Goal: Task Accomplishment & Management: Use online tool/utility

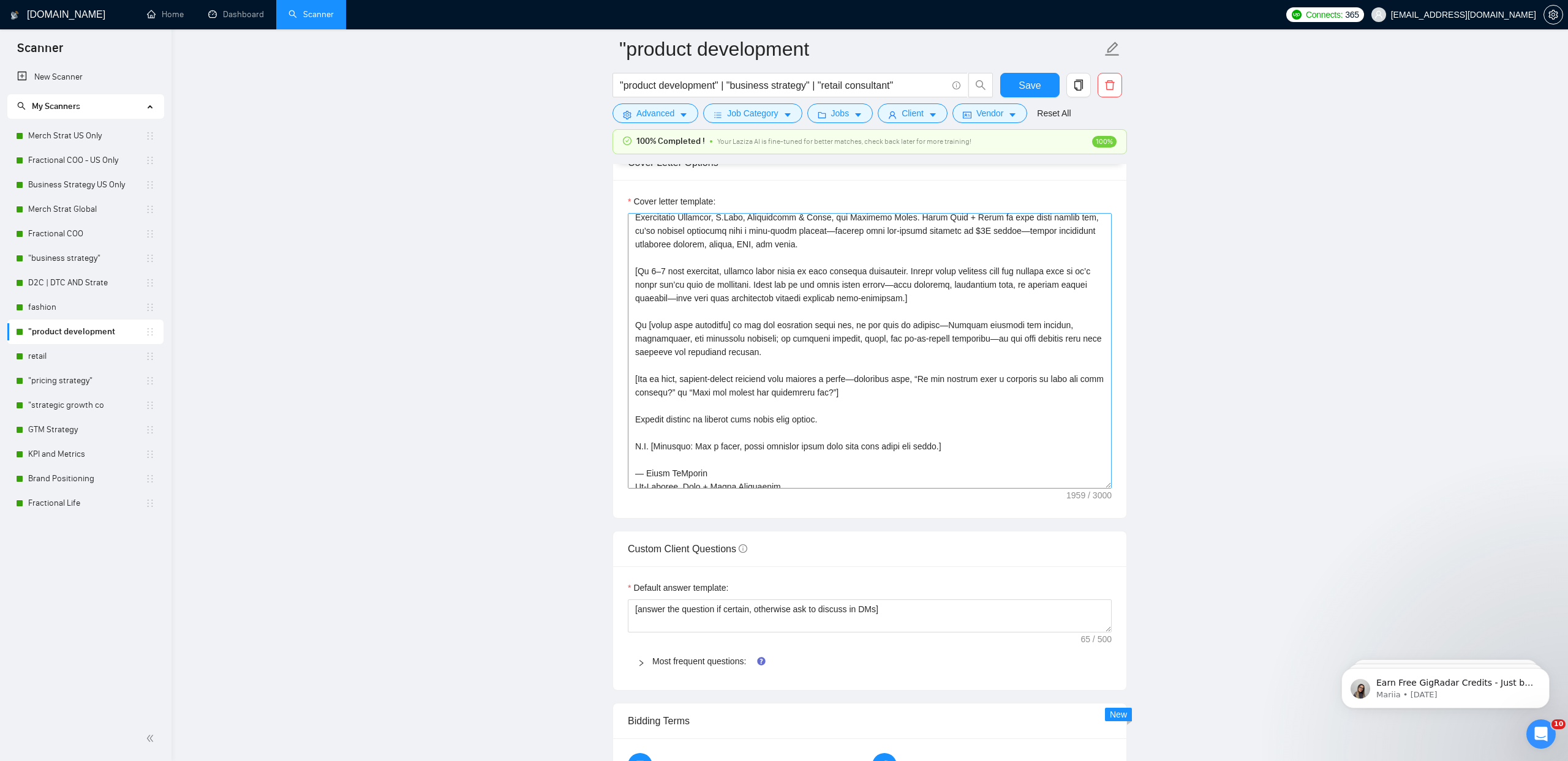
scroll to position [161, 0]
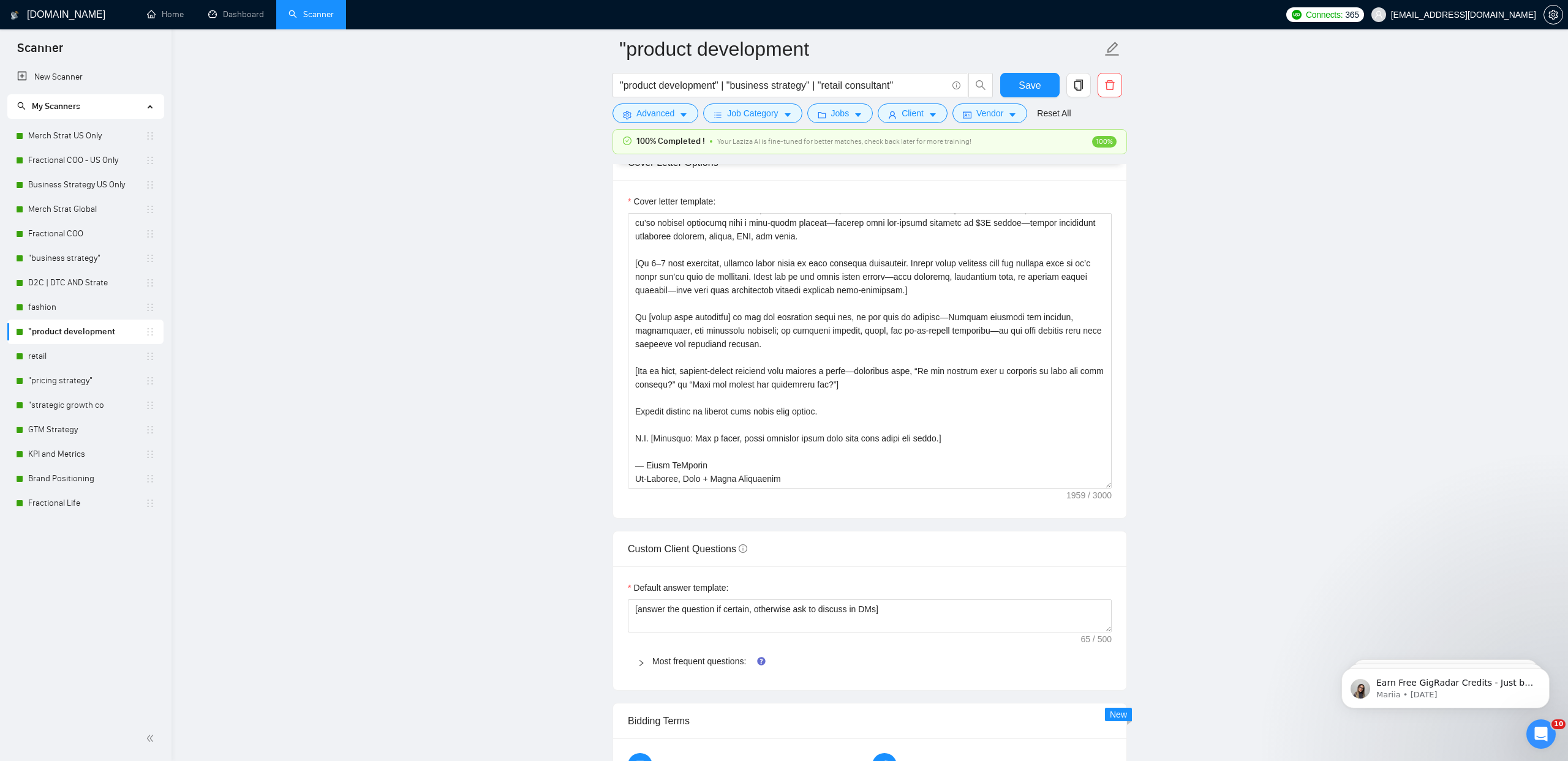
drag, startPoint x: 648, startPoint y: 662, endPoint x: 648, endPoint y: 641, distance: 21.0
click at [648, 662] on div at bounding box center [645, 661] width 15 height 14
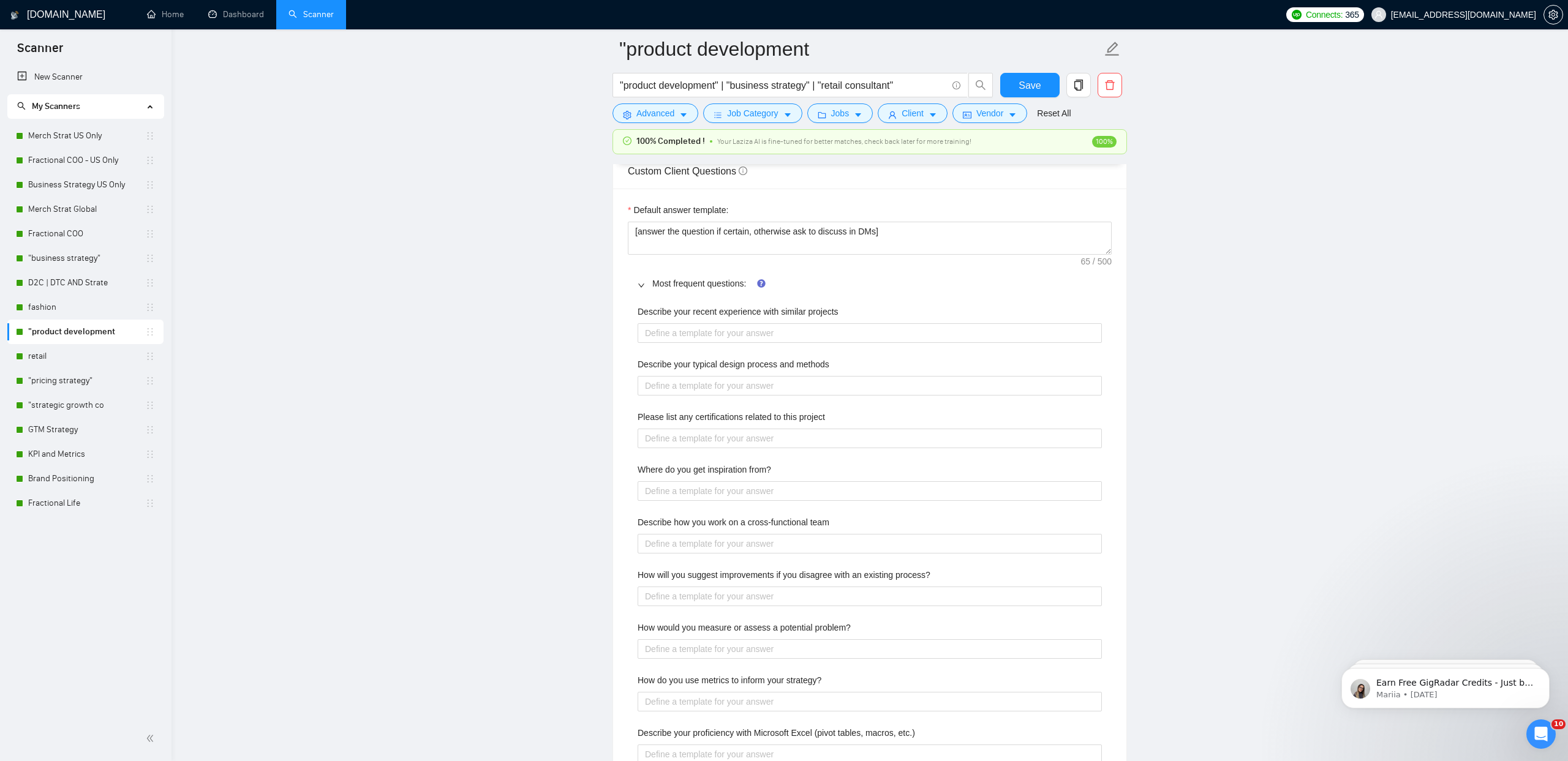
scroll to position [1980, 0]
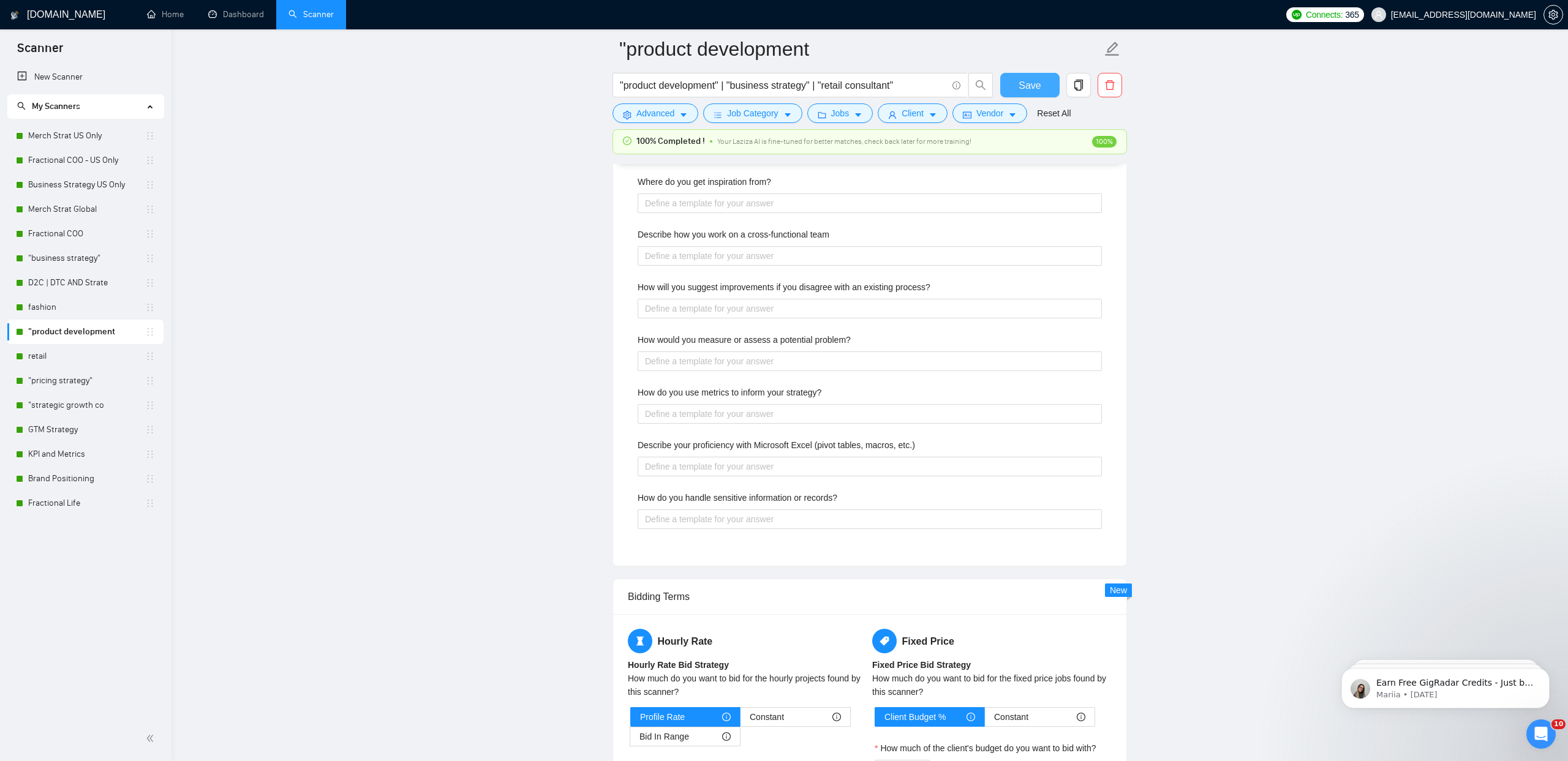
click at [1032, 90] on span "Save" at bounding box center [1029, 85] width 22 height 15
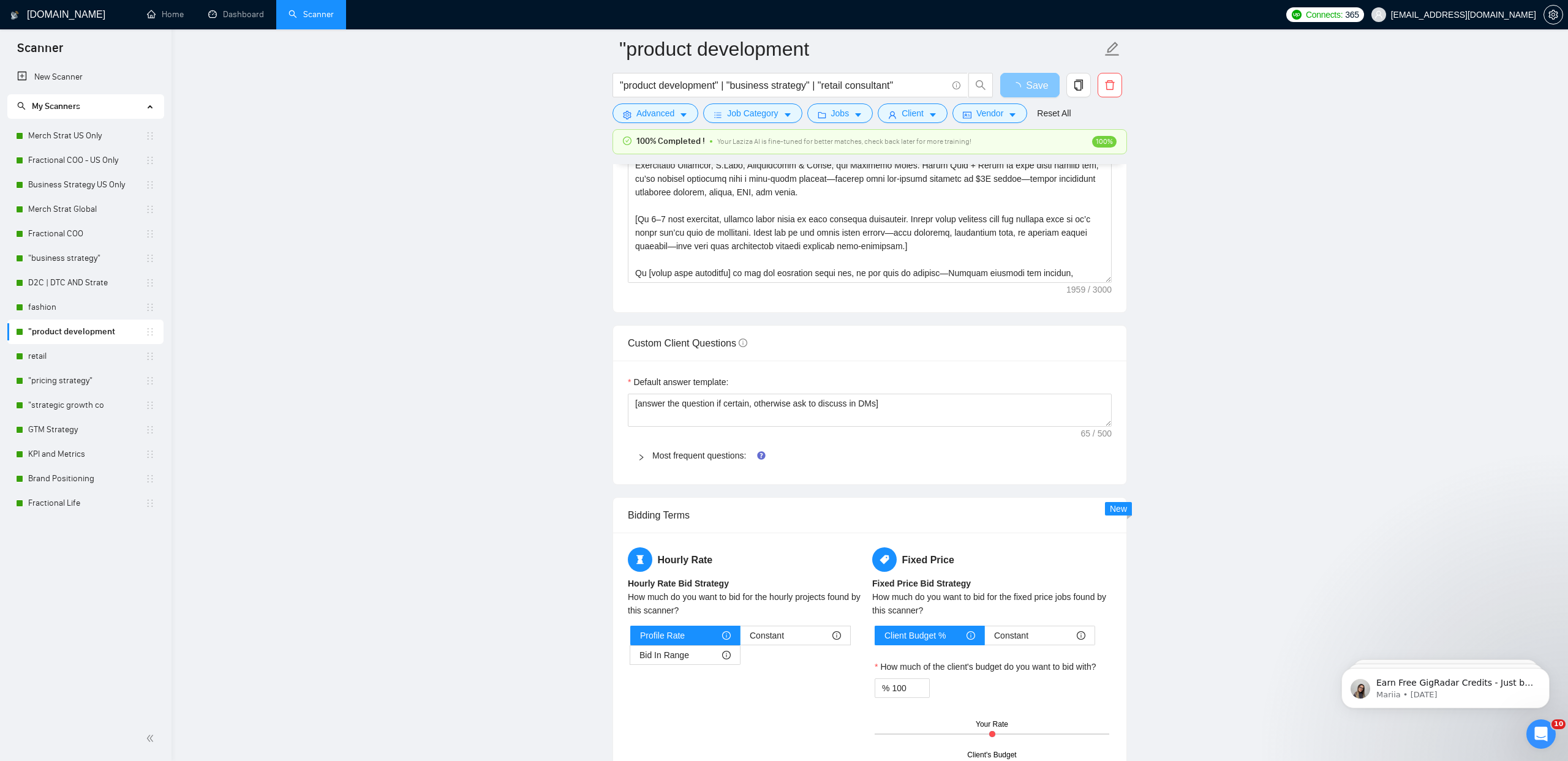
scroll to position [1519, 0]
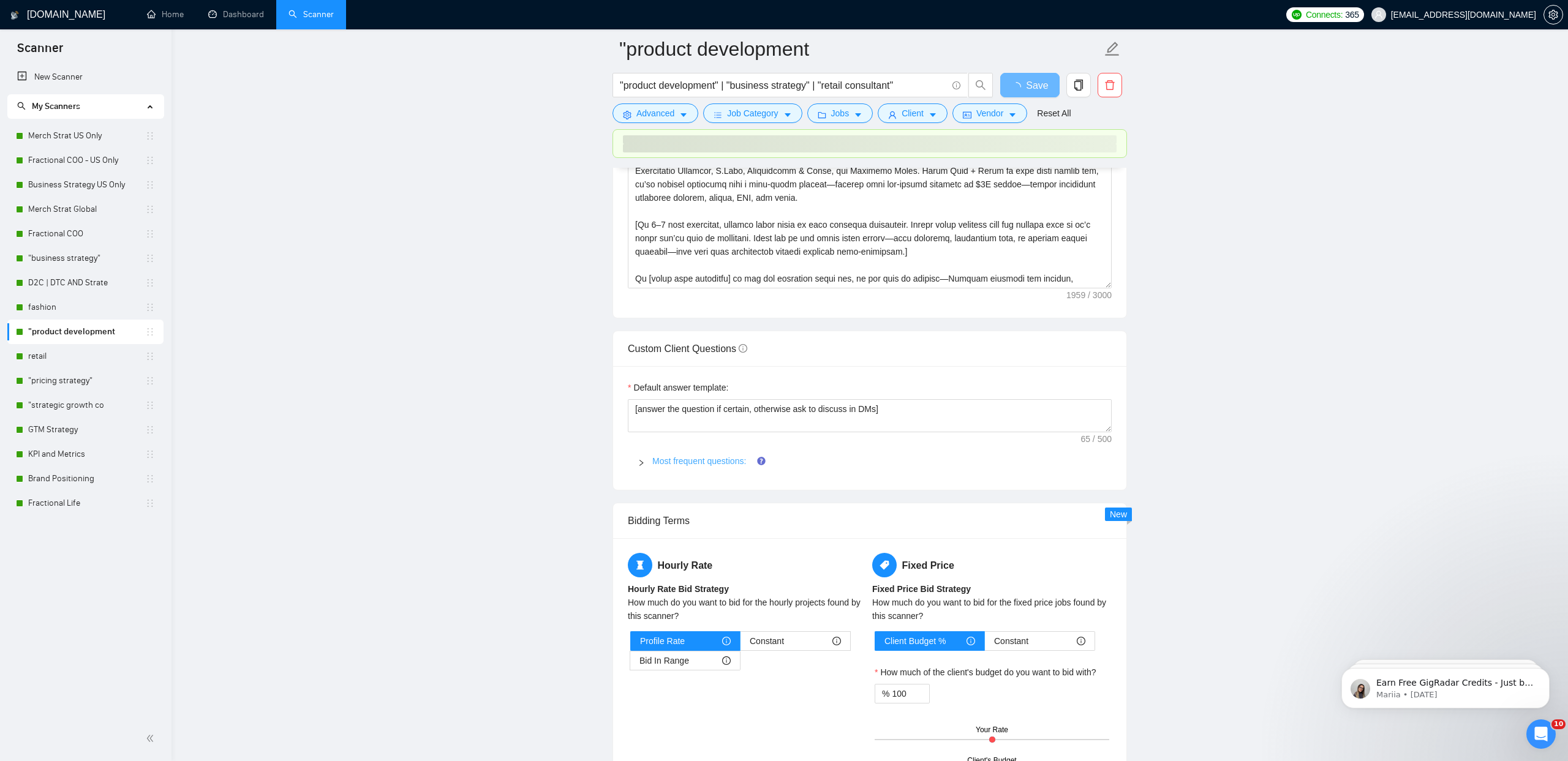
click at [692, 461] on link "Most frequent questions:" at bounding box center [699, 461] width 94 height 10
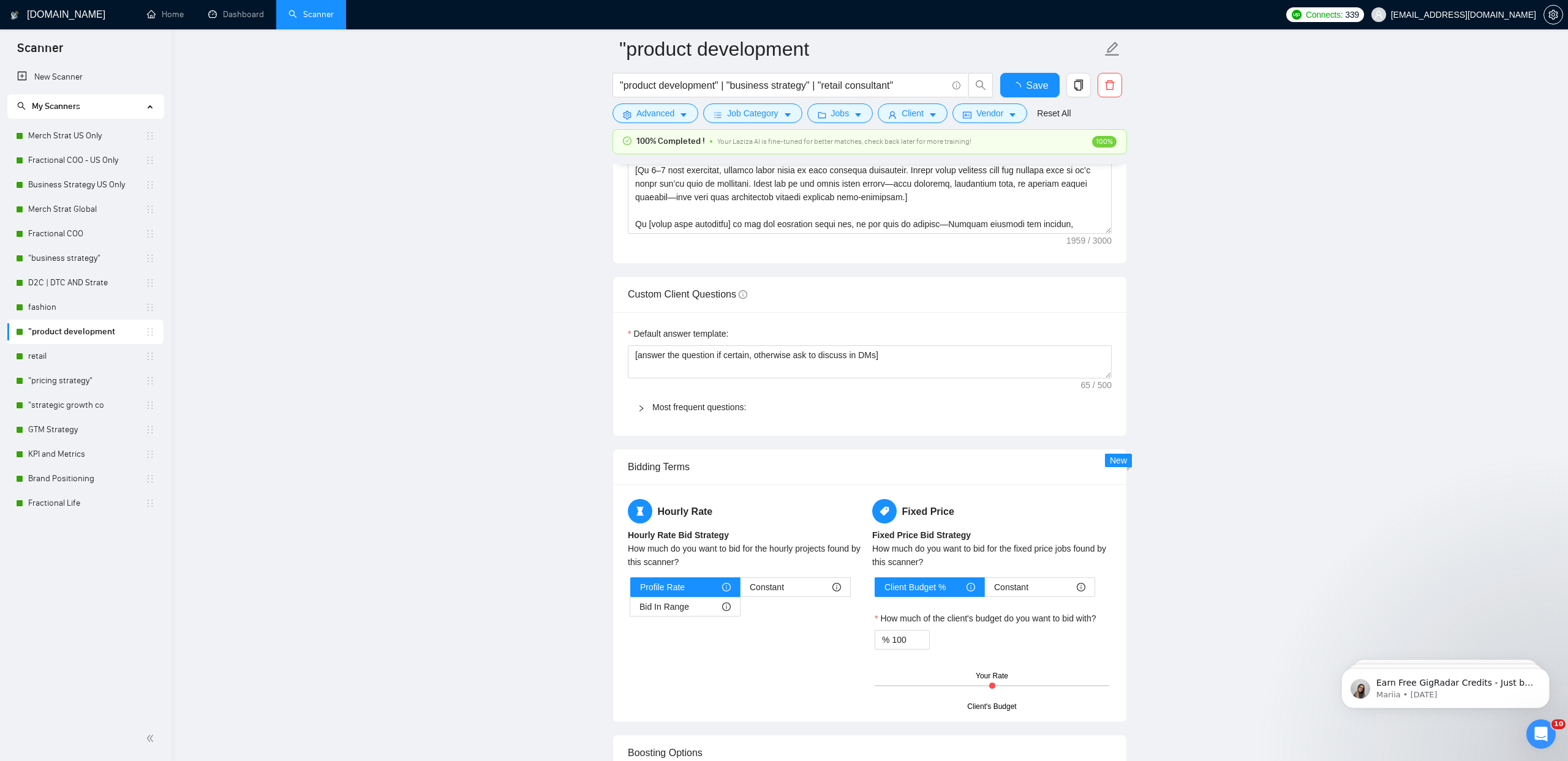
checkbox input "true"
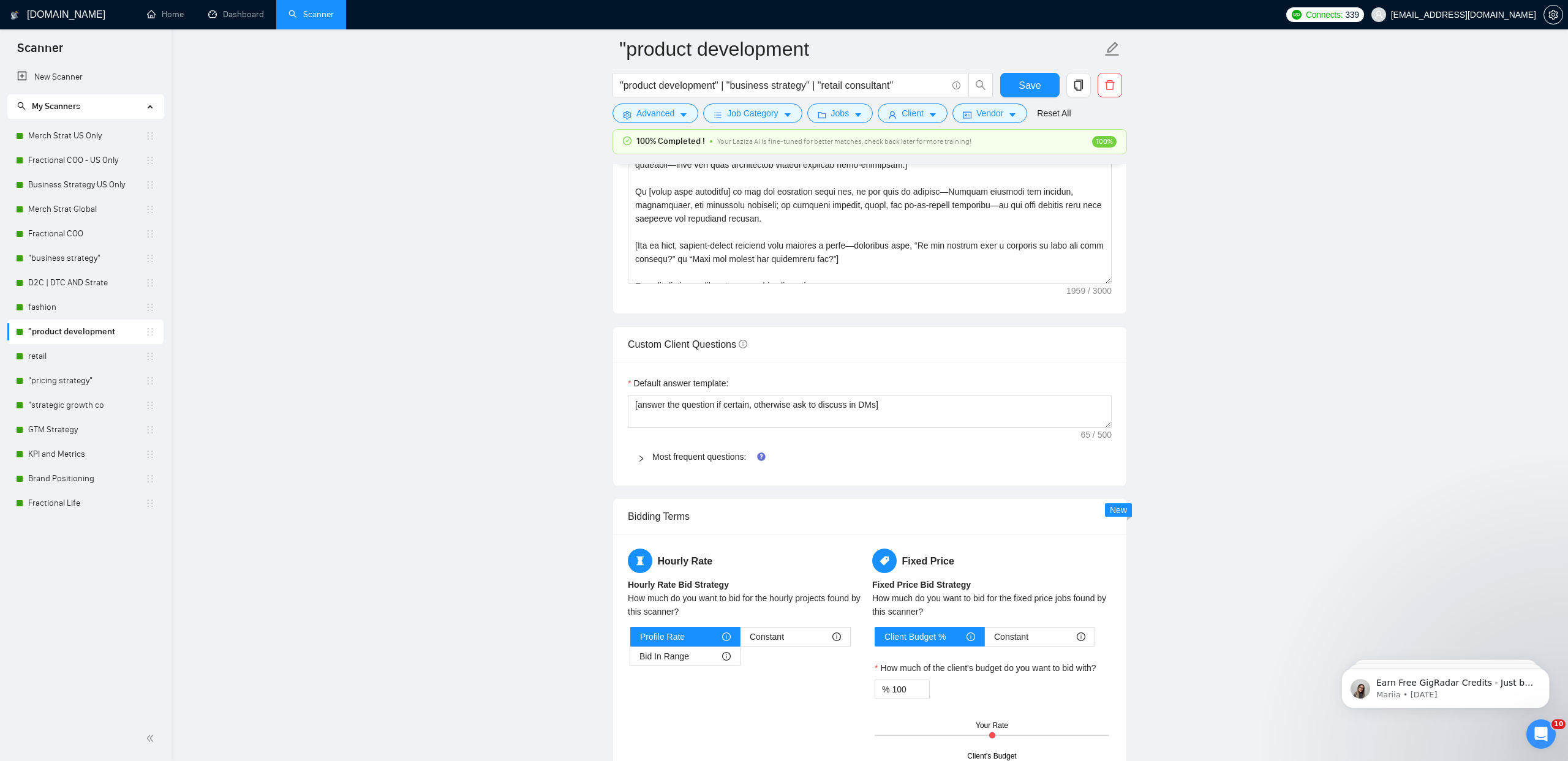
scroll to position [101, 0]
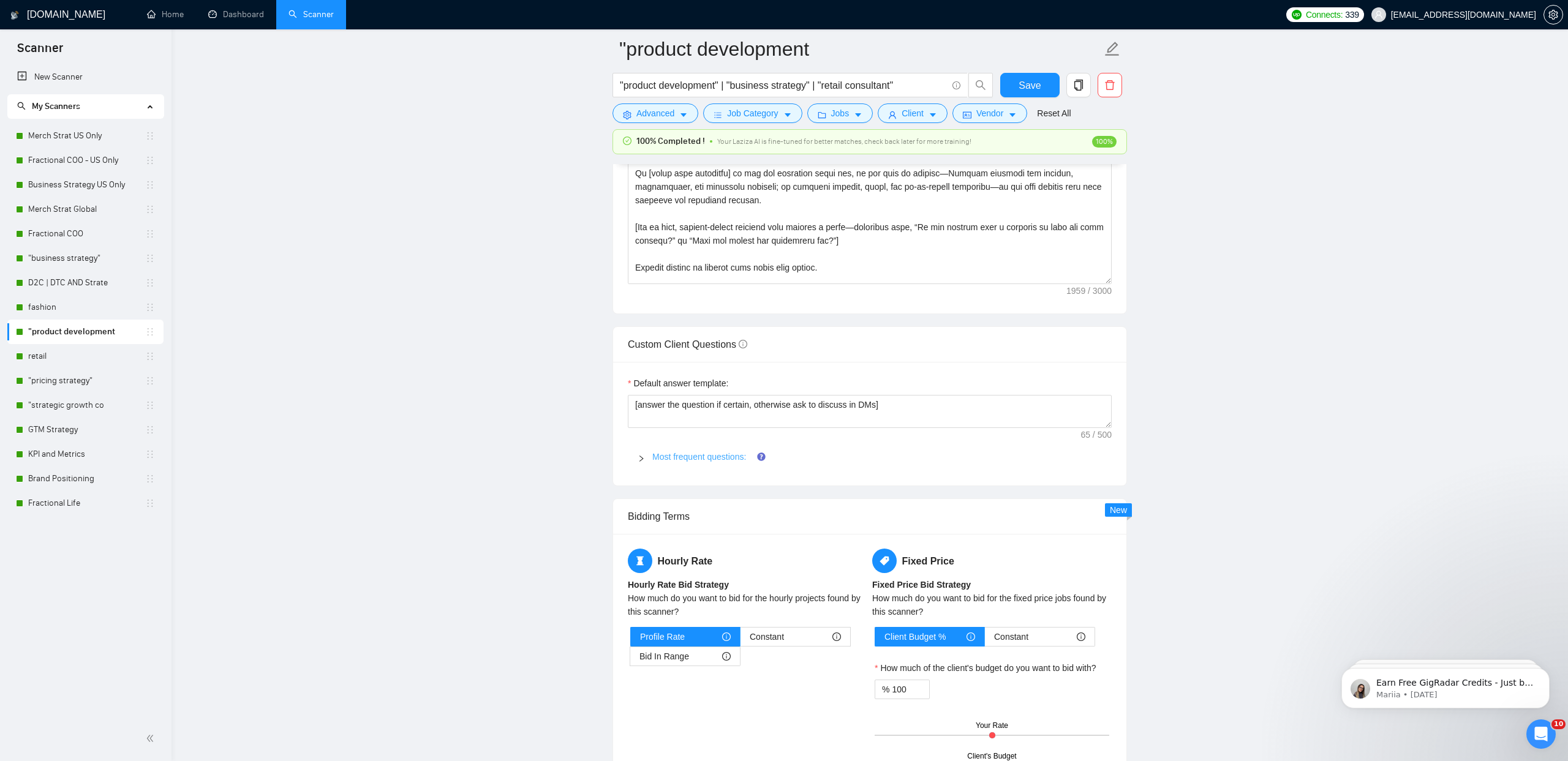
drag, startPoint x: 716, startPoint y: 457, endPoint x: 698, endPoint y: 457, distance: 18.0
click at [716, 457] on link "Most frequent questions:" at bounding box center [699, 457] width 94 height 10
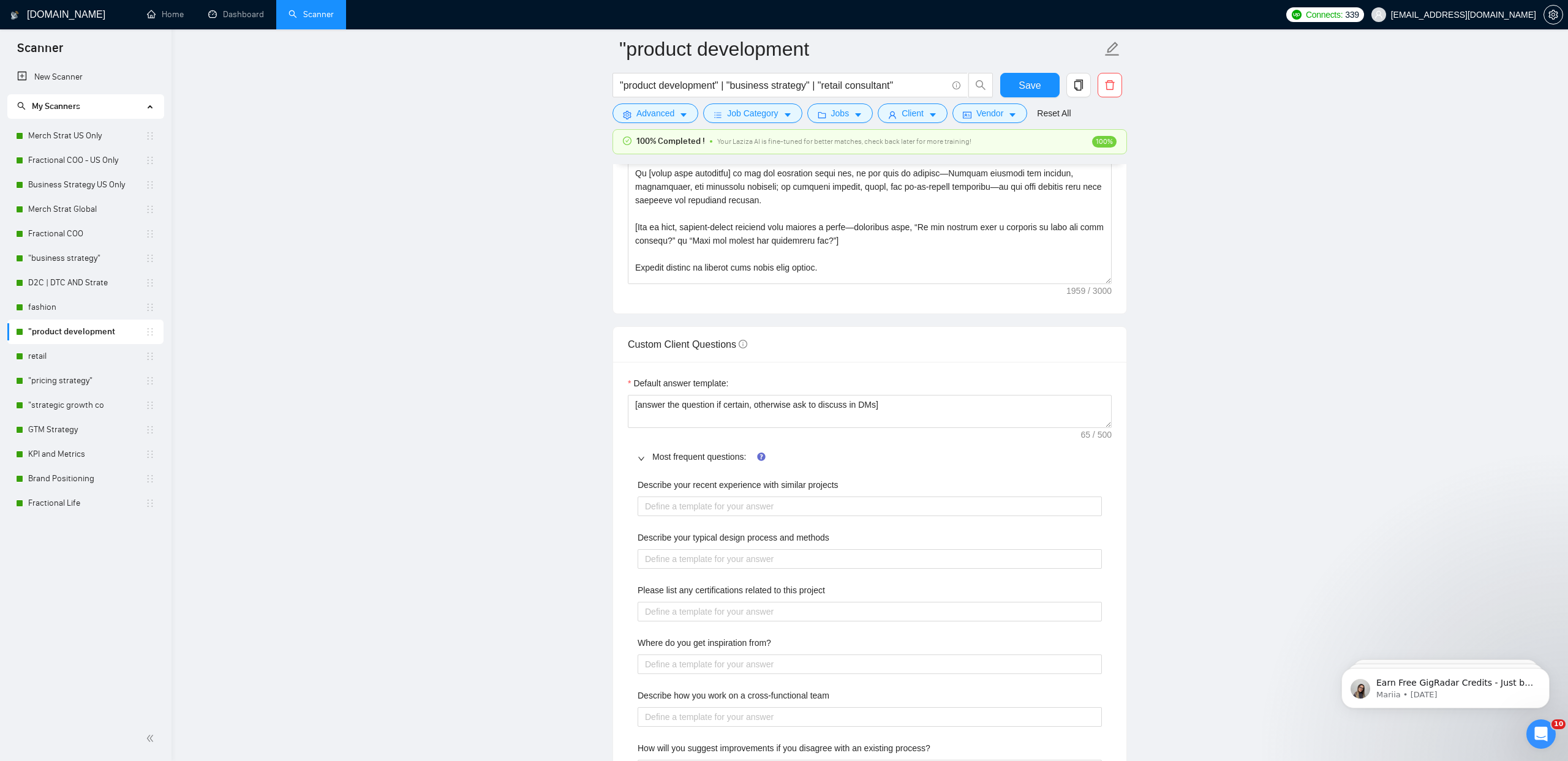
scroll to position [1612, 0]
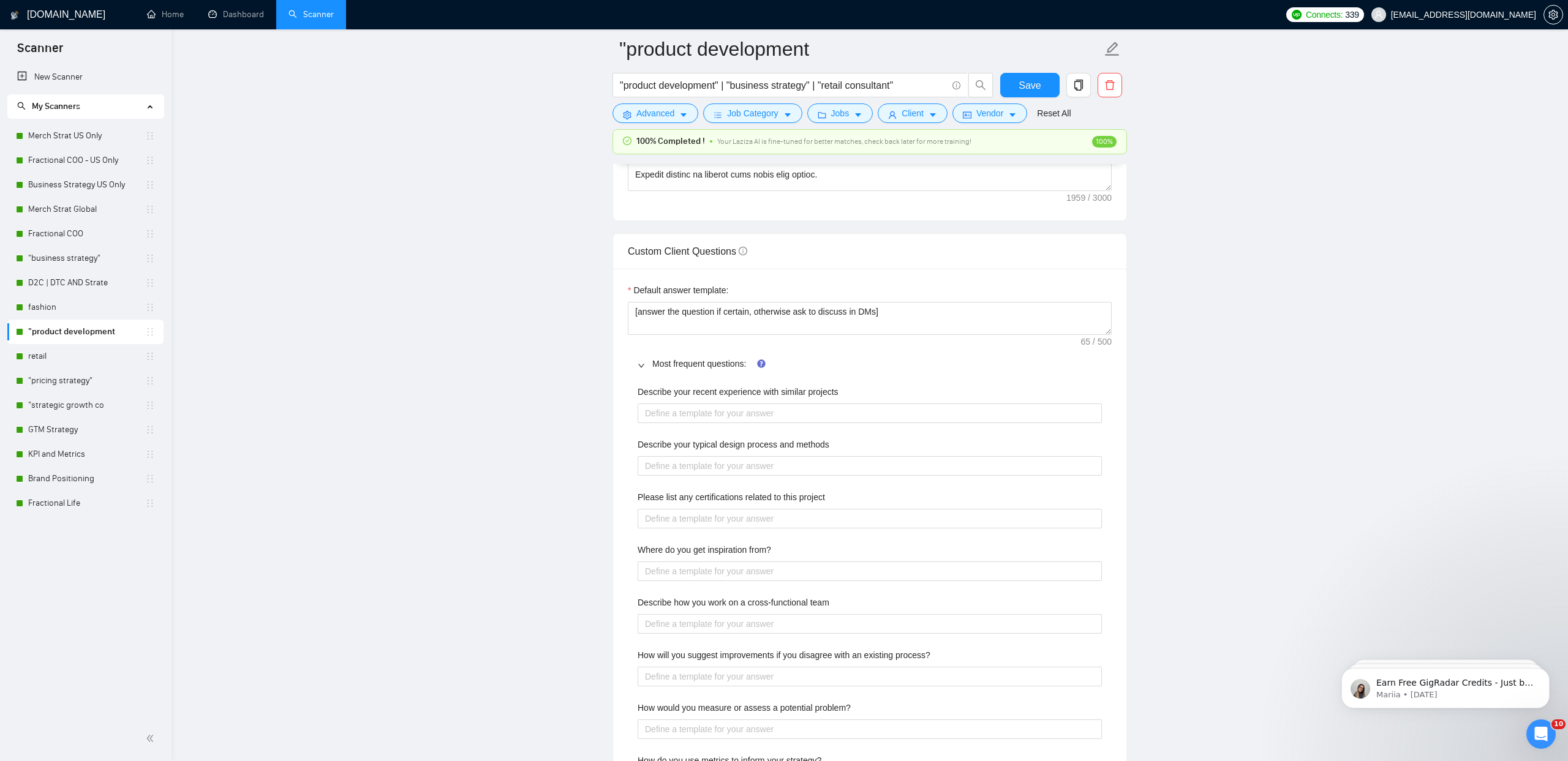
click at [675, 386] on label "Describe your recent experience with similar projects" at bounding box center [738, 392] width 201 height 14
click at [675, 403] on projects "Describe your recent experience with similar projects" at bounding box center [870, 413] width 464 height 20
click at [675, 390] on label "Describe your recent experience with similar projects" at bounding box center [738, 392] width 201 height 14
click at [675, 403] on projects "Describe your recent experience with similar projects" at bounding box center [870, 413] width 464 height 20
click at [675, 390] on label "Describe your recent experience with similar projects" at bounding box center [738, 392] width 201 height 14
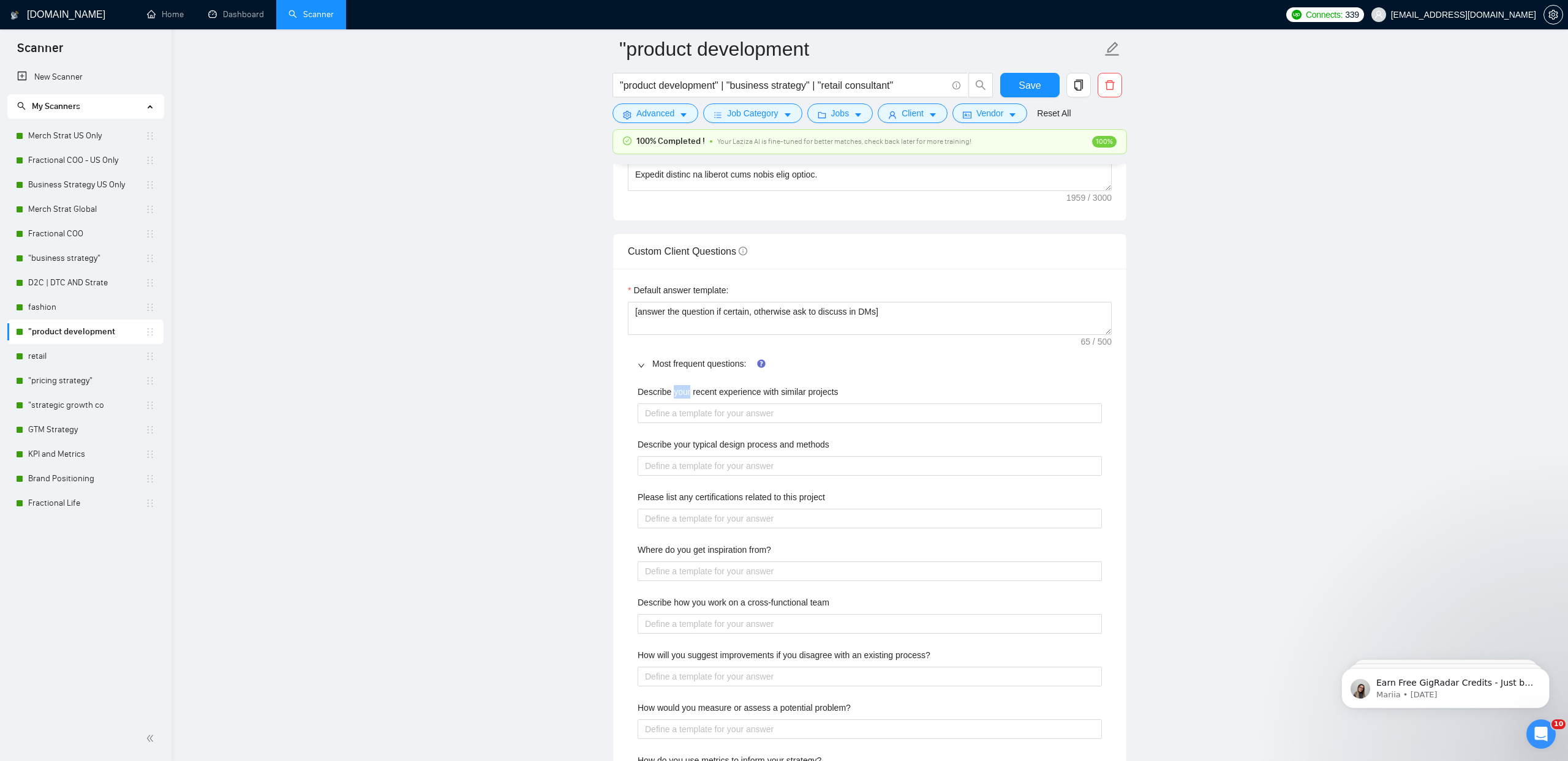
click at [675, 403] on projects "Describe your recent experience with similar projects" at bounding box center [870, 413] width 464 height 20
click at [675, 390] on label "Describe your recent experience with similar projects" at bounding box center [738, 392] width 201 height 14
click at [675, 403] on projects "Describe your recent experience with similar projects" at bounding box center [870, 413] width 464 height 20
copy label "Describe your recent experience with similar projects"
click at [748, 418] on projects "Describe your recent experience with similar projects" at bounding box center [870, 413] width 464 height 20
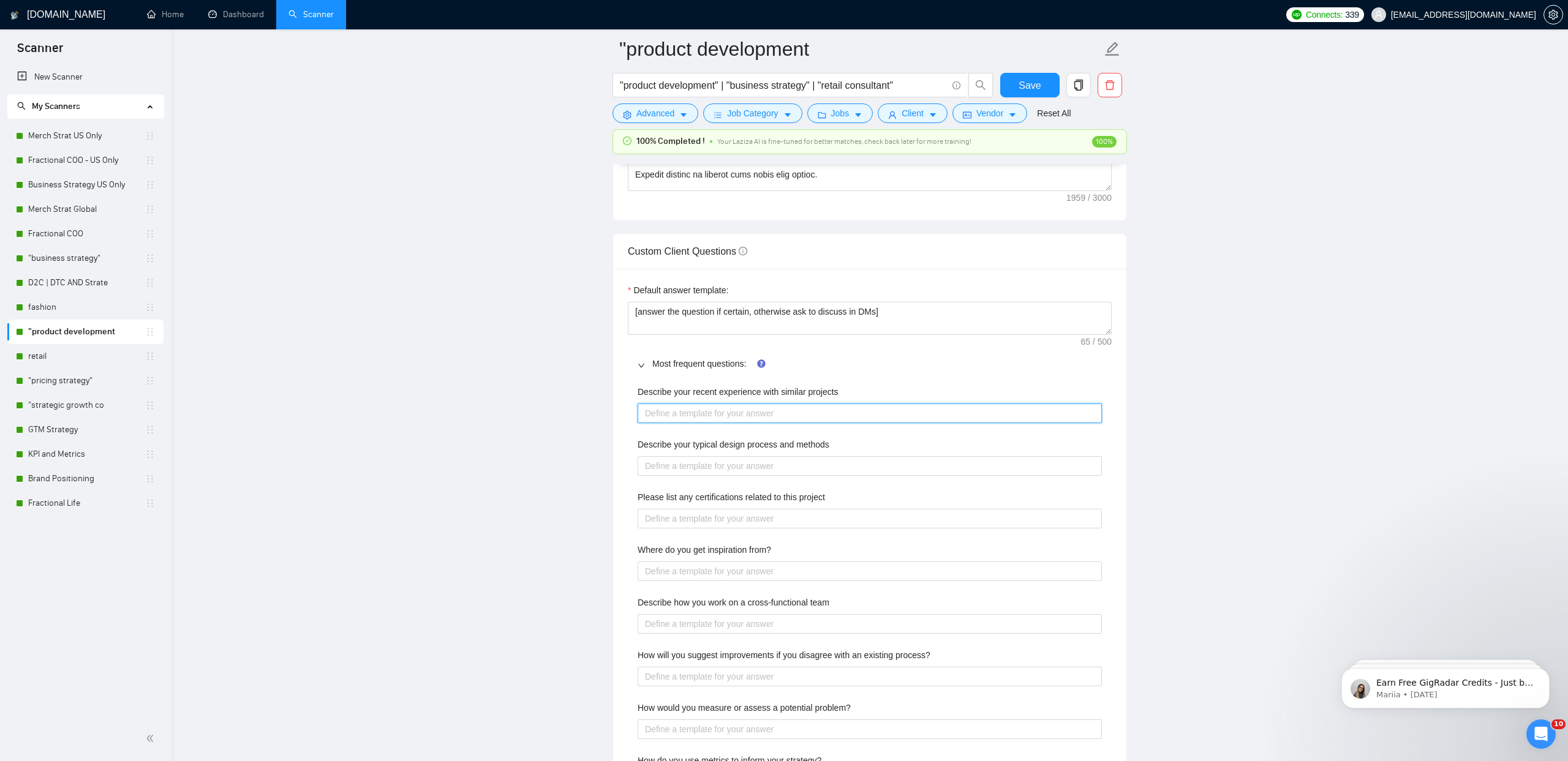
paste projects "In the past year I have supported multiple retail and consumer goods brands wit…"
type projects "In the past year I have supported multiple retail and consumer goods brands wit…"
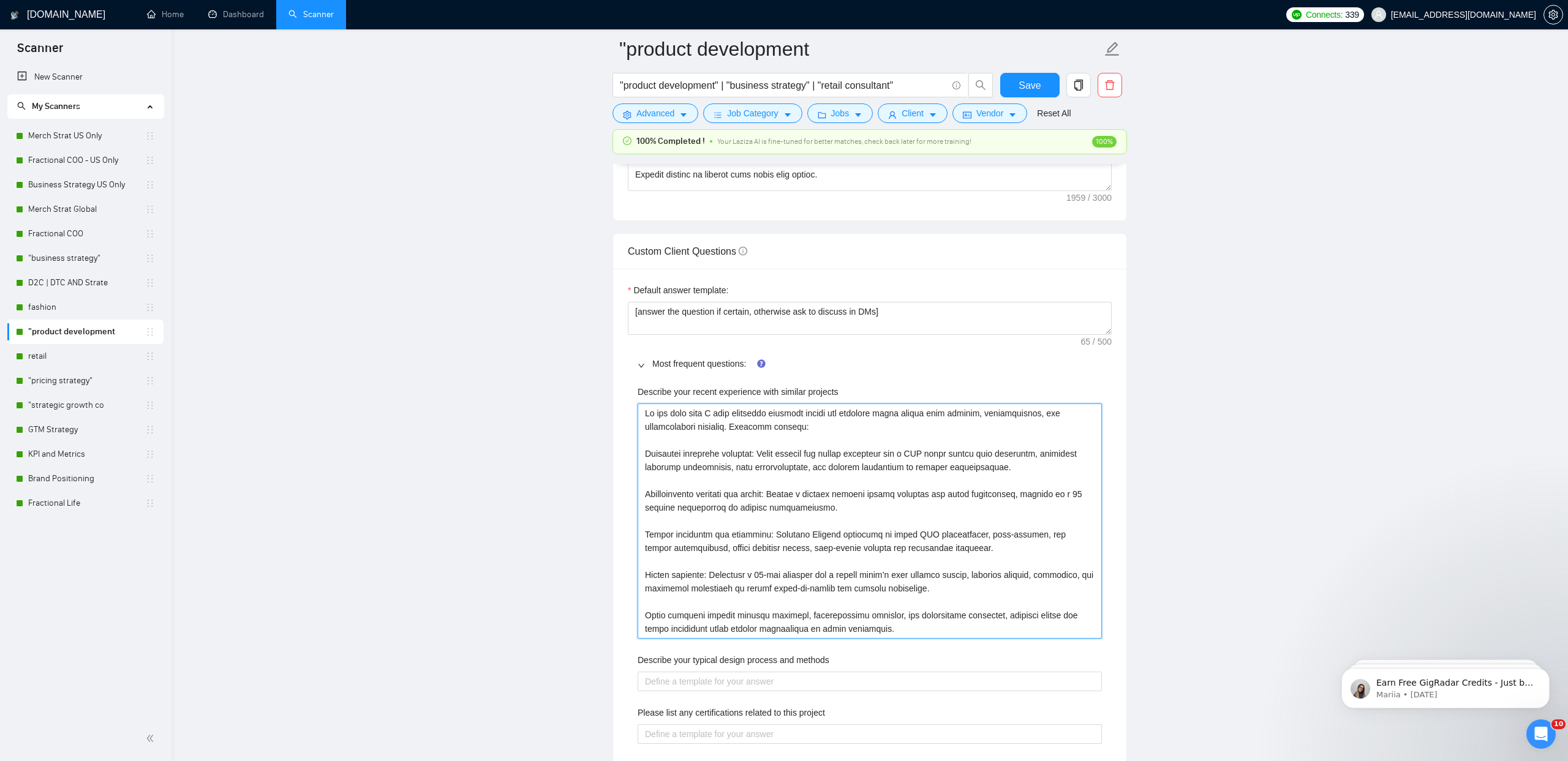
type projects "In the past year I have supported multiple retail and consumer goods brands wit…"
click at [722, 664] on label "Describe your typical design process and methods" at bounding box center [733, 660] width 191 height 14
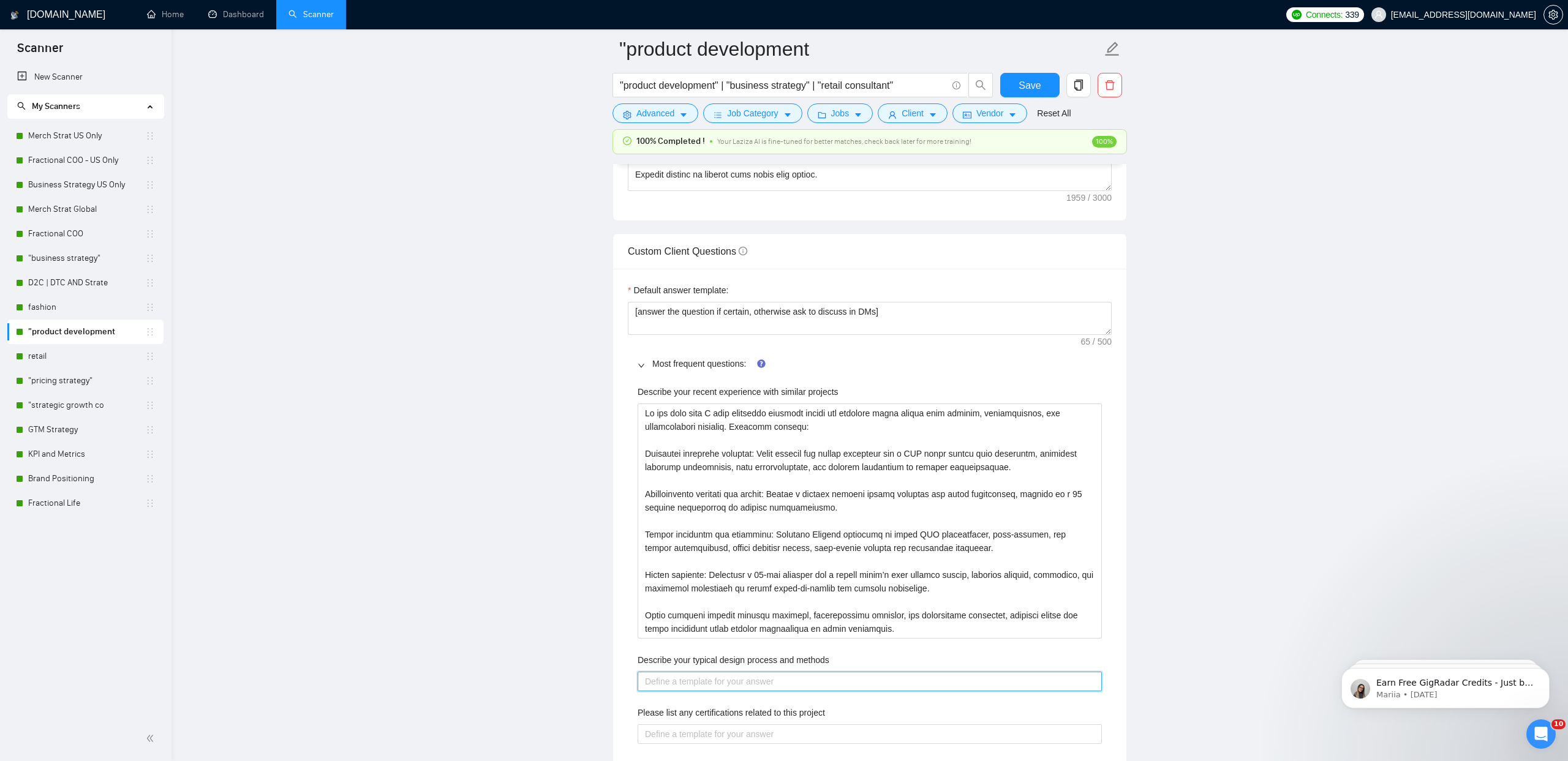
click at [722, 671] on methods "Describe your typical design process and methods" at bounding box center [870, 681] width 464 height 20
click at [722, 660] on label "Describe your typical design process and methods" at bounding box center [733, 660] width 191 height 14
click at [722, 671] on methods "Describe your typical design process and methods" at bounding box center [870, 681] width 464 height 20
click at [722, 660] on label "Describe your typical design process and methods" at bounding box center [733, 660] width 191 height 14
click at [722, 671] on methods "Describe your typical design process and methods" at bounding box center [870, 681] width 464 height 20
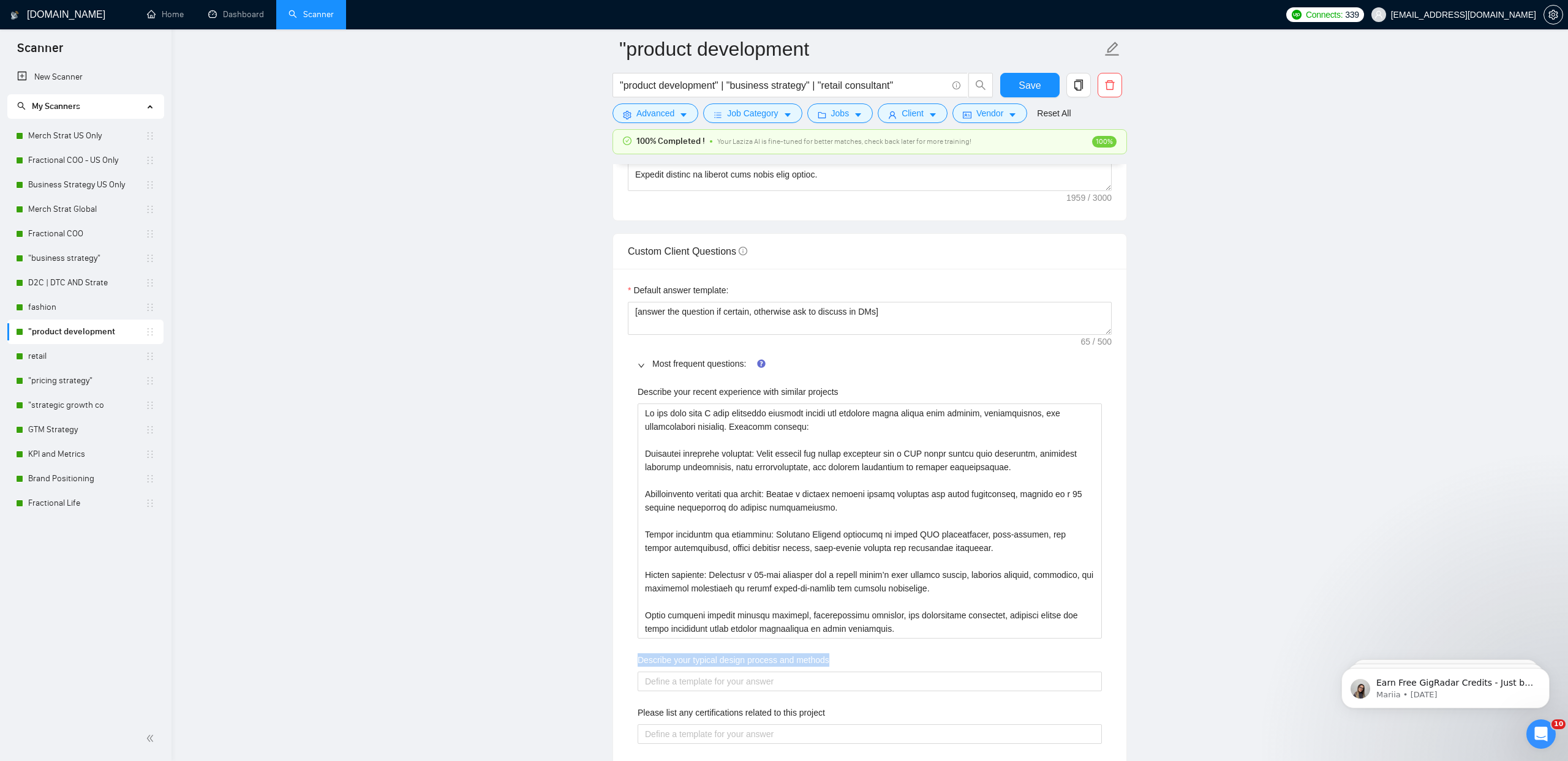
click at [722, 660] on label "Describe your typical design process and methods" at bounding box center [733, 660] width 191 height 14
click at [722, 671] on methods "Describe your typical design process and methods" at bounding box center [870, 681] width 464 height 20
copy label "Describe your typical design process and methods"
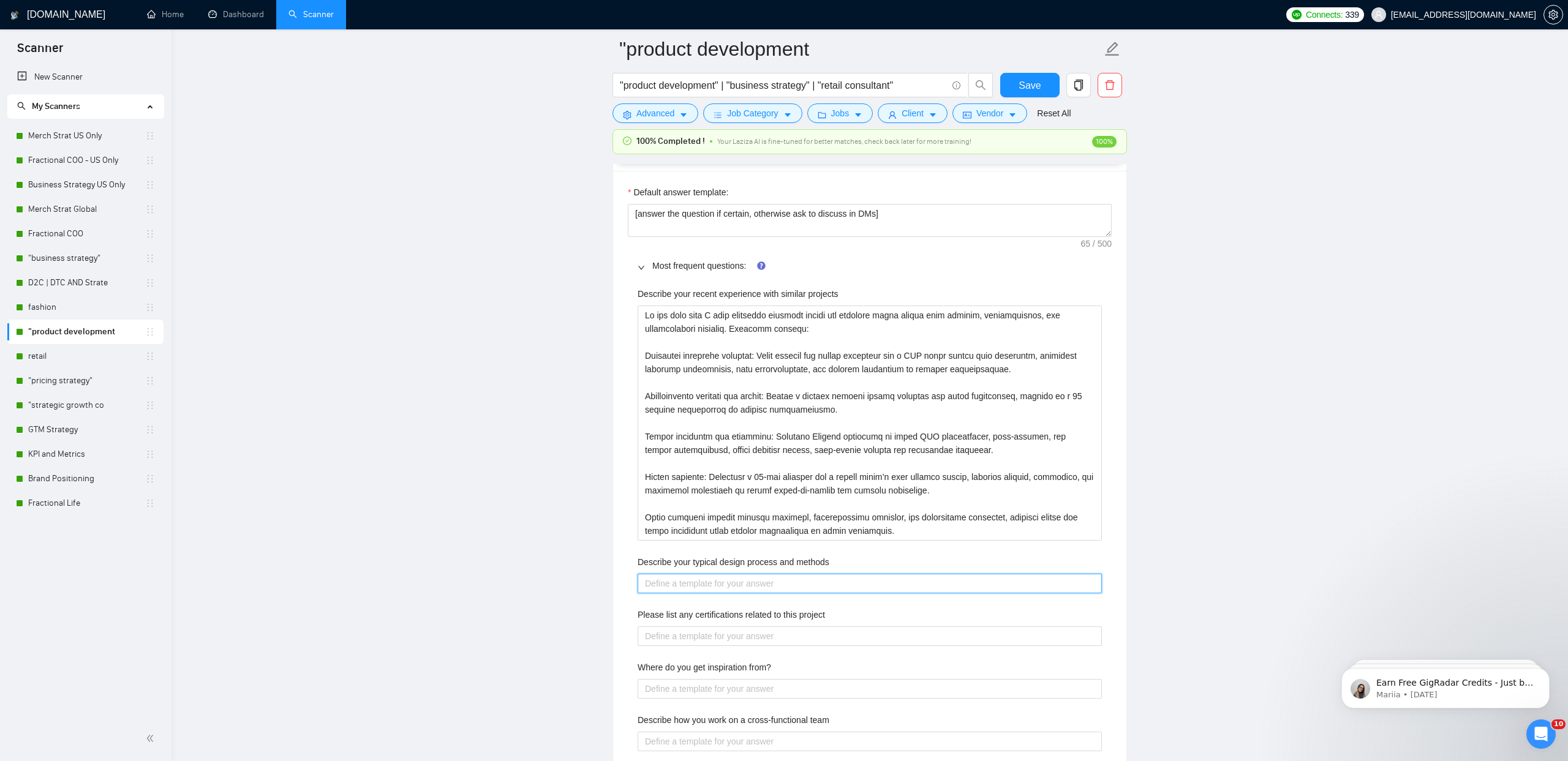
click at [667, 586] on methods "Describe your typical design process and methods" at bounding box center [870, 584] width 464 height 20
paste methods "My design process is structured, collaborative, and rooted in both data and cre…"
type methods "My design process is structured, collaborative, and rooted in both data and cre…"
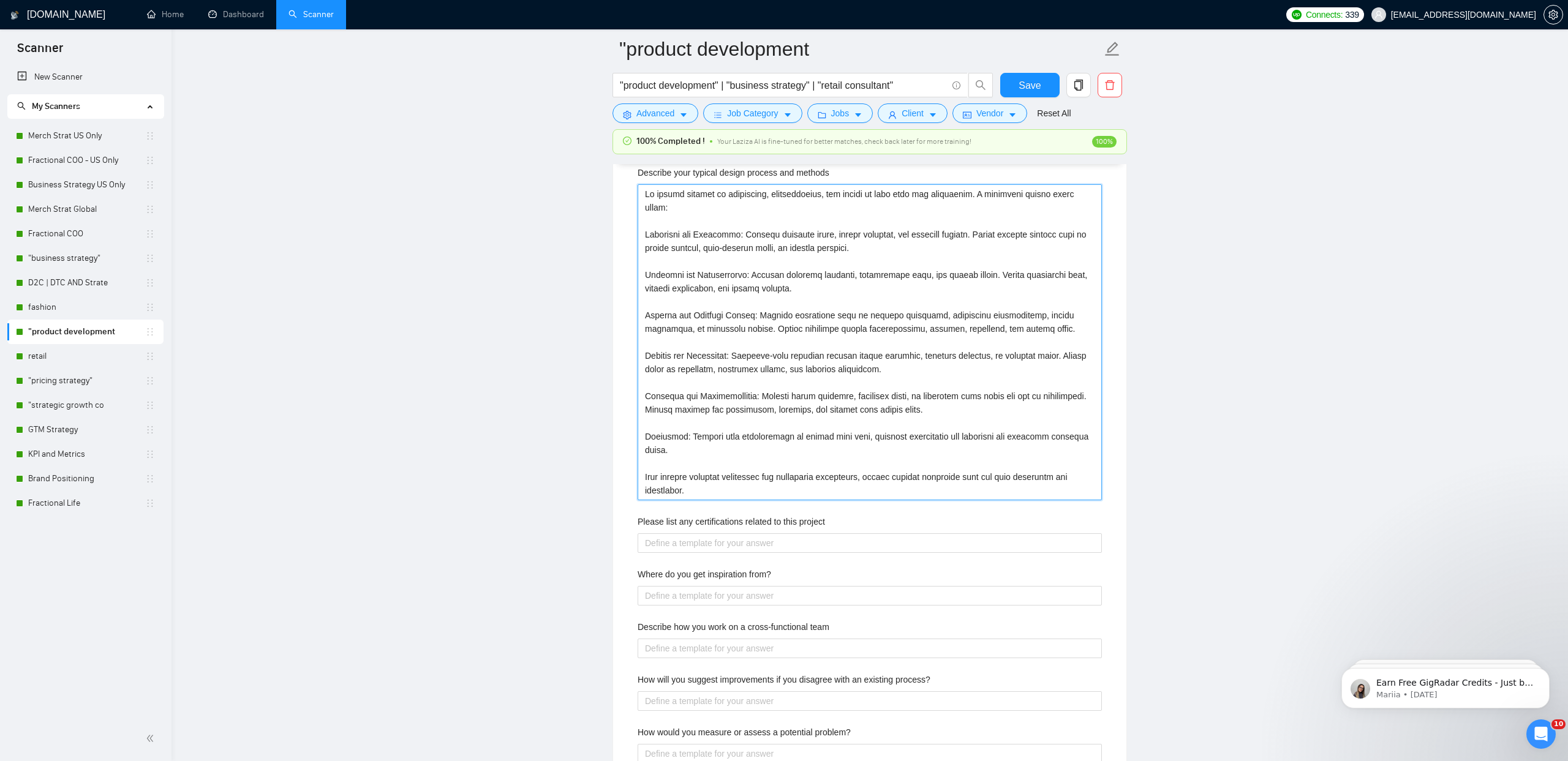
scroll to position [2223, 0]
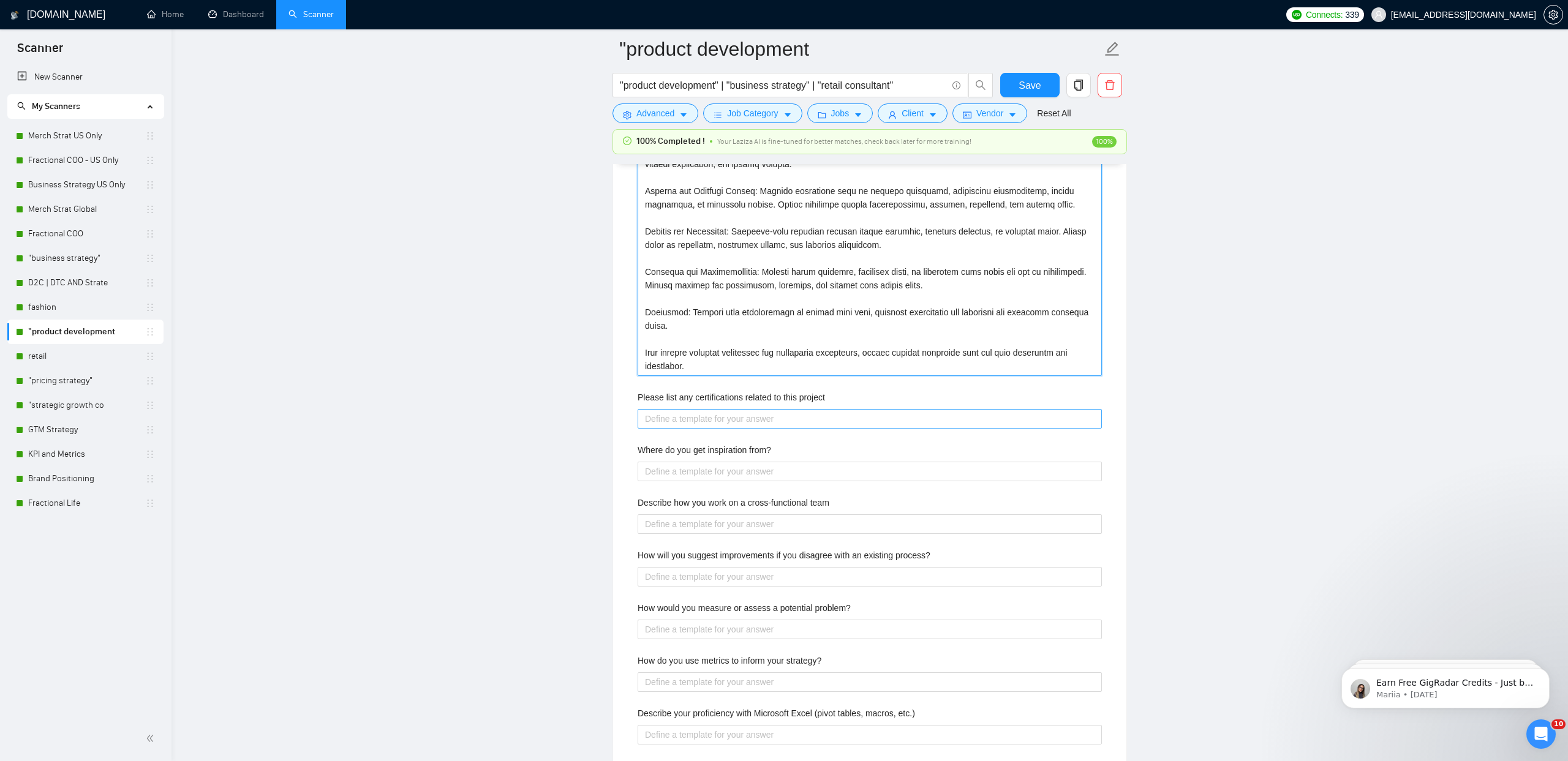
type methods "My design process is structured, collaborative, and rooted in both data and cre…"
click at [653, 423] on project "Please list any certifications related to this project" at bounding box center [870, 419] width 464 height 20
type project "n/"
type project "n/a"
click at [671, 451] on label "Where do you get inspiration from?" at bounding box center [704, 450] width 133 height 14
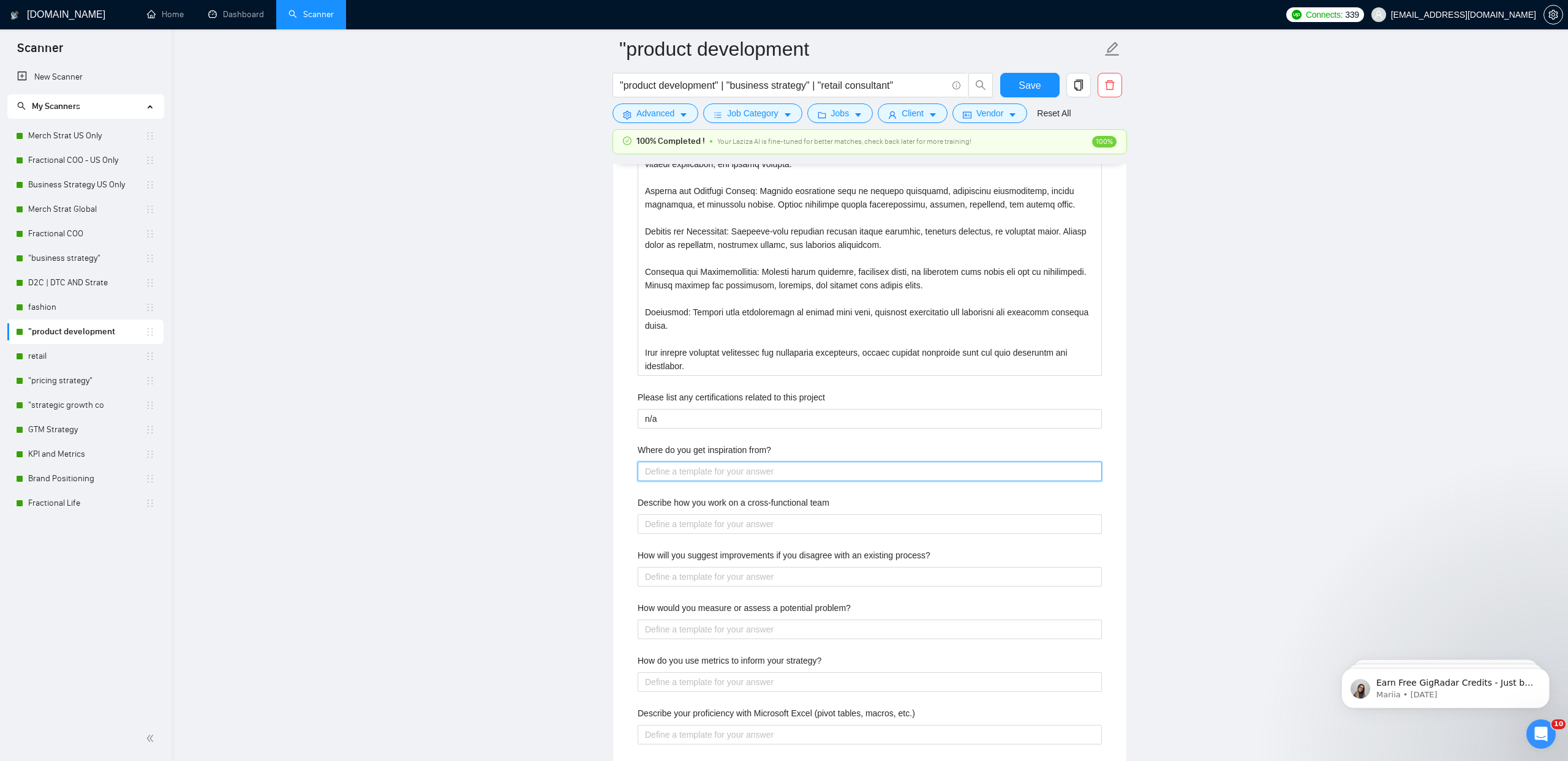
click at [671, 462] on from\? "Where do you get inspiration from?" at bounding box center [870, 472] width 464 height 20
click at [671, 451] on label "Where do you get inspiration from?" at bounding box center [704, 450] width 133 height 14
click at [671, 462] on from\? "Where do you get inspiration from?" at bounding box center [870, 472] width 464 height 20
click at [671, 451] on label "Where do you get inspiration from?" at bounding box center [704, 450] width 133 height 14
click at [671, 462] on from\? "Where do you get inspiration from?" at bounding box center [870, 472] width 464 height 20
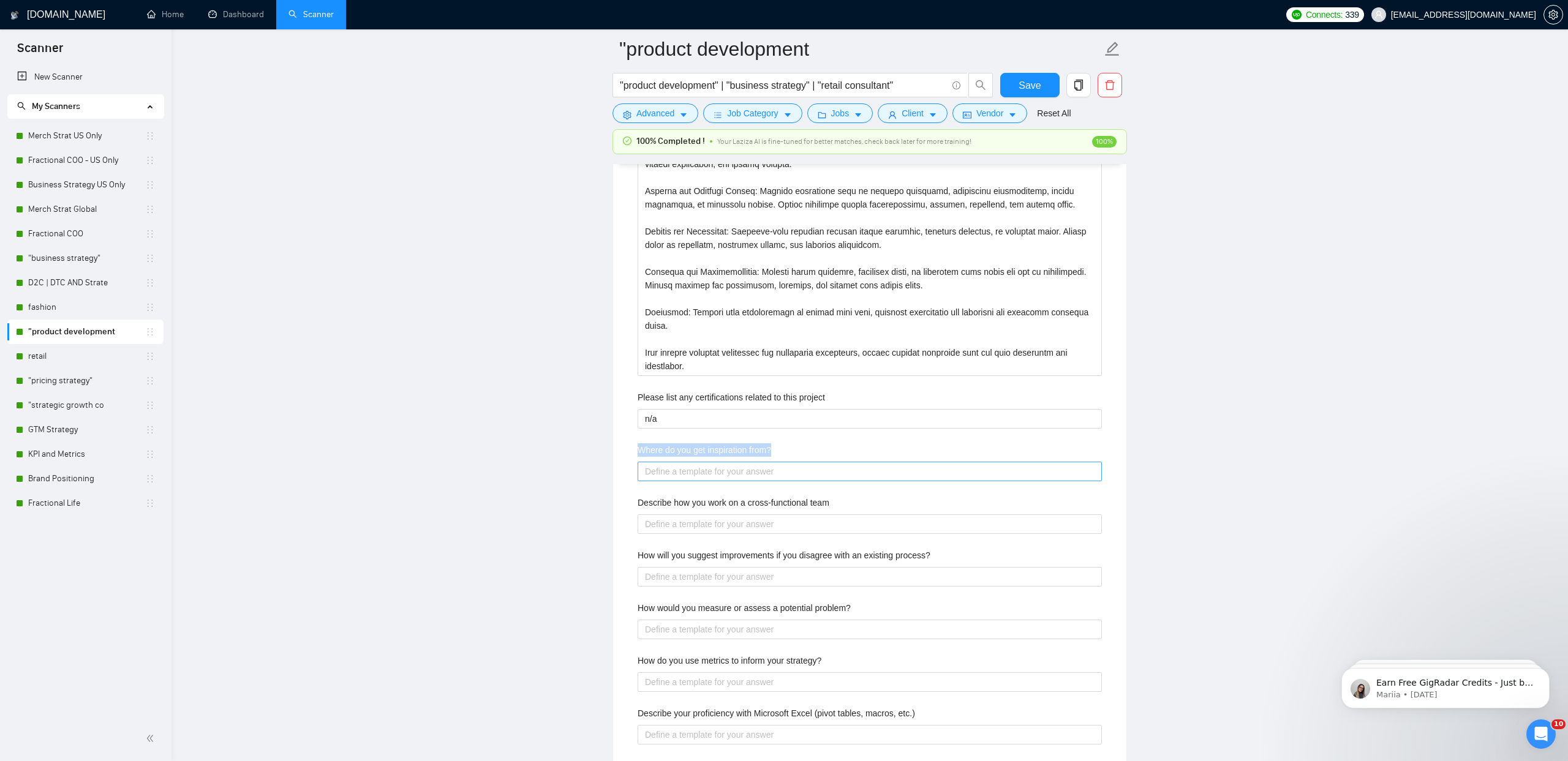
copy label "Where do you get inspiration from?"
click at [702, 484] on div "Describe your recent experience with similar projects Describe your typical des…" at bounding box center [870, 292] width 484 height 1053
click at [701, 476] on from\? "Where do you get inspiration from?" at bounding box center [870, 472] width 464 height 20
paste from\? "I draw inspiration from three main sources: The Customer: I study how people sh…"
type from\? "I draw inspiration from three main sources: The Customer: I study how people sh…"
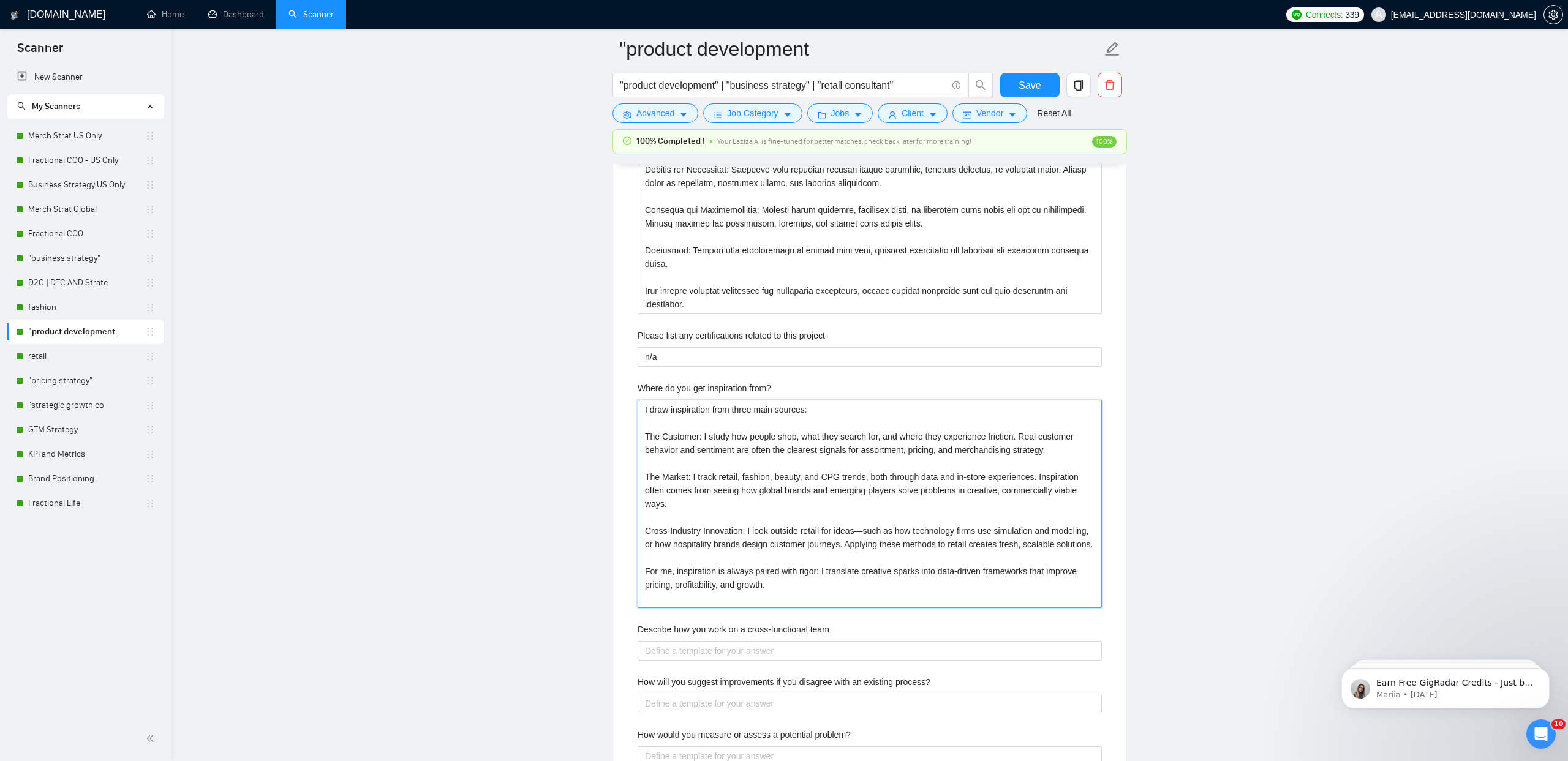
scroll to position [2335, 0]
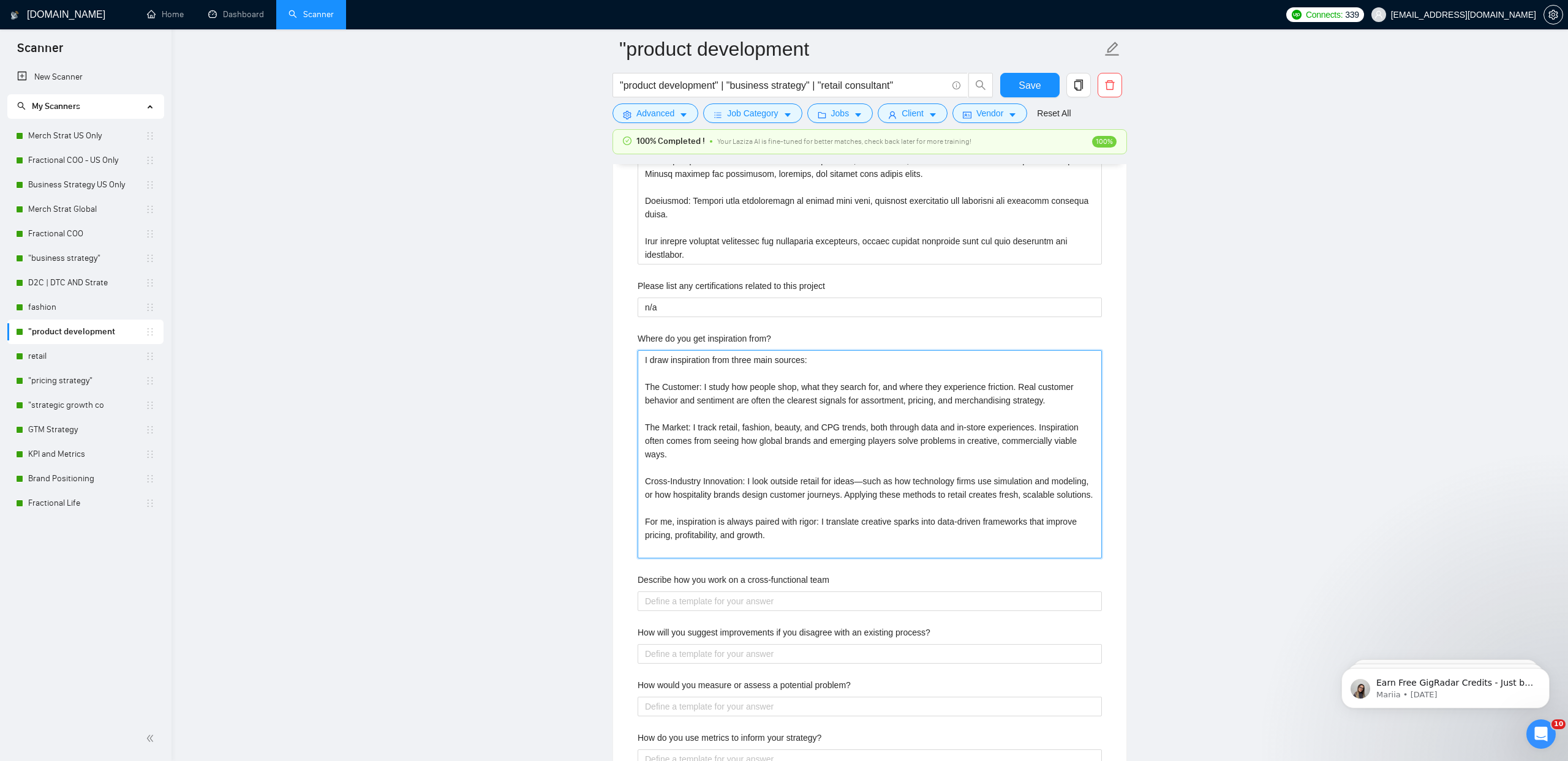
click at [869, 478] on from\? "I draw inspiration from three main sources: The Customer: I study how people sh…" at bounding box center [870, 454] width 464 height 208
type from\? "I draw inspiration from three main sources: The Customer: I study how people sh…"
drag, startPoint x: 729, startPoint y: 574, endPoint x: 724, endPoint y: 580, distance: 7.8
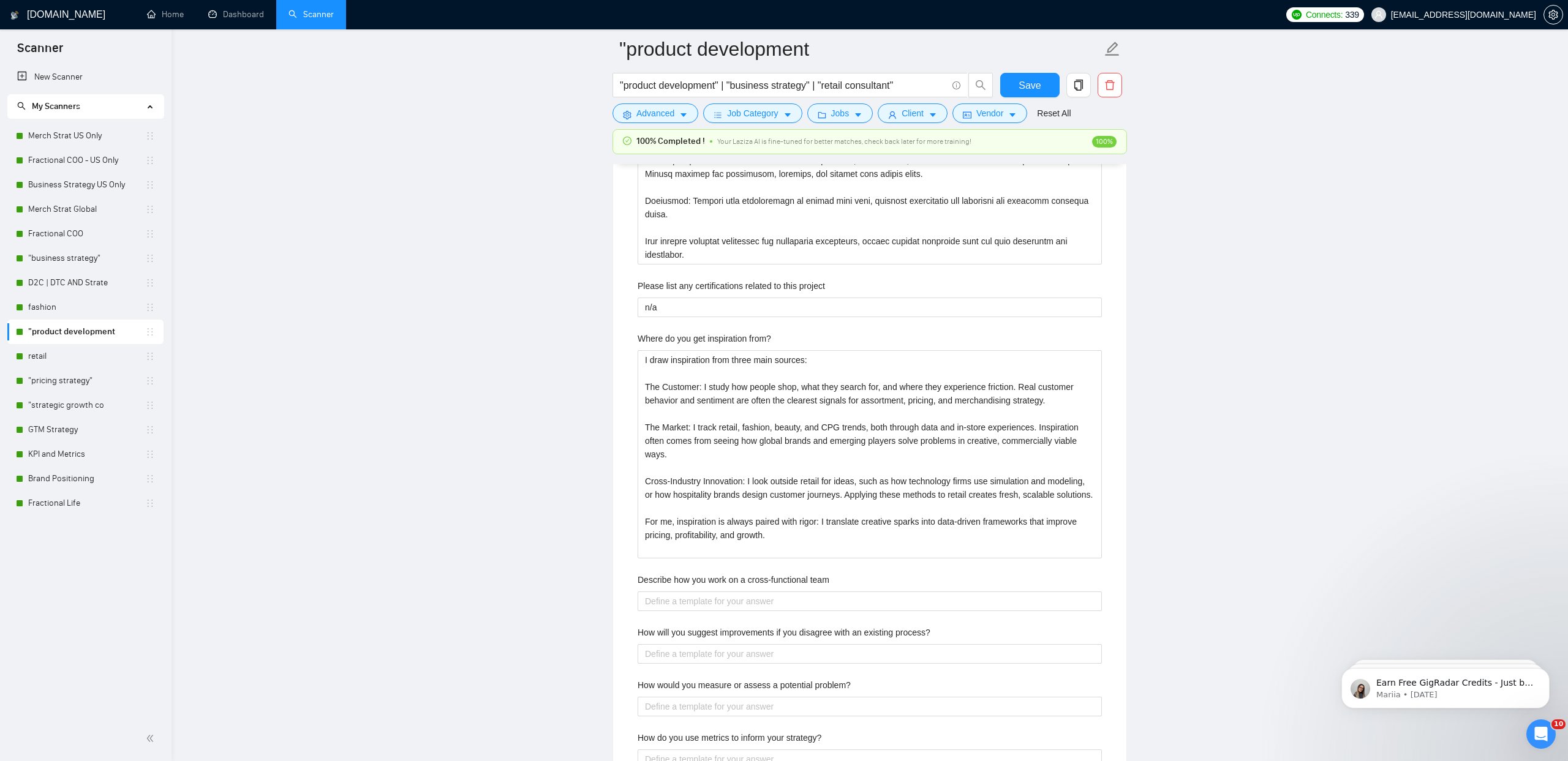
click at [729, 575] on label "Describe how you work on a cross-functional team" at bounding box center [733, 580] width 191 height 14
click at [729, 592] on team "Describe how you work on a cross-functional team" at bounding box center [870, 602] width 464 height 20
click at [724, 580] on label "Describe how you work on a cross-functional team" at bounding box center [733, 580] width 191 height 14
click at [724, 592] on team "Describe how you work on a cross-functional team" at bounding box center [870, 602] width 464 height 20
click at [724, 580] on label "Describe how you work on a cross-functional team" at bounding box center [733, 580] width 191 height 14
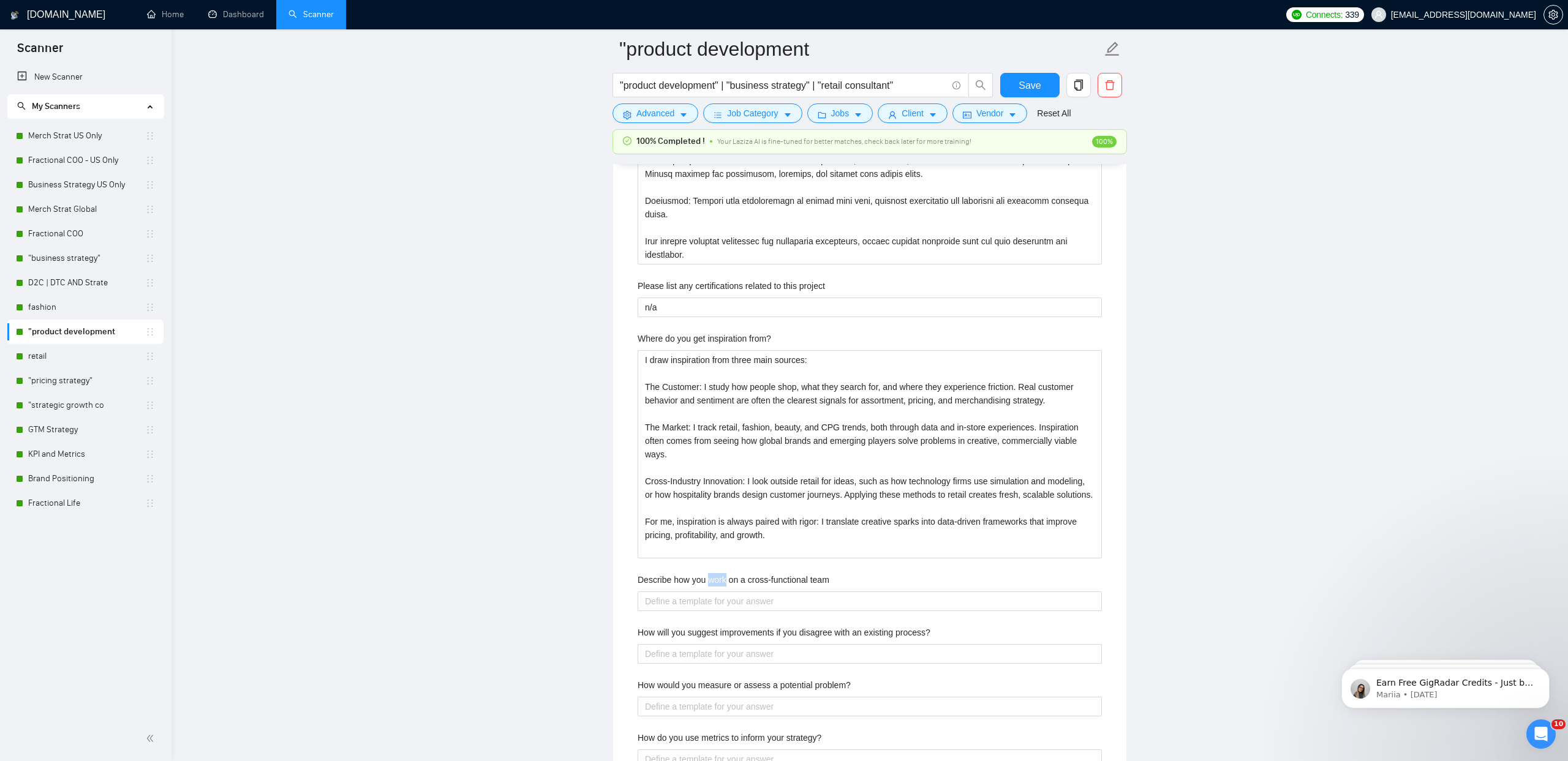
click at [724, 592] on team "Describe how you work on a cross-functional team" at bounding box center [870, 602] width 464 height 20
click at [724, 580] on label "Describe how you work on a cross-functional team" at bounding box center [733, 580] width 191 height 14
click at [724, 592] on team "Describe how you work on a cross-functional team" at bounding box center [870, 602] width 464 height 20
copy label "Describe how you work on a cross-functional team"
click at [721, 607] on team "Describe how you work on a cross-functional team" at bounding box center [870, 602] width 464 height 20
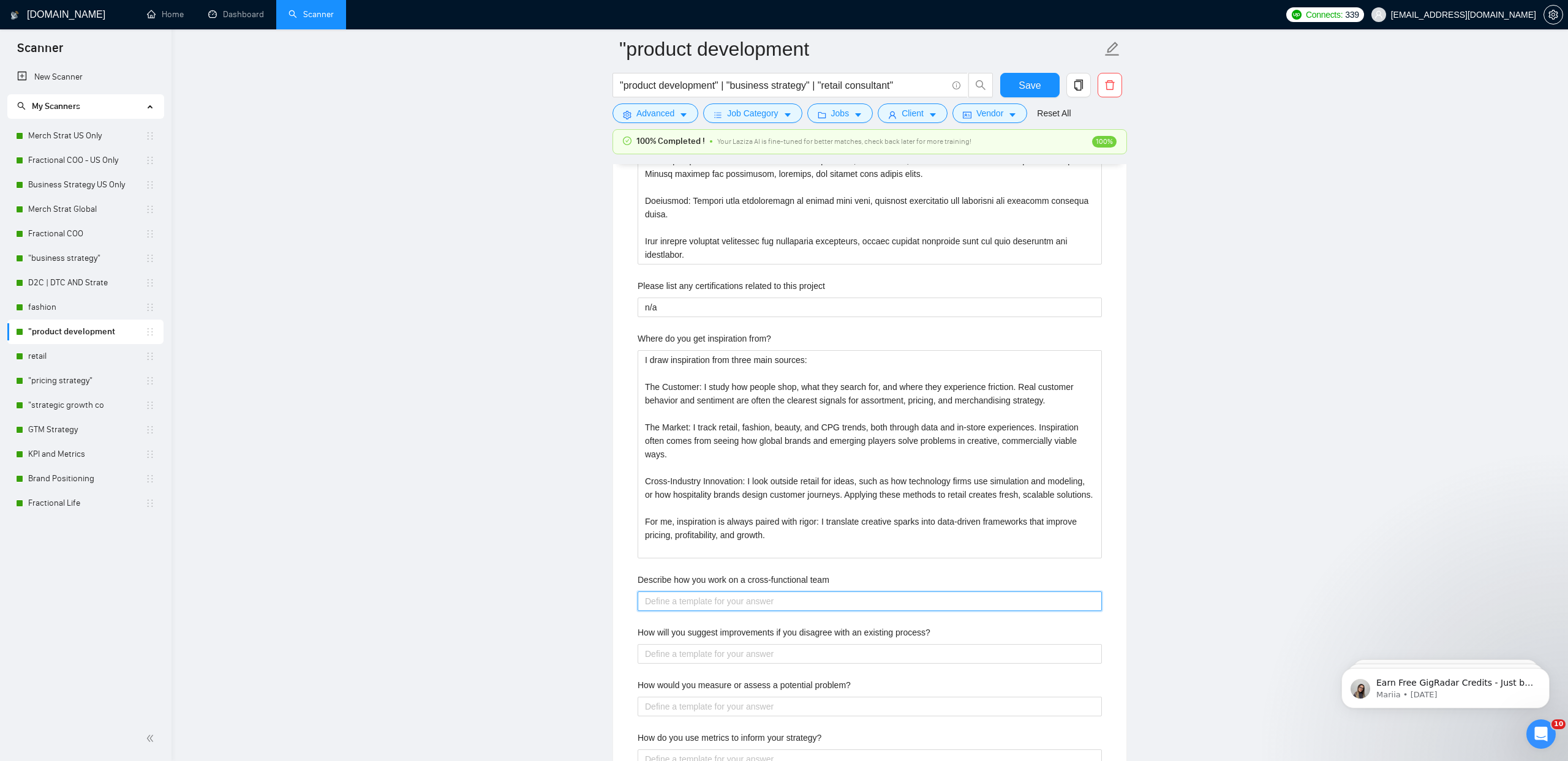
paste team "I approach cross-functional teamwork as an EOS Integrator: aligning vision with…"
type team "I approach cross-functional teamwork as an EOS Integrator: aligning vision with…"
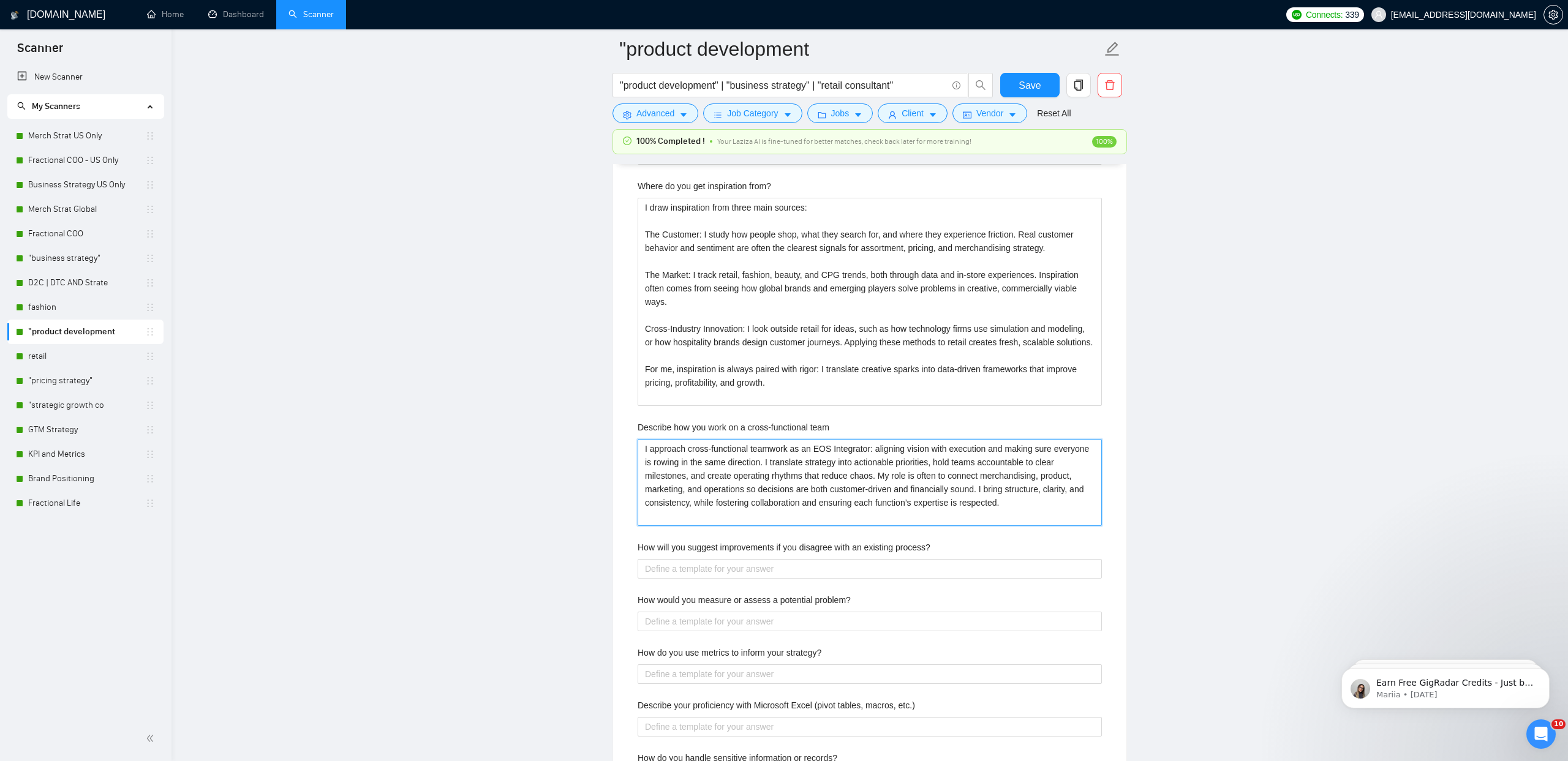
scroll to position [2601, 0]
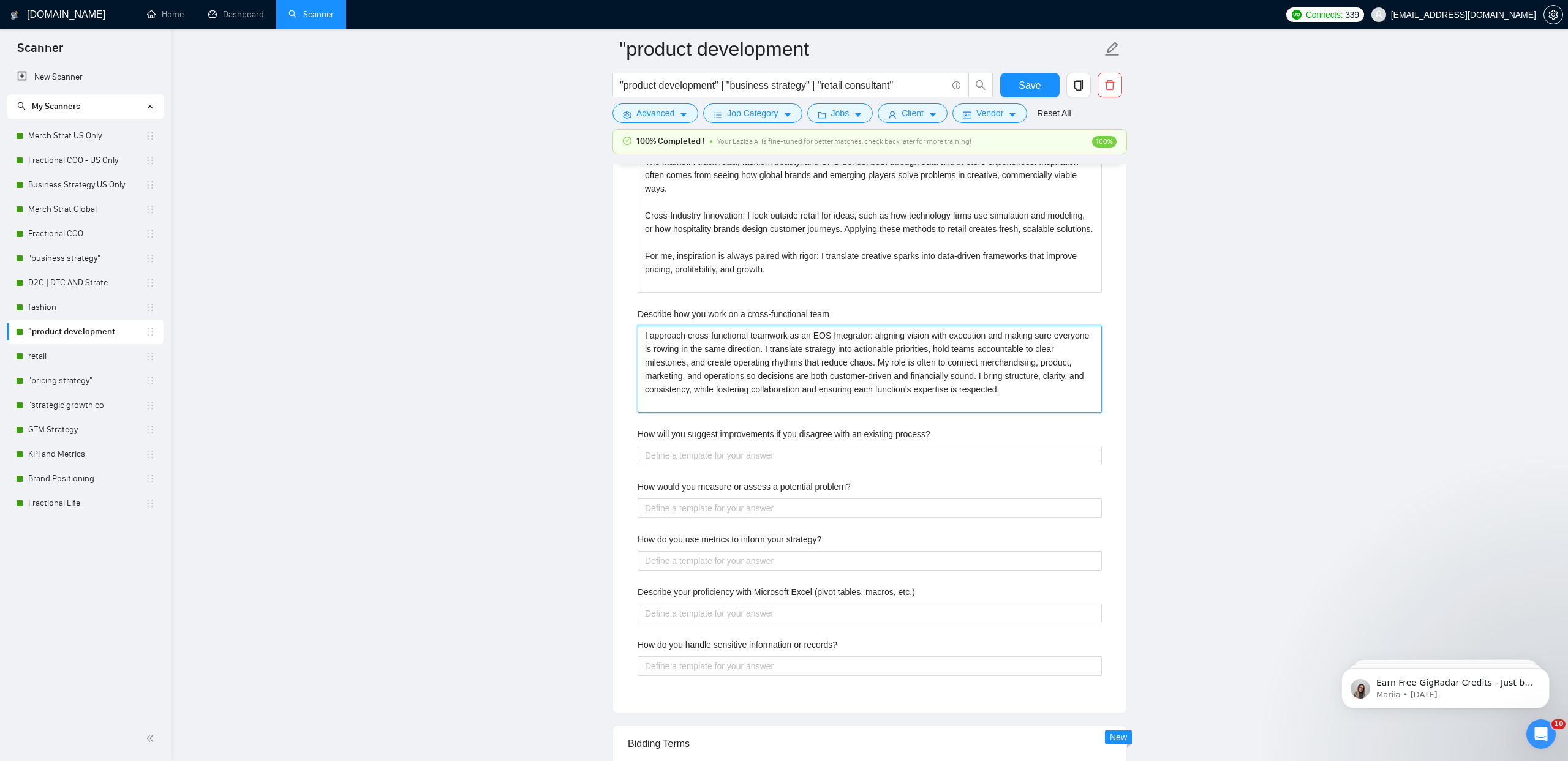
type team "I approach cross-functional teamwork as an EOS Integrator: aligning vision with…"
click at [676, 440] on div "How will you suggest improvements if you disagree with an existing process?" at bounding box center [870, 436] width 464 height 18
copy label "How will you suggest improvements if you disagree with an existing process?"
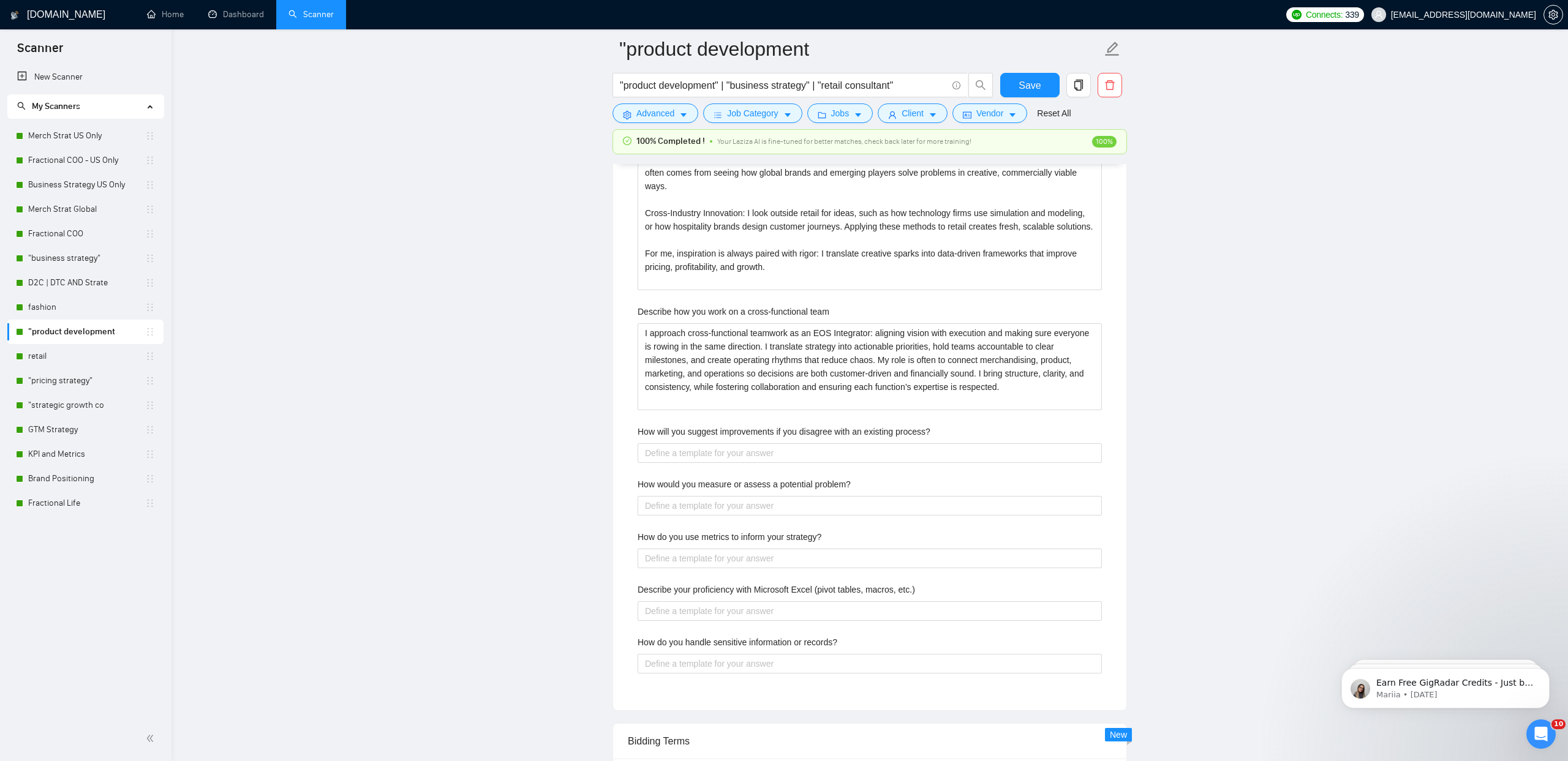
scroll to position [2602, 0]
click at [665, 465] on div "Describe your recent experience with similar projects Describe your typical des…" at bounding box center [870, 42] width 484 height 1309
click at [666, 460] on process\? "How will you suggest improvements if you disagree with an existing process?" at bounding box center [870, 454] width 464 height 20
paste process\? "If I see opportunities to improve a process, I start by listening first. I make…"
type process\? "If I see opportunities to improve a process, I start by listening first. I make…"
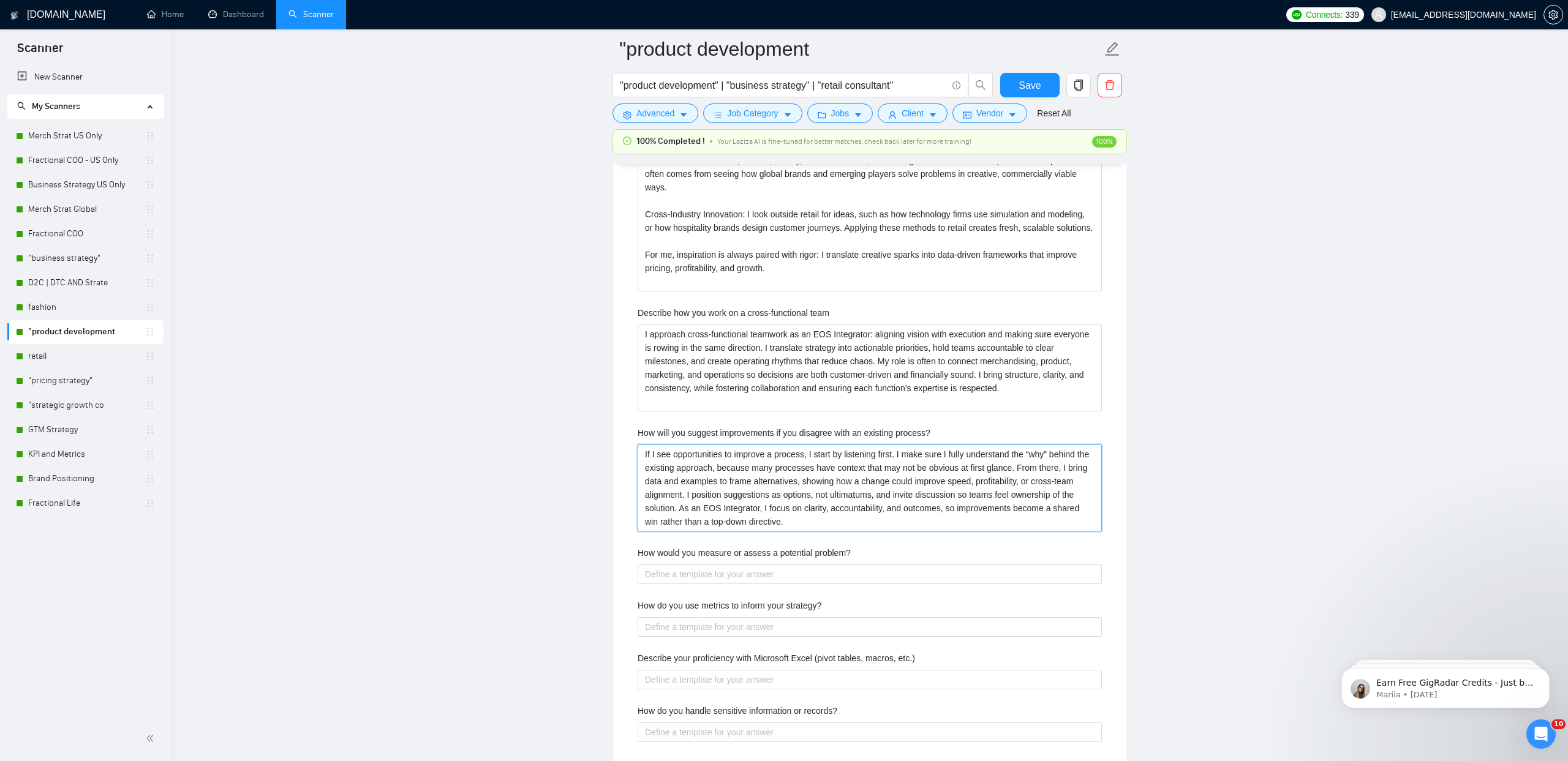
type process\? "If I see opportunities to improve a process, I start by listening first. I make…"
click at [700, 550] on label "How would you measure or assess a potential problem?" at bounding box center [744, 550] width 213 height 14
click at [700, 561] on problem\? "How would you measure or assess a potential problem?" at bounding box center [870, 571] width 464 height 20
click at [700, 550] on label "How would you measure or assess a potential problem?" at bounding box center [744, 552] width 213 height 14
click at [700, 563] on problem\? "How would you measure or assess a potential problem?" at bounding box center [870, 573] width 464 height 20
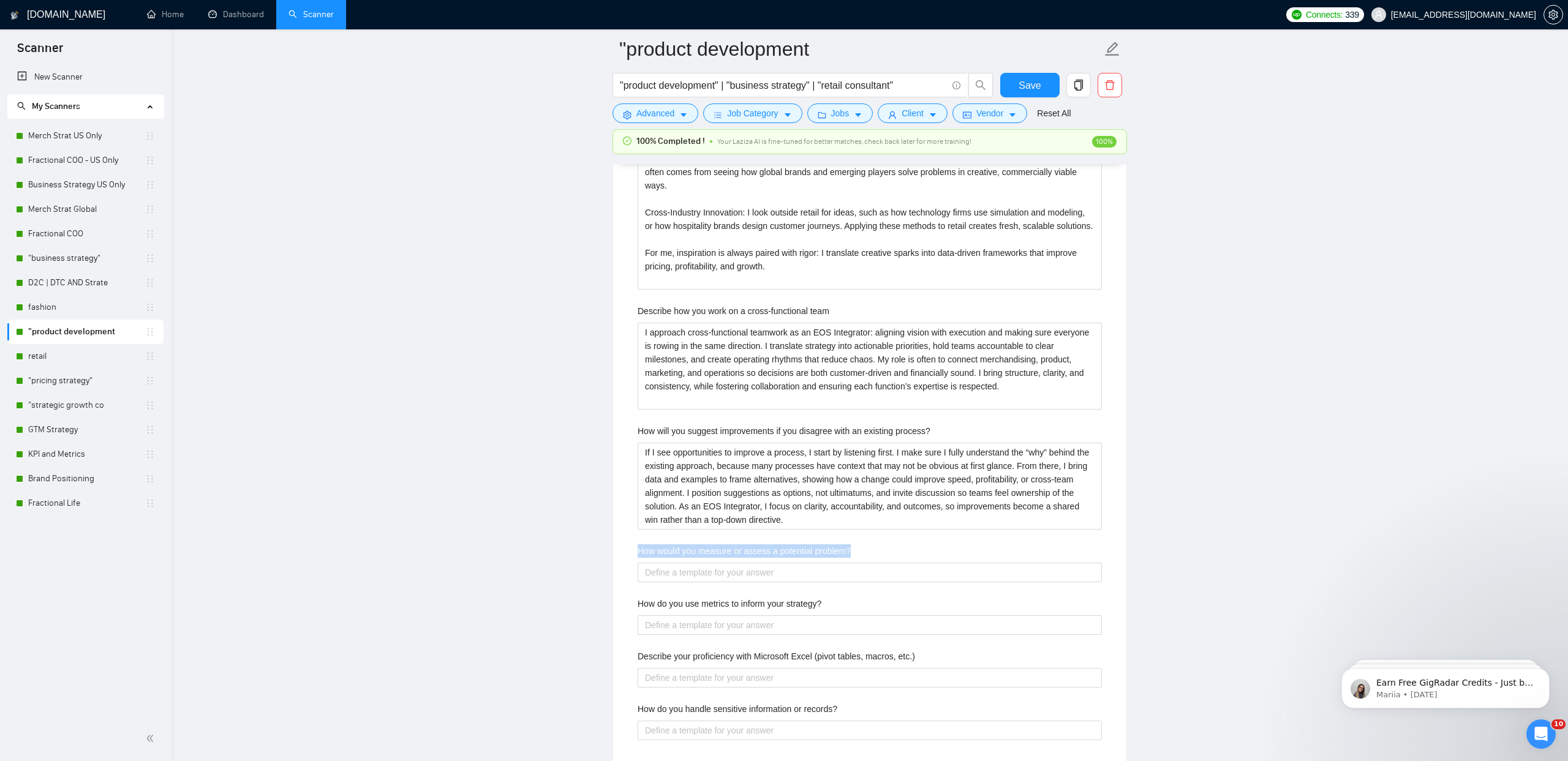
click at [700, 550] on label "How would you measure or assess a potential problem?" at bounding box center [744, 552] width 213 height 14
click at [700, 563] on problem\? "How would you measure or assess a potential problem?" at bounding box center [870, 573] width 464 height 20
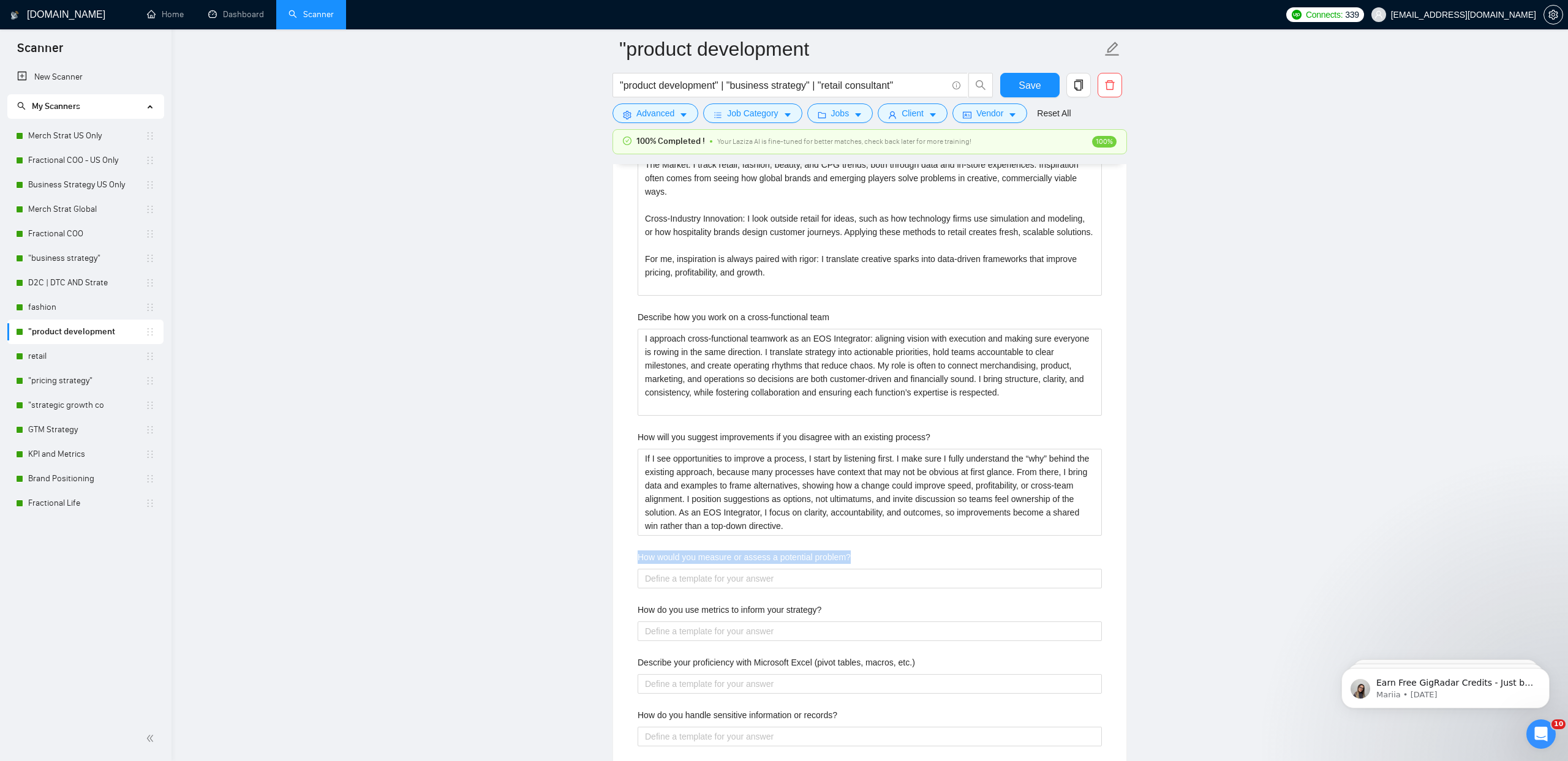
copy label "How would you measure or assess a potential problem?"
click at [699, 580] on problem\? "How would you measure or assess a potential problem?" at bounding box center [870, 580] width 464 height 20
paste problem\? "I assess potential problems by combining data-driven analysis with merchandisin…"
type problem\? "I assess potential problems by combining data-driven analysis with merchandisin…"
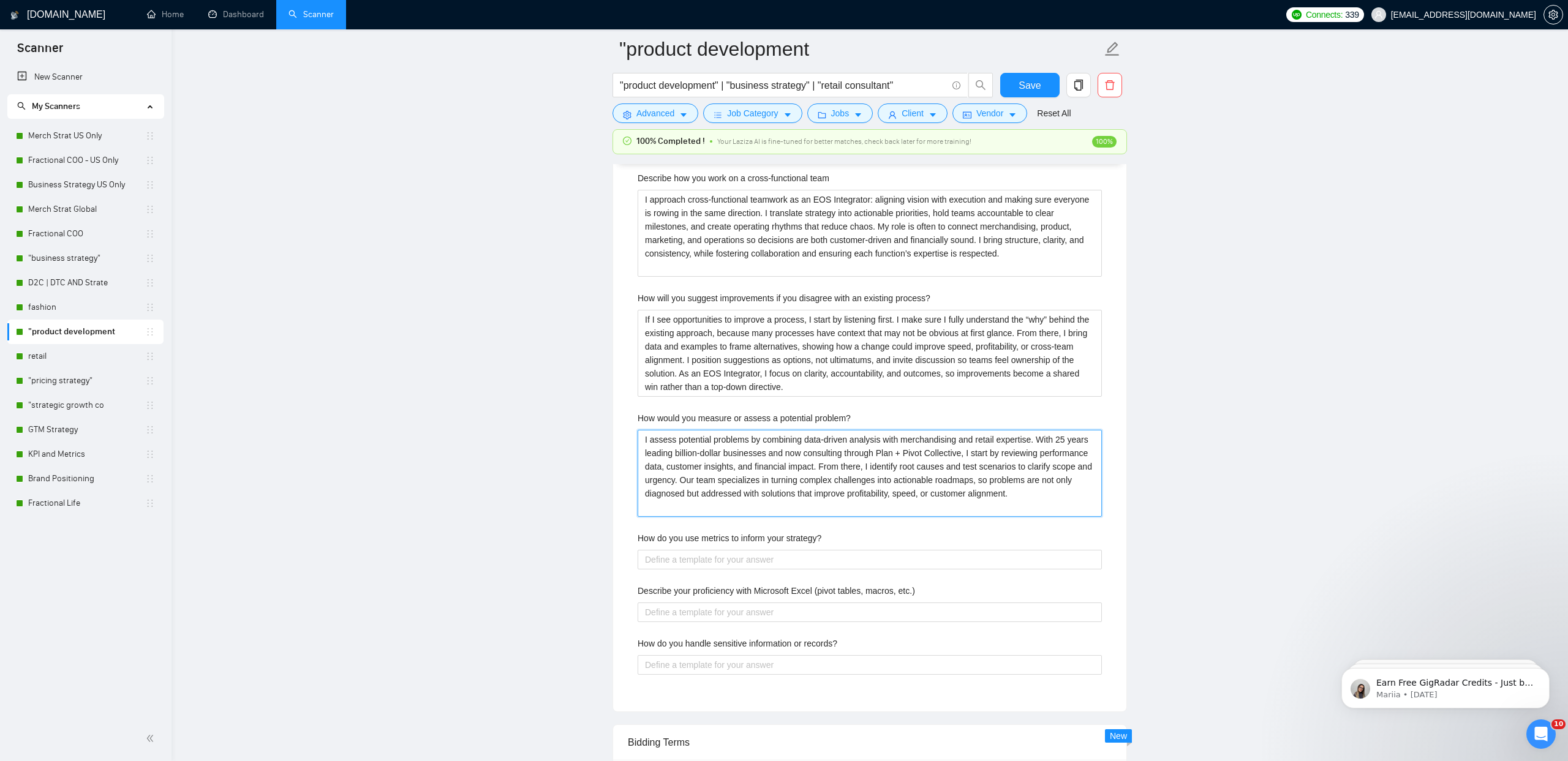
scroll to position [2794, 0]
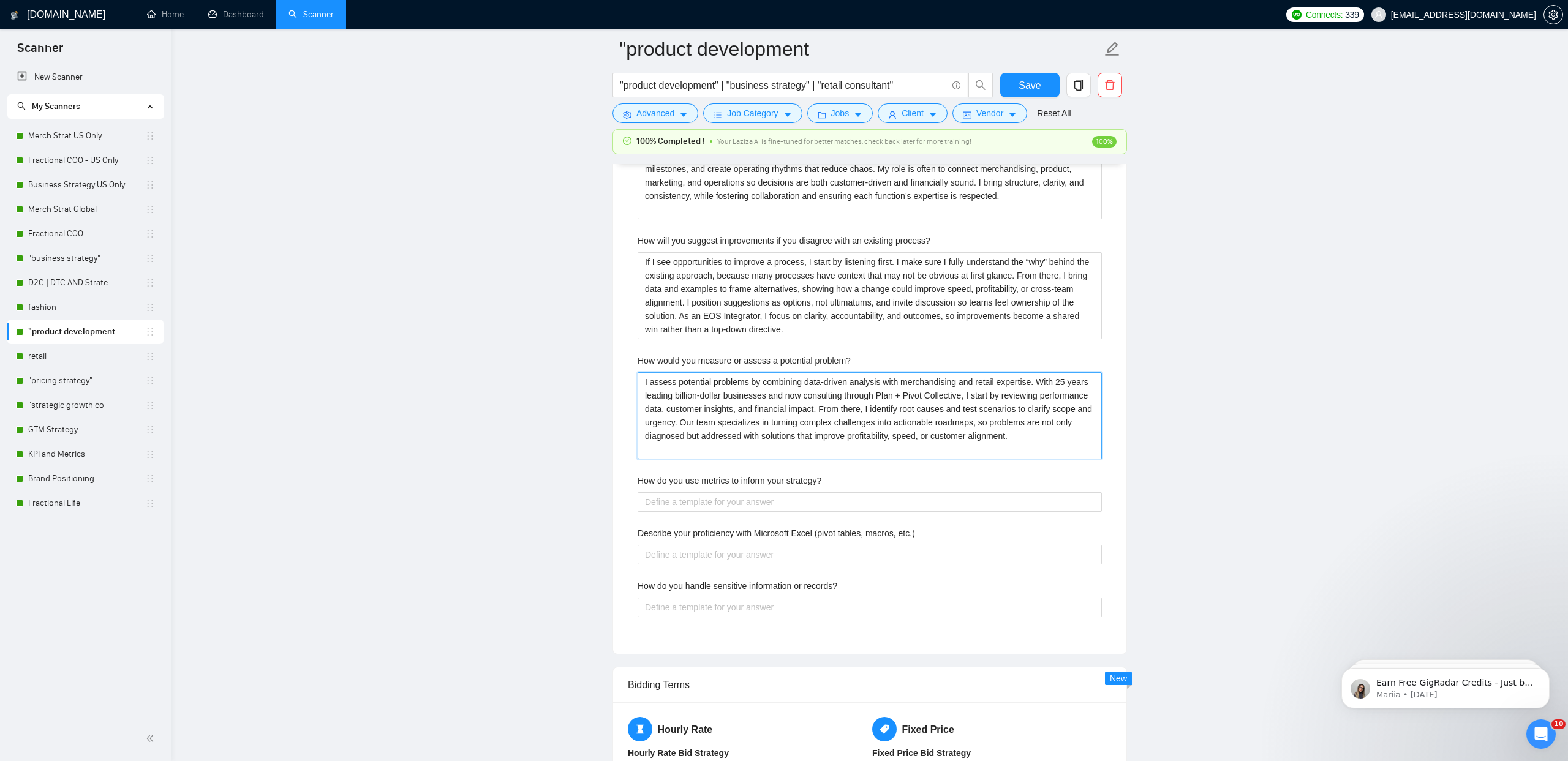
type problem\? "I assess potential problems by combining data-driven analysis with merchandisin…"
click at [678, 483] on label "How do you use metrics to inform your strategy?" at bounding box center [729, 481] width 183 height 14
click at [678, 492] on strategy\? "How do you use metrics to inform your strategy?" at bounding box center [870, 502] width 464 height 20
click at [678, 483] on label "How do you use metrics to inform your strategy?" at bounding box center [729, 481] width 183 height 14
click at [678, 492] on strategy\? "How do you use metrics to inform your strategy?" at bounding box center [870, 502] width 464 height 20
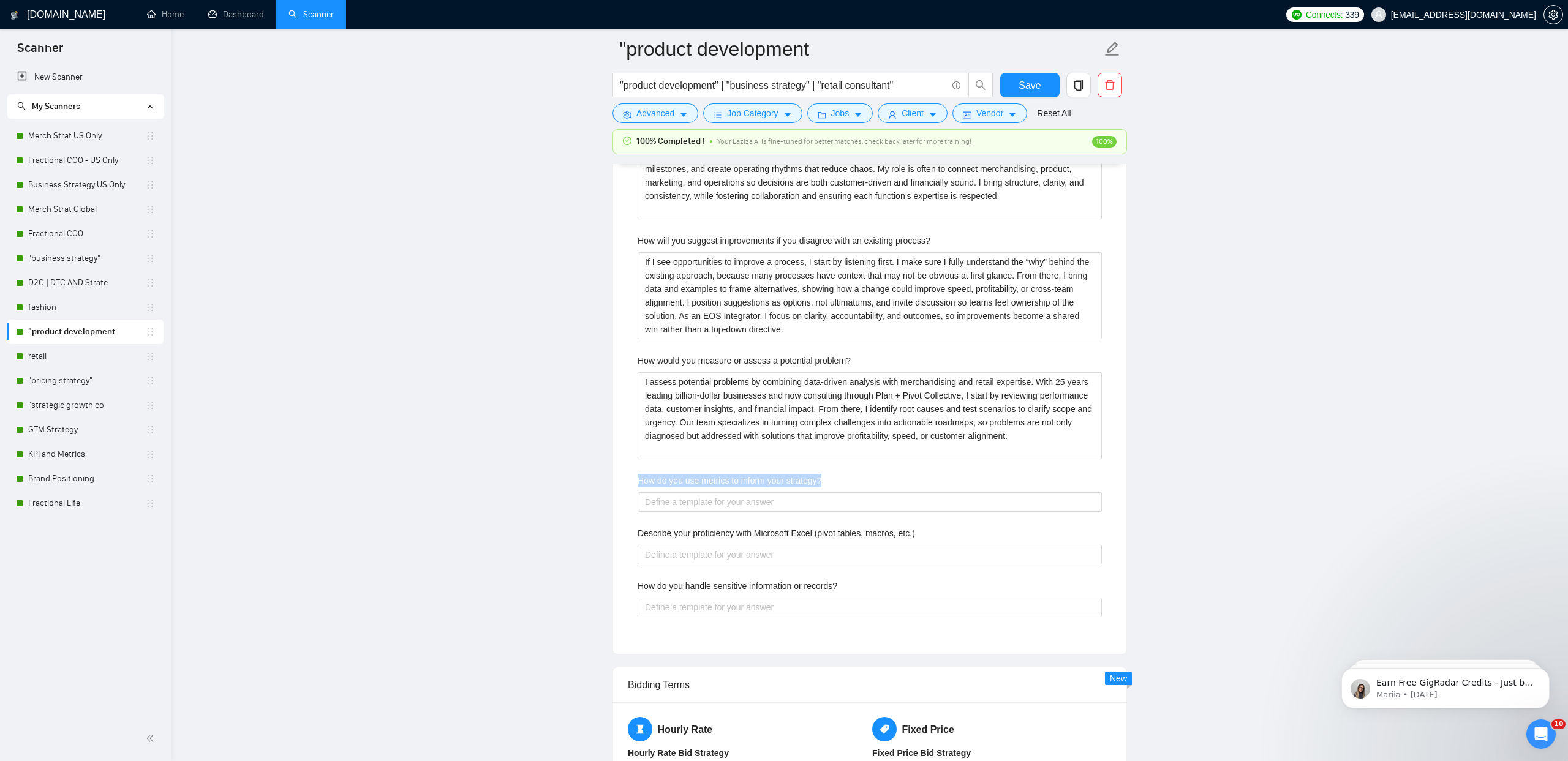
click at [678, 483] on label "How do you use metrics to inform your strategy?" at bounding box center [729, 481] width 183 height 14
click at [678, 492] on strategy\? "How do you use metrics to inform your strategy?" at bounding box center [870, 502] width 464 height 20
copy label "How do you use metrics to inform your strategy?"
click at [663, 505] on strategy\? "How do you use metrics to inform your strategy?" at bounding box center [870, 502] width 464 height 20
paste strategy\? "I use metrics as a decision-making tool rather than just a reporting function. …"
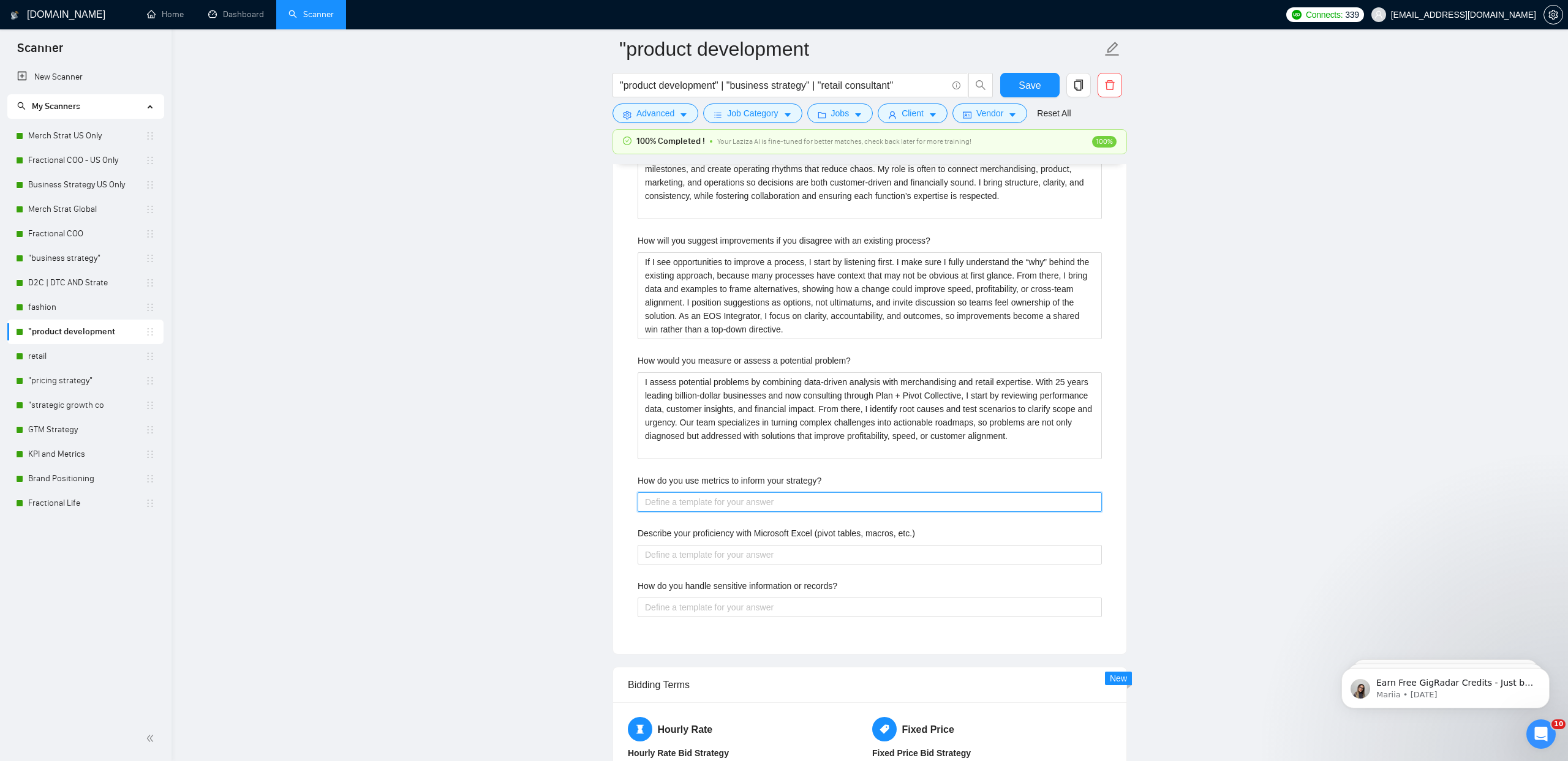
type strategy\? "I use metrics as a decision-making tool rather than just a reporting function. …"
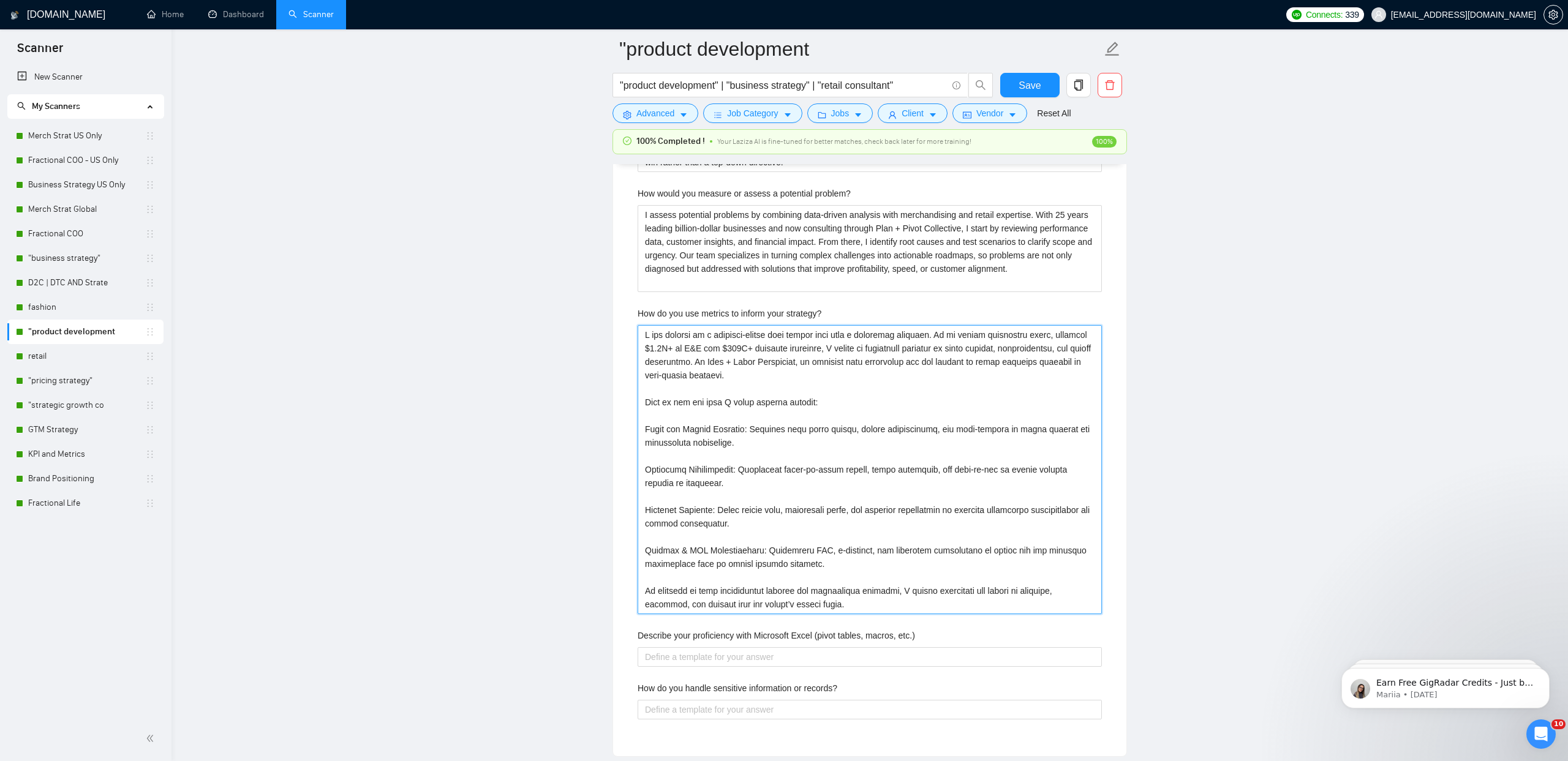
scroll to position [3142, 0]
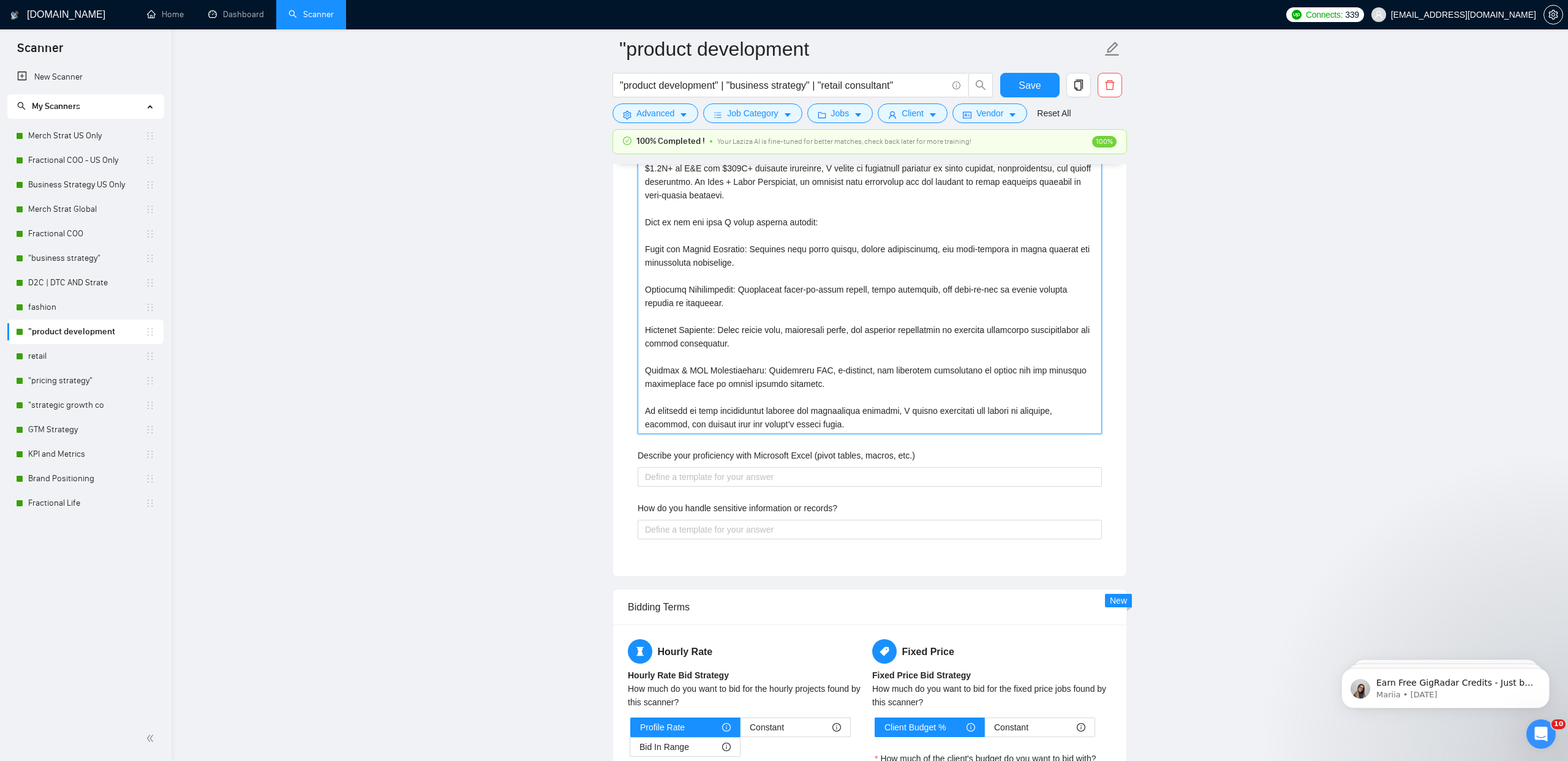
type strategy\? "I use metrics as a decision-making tool rather than just a reporting function. …"
click at [705, 453] on label "Describe your proficiency with Microsoft Excel (pivot tables, macros, etc.)" at bounding box center [776, 456] width 278 height 14
click at [705, 467] on etc\ "Describe your proficiency with Microsoft Excel (pivot tables, macros, etc.)" at bounding box center [870, 477] width 464 height 20
click at [705, 453] on label "Describe your proficiency with Microsoft Excel (pivot tables, macros, etc.)" at bounding box center [776, 456] width 278 height 14
click at [705, 467] on etc\ "Describe your proficiency with Microsoft Excel (pivot tables, macros, etc.)" at bounding box center [870, 477] width 464 height 20
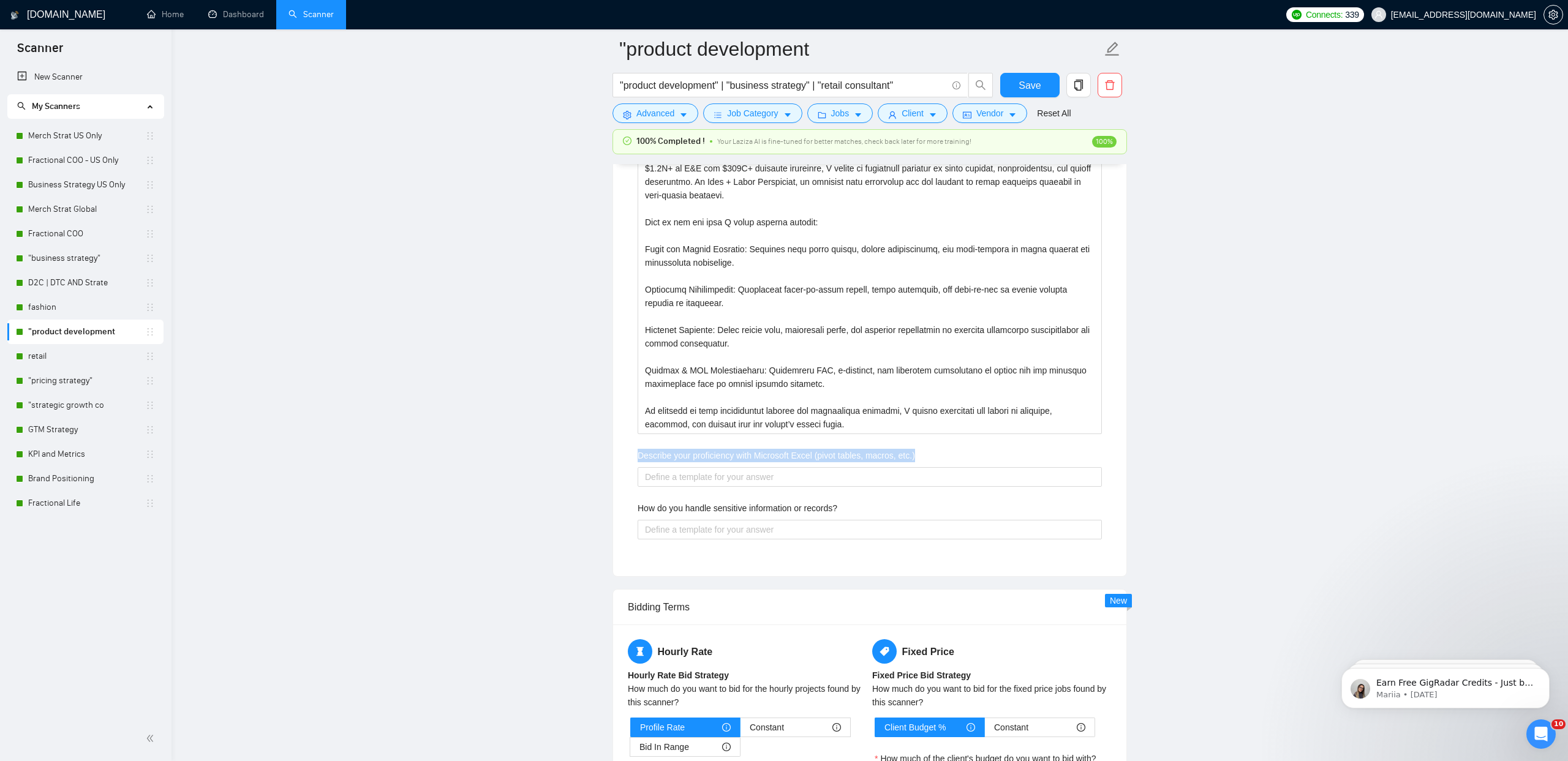
click at [705, 453] on label "Describe your proficiency with Microsoft Excel (pivot tables, macros, etc.)" at bounding box center [776, 456] width 278 height 14
click at [705, 467] on etc\ "Describe your proficiency with Microsoft Excel (pivot tables, macros, etc.)" at bounding box center [870, 477] width 464 height 20
copy label "Describe your proficiency with Microsoft Excel (pivot tables, macros, etc.)"
click at [658, 478] on etc\ "Describe your proficiency with Microsoft Excel (pivot tables, macros, etc.)" at bounding box center [870, 477] width 464 height 20
paste etc\ "I am highly proficient in Microsoft Excel, using it extensively throughout my 2…"
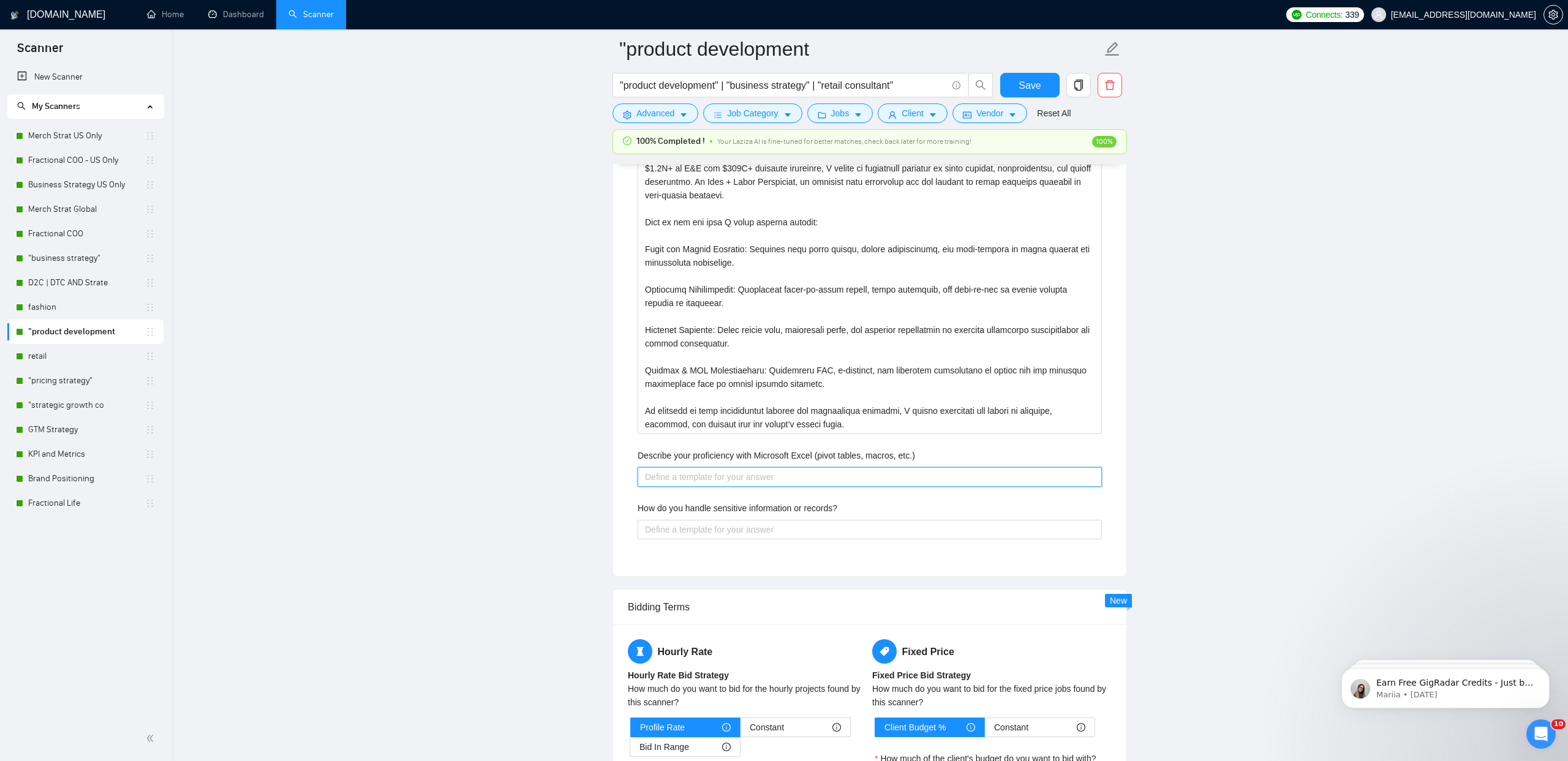
type etc\ "I am highly proficient in Microsoft Excel, using it extensively throughout my 2…"
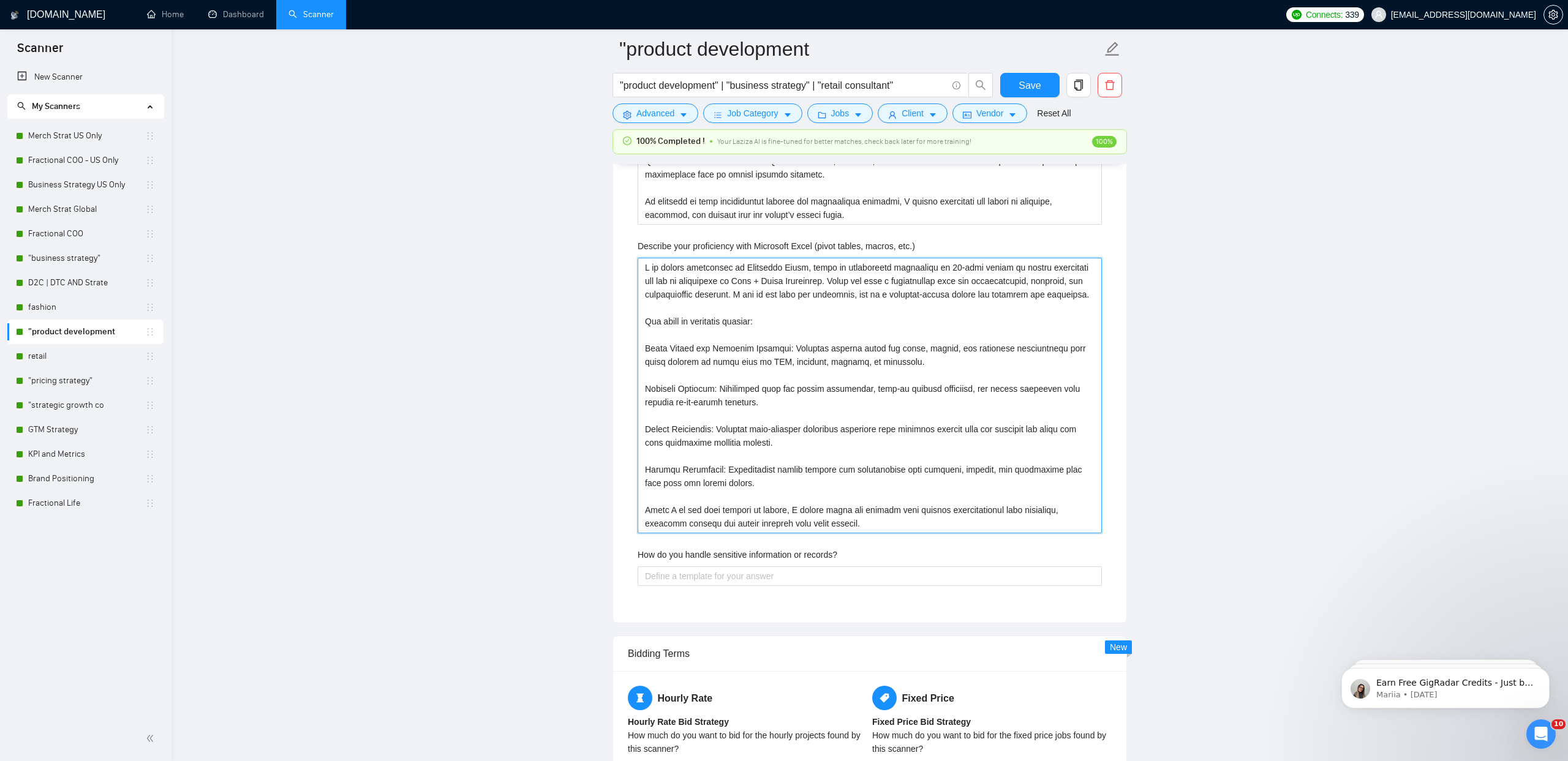
scroll to position [3381, 0]
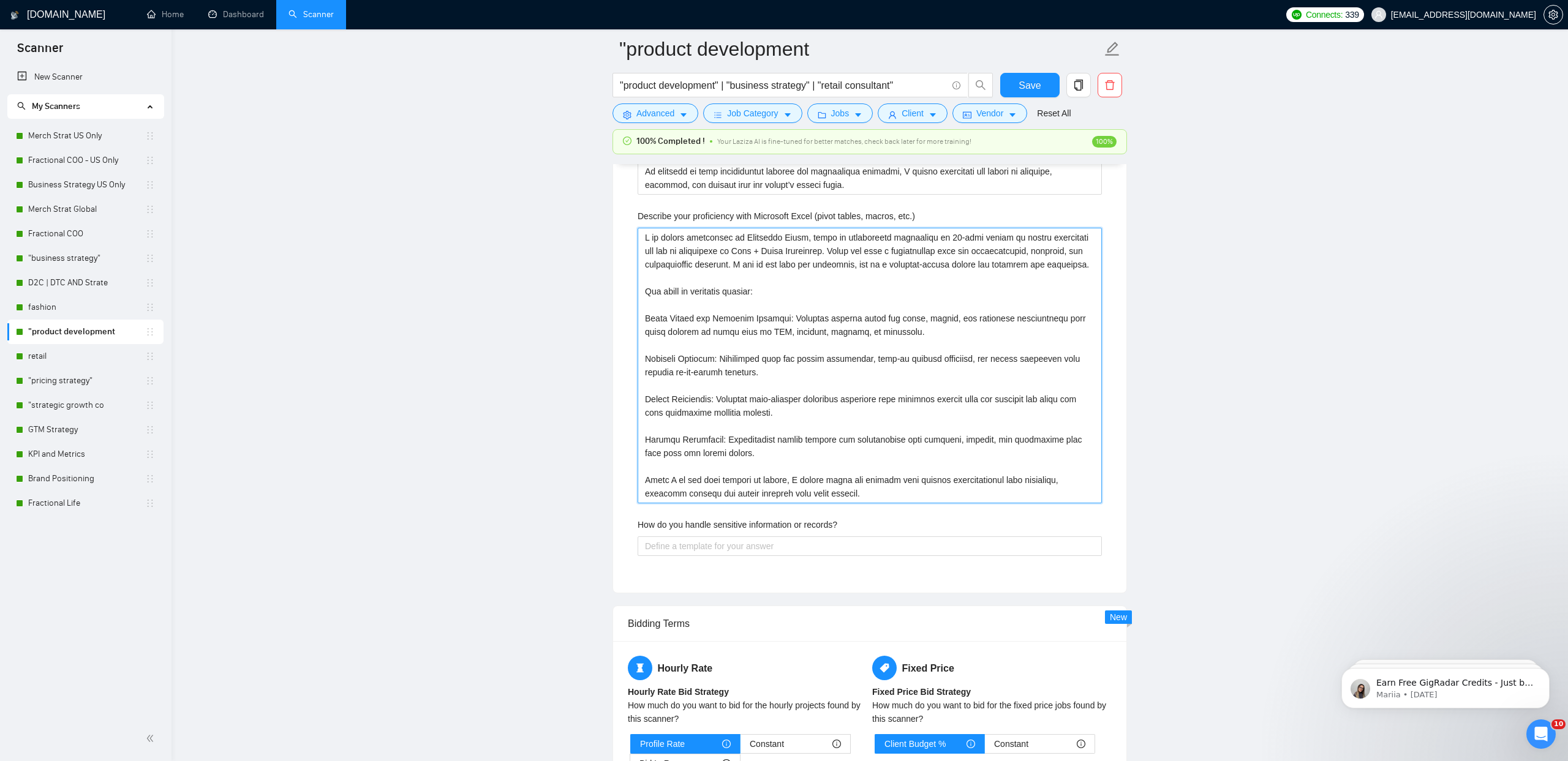
type etc\ "I am highly proficient in Microsoft Excel, using it extensively throughout my 2…"
click at [671, 522] on label "How do you handle sensitive information or records?" at bounding box center [737, 525] width 199 height 14
click at [671, 537] on records\? "How do you handle sensitive information or records?" at bounding box center [870, 547] width 464 height 20
click at [671, 522] on label "How do you handle sensitive information or records?" at bounding box center [737, 525] width 199 height 14
click at [671, 537] on records\? "How do you handle sensitive information or records?" at bounding box center [870, 547] width 464 height 20
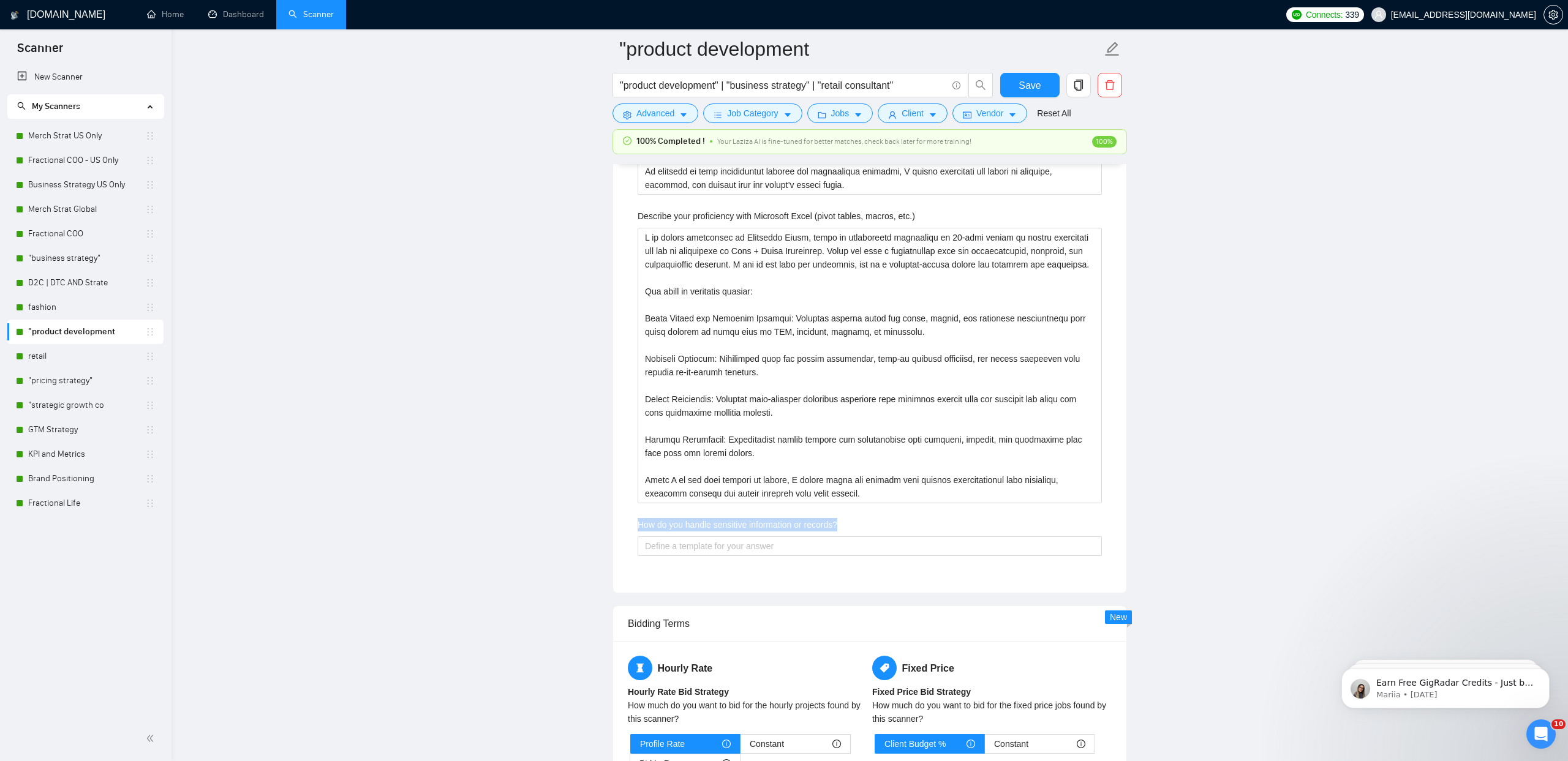
click at [671, 522] on label "How do you handle sensitive information or records?" at bounding box center [737, 525] width 199 height 14
click at [671, 537] on records\? "How do you handle sensitive information or records?" at bounding box center [870, 547] width 464 height 20
copy label "How do you handle sensitive information or records?"
click at [649, 547] on records\? "How do you handle sensitive information or records?" at bounding box center [870, 547] width 464 height 20
paste records\? "I handle sensitive information with the highest level of professionalism, confi…"
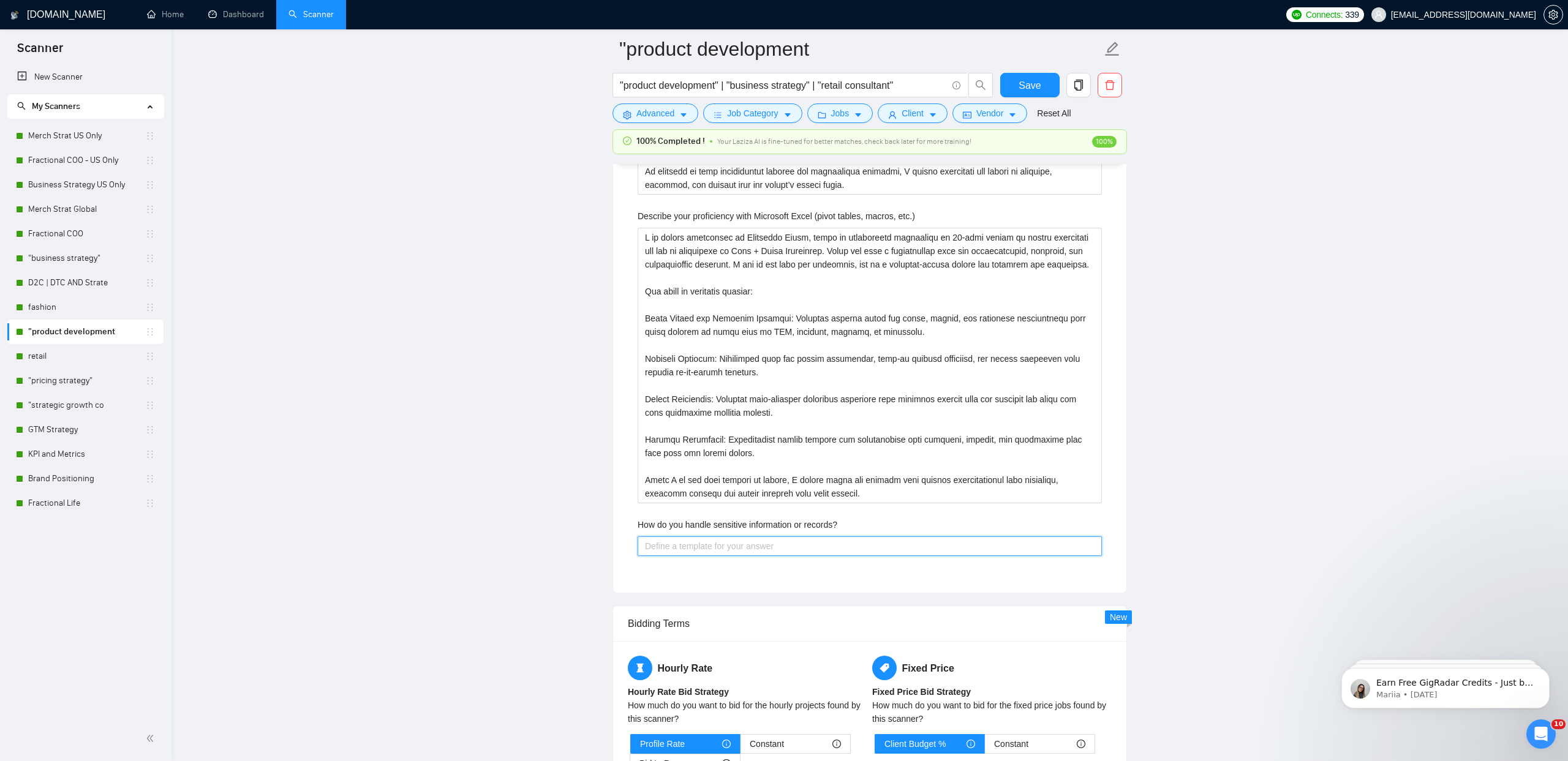
type records\? "I handle sensitive information with the highest level of professionalism, confi…"
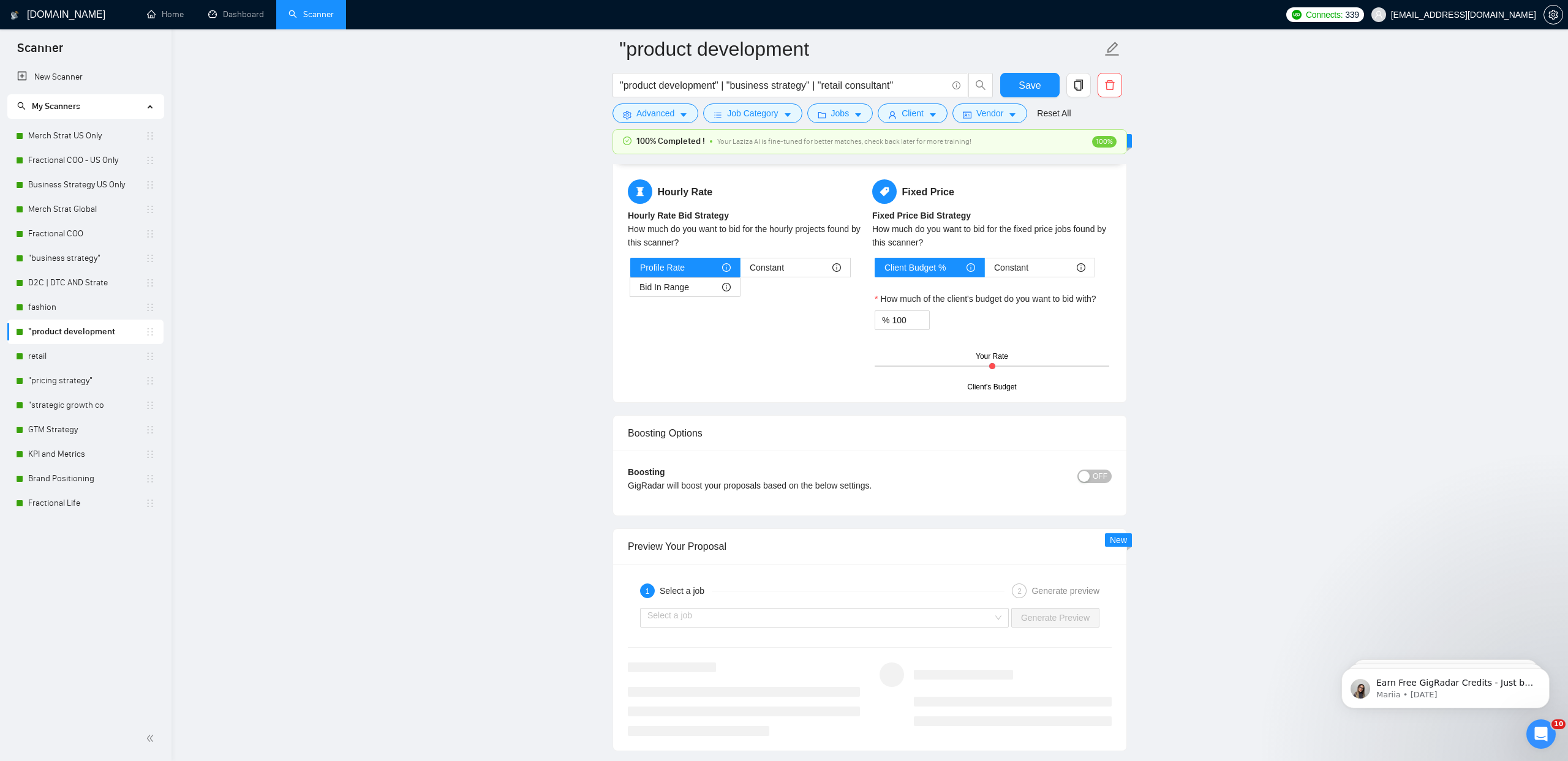
scroll to position [4205, 0]
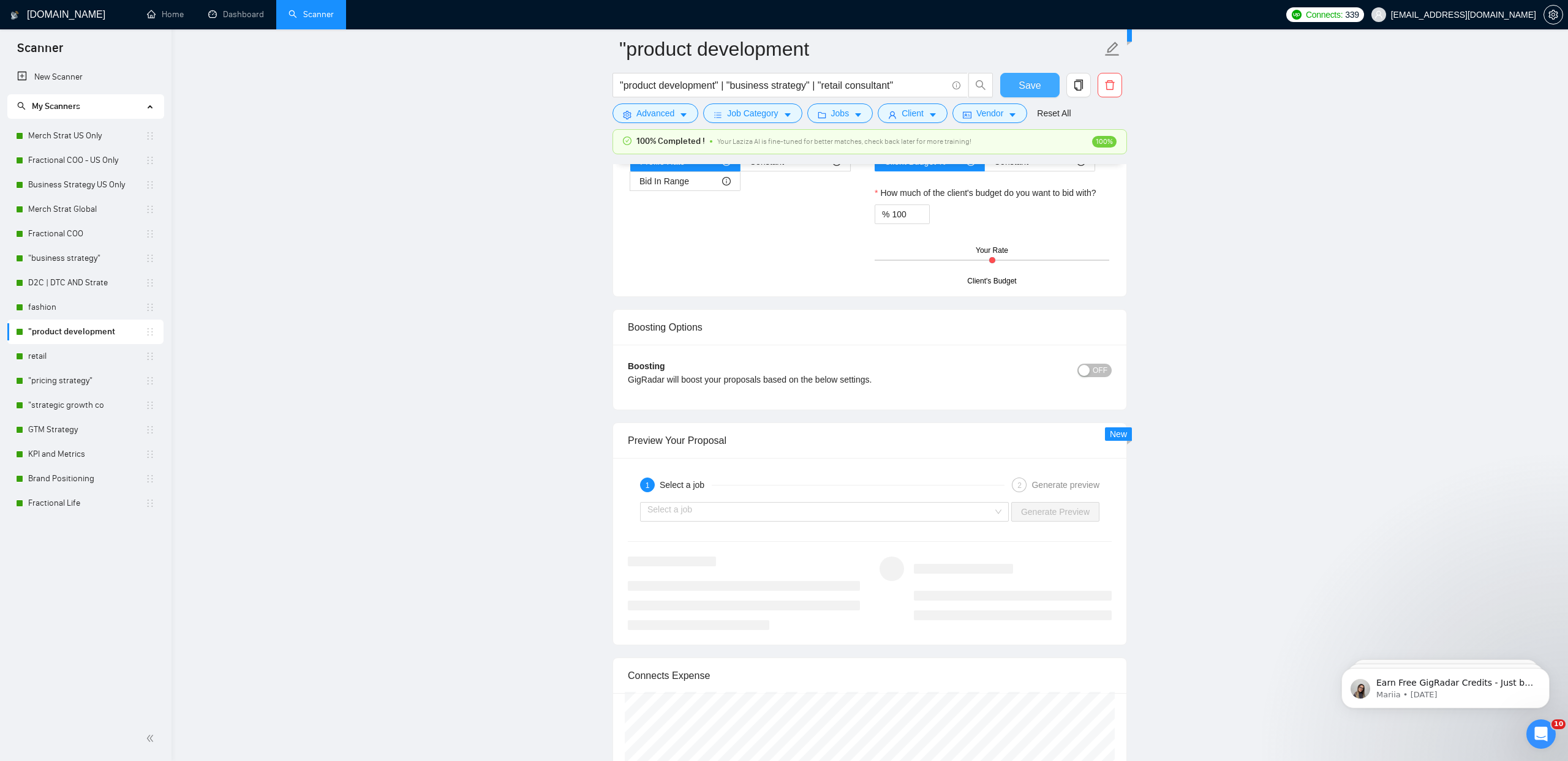
type records\? "I handle sensitive information with the highest level of professionalism, confi…"
click at [1018, 87] on button "Save" at bounding box center [1030, 85] width 60 height 25
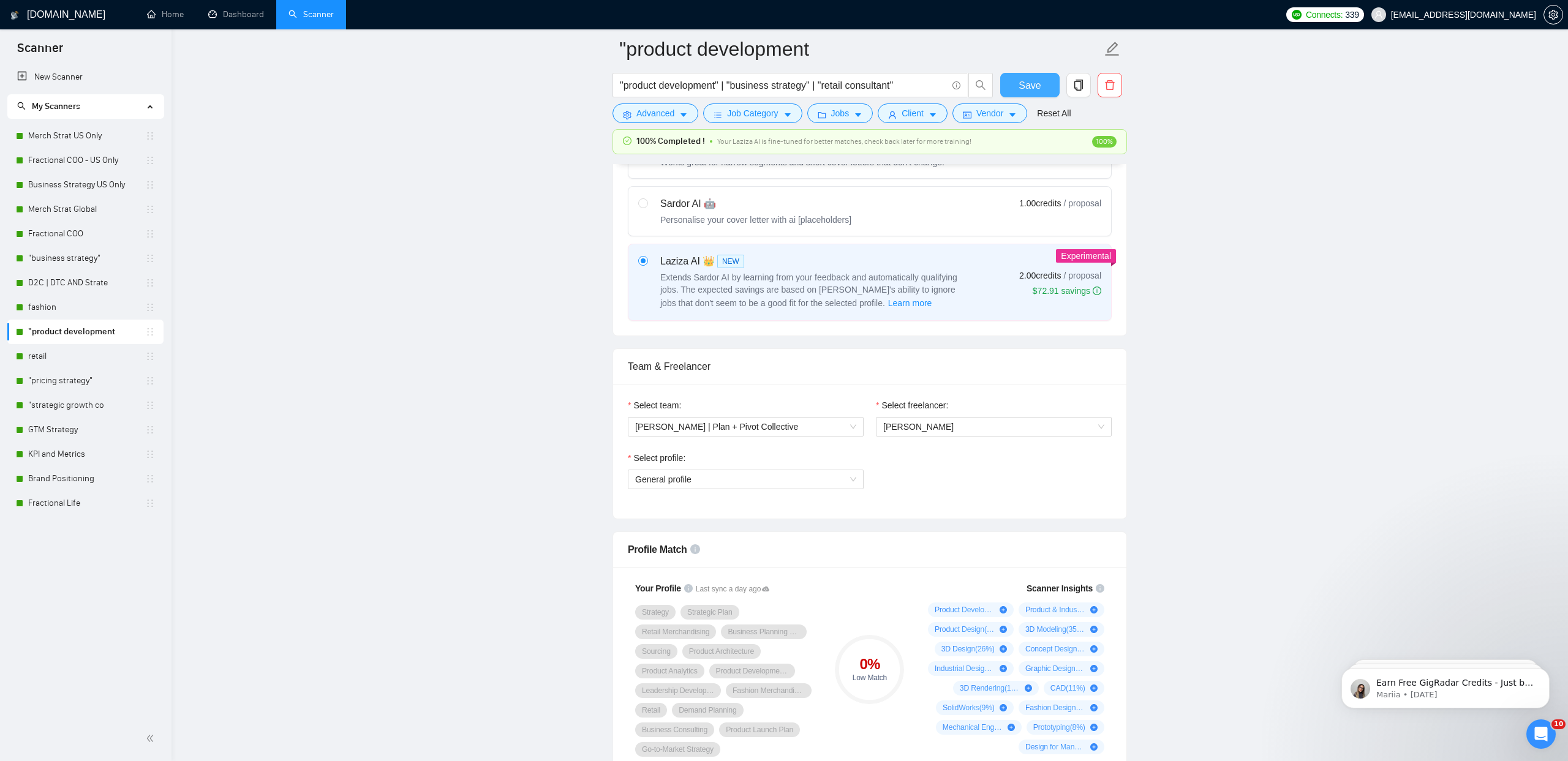
scroll to position [574, 0]
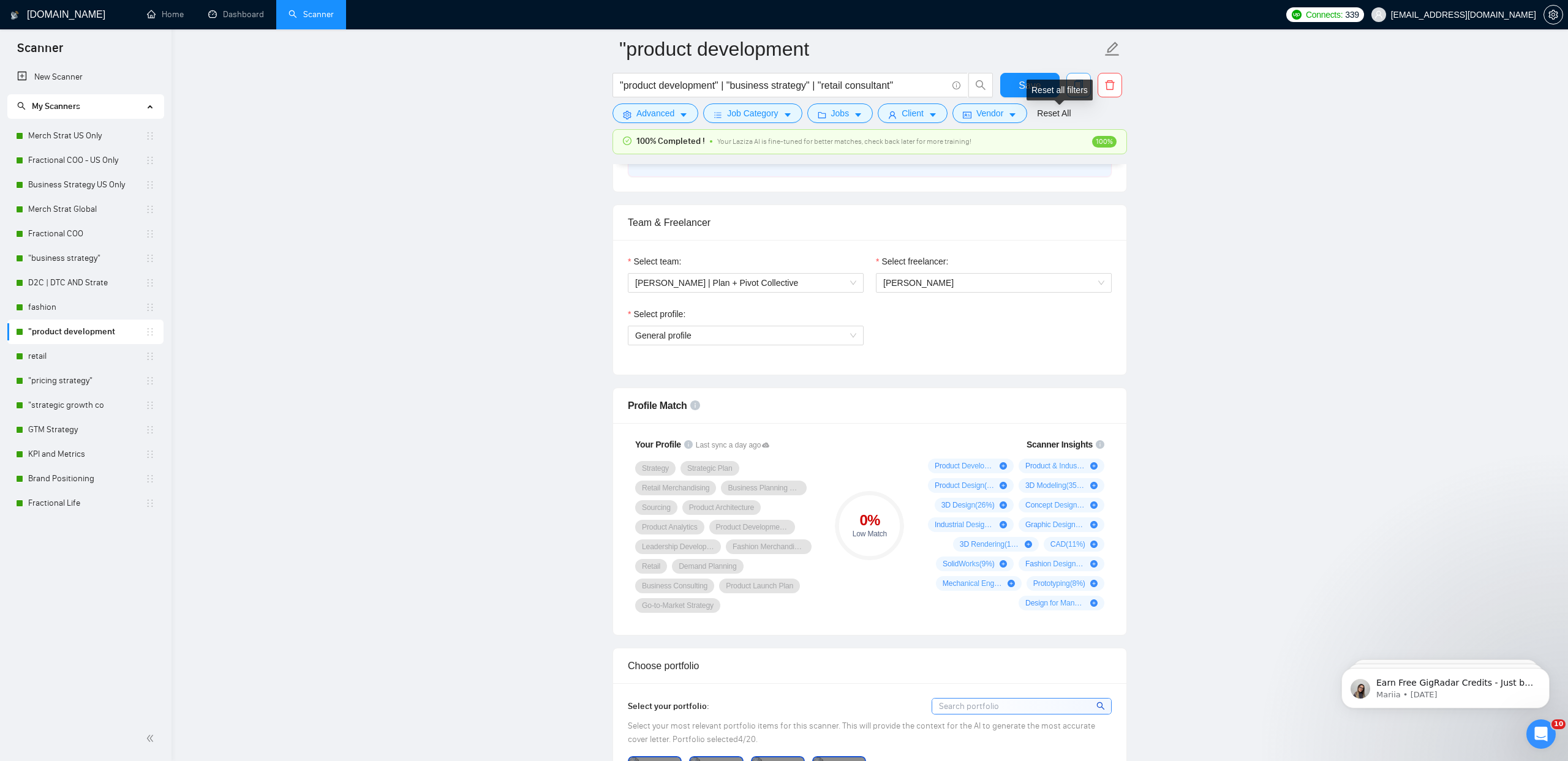
click at [1083, 79] on button "button" at bounding box center [1078, 85] width 25 height 25
click at [1070, 142] on span "Yes" at bounding box center [1063, 147] width 14 height 14
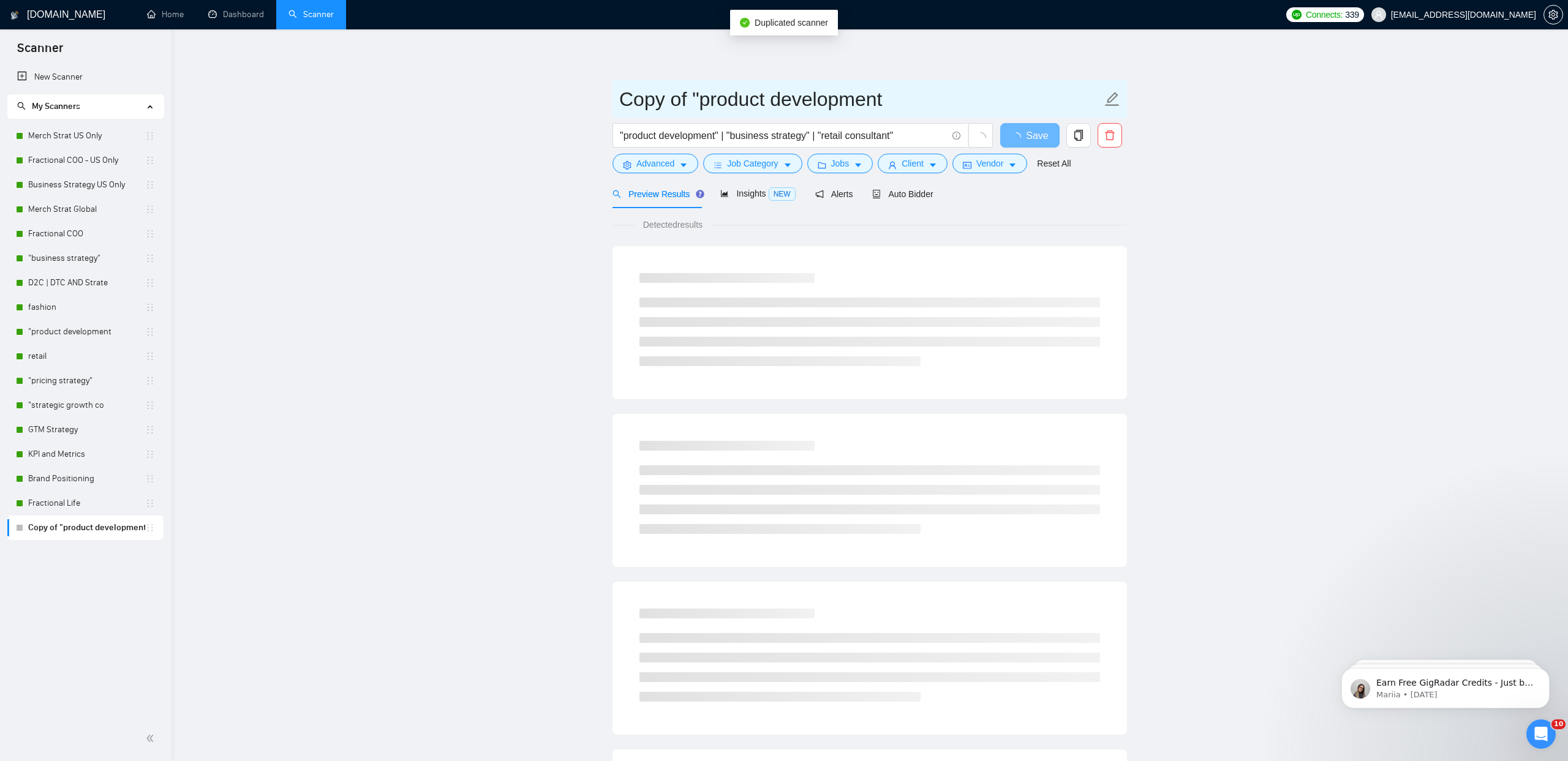
drag, startPoint x: 697, startPoint y: 102, endPoint x: 570, endPoint y: 98, distance: 127.1
click at [570, 98] on main "Copy of "product development "product development" | "business strategy" | "ret…" at bounding box center [870, 559] width 1357 height 1021
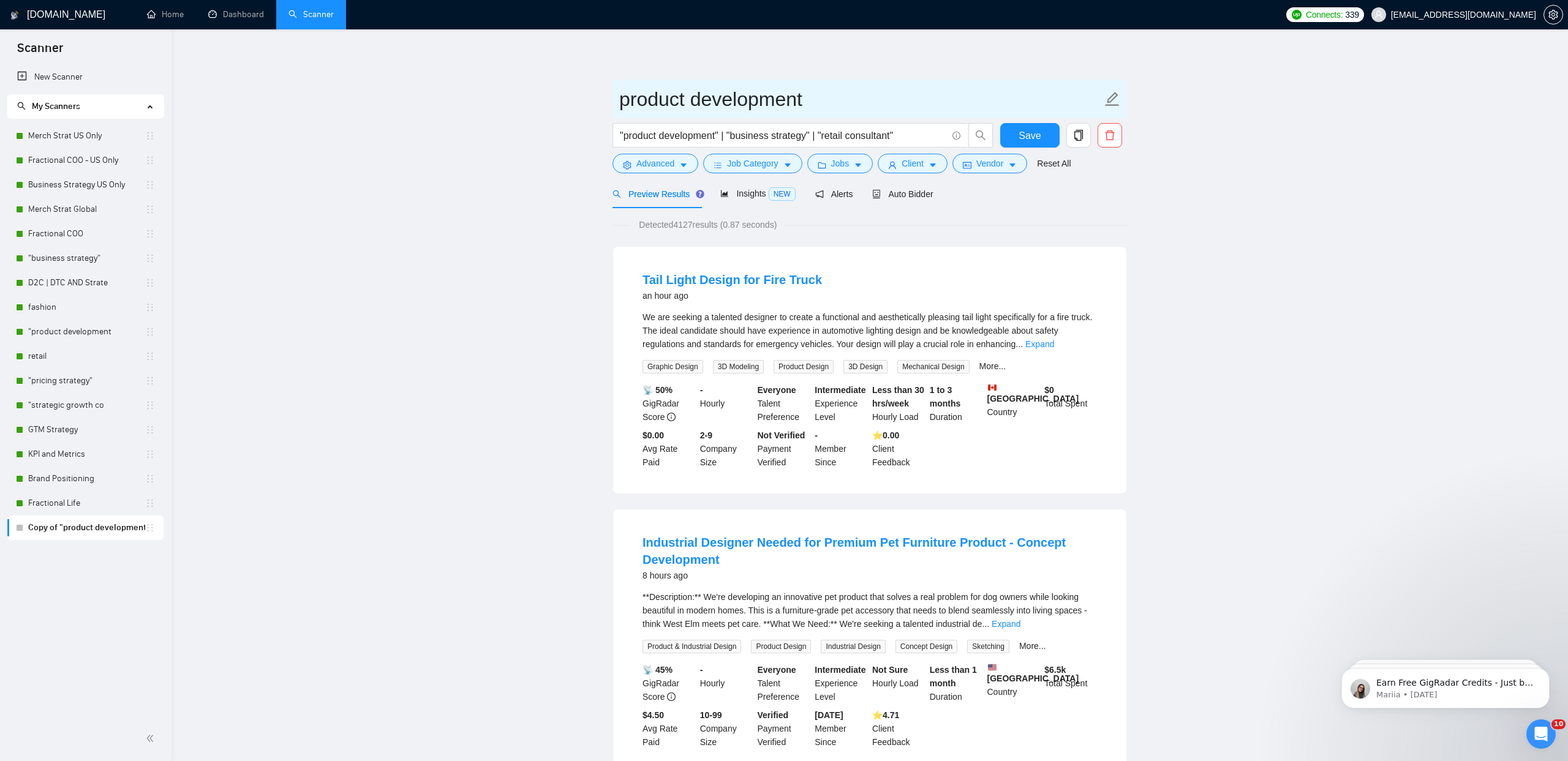
click at [826, 107] on input "product development" at bounding box center [861, 99] width 482 height 31
type input "product development - US only"
click at [1021, 156] on button "Vendor" at bounding box center [989, 163] width 75 height 20
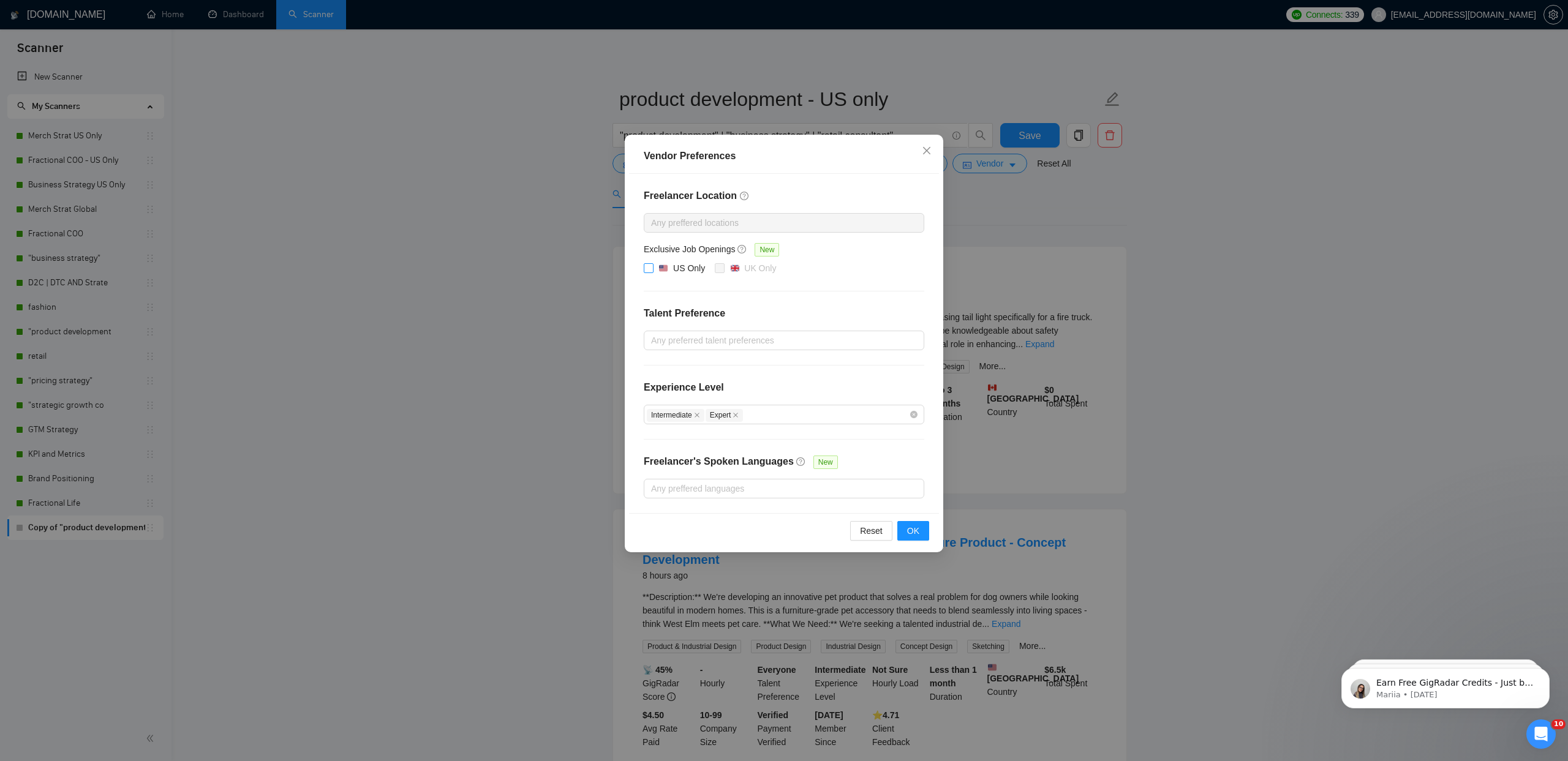
click at [646, 268] on input "US Only" at bounding box center [648, 267] width 9 height 9
checkbox input "true"
click at [914, 535] on span "OK" at bounding box center [914, 531] width 12 height 14
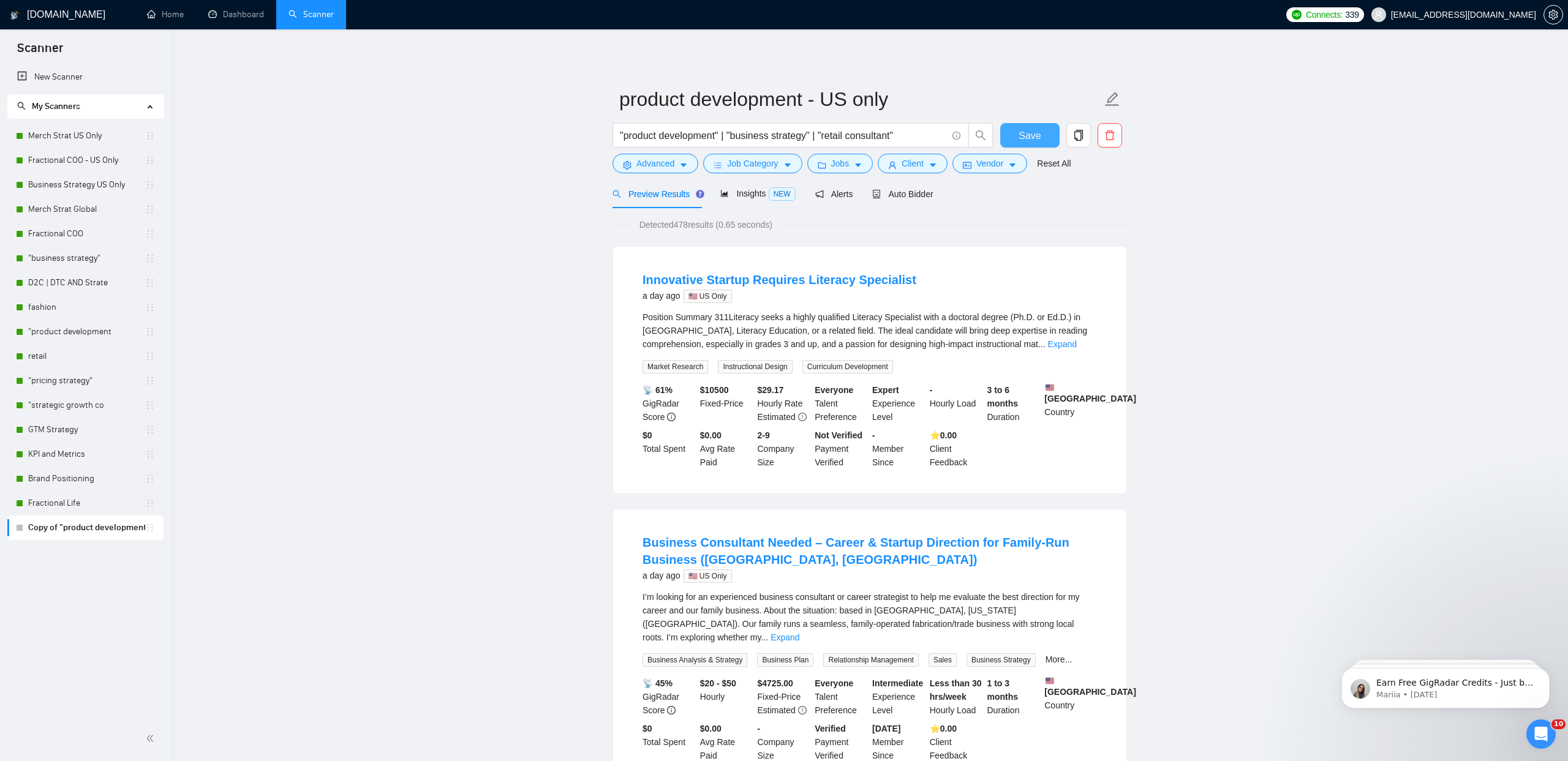
click at [1012, 134] on button "Save" at bounding box center [1030, 135] width 60 height 25
click at [932, 191] on span "Auto Bidder" at bounding box center [902, 194] width 61 height 10
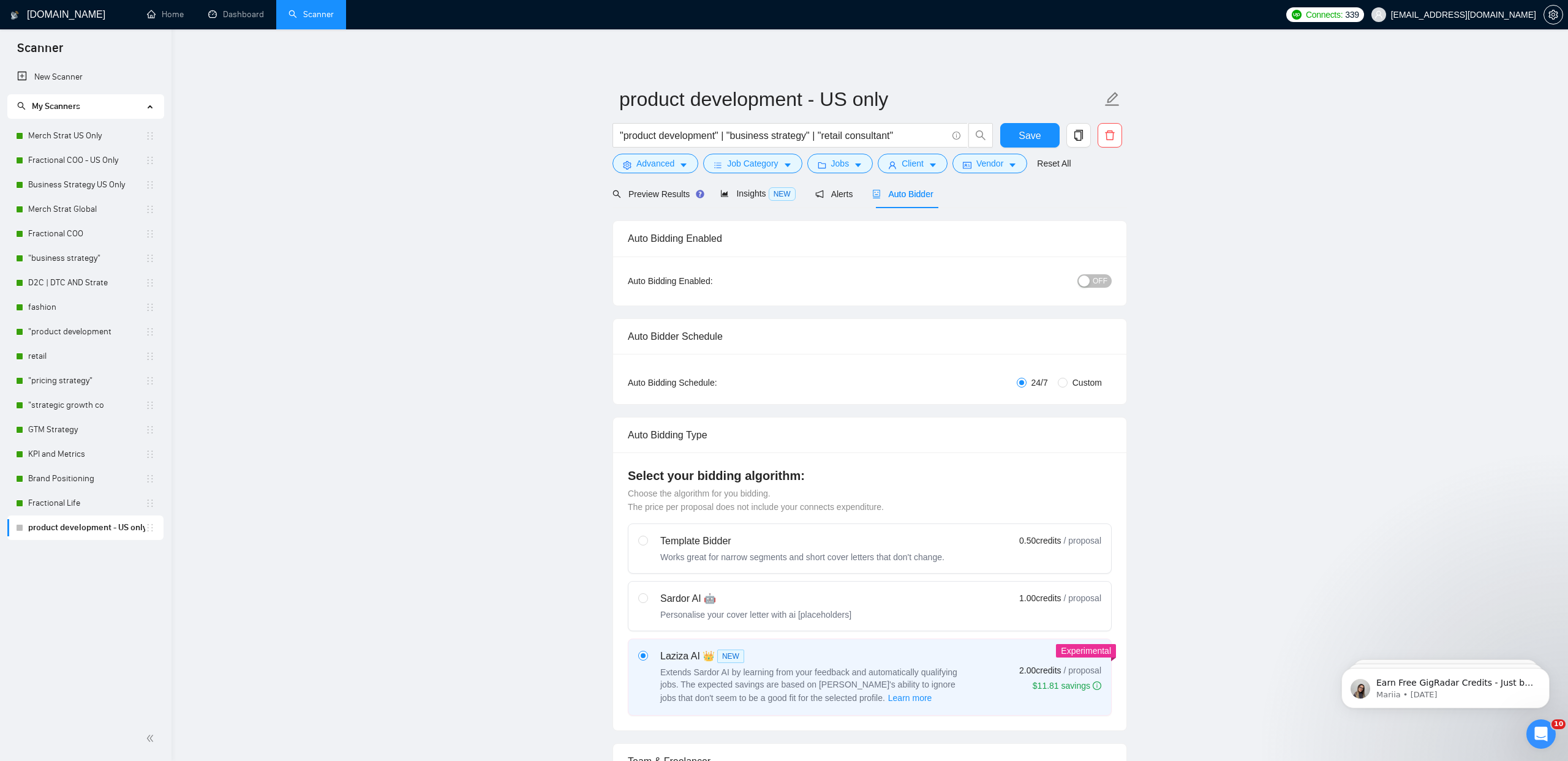
click at [1101, 286] on span "OFF" at bounding box center [1100, 281] width 15 height 14
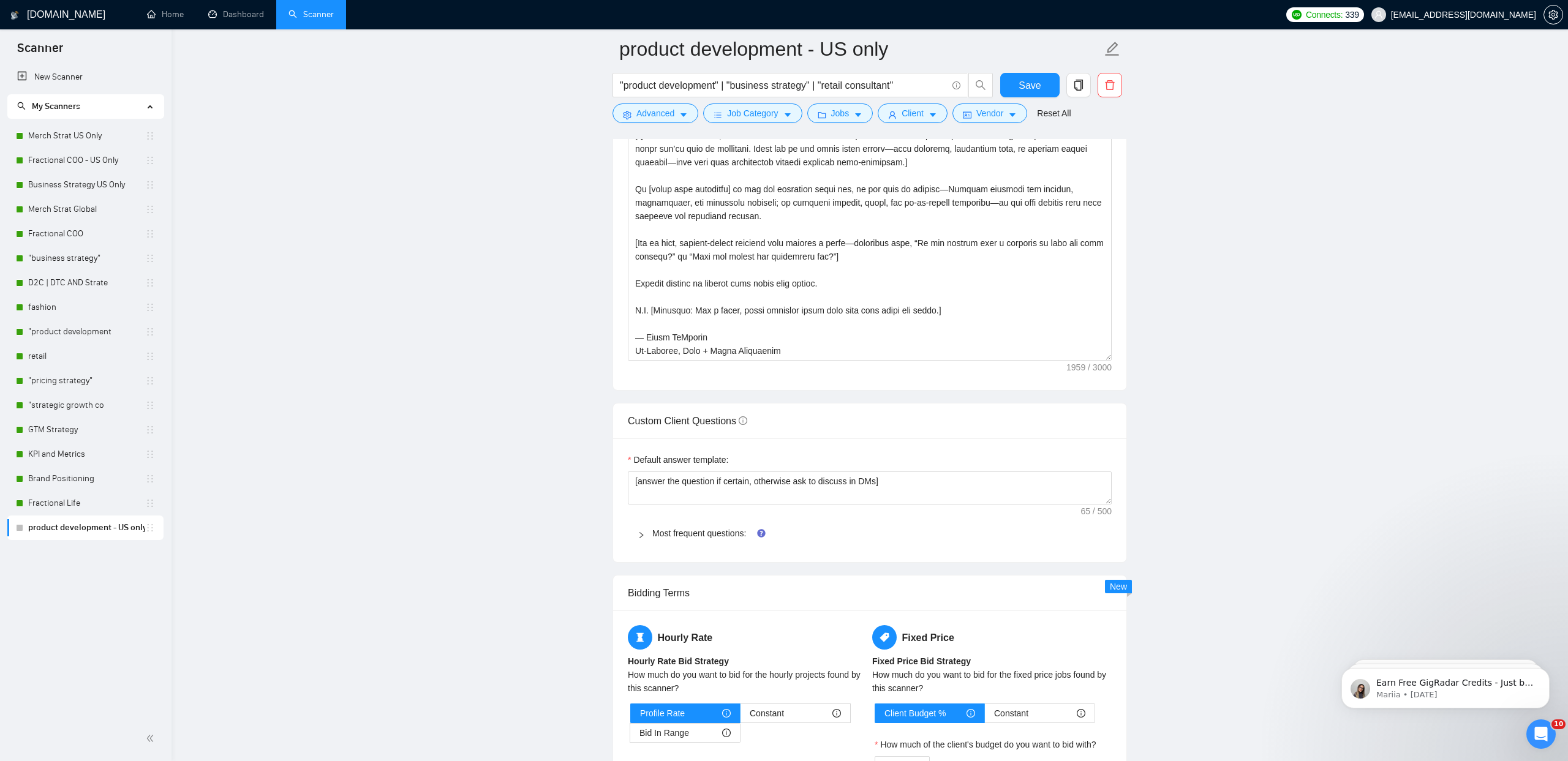
scroll to position [1423, 0]
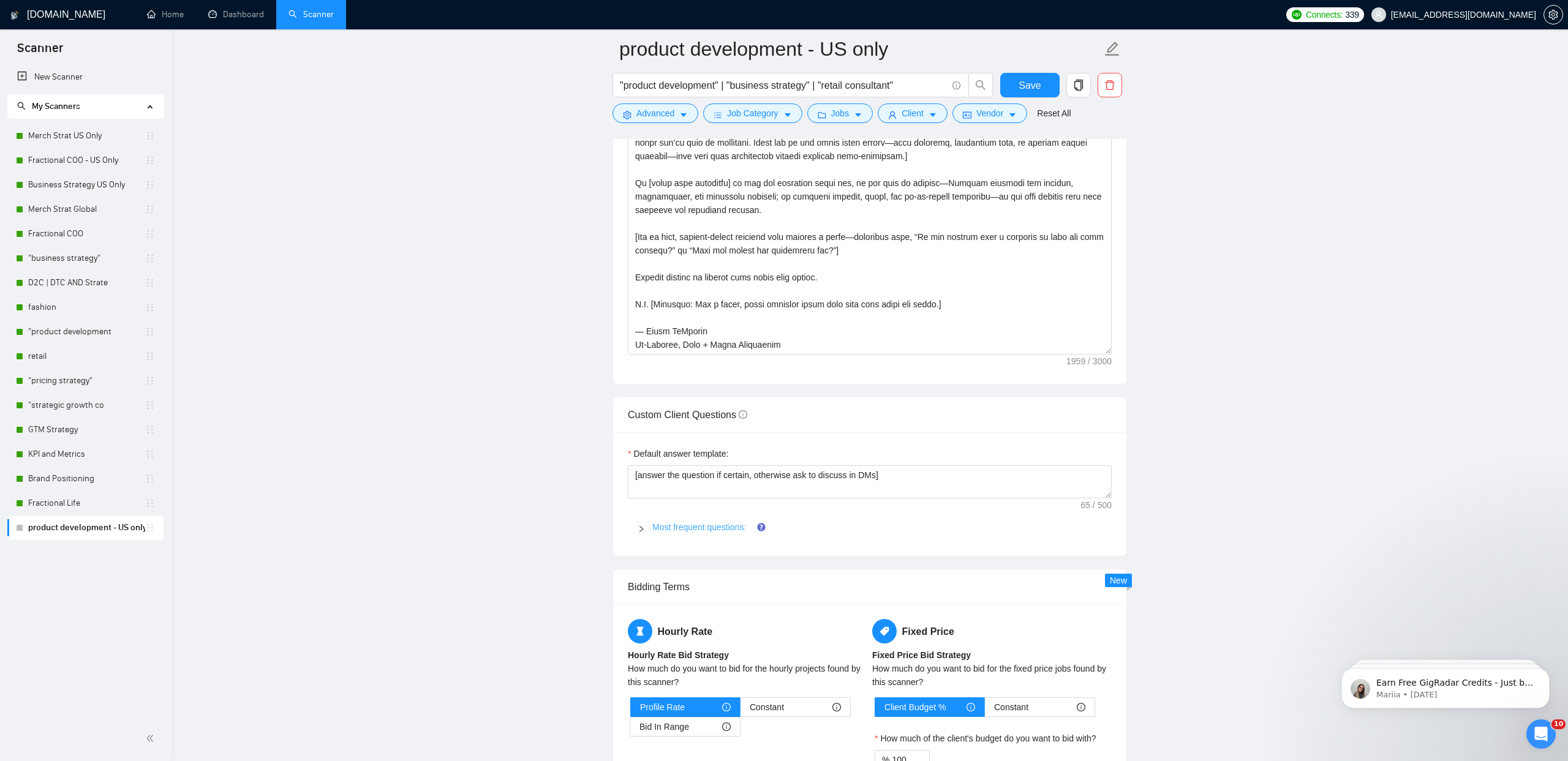
click at [700, 535] on div "Most frequent questions:" at bounding box center [870, 527] width 484 height 28
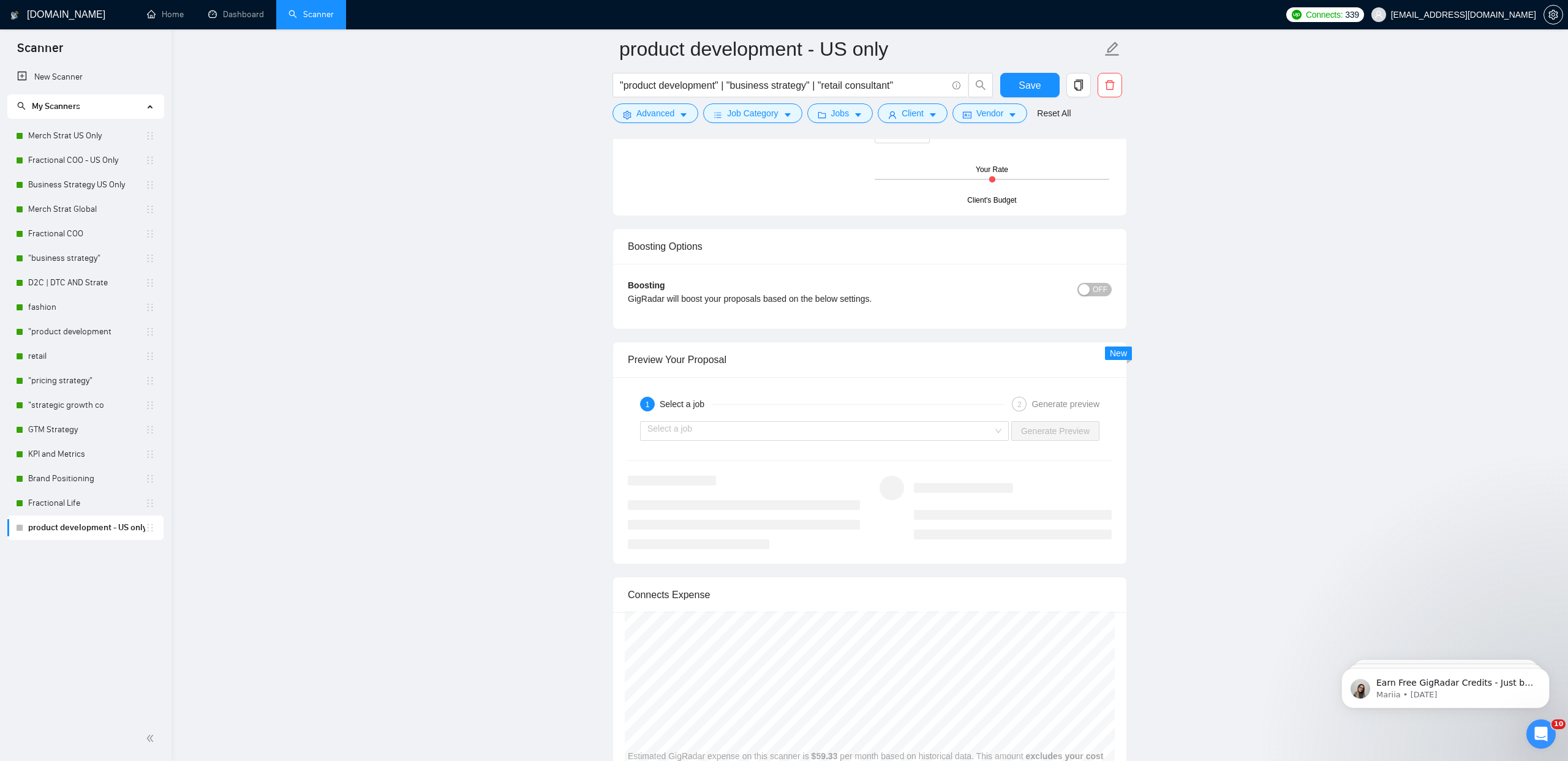
scroll to position [4604, 0]
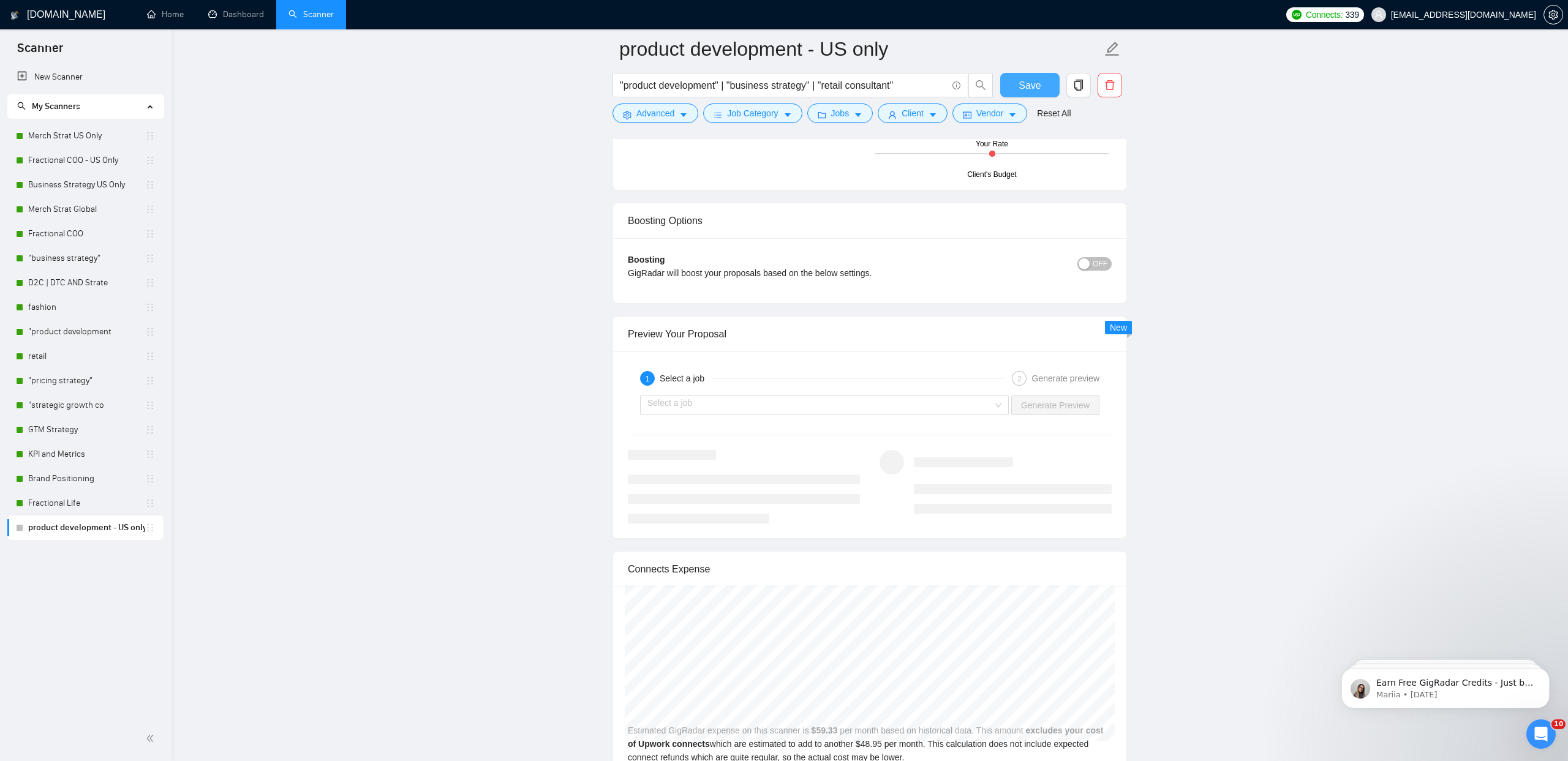
click at [1006, 92] on button "Save" at bounding box center [1030, 85] width 60 height 25
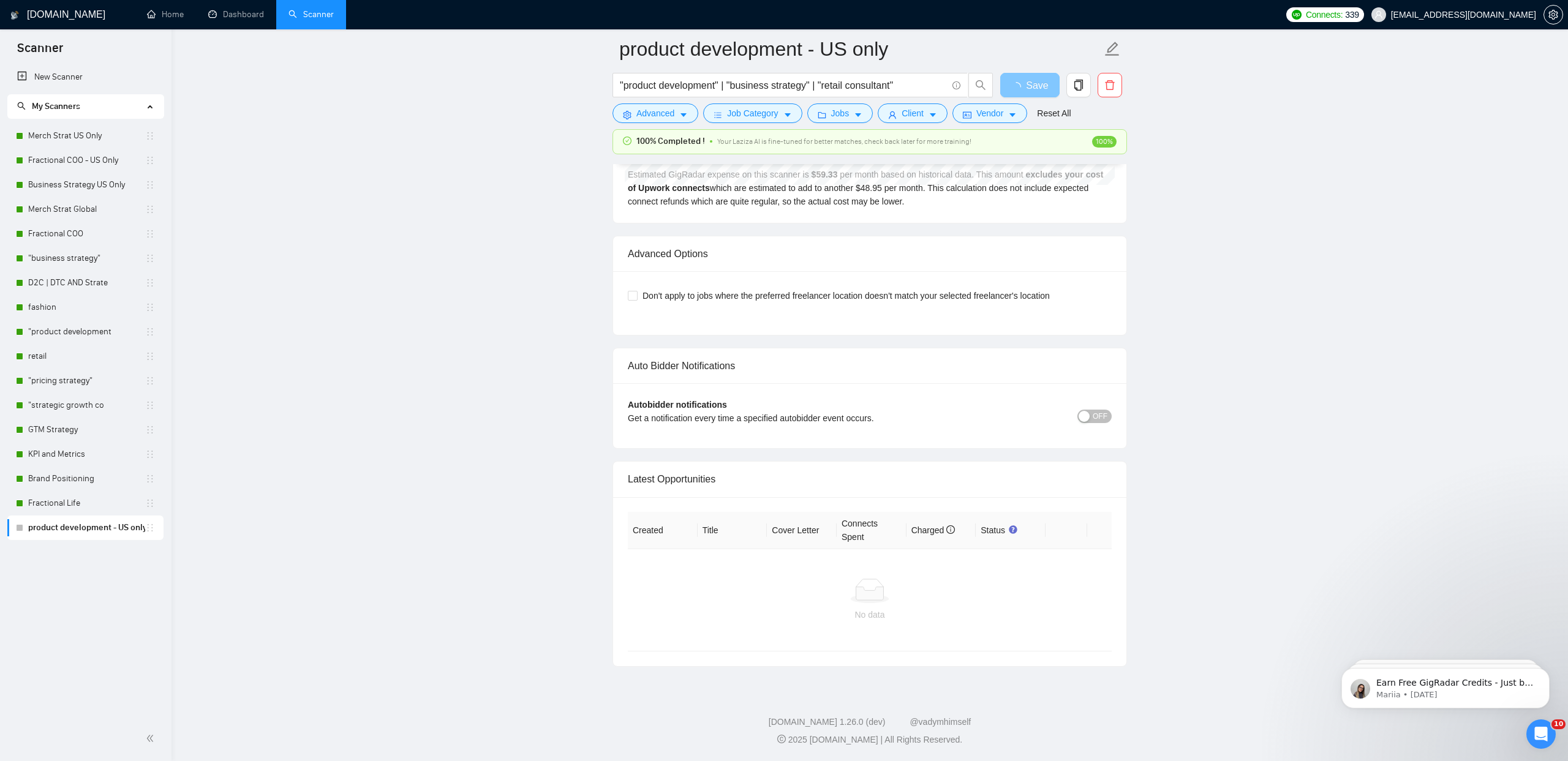
scroll to position [2596, 0]
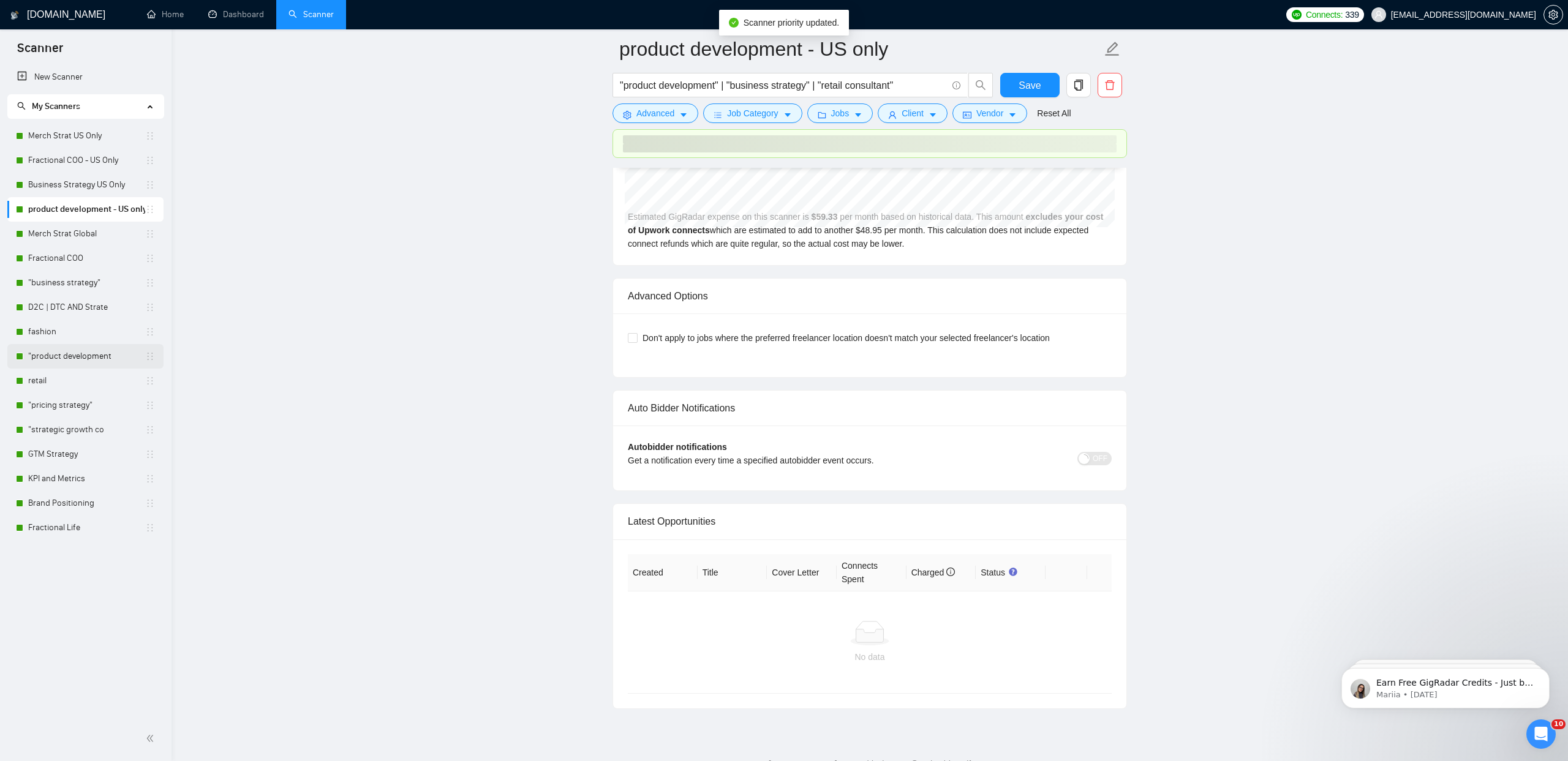
click at [84, 353] on link ""product development" at bounding box center [86, 357] width 117 height 25
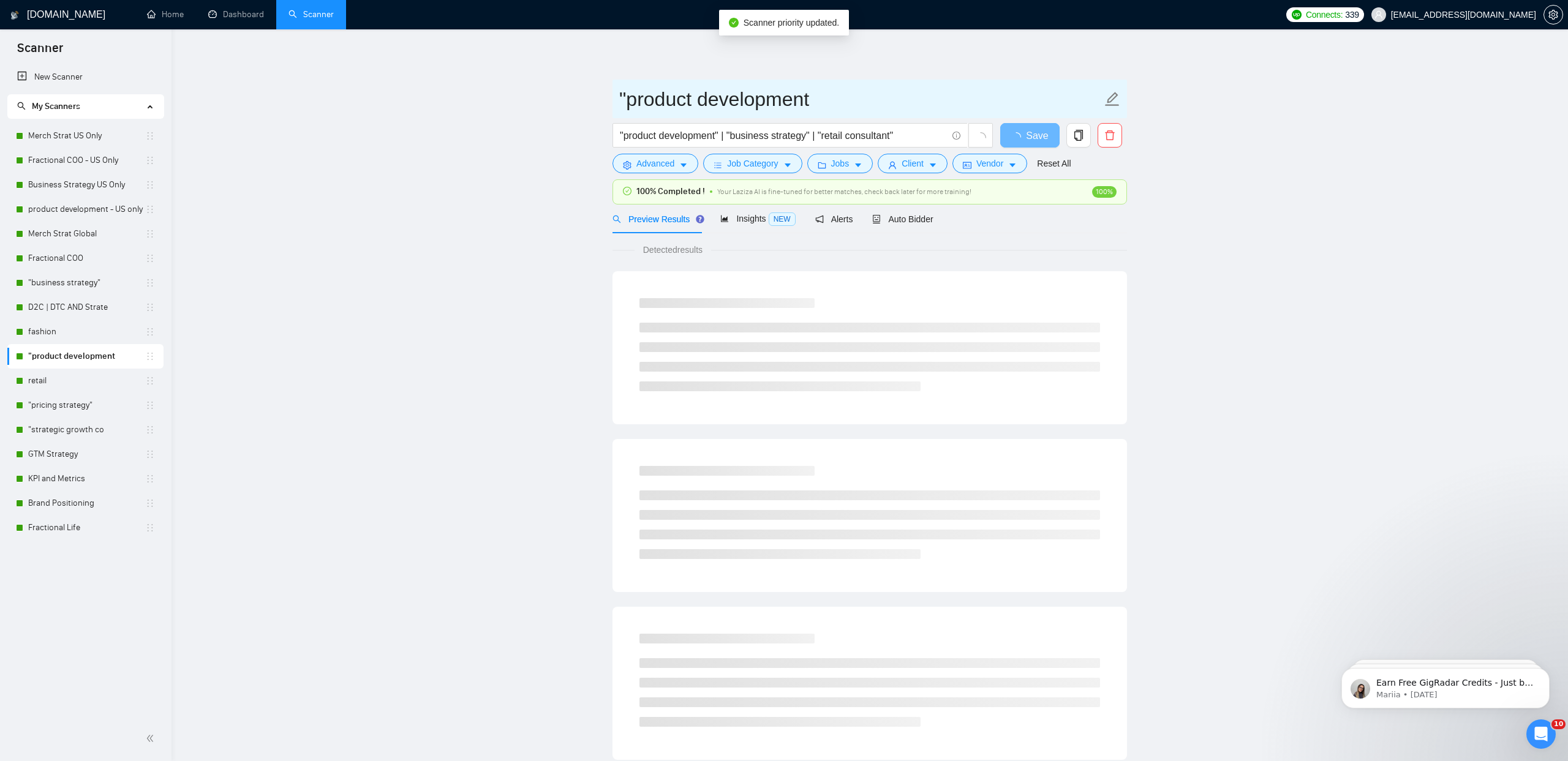
click at [1110, 97] on icon "edit" at bounding box center [1112, 100] width 16 height 16
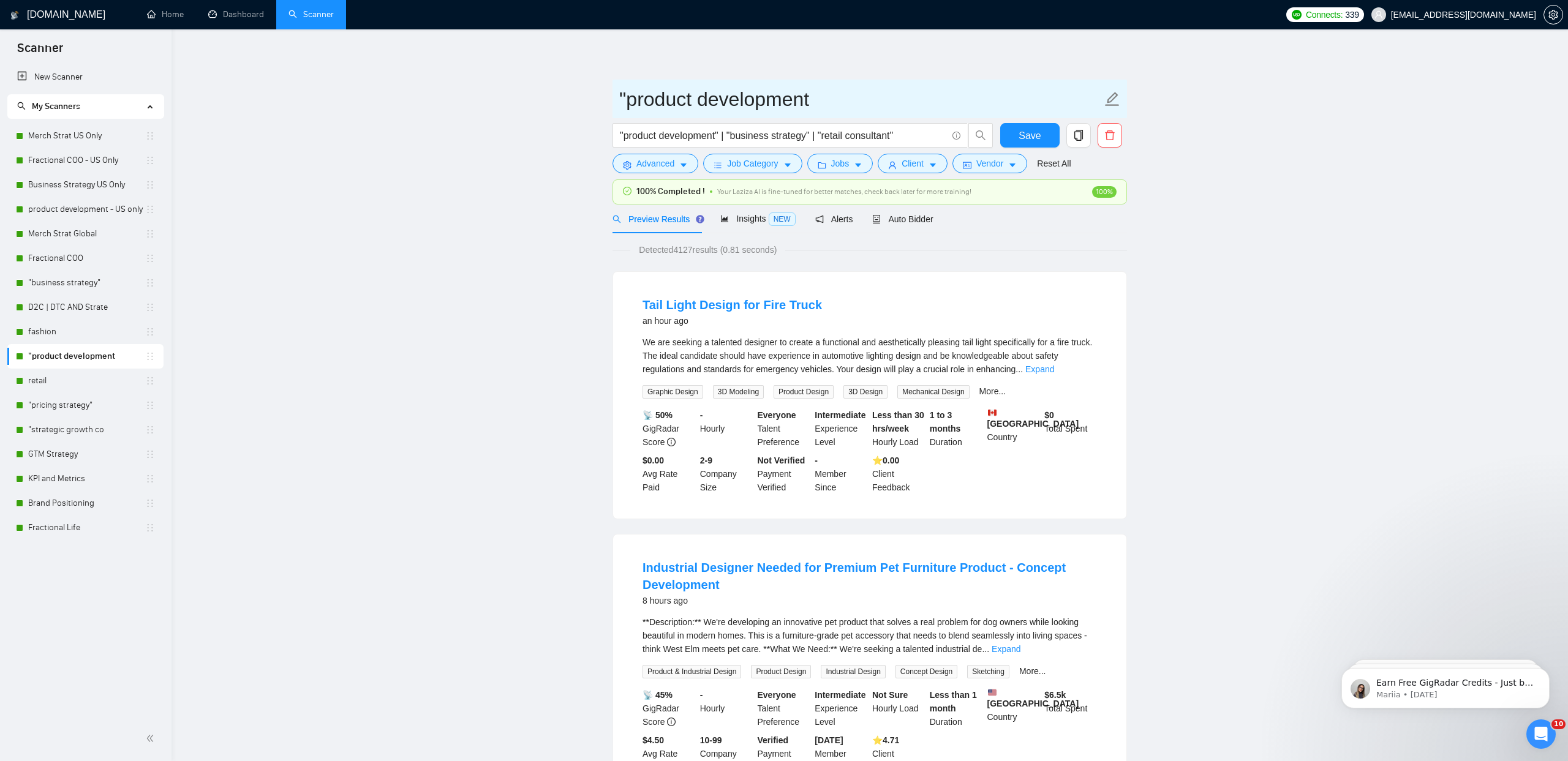
drag, startPoint x: 625, startPoint y: 93, endPoint x: 591, endPoint y: 96, distance: 34.1
type input "product development"
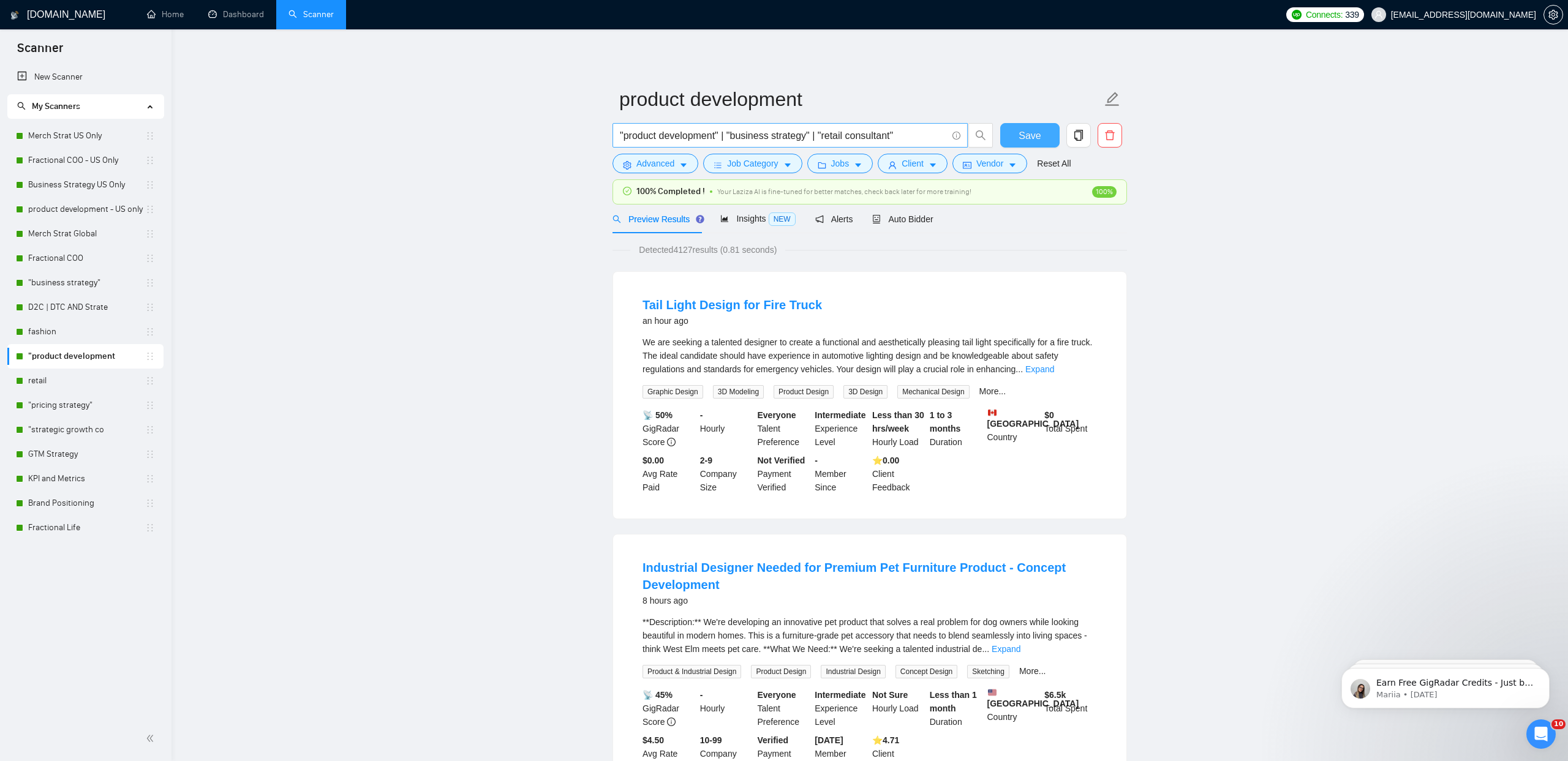
click at [1036, 134] on span "Save" at bounding box center [1029, 134] width 22 height 15
click at [44, 381] on link "retail" at bounding box center [86, 380] width 117 height 25
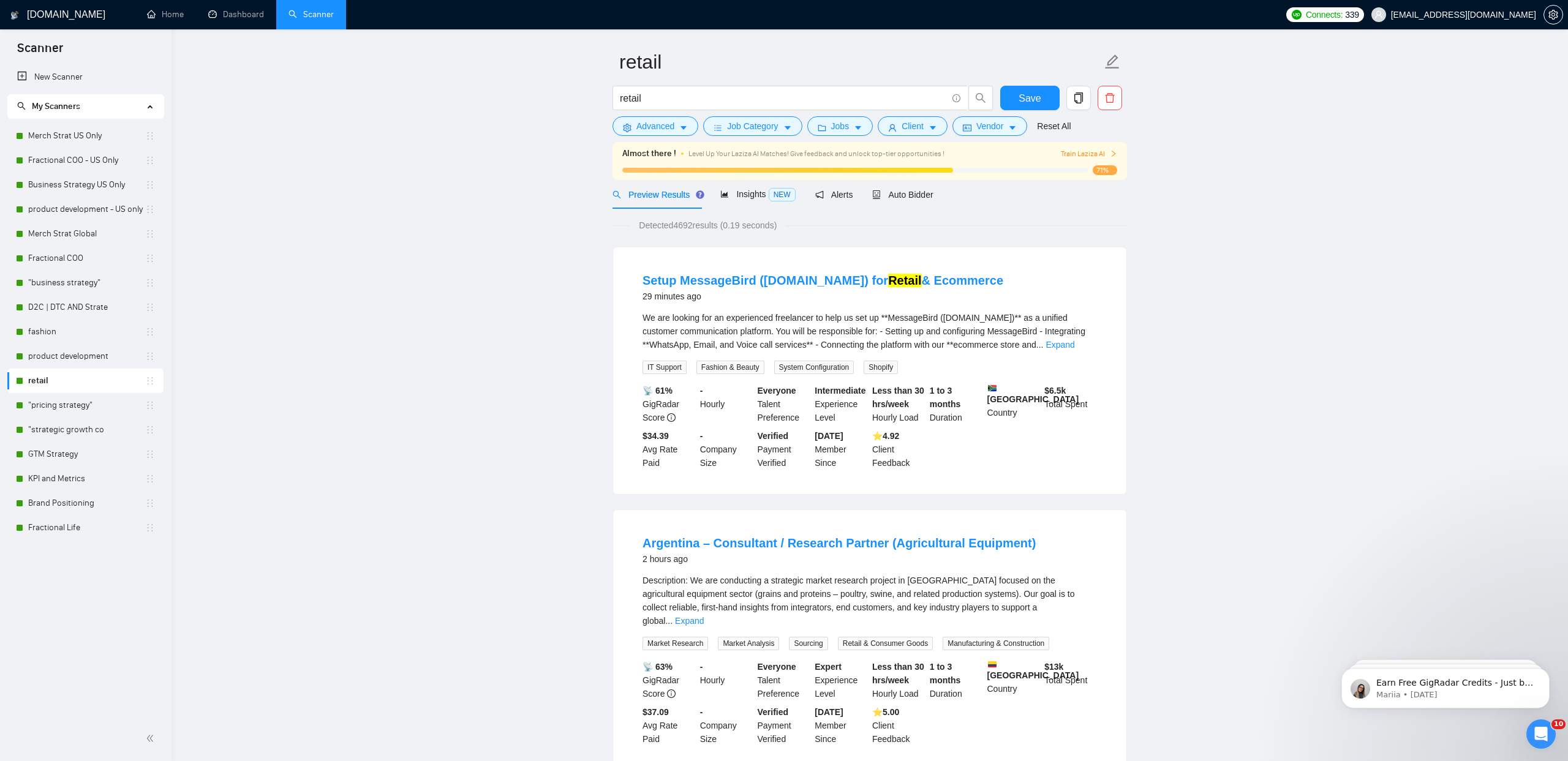
scroll to position [17, 0]
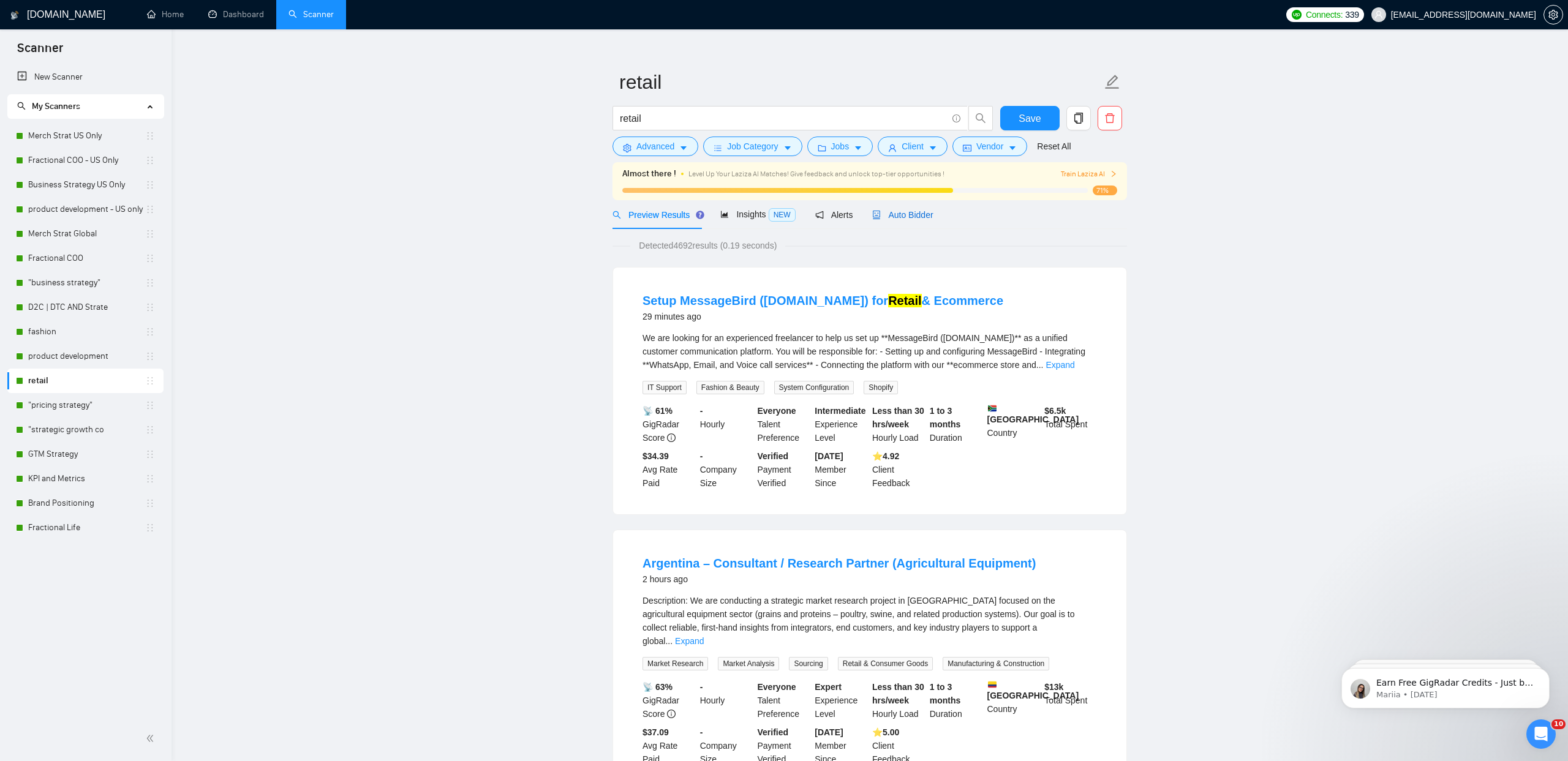
drag, startPoint x: 915, startPoint y: 210, endPoint x: 377, endPoint y: 153, distance: 541.0
click at [915, 210] on span "Auto Bidder" at bounding box center [902, 215] width 61 height 10
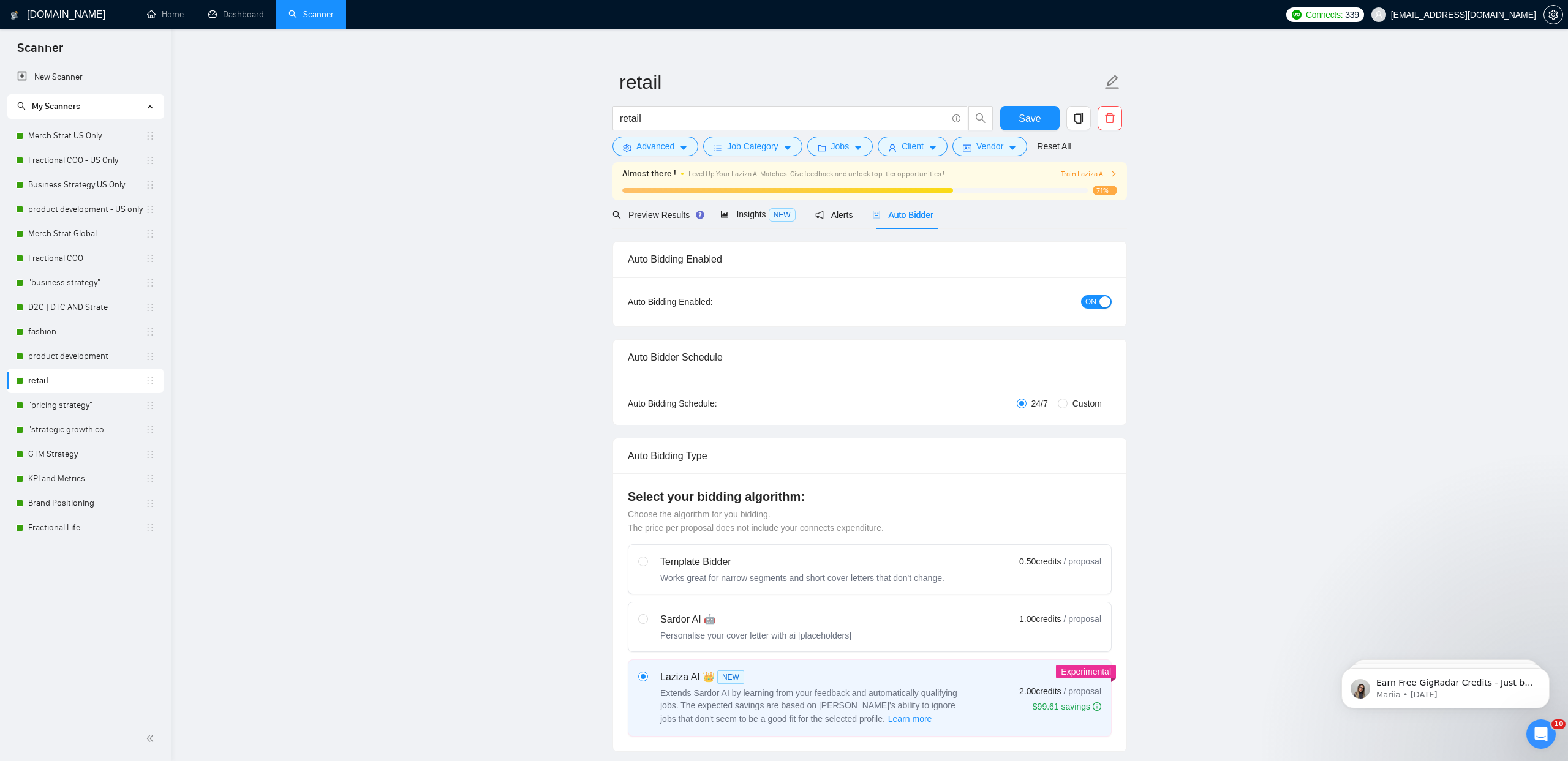
checkbox input "true"
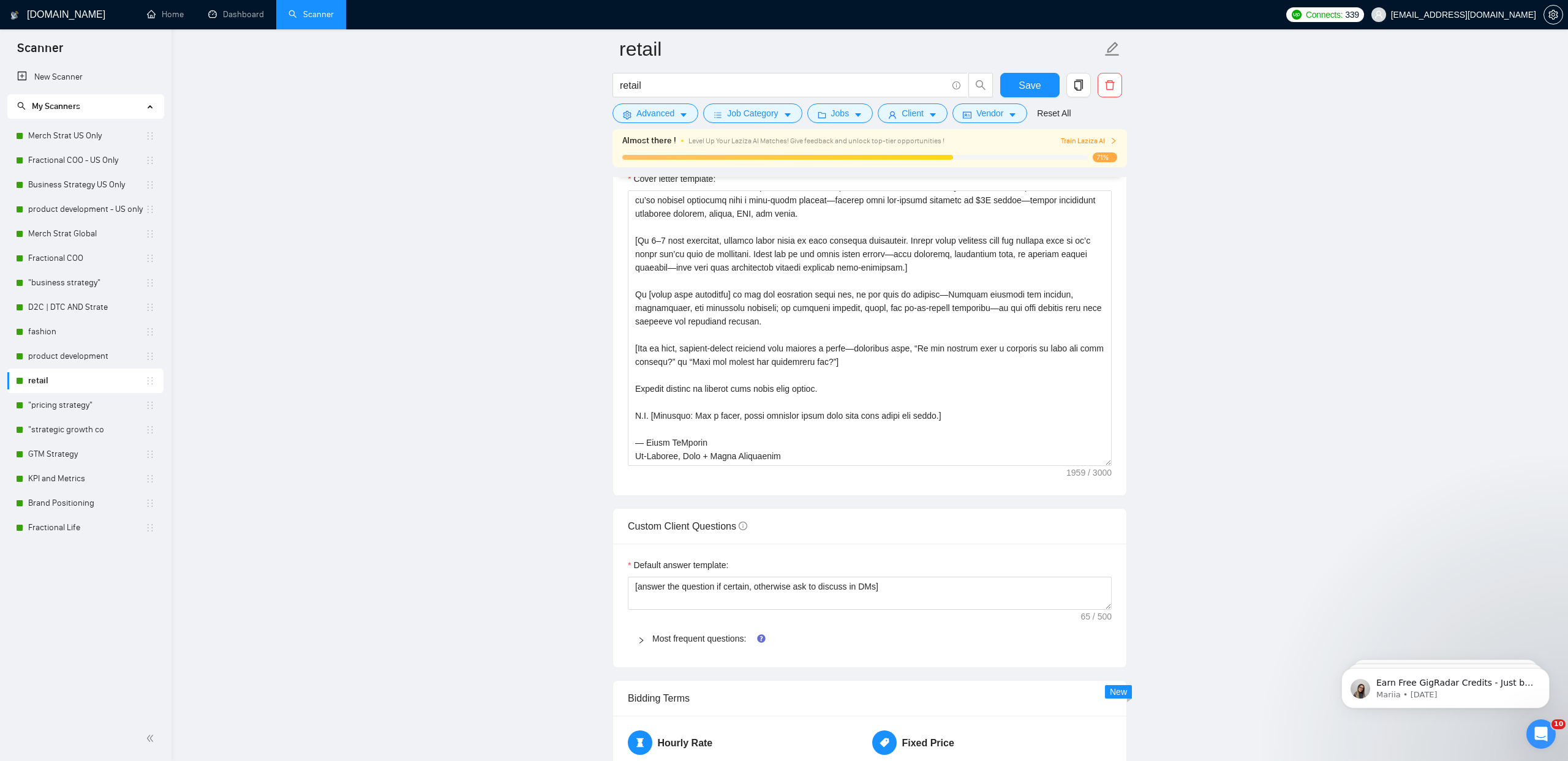
scroll to position [1412, 0]
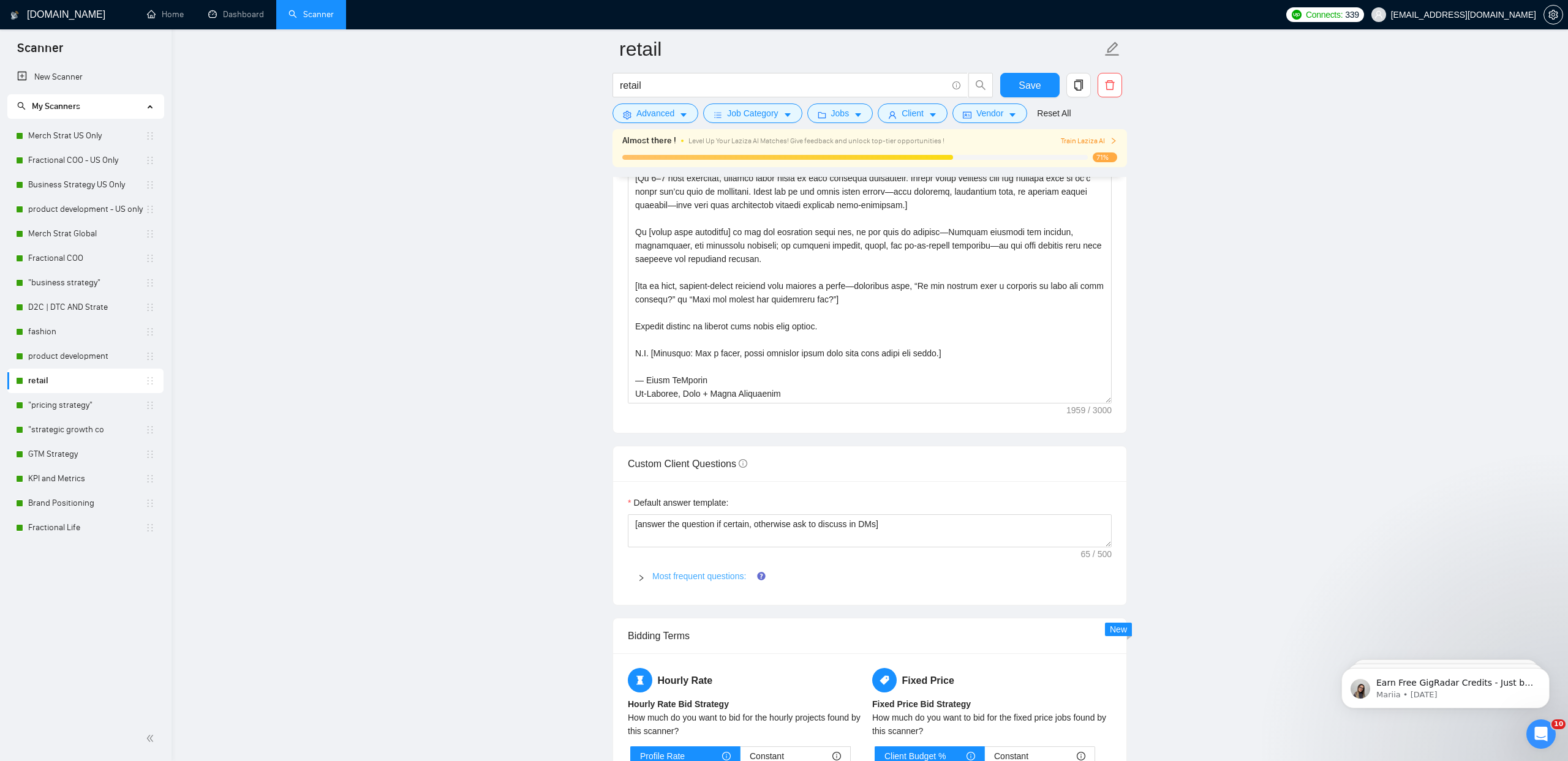
click at [673, 575] on link "Most frequent questions:" at bounding box center [699, 577] width 94 height 10
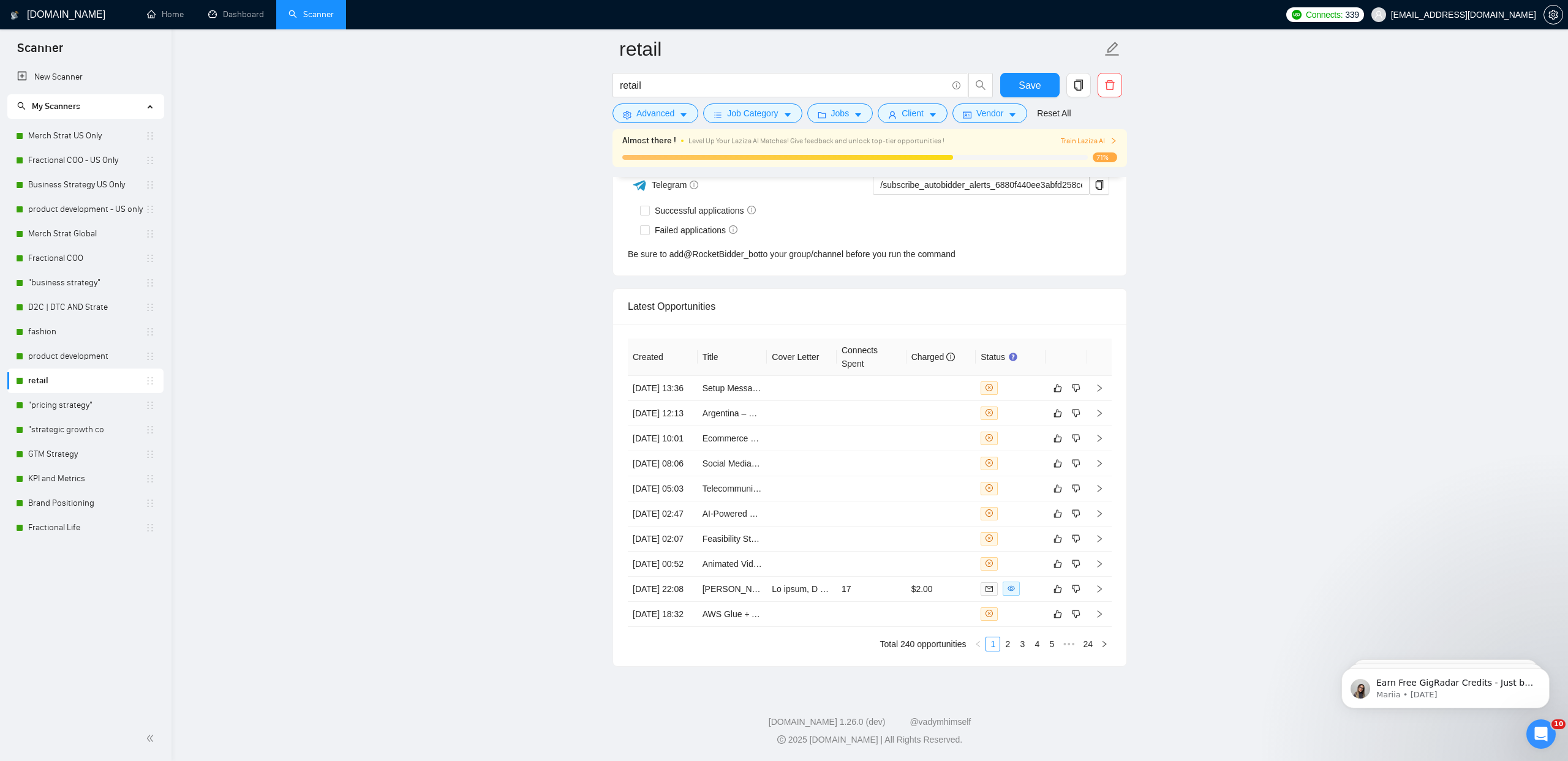
scroll to position [5192, 0]
click at [1041, 87] on button "Save" at bounding box center [1030, 85] width 60 height 25
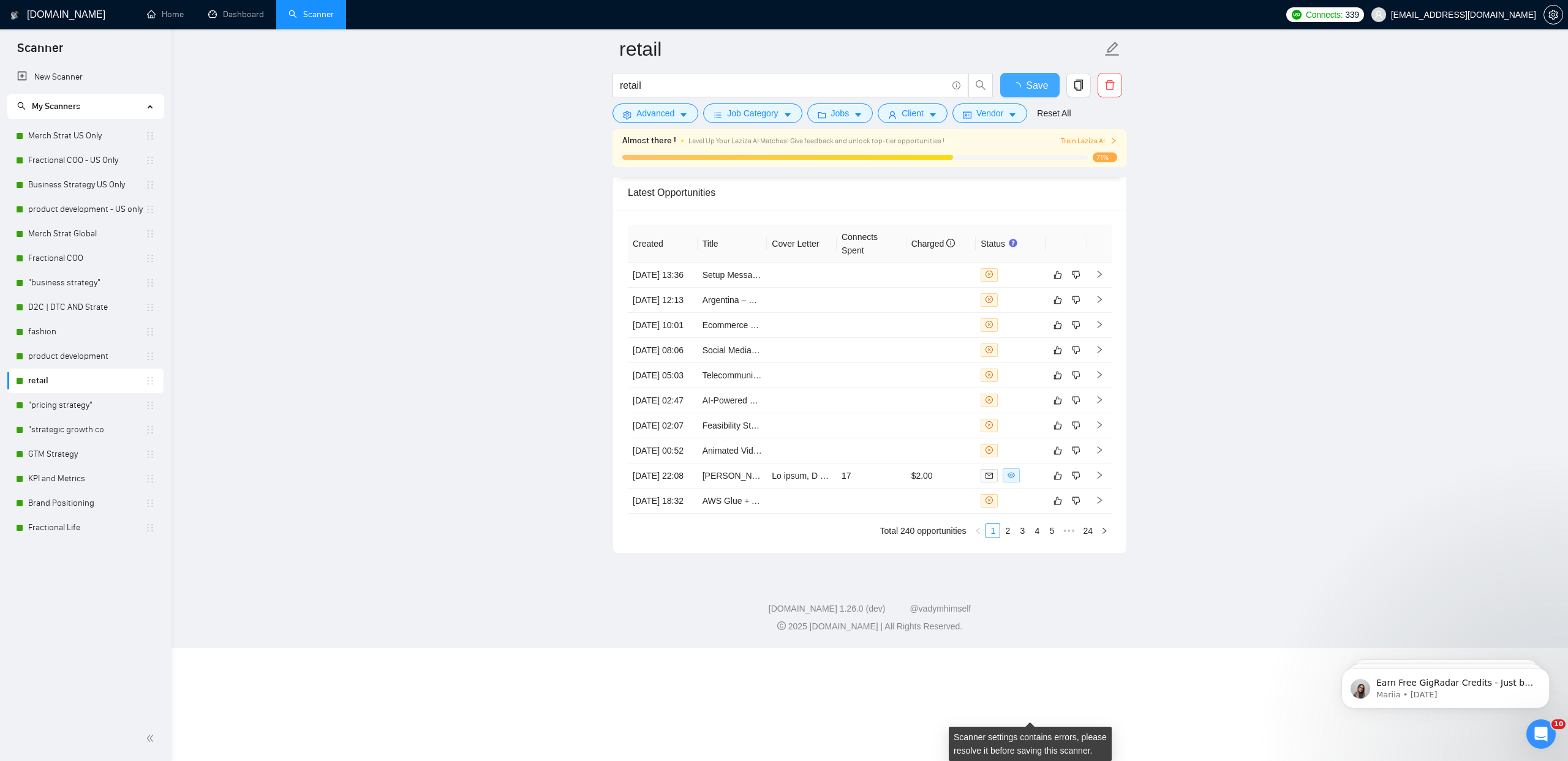
scroll to position [3074, 0]
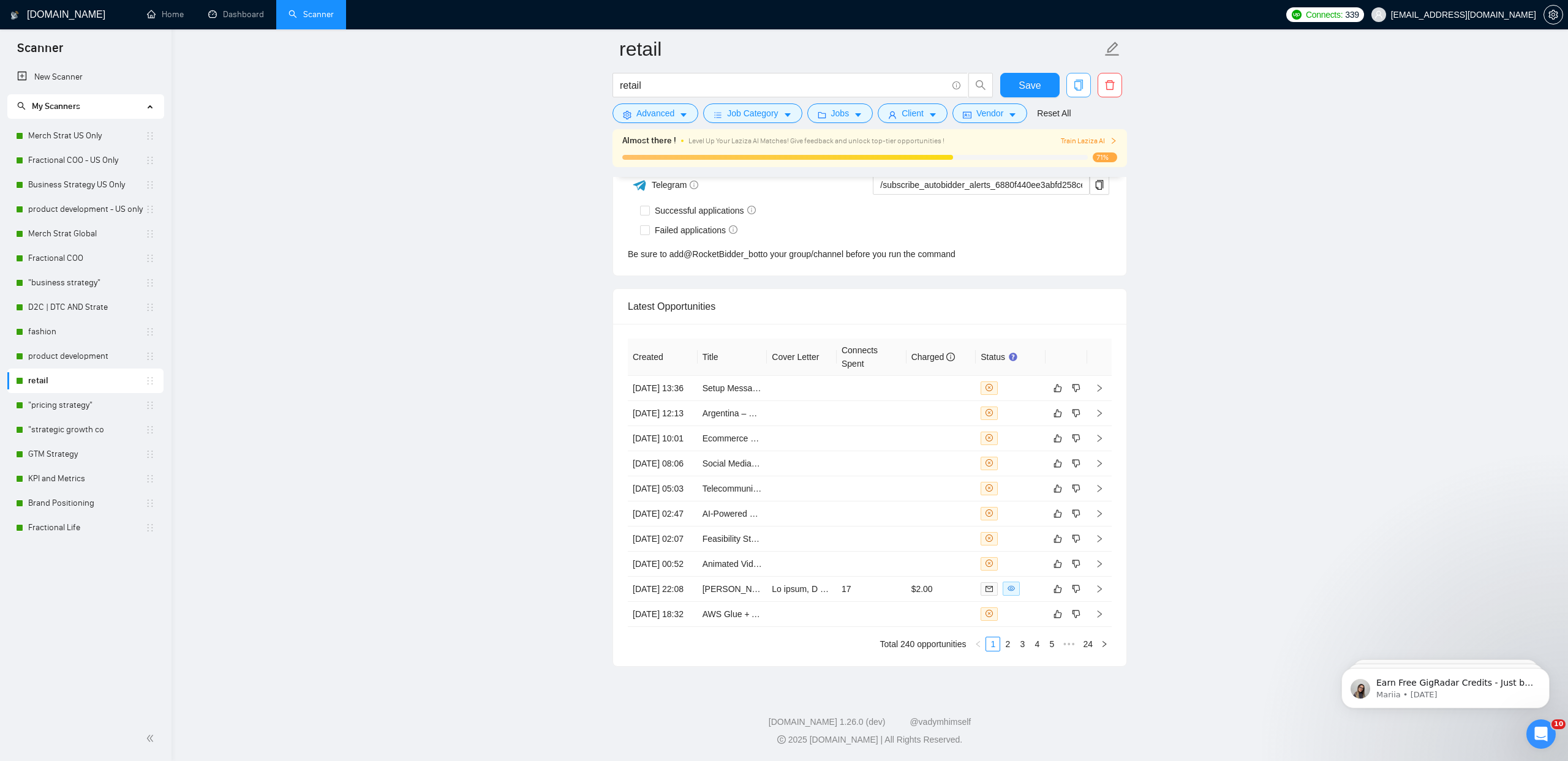
click at [1079, 88] on icon "copy" at bounding box center [1078, 85] width 11 height 11
click at [1070, 207] on span "Yes" at bounding box center [1063, 214] width 14 height 14
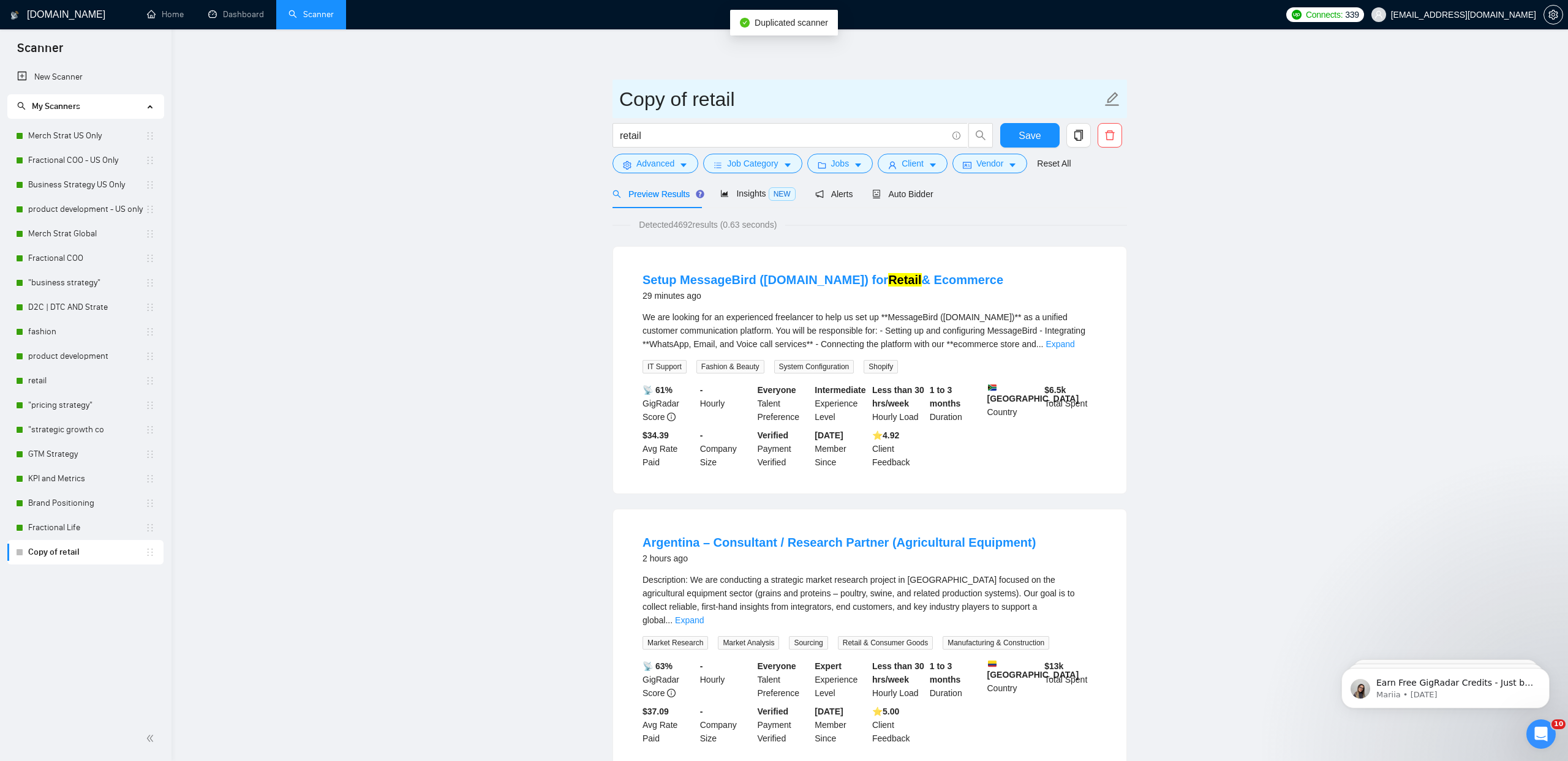
click at [1116, 96] on icon "edit" at bounding box center [1112, 100] width 16 height 16
drag, startPoint x: 691, startPoint y: 100, endPoint x: 571, endPoint y: 88, distance: 120.6
click at [722, 100] on input "retail" at bounding box center [861, 99] width 482 height 31
type input "retail - US only"
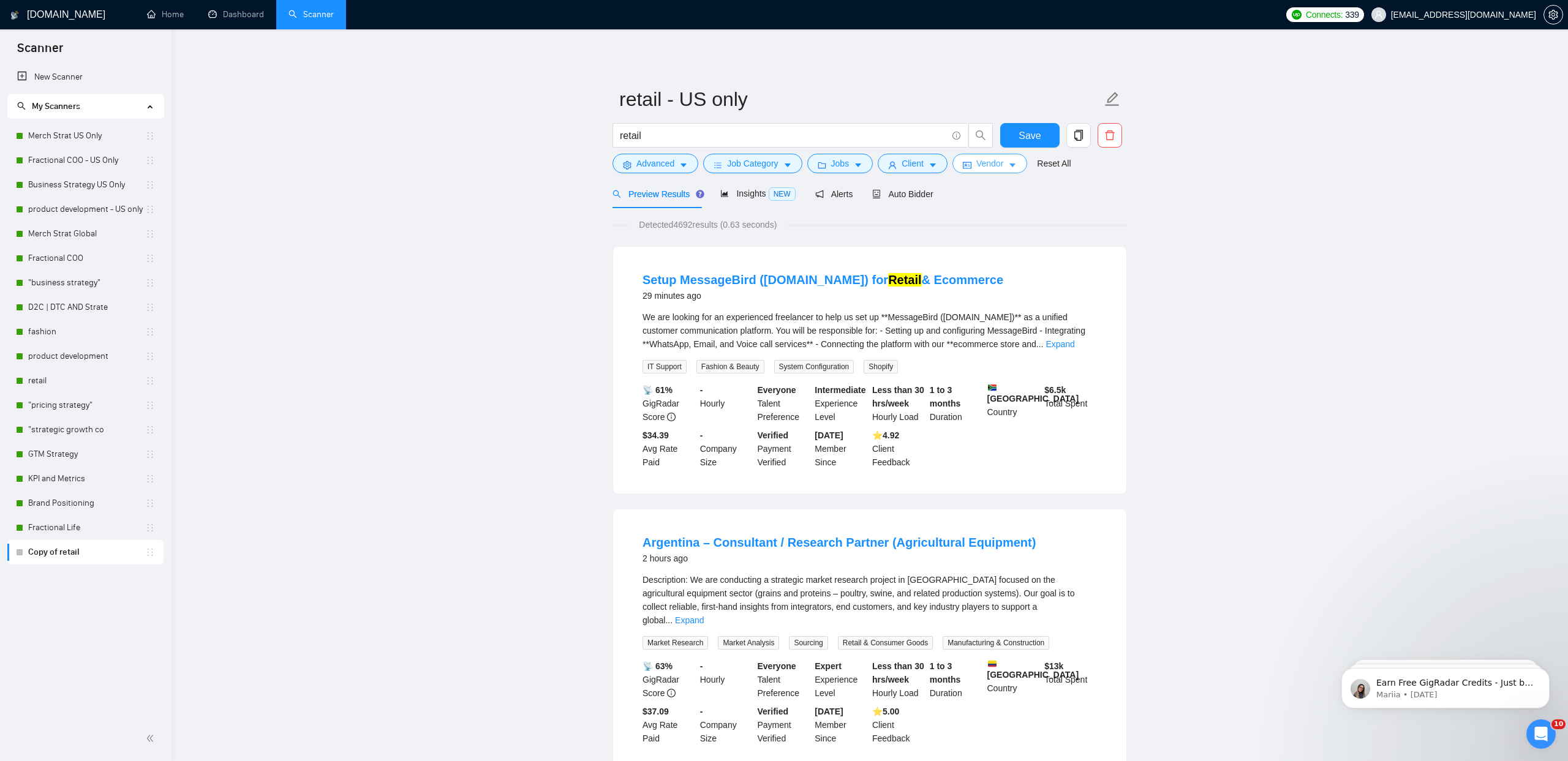
click at [1017, 166] on icon "caret-down" at bounding box center [1012, 165] width 9 height 9
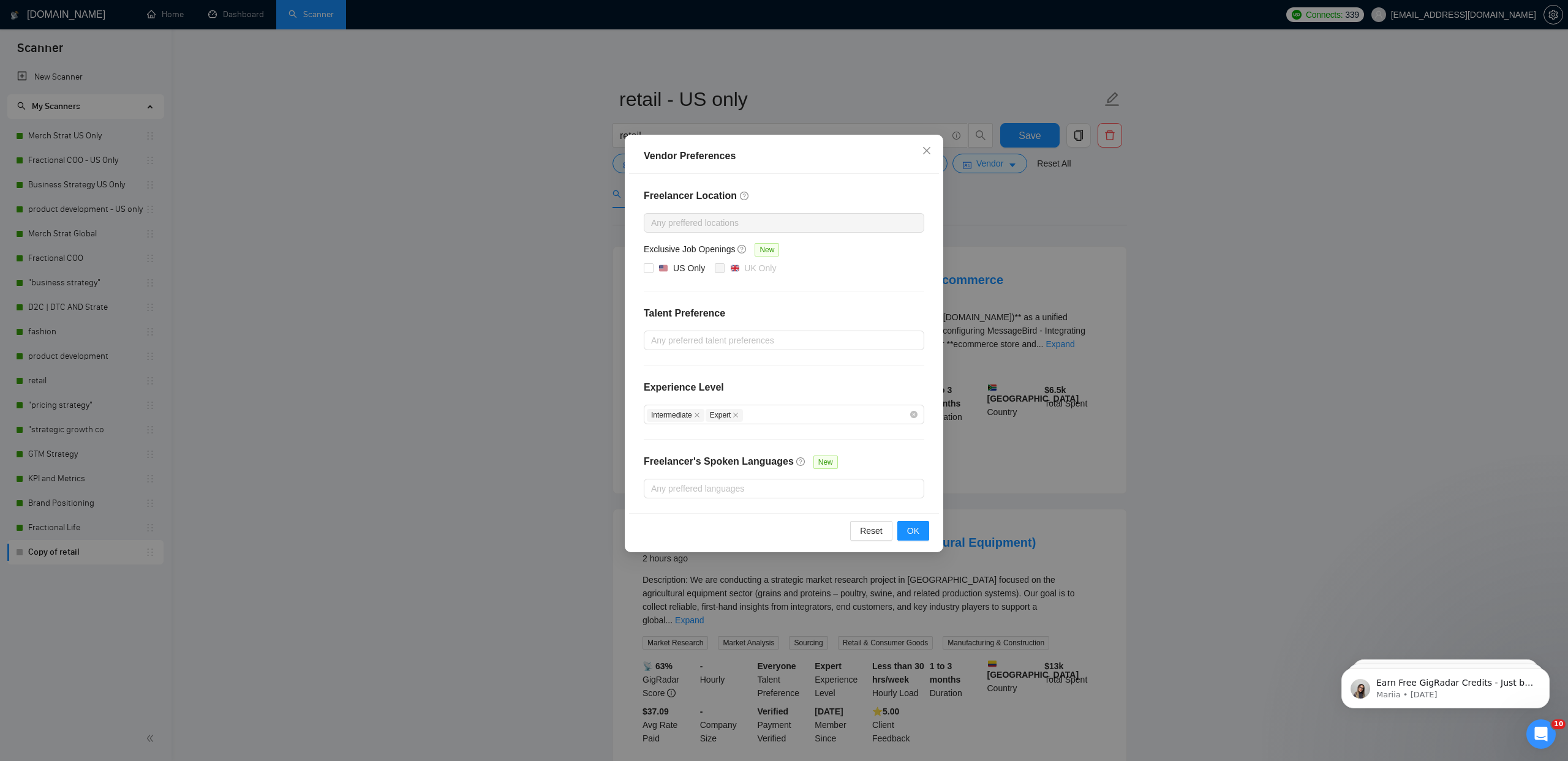
drag, startPoint x: 686, startPoint y: 268, endPoint x: 859, endPoint y: 382, distance: 207.2
click at [686, 268] on div "US Only" at bounding box center [689, 269] width 32 height 14
click at [653, 268] on input "US Only" at bounding box center [648, 267] width 9 height 9
checkbox input "true"
drag, startPoint x: 908, startPoint y: 535, endPoint x: 922, endPoint y: 519, distance: 21.3
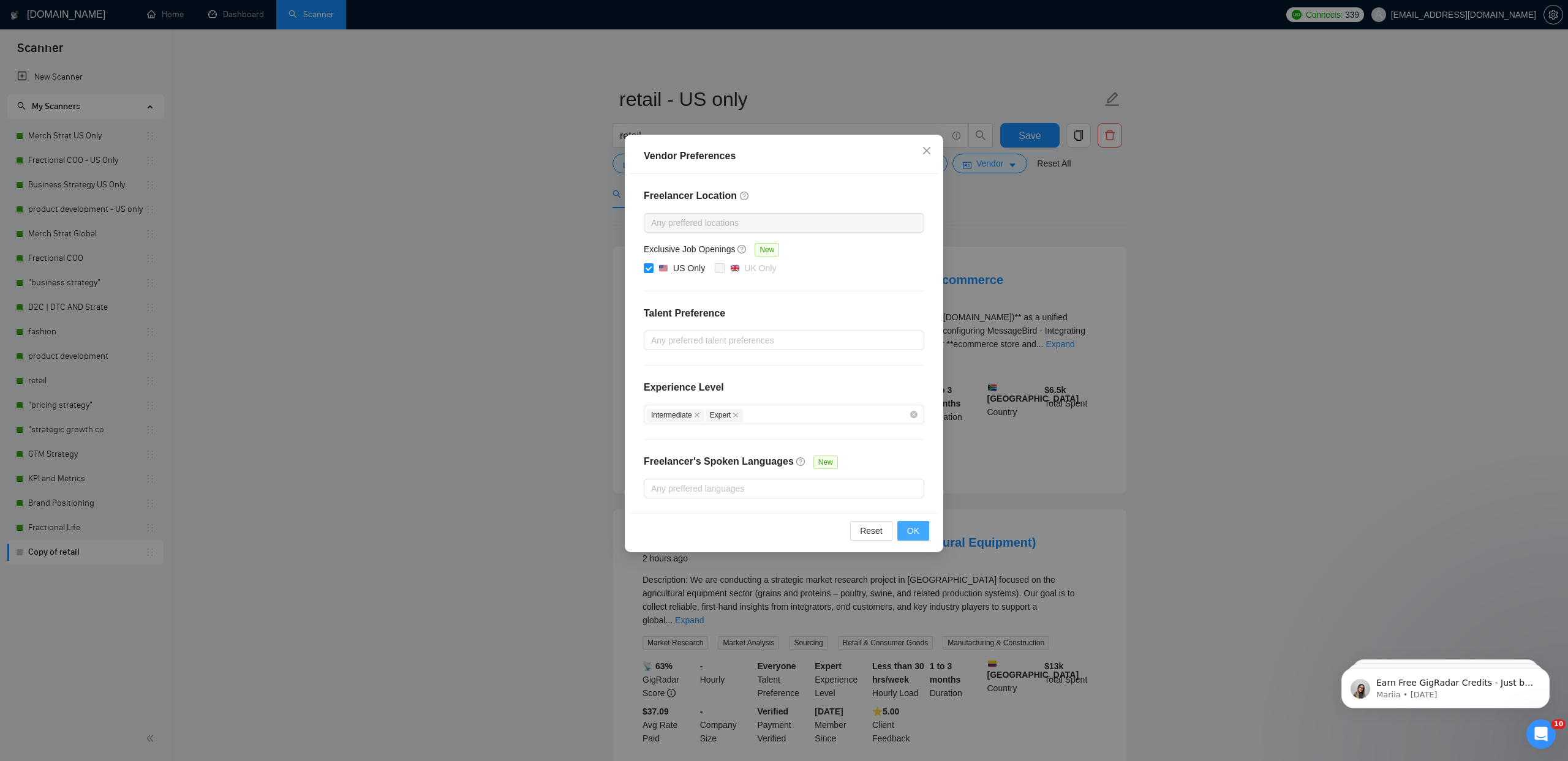
click at [908, 535] on span "OK" at bounding box center [914, 531] width 12 height 14
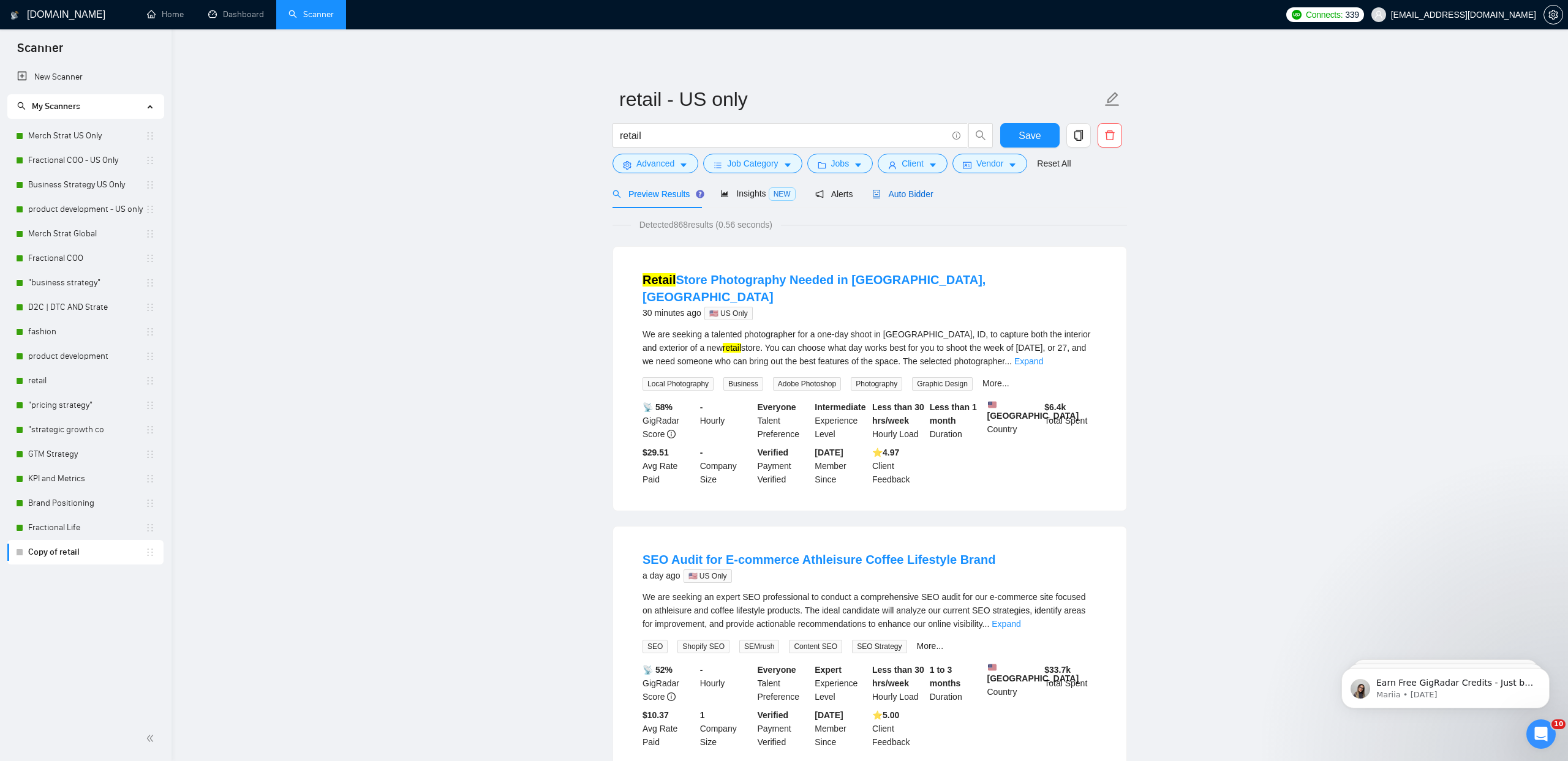
click at [893, 195] on span "Auto Bidder" at bounding box center [902, 194] width 61 height 10
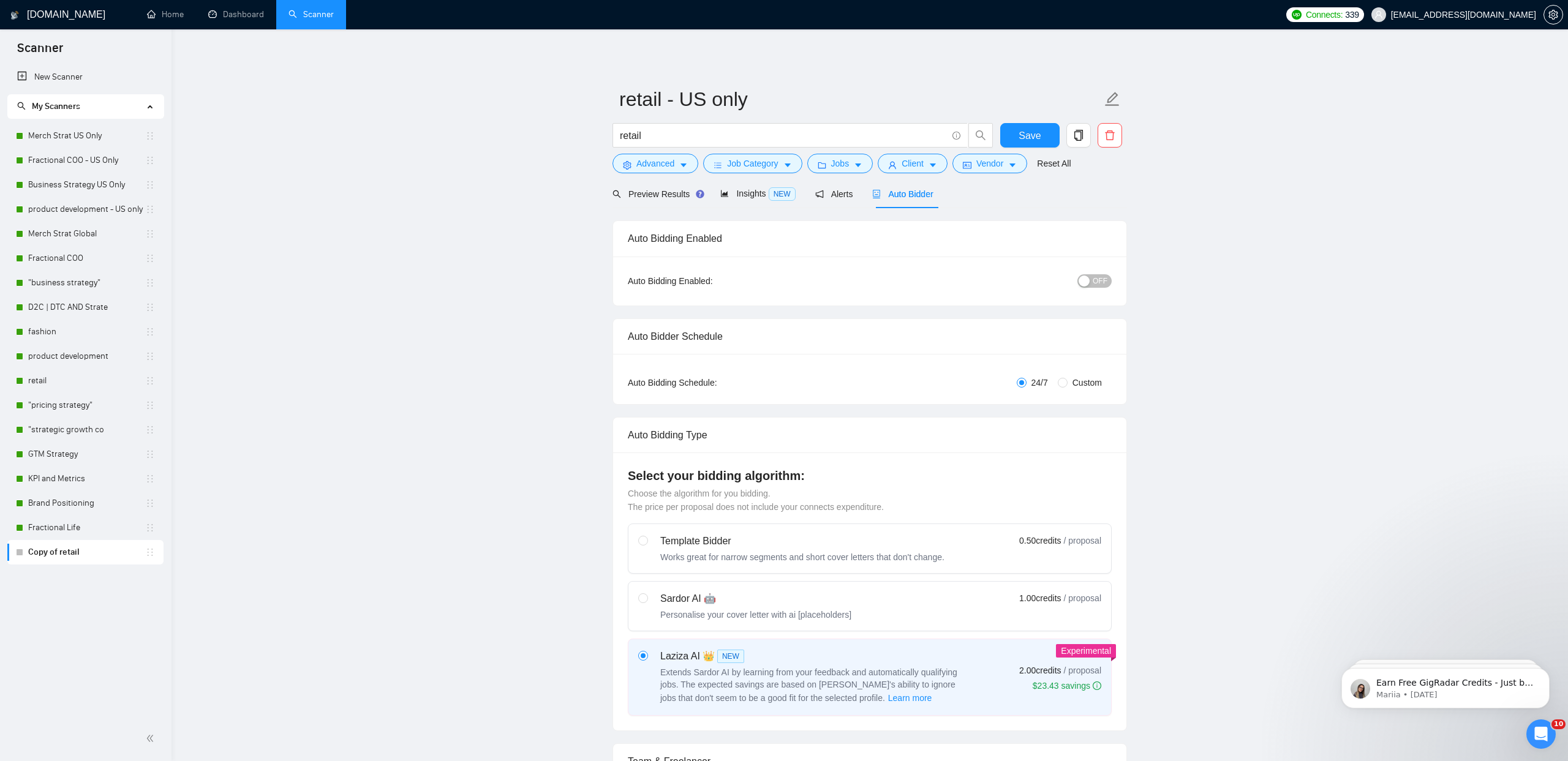
click at [1108, 285] on button "OFF" at bounding box center [1094, 281] width 34 height 14
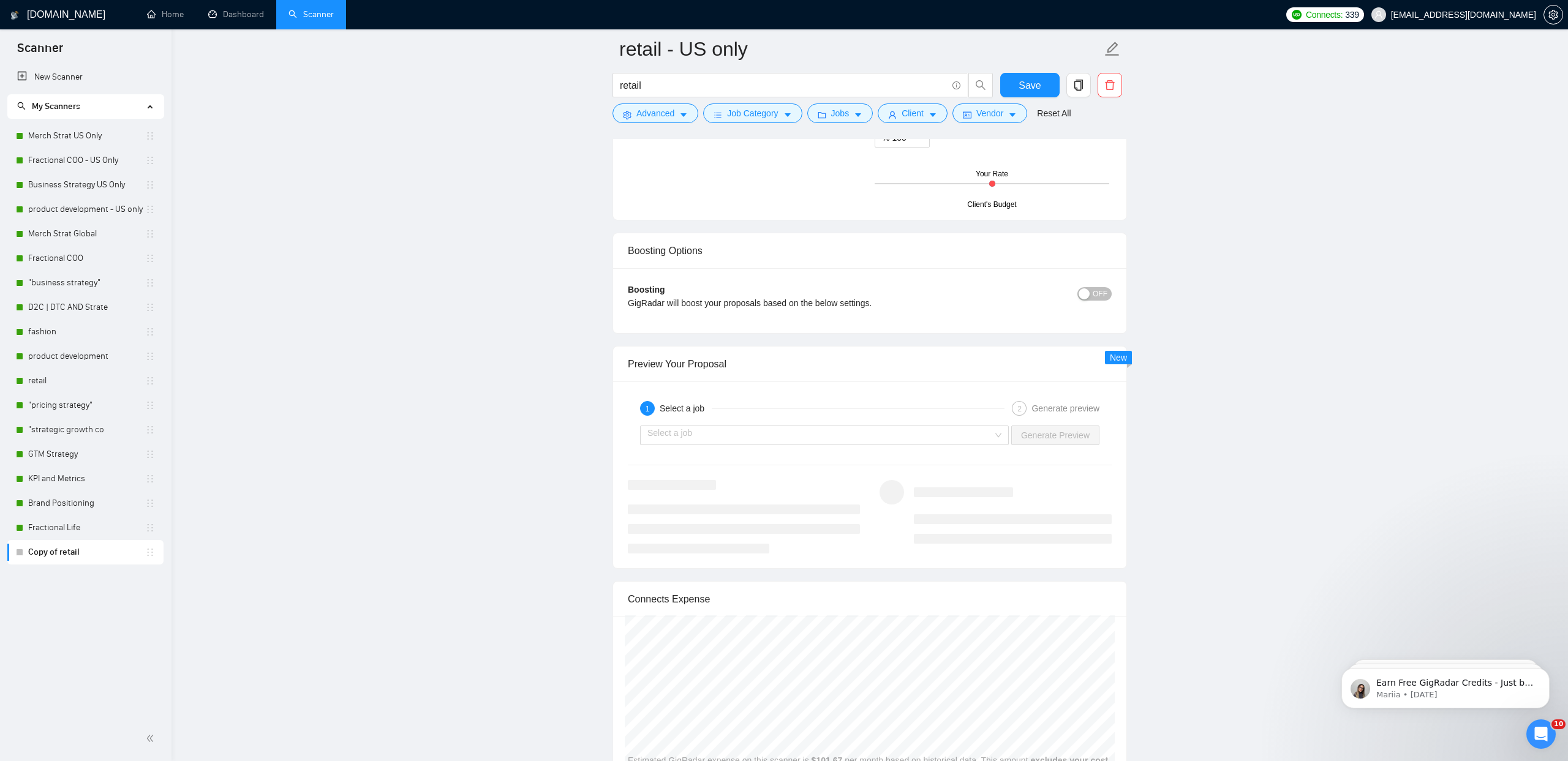
scroll to position [2073, 0]
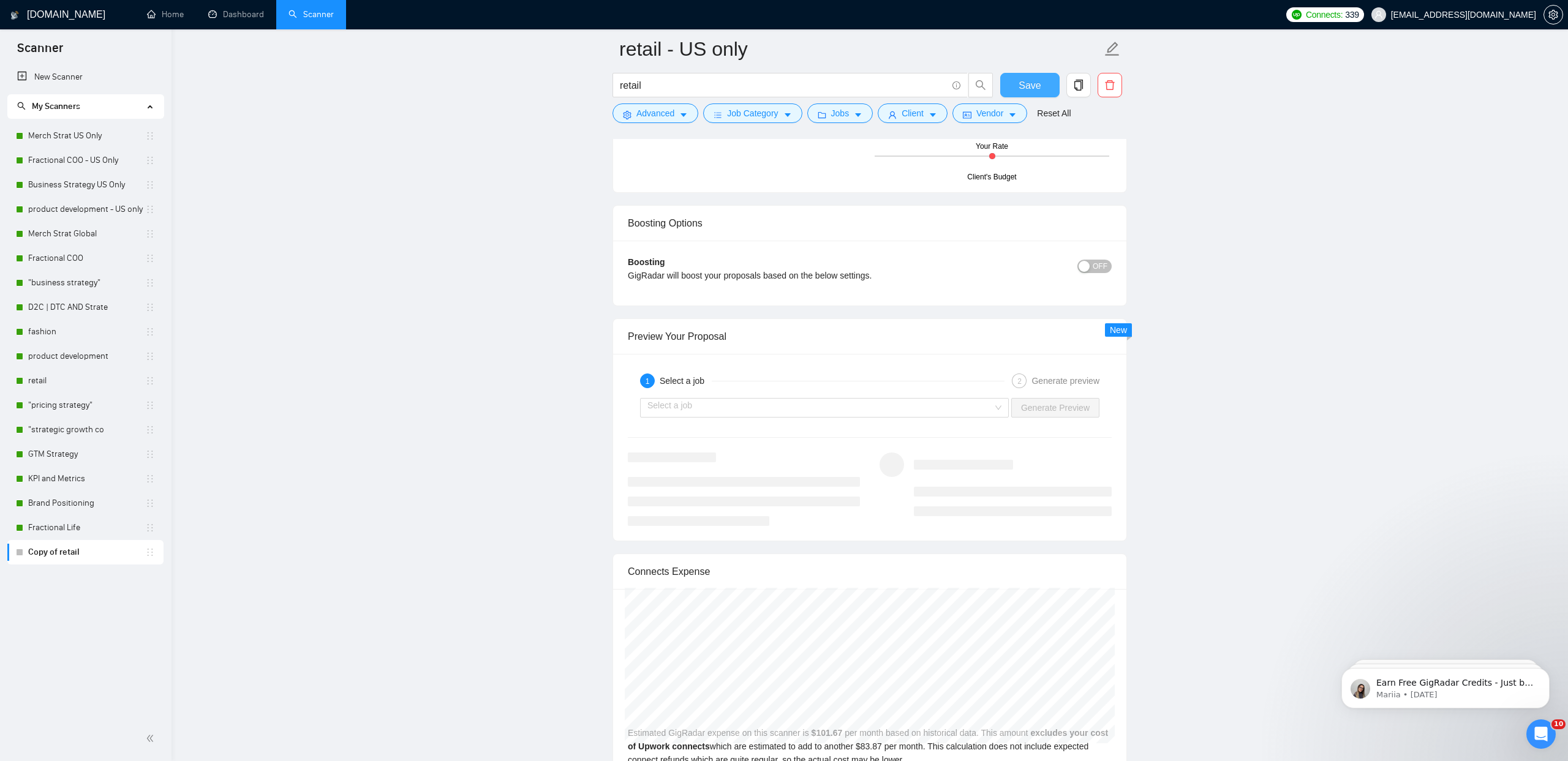
click at [1045, 97] on button "Save" at bounding box center [1030, 85] width 60 height 25
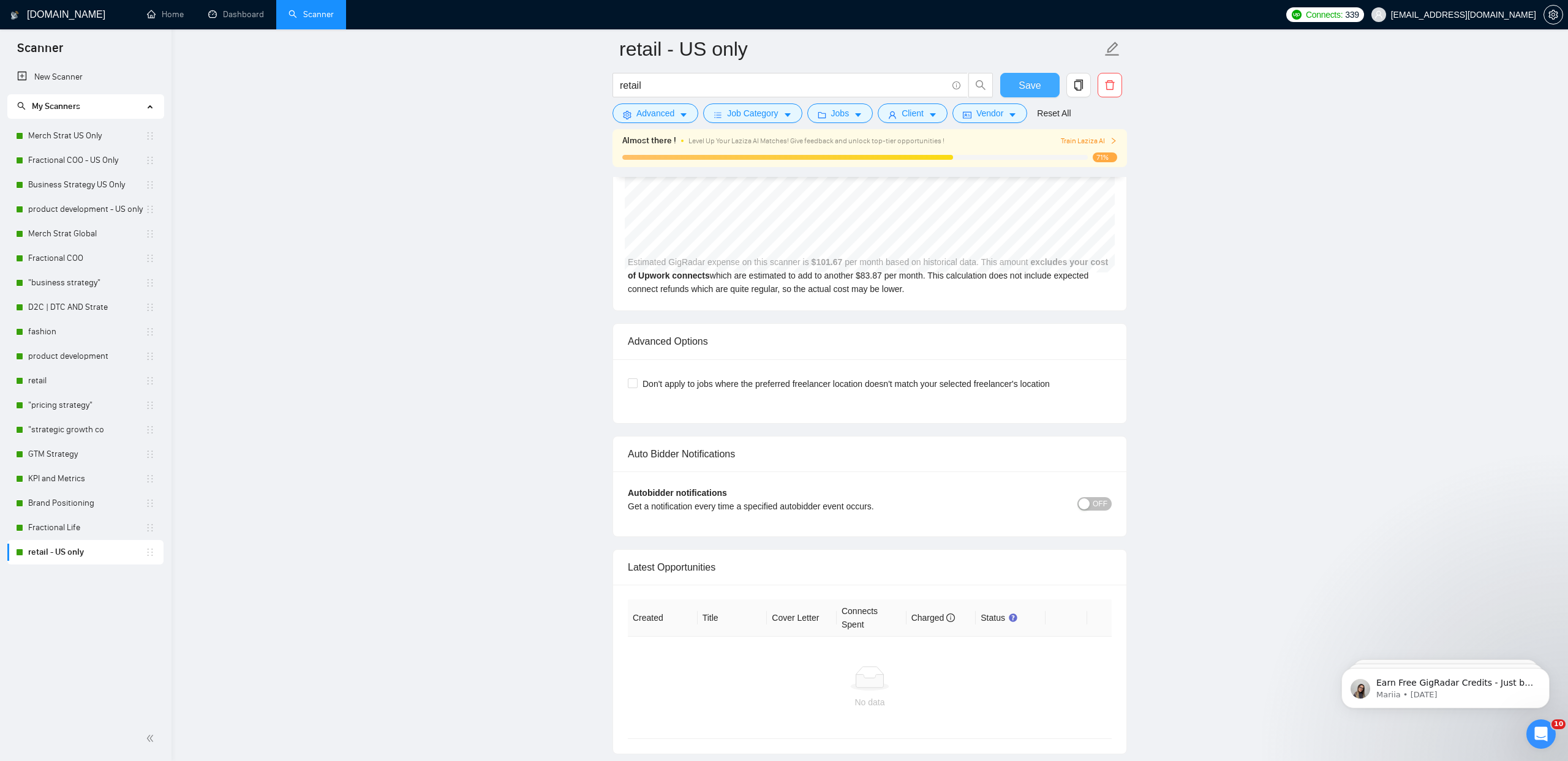
scroll to position [2668, 0]
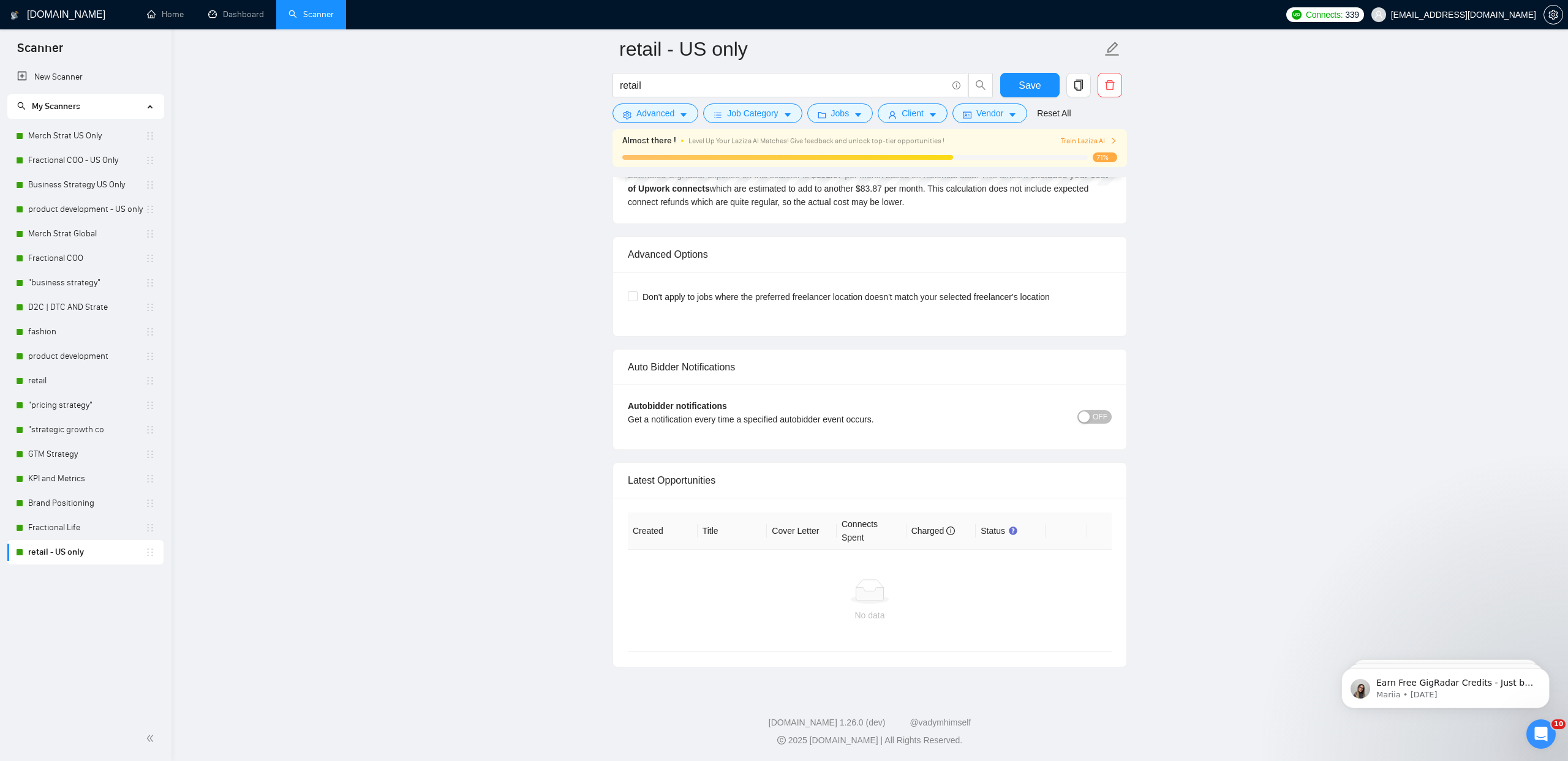
click at [1106, 412] on span "OFF" at bounding box center [1100, 417] width 15 height 14
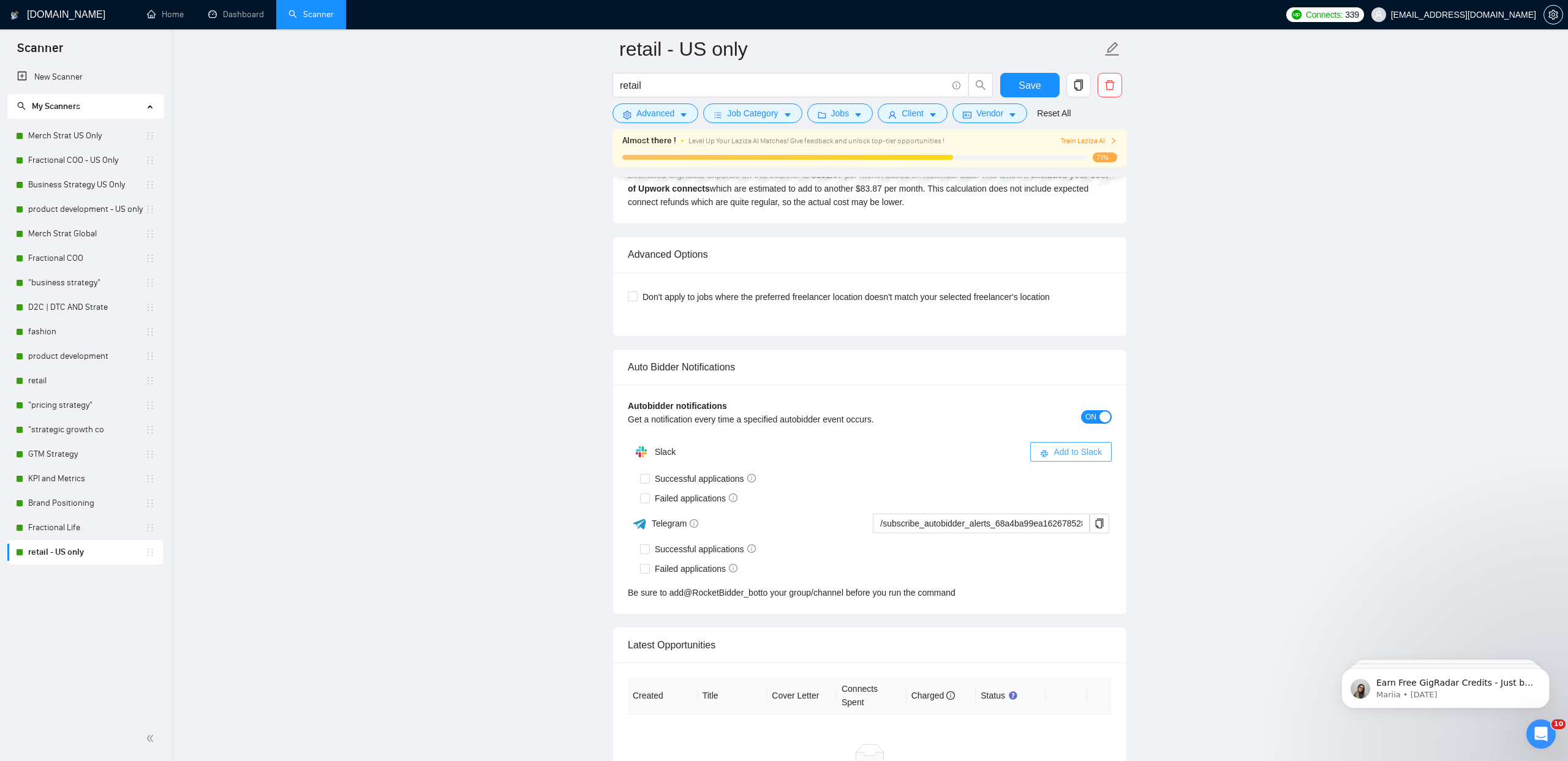
click at [1058, 457] on span "Add to Slack" at bounding box center [1077, 452] width 49 height 14
drag, startPoint x: 648, startPoint y: 479, endPoint x: 646, endPoint y: 494, distance: 15.1
click at [648, 479] on input "Successful applications" at bounding box center [644, 478] width 9 height 9
checkbox input "true"
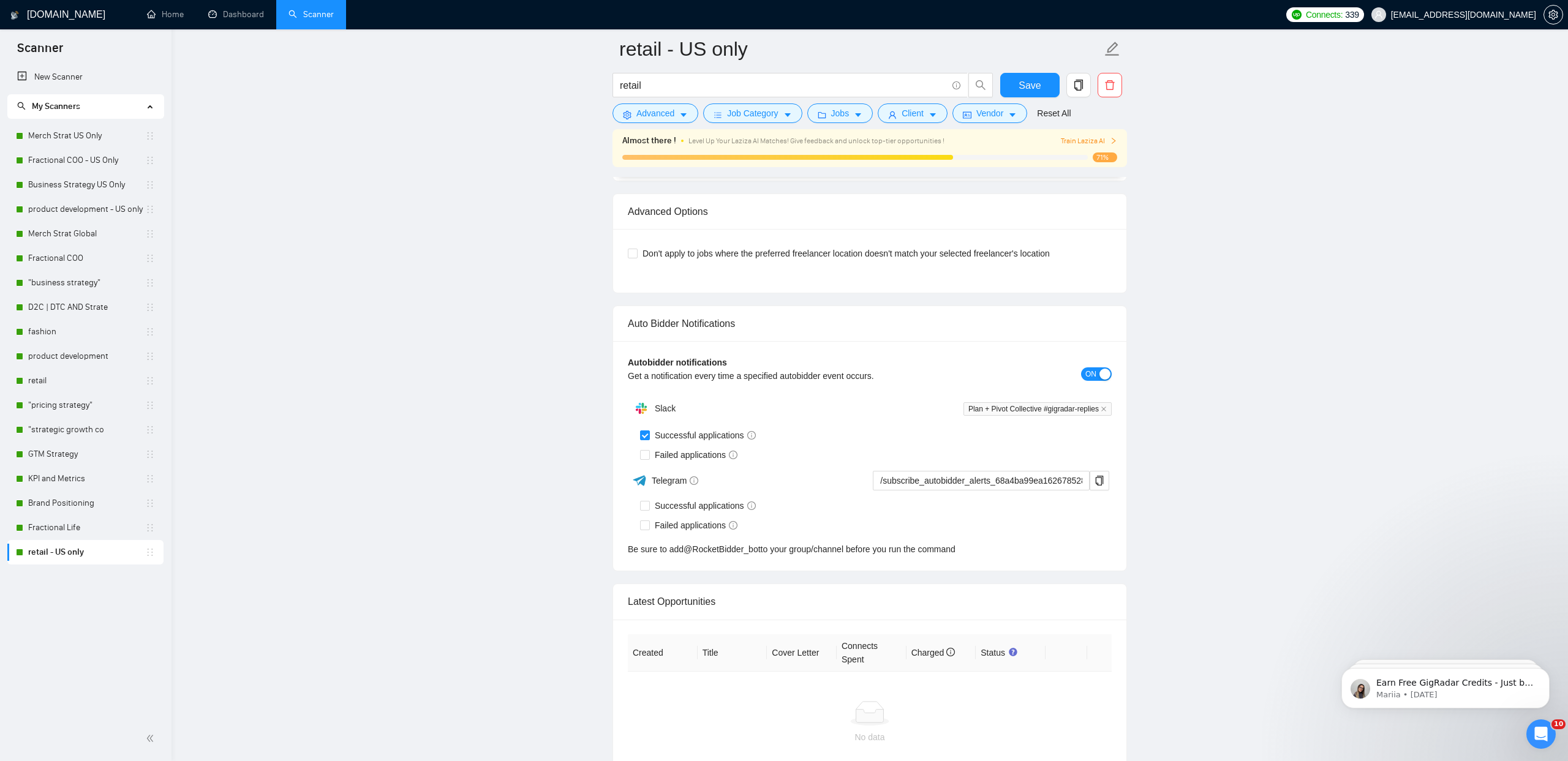
click at [646, 494] on div "Autobidder notifications Get a notification every time a specified autobidder e…" at bounding box center [869, 455] width 513 height 230
click at [642, 489] on div "Telegram" at bounding box center [748, 481] width 241 height 22
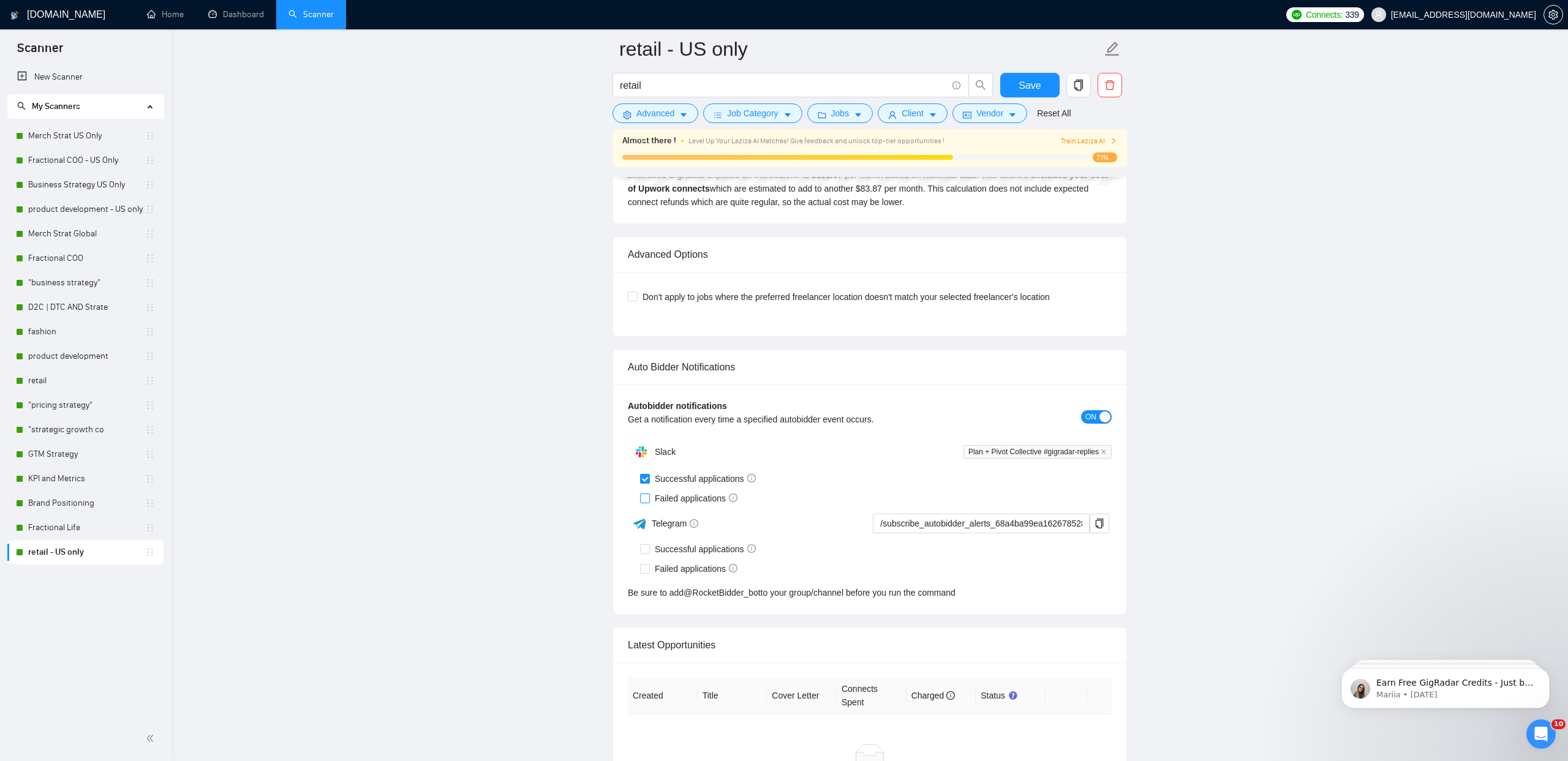
click at [646, 497] on input "Failed applications" at bounding box center [644, 498] width 9 height 9
checkbox input "true"
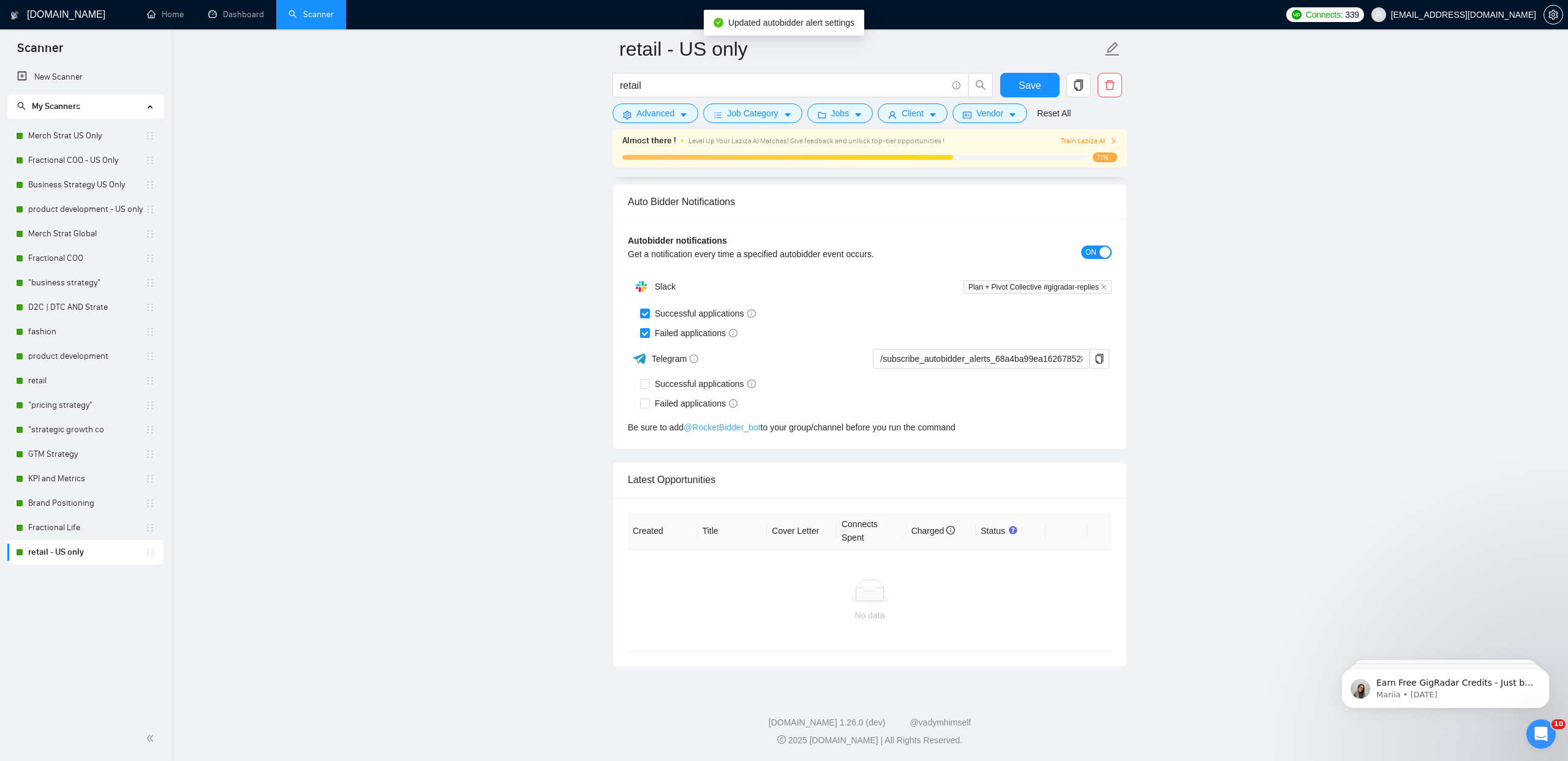
scroll to position [2834, 0]
click at [1026, 83] on span "Save" at bounding box center [1029, 85] width 22 height 15
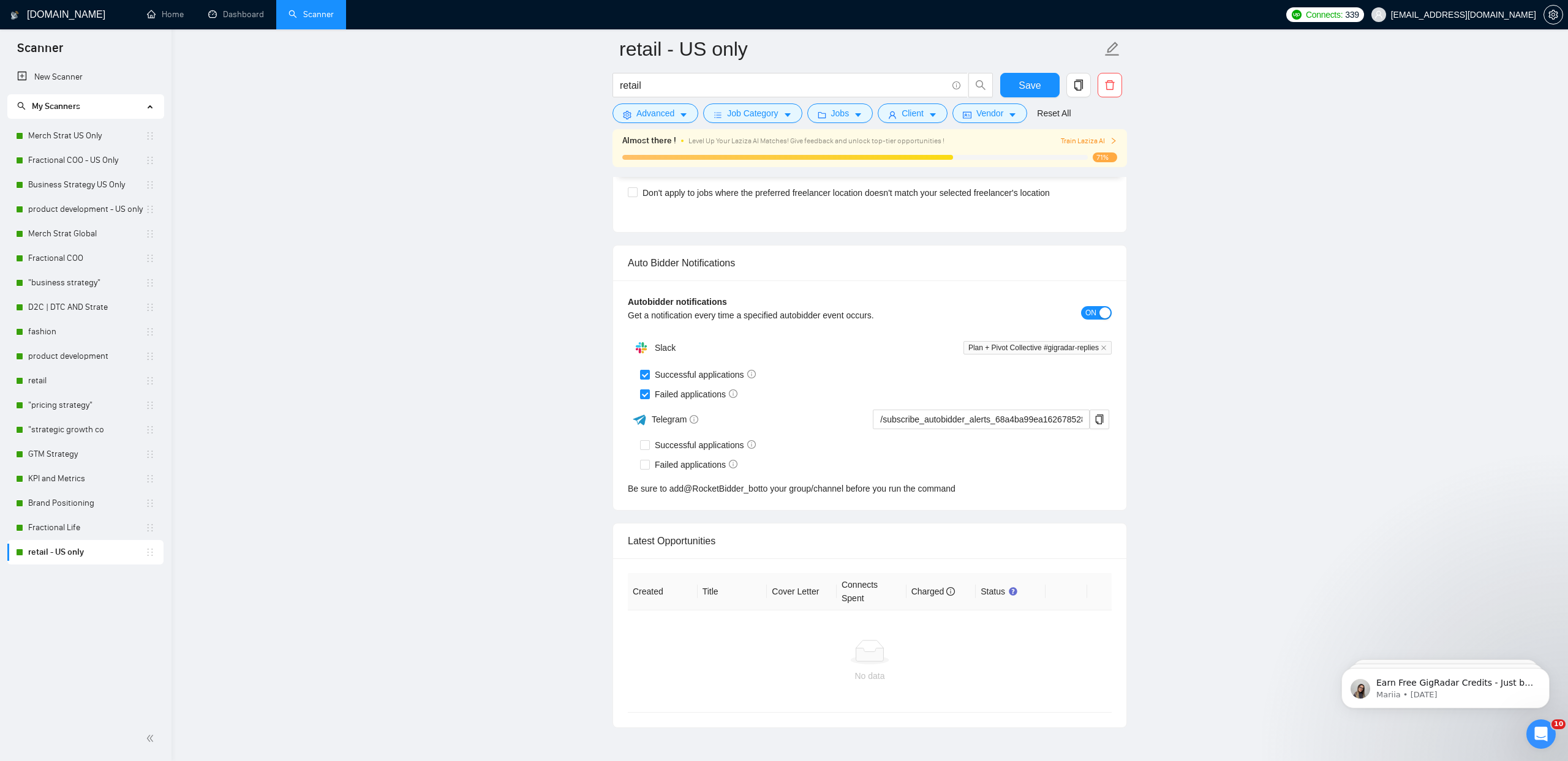
click at [1092, 142] on span "Train Laziza AI" at bounding box center [1089, 141] width 57 height 12
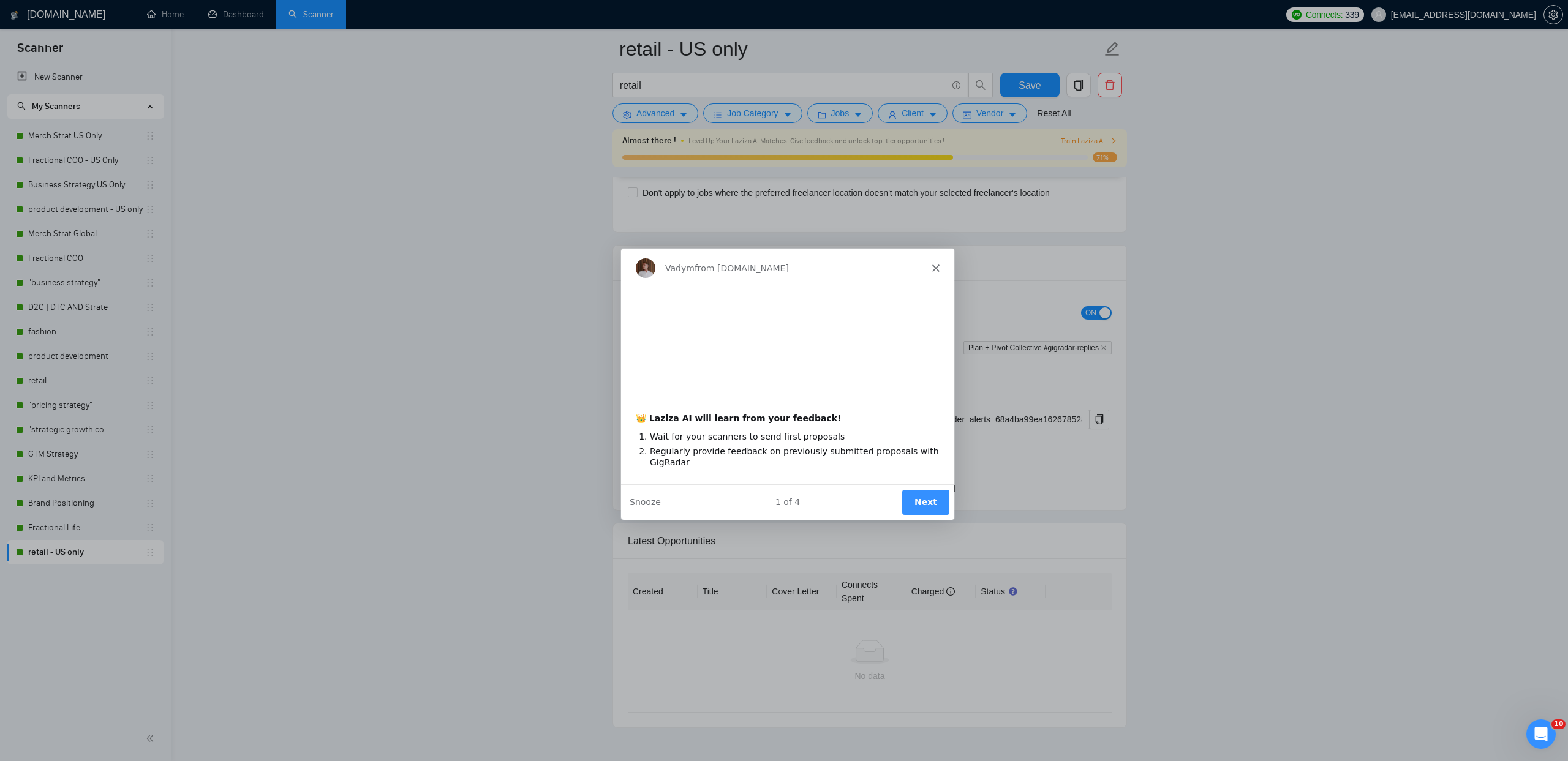
scroll to position [0, 0]
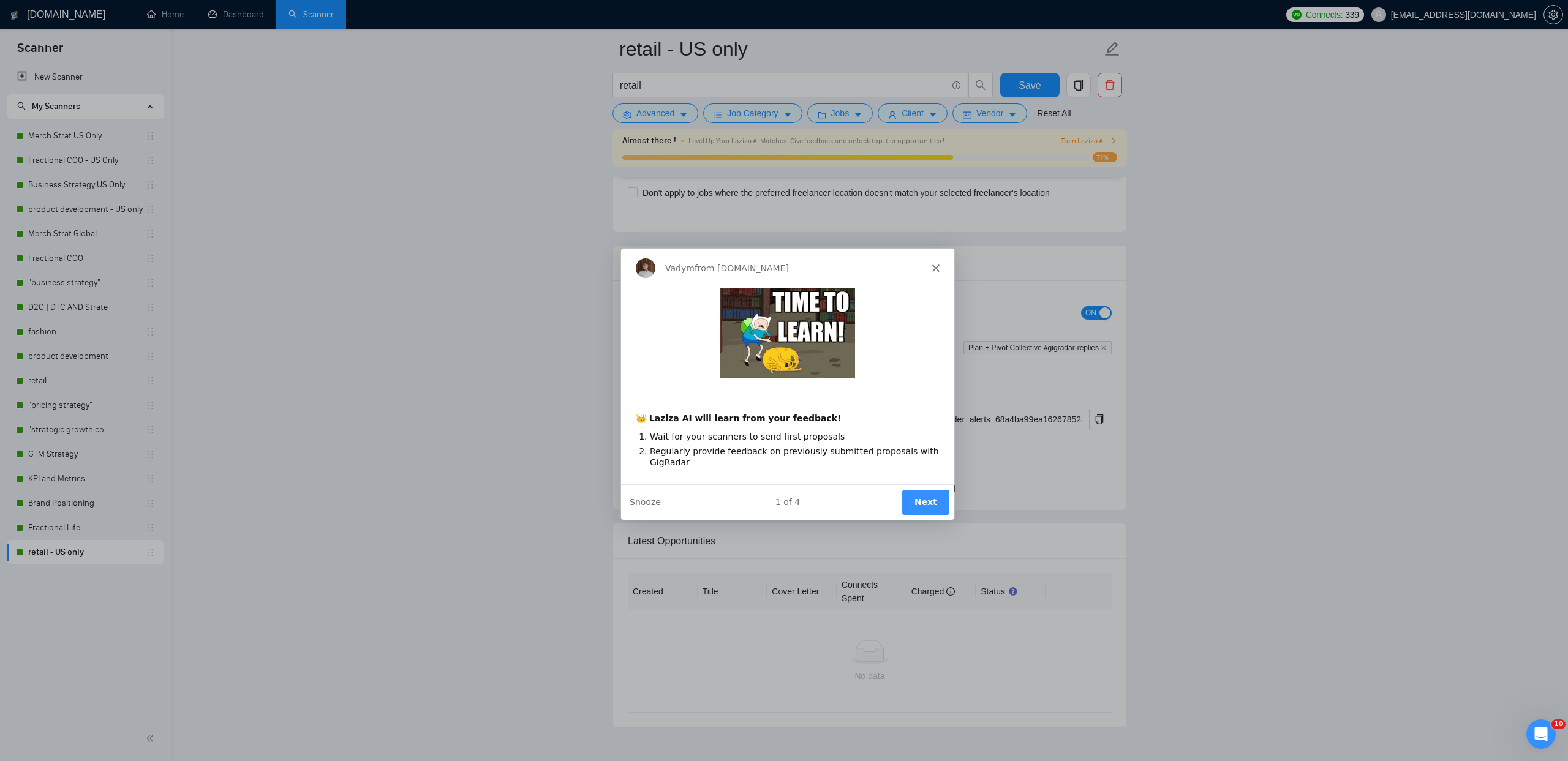
click at [938, 271] on div "Vadym from GigRadar.io" at bounding box center [787, 267] width 333 height 39
click at [932, 265] on polygon "Close" at bounding box center [934, 267] width 7 height 7
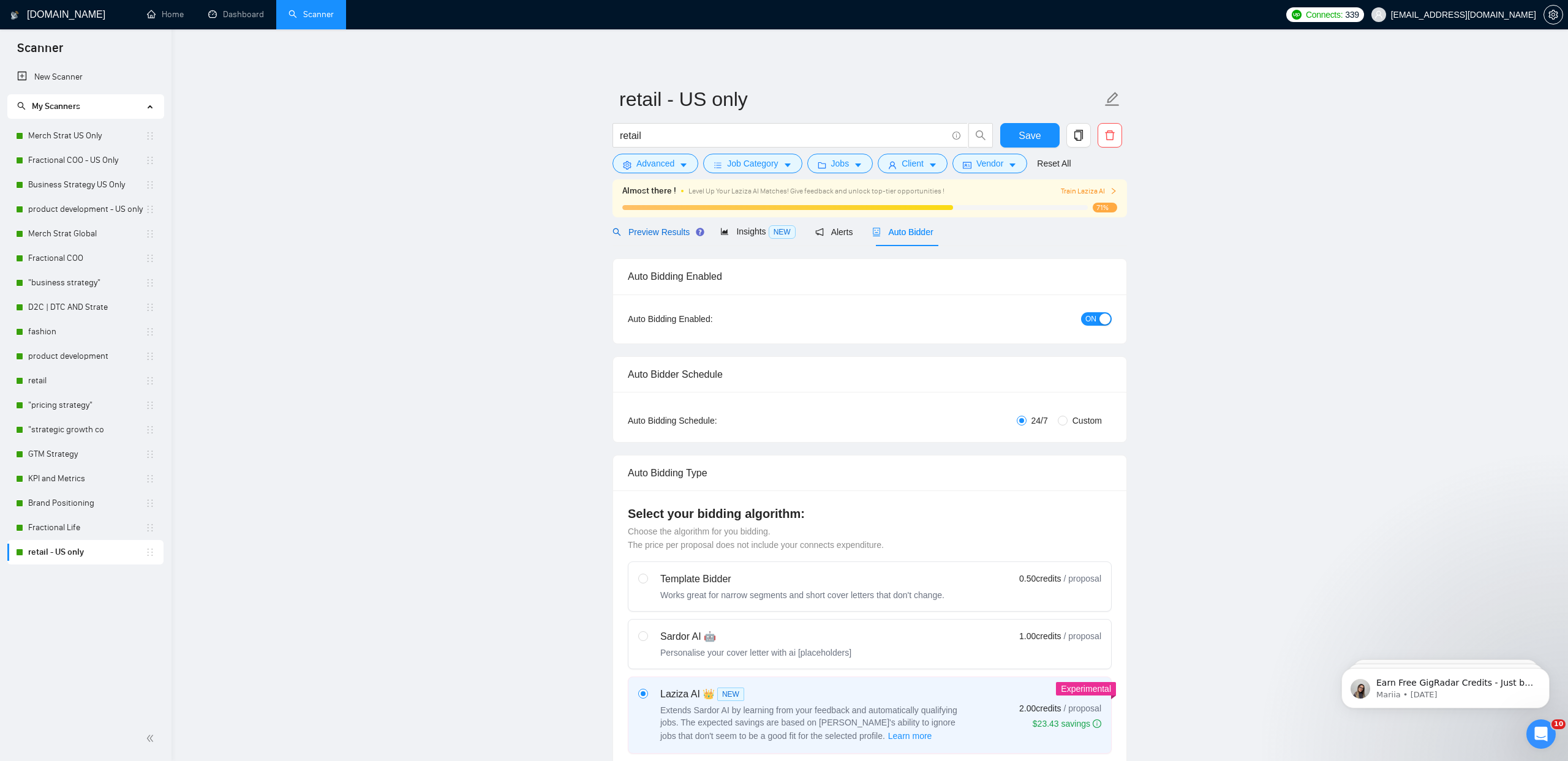
click at [637, 231] on span "Preview Results" at bounding box center [656, 232] width 89 height 10
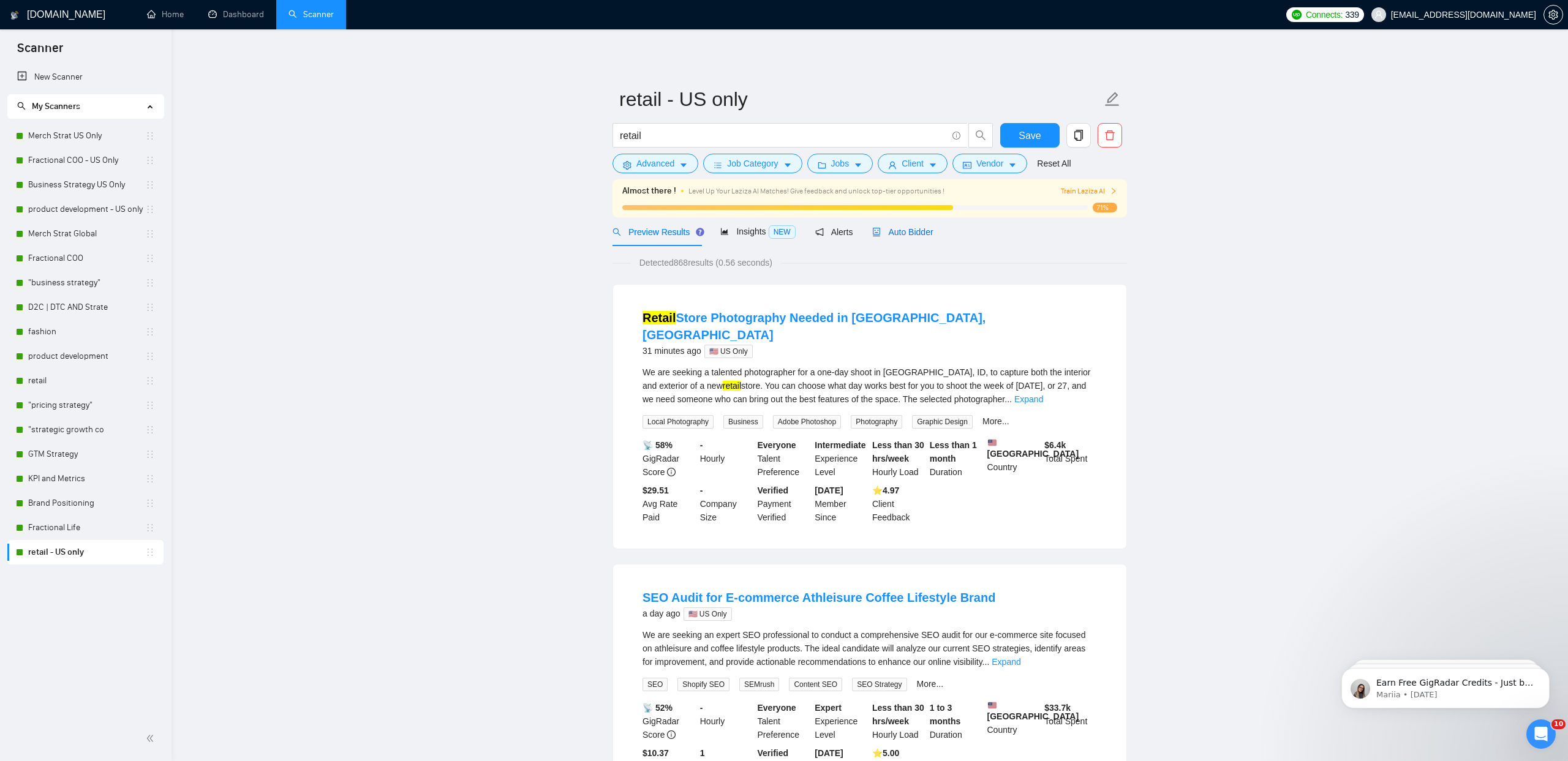
click at [911, 233] on span "Auto Bidder" at bounding box center [902, 232] width 61 height 10
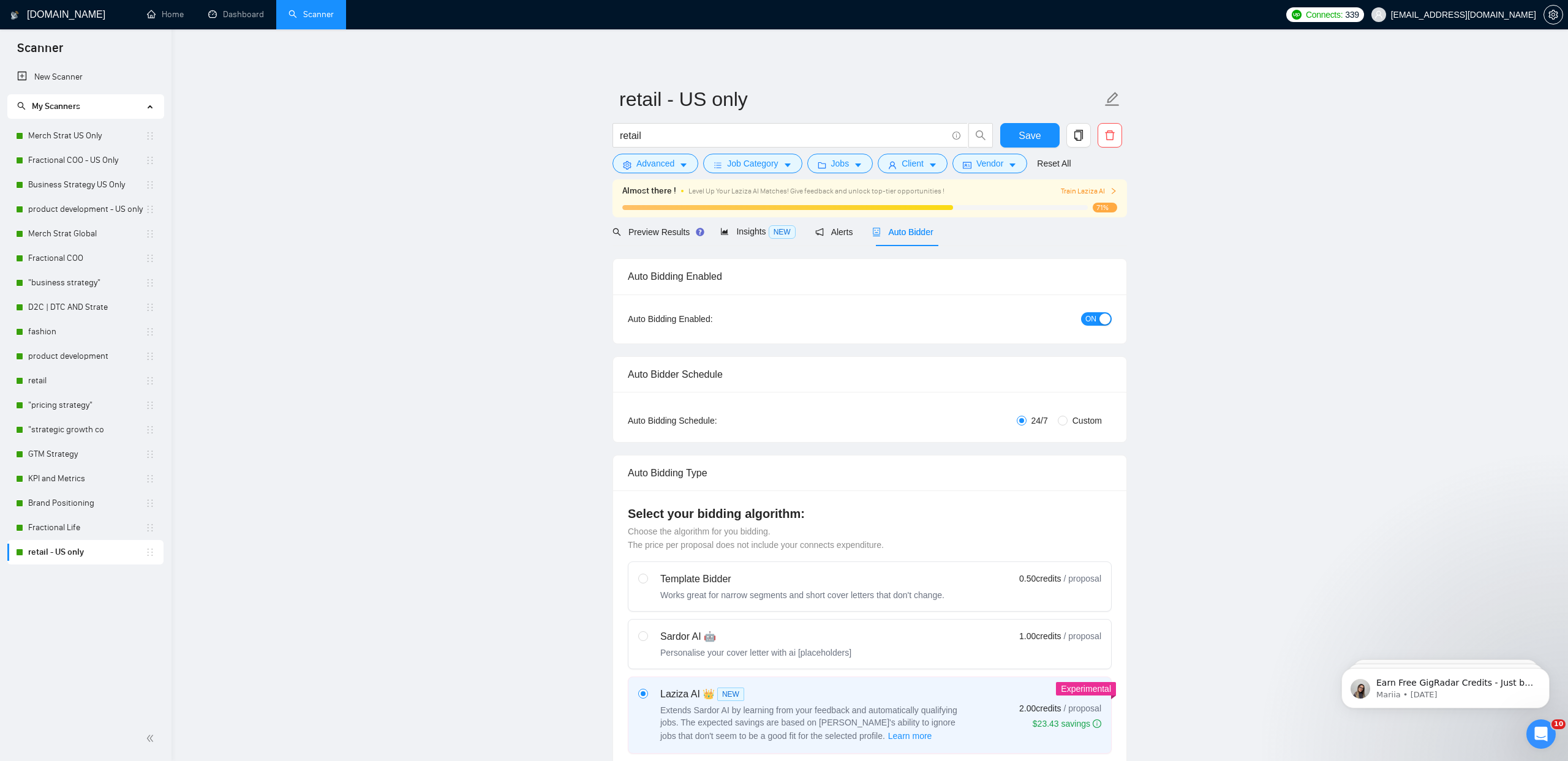
checkbox input "true"
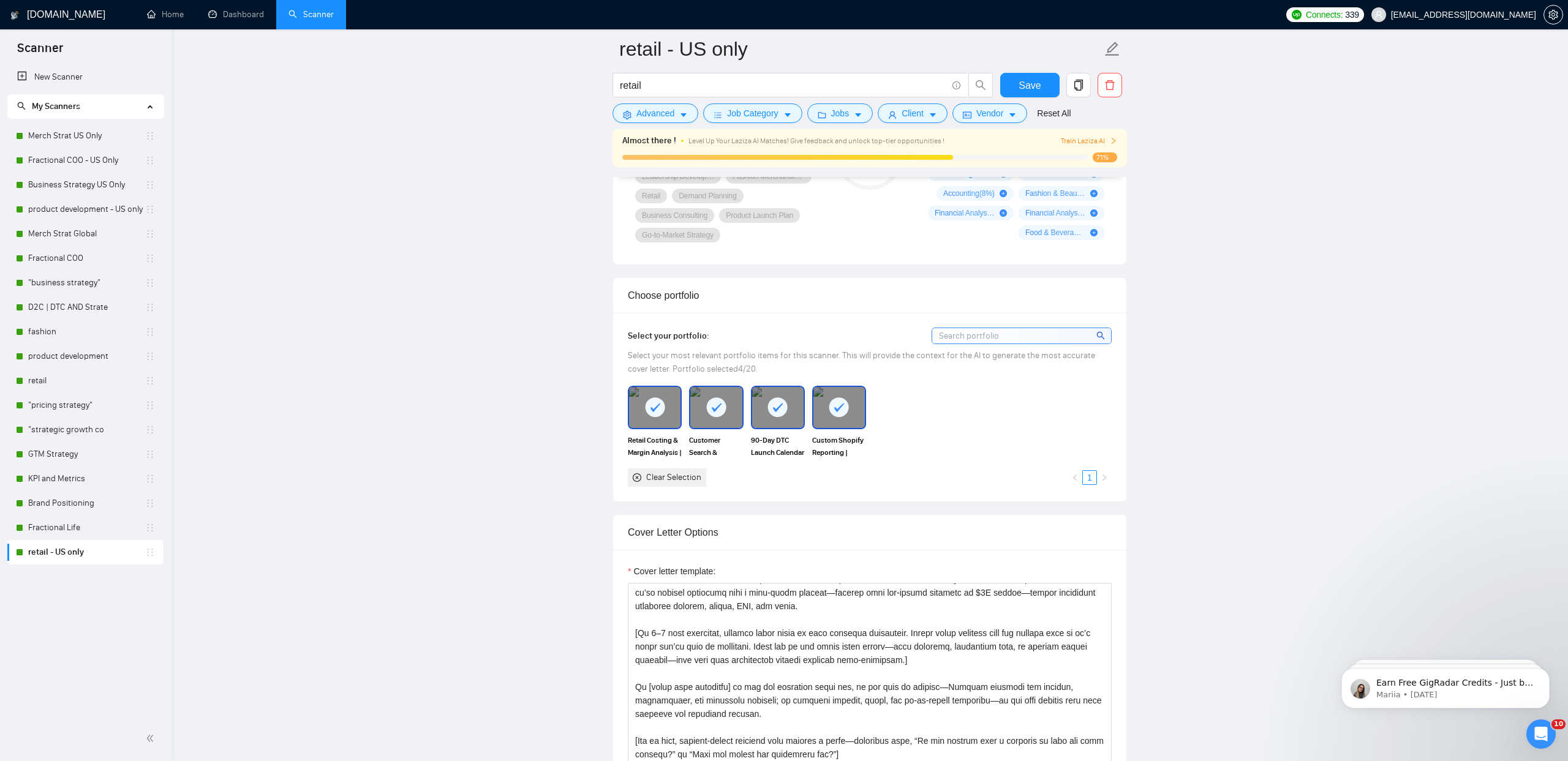
scroll to position [894, 0]
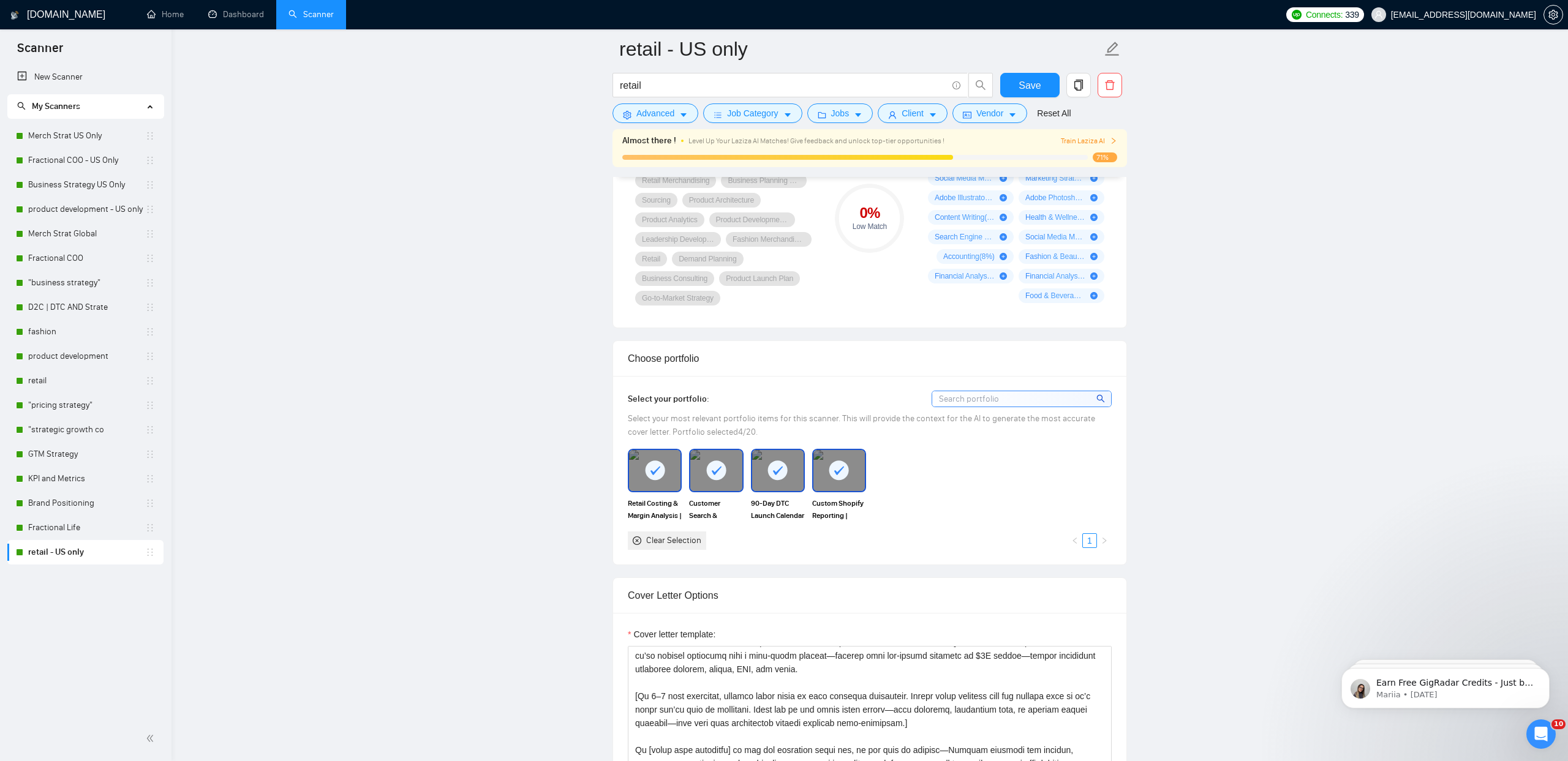
click at [908, 132] on div "Almost there ! Level Up Your Laziza AI Matches! Give feedback and unlock top-ti…" at bounding box center [870, 148] width 514 height 38
click at [907, 140] on span "Level Up Your Laziza AI Matches! Give feedback and unlock top-tier opportunitie…" at bounding box center [816, 140] width 256 height 9
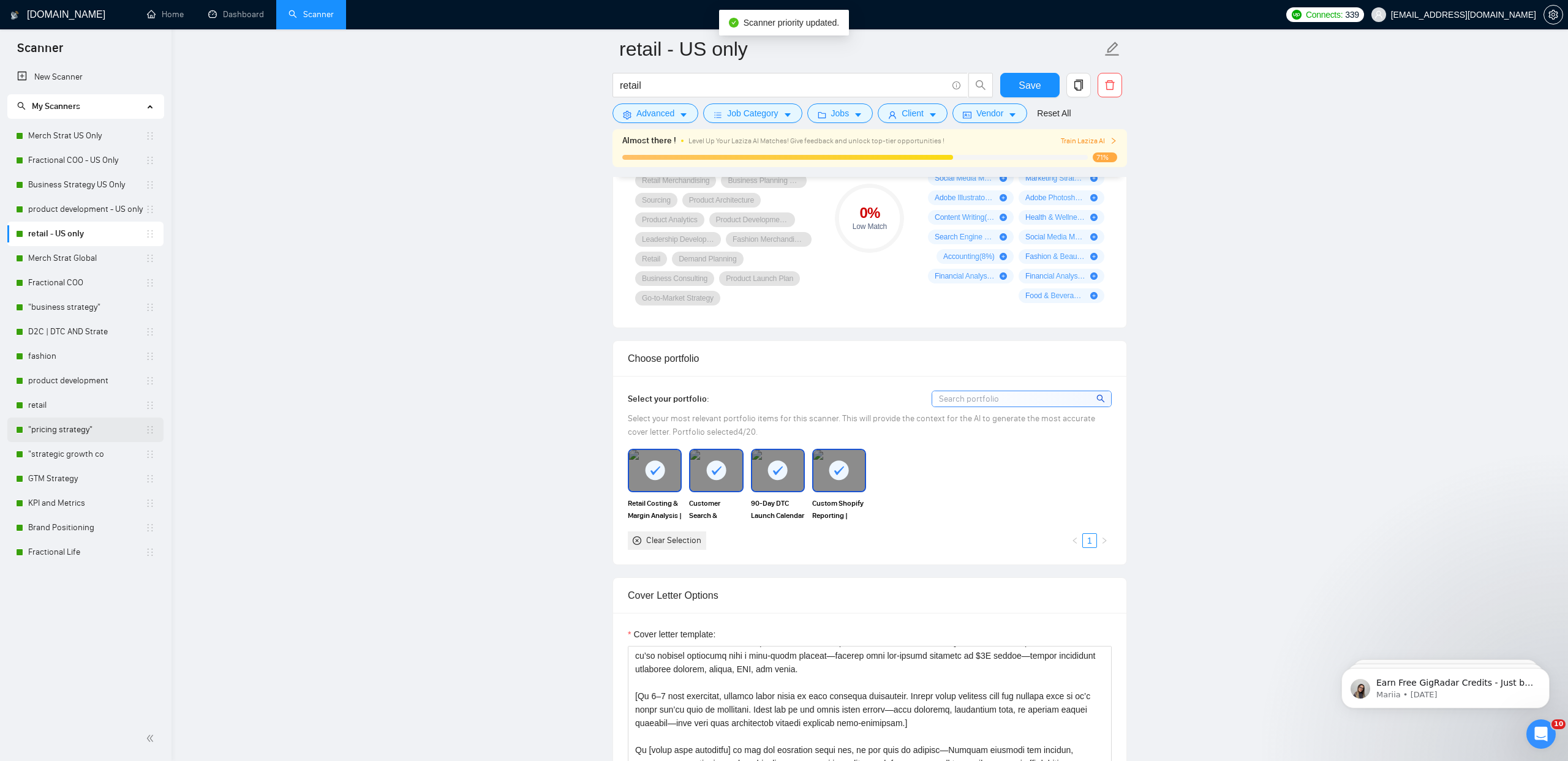
click at [54, 436] on link ""pricing strategy"" at bounding box center [86, 429] width 117 height 25
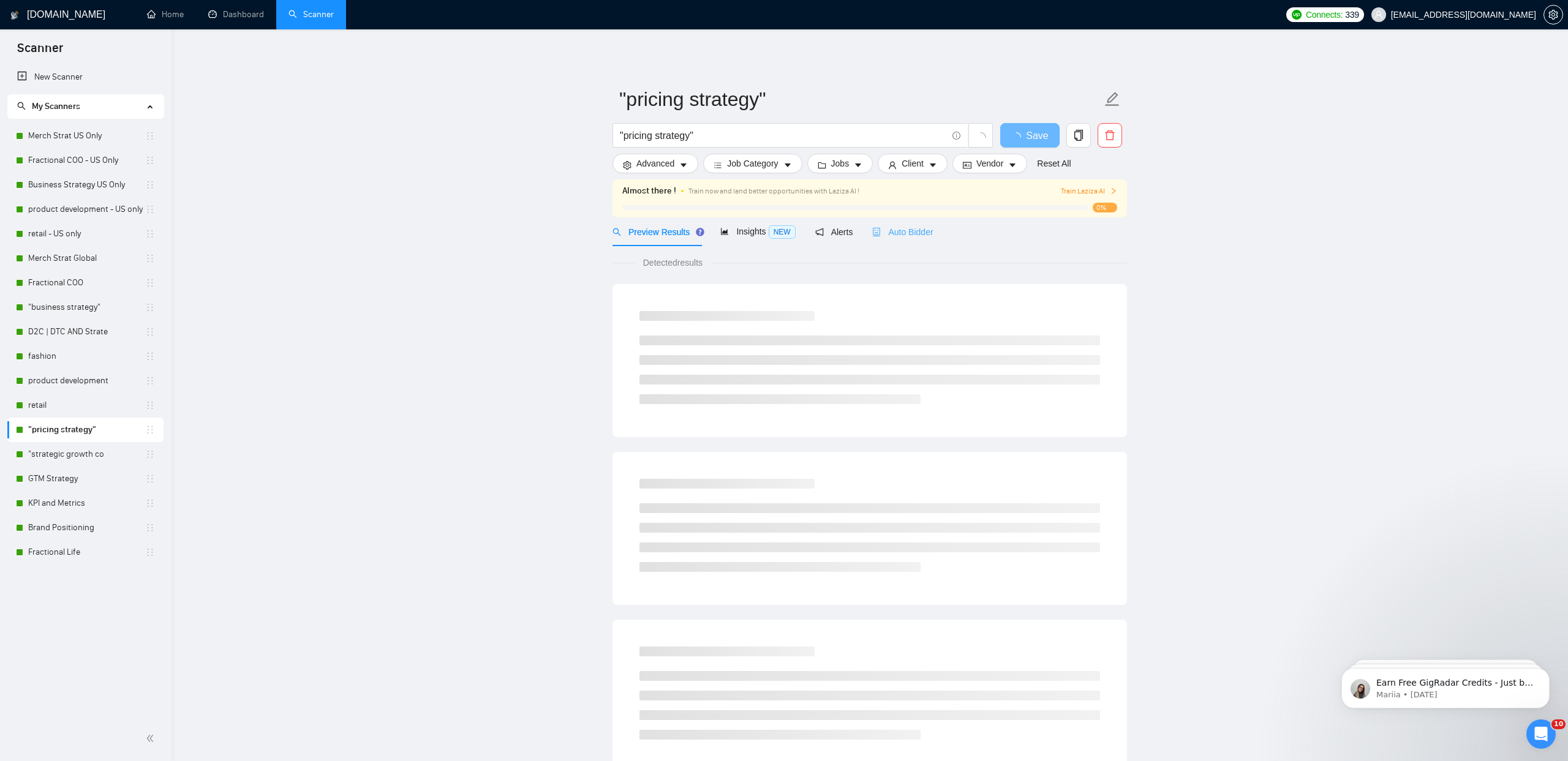
click at [926, 225] on div "Auto Bidder" at bounding box center [902, 231] width 61 height 29
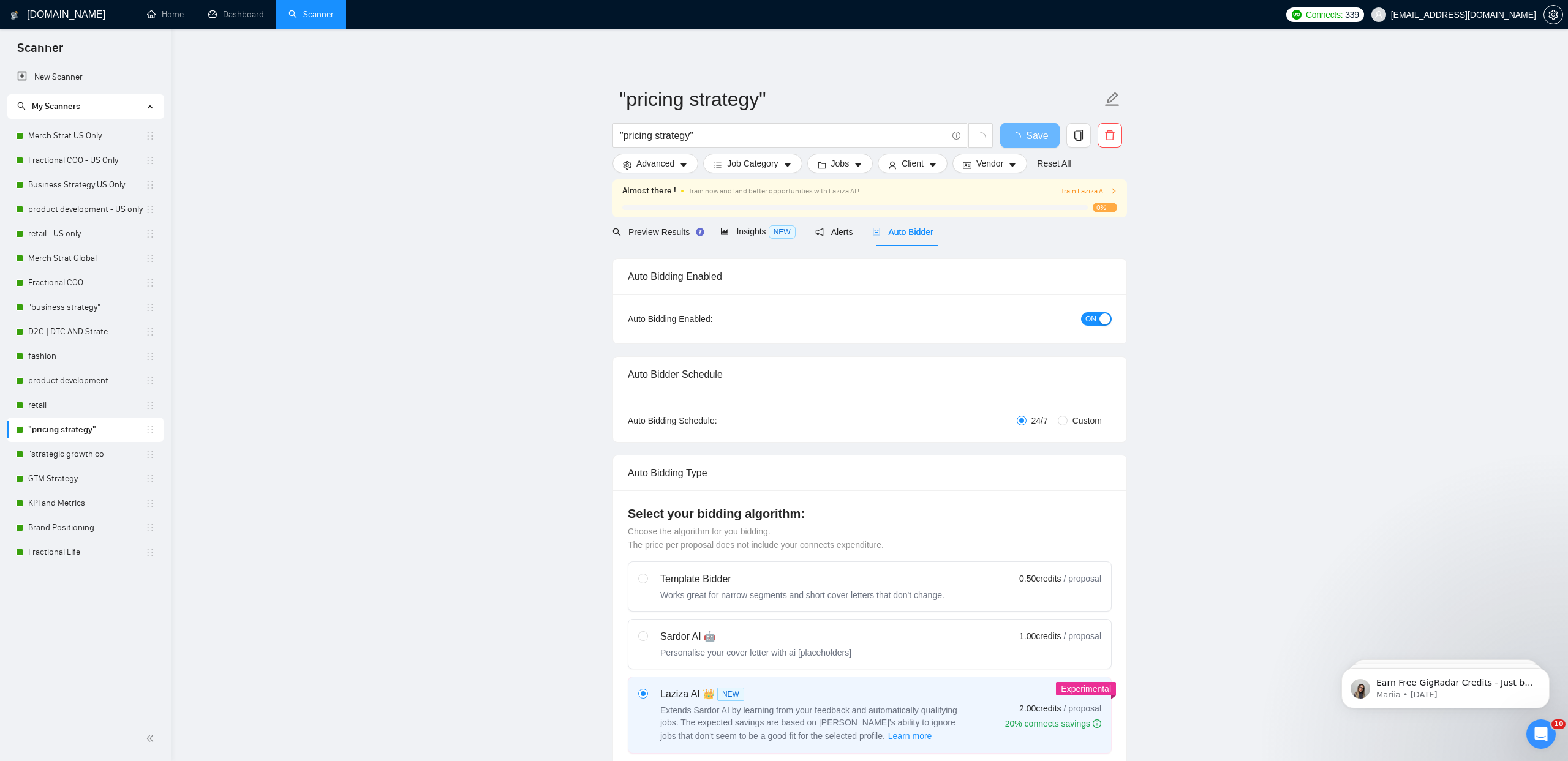
checkbox input "true"
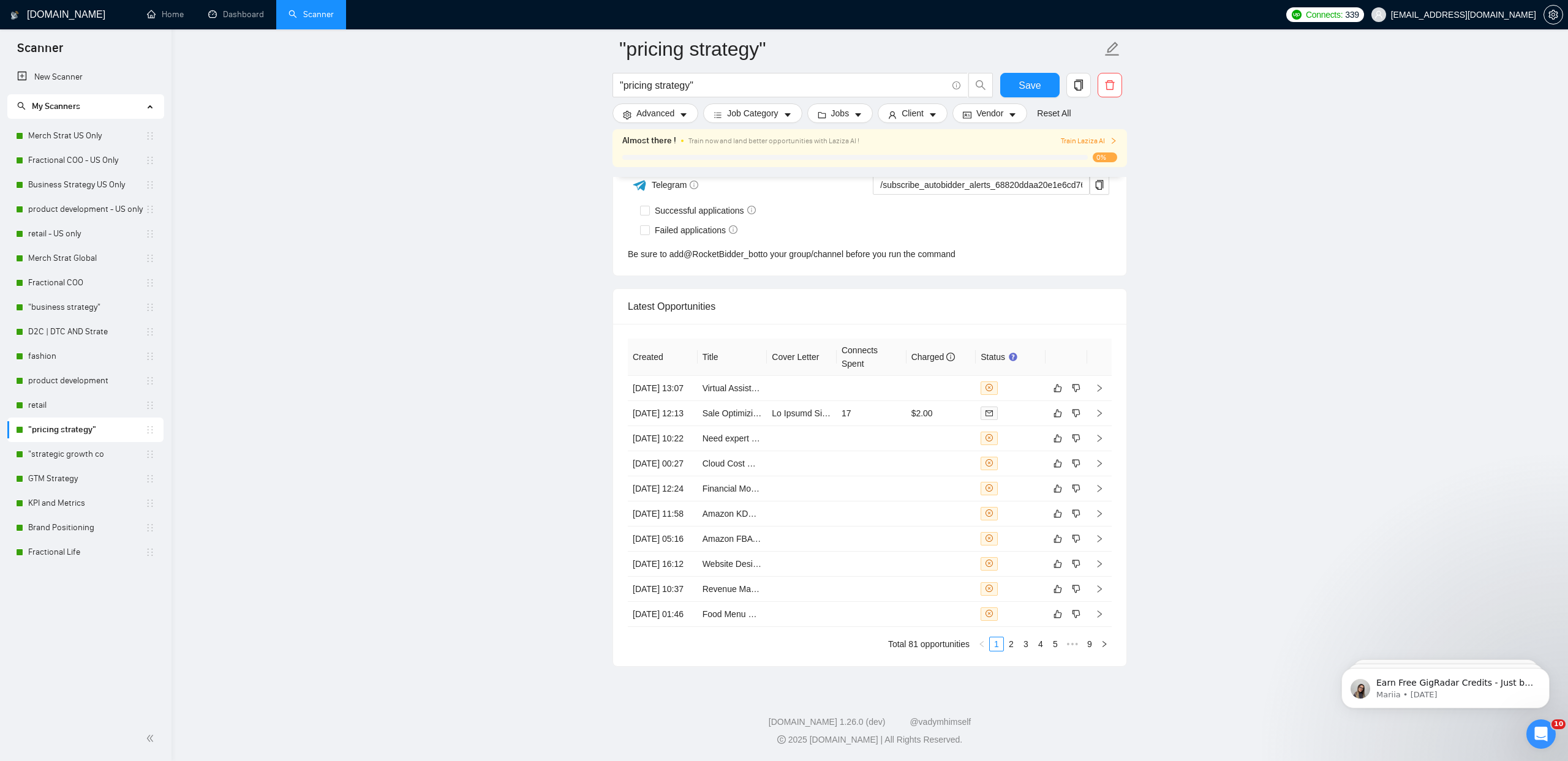
scroll to position [2986, 0]
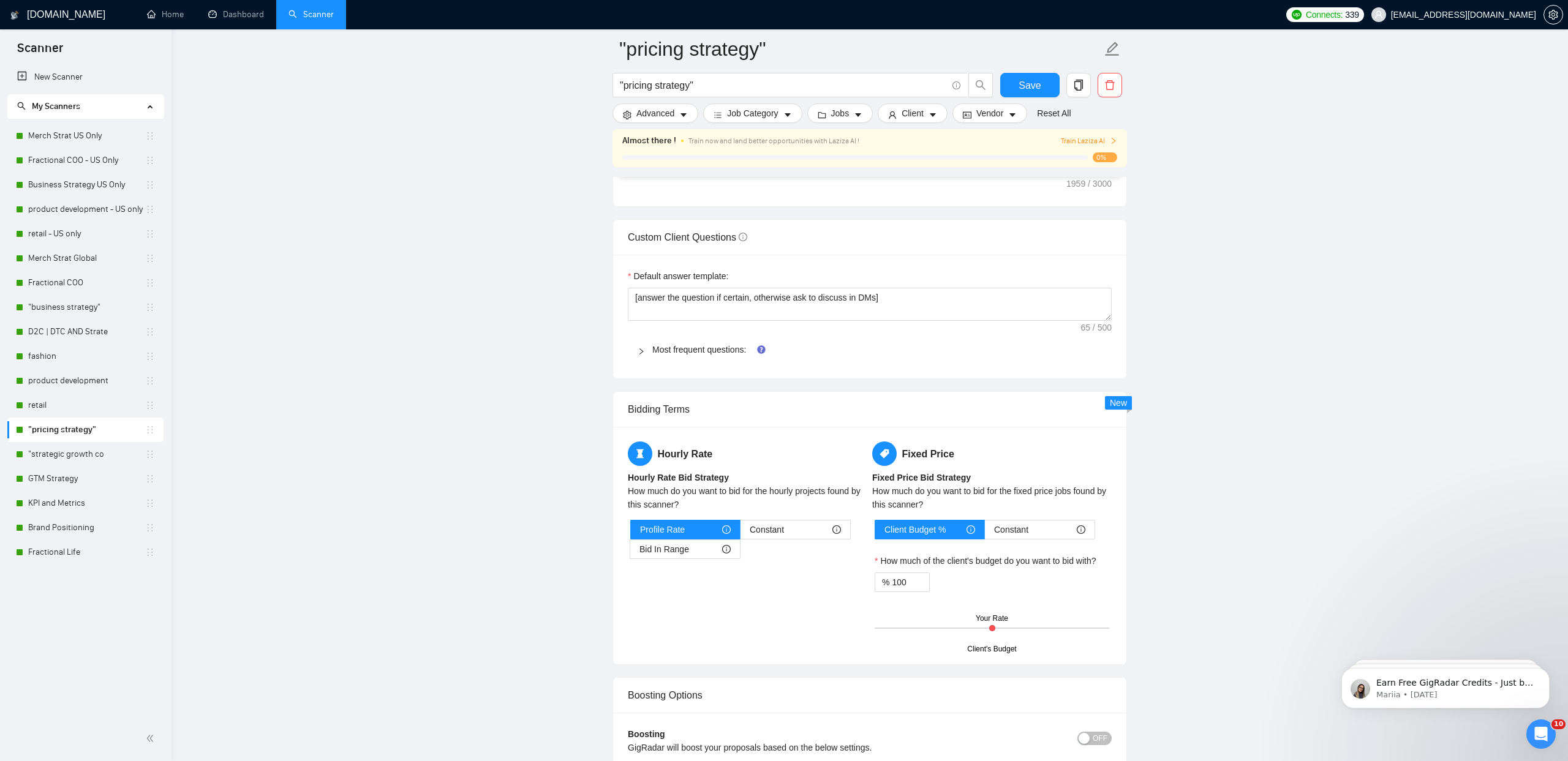
click at [719, 356] on div "Most frequent questions:" at bounding box center [870, 350] width 484 height 28
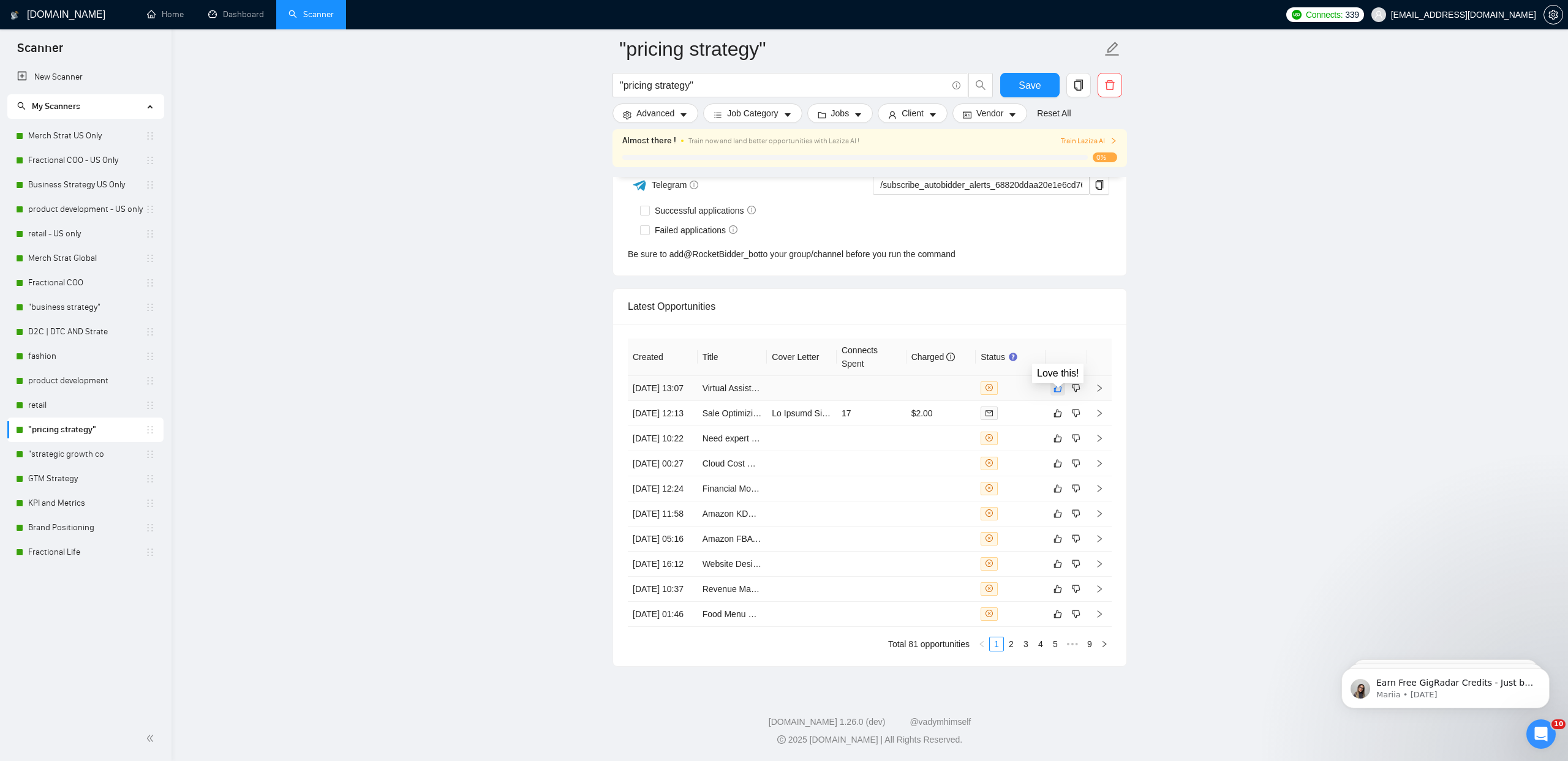
scroll to position [4794, 0]
click at [1053, 380] on button "button" at bounding box center [1057, 387] width 15 height 15
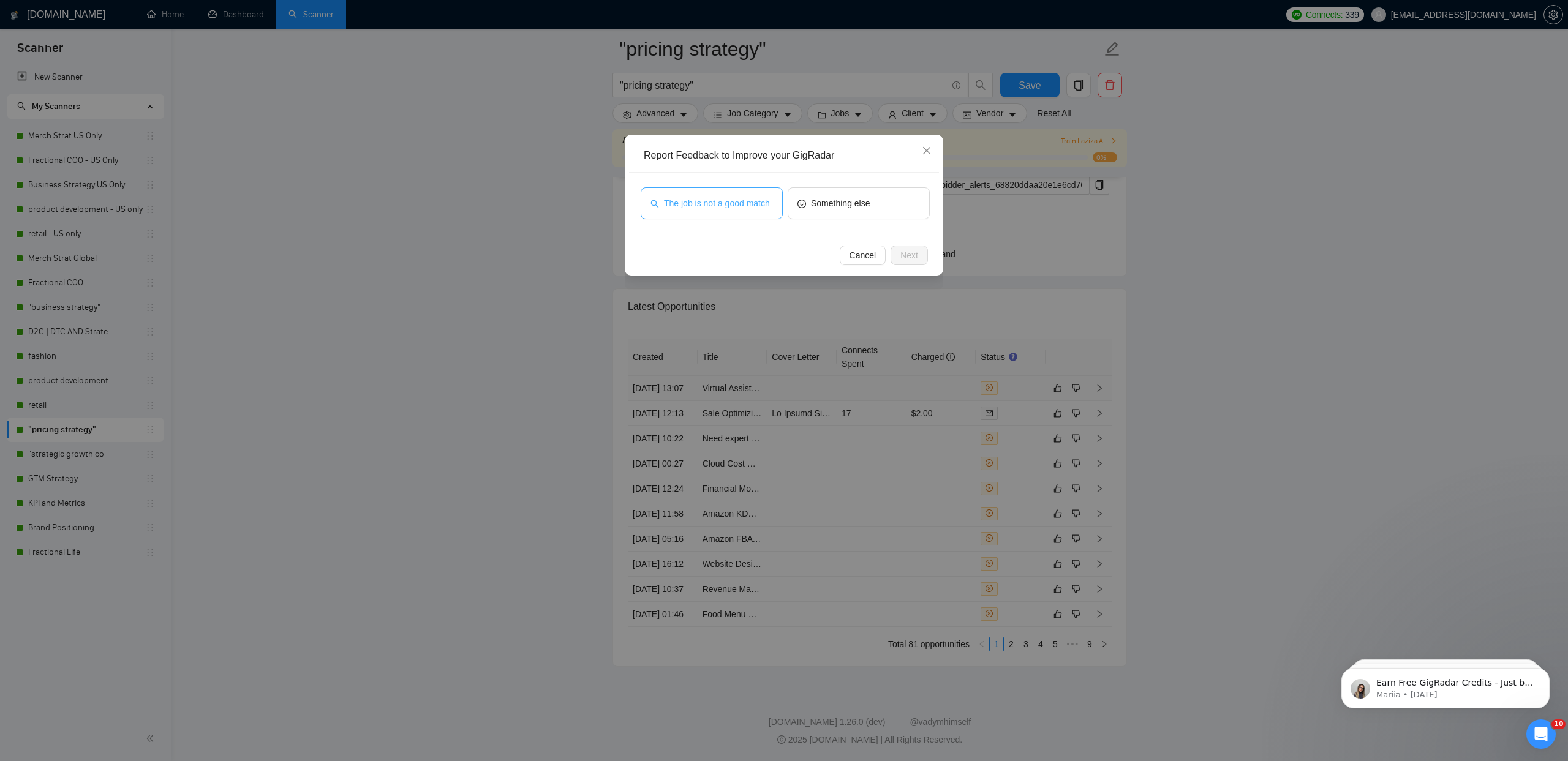
click at [699, 205] on span "The job is not a good match" at bounding box center [716, 203] width 106 height 14
click at [906, 259] on span "Next" at bounding box center [910, 256] width 18 height 14
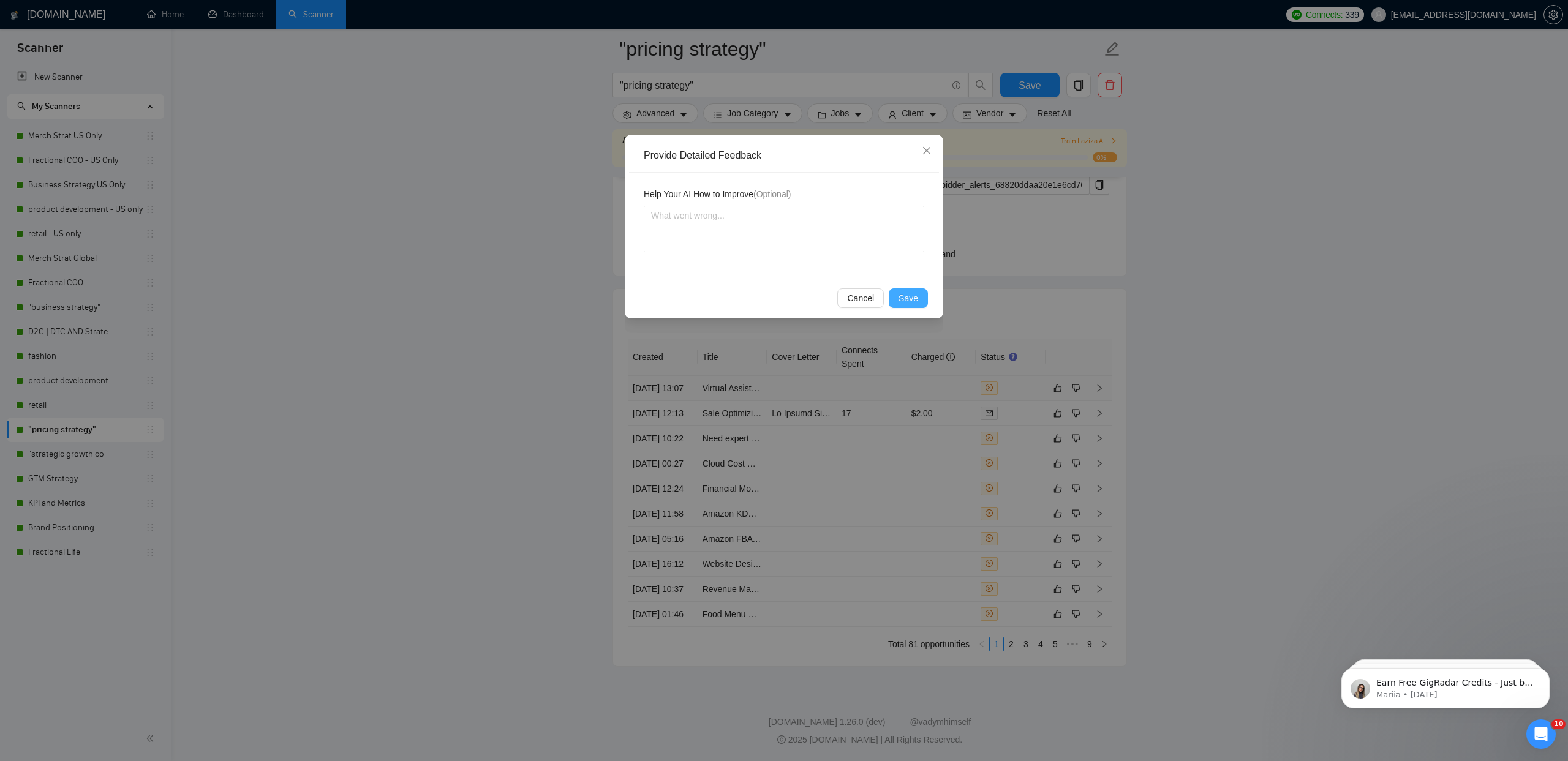
click at [913, 299] on span "Save" at bounding box center [909, 299] width 20 height 14
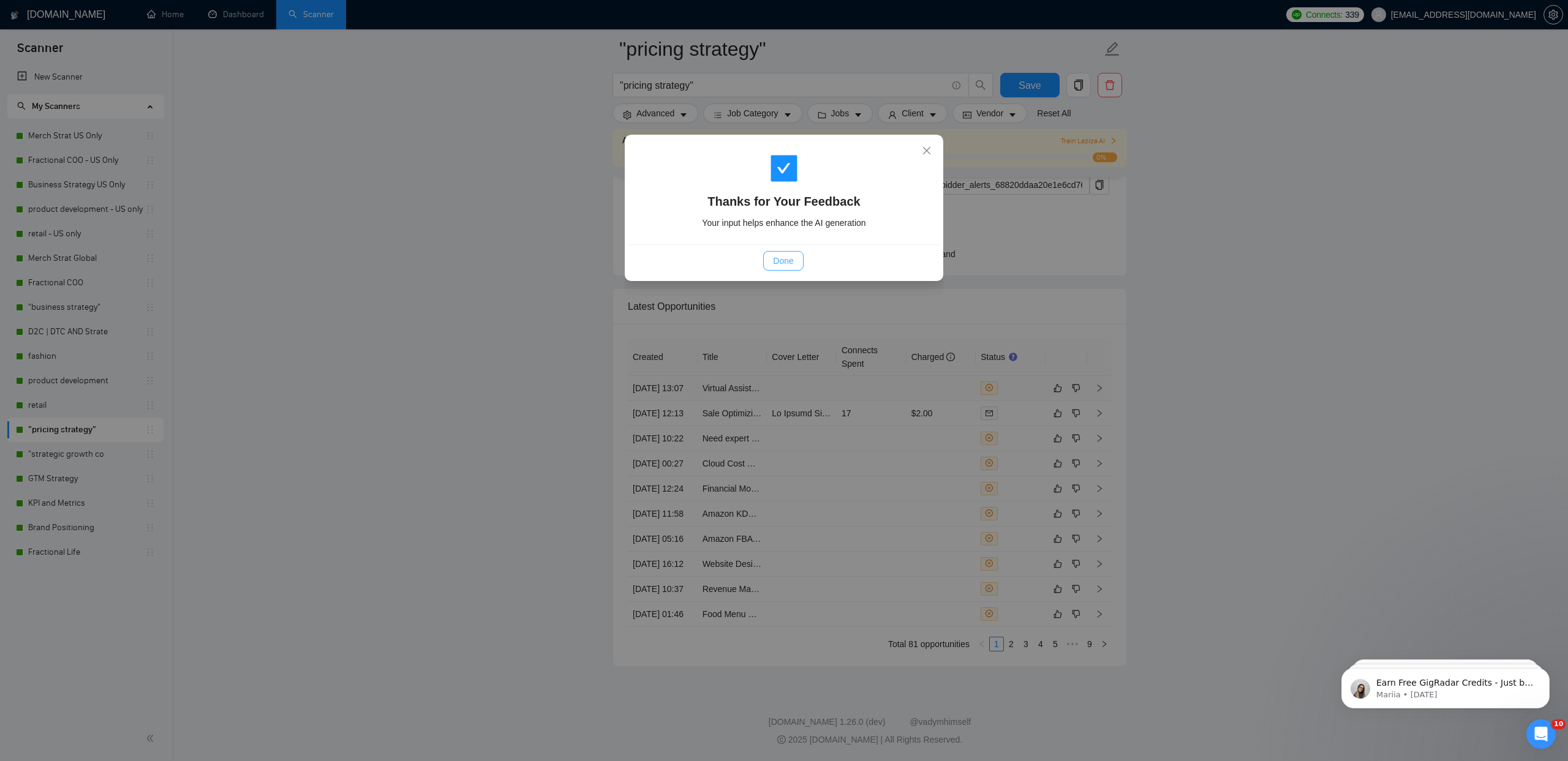
click at [778, 260] on span "Done" at bounding box center [783, 261] width 20 height 14
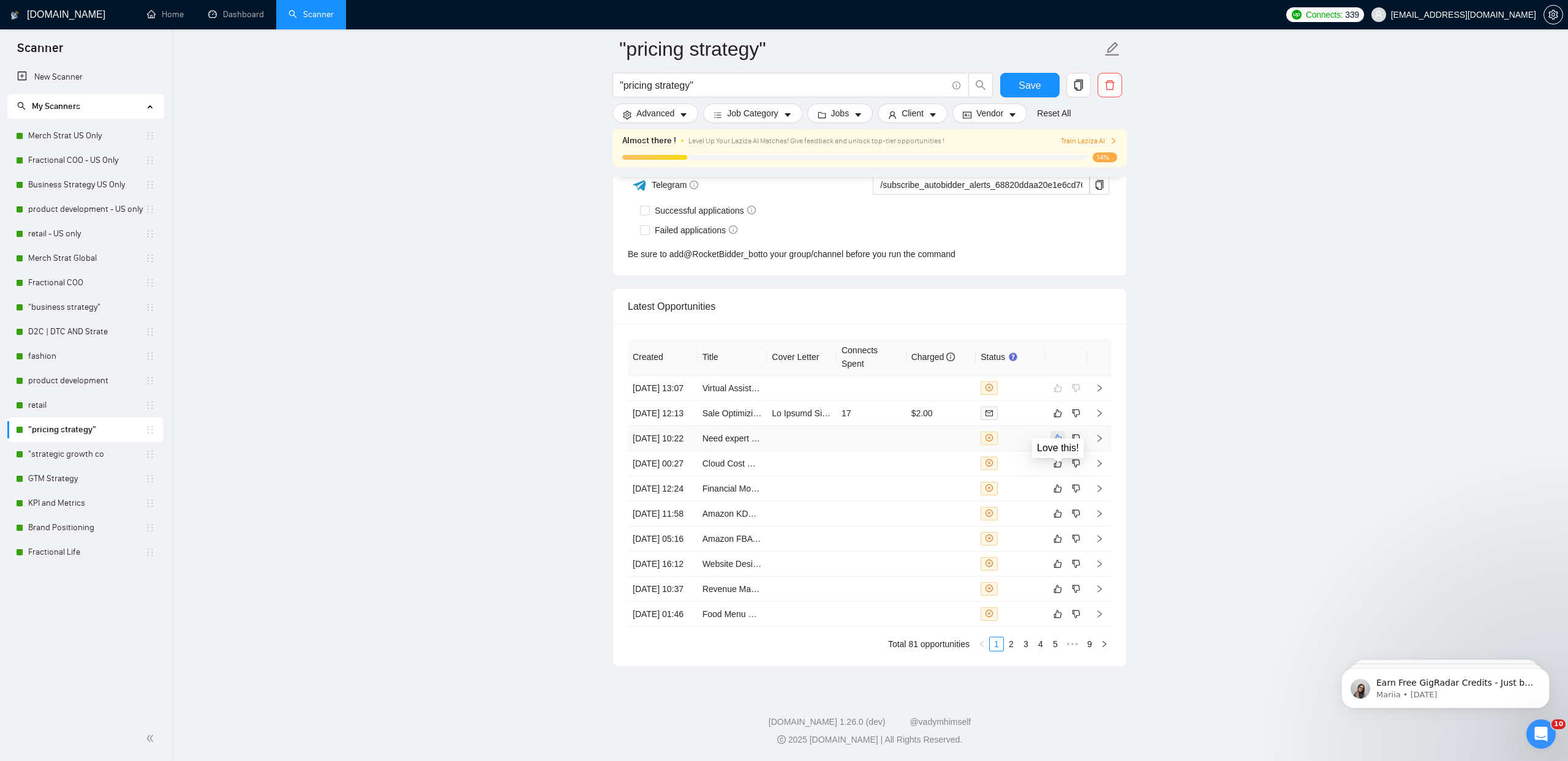
click at [1055, 433] on icon "like" at bounding box center [1057, 438] width 9 height 10
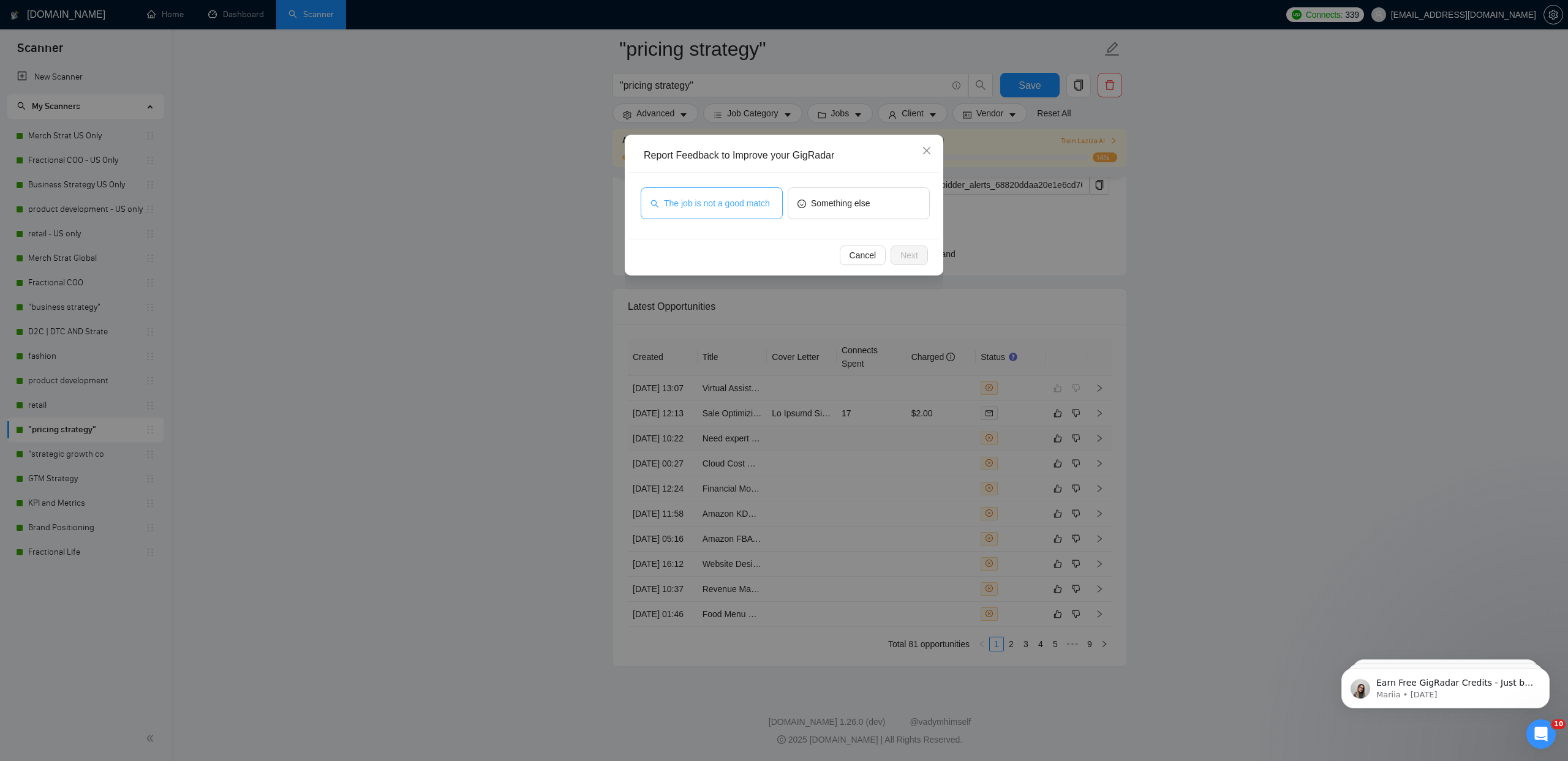
click at [713, 204] on span "The job is not a good match" at bounding box center [716, 203] width 106 height 14
click at [911, 259] on span "Next" at bounding box center [910, 256] width 18 height 14
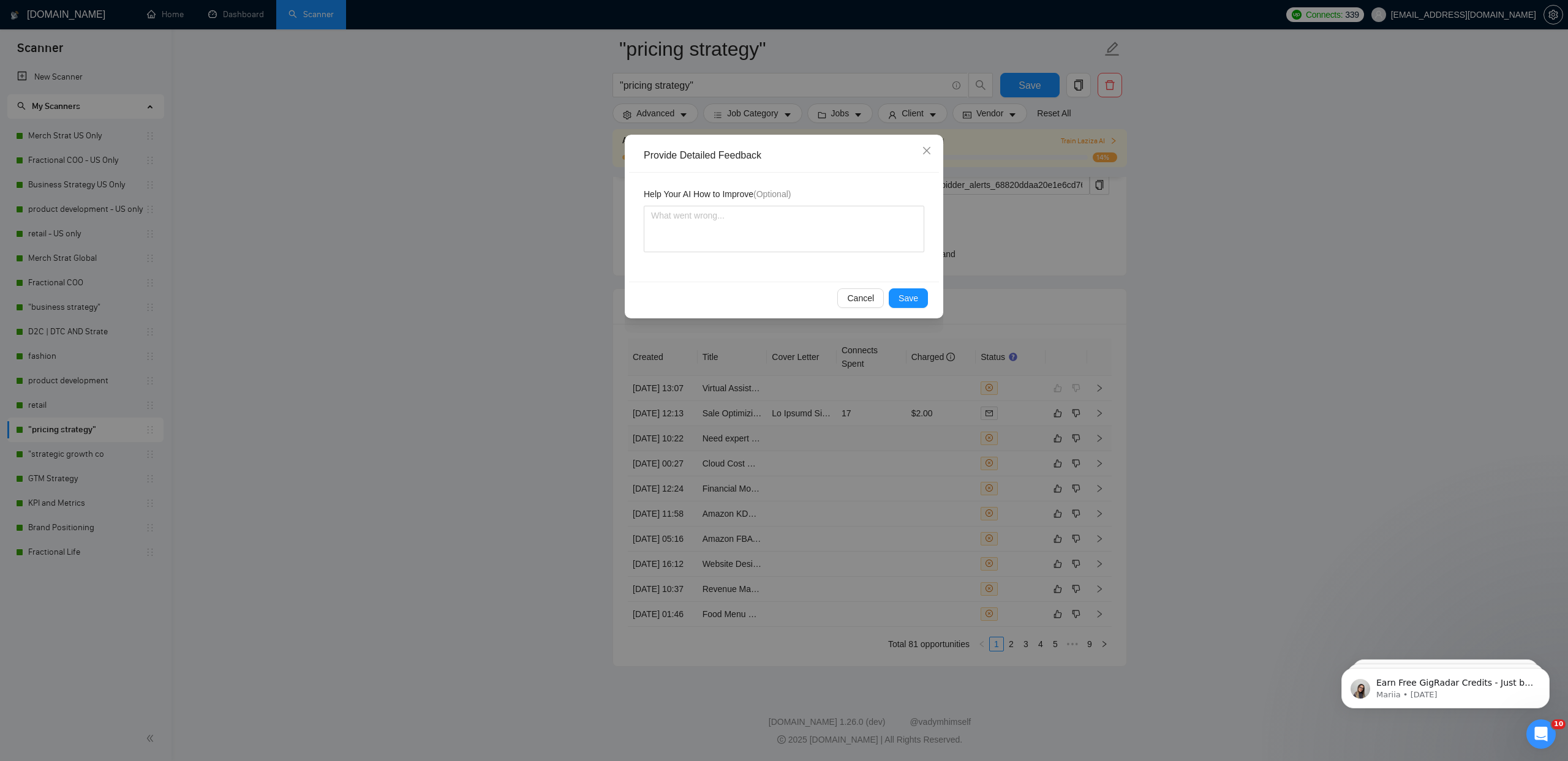
click at [918, 286] on div "Cancel Save" at bounding box center [783, 298] width 310 height 33
click at [915, 293] on span "Save" at bounding box center [909, 299] width 20 height 14
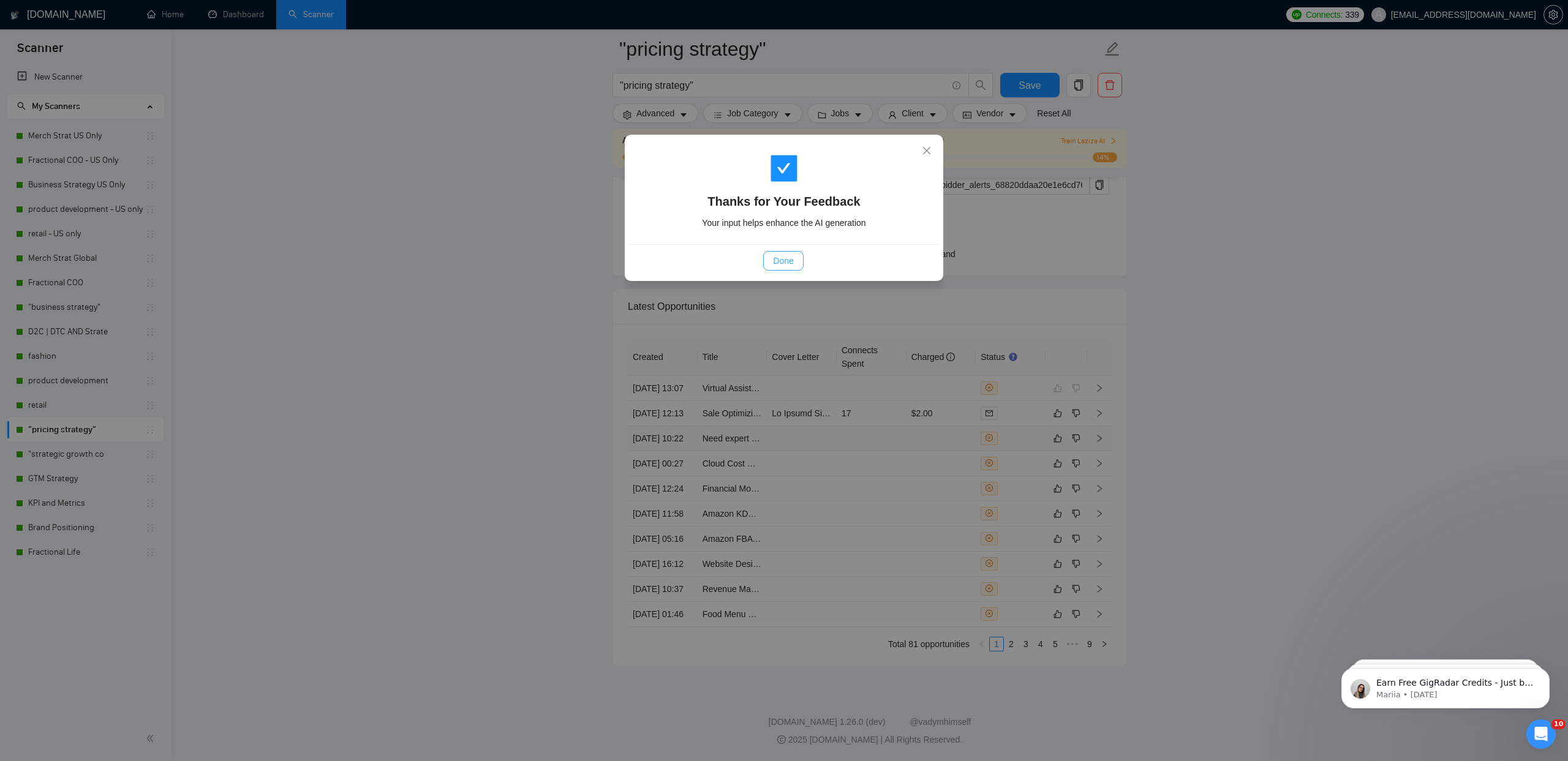
click at [792, 253] on button "Done" at bounding box center [783, 261] width 40 height 20
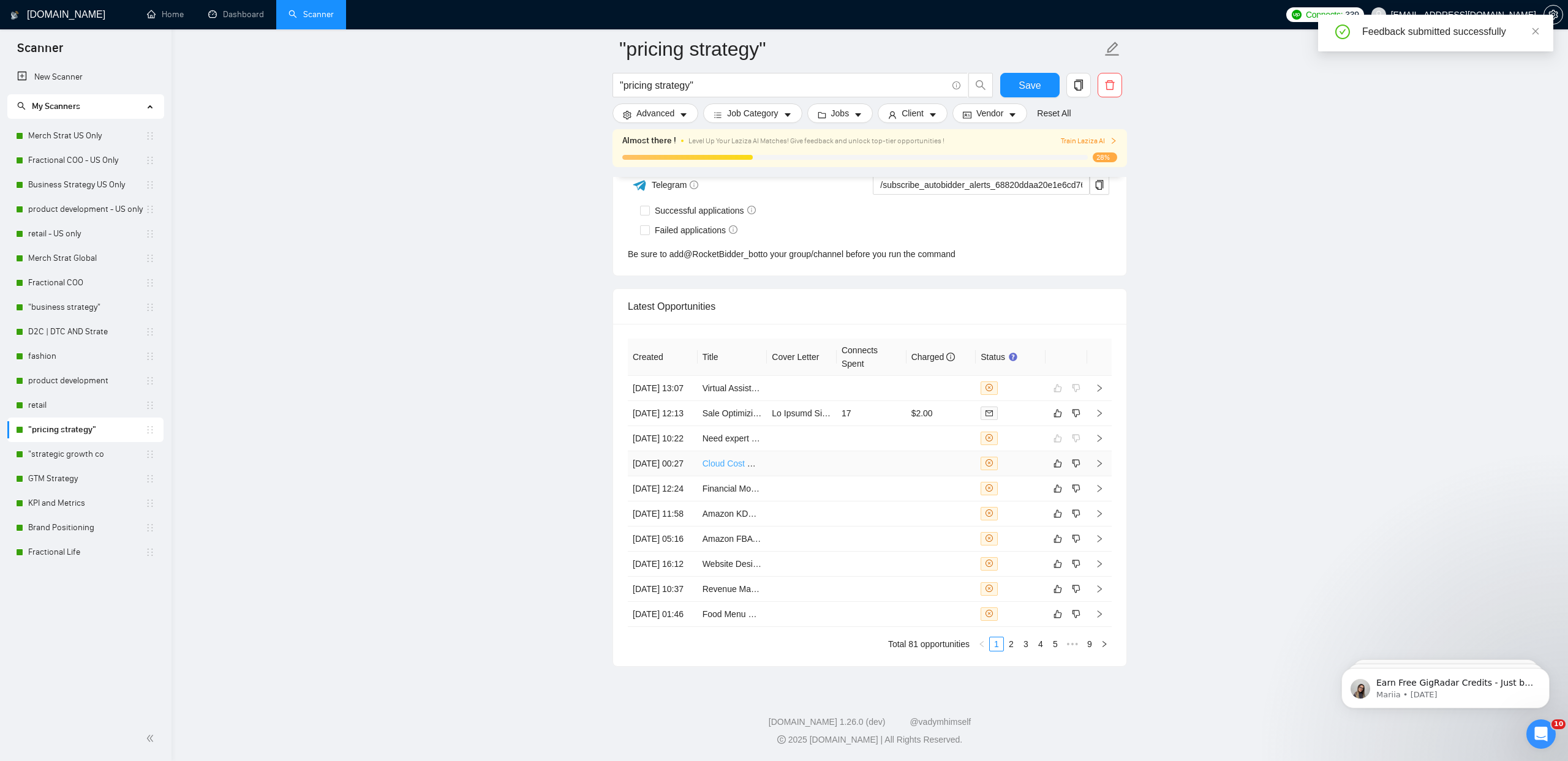
click at [734, 458] on link "Cloud Cost Optimization & Architecture Consultant – AWS/Azure (VR & EdTech)" at bounding box center [854, 463] width 304 height 10
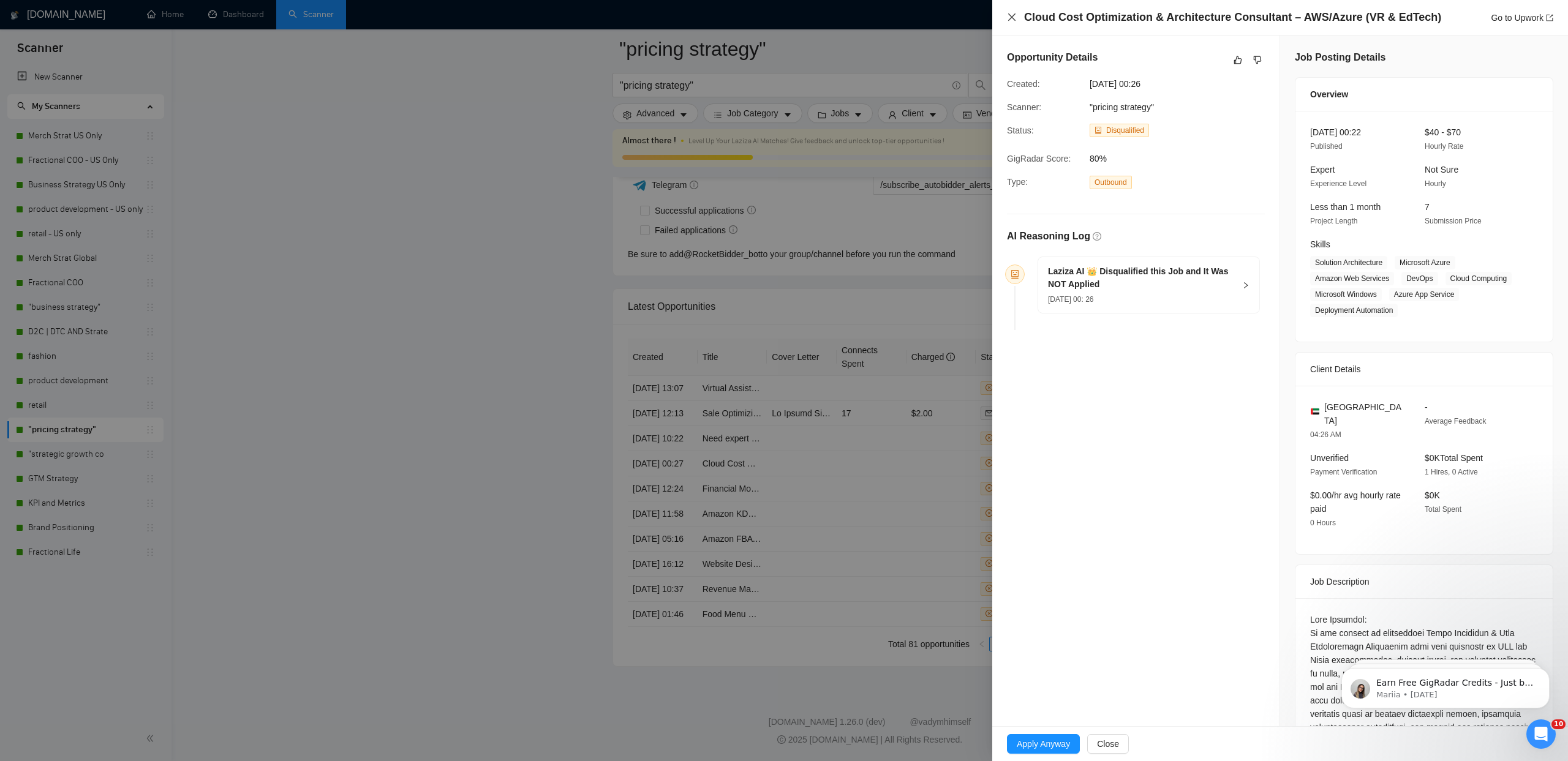
click at [1015, 16] on icon "close" at bounding box center [1012, 17] width 10 height 10
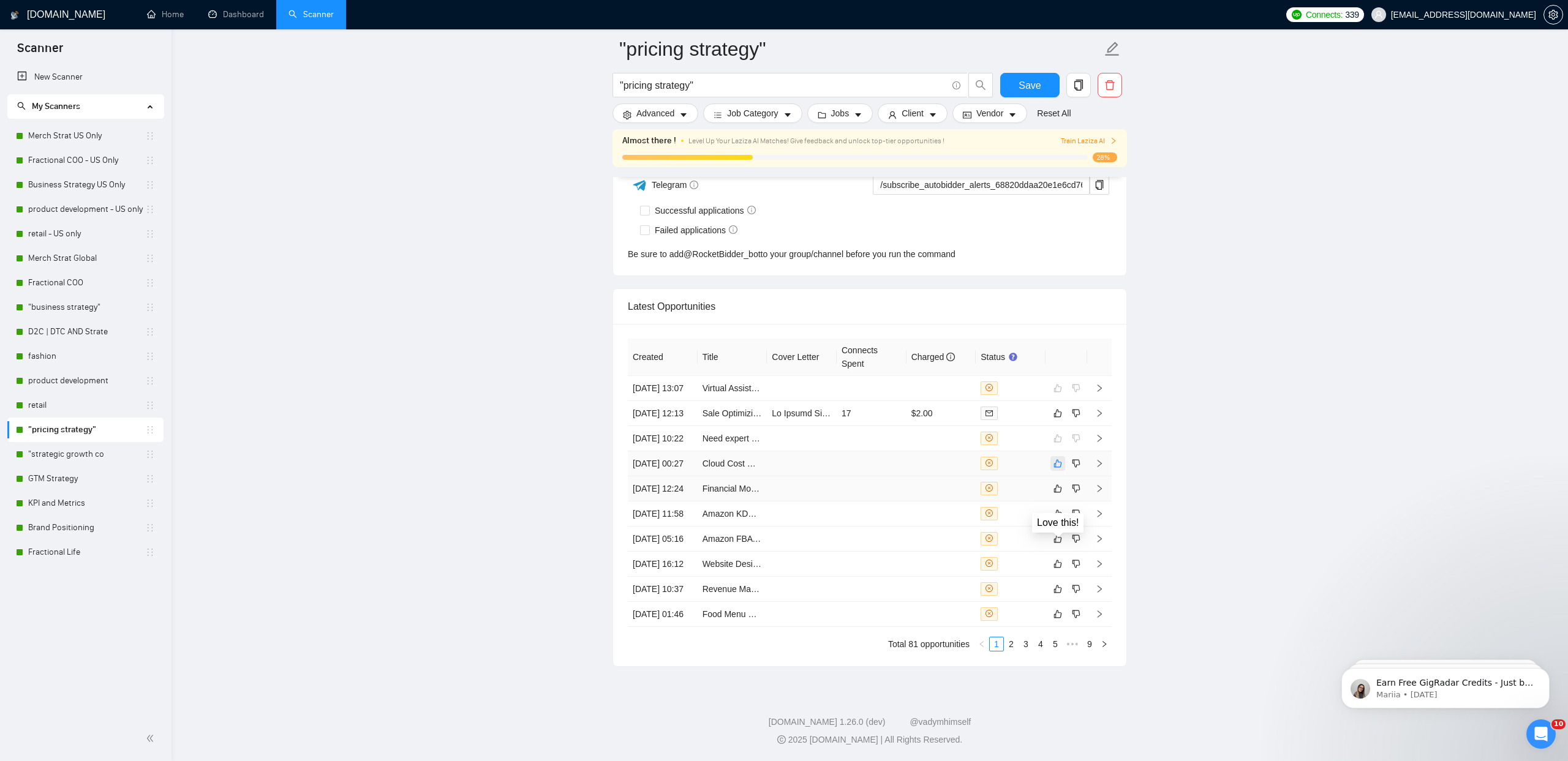
click at [1056, 458] on icon "like" at bounding box center [1057, 463] width 9 height 10
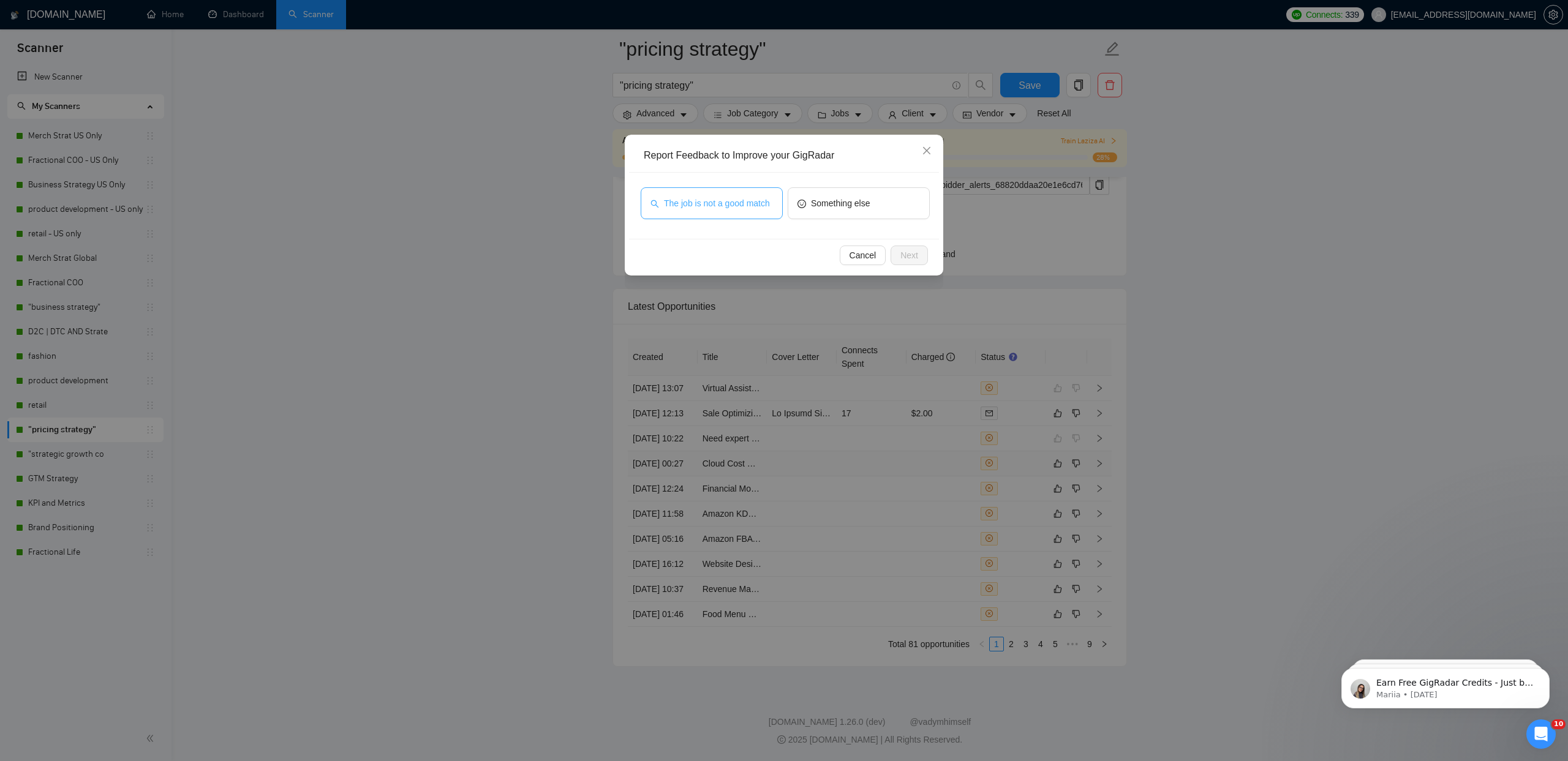
click at [686, 203] on span "The job is not a good match" at bounding box center [716, 203] width 106 height 14
click at [896, 252] on button "Next" at bounding box center [910, 256] width 38 height 20
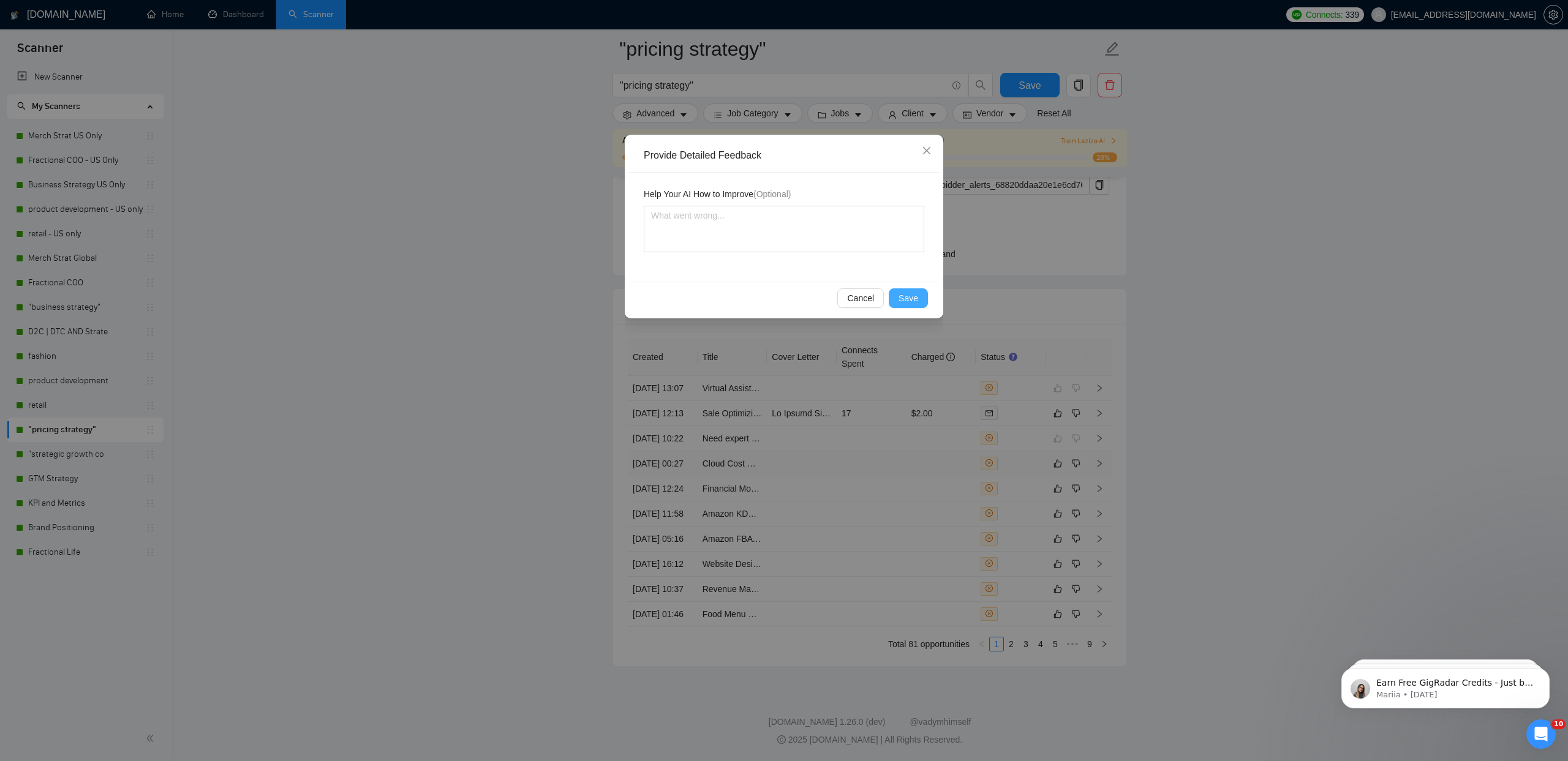
click at [911, 309] on div "Cancel Save" at bounding box center [783, 298] width 310 height 33
click at [905, 300] on span "Save" at bounding box center [909, 299] width 20 height 14
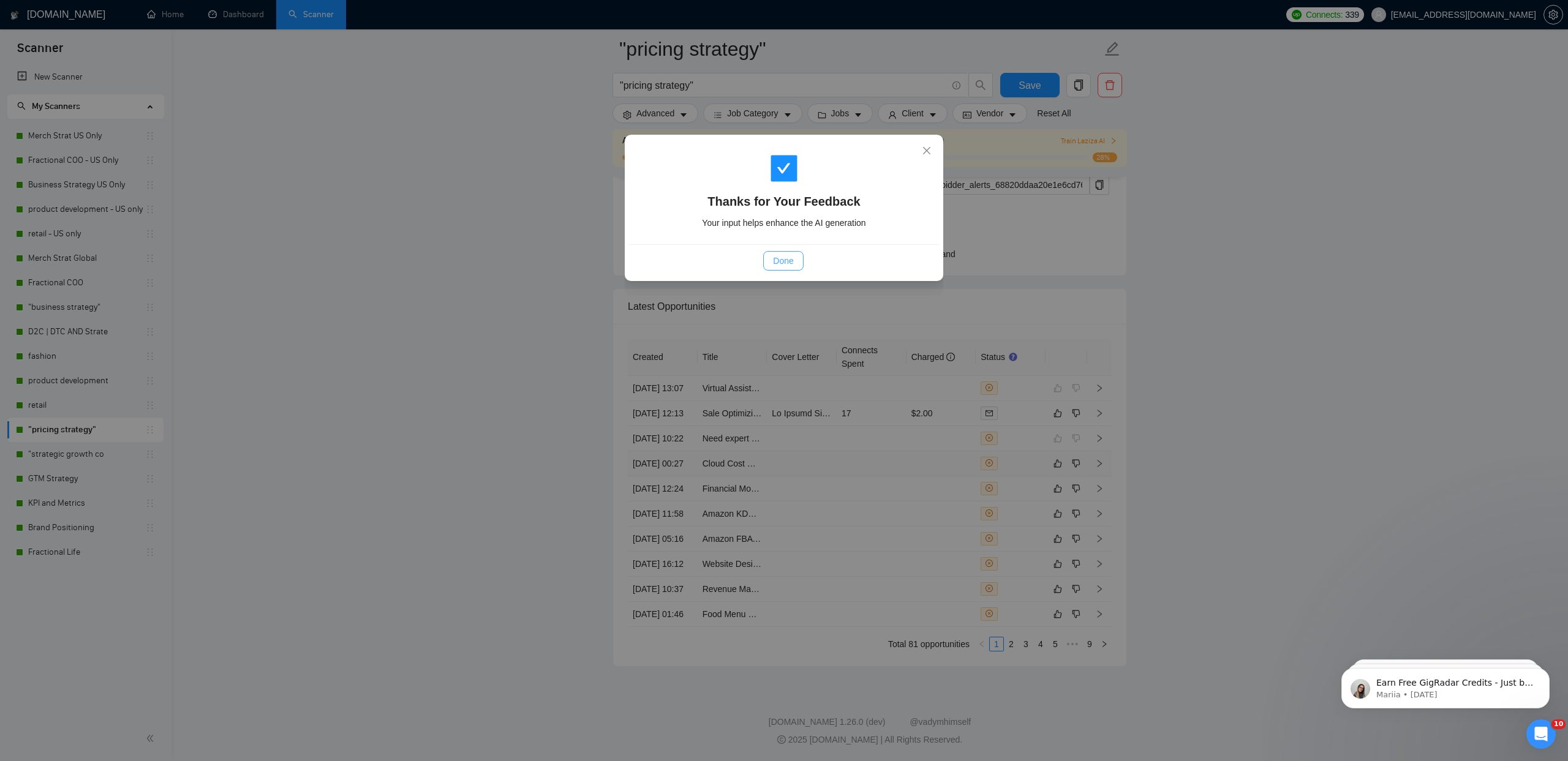
click at [783, 262] on span "Done" at bounding box center [783, 261] width 20 height 14
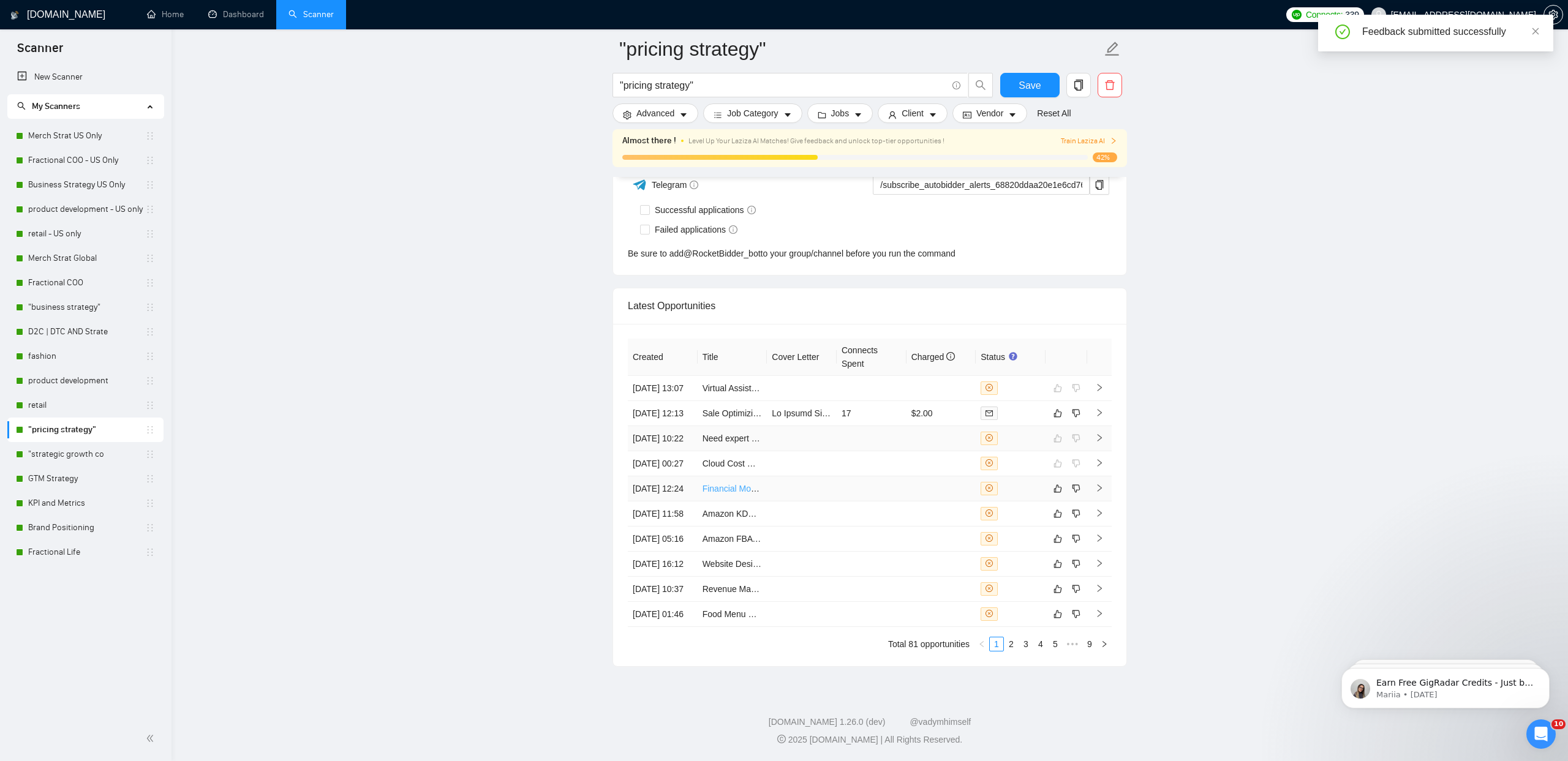
scroll to position [4794, 0]
click at [707, 484] on link "Financial Model Development for Startup" at bounding box center [780, 489] width 155 height 10
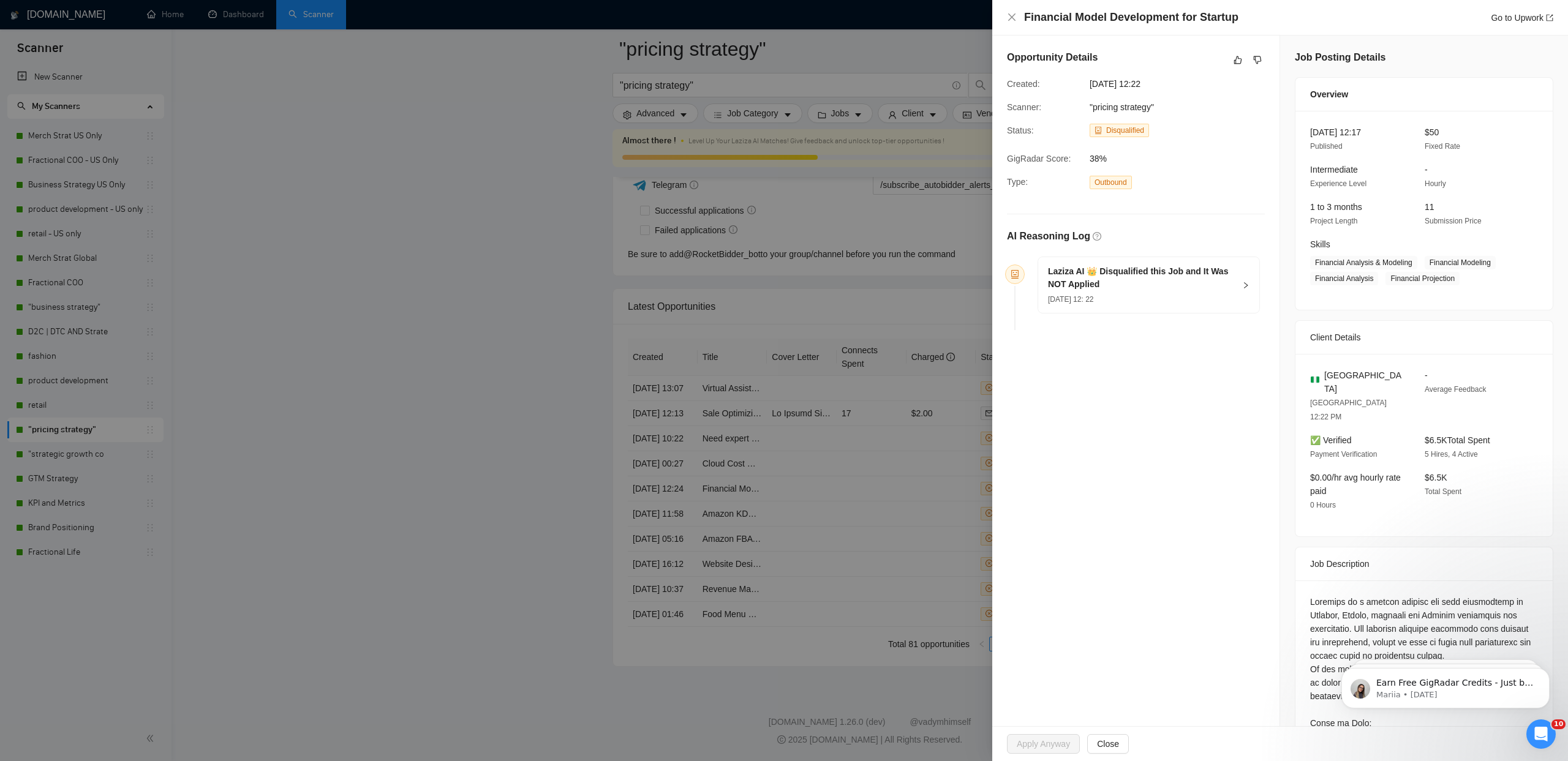
click at [396, 441] on div at bounding box center [784, 380] width 1568 height 761
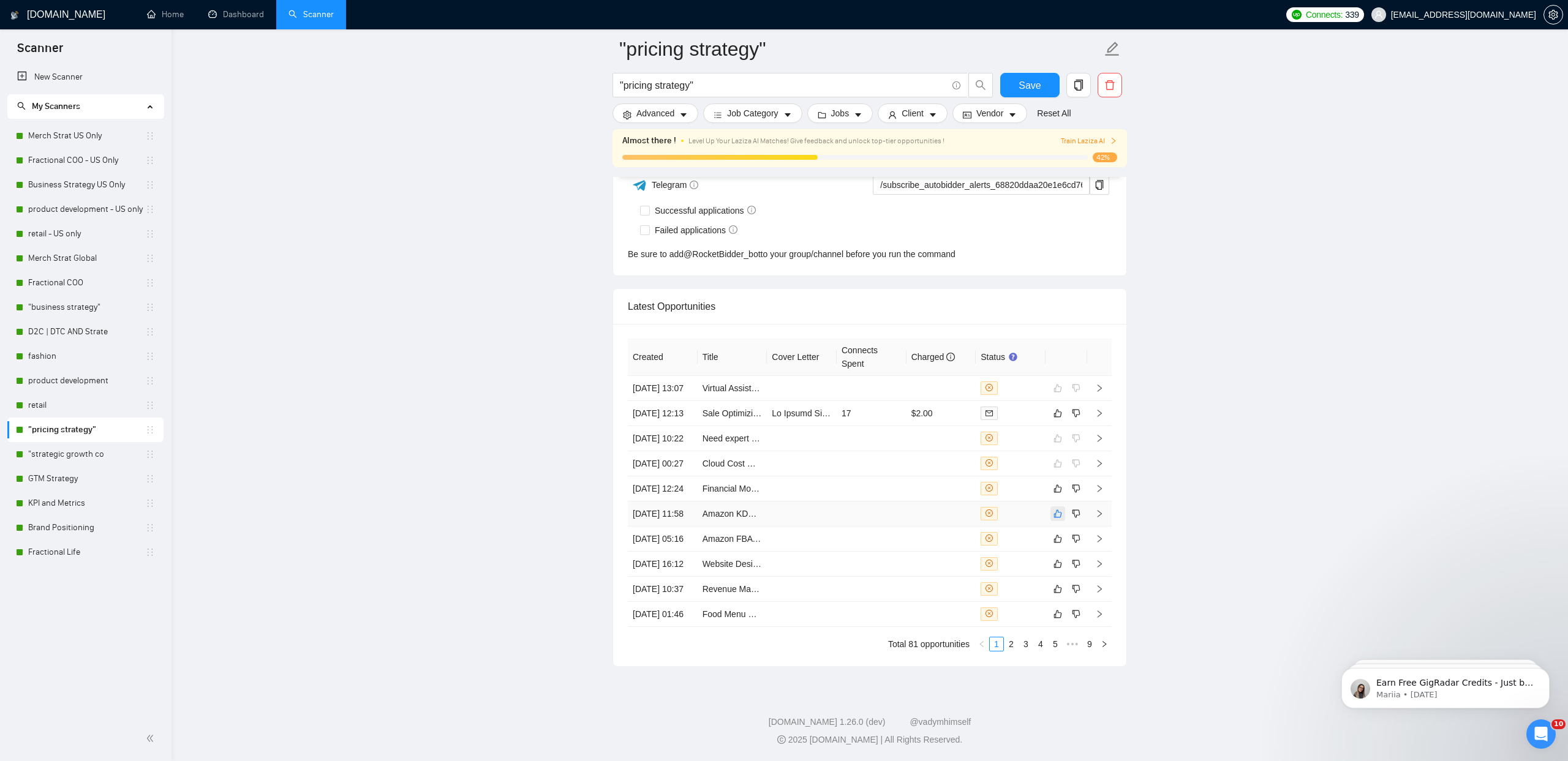
click at [1061, 510] on icon "like" at bounding box center [1058, 514] width 8 height 8
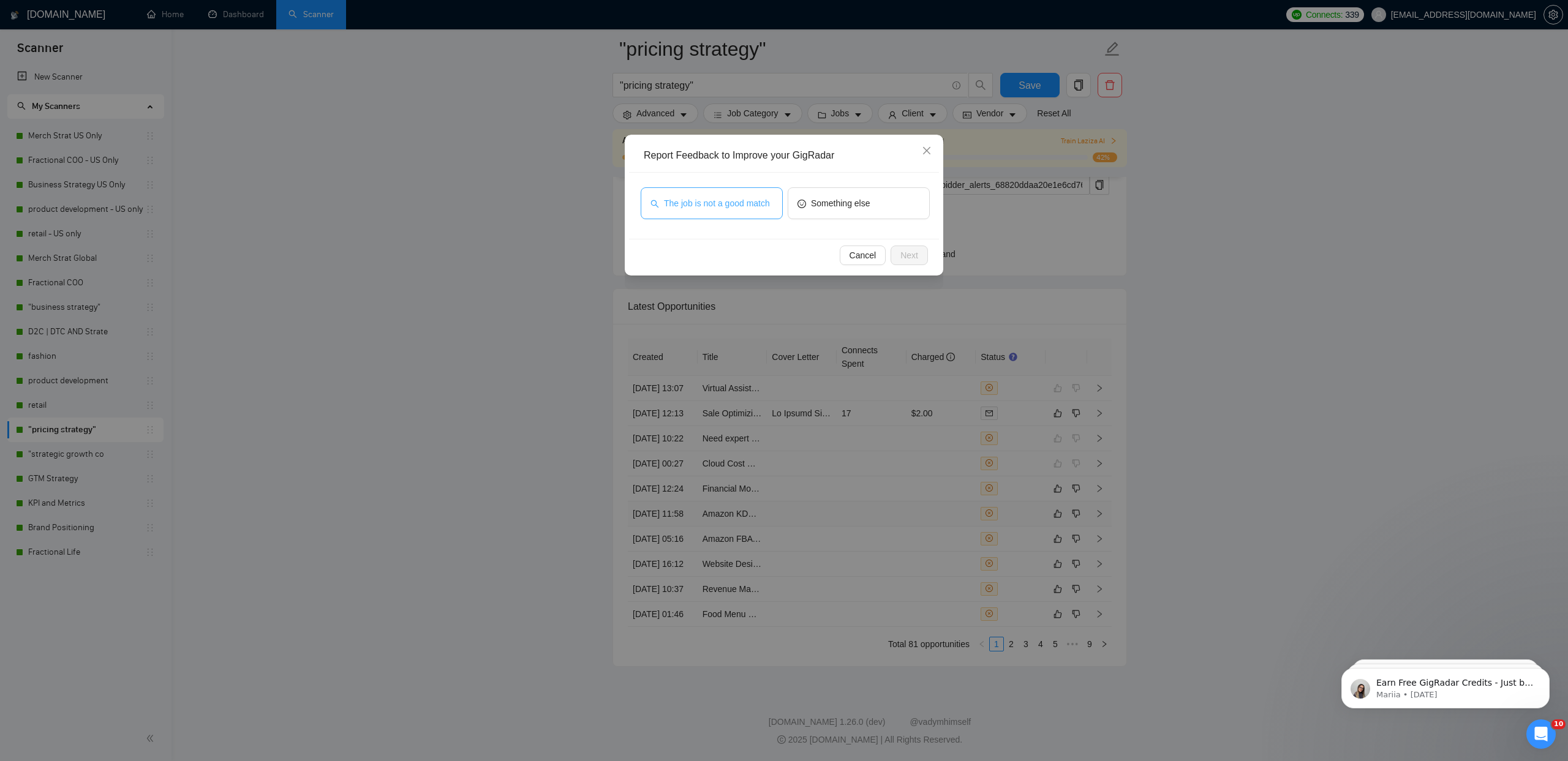
click at [722, 202] on span "The job is not a good match" at bounding box center [716, 203] width 106 height 14
click at [901, 260] on span "Next" at bounding box center [910, 256] width 18 height 14
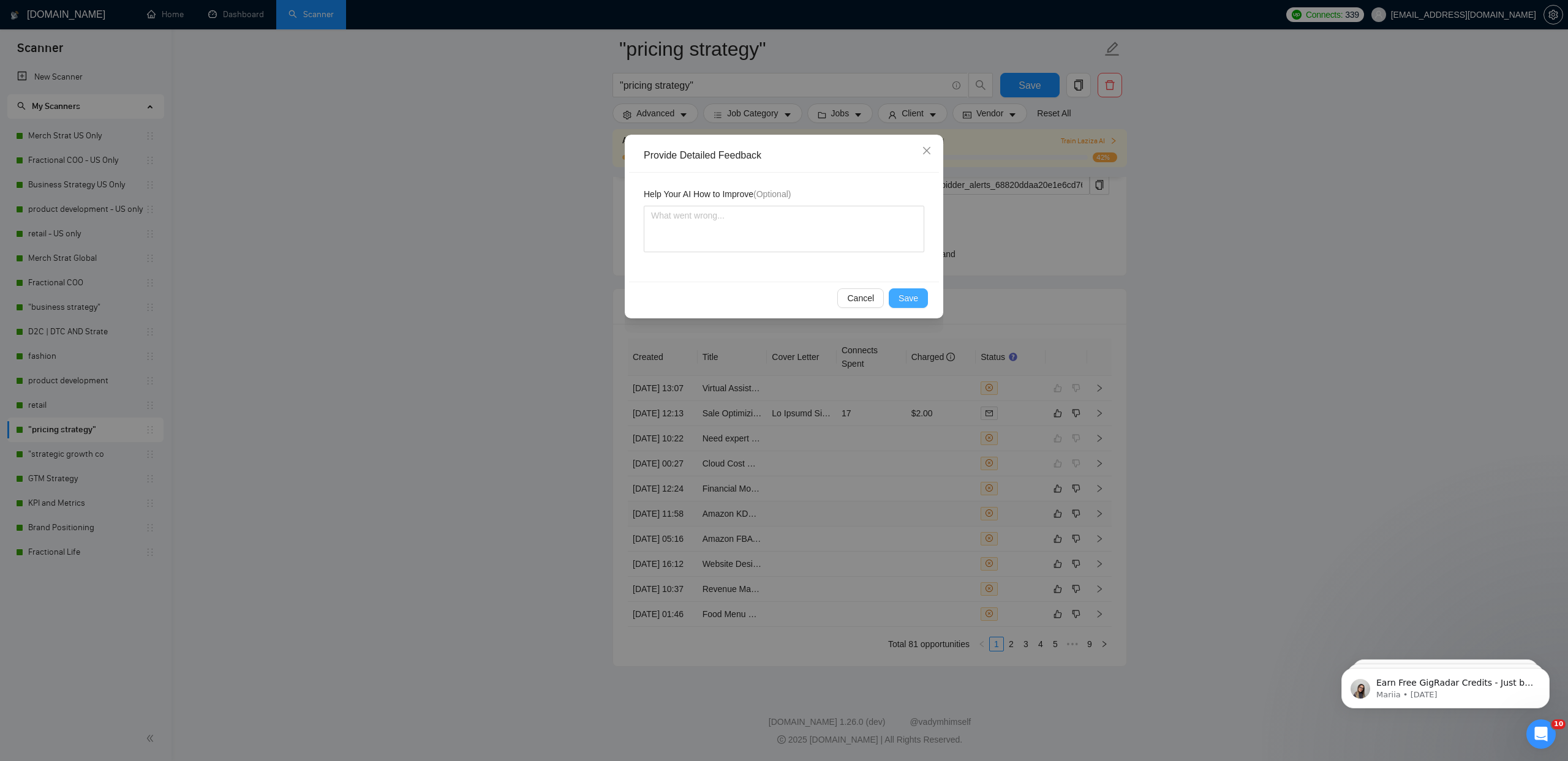
click at [911, 295] on span "Save" at bounding box center [909, 299] width 20 height 14
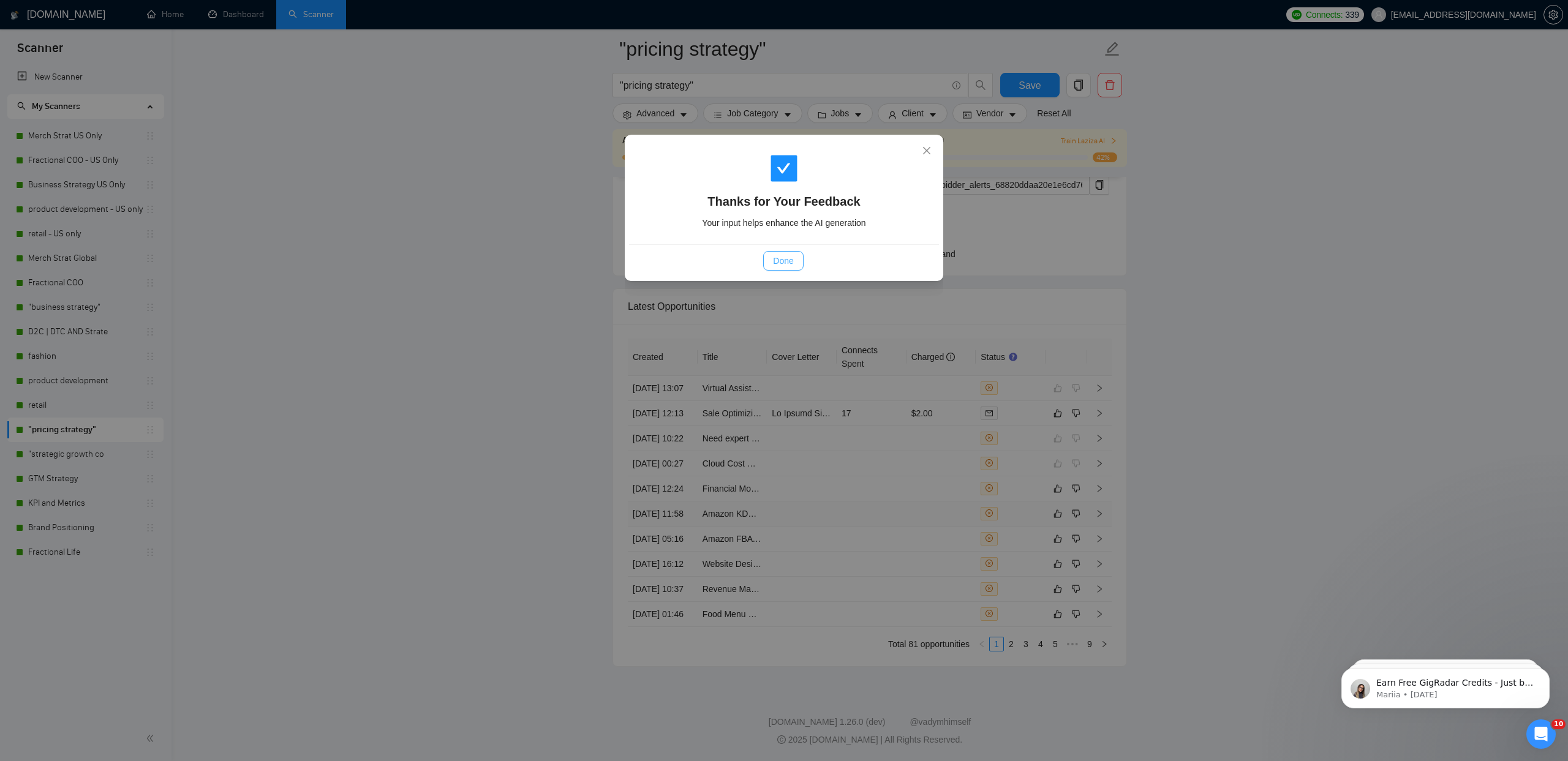
click at [777, 256] on span "Done" at bounding box center [783, 261] width 20 height 14
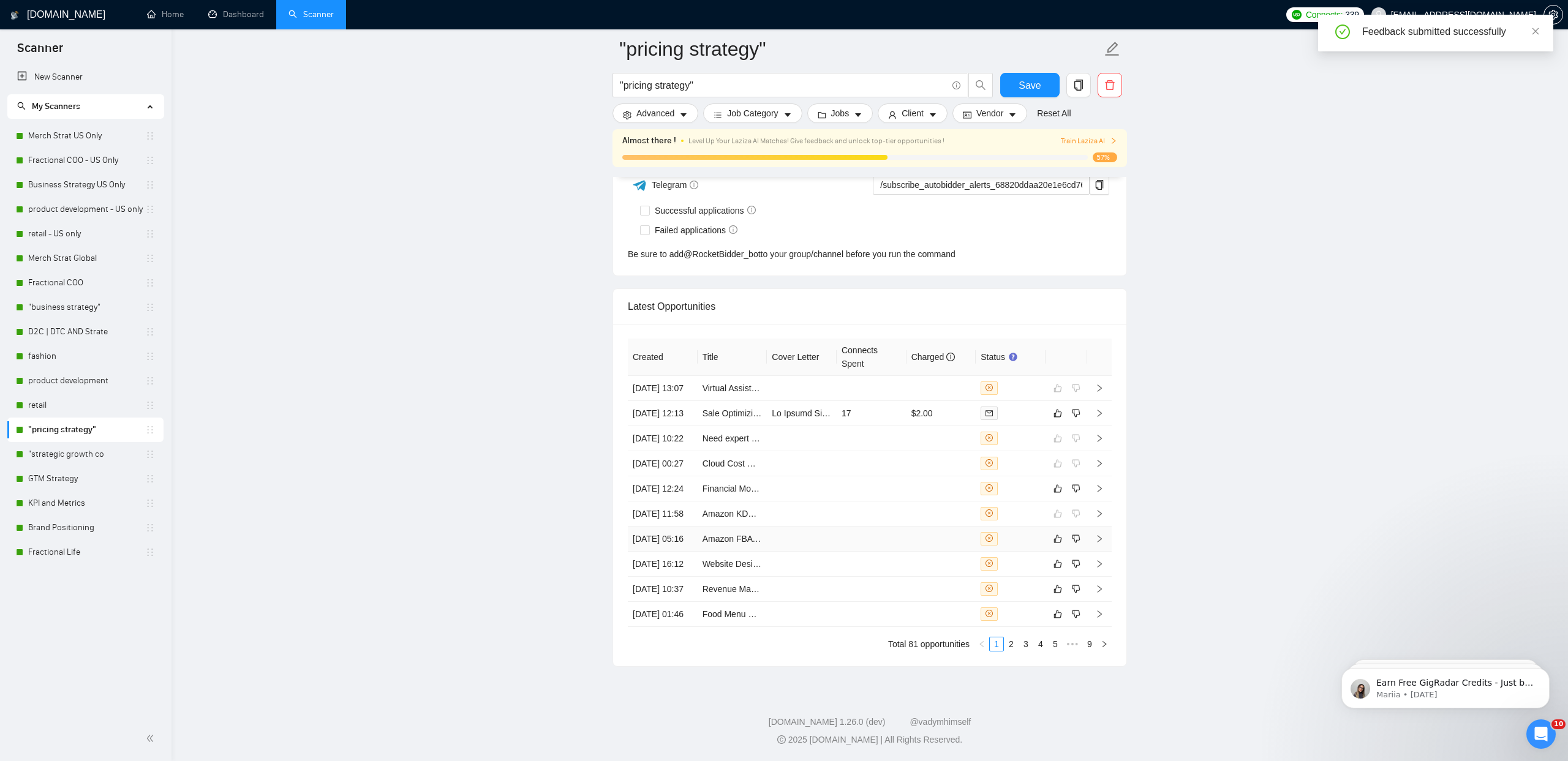
scroll to position [4794, 0]
click at [1057, 534] on icon "like" at bounding box center [1057, 539] width 9 height 10
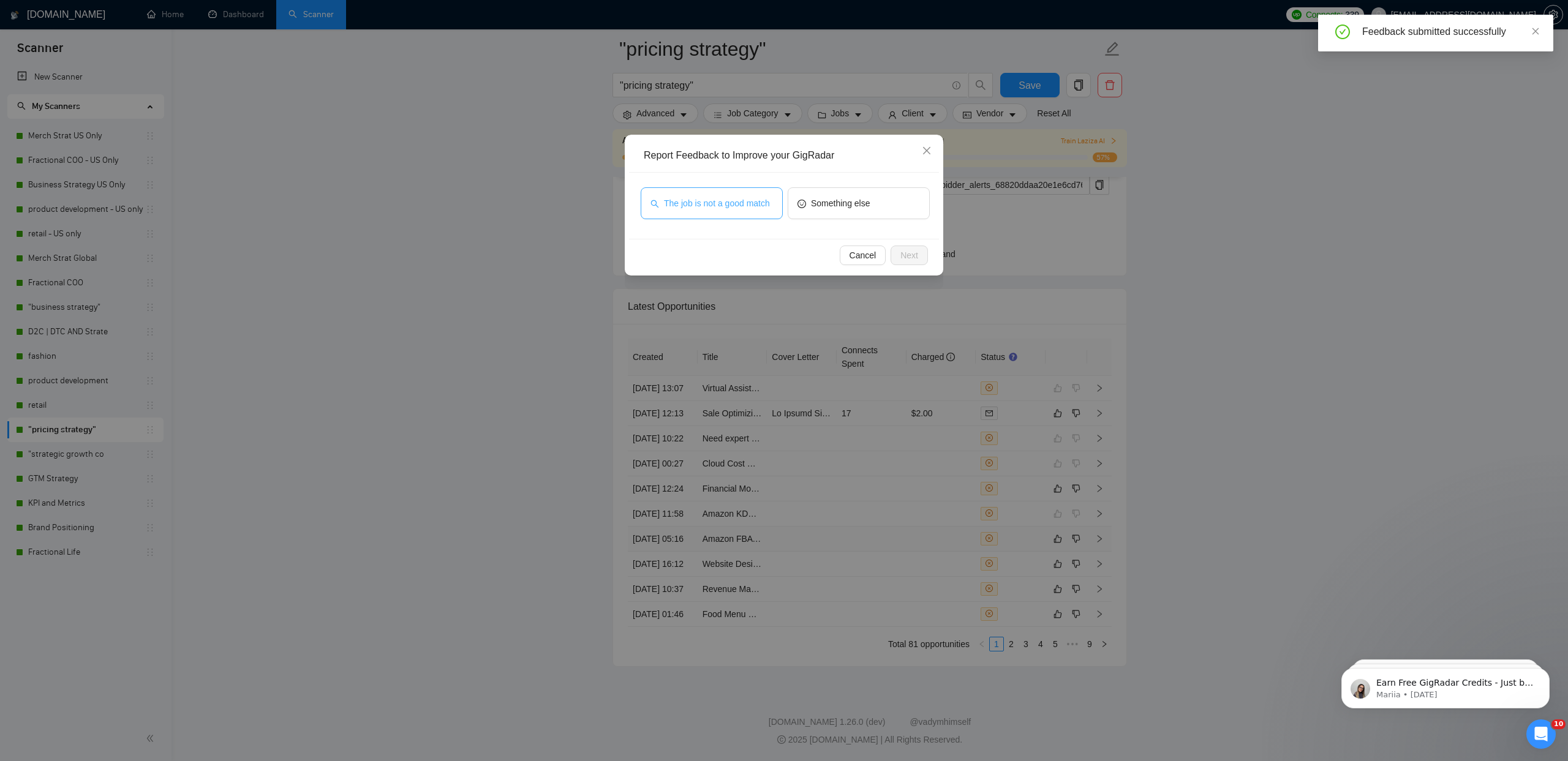
drag, startPoint x: 694, startPoint y: 196, endPoint x: 793, endPoint y: 225, distance: 103.2
click at [694, 196] on span "The job is not a good match" at bounding box center [716, 203] width 106 height 14
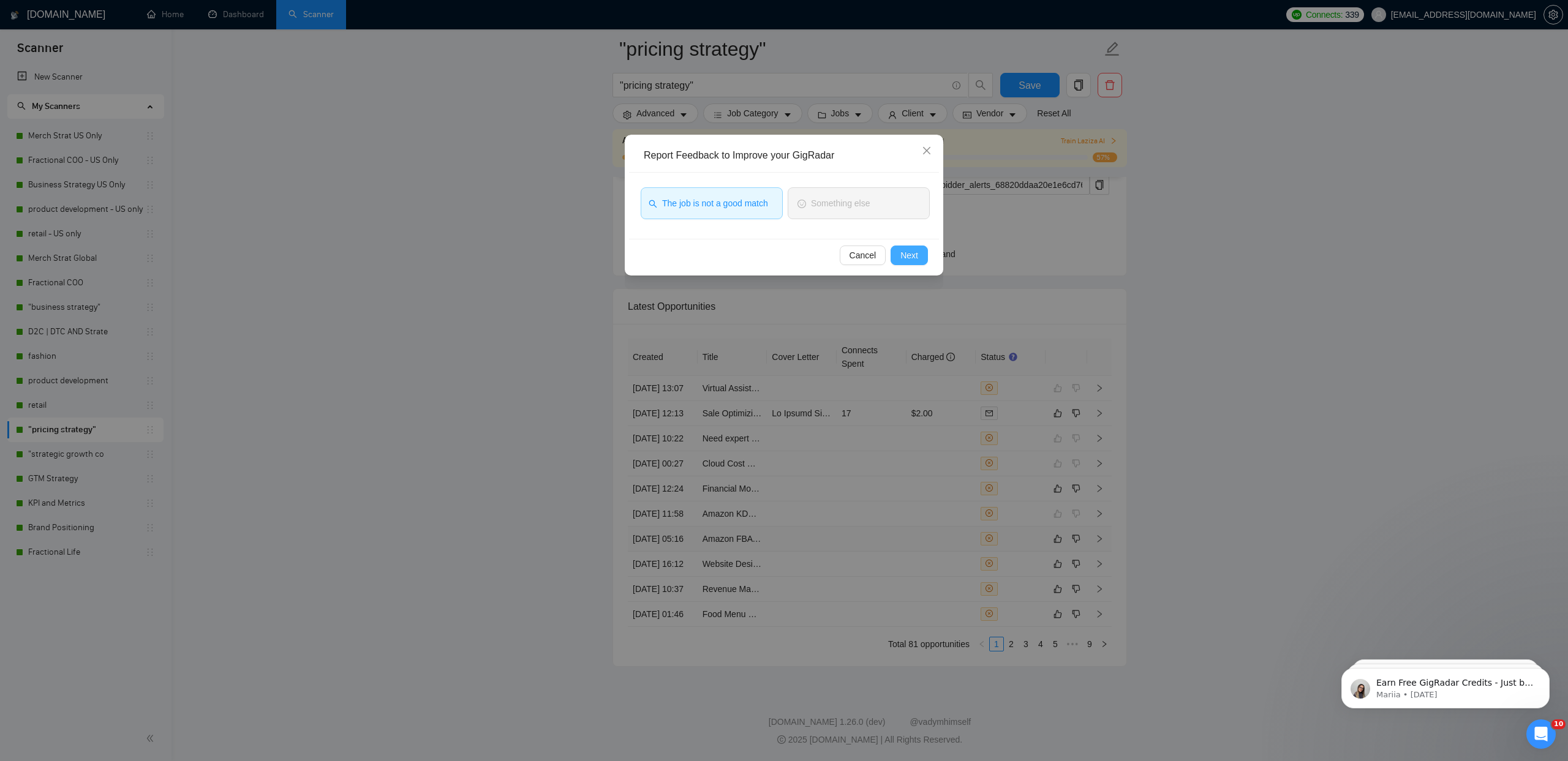
click at [903, 258] on span "Next" at bounding box center [910, 256] width 18 height 14
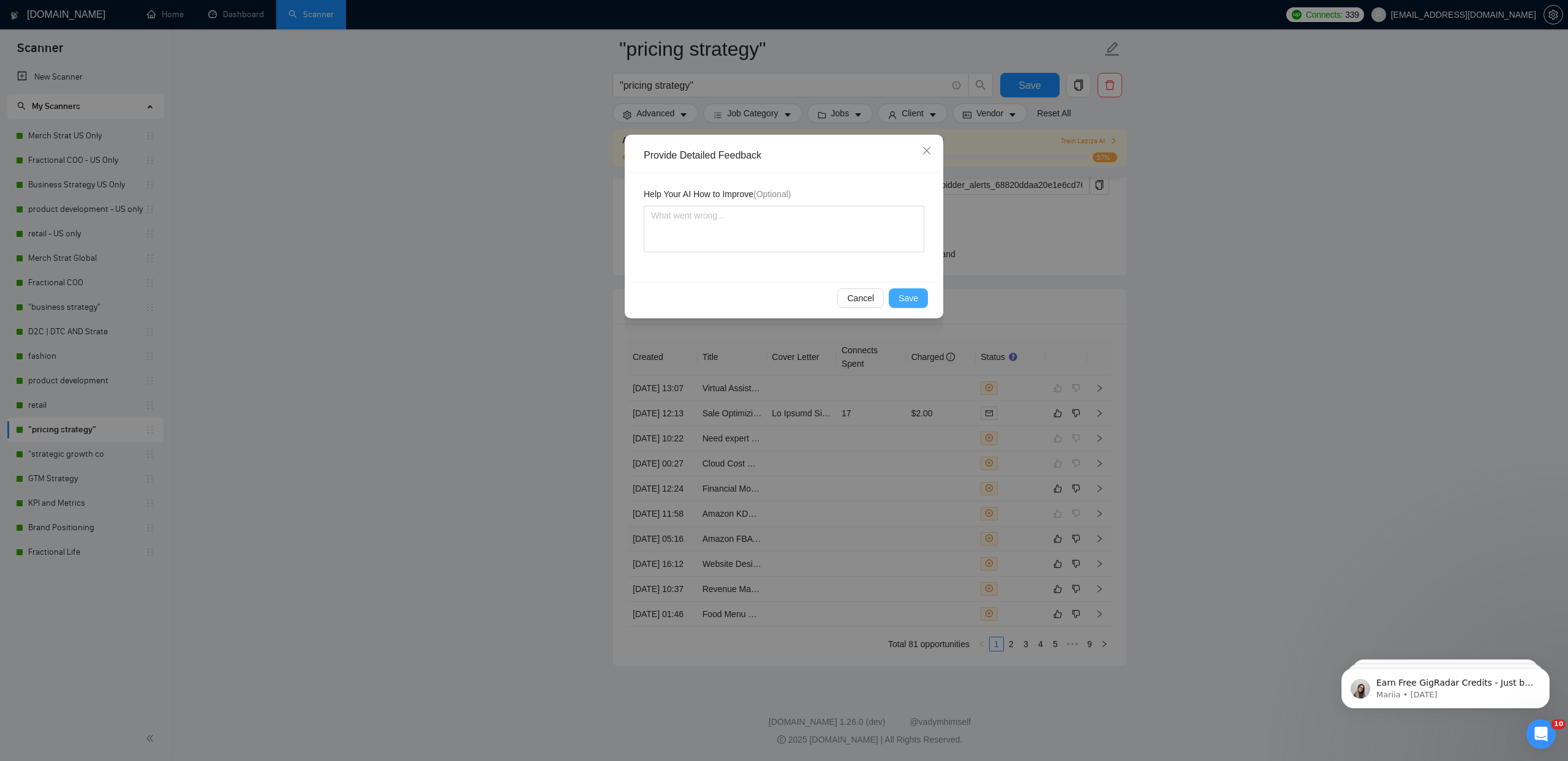
click at [902, 297] on span "Save" at bounding box center [909, 299] width 20 height 14
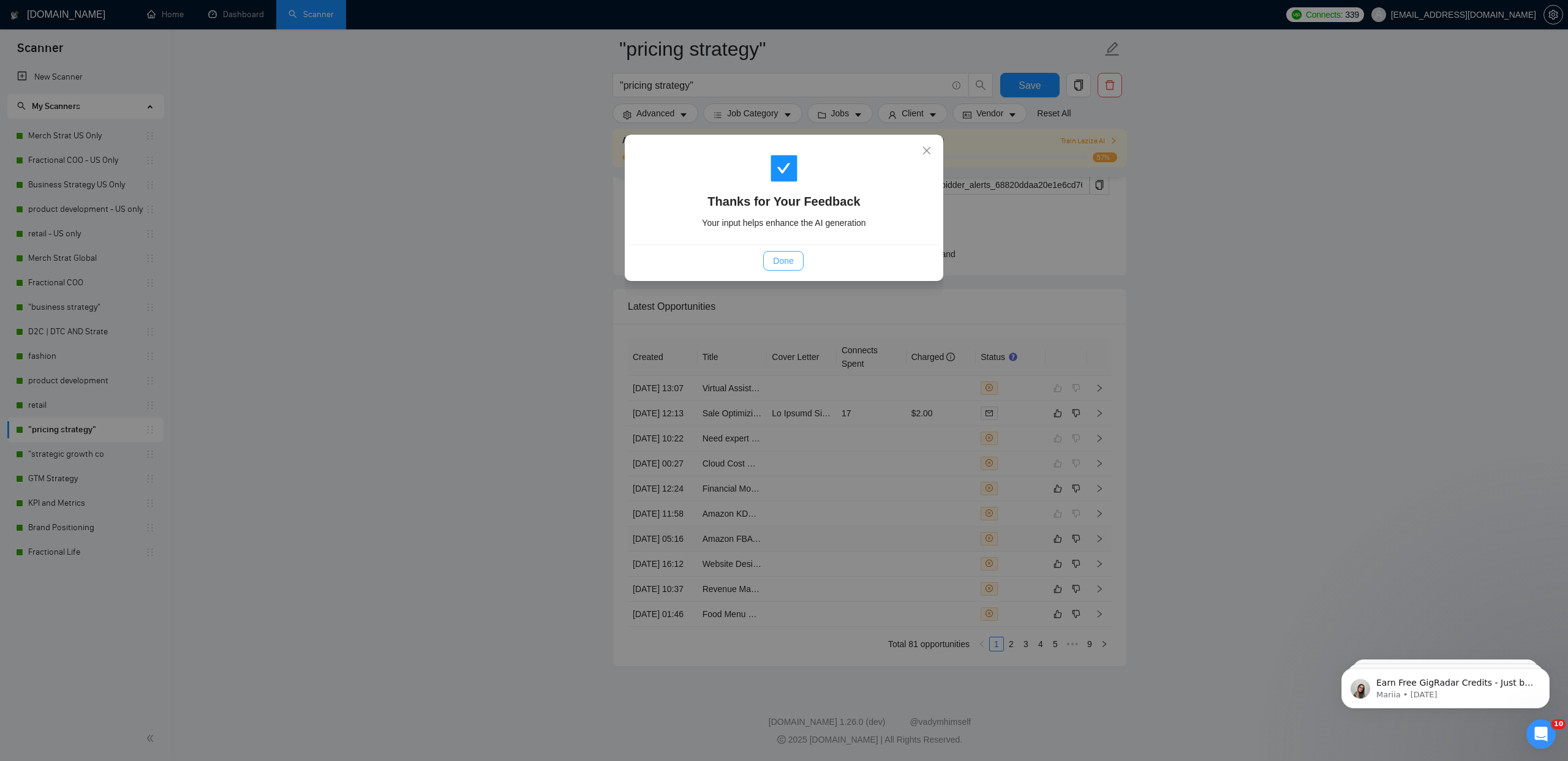
click at [793, 258] on span "Done" at bounding box center [783, 261] width 20 height 14
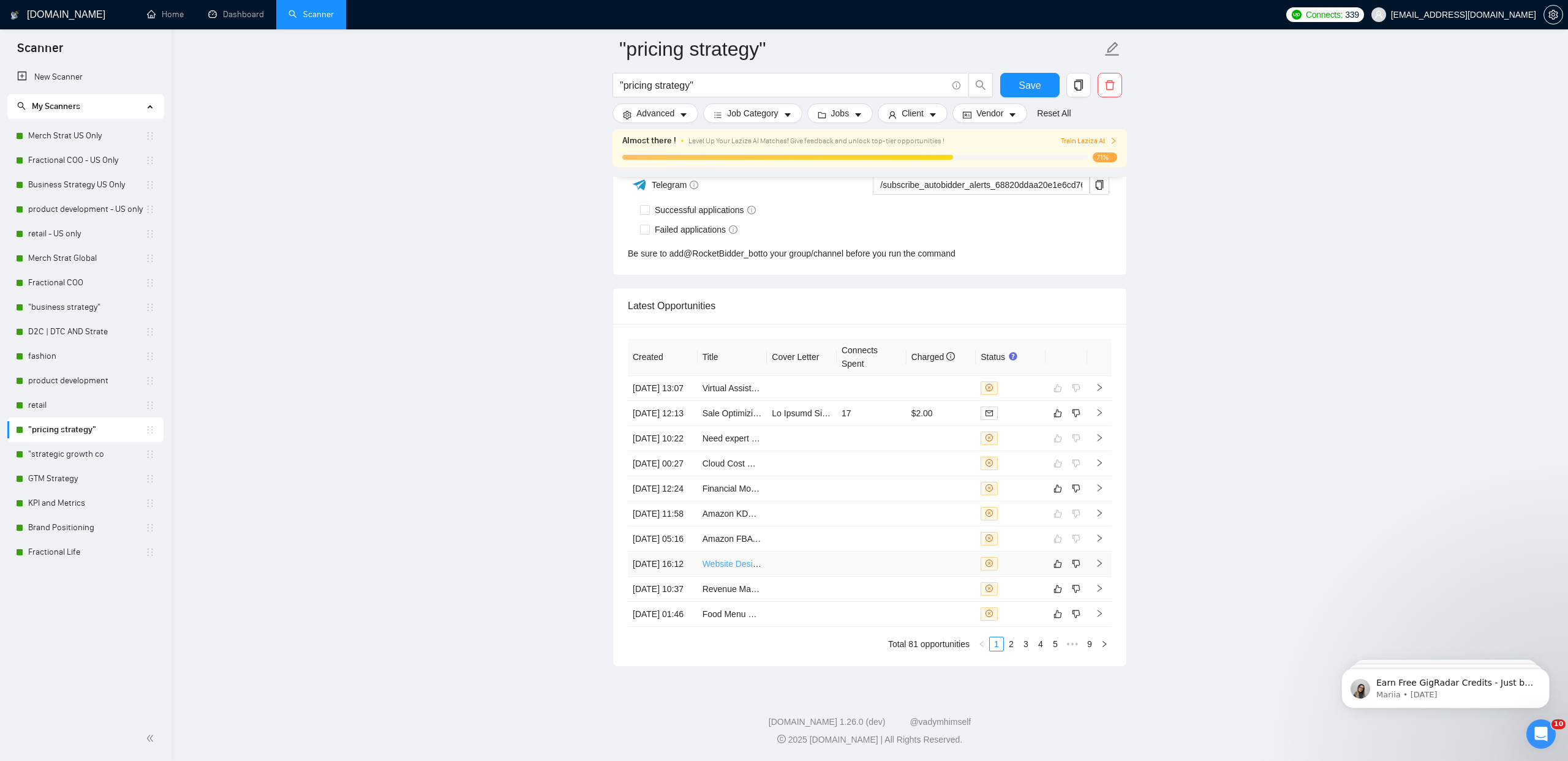
scroll to position [4751, 0]
click at [737, 559] on link "Website Designer Needed for Custom Design Project" at bounding box center [803, 564] width 202 height 10
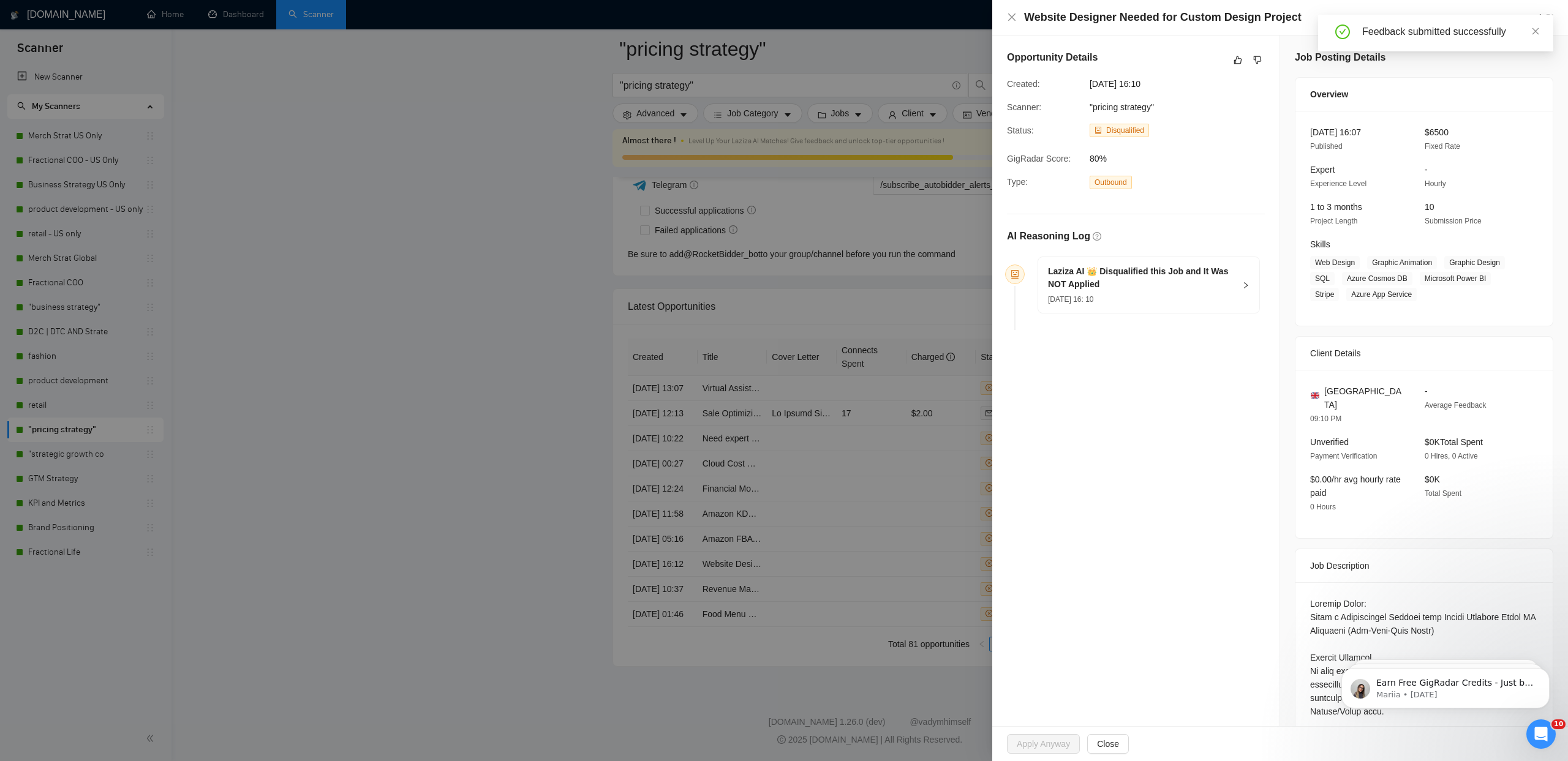
click at [427, 185] on div at bounding box center [784, 380] width 1568 height 761
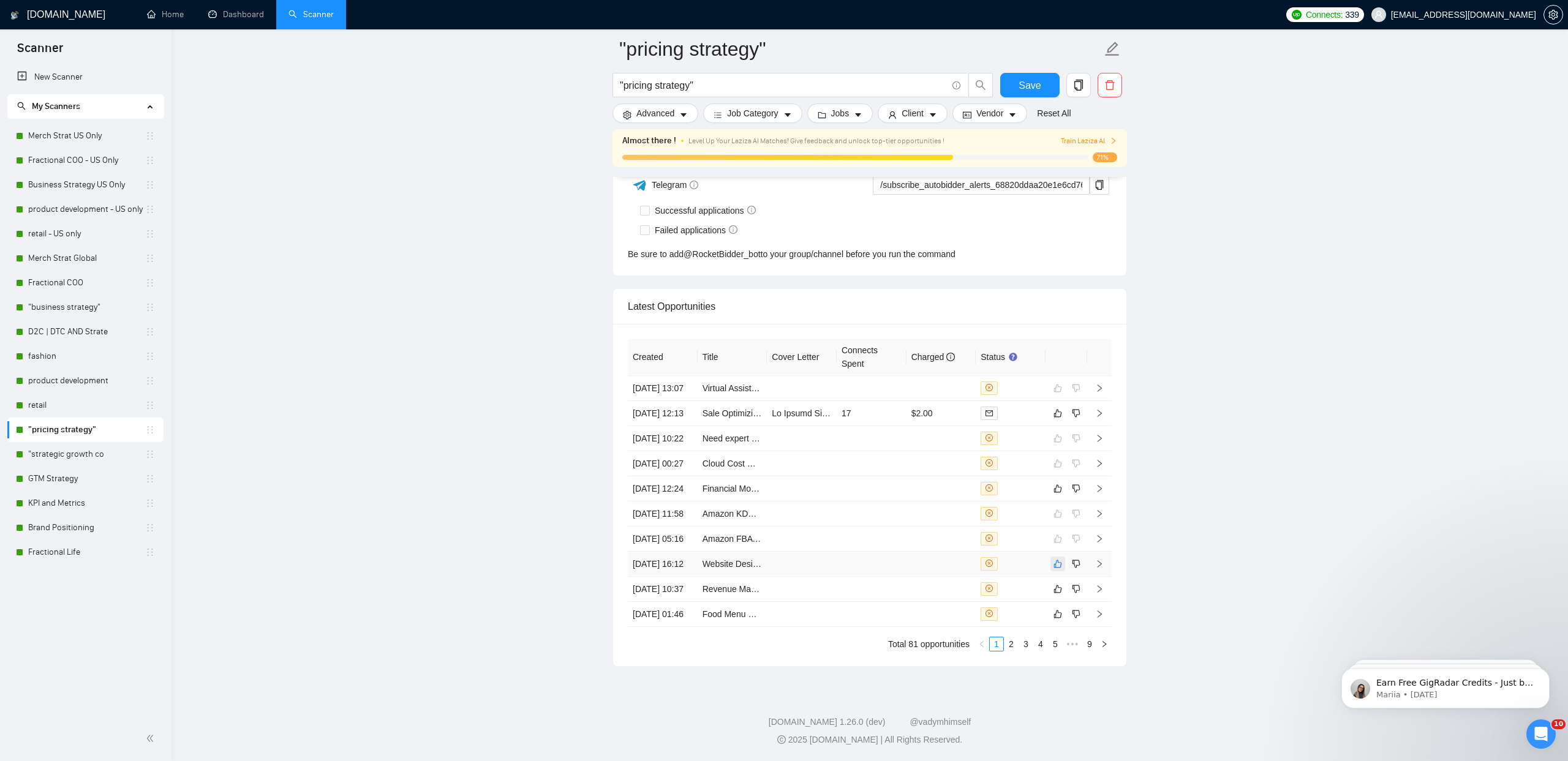
click at [1058, 572] on button "button" at bounding box center [1057, 564] width 15 height 15
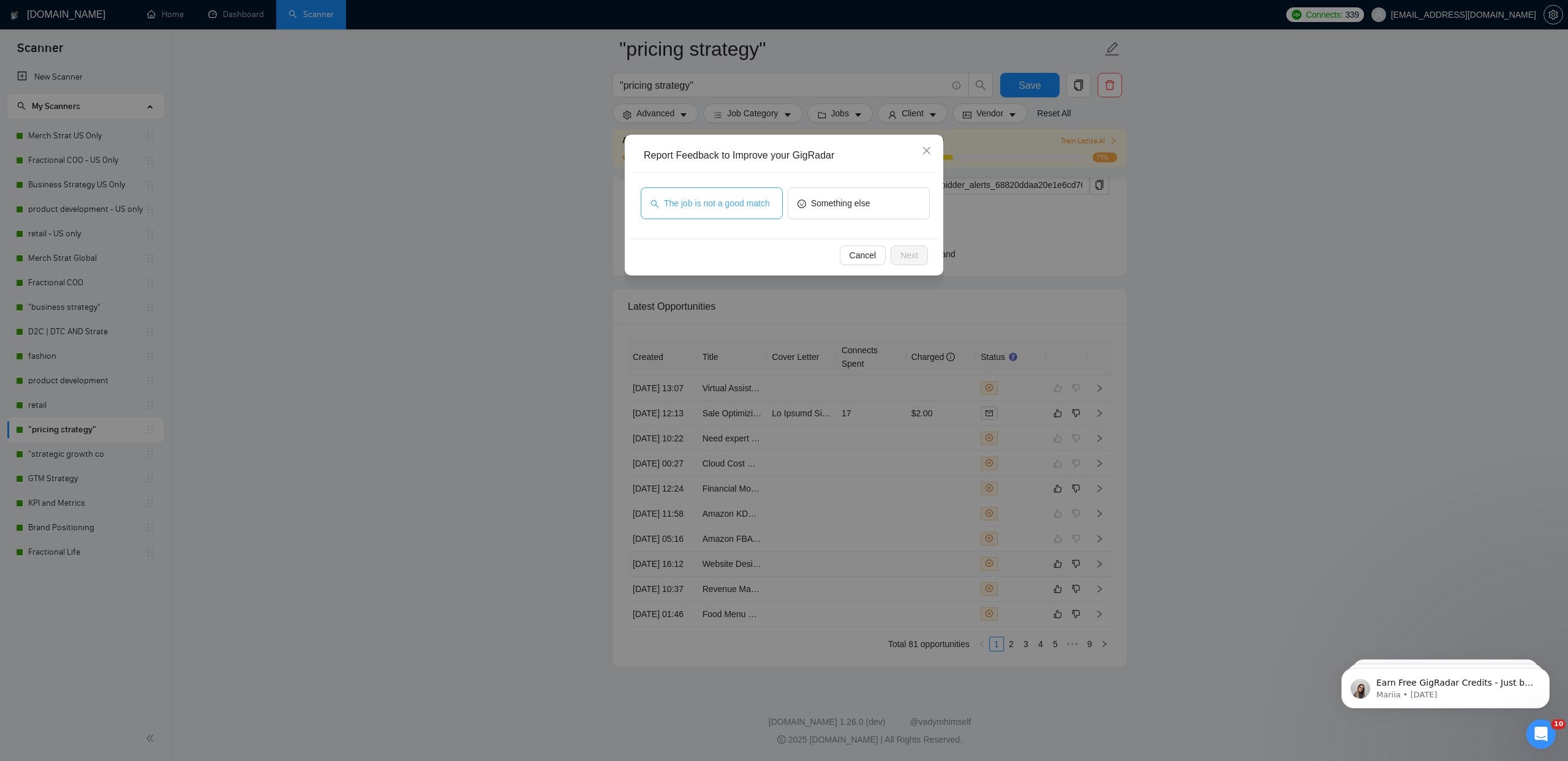
click at [681, 210] on span "The job is not a good match" at bounding box center [716, 203] width 106 height 14
click at [913, 260] on span "Next" at bounding box center [910, 256] width 18 height 14
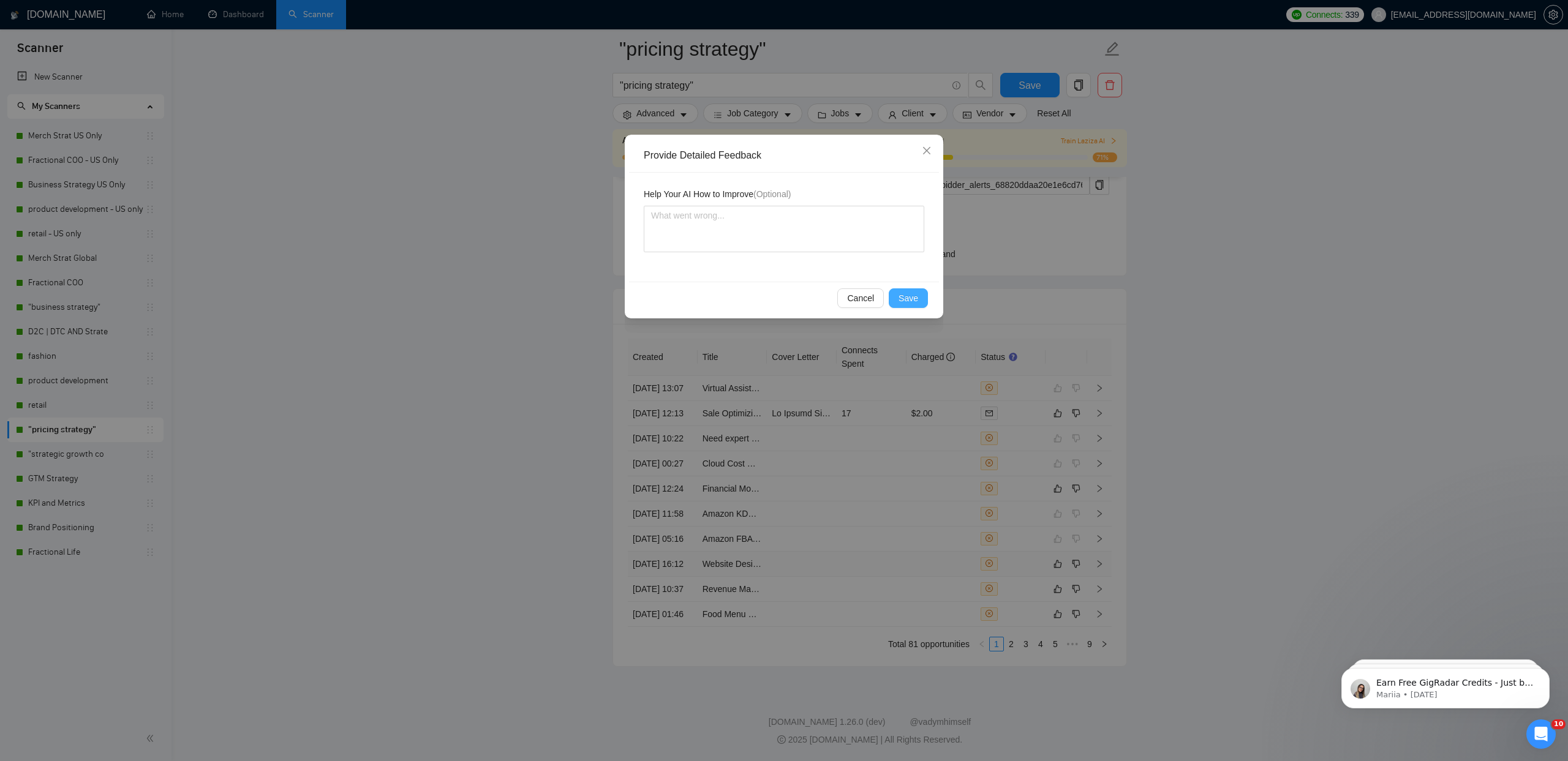
click at [900, 303] on span "Save" at bounding box center [909, 299] width 20 height 14
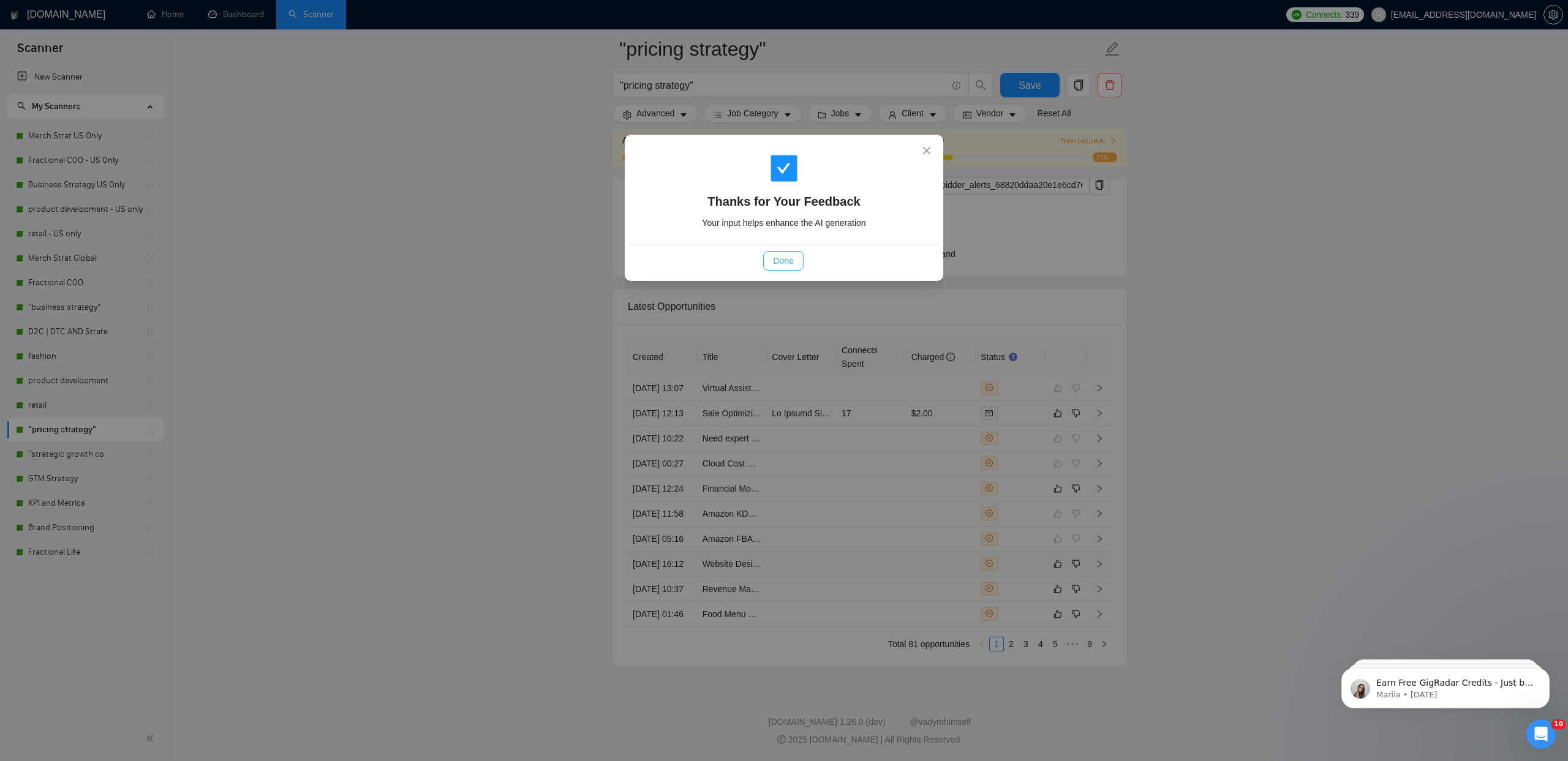
click at [772, 259] on button "Done" at bounding box center [783, 261] width 40 height 20
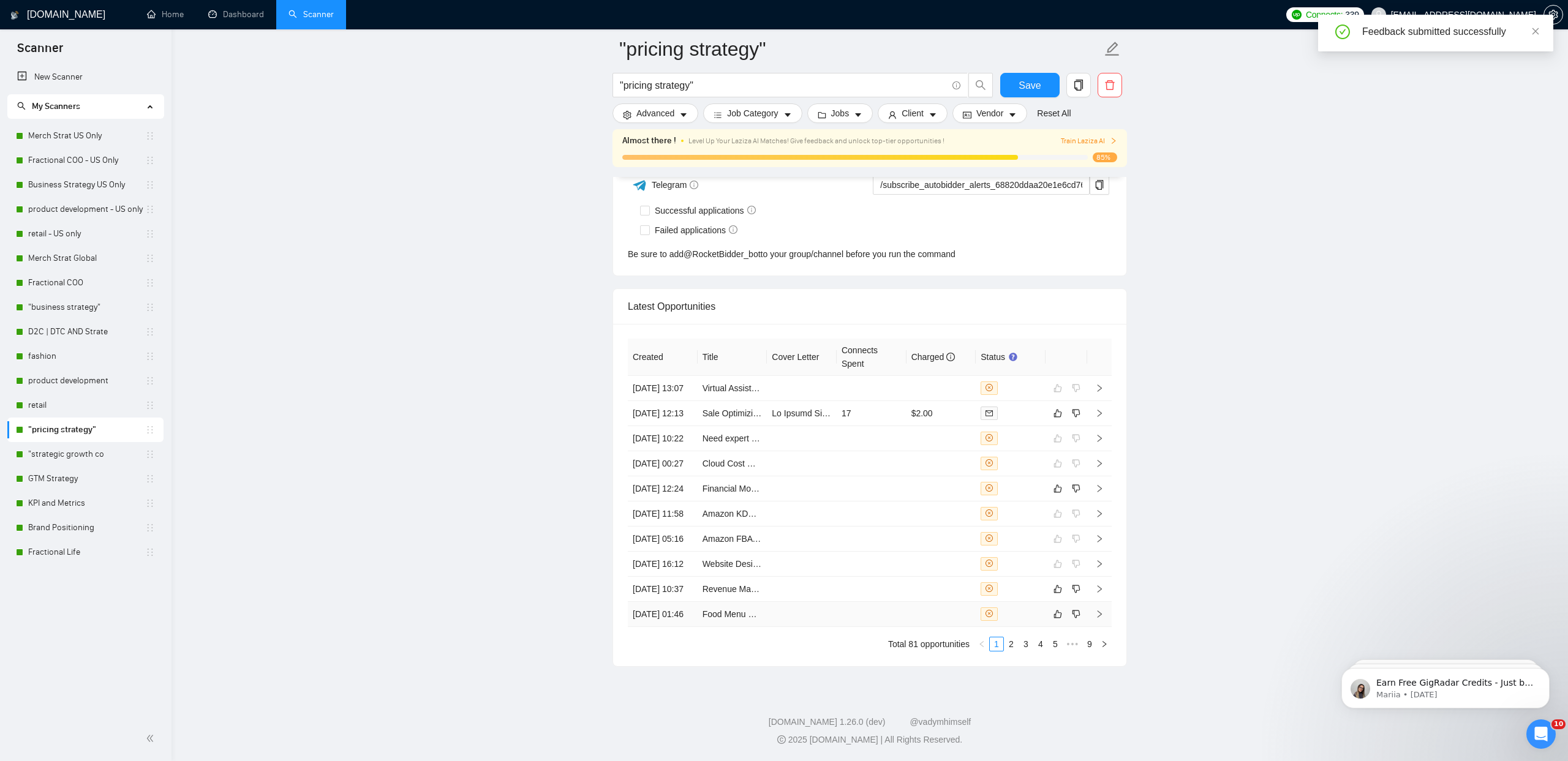
click at [726, 628] on td "Food Menu Developer for Café in [GEOGRAPHIC_DATA] 🇨🇦" at bounding box center [732, 614] width 70 height 25
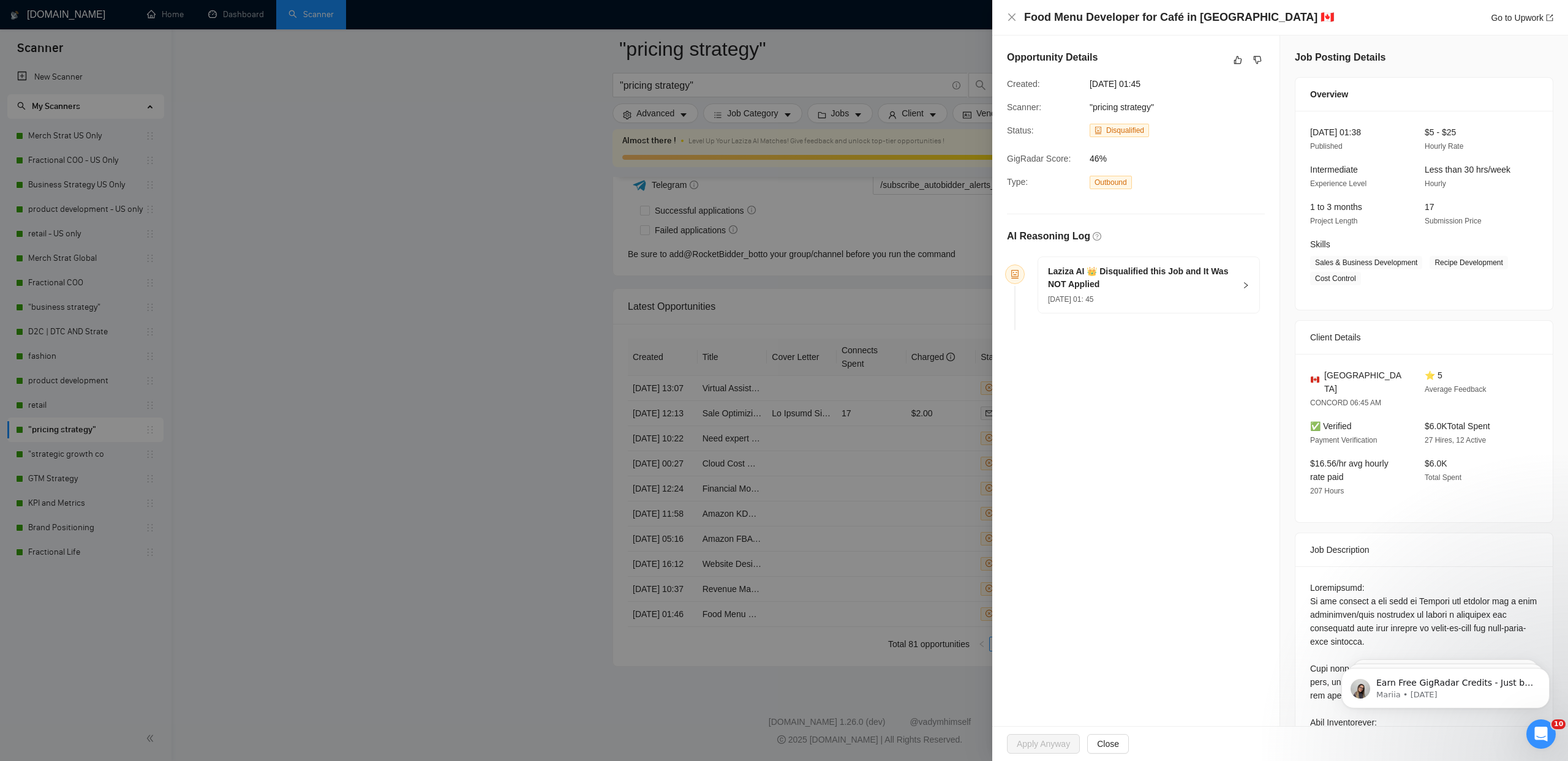
click at [578, 675] on div at bounding box center [784, 380] width 1568 height 761
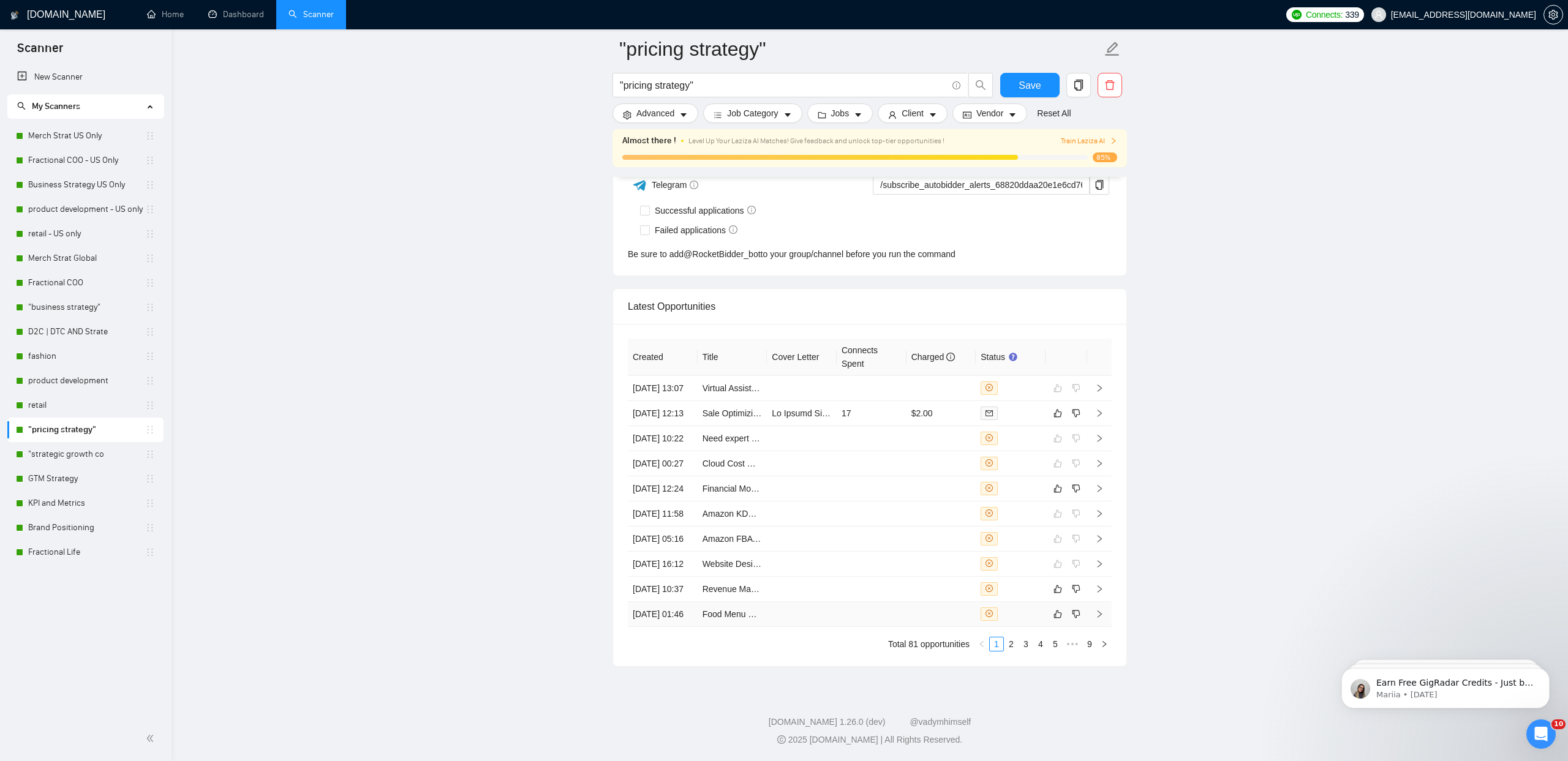
click at [1061, 628] on td at bounding box center [1066, 614] width 42 height 25
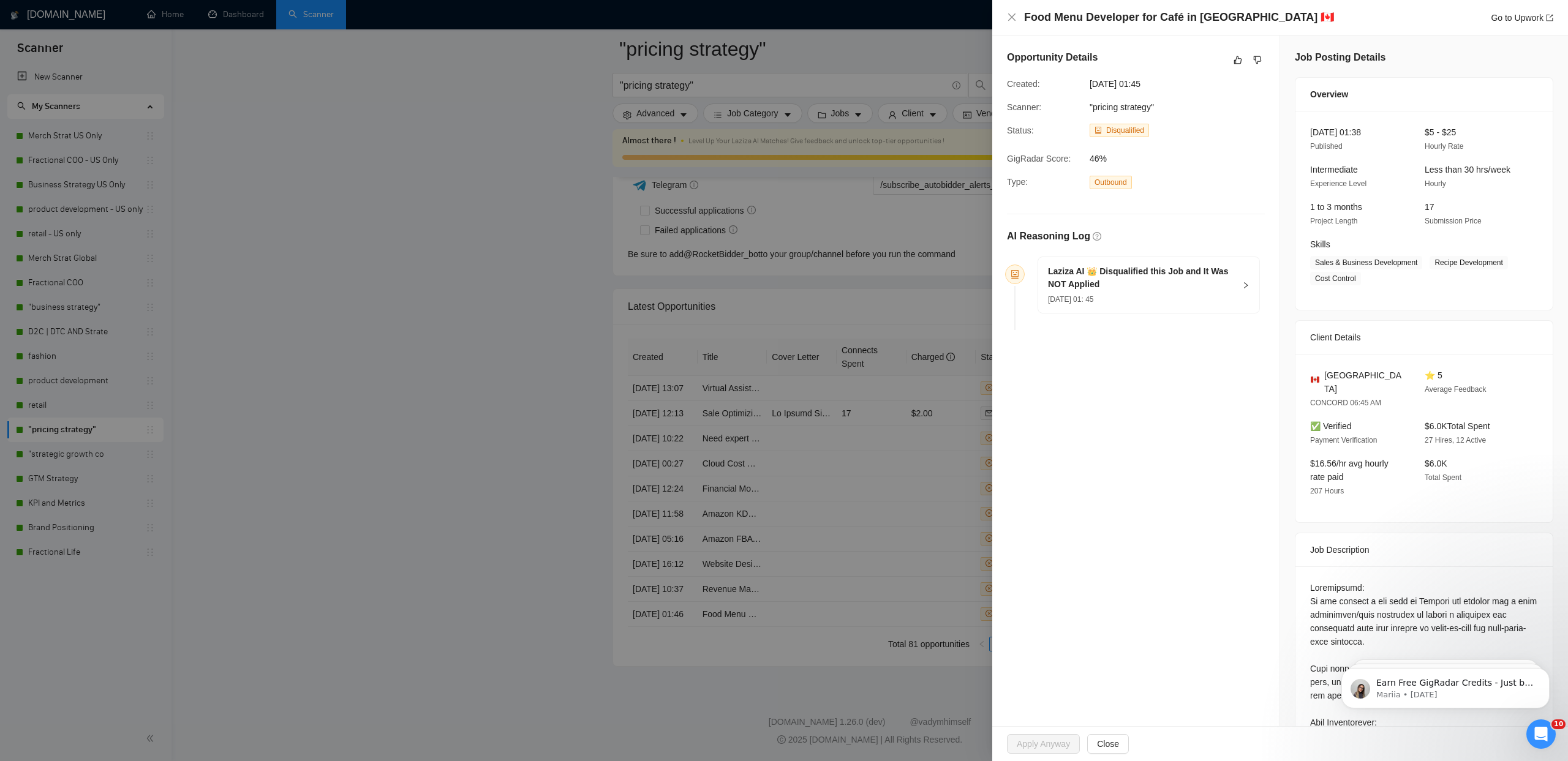
click at [1227, 58] on div "Opportunity Details" at bounding box center [1136, 60] width 258 height 20
click at [1240, 55] on icon "like" at bounding box center [1237, 60] width 9 height 10
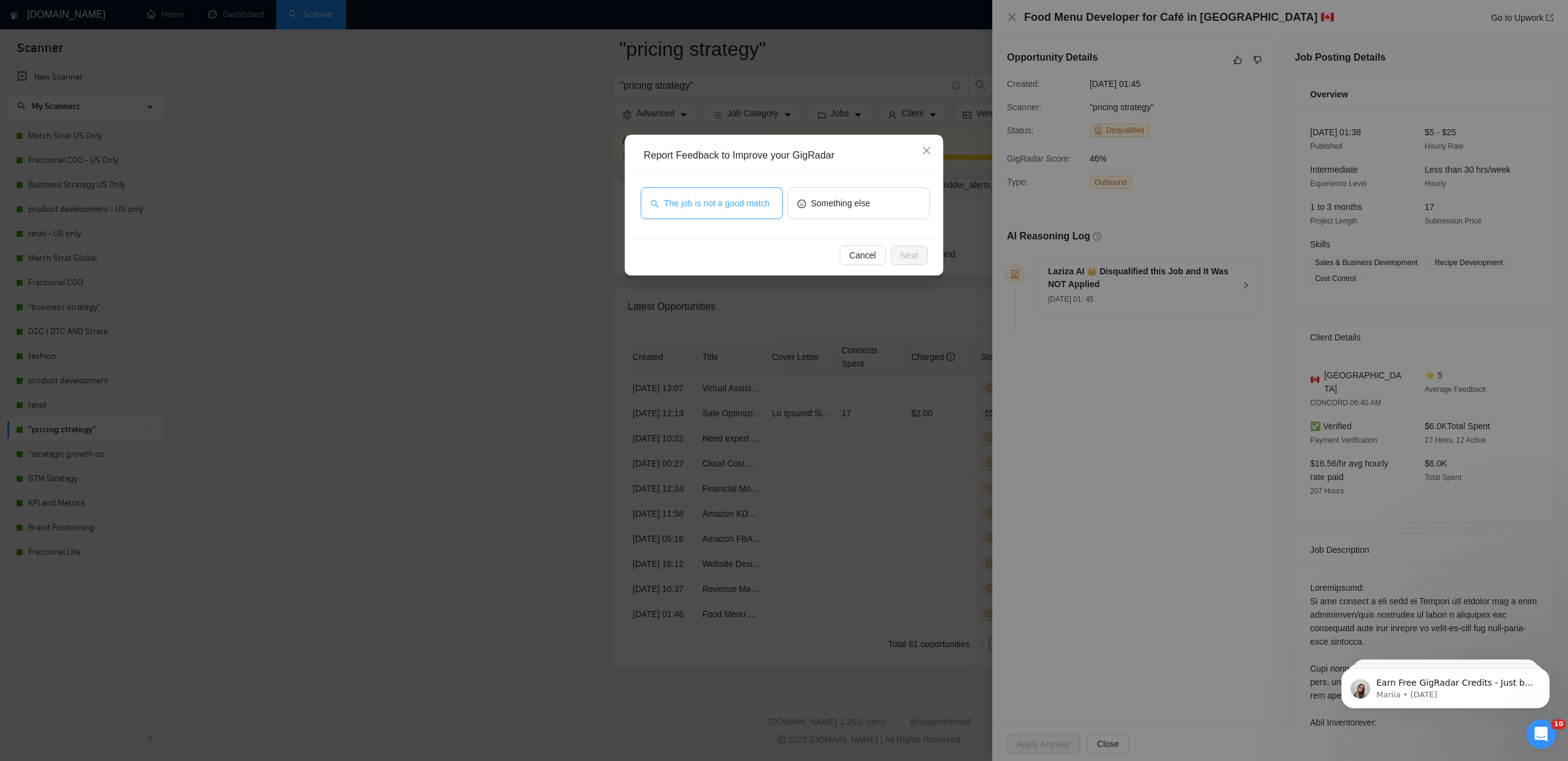
click at [709, 199] on span "The job is not a good match" at bounding box center [716, 203] width 106 height 14
click at [899, 253] on button "Next" at bounding box center [910, 256] width 38 height 20
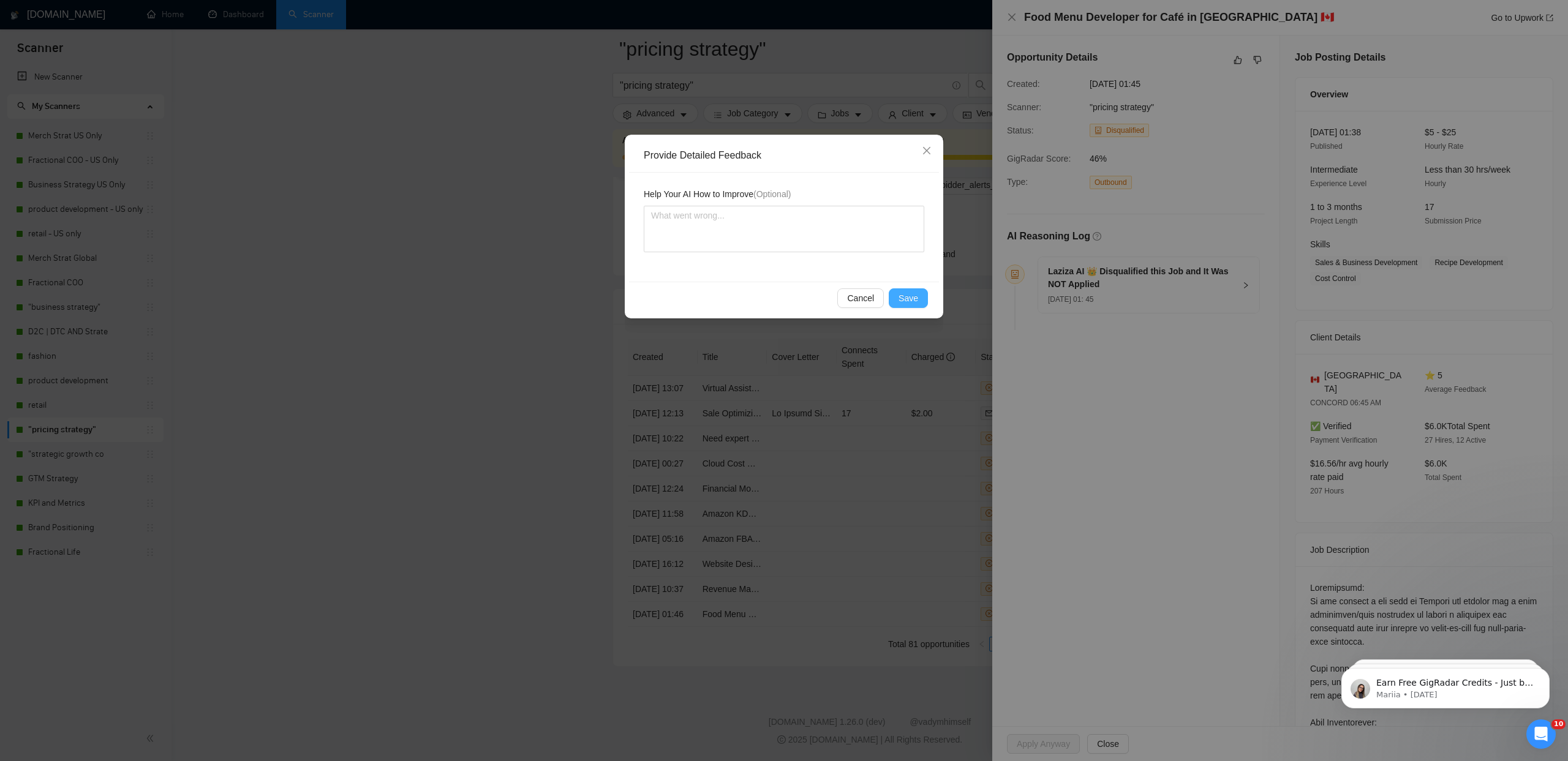
click at [900, 294] on span "Save" at bounding box center [909, 299] width 20 height 14
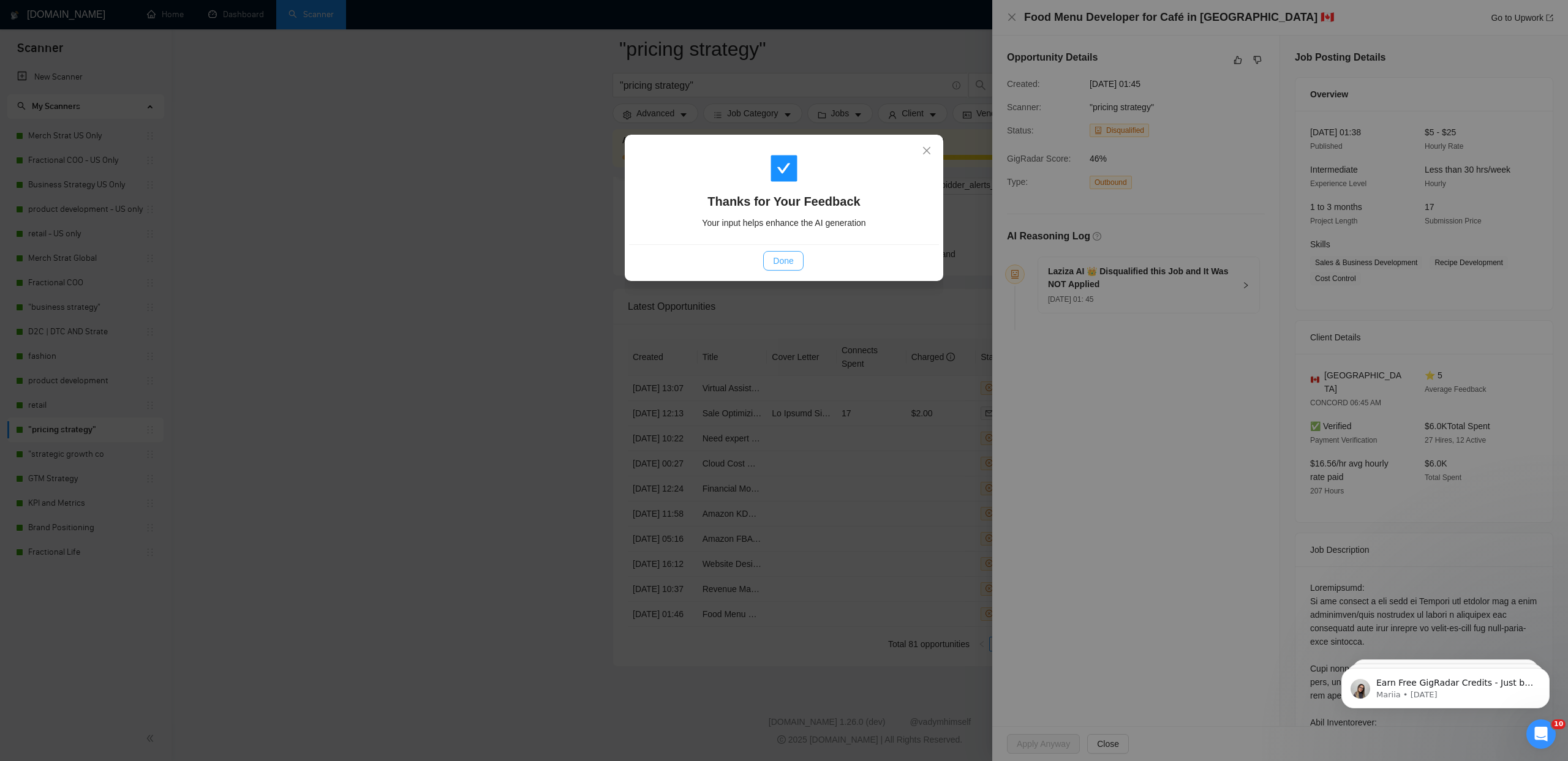
click at [801, 262] on button "Done" at bounding box center [783, 261] width 40 height 20
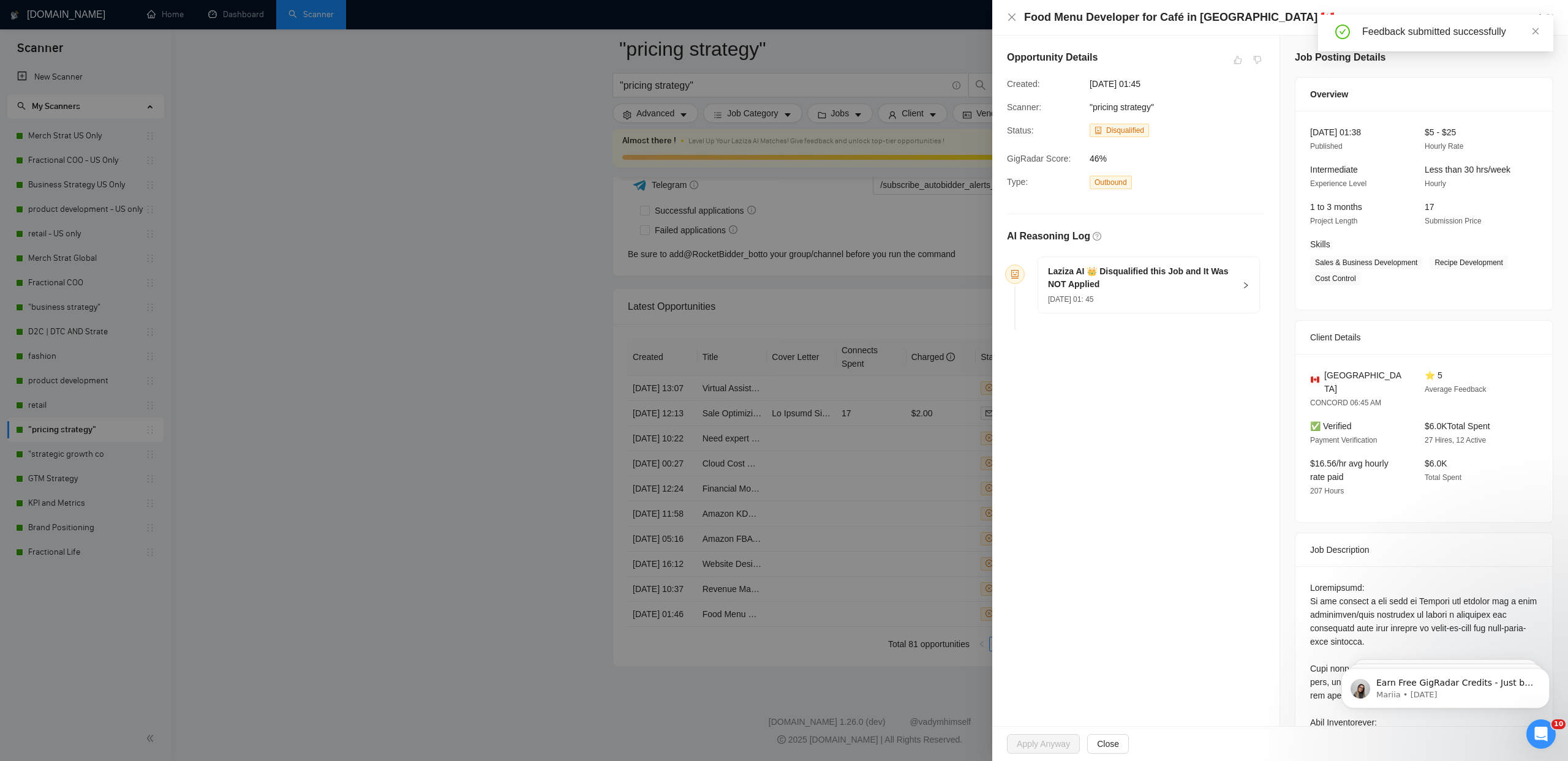
click at [435, 298] on div at bounding box center [784, 380] width 1568 height 761
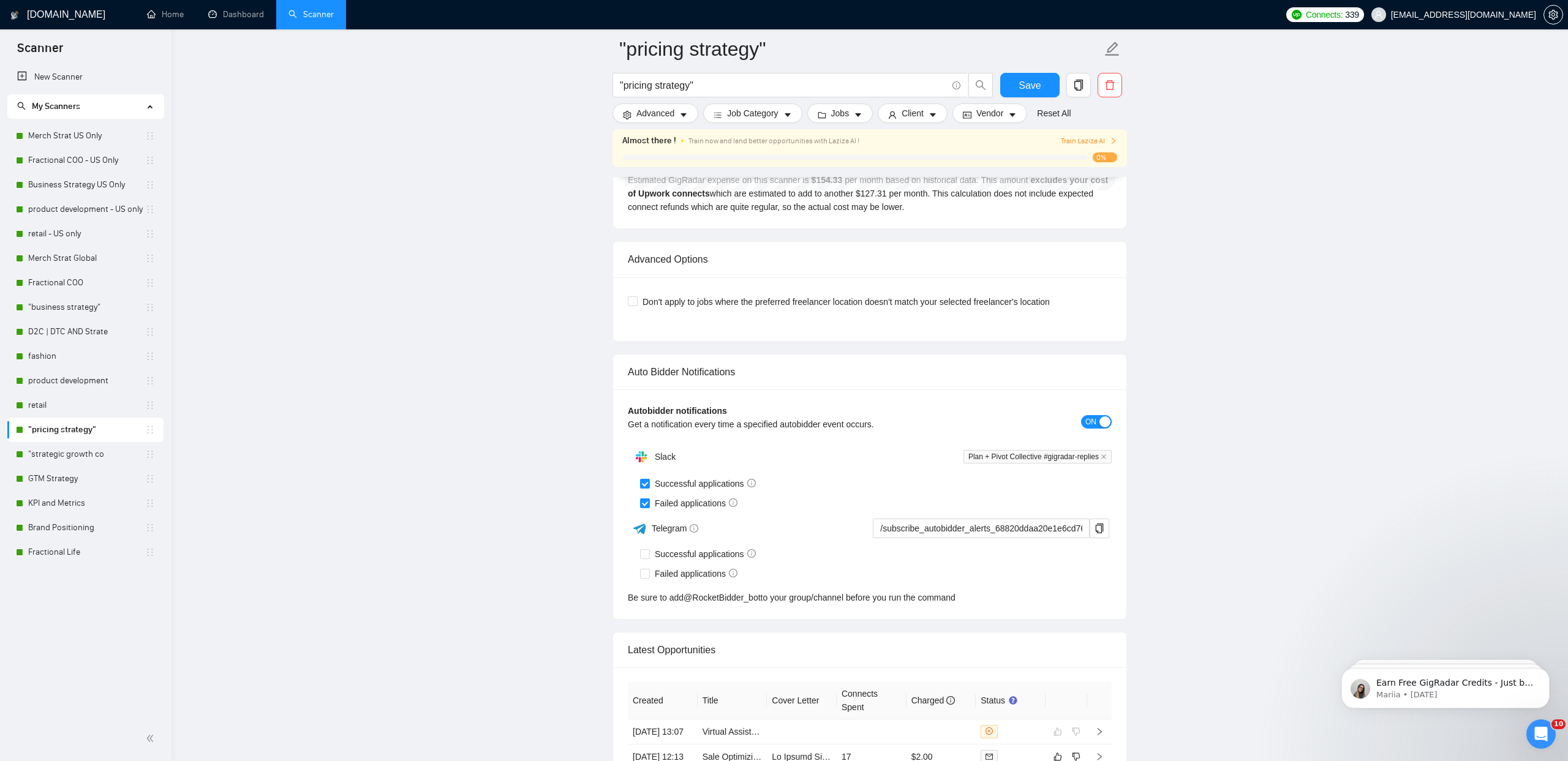
click at [750, 147] on div "Train now and land better opportunities with Laziza AI !" at bounding box center [851, 141] width 326 height 14
click at [254, 17] on link "Dashboard" at bounding box center [236, 14] width 56 height 10
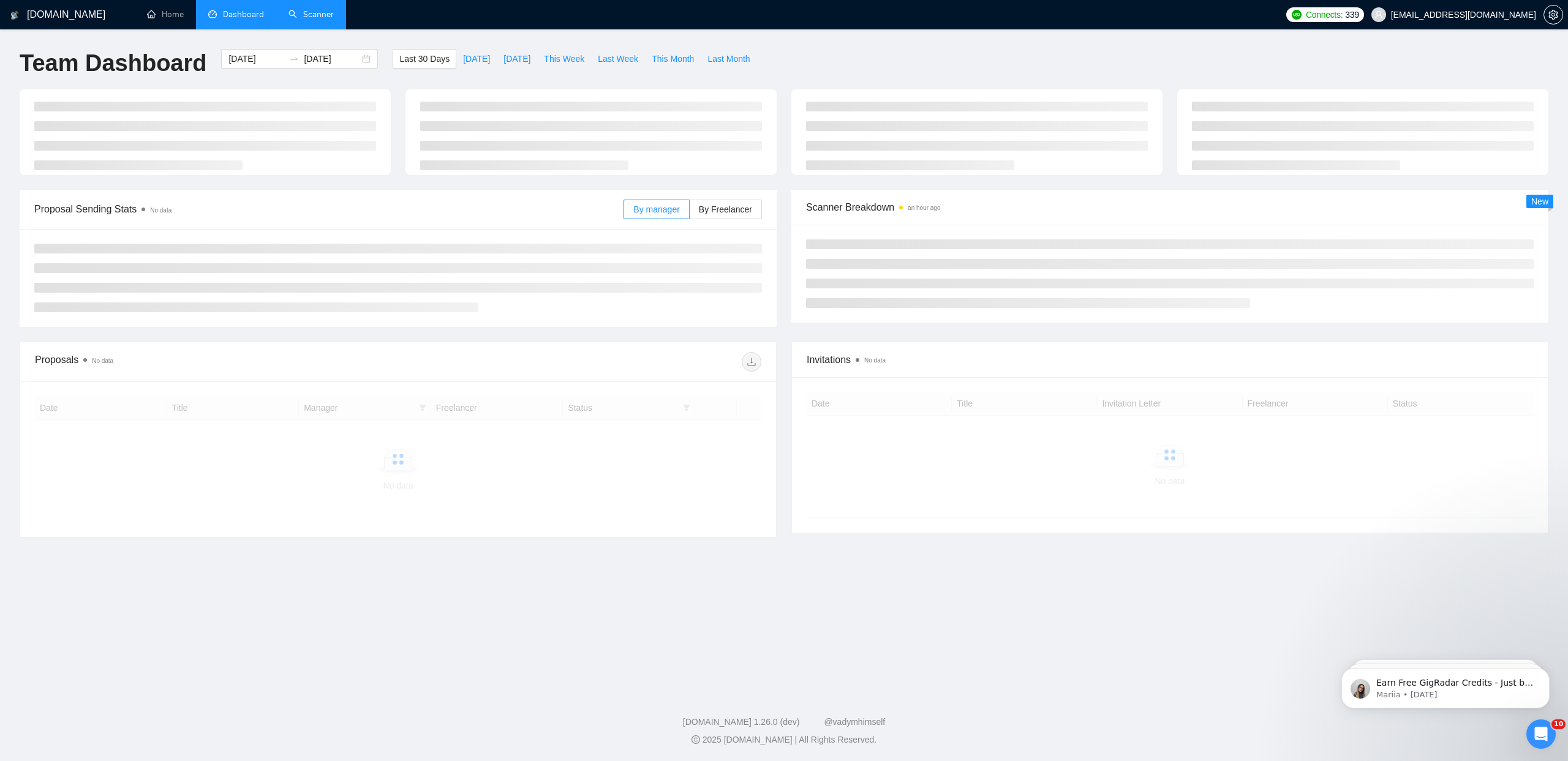
click at [319, 17] on link "Scanner" at bounding box center [311, 14] width 45 height 10
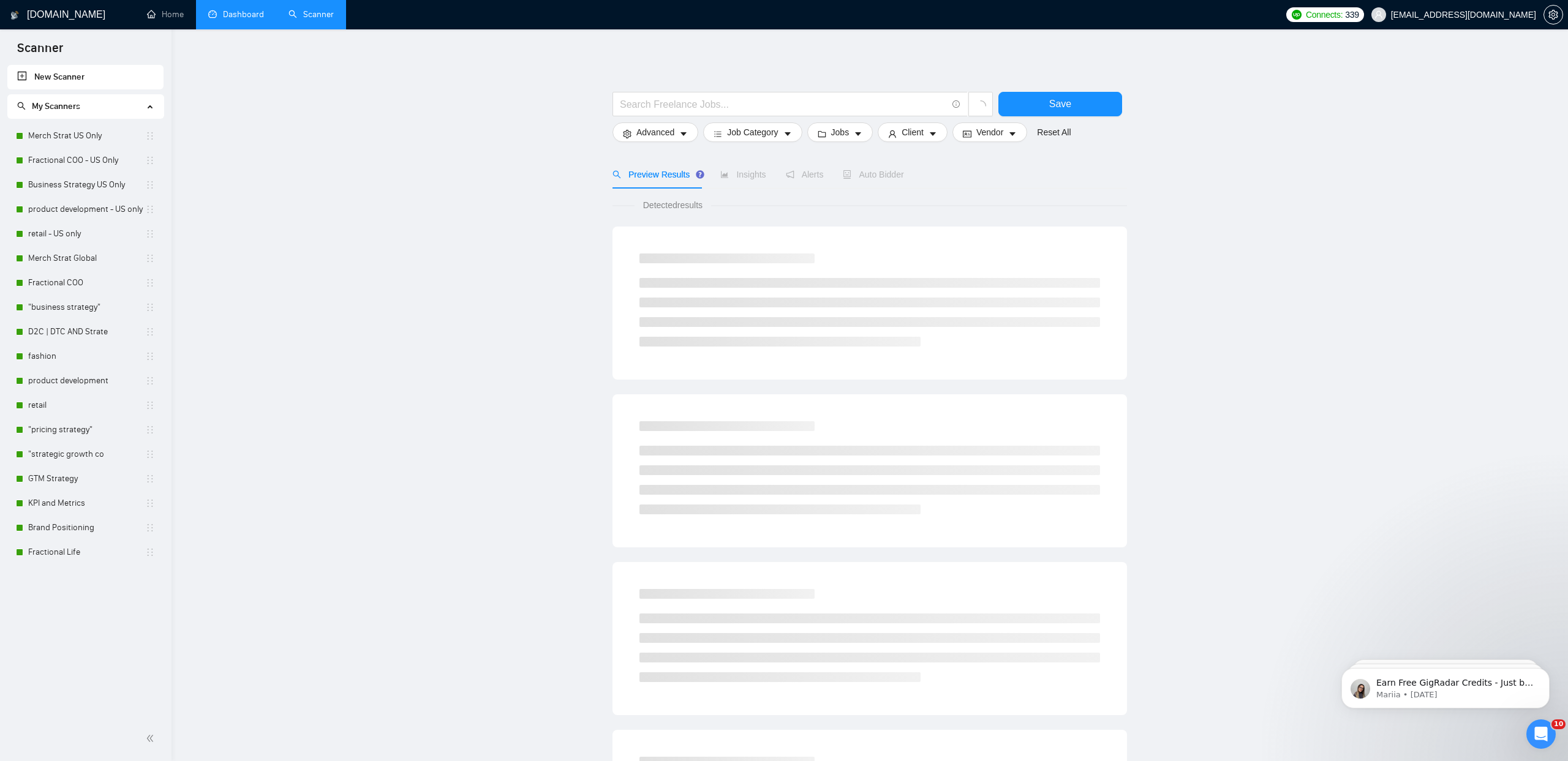
click at [253, 17] on link "Dashboard" at bounding box center [236, 14] width 56 height 10
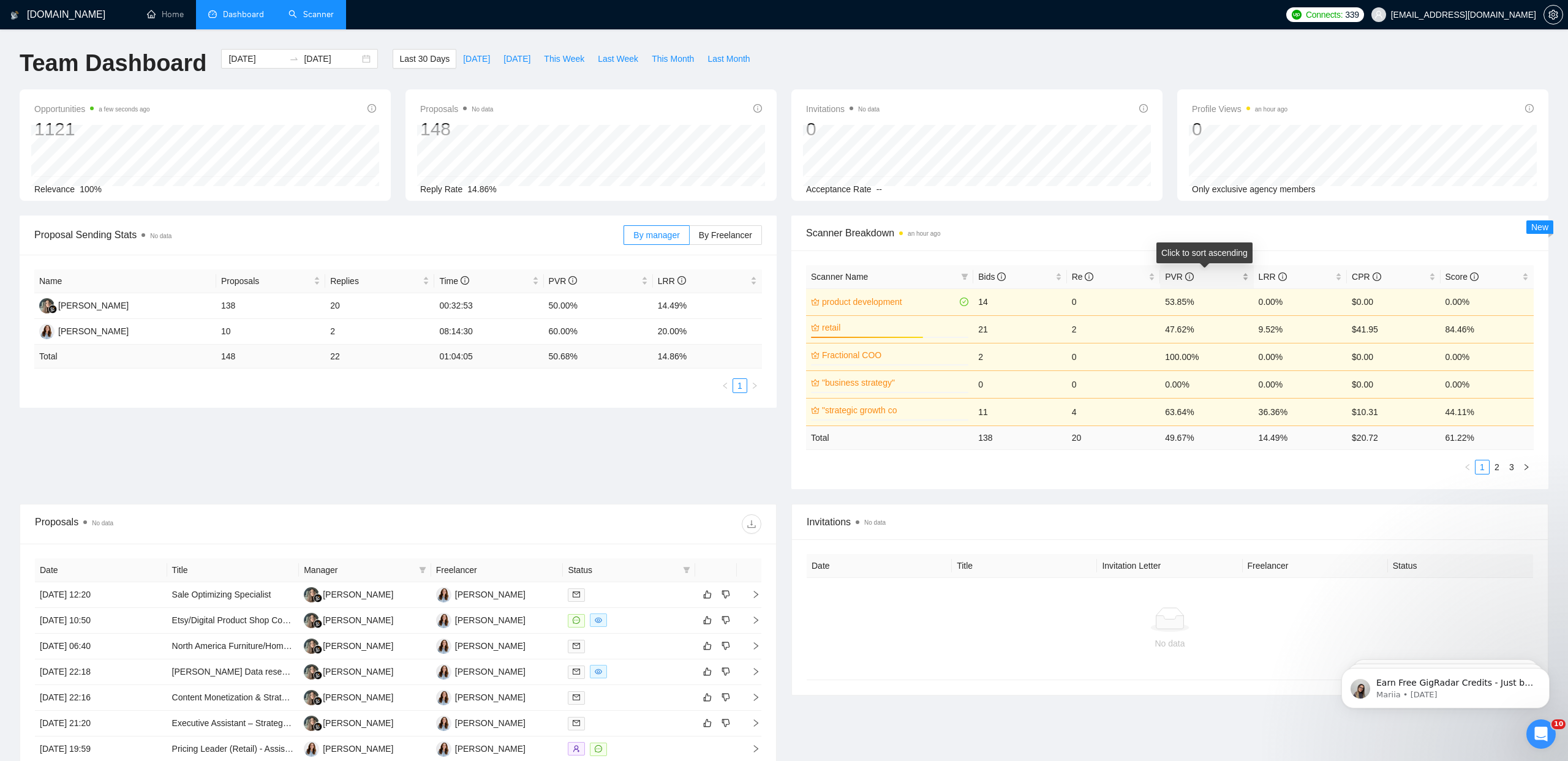
click at [1173, 279] on span "PVR" at bounding box center [1178, 277] width 29 height 10
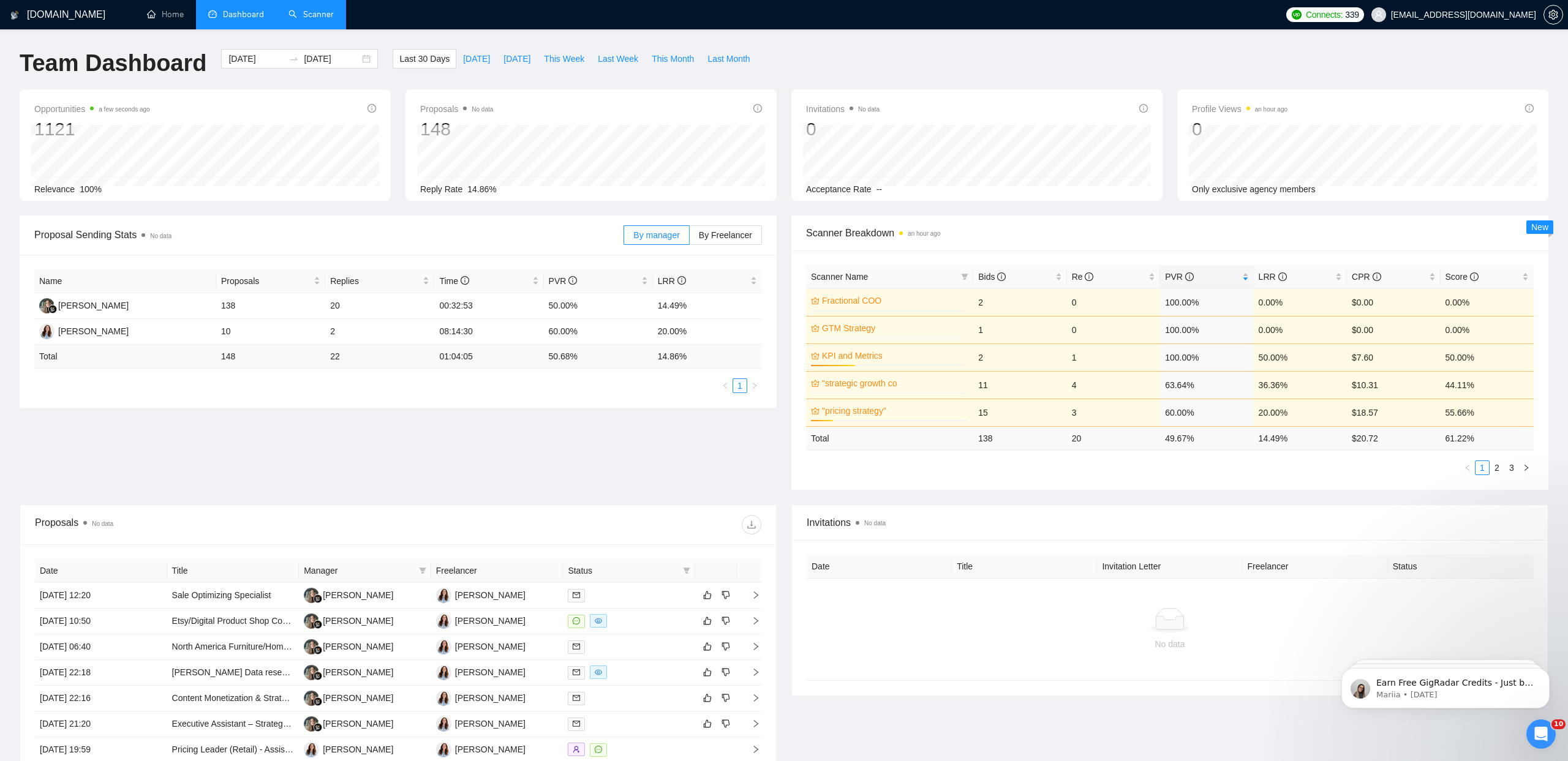
click at [323, 20] on link "Scanner" at bounding box center [311, 14] width 45 height 10
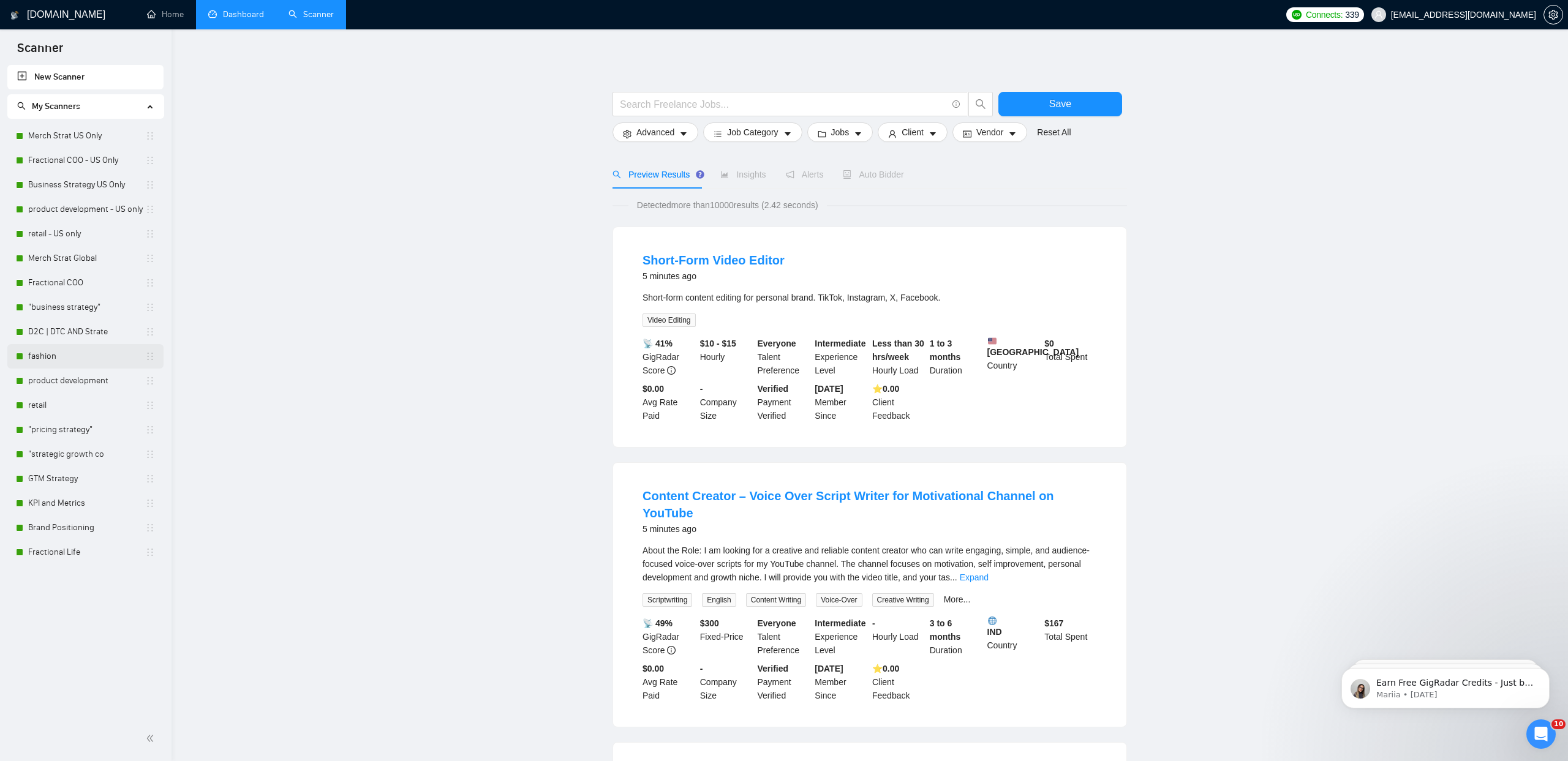
click at [82, 361] on link "fashion" at bounding box center [86, 357] width 117 height 25
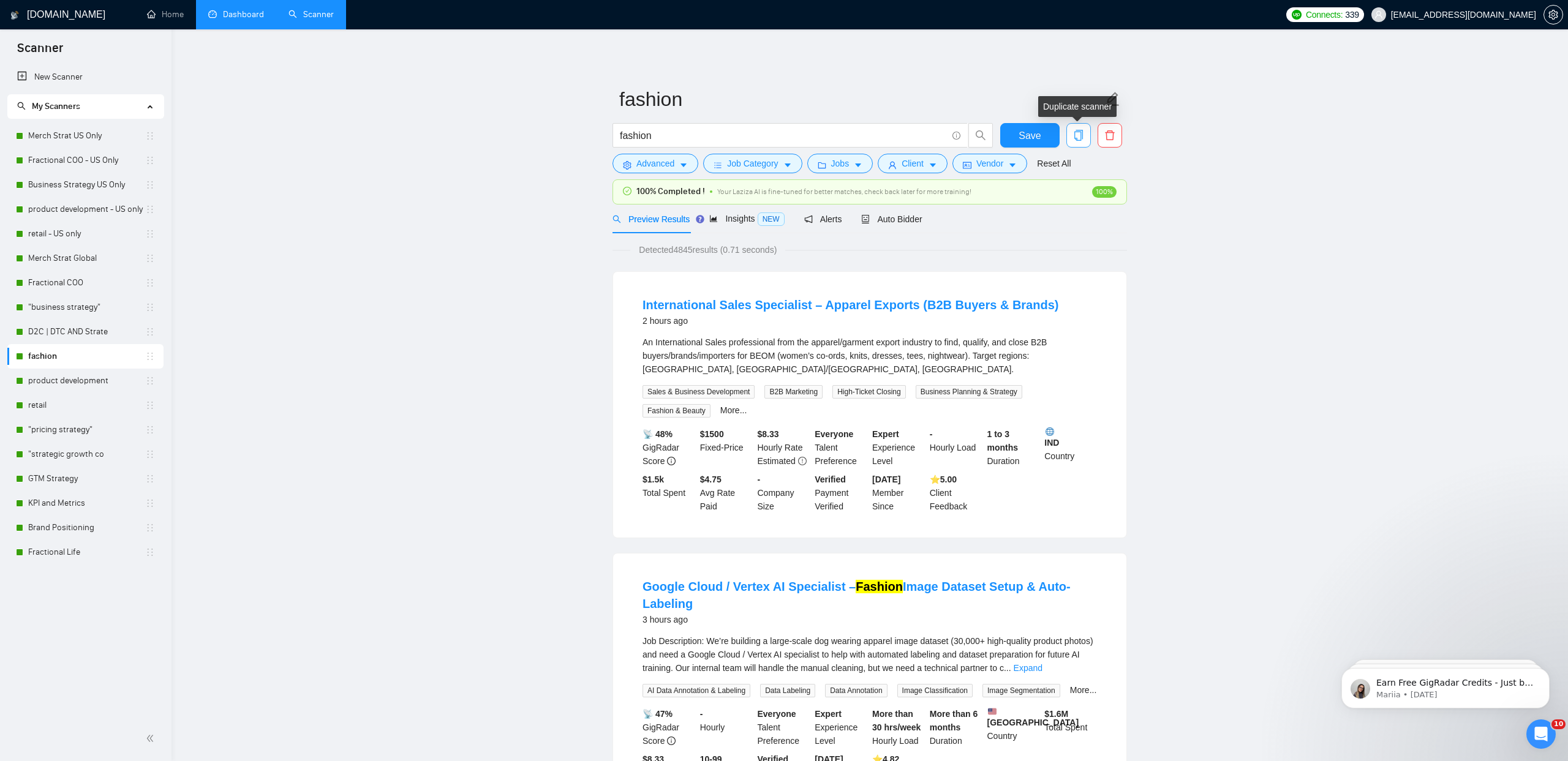
click at [1081, 137] on icon "copy" at bounding box center [1078, 134] width 9 height 11
click at [1075, 199] on button "Yes" at bounding box center [1063, 197] width 24 height 15
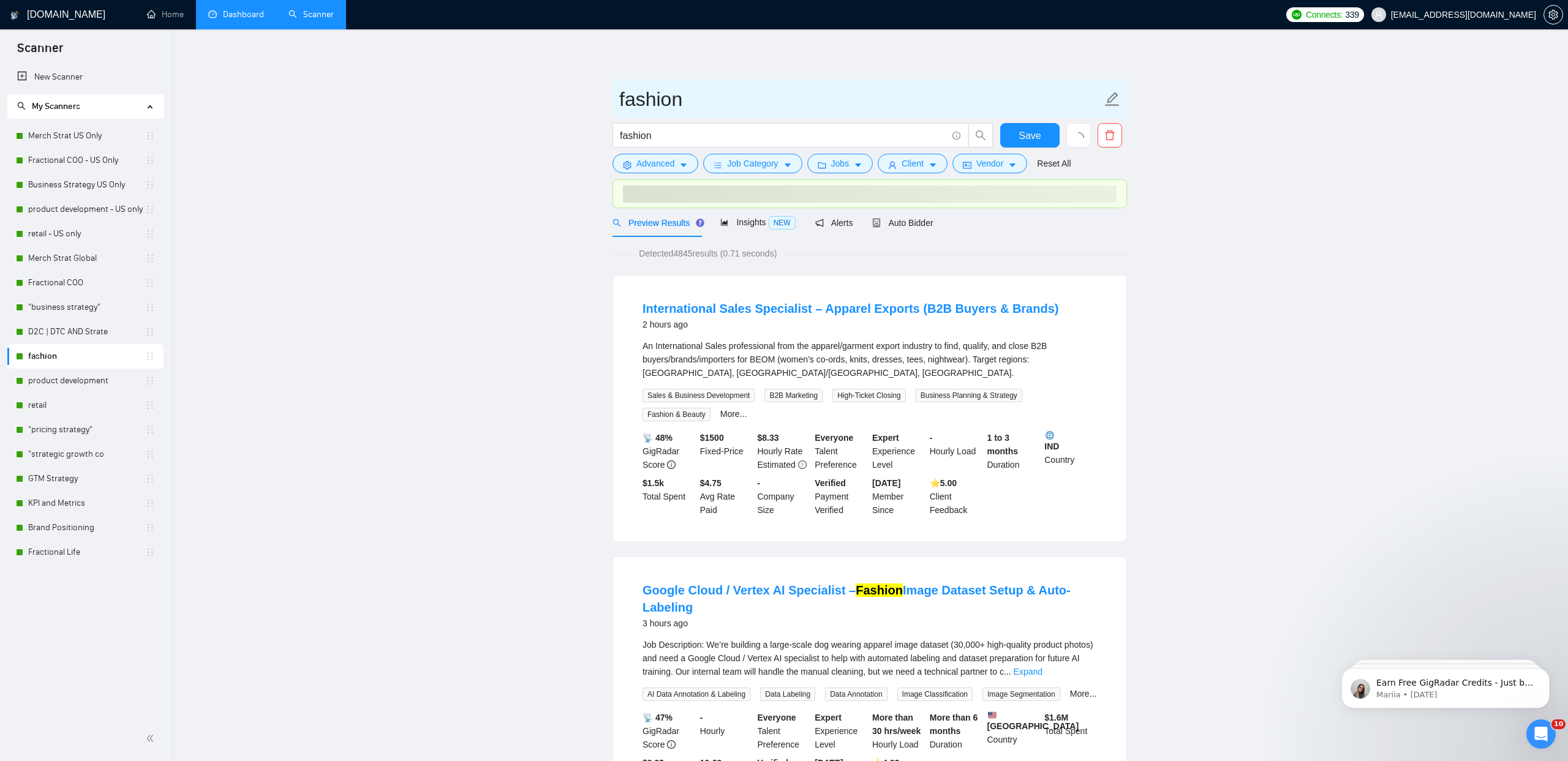
click at [747, 100] on input "fashion" at bounding box center [861, 99] width 482 height 31
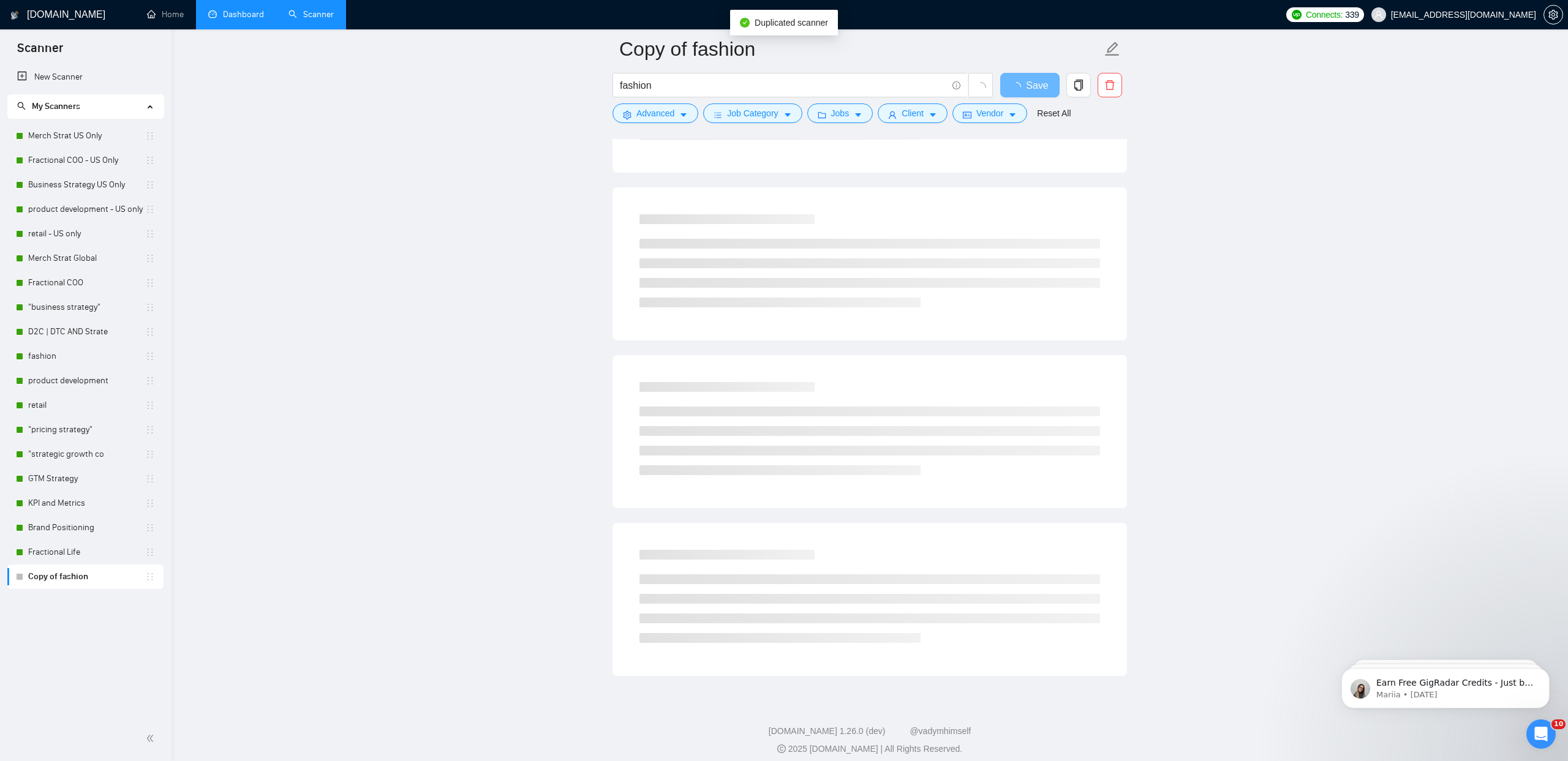
scroll to position [413, 0]
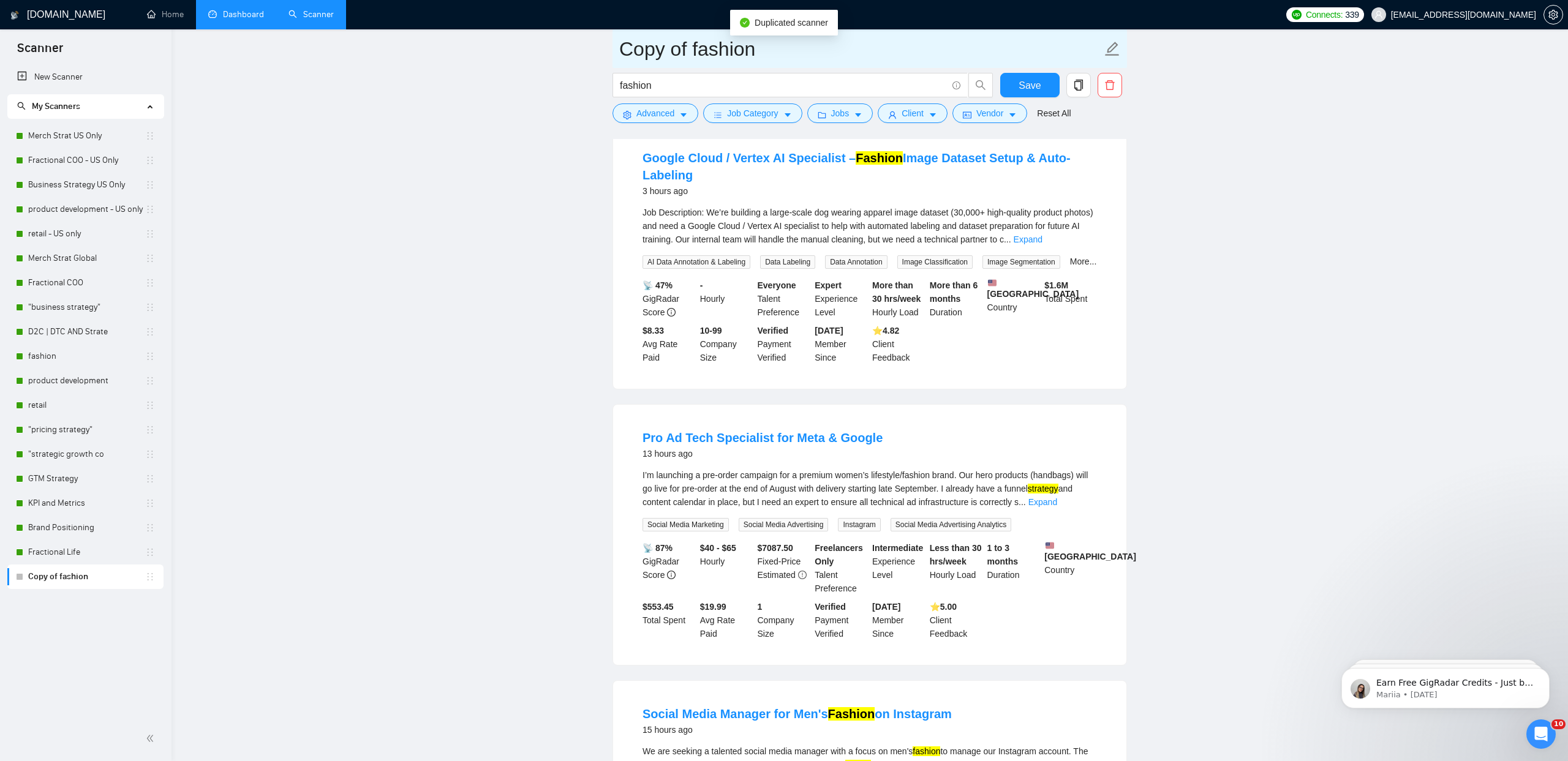
click at [1112, 47] on icon "edit" at bounding box center [1112, 49] width 16 height 16
drag, startPoint x: 844, startPoint y: 38, endPoint x: 839, endPoint y: 41, distance: 5.8
click at [840, 41] on input "Copy of fashion" at bounding box center [861, 49] width 482 height 31
drag, startPoint x: 654, startPoint y: 43, endPoint x: 544, endPoint y: 42, distance: 110.0
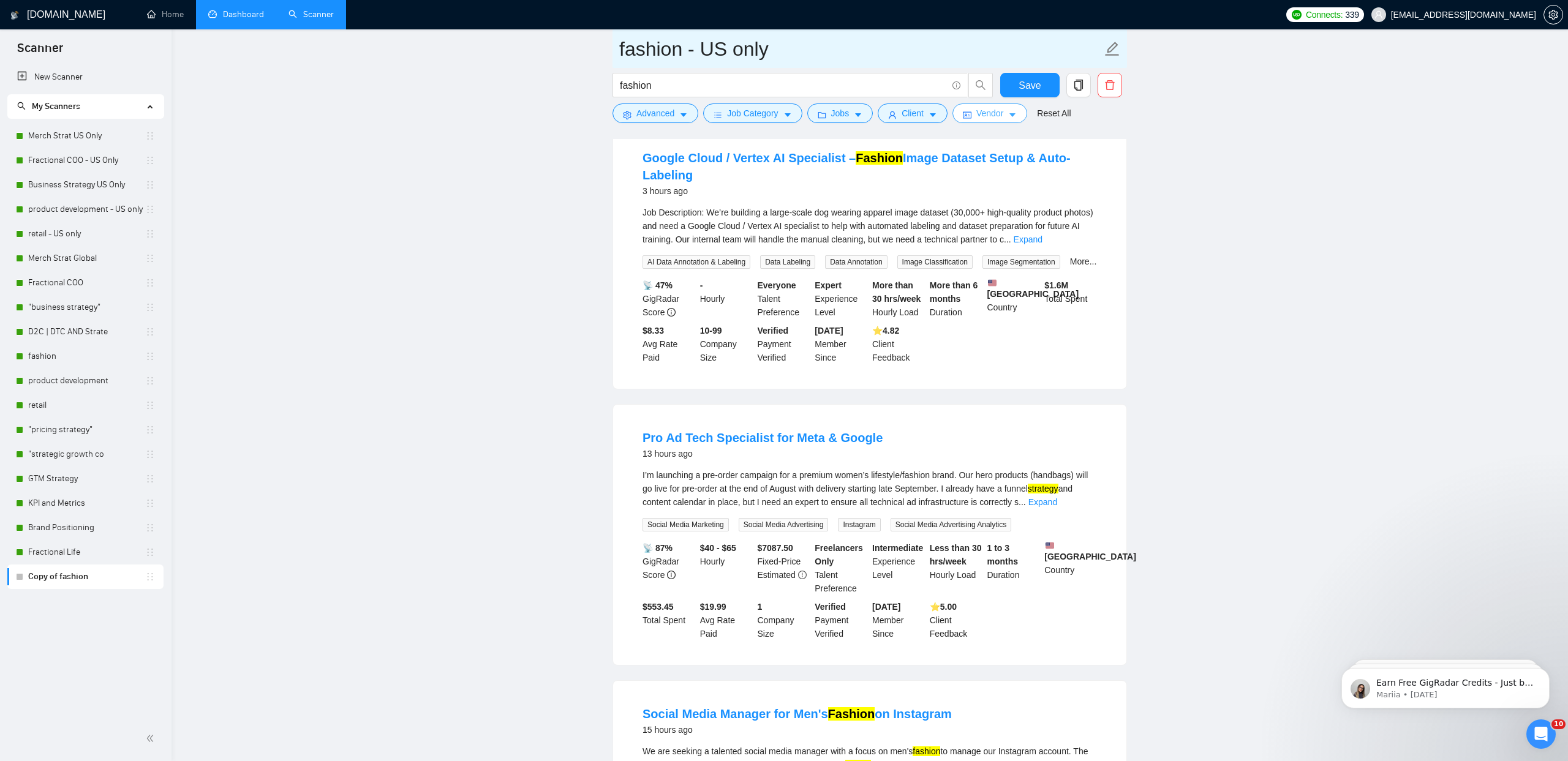
type input "fashion - US only"
click at [1015, 116] on icon "caret-down" at bounding box center [1012, 116] width 6 height 4
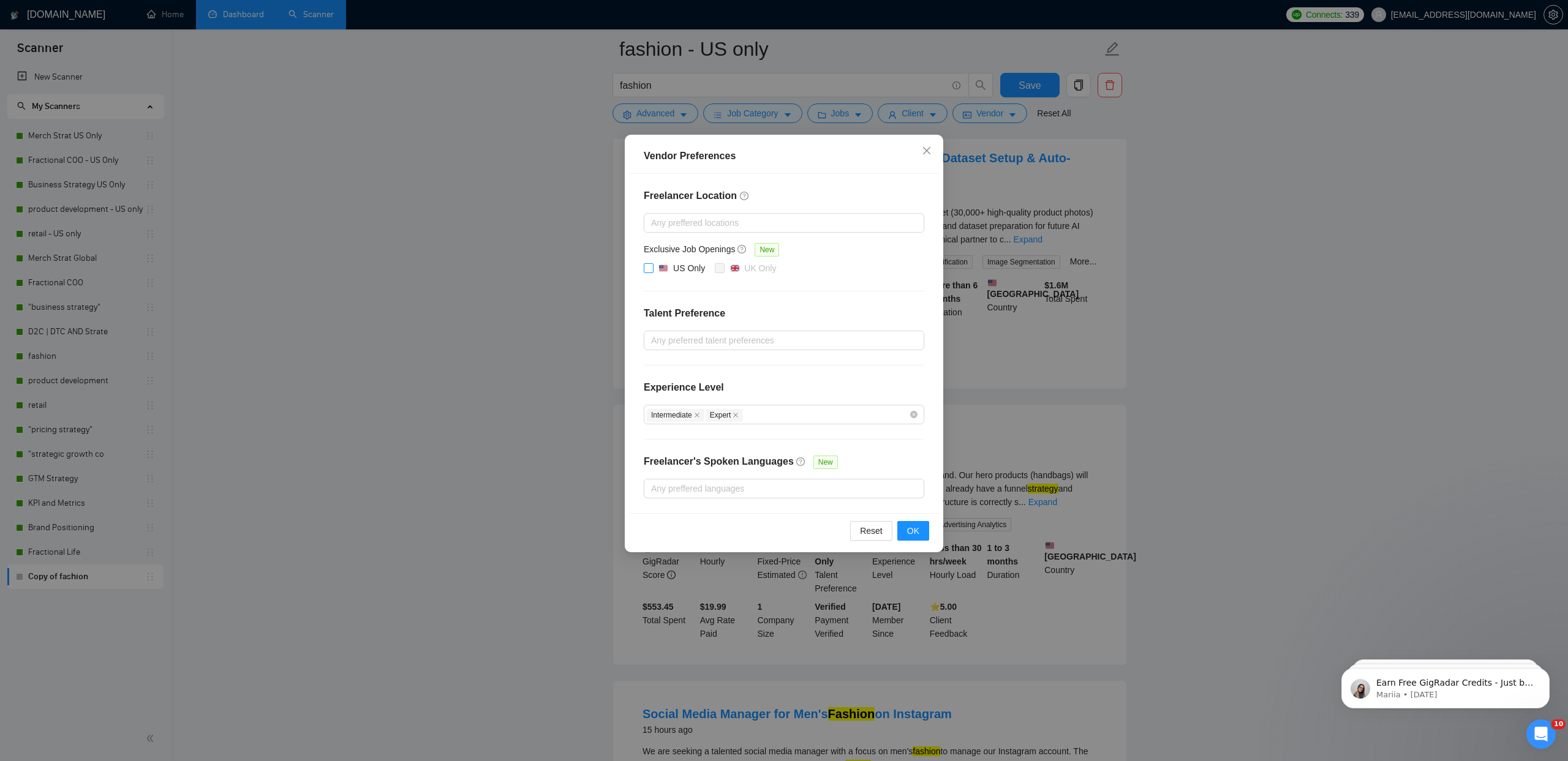
click at [689, 271] on div "US Only" at bounding box center [689, 269] width 32 height 14
click at [653, 271] on input "US Only" at bounding box center [648, 267] width 9 height 9
checkbox input "true"
click at [913, 532] on span "OK" at bounding box center [914, 531] width 12 height 14
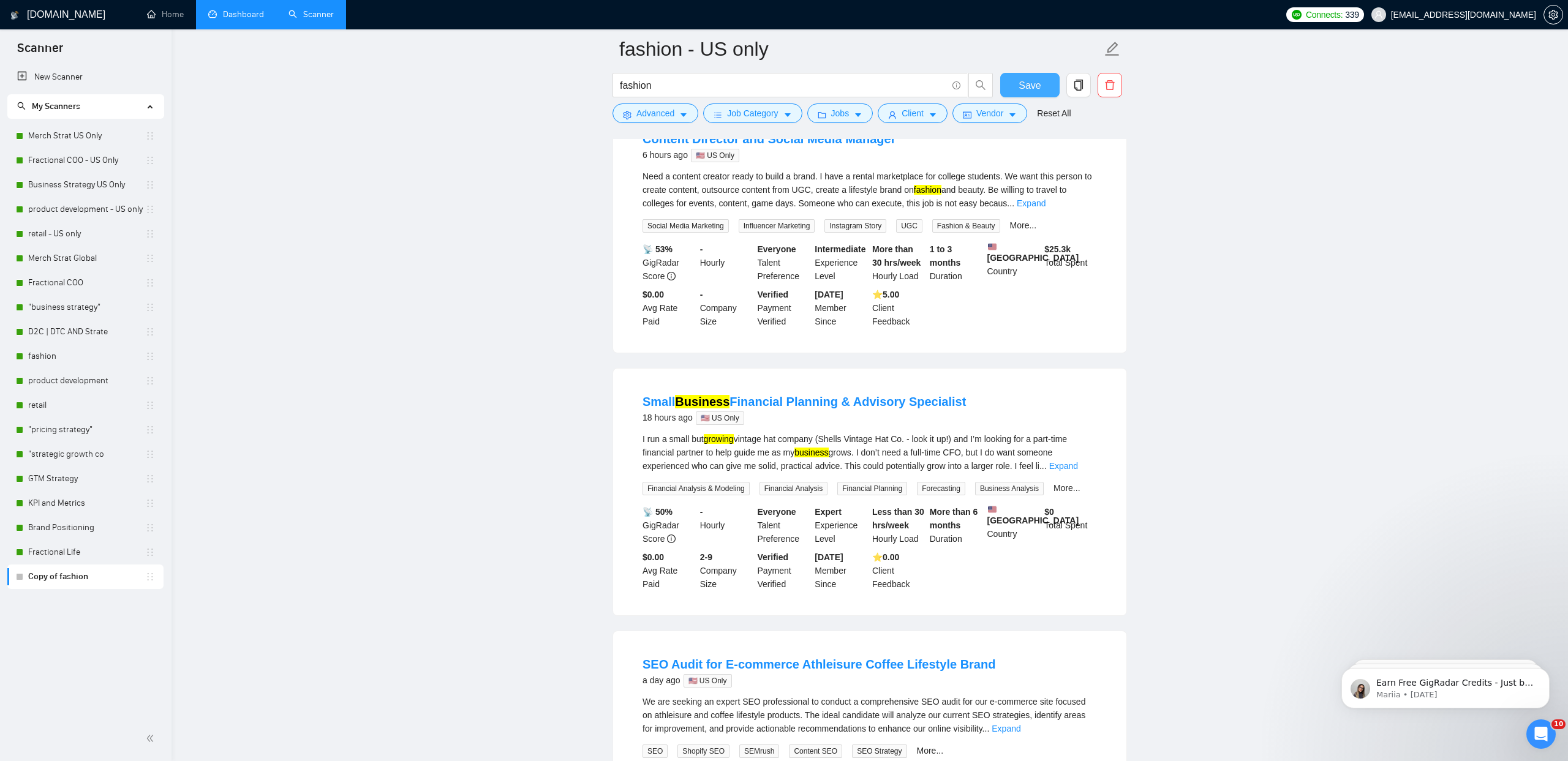
click at [1029, 85] on span "Save" at bounding box center [1029, 85] width 22 height 15
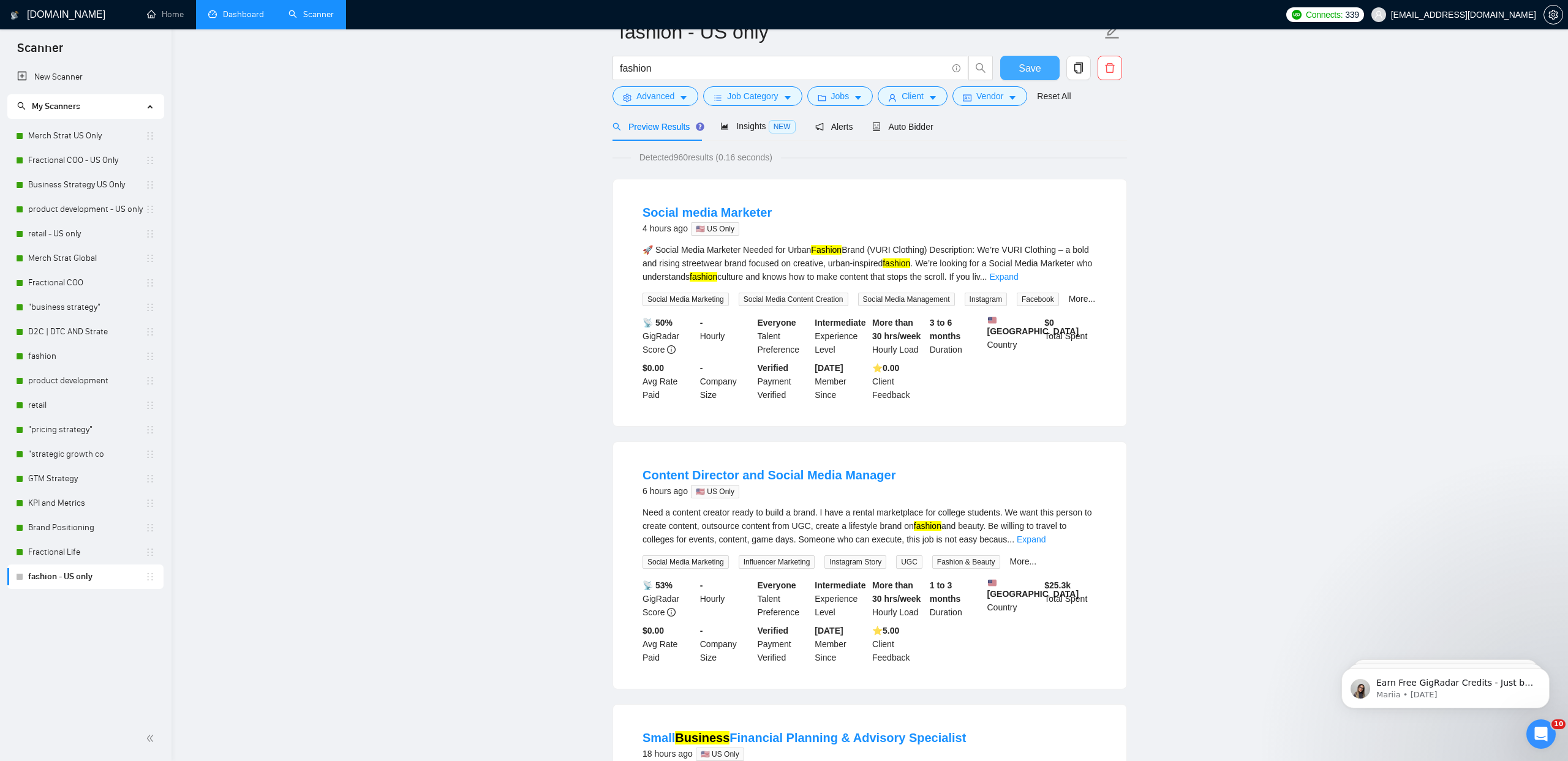
scroll to position [0, 0]
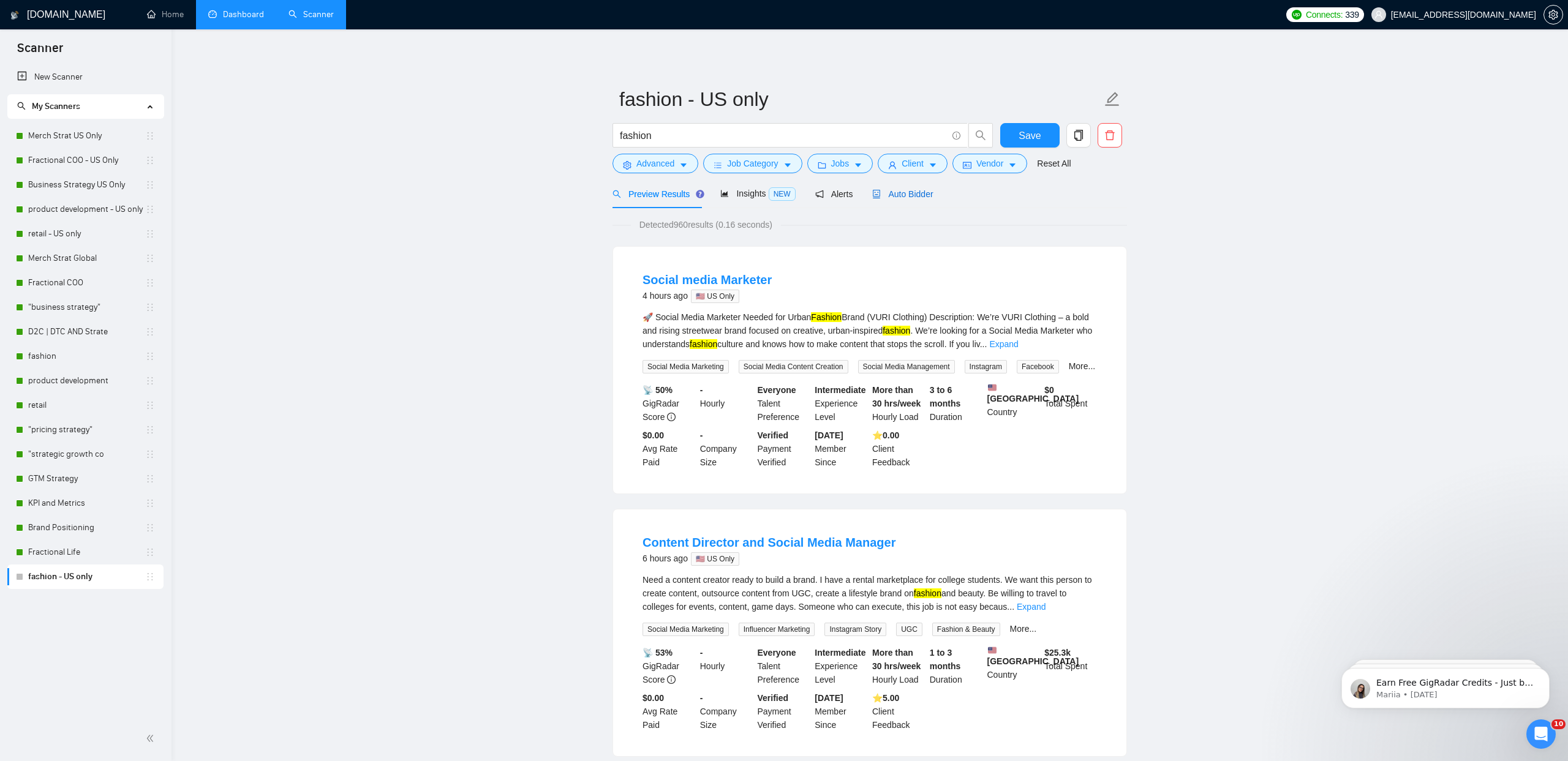
drag, startPoint x: 908, startPoint y: 193, endPoint x: 914, endPoint y: 196, distance: 6.7
click at [908, 193] on span "Auto Bidder" at bounding box center [902, 194] width 61 height 10
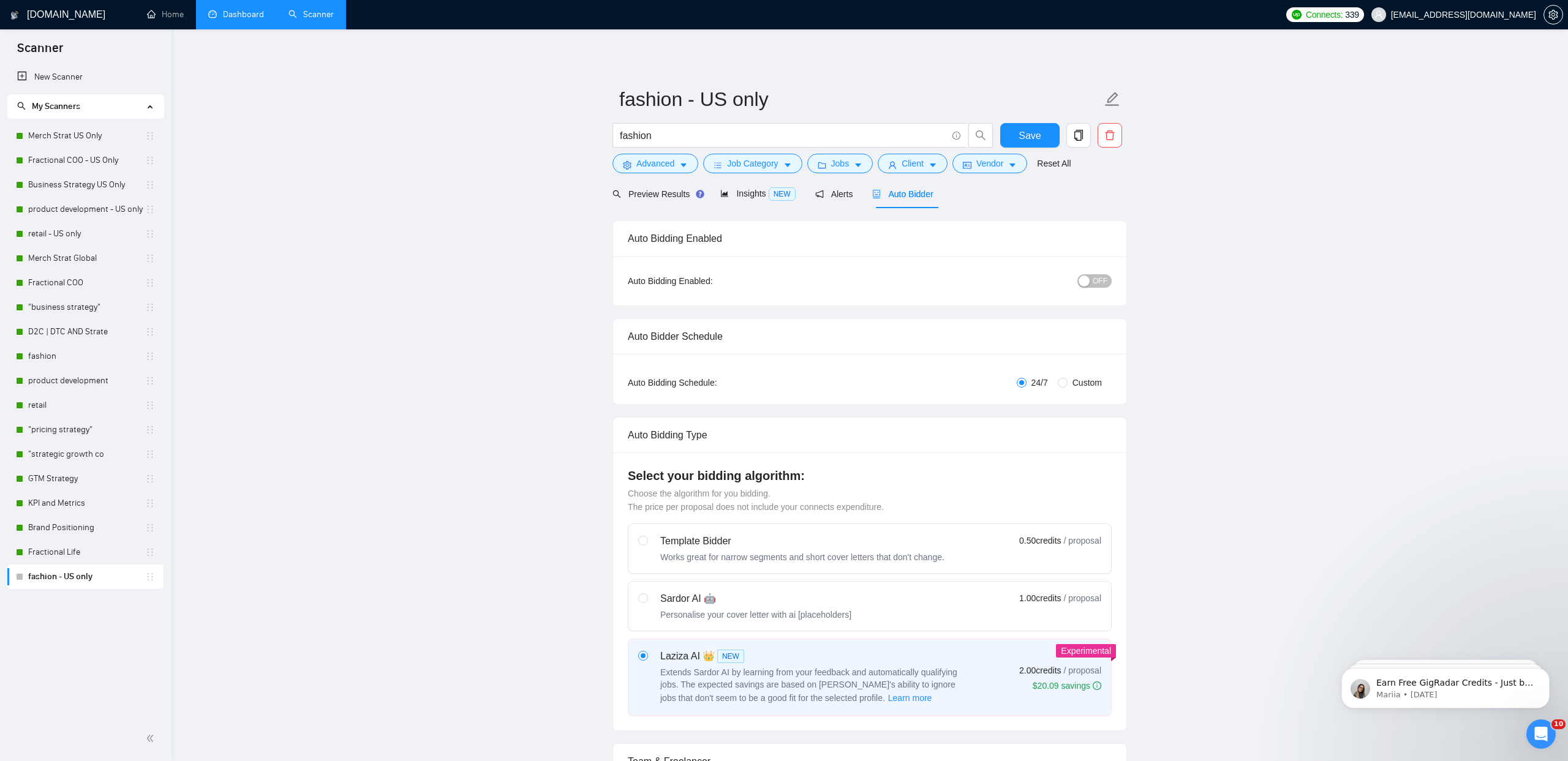
click at [1093, 279] on button "OFF" at bounding box center [1094, 281] width 34 height 14
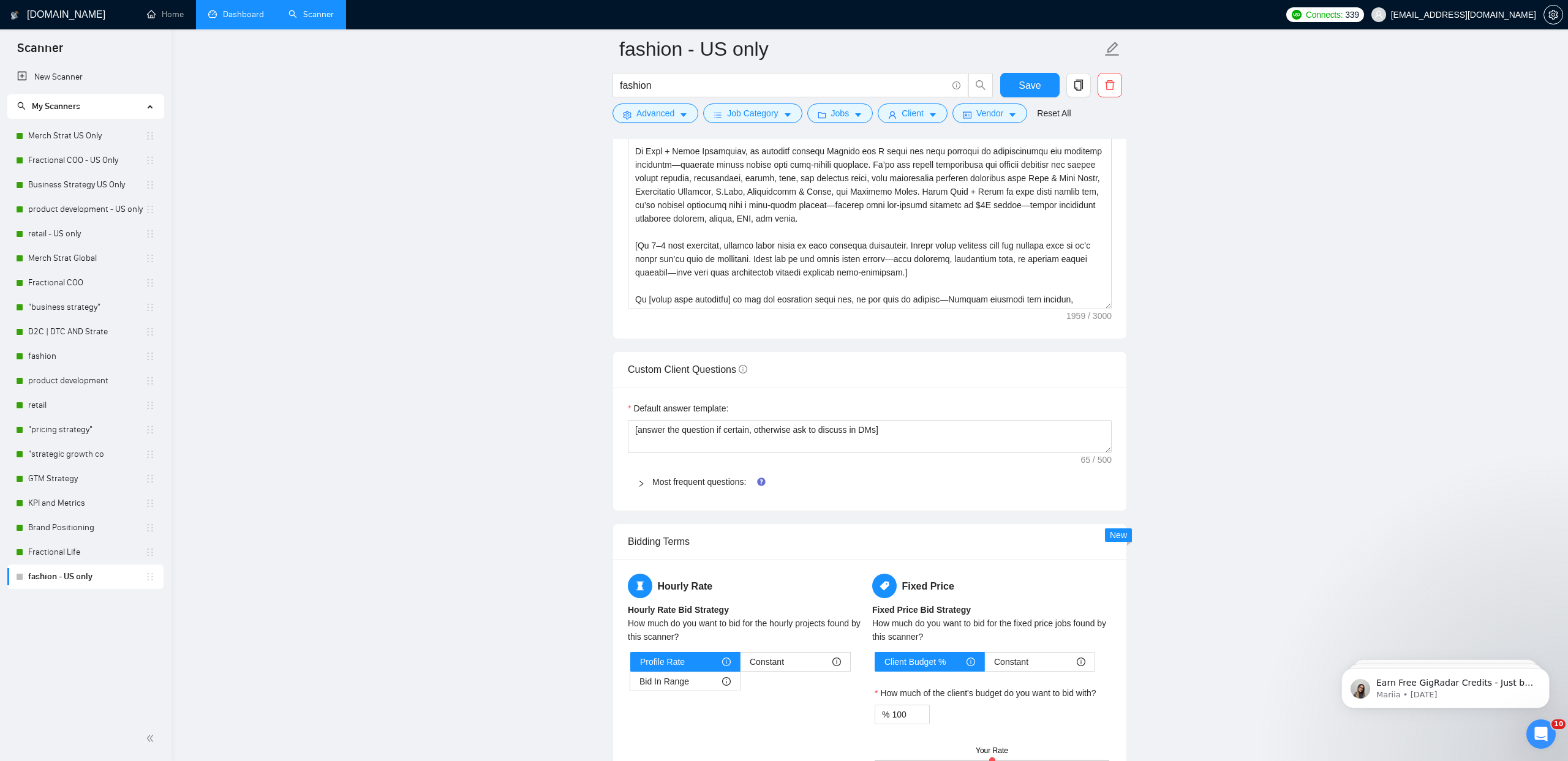
scroll to position [1553, 0]
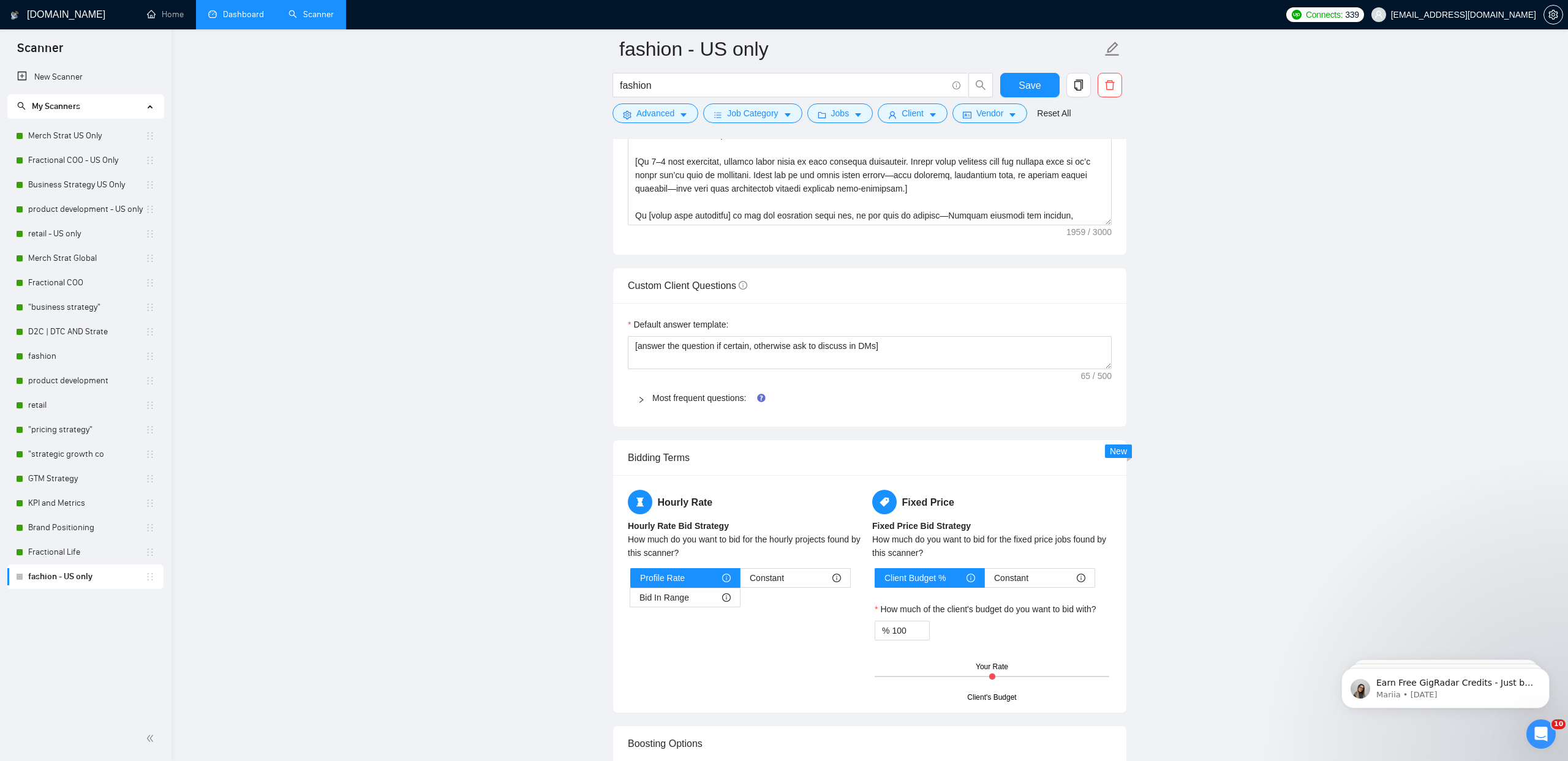
click at [719, 403] on div "Most frequent questions:" at bounding box center [870, 397] width 484 height 28
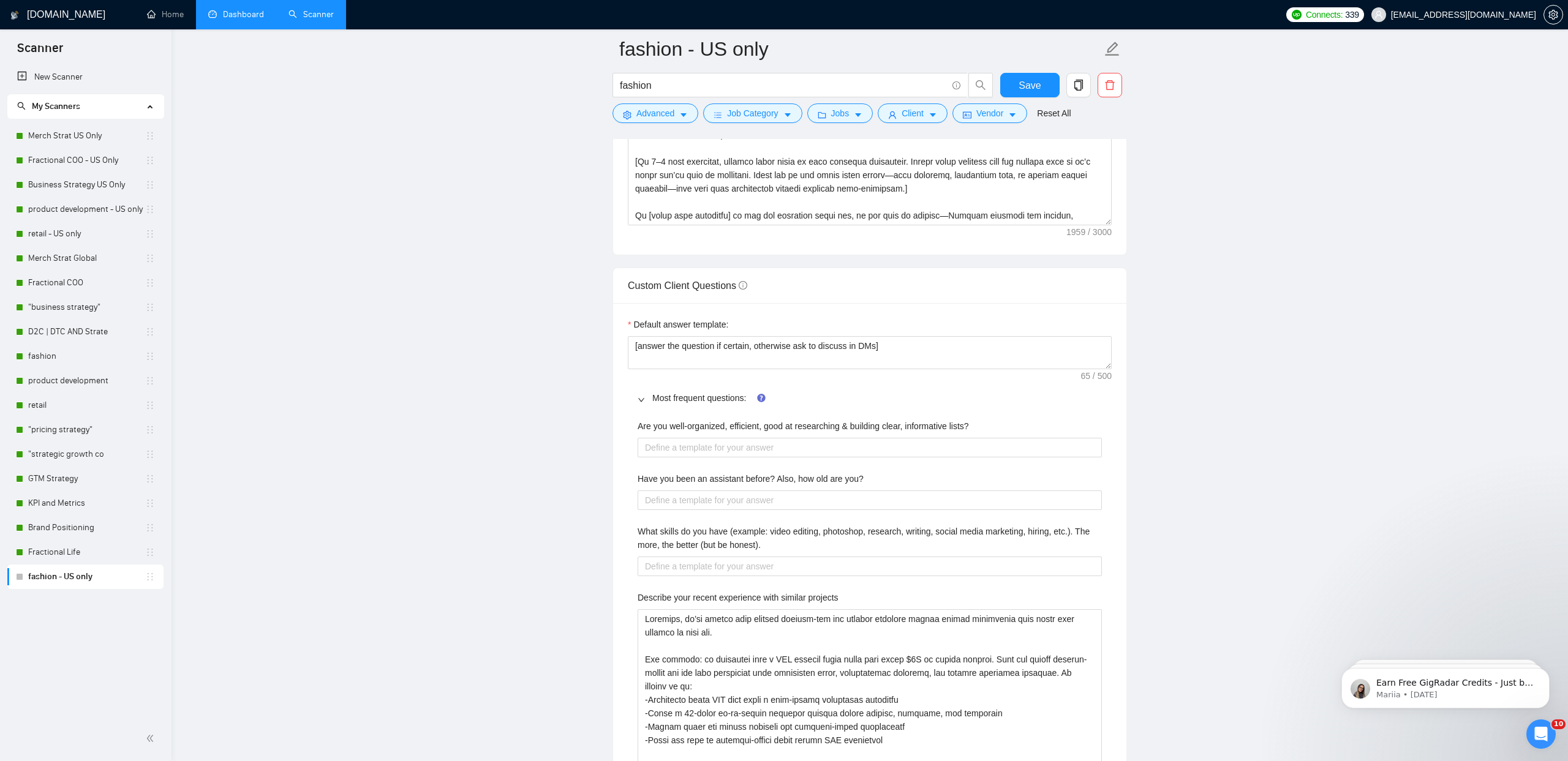
click at [742, 422] on label "Are you well-organized, efficient, good at researching & building clear, inform…" at bounding box center [803, 426] width 332 height 14
click at [742, 438] on lists\? "Are you well-organized, efficient, good at researching & building clear, inform…" at bounding box center [870, 448] width 464 height 20
click at [742, 422] on label "Are you well-organized, efficient, good at researching & building clear, inform…" at bounding box center [803, 426] width 332 height 14
click at [742, 438] on lists\? "Are you well-organized, efficient, good at researching & building clear, inform…" at bounding box center [870, 448] width 464 height 20
click at [742, 422] on label "Are you well-organized, efficient, good at researching & building clear, inform…" at bounding box center [803, 426] width 332 height 14
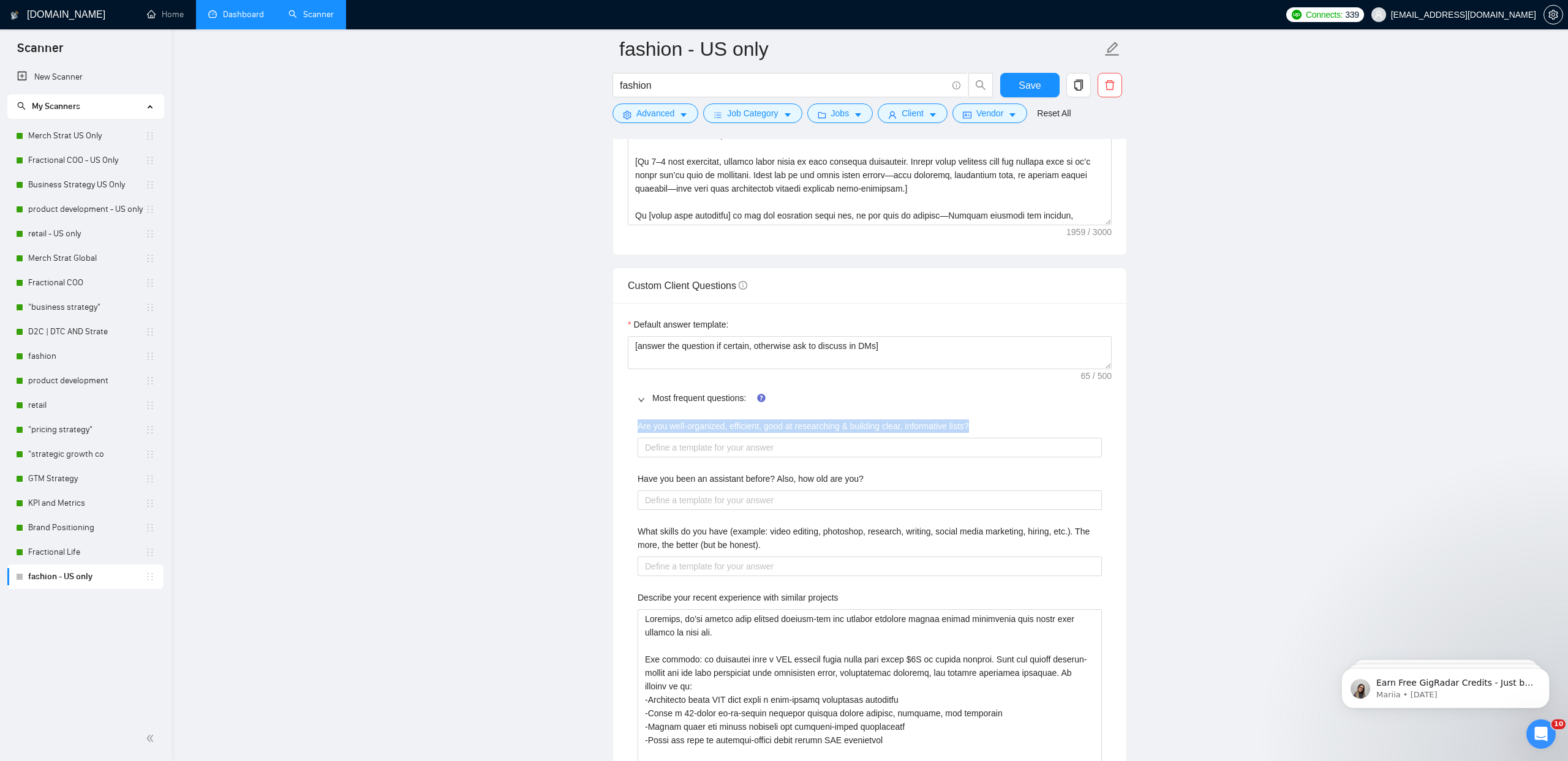
click at [742, 438] on lists\? "Are you well-organized, efficient, good at researching & building clear, inform…" at bounding box center [870, 448] width 464 height 20
copy label "Are you well-organized, efficient, good at researching & building clear, inform…"
click at [671, 450] on lists\? "Are you well-organized, efficient, good at researching & building clear, inform…" at bounding box center [870, 448] width 464 height 20
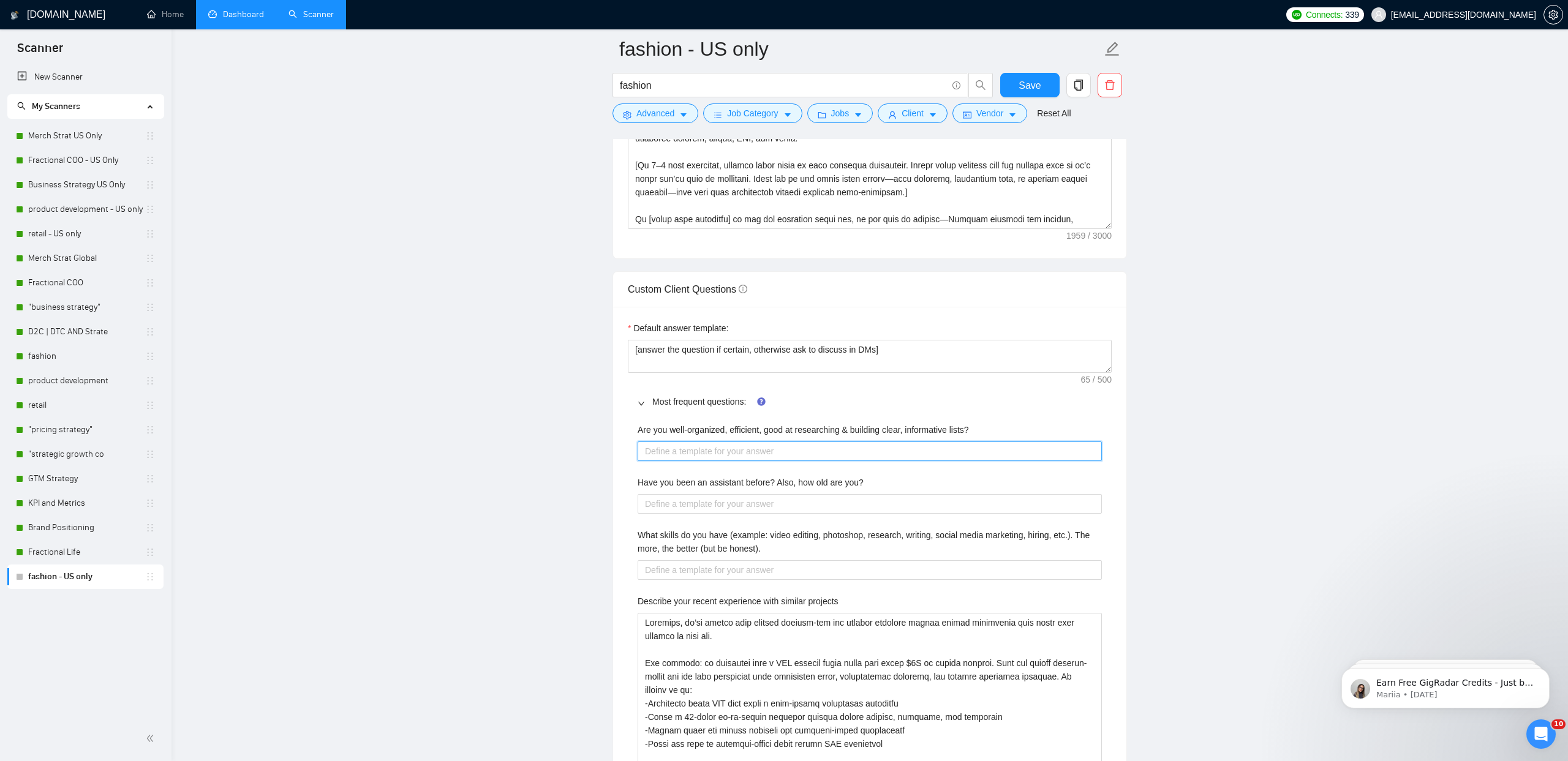
paste lists\? "Yes, organization, efficiency, and research are core strengths of mine. In my 2…"
type lists\? "Yes, organization, efficiency, and research are core strengths of mine. In my 2…"
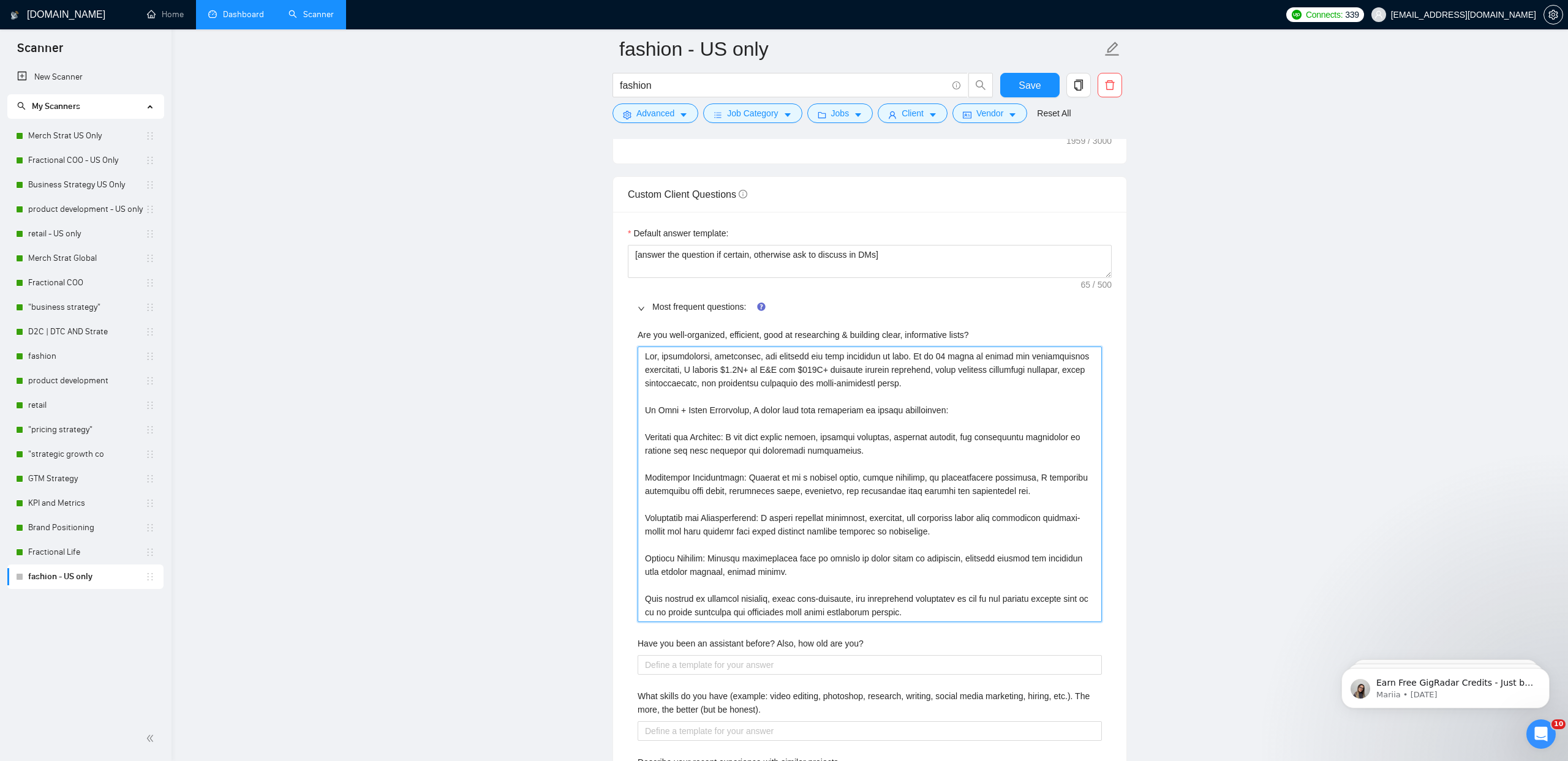
type lists\? "Yes, organization, efficiency, and research are core strengths of mine. In my 2…"
click at [715, 639] on label "Have you been an assistant before? Also, how old are you?" at bounding box center [750, 643] width 226 height 14
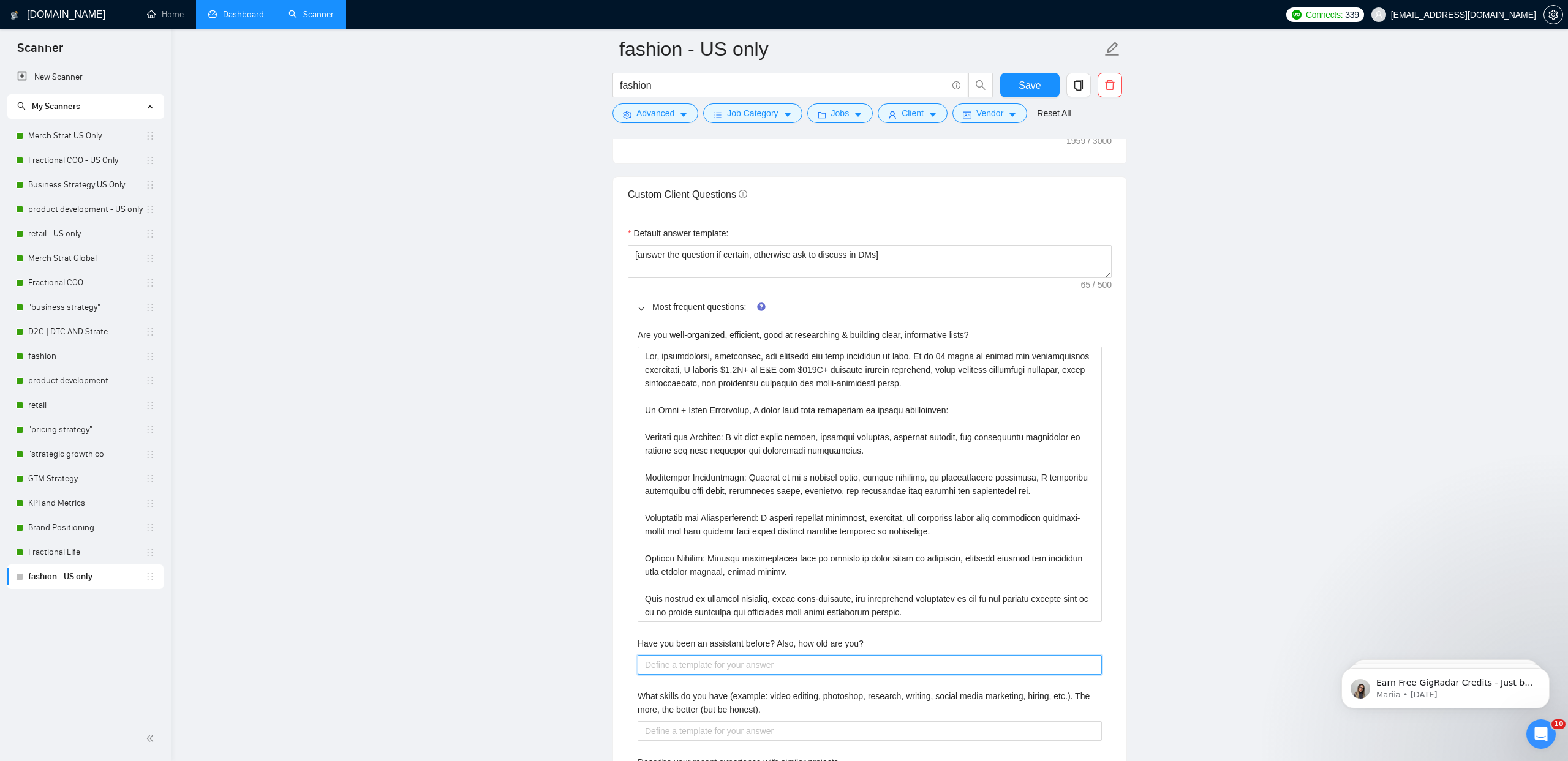
click at [715, 655] on you\? "Have you been an assistant before? Also, how old are you?" at bounding box center [870, 665] width 464 height 20
click at [715, 639] on label "Have you been an assistant before? Also, how old are you?" at bounding box center [750, 643] width 226 height 14
click at [715, 655] on you\? "Have you been an assistant before? Also, how old are you?" at bounding box center [870, 665] width 464 height 20
click at [715, 639] on label "Have you been an assistant before? Also, how old are you?" at bounding box center [750, 643] width 226 height 14
click at [715, 655] on you\? "Have you been an assistant before? Also, how old are you?" at bounding box center [870, 665] width 464 height 20
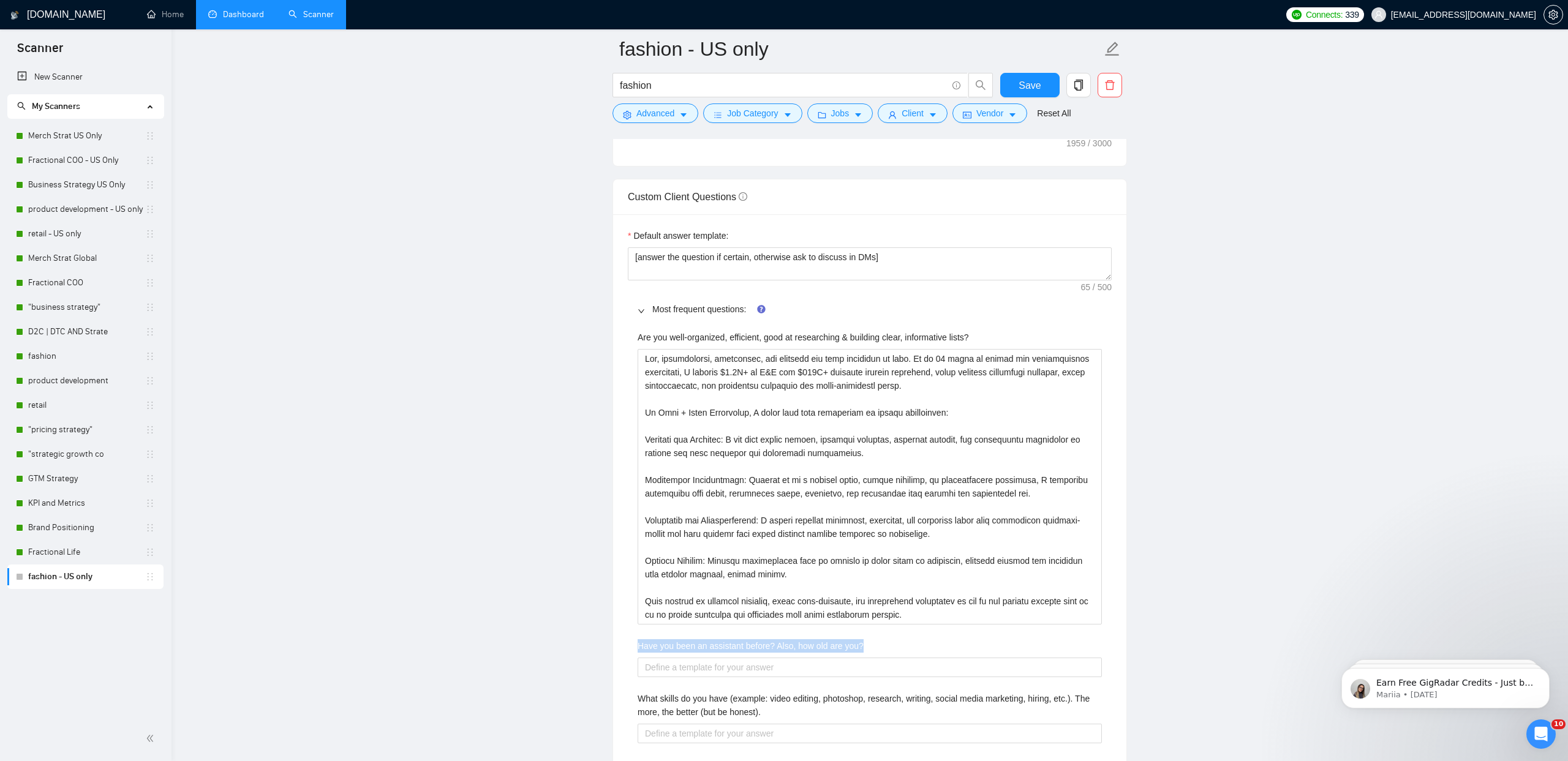
scroll to position [1644, 0]
copy label "Have you been an assistant before? Also, how old are you?"
click at [646, 667] on you\? "Have you been an assistant before? Also, how old are you?" at bounding box center [870, 665] width 464 height 20
paste you\? "Yes — like most of us, I started my career in support roles, learning the funda…"
type you\? "Yes — like most of us, I started my career in support roles, learning the funda…"
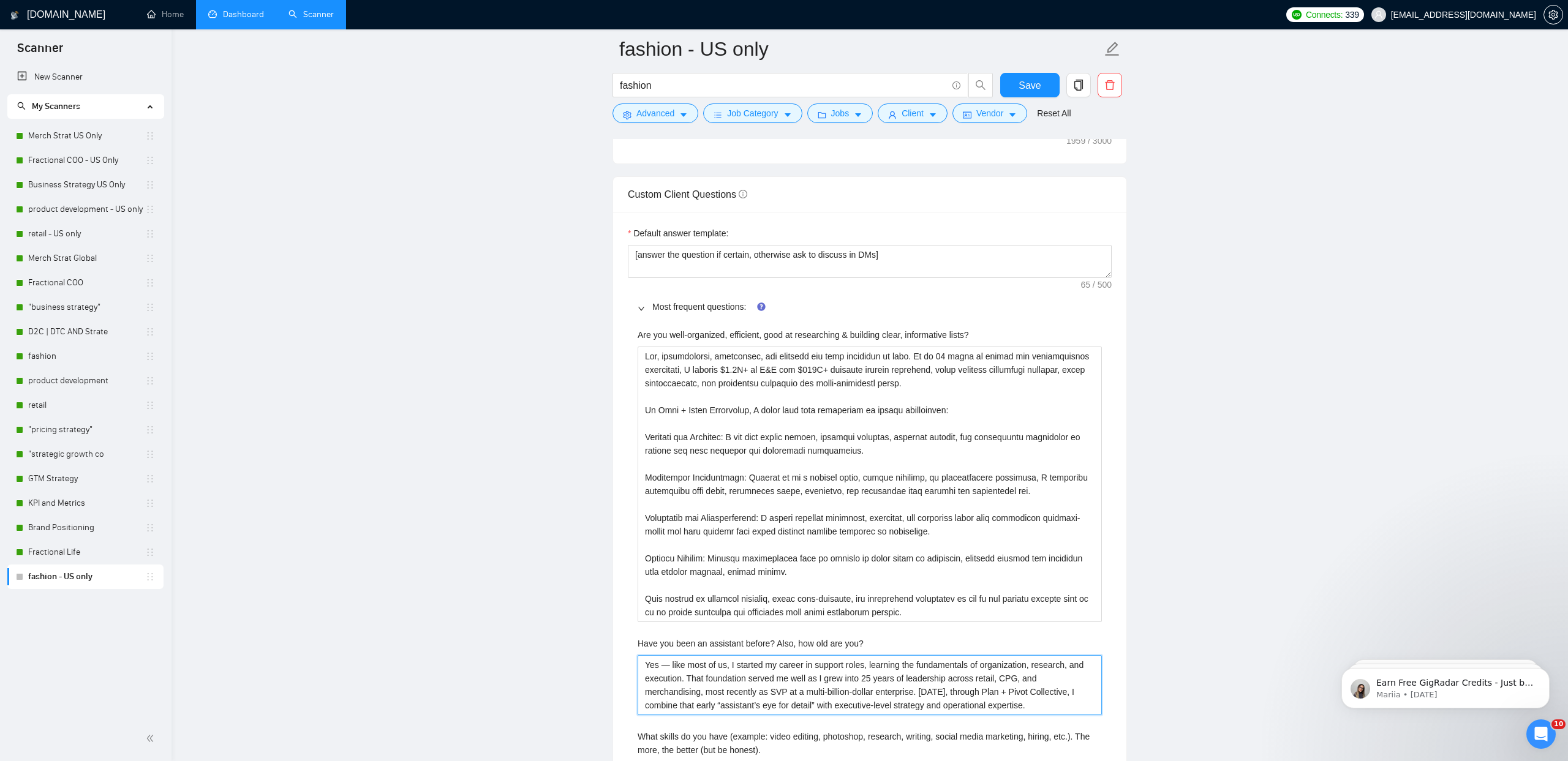
click at [668, 662] on you\? "Yes — like most of us, I started my career in support roles, learning the funda…" at bounding box center [870, 685] width 464 height 60
type you\? "Yes like most of us, I started my career in support roles, learning the fundame…"
type you\? "Yes, like most of us, I started my career in support roles, learning the fundam…"
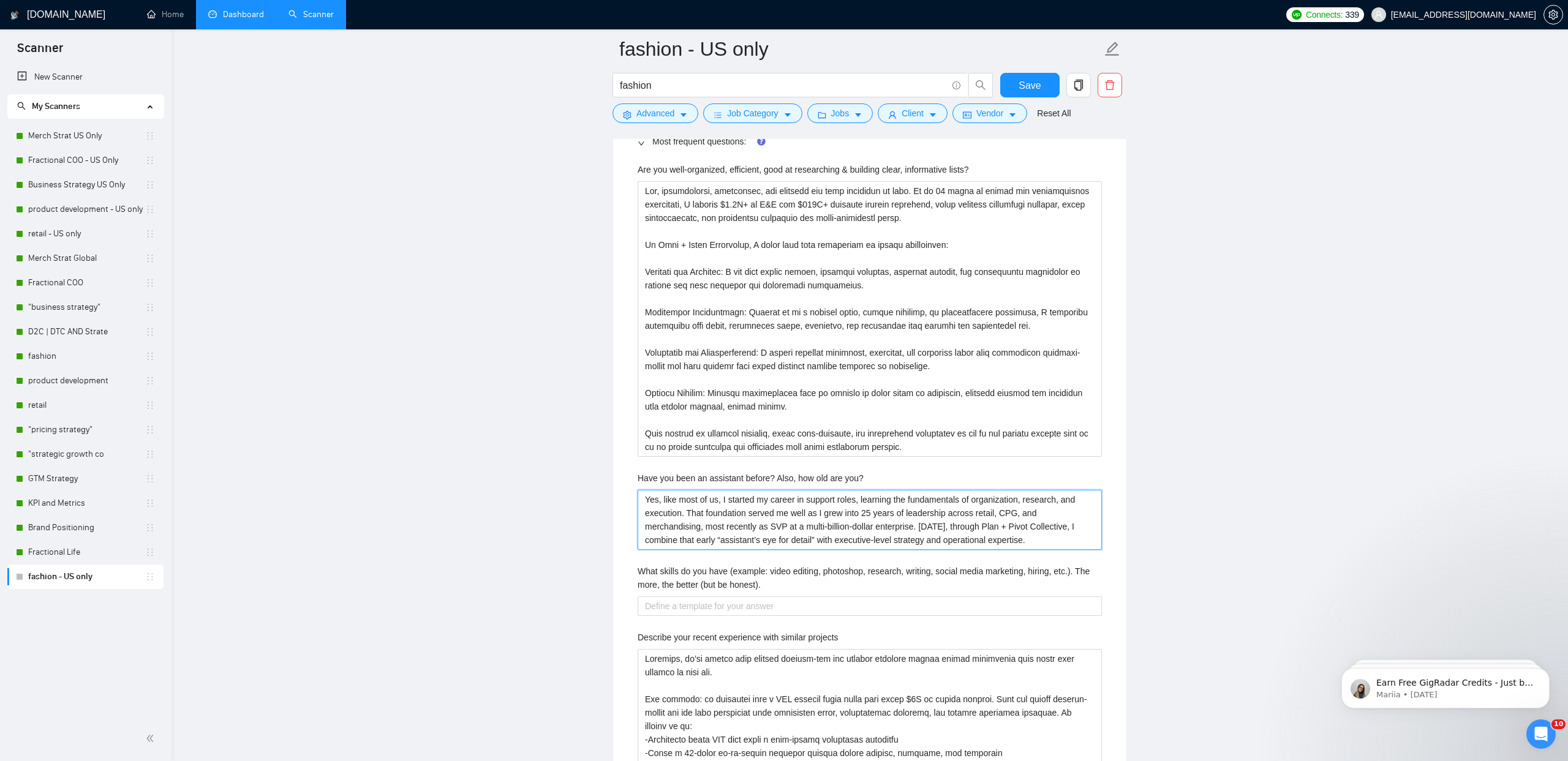
scroll to position [1825, 0]
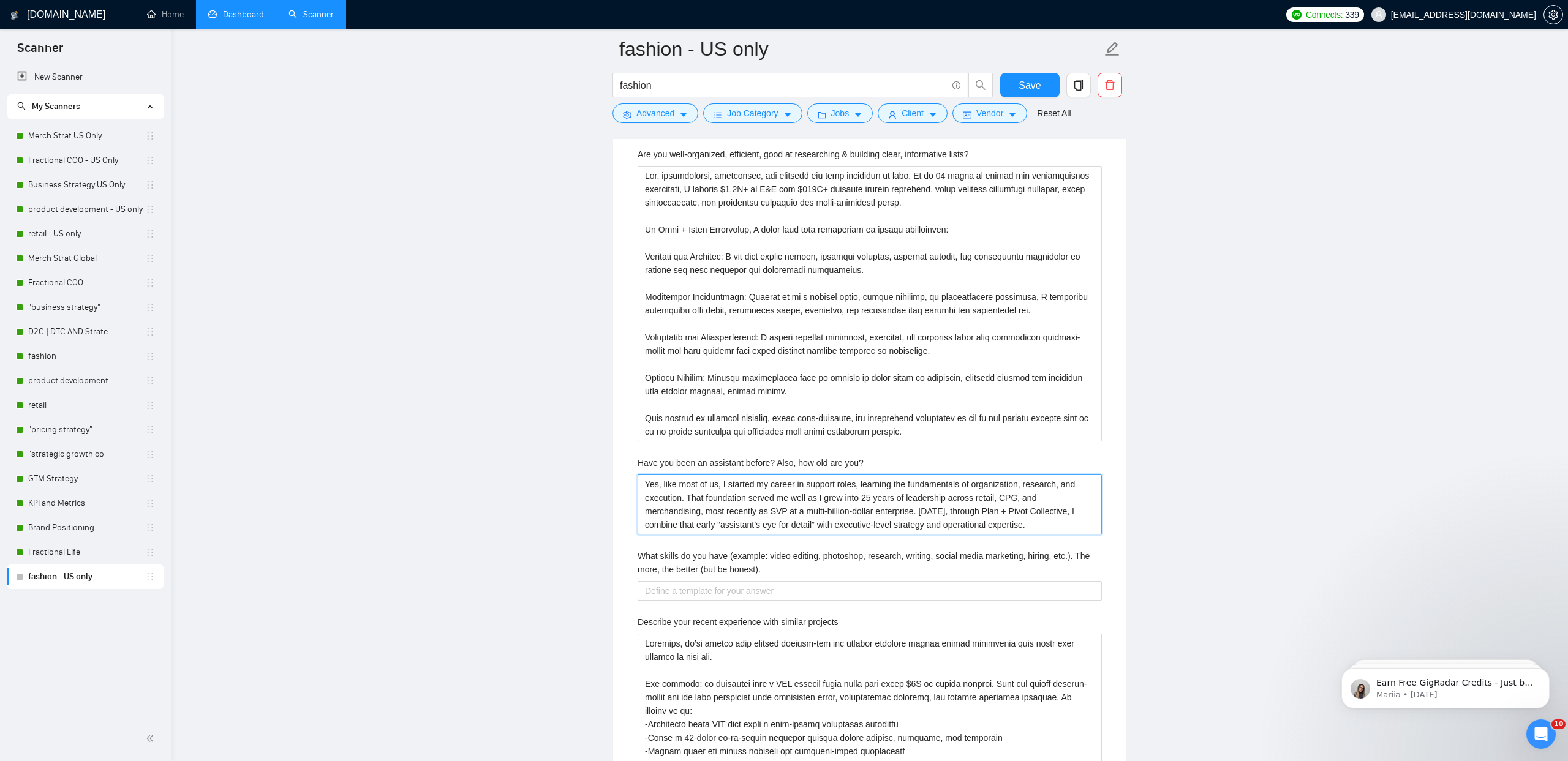
click at [1074, 525] on you\? "Yes, like most of us, I started my career in support roles, learning the fundam…" at bounding box center [870, 504] width 464 height 60
type you\? "Yes, like most of us, I started my career in support roles, learning the fundam…"
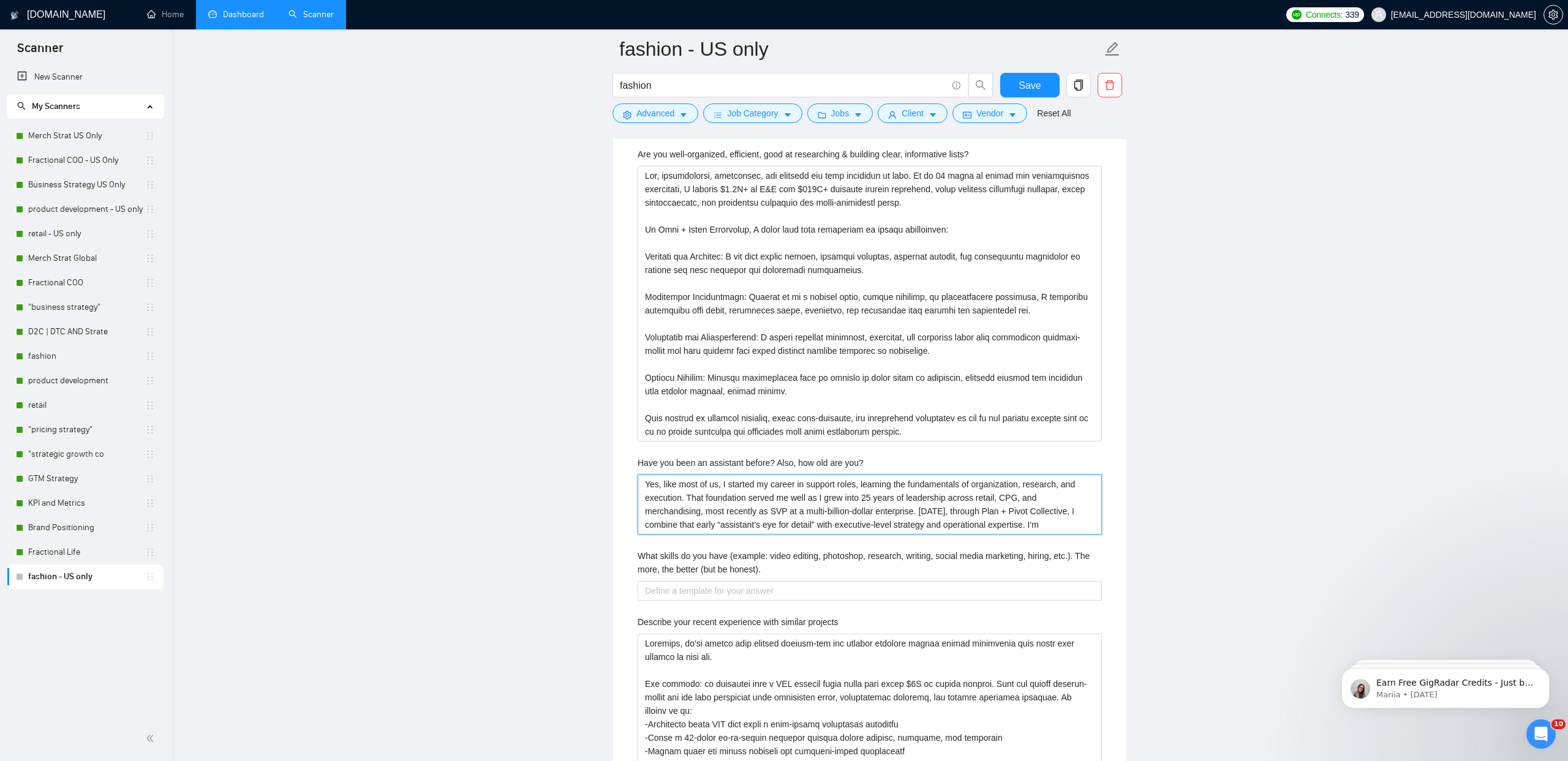
type you\? "Yes, like most of us, I started my career in support roles, learning the fundam…"
paste you\? "Old enough to have led billion-dollar businesses and young enough to still love…"
type you\? "Yes, like most of us, I started my career in support roles, learning the fundam…"
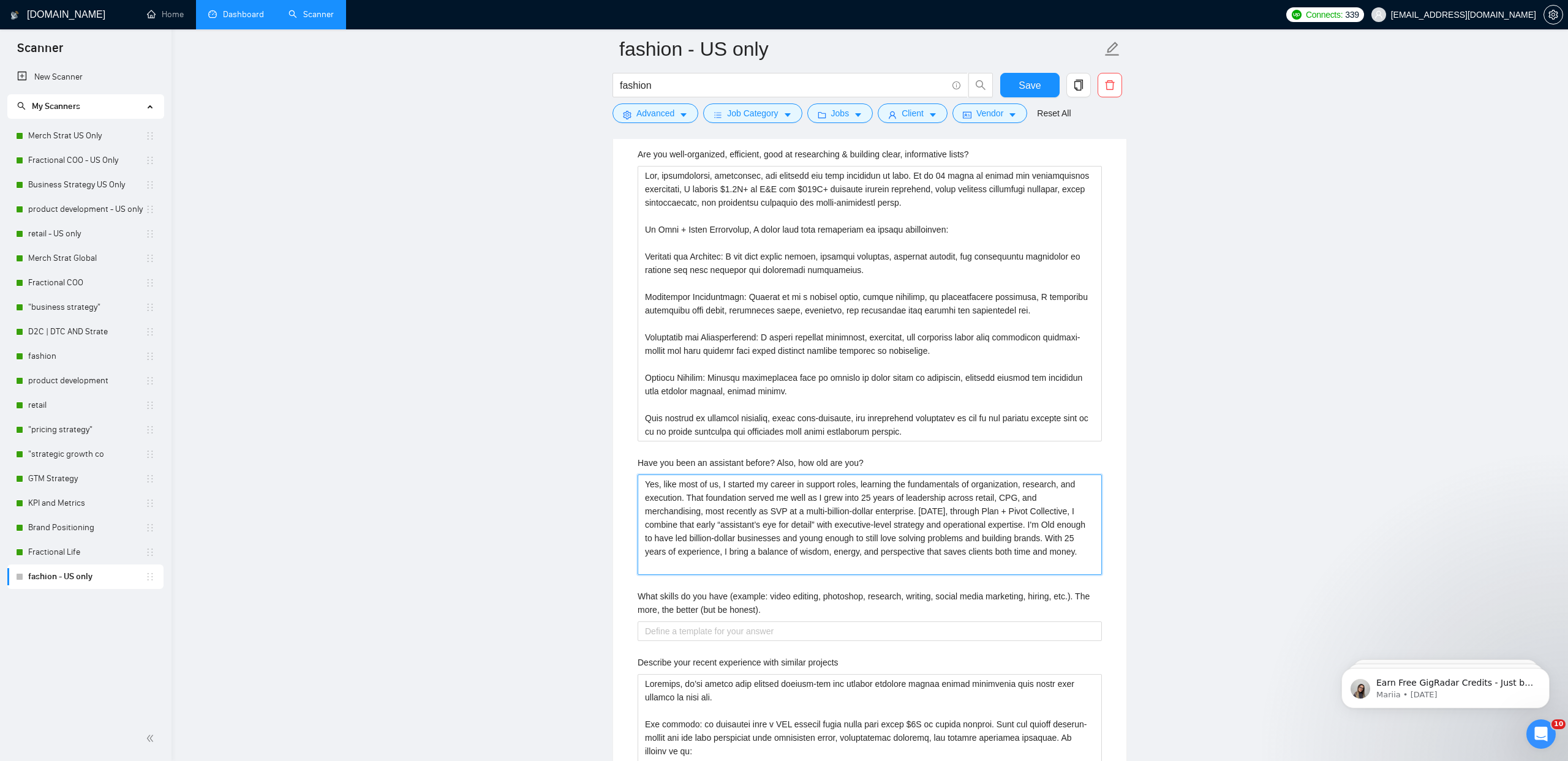
drag, startPoint x: 1061, startPoint y: 521, endPoint x: 1085, endPoint y: 522, distance: 24.0
click at [1061, 521] on you\? "Yes, like most of us, I started my career in support roles, learning the fundam…" at bounding box center [870, 524] width 464 height 101
type you\? "Yes, like most of us, I started my career in support roles, learning the fundam…"
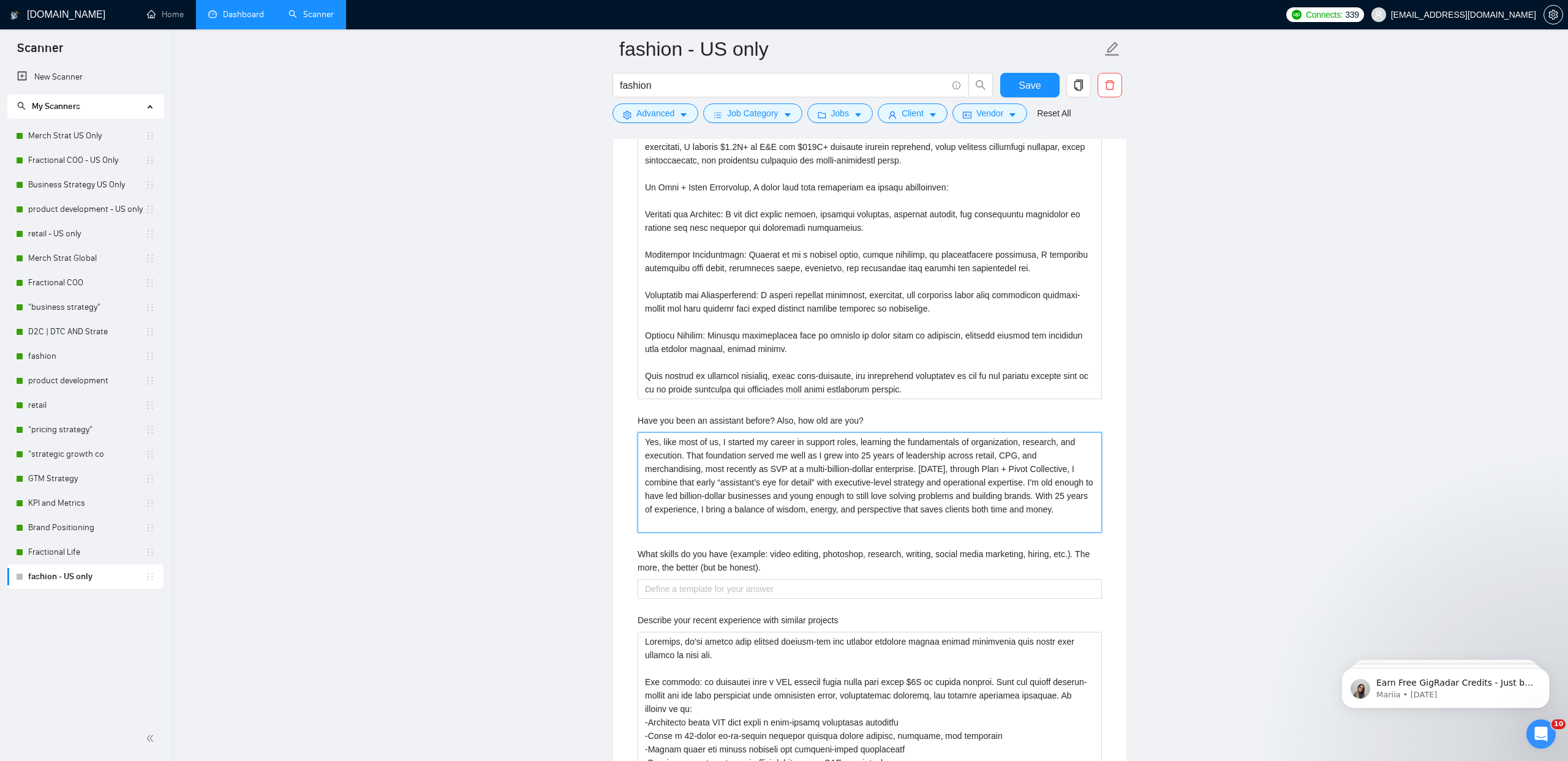
scroll to position [1927, 0]
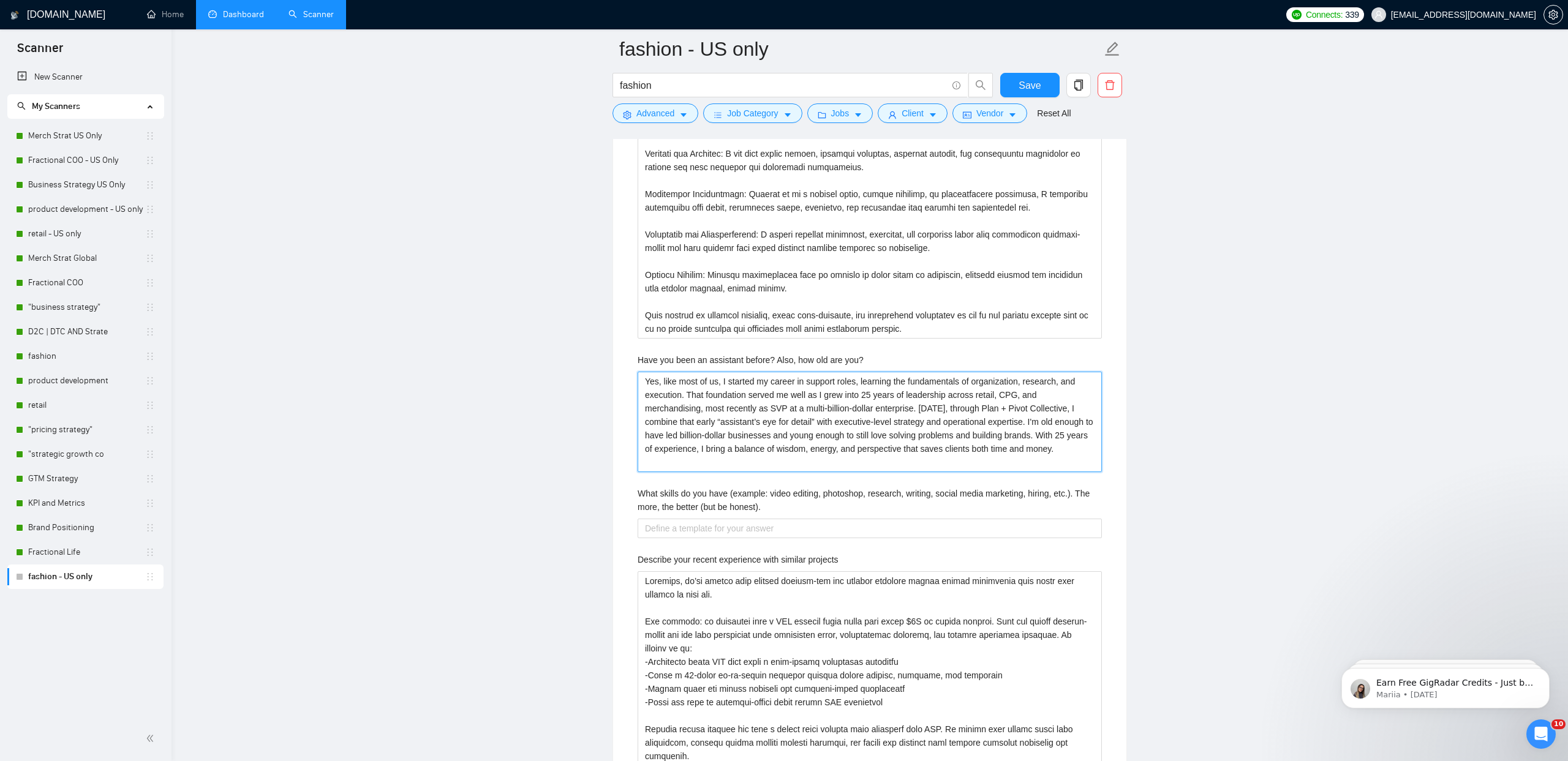
type you\? "Yes, like most of us, I started my career in support roles, learning the fundam…"
drag, startPoint x: 797, startPoint y: 512, endPoint x: 570, endPoint y: 481, distance: 229.1
copy label "What skills do you have (example: video editing, photoshop, research, writing, …"
click at [727, 533] on honest\)\ "What skills do you have (example: video editing, photoshop, research, writing, …" at bounding box center [870, 529] width 464 height 20
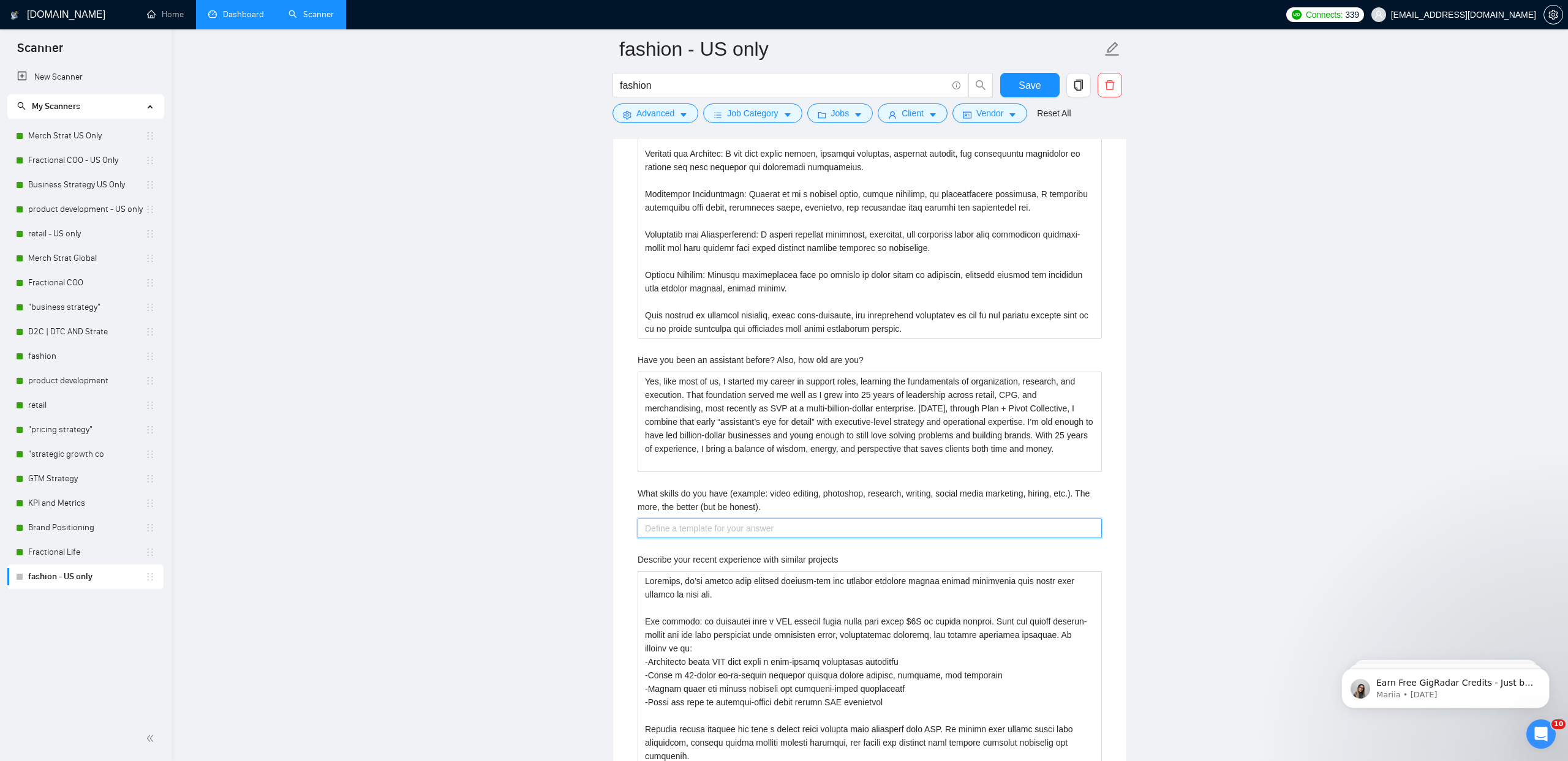
paste honest\)\ "Skills I bring to client work include: Retail & Merchandising Strategy: assortm…"
type honest\)\ "Skills I bring to client work include: Retail & Merchandising Strategy: assortm…"
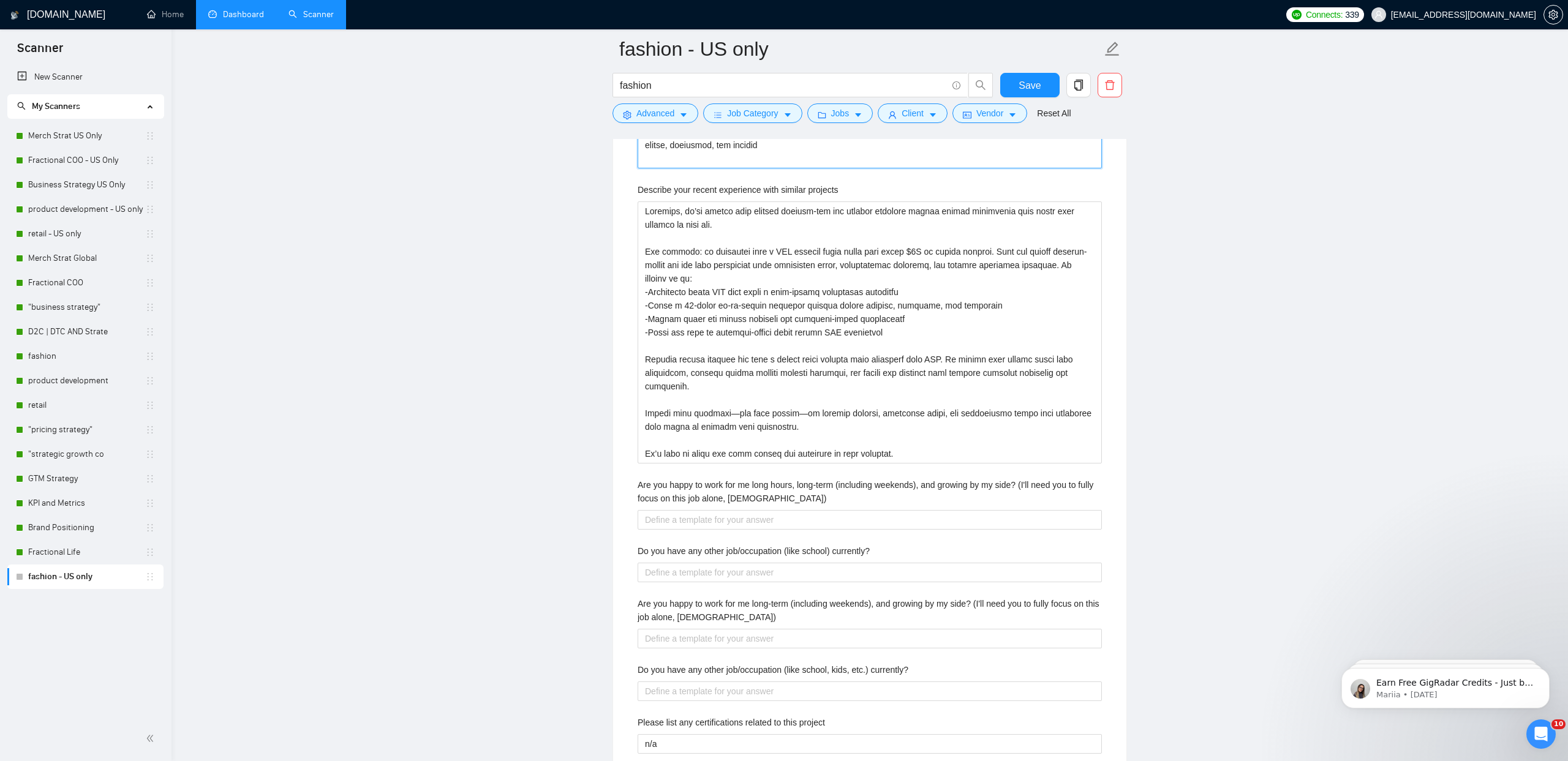
scroll to position [2708, 0]
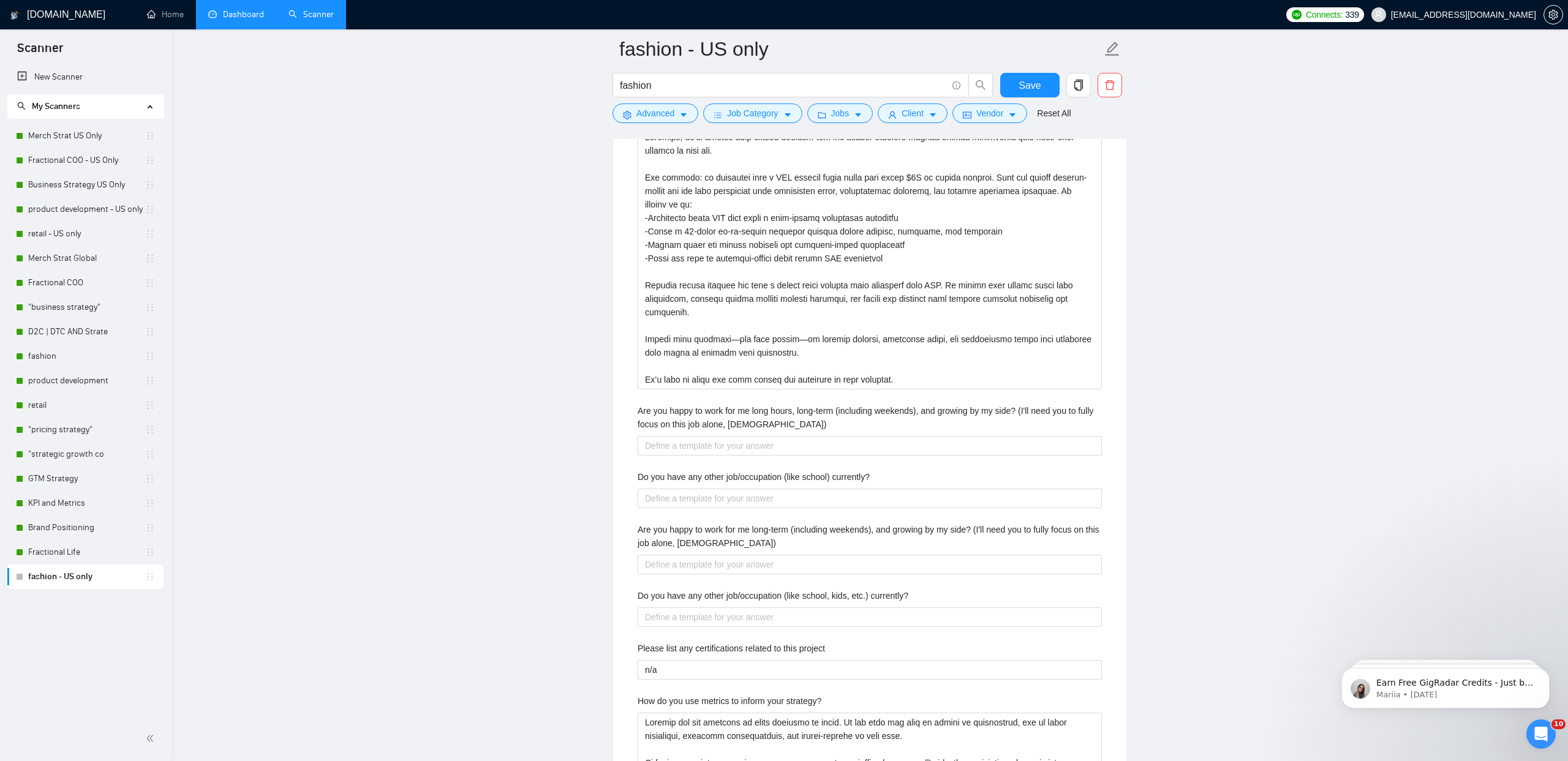
type honest\)\ "Skills I bring to client work include: Retail & Merchandising Strategy: assortm…"
drag, startPoint x: 799, startPoint y: 423, endPoint x: 619, endPoint y: 417, distance: 180.1
copy label "Are you happy to work for me long hours, long-term (including weekends), and gr…"
click at [1028, 90] on span "Save" at bounding box center [1029, 85] width 22 height 15
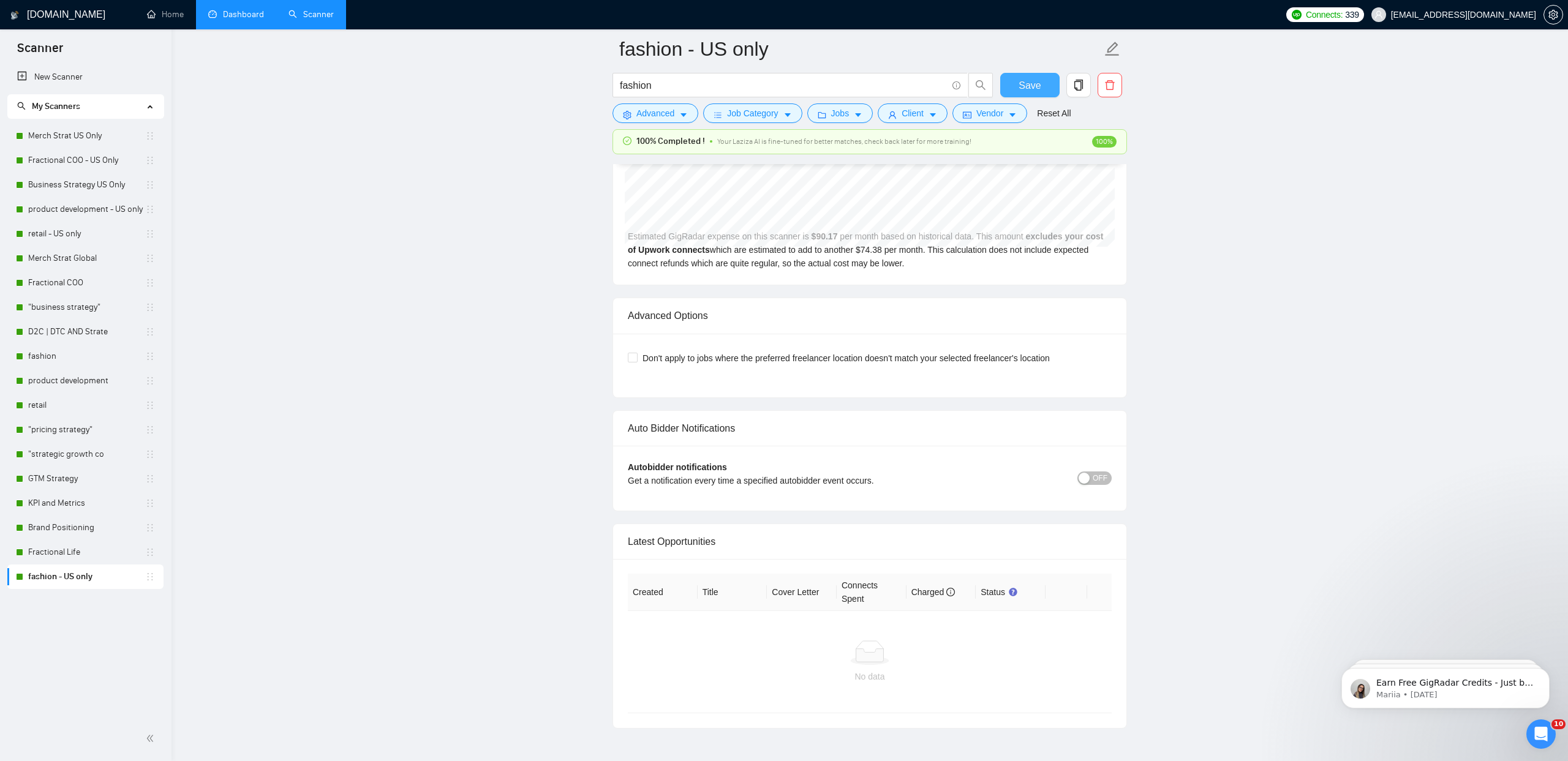
scroll to position [2617, 0]
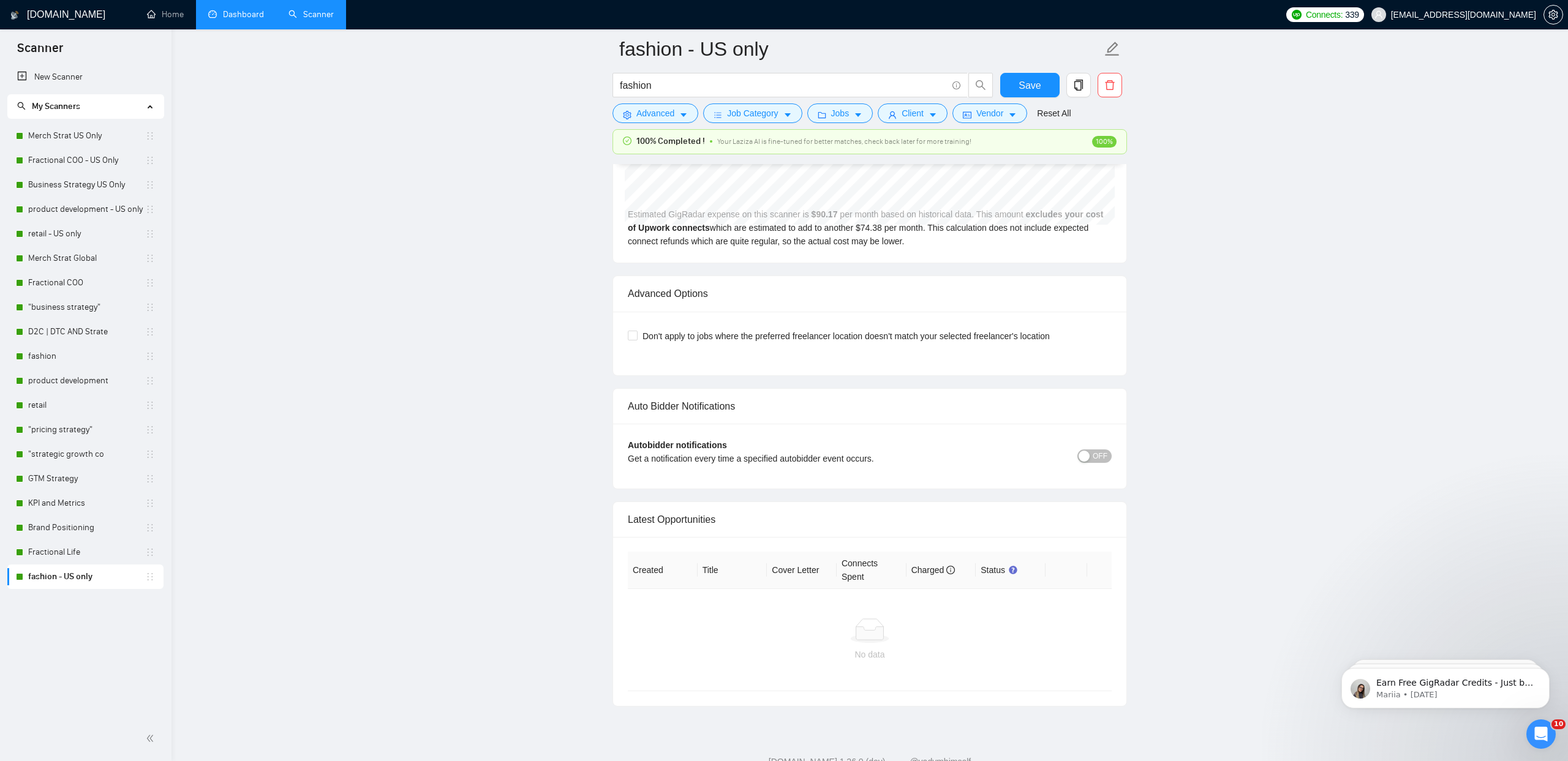
click at [1093, 454] on span "OFF" at bounding box center [1100, 456] width 15 height 14
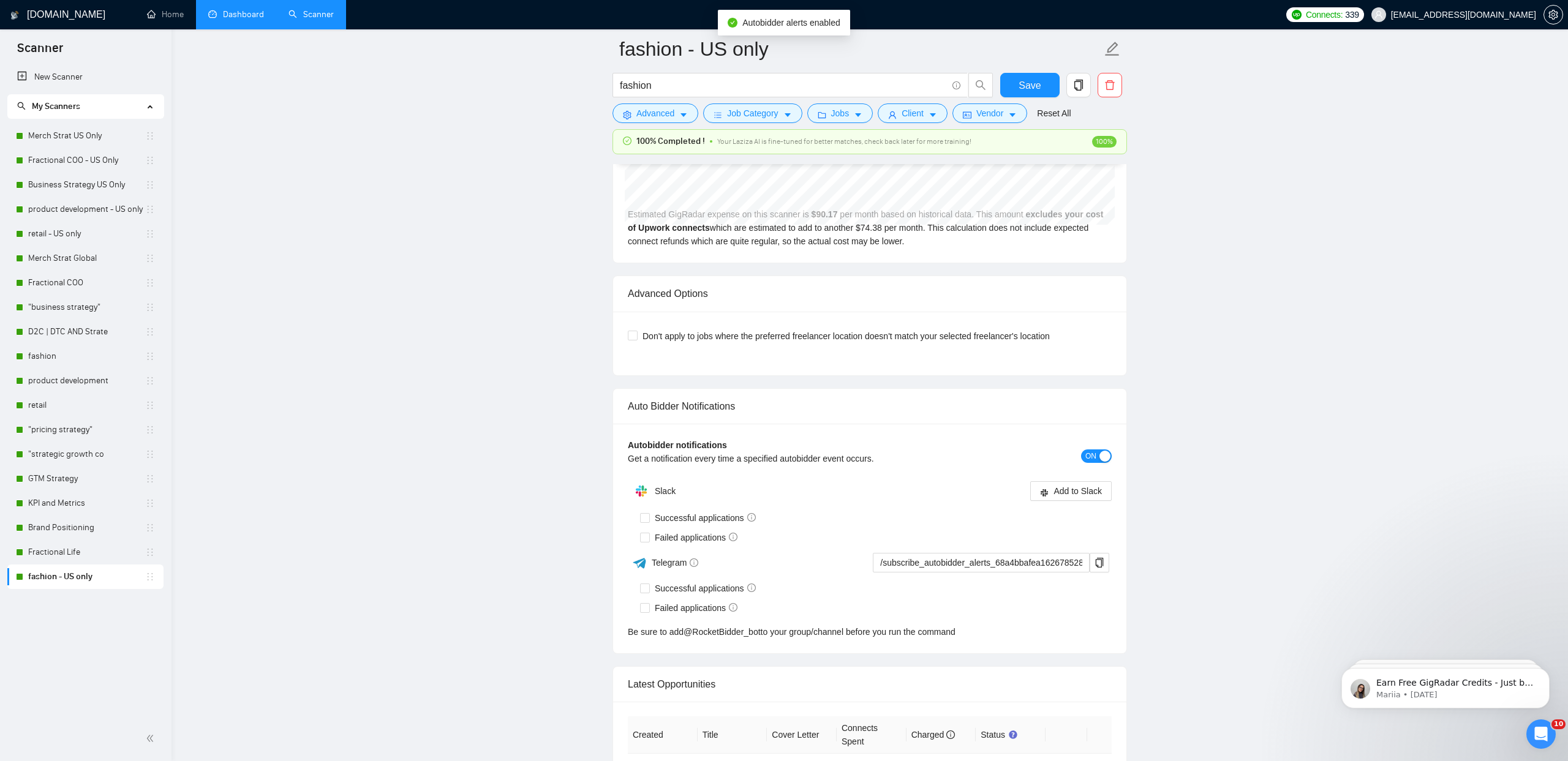
click at [1081, 451] on div "ON" at bounding box center [1052, 456] width 122 height 14
drag, startPoint x: 1057, startPoint y: 484, endPoint x: 990, endPoint y: 450, distance: 75.1
click at [1057, 484] on span "Add to Slack" at bounding box center [1077, 491] width 49 height 14
click at [1095, 454] on span "ON" at bounding box center [1090, 456] width 11 height 14
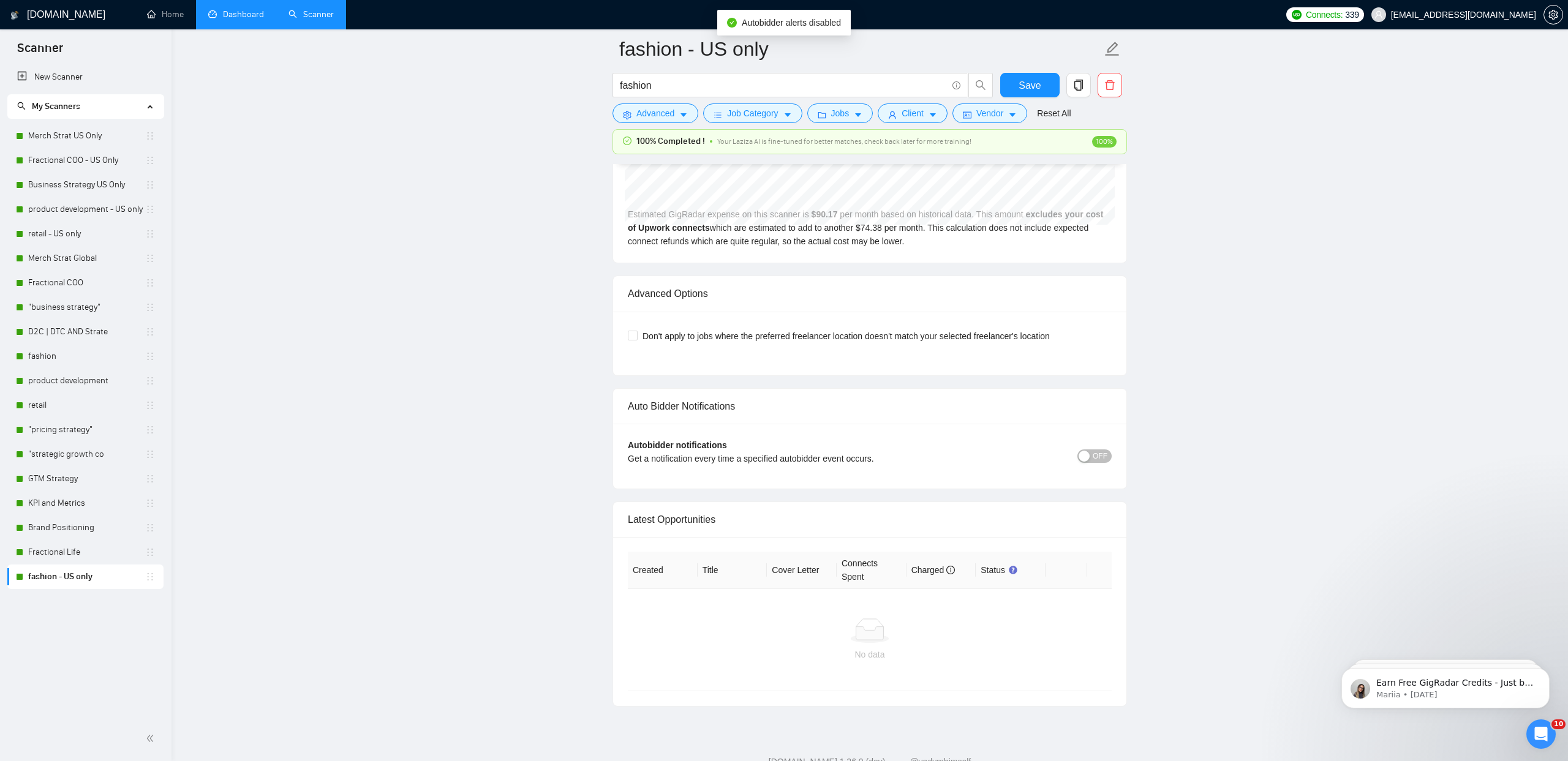
click at [1101, 469] on div "Autobidder notifications Get a notification every time a specified autobidder e…" at bounding box center [870, 456] width 484 height 36
click at [1101, 454] on span "OFF" at bounding box center [1100, 456] width 15 height 14
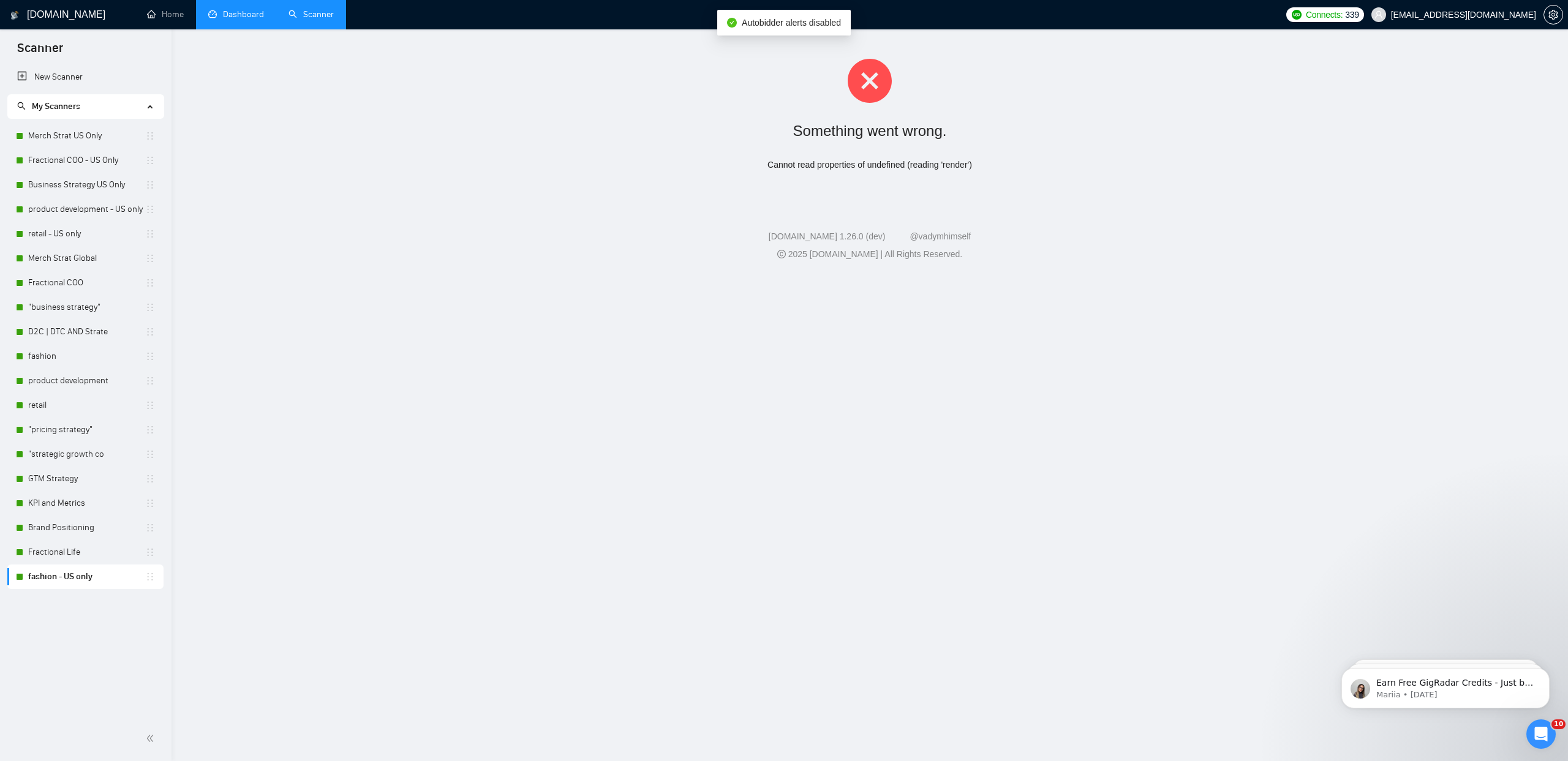
scroll to position [0, 0]
click at [872, 76] on icon "close-circle" at bounding box center [870, 81] width 44 height 44
click at [871, 82] on icon "close-circle" at bounding box center [870, 81] width 44 height 44
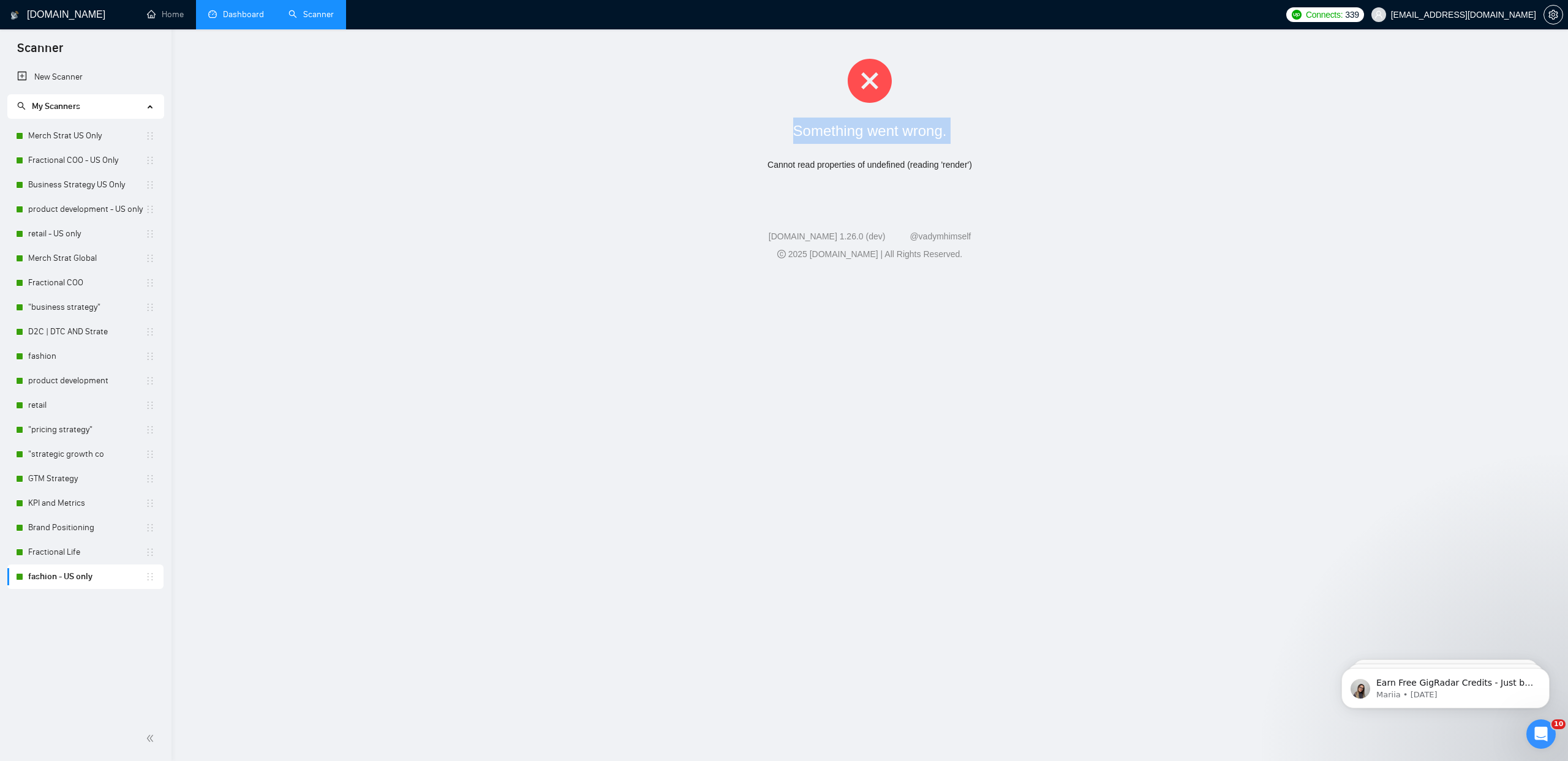
click at [78, 580] on link "fashion - US only" at bounding box center [86, 577] width 117 height 25
click at [257, 9] on link "Dashboard" at bounding box center [236, 14] width 56 height 10
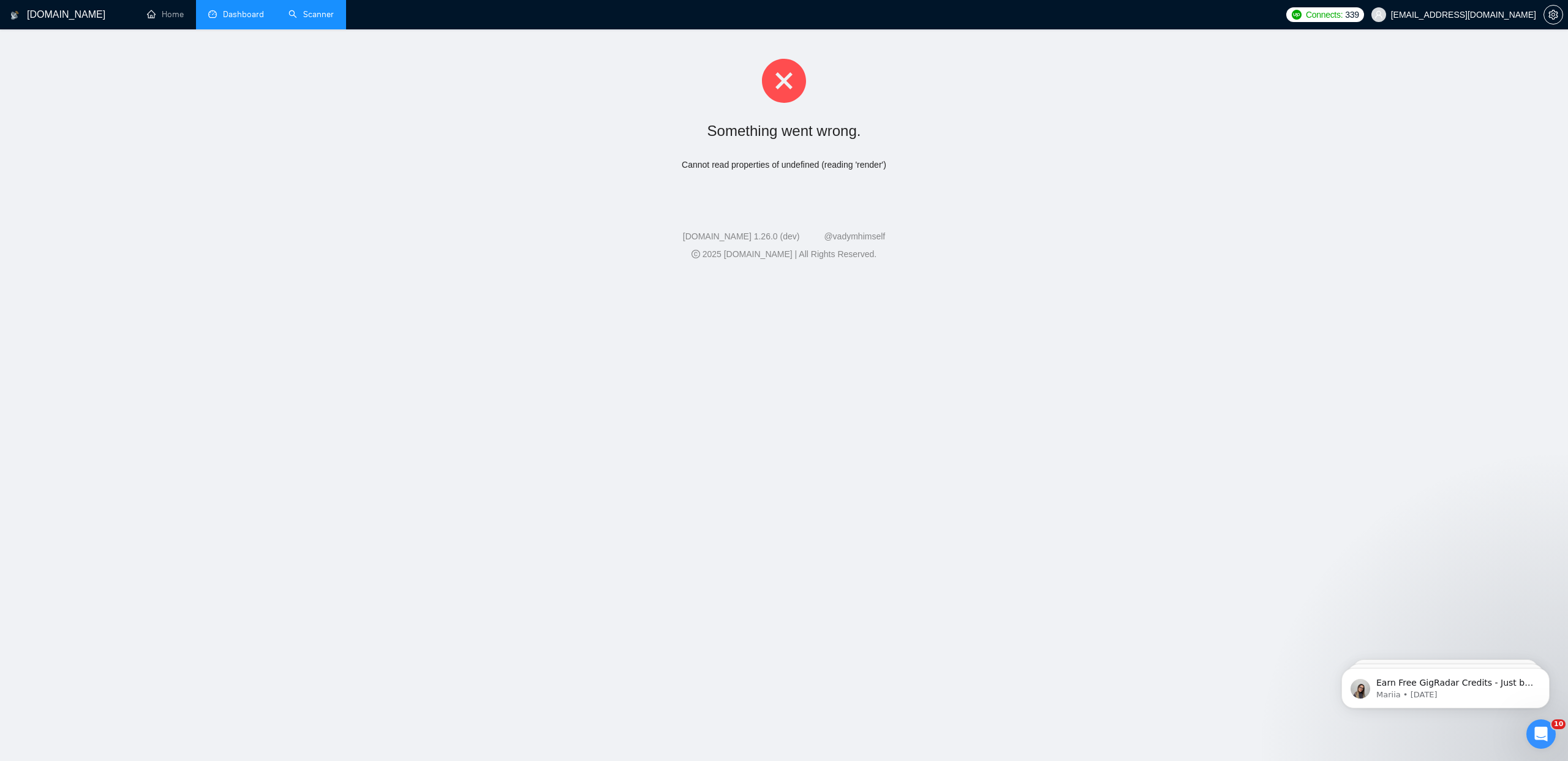
click at [254, 18] on span "Dashboard" at bounding box center [243, 14] width 41 height 10
click at [61, 19] on h1 "[DOMAIN_NAME]" at bounding box center [66, 15] width 79 height 30
click at [211, 20] on link "Dashboard" at bounding box center [236, 14] width 56 height 10
click at [308, 16] on link "Scanner" at bounding box center [311, 14] width 45 height 10
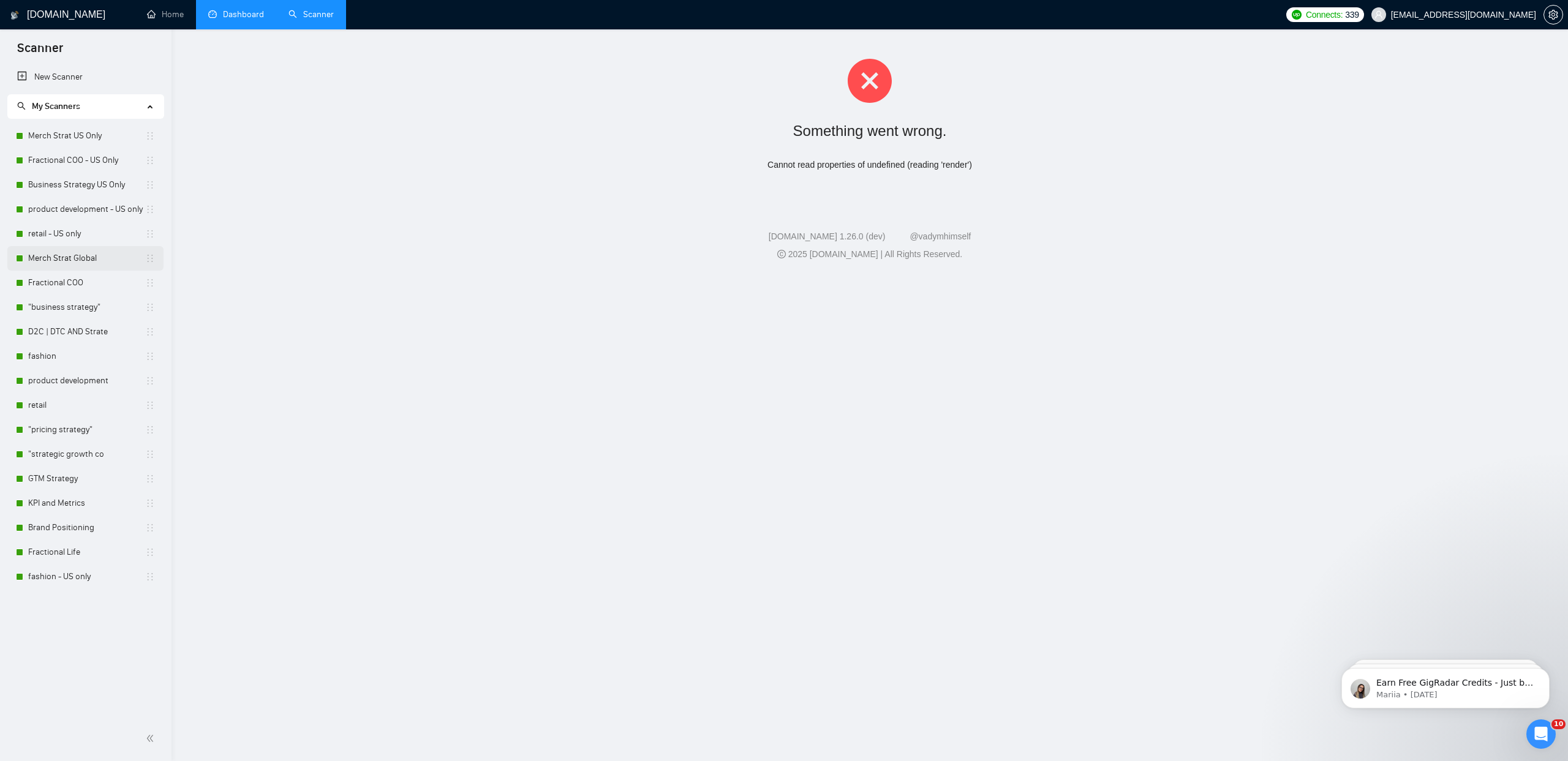
click at [82, 247] on link "Merch Strat Global" at bounding box center [86, 258] width 117 height 25
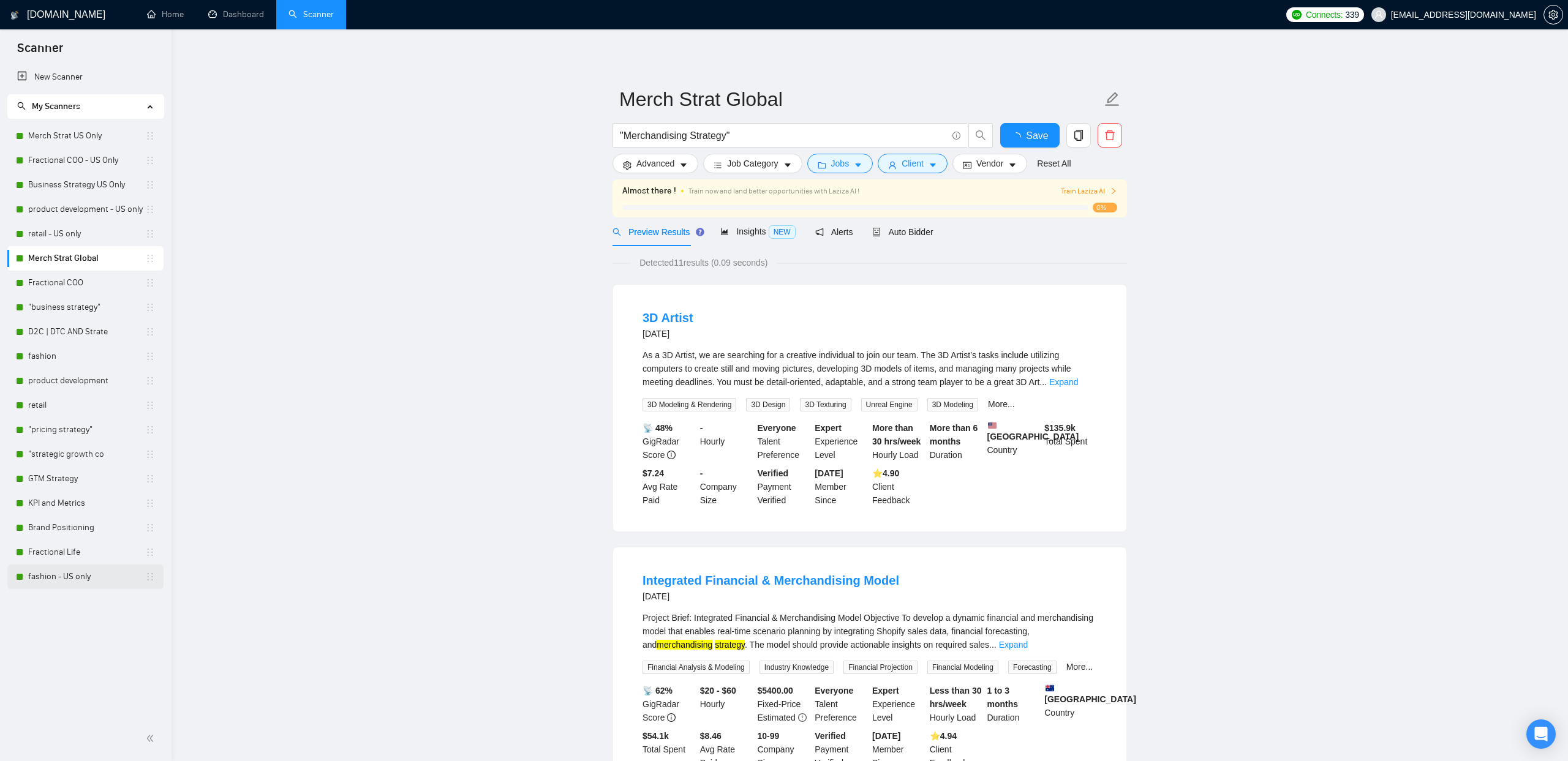
click at [84, 577] on link "fashion - US only" at bounding box center [86, 577] width 117 height 25
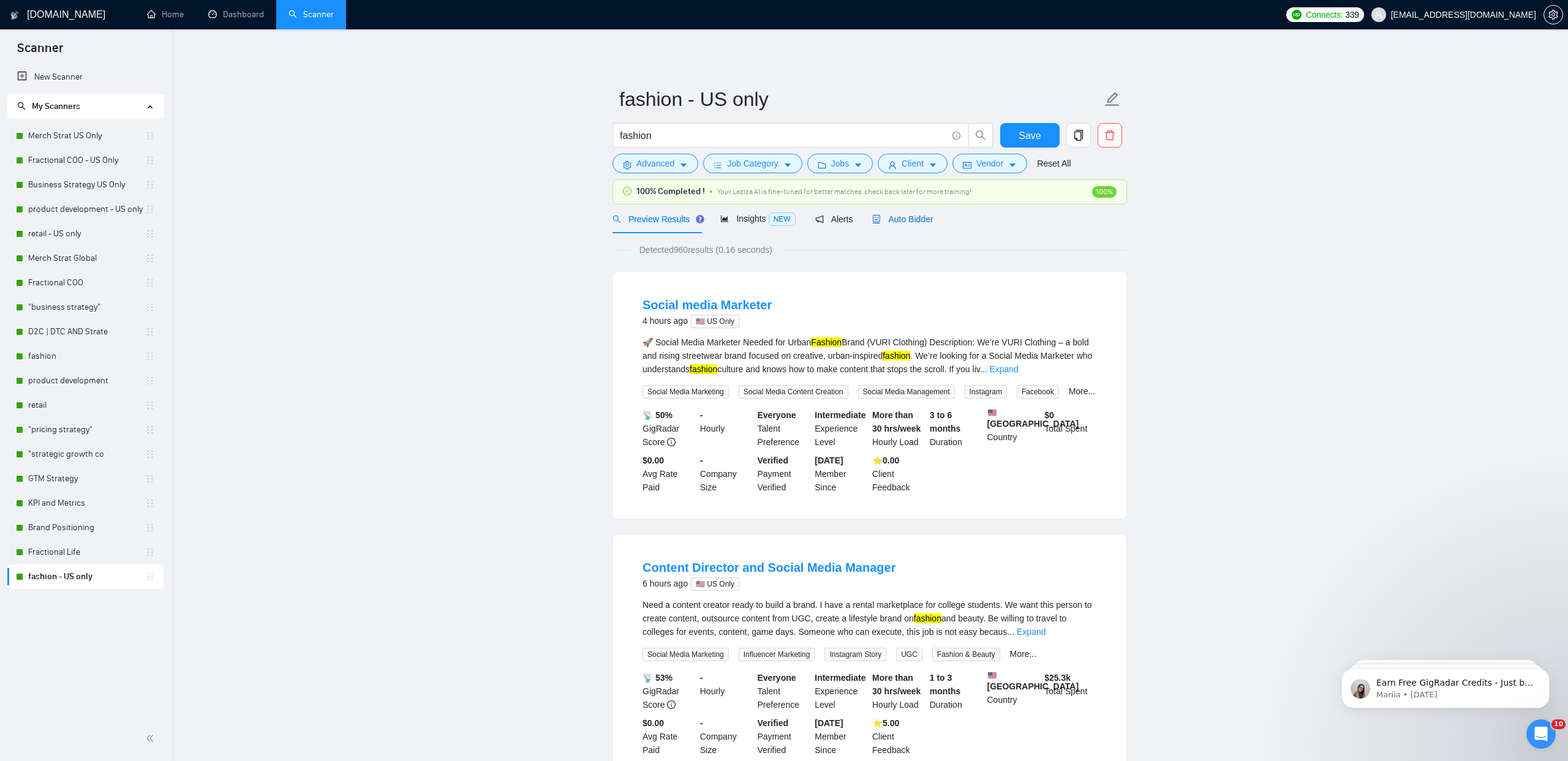
drag, startPoint x: 920, startPoint y: 220, endPoint x: 907, endPoint y: 233, distance: 18.4
click at [920, 220] on span "Auto Bidder" at bounding box center [902, 219] width 61 height 10
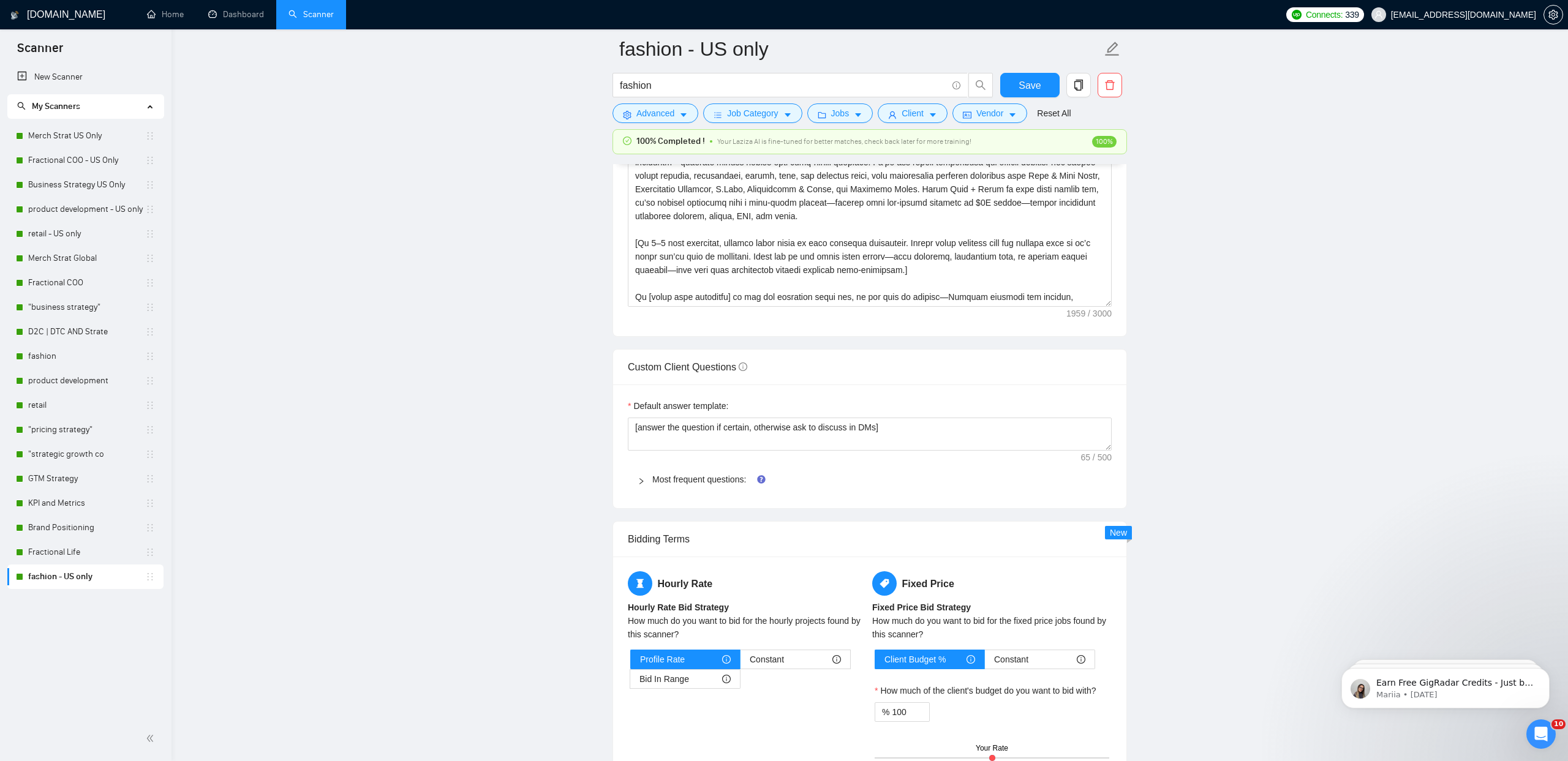
scroll to position [1577, 0]
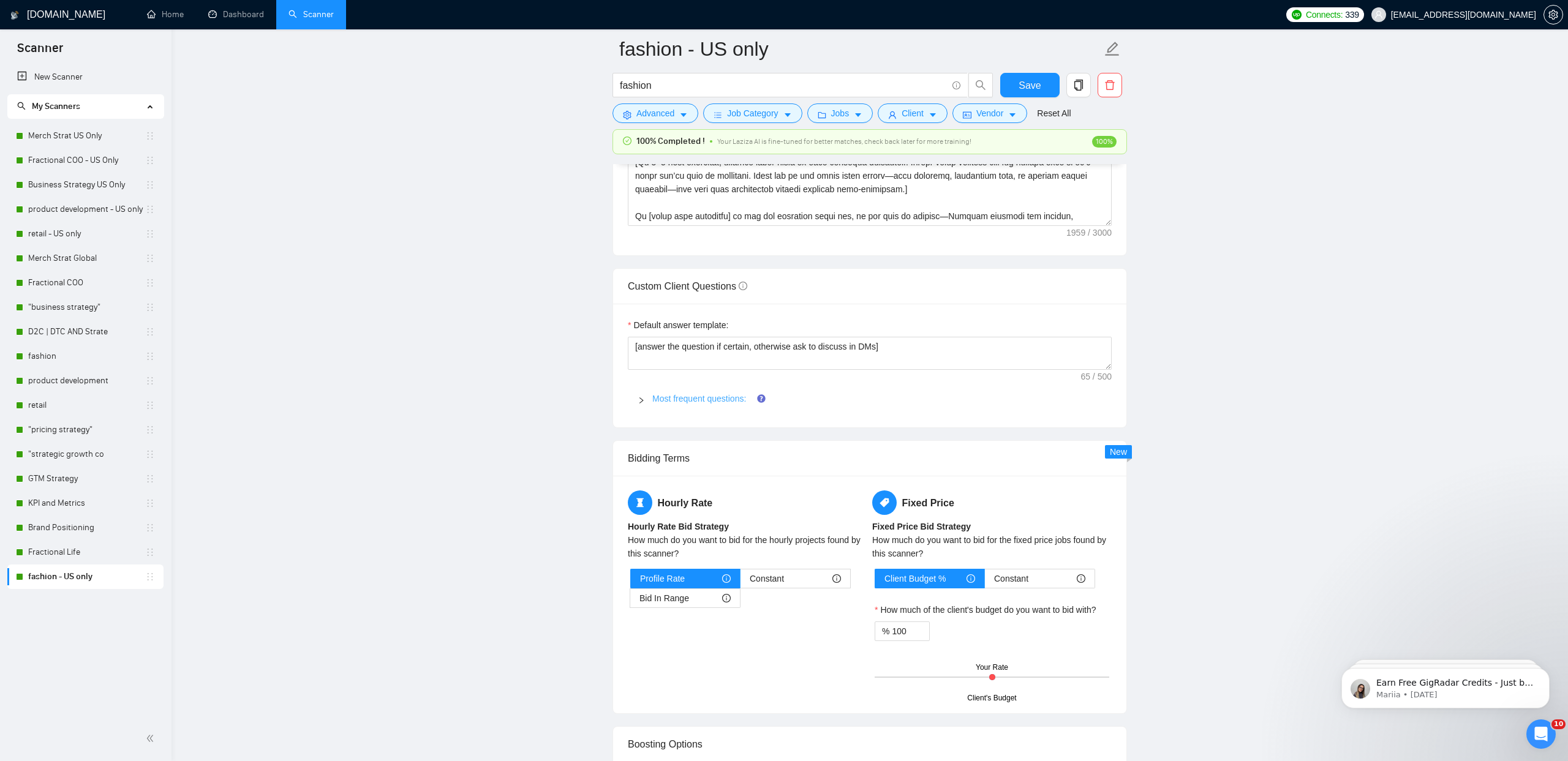
click at [683, 399] on link "Most frequent questions:" at bounding box center [699, 398] width 94 height 10
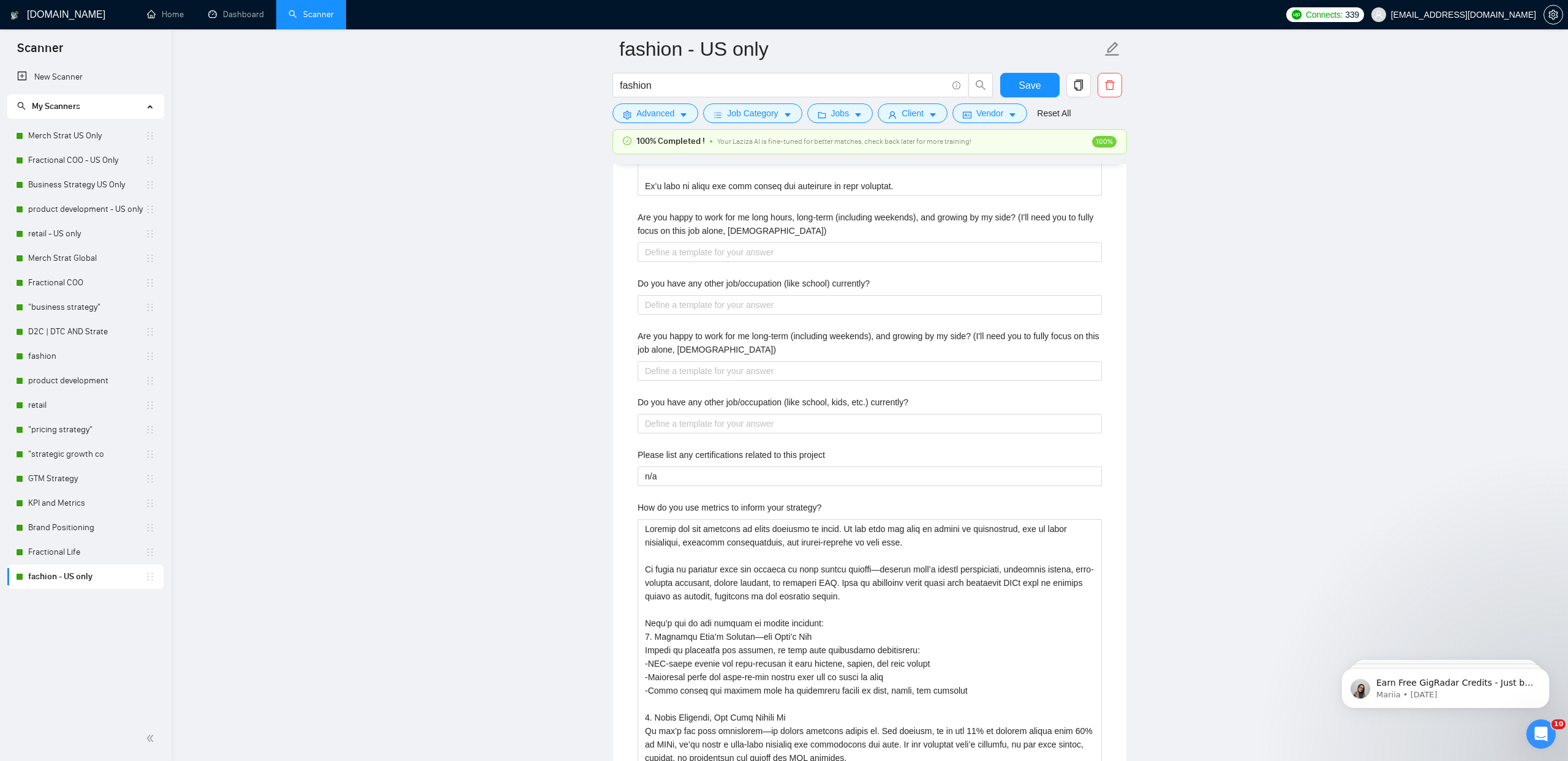
scroll to position [2930, 0]
click at [667, 246] on full-time\) "Are you happy to work for me long hours, long-term (including weekends), and gr…" at bounding box center [870, 248] width 464 height 20
paste full-time\) "I’ve just come off a 25-year career leading billion-dollar retail and CPG busin…"
type full-time\) "I’ve just come off a 25-year career leading billion-dollar retail and CPG busin…"
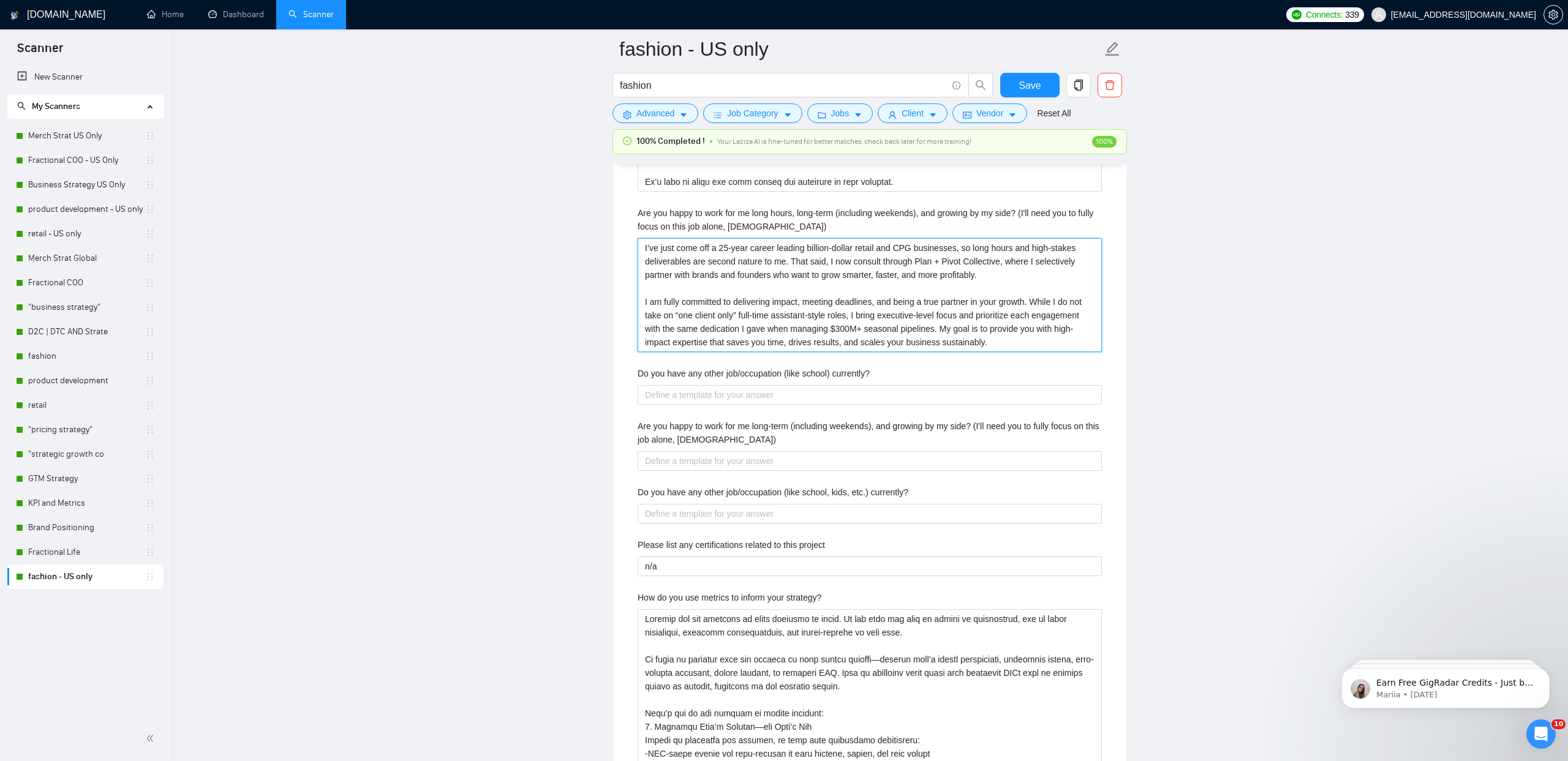
type full-time\) "I’ve just come off a 25-year career leading billion-dollar retail and CPG busin…"
click at [699, 375] on label "Do you have any other job/occupation (like school) currently?" at bounding box center [753, 374] width 232 height 14
click at [699, 385] on currently\? "Do you have any other job/occupation (like school) currently?" at bounding box center [870, 395] width 464 height 20
click at [699, 375] on label "Do you have any other job/occupation (like school) currently?" at bounding box center [753, 374] width 232 height 14
click at [699, 385] on currently\? "Do you have any other job/occupation (like school) currently?" at bounding box center [870, 395] width 464 height 20
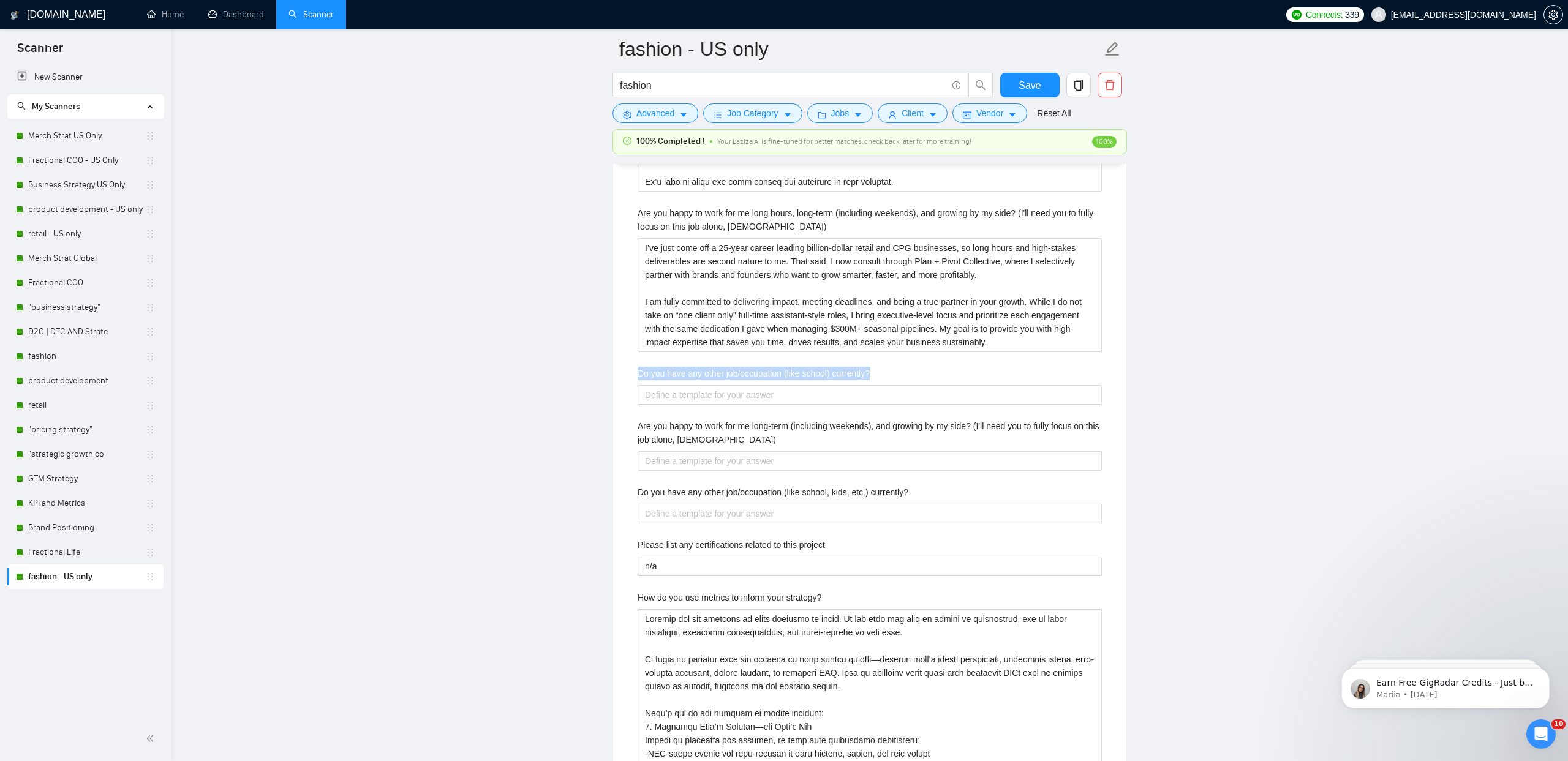
click at [699, 375] on label "Do you have any other job/occupation (like school) currently?" at bounding box center [753, 374] width 232 height 14
click at [699, 385] on currently\? "Do you have any other job/occupation (like school) currently?" at bounding box center [870, 395] width 464 height 20
copy label "Do you have any other job/occupation (like school) currently?"
click at [1014, 90] on button "Save" at bounding box center [1030, 85] width 60 height 25
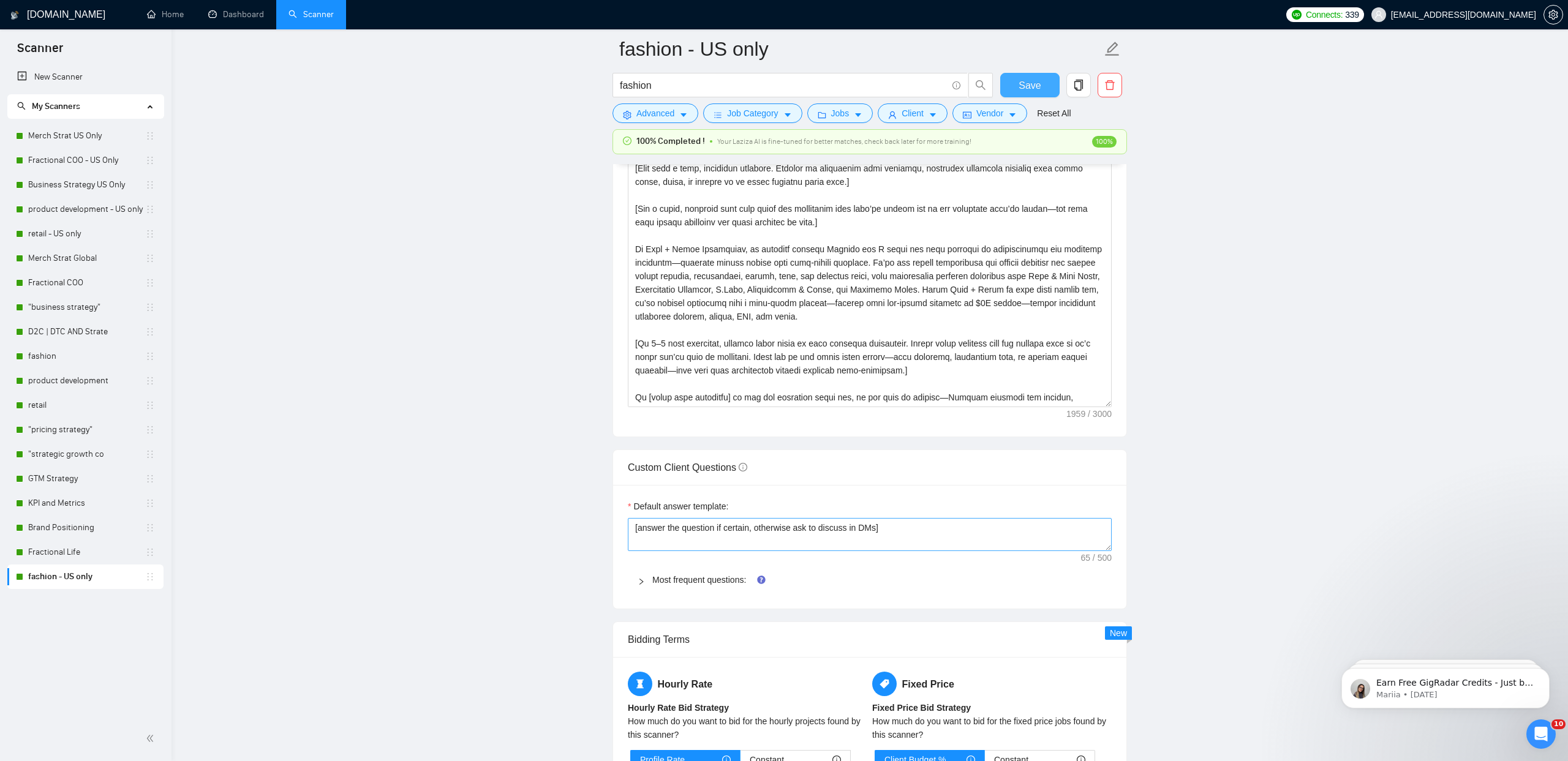
scroll to position [1393, 0]
click at [680, 578] on link "Most frequent questions:" at bounding box center [699, 583] width 94 height 10
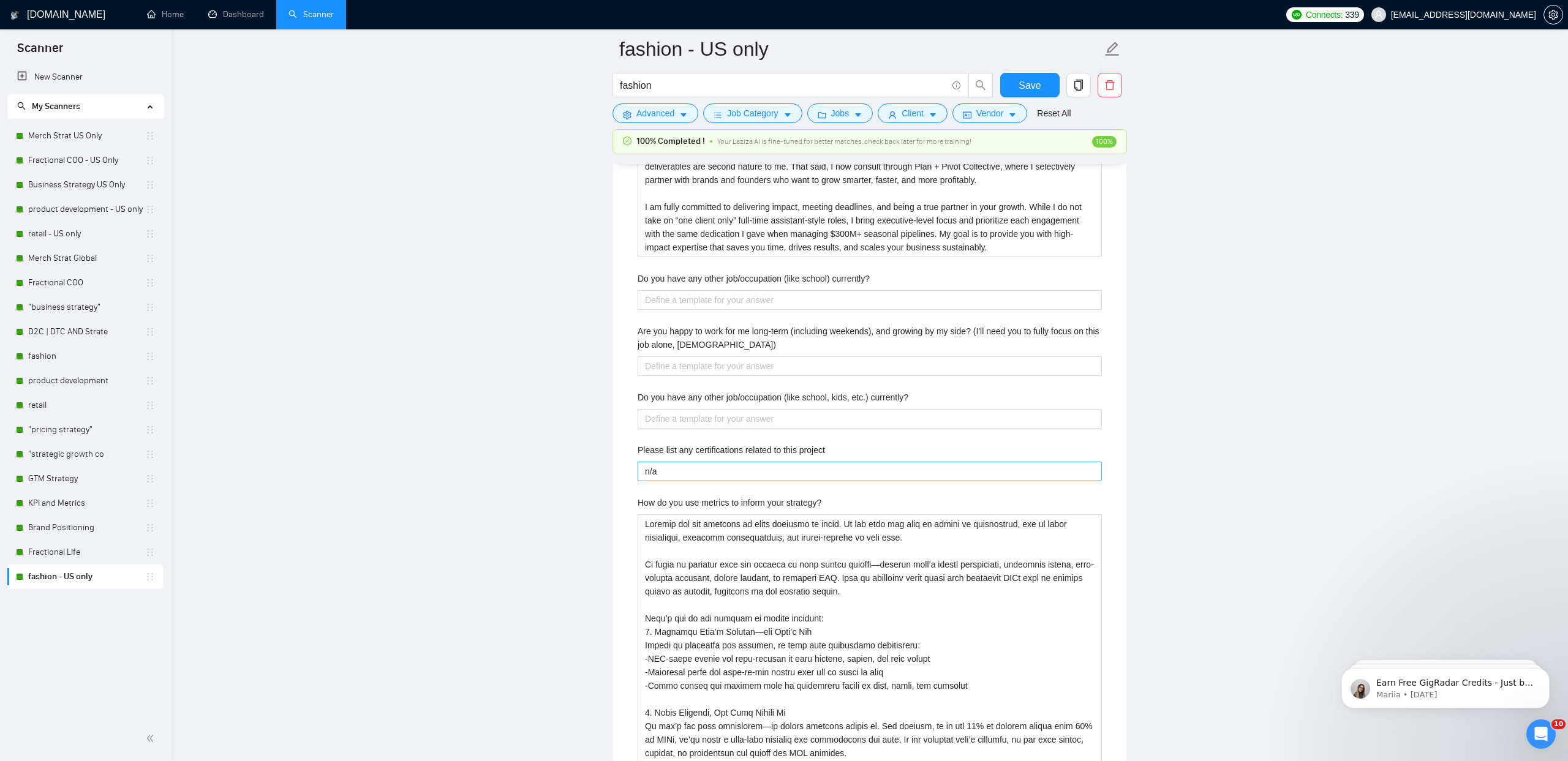
scroll to position [2955, 0]
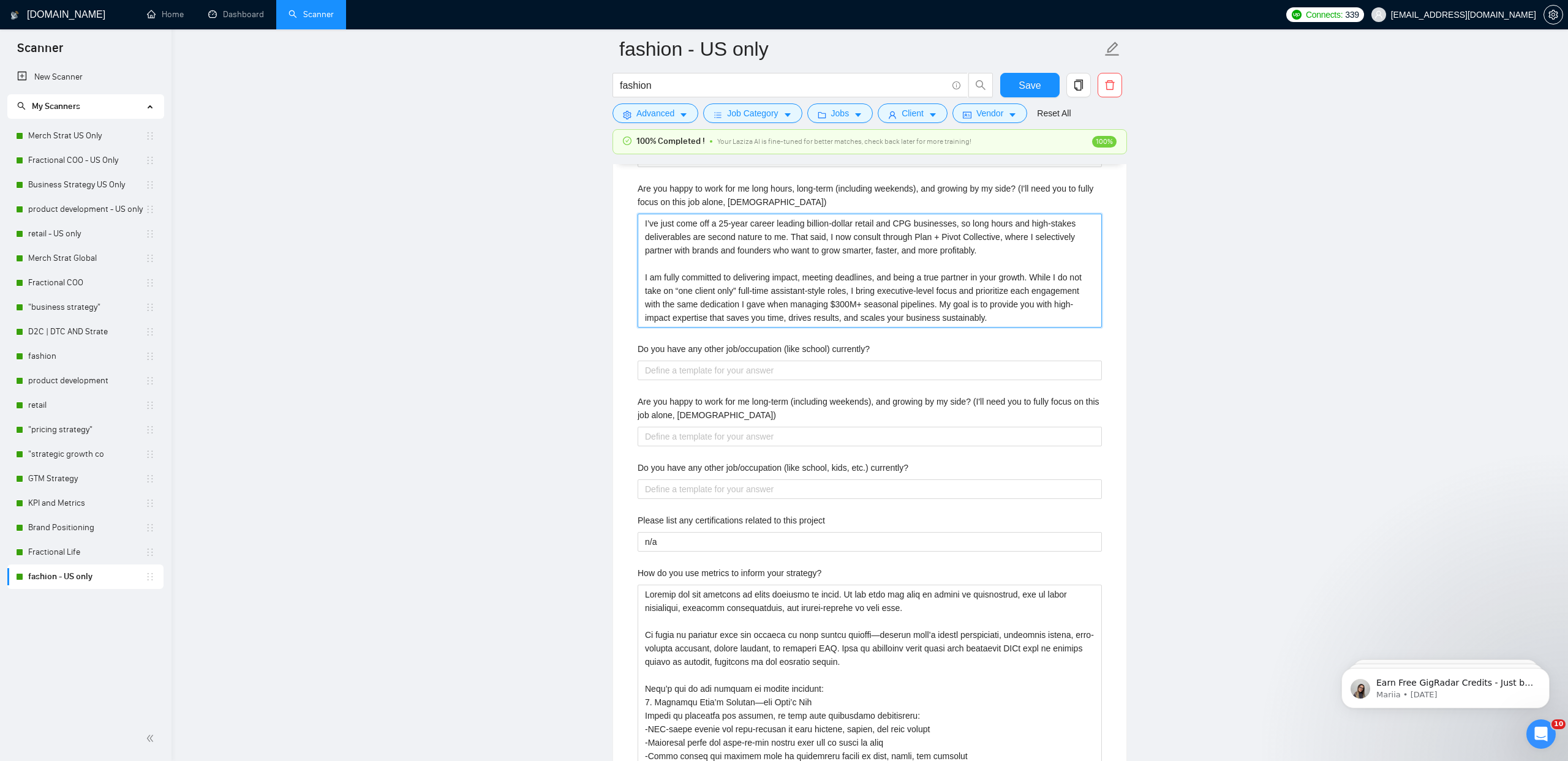
drag, startPoint x: 645, startPoint y: 222, endPoint x: 716, endPoint y: 351, distance: 147.2
click at [716, 351] on div "Are you well-organized, efficient, good at researching & building clear, inform…" at bounding box center [870, 654] width 484 height 3241
click at [695, 443] on full-time\) "Are you happy to work for me long-term (including weekends), and growing by my …" at bounding box center [870, 437] width 464 height 20
paste full-time\) "I’ve just come off a 25-year career leading billion-dollar retail and CPG busin…"
type full-time\) "I’ve just come off a 25-year career leading billion-dollar retail and CPG busin…"
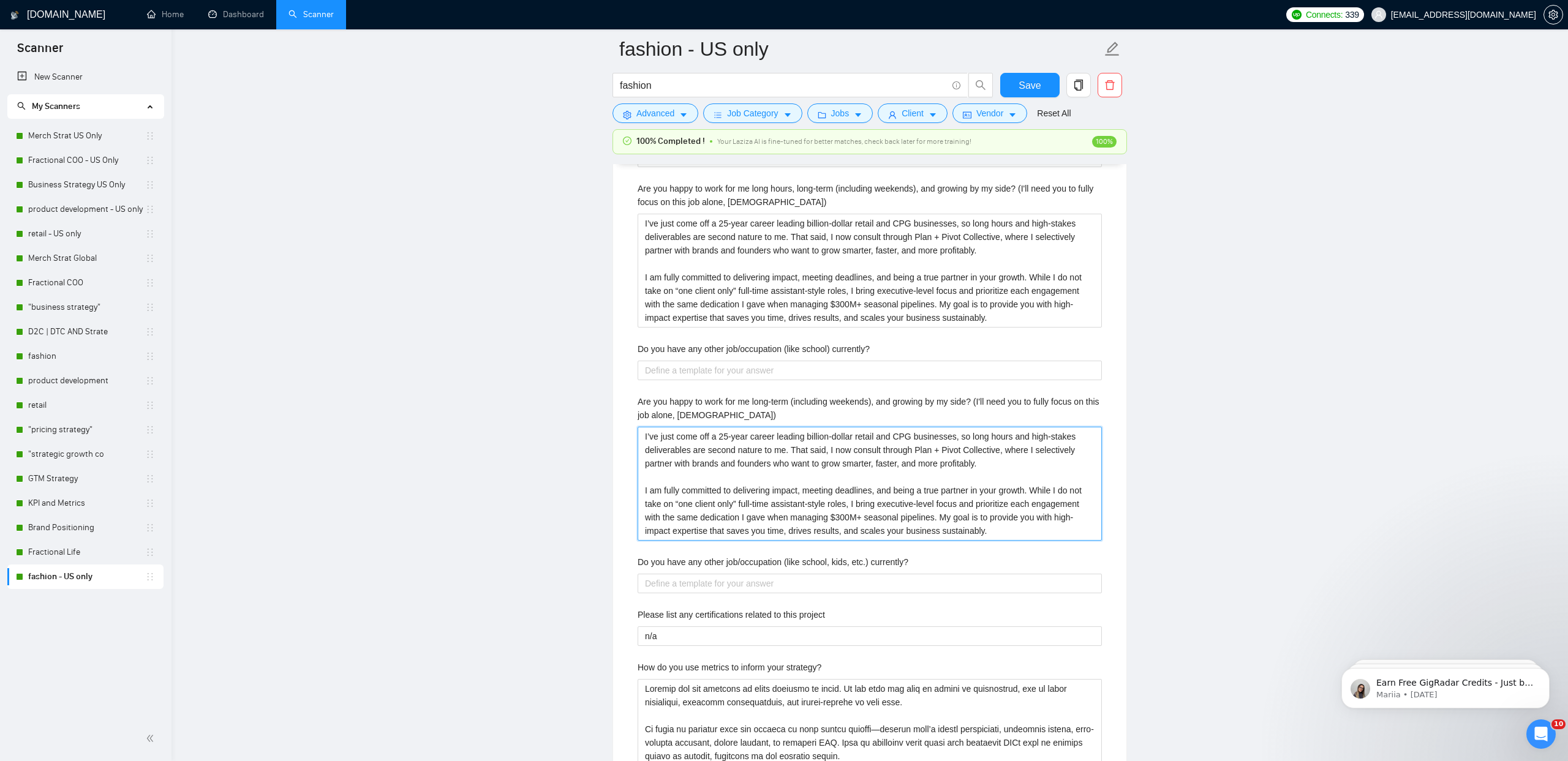
type full-time\) "I’ve just come off a 25-year career leading billion-dollar retail and CPG busin…"
drag, startPoint x: 731, startPoint y: 373, endPoint x: 737, endPoint y: 397, distance: 24.7
click at [731, 373] on currently\? "Do you have any other job/occupation (like school) currently?" at bounding box center [870, 371] width 464 height 20
paste currently\? "I consult full-time through Plan + Pivot Collective, my boutique consultancy fo…"
type currently\? "I consult full-time through Plan + Pivot Collective, my boutique consultancy fo…"
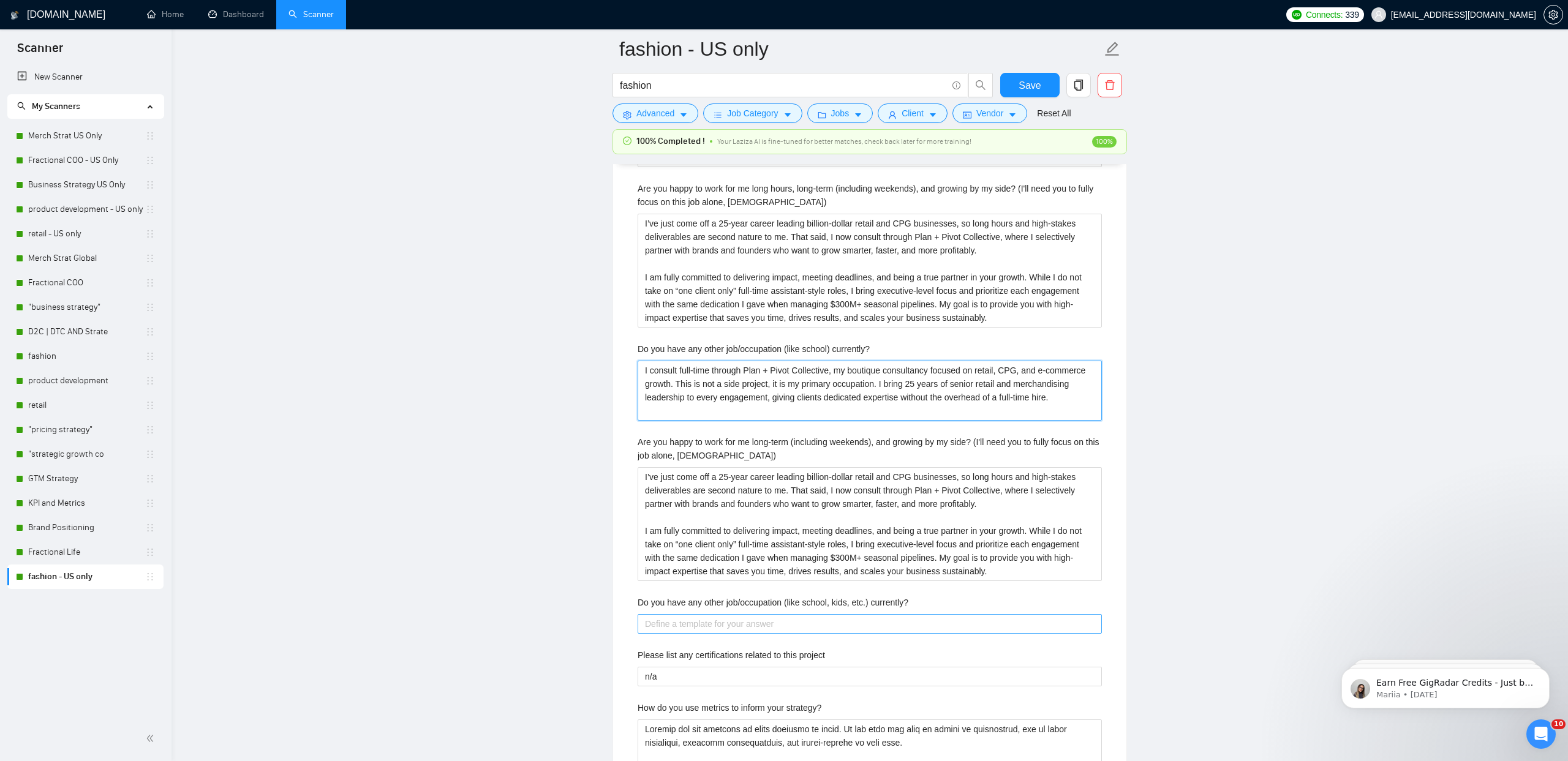
type currently\? "I consult full-time through Plan + Pivot Collective, my boutique consultancy fo…"
click at [751, 624] on currently\? "Do you have any other job/occupation (like school, kids, etc.) currently?" at bounding box center [870, 625] width 464 height 20
paste currently\? "I consult full-time through Plan + Pivot Collective, my boutique consultancy fo…"
type currently\? "I consult full-time through Plan + Pivot Collective, my boutique consultancy fo…"
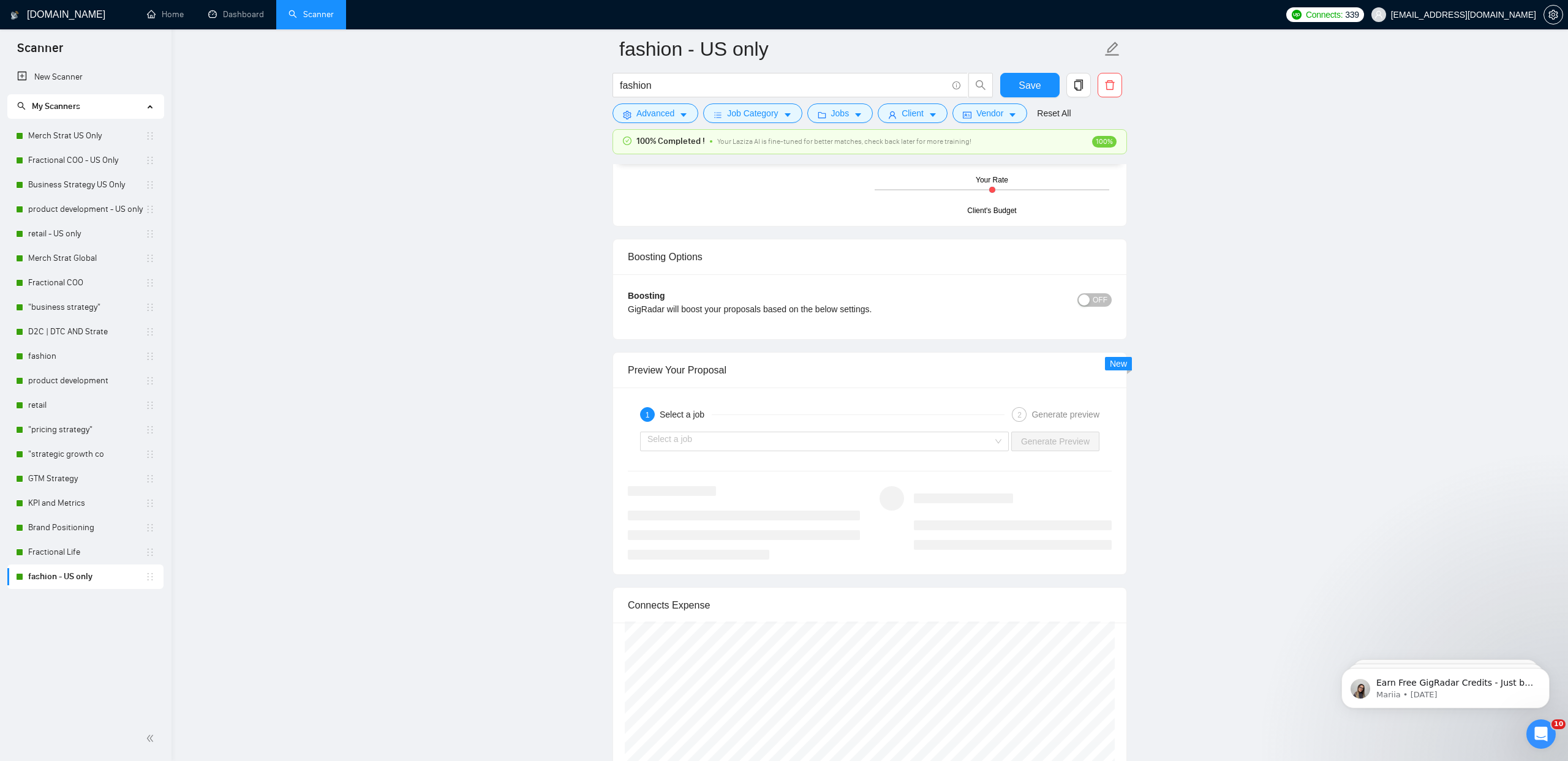
scroll to position [5495, 0]
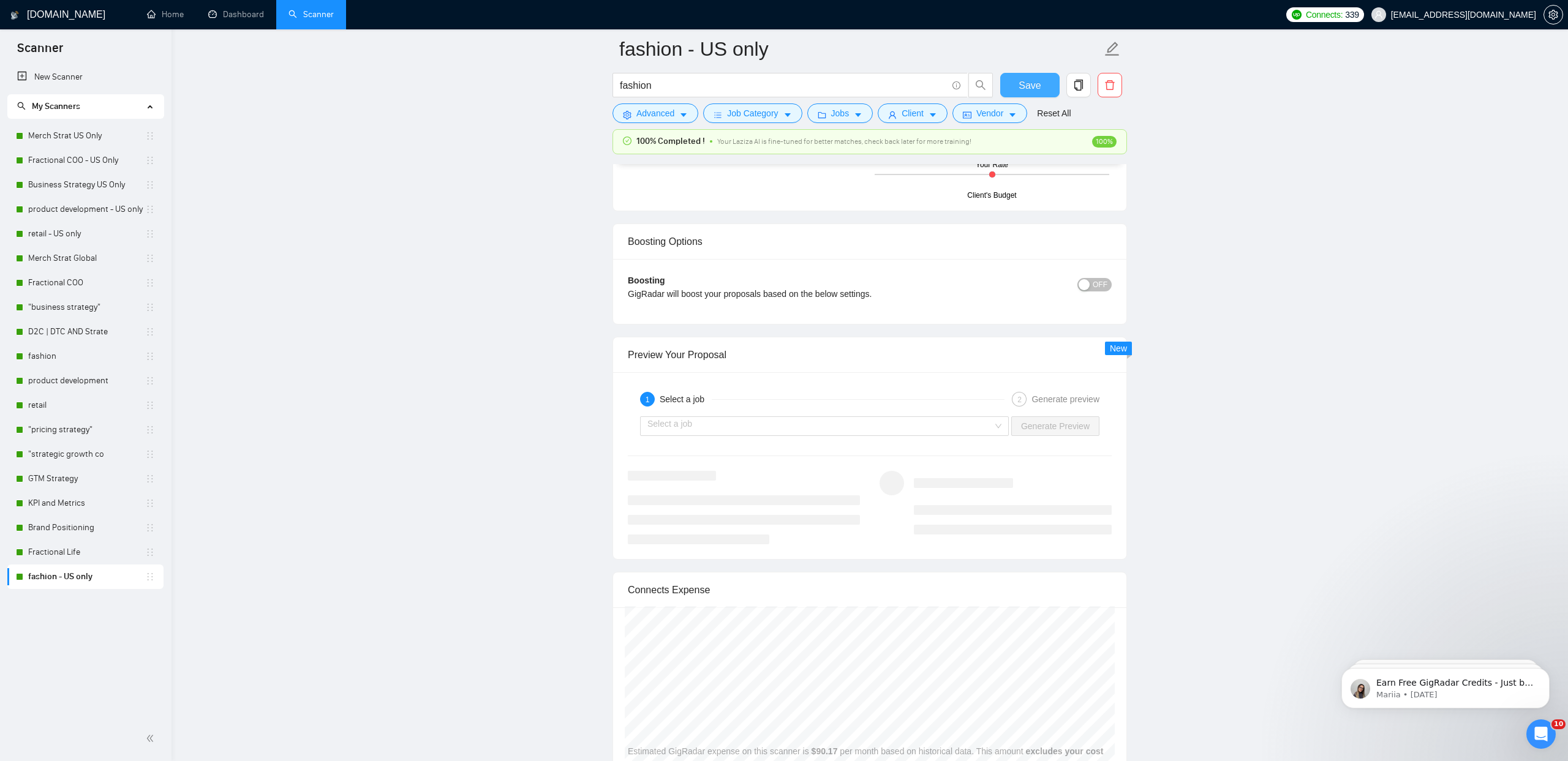
type currently\? "I consult full-time through Plan + Pivot Collective, my boutique consultancy fo…"
click at [1051, 87] on button "Save" at bounding box center [1030, 85] width 60 height 25
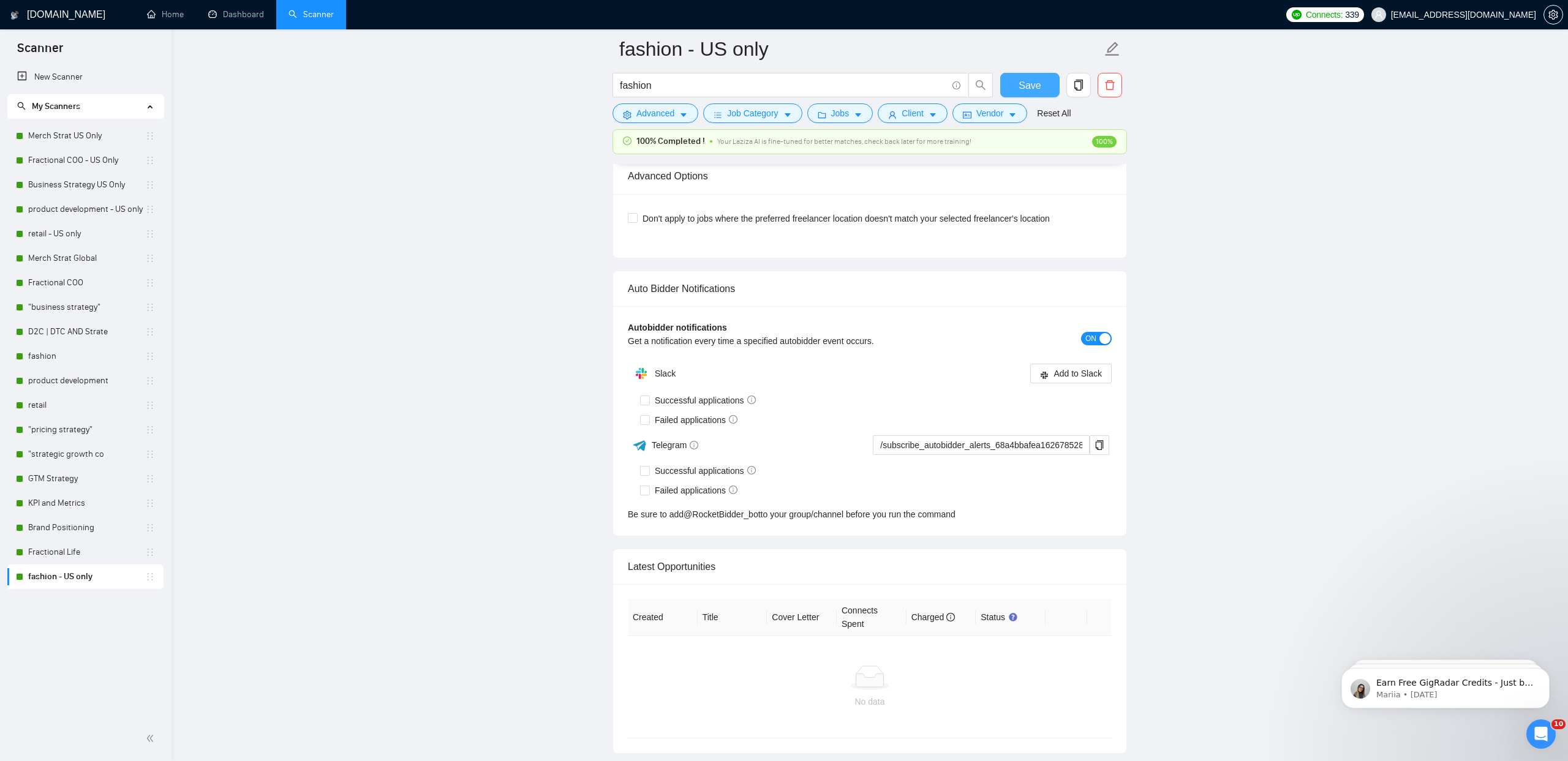
scroll to position [2765, 0]
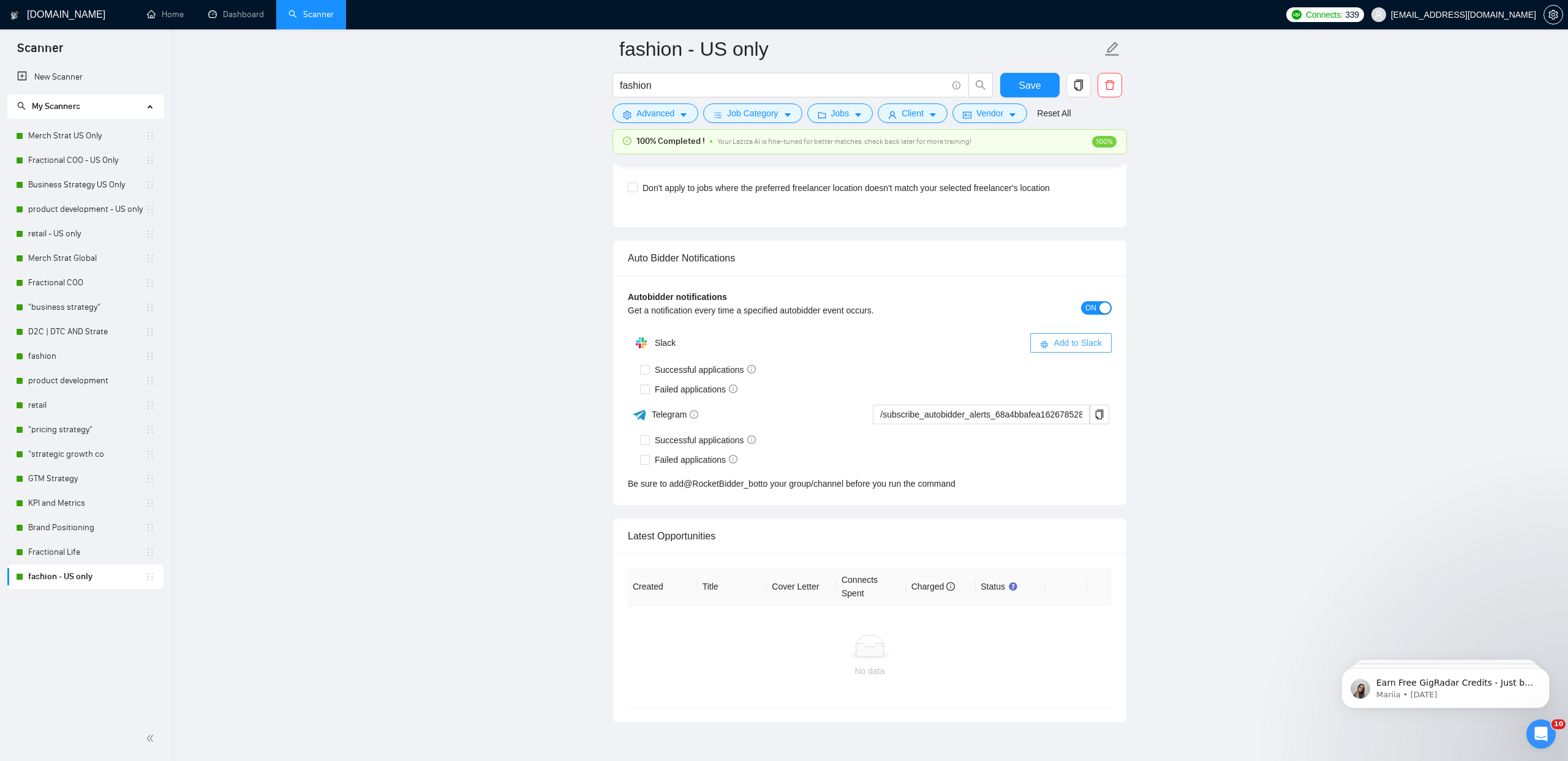
click at [1058, 340] on span "Add to Slack" at bounding box center [1077, 344] width 49 height 14
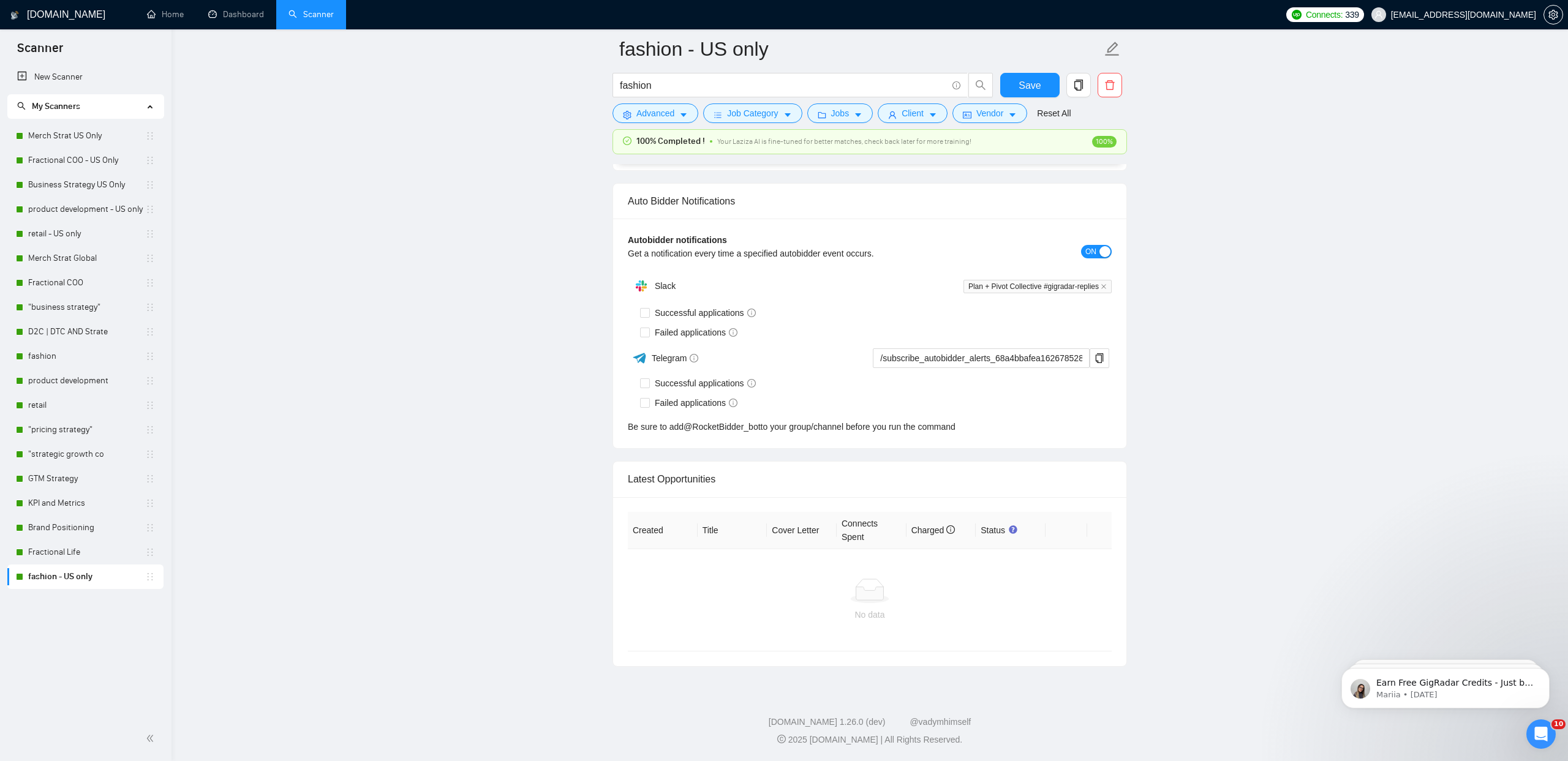
scroll to position [2760, 0]
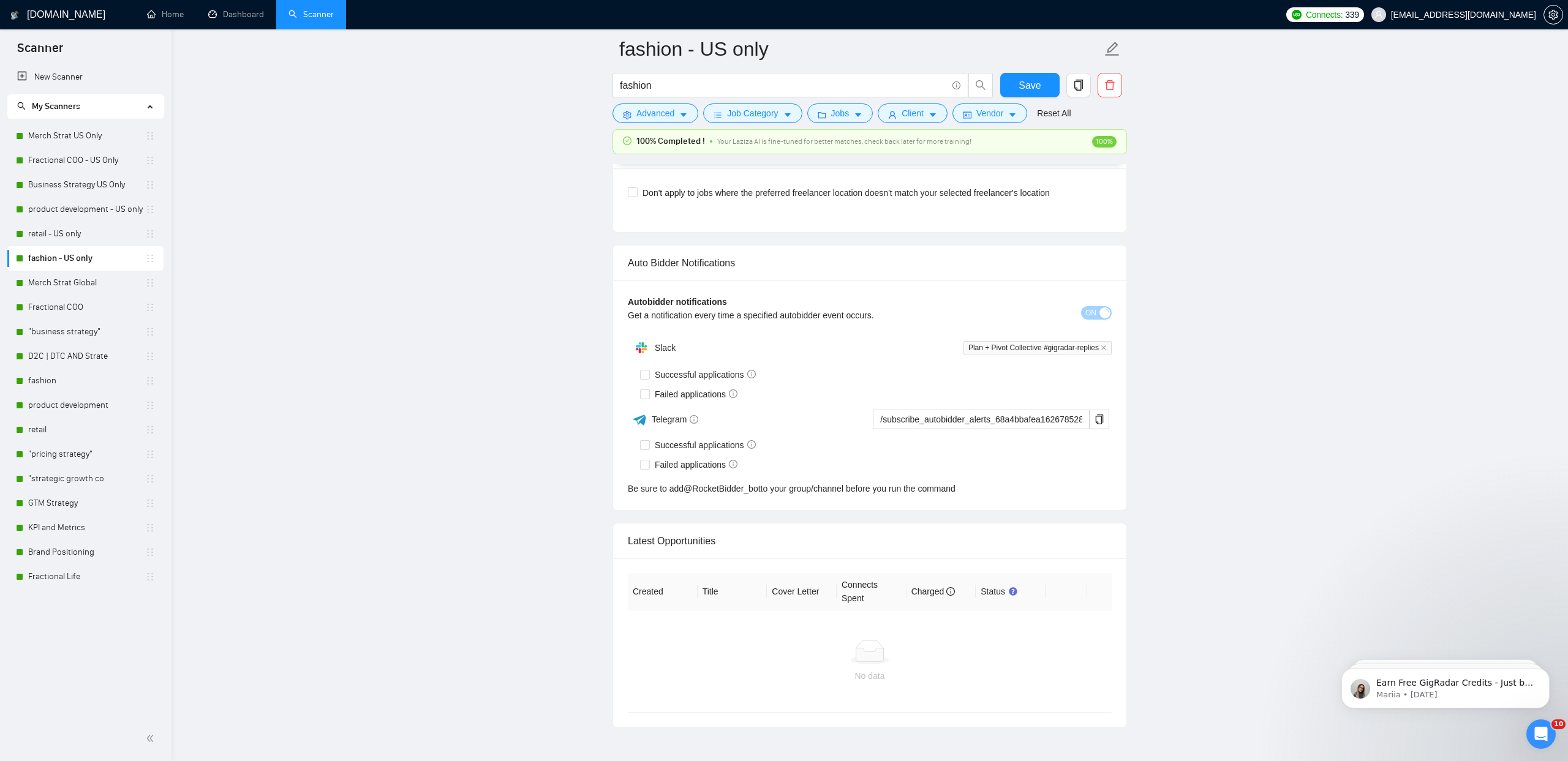
click at [140, 308] on link "Fractional COO" at bounding box center [86, 307] width 117 height 25
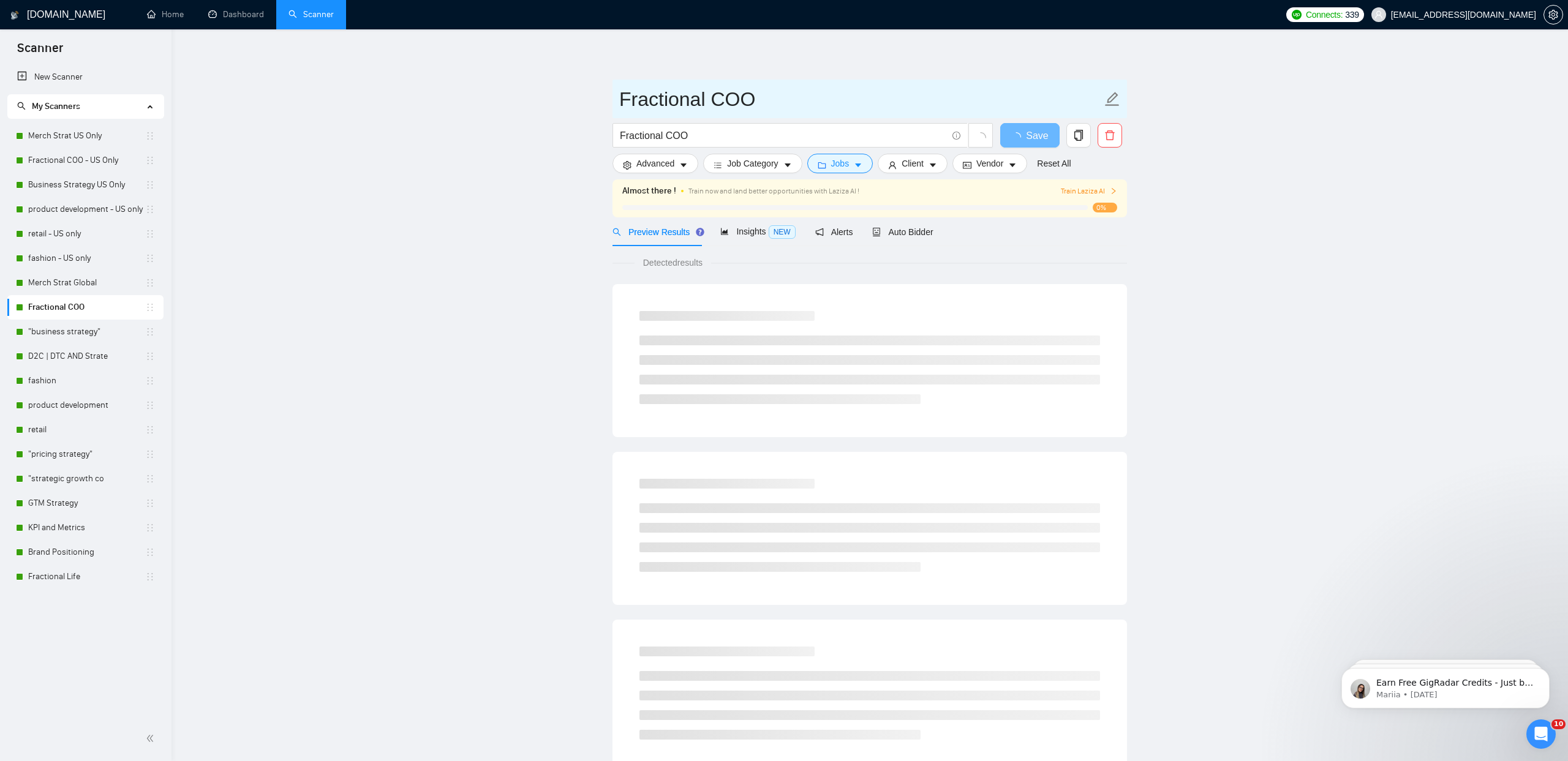
click at [1124, 100] on span "Fractional COO" at bounding box center [870, 99] width 514 height 39
click at [1117, 101] on icon "edit" at bounding box center [1112, 100] width 16 height 16
click at [850, 99] on input "Fractional COO" at bounding box center [861, 99] width 482 height 31
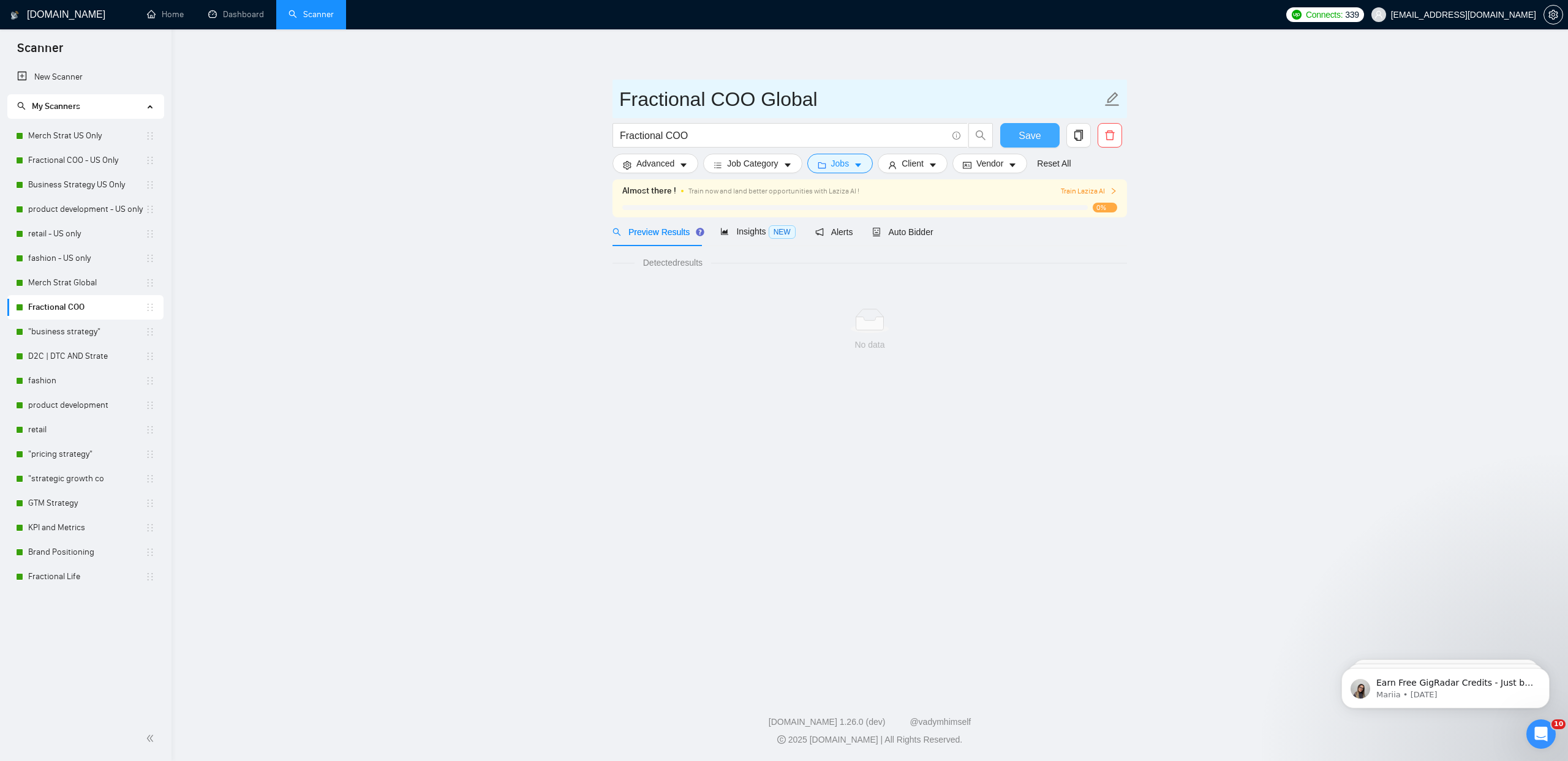
type input "Fractional COO Global"
click at [1009, 137] on button "Save" at bounding box center [1030, 135] width 60 height 25
click at [105, 333] on link ""business strategy"" at bounding box center [86, 332] width 117 height 25
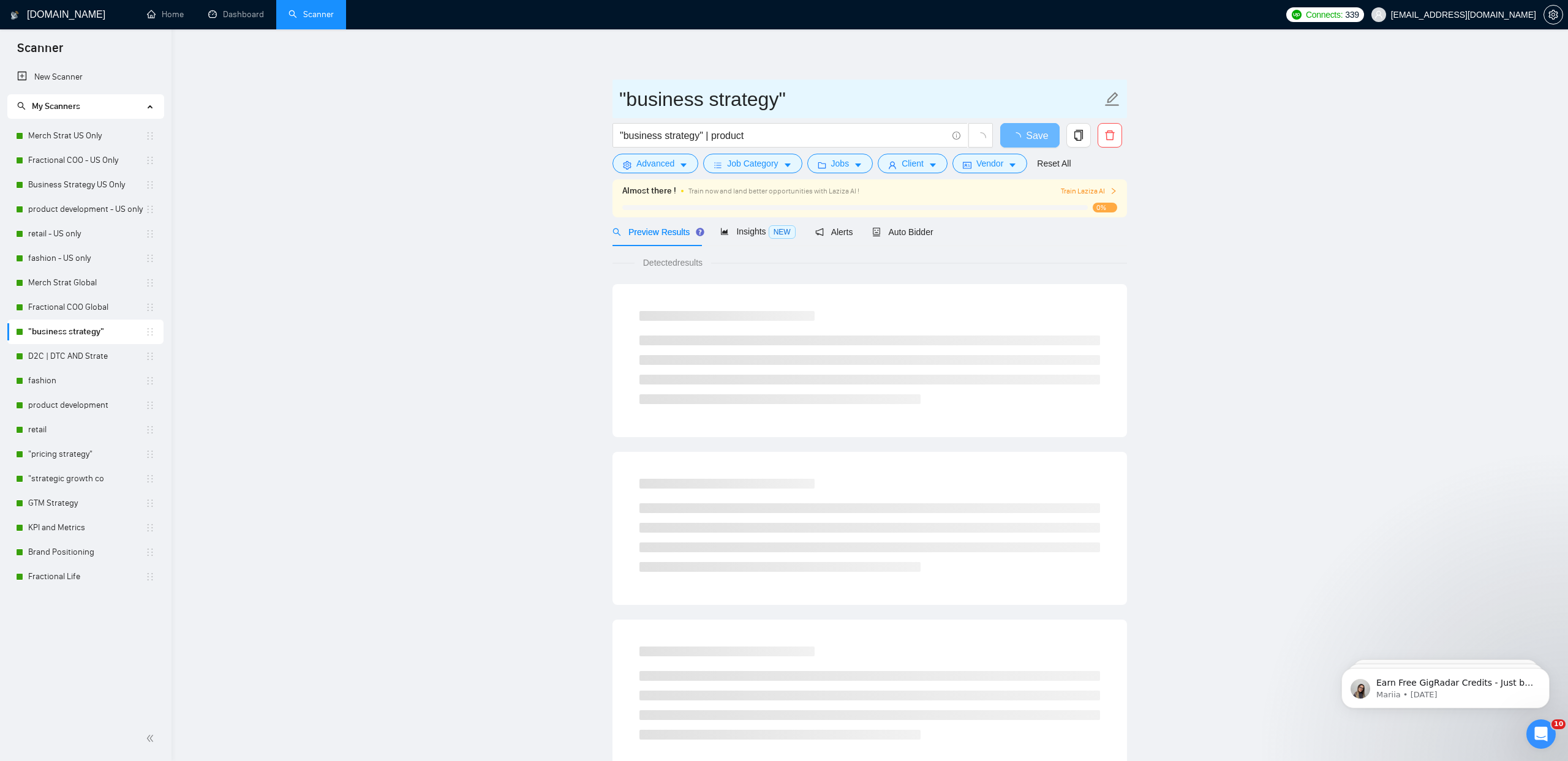
click at [1112, 103] on icon "edit" at bounding box center [1112, 100] width 16 height 16
type input ""business strategy" Global"
click at [1023, 132] on span "button" at bounding box center [1018, 134] width 15 height 15
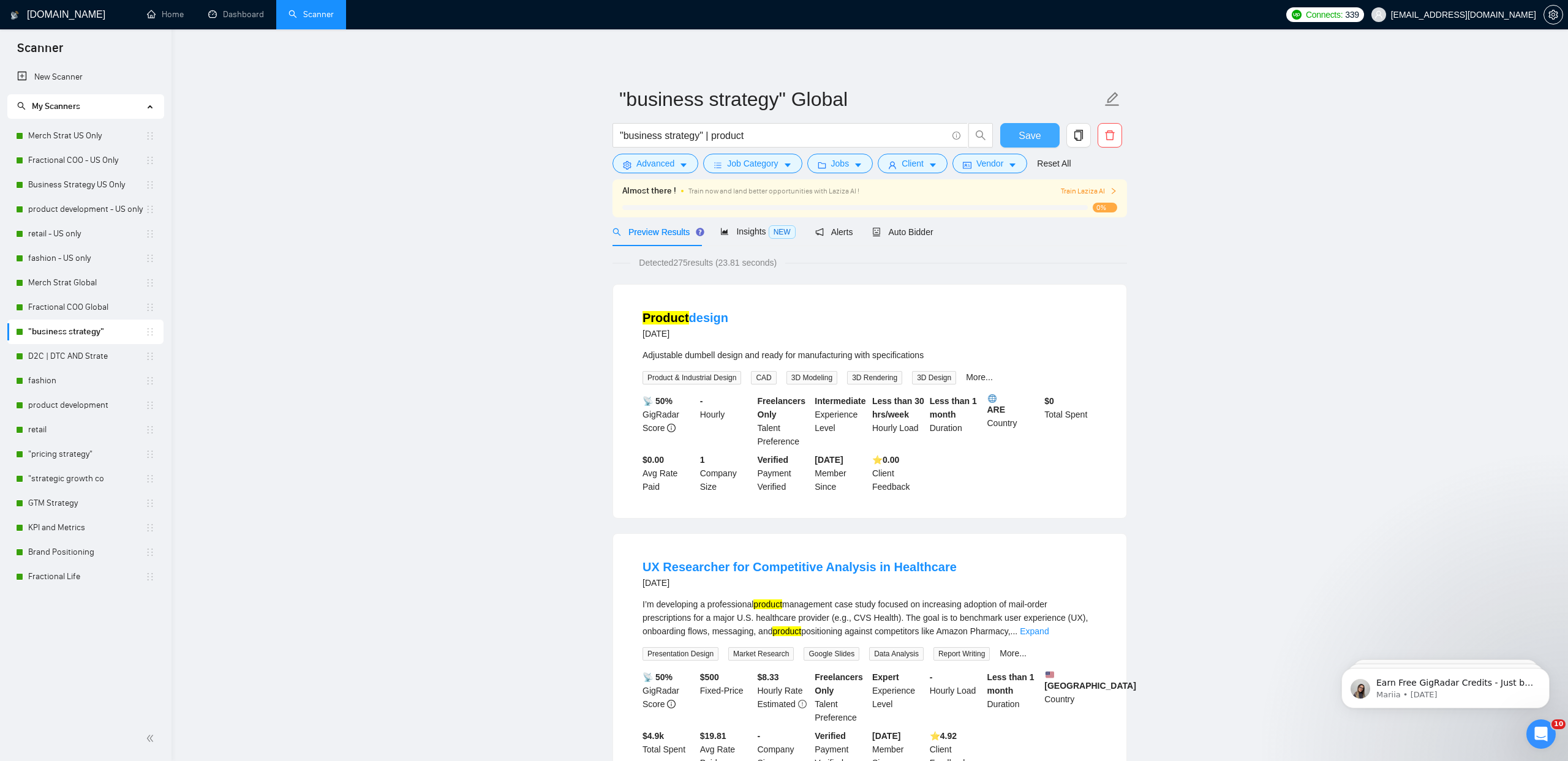
click at [1023, 132] on span "Save" at bounding box center [1029, 134] width 22 height 15
click at [1024, 135] on span "Save" at bounding box center [1029, 134] width 22 height 15
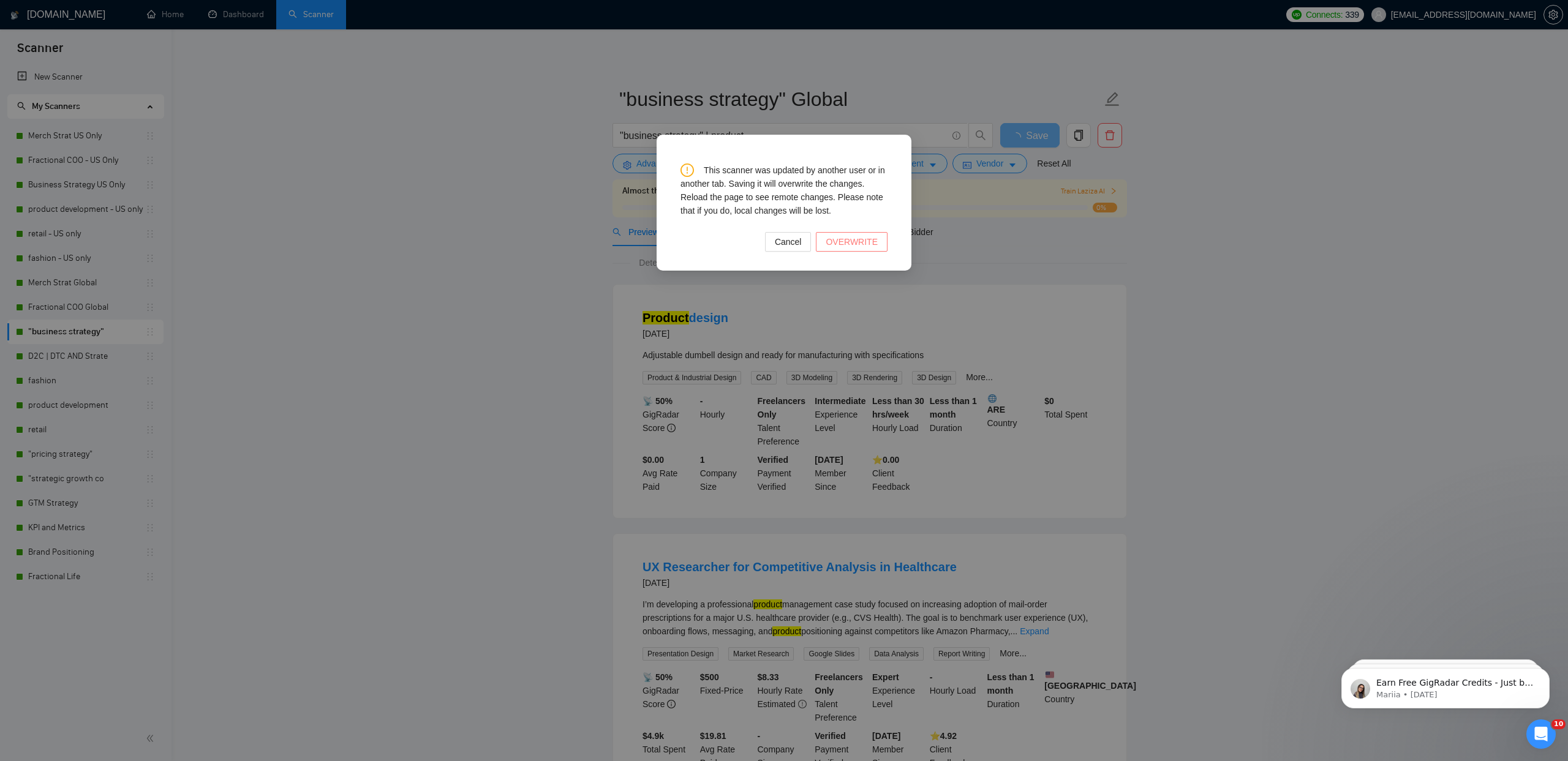
click at [852, 244] on span "OVERWRITE" at bounding box center [852, 242] width 52 height 14
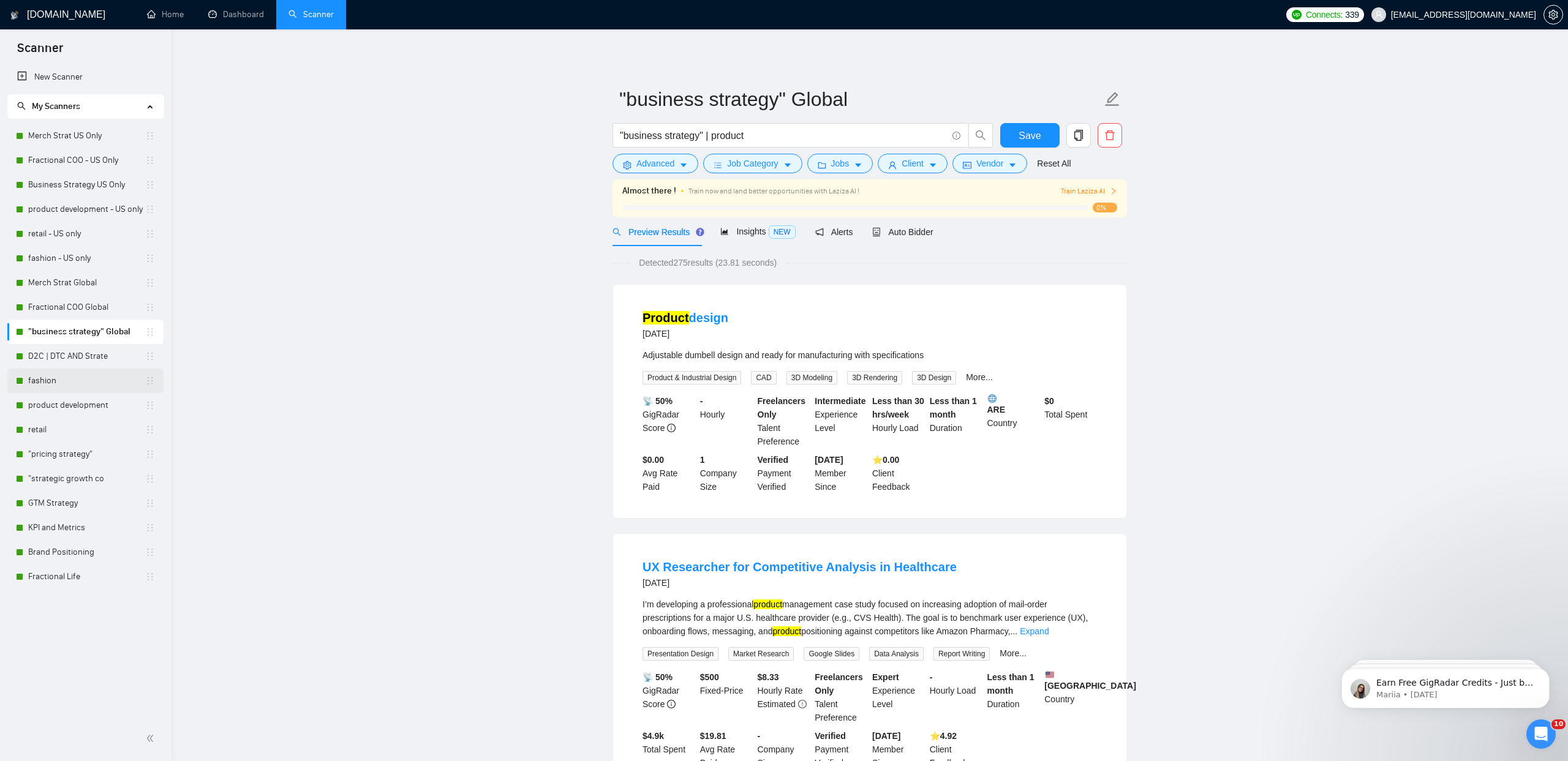
click at [66, 378] on link "fashion" at bounding box center [86, 380] width 117 height 25
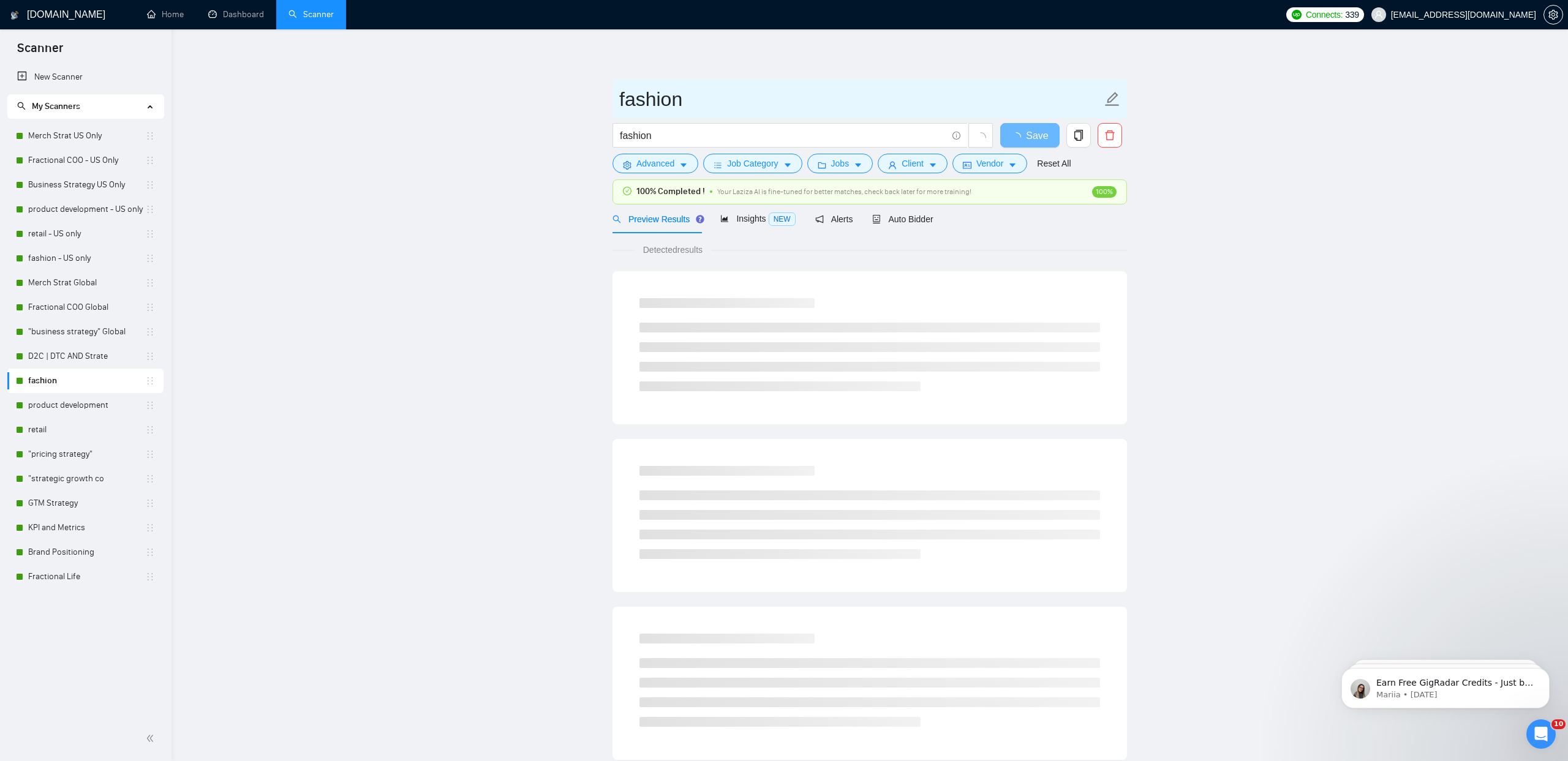
click at [1110, 102] on icon "edit" at bounding box center [1113, 99] width 14 height 14
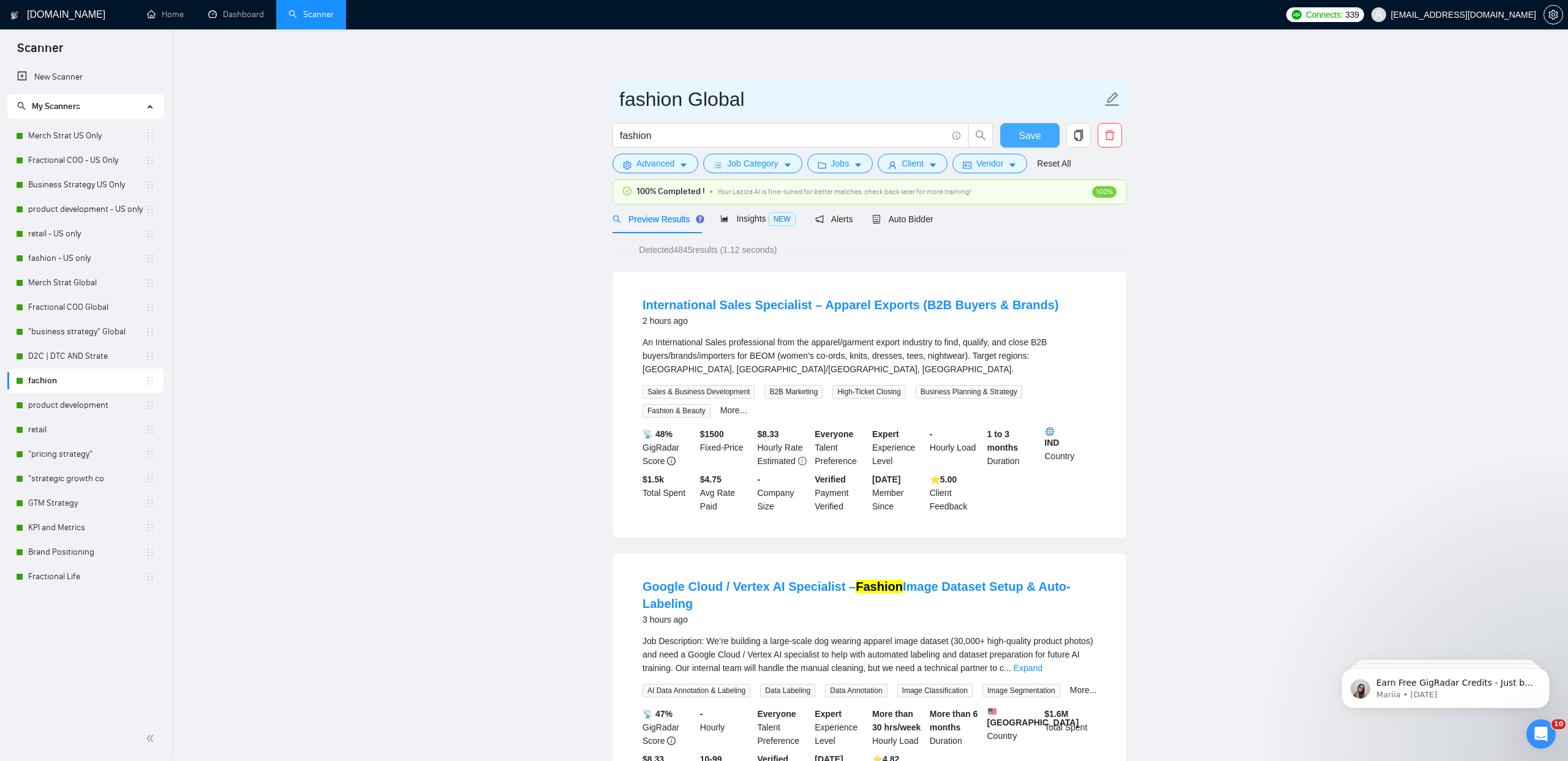
type input "fashion Global"
click at [1035, 135] on span "Save" at bounding box center [1029, 134] width 22 height 15
click at [106, 404] on link "product development" at bounding box center [86, 405] width 117 height 25
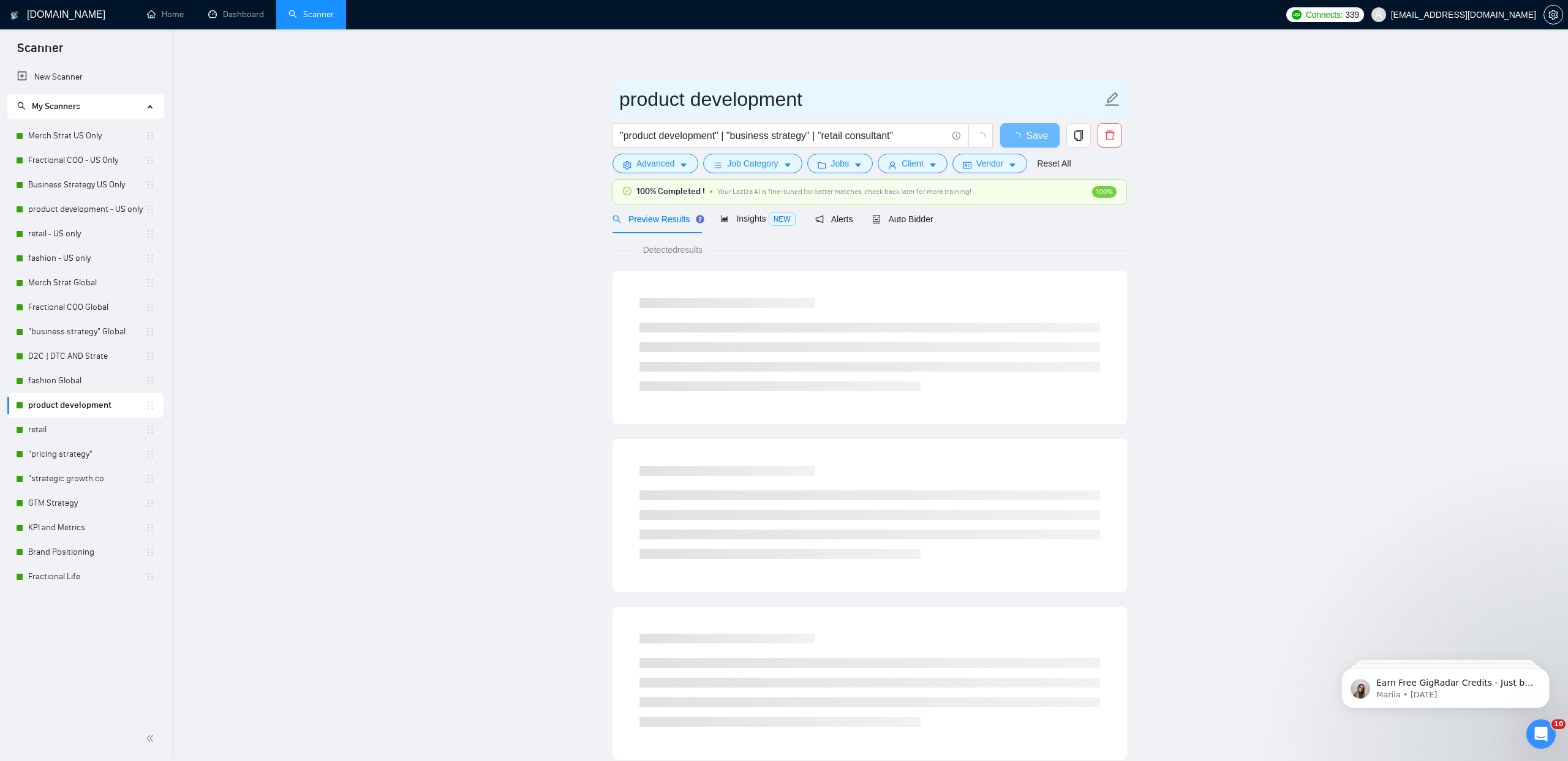
click at [1110, 97] on icon "edit" at bounding box center [1112, 100] width 16 height 16
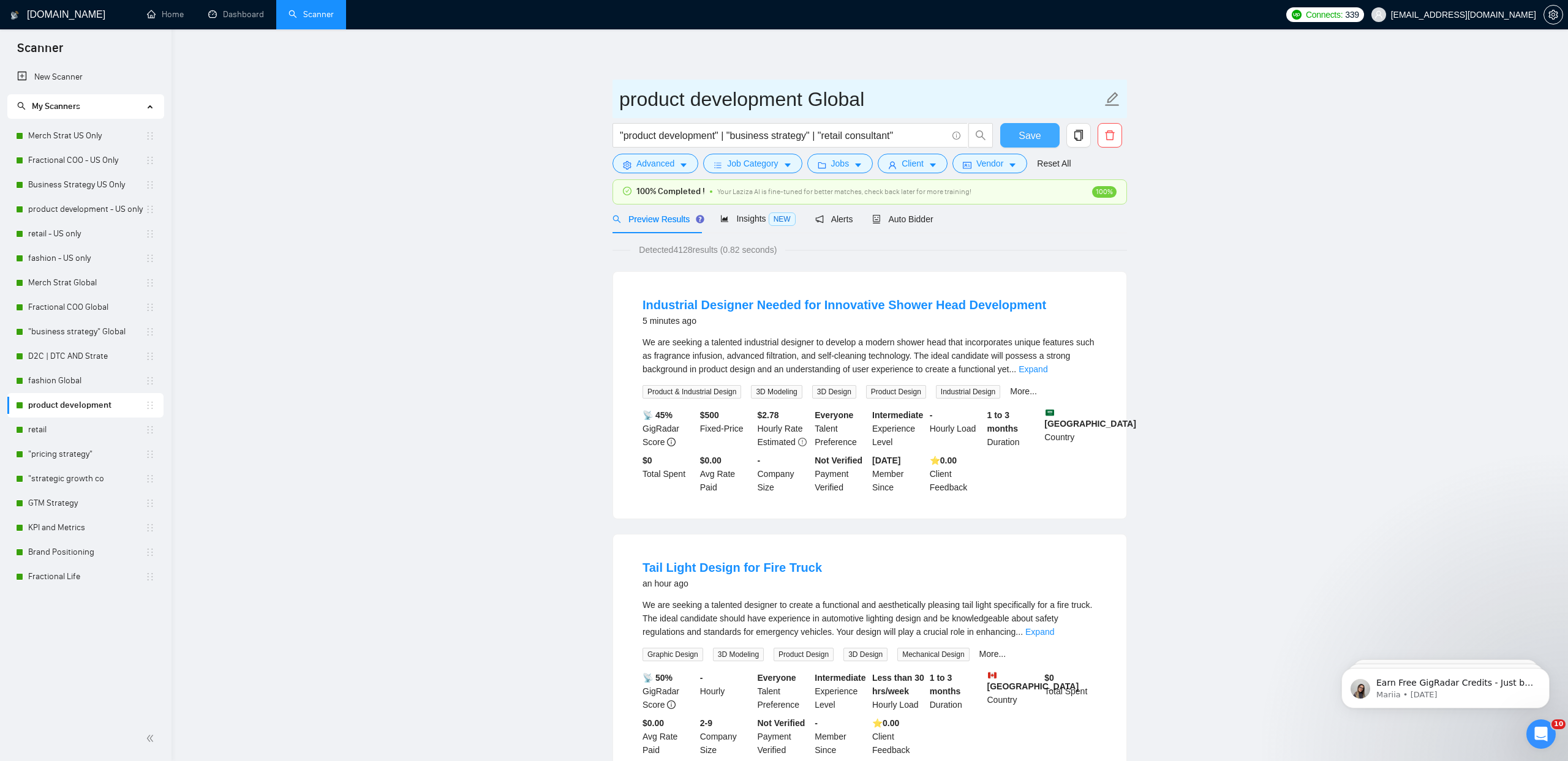
type input "product development Global"
click at [1028, 134] on span "Save" at bounding box center [1029, 134] width 22 height 15
click at [101, 423] on link "retail" at bounding box center [86, 429] width 117 height 25
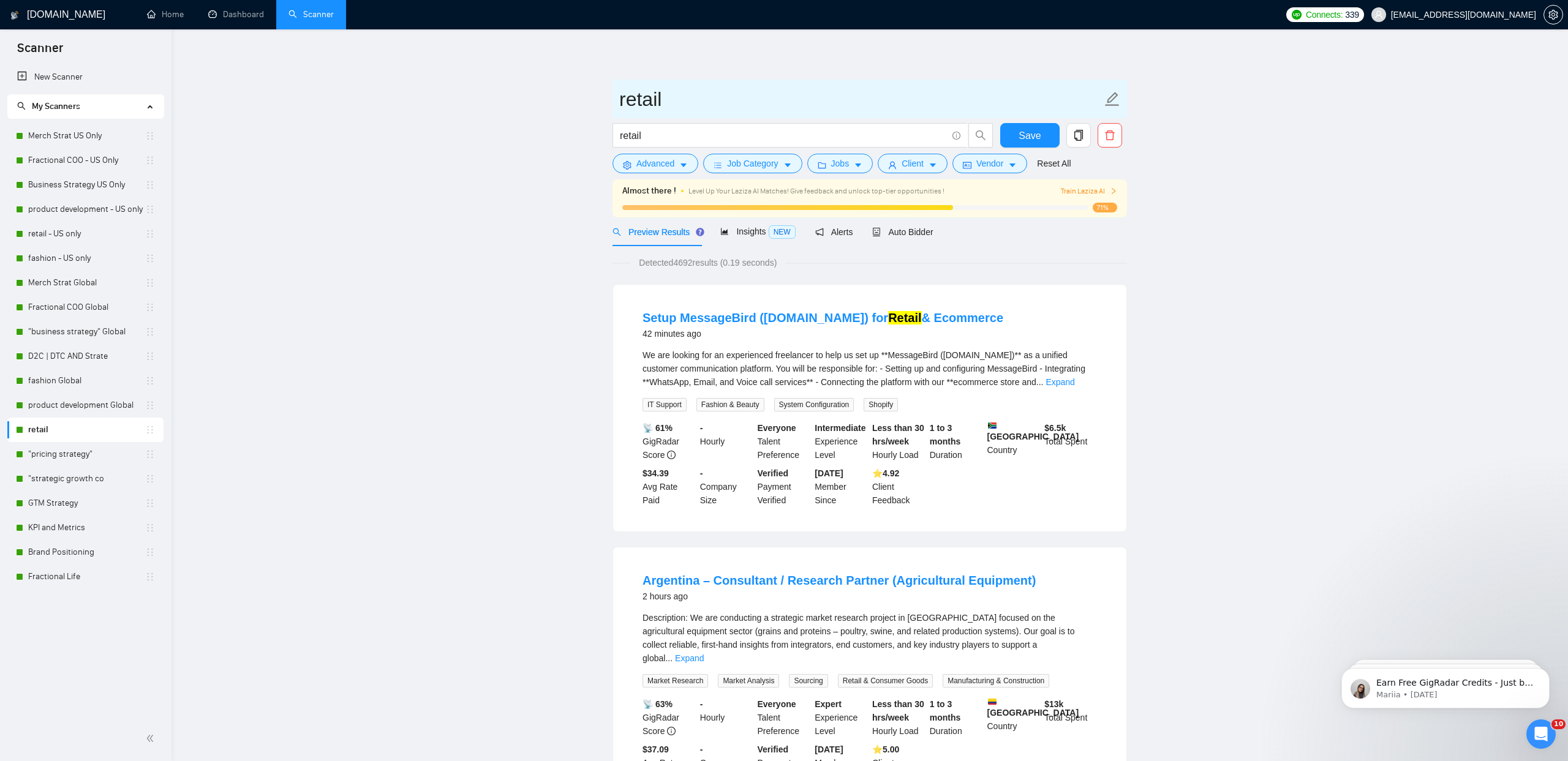
click at [1115, 101] on icon "edit" at bounding box center [1112, 100] width 16 height 16
click at [1112, 99] on icon "edit" at bounding box center [1112, 100] width 16 height 16
type input "retail Global"
click at [1031, 136] on span "Save" at bounding box center [1029, 134] width 22 height 15
click at [53, 358] on link "D2C | DTC AND Strate" at bounding box center [86, 357] width 117 height 25
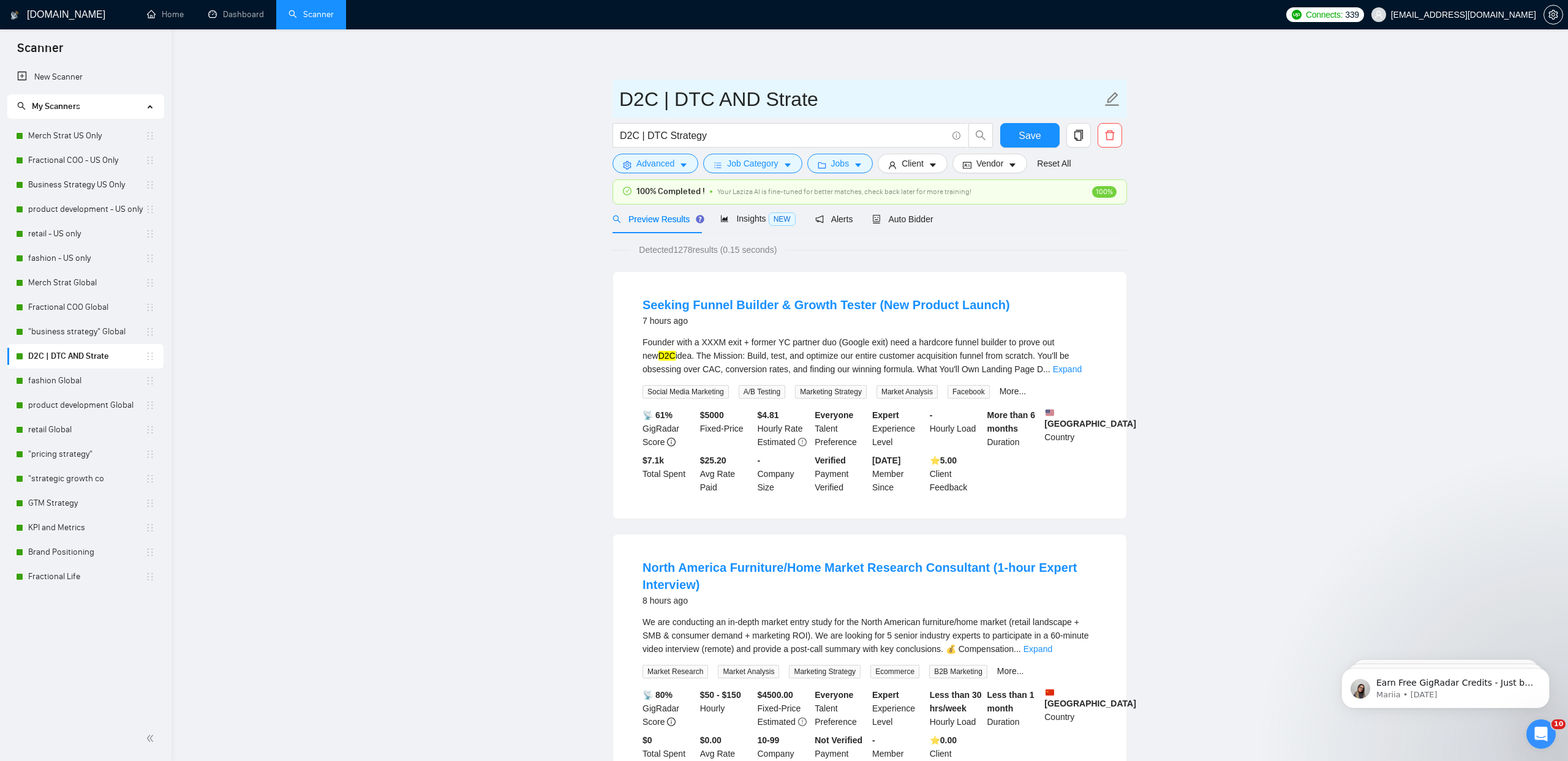
click at [1111, 98] on icon "edit" at bounding box center [1113, 99] width 14 height 14
click at [736, 96] on input "D2C | DTC AND Strate" at bounding box center [861, 99] width 482 height 31
click at [785, 100] on input "D2C | DTC Strate" at bounding box center [861, 99] width 482 height 31
type input "D2C | DTC Strategy"
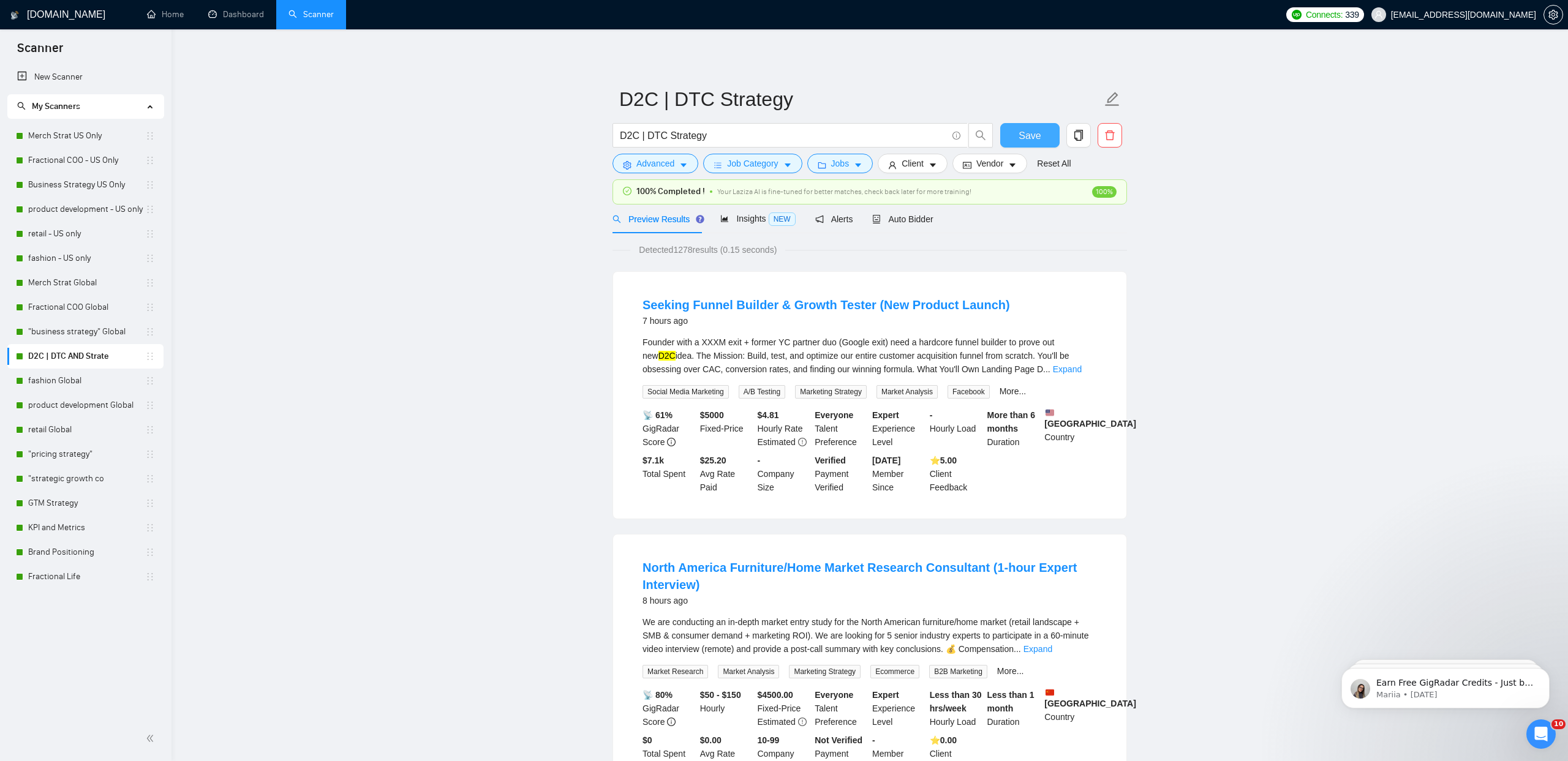
click at [1015, 127] on button "Save" at bounding box center [1030, 135] width 60 height 25
click at [60, 75] on link "New Scanner" at bounding box center [85, 77] width 136 height 25
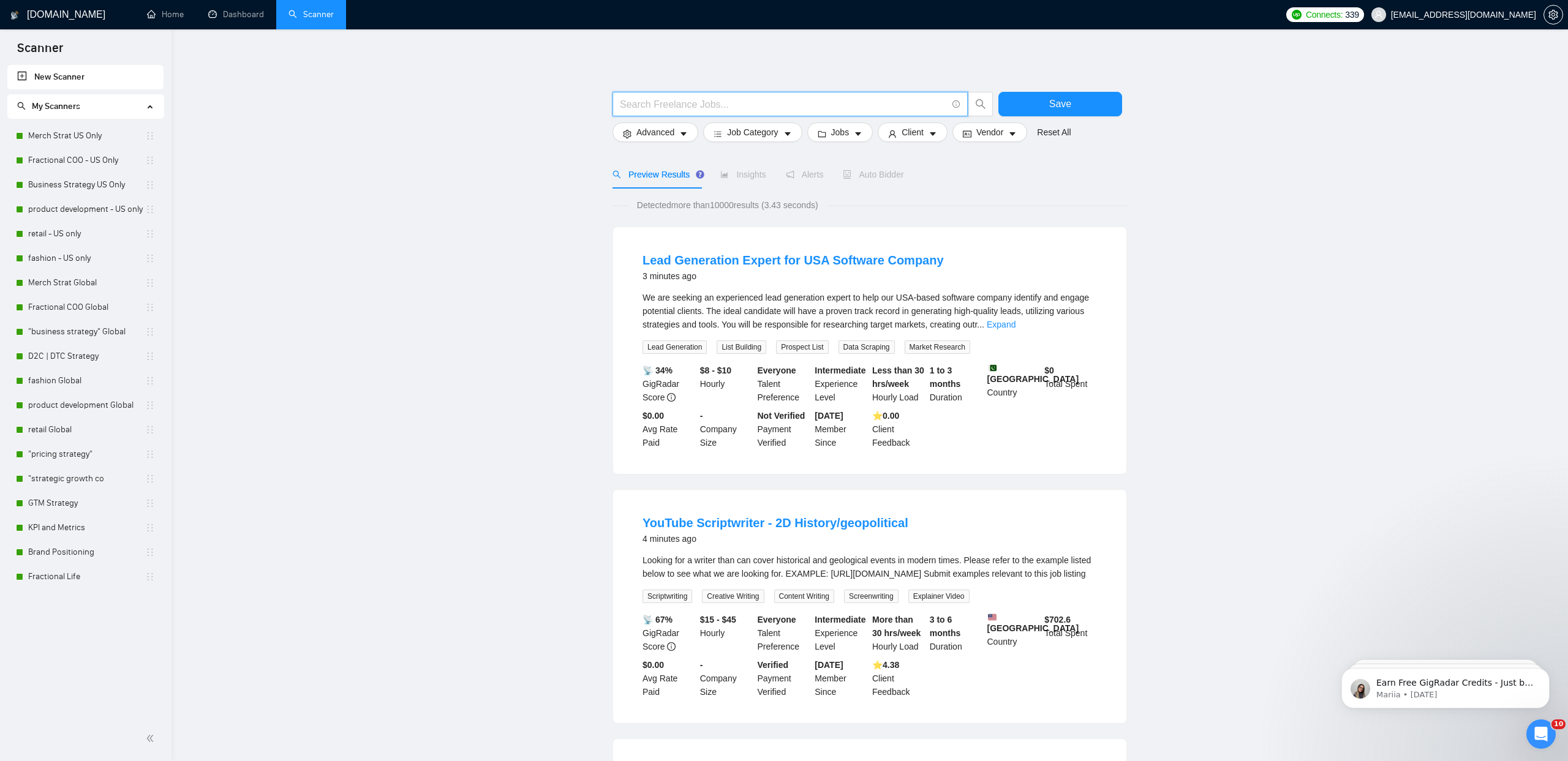
click at [668, 107] on input "text" at bounding box center [783, 104] width 327 height 15
type input ""product development""
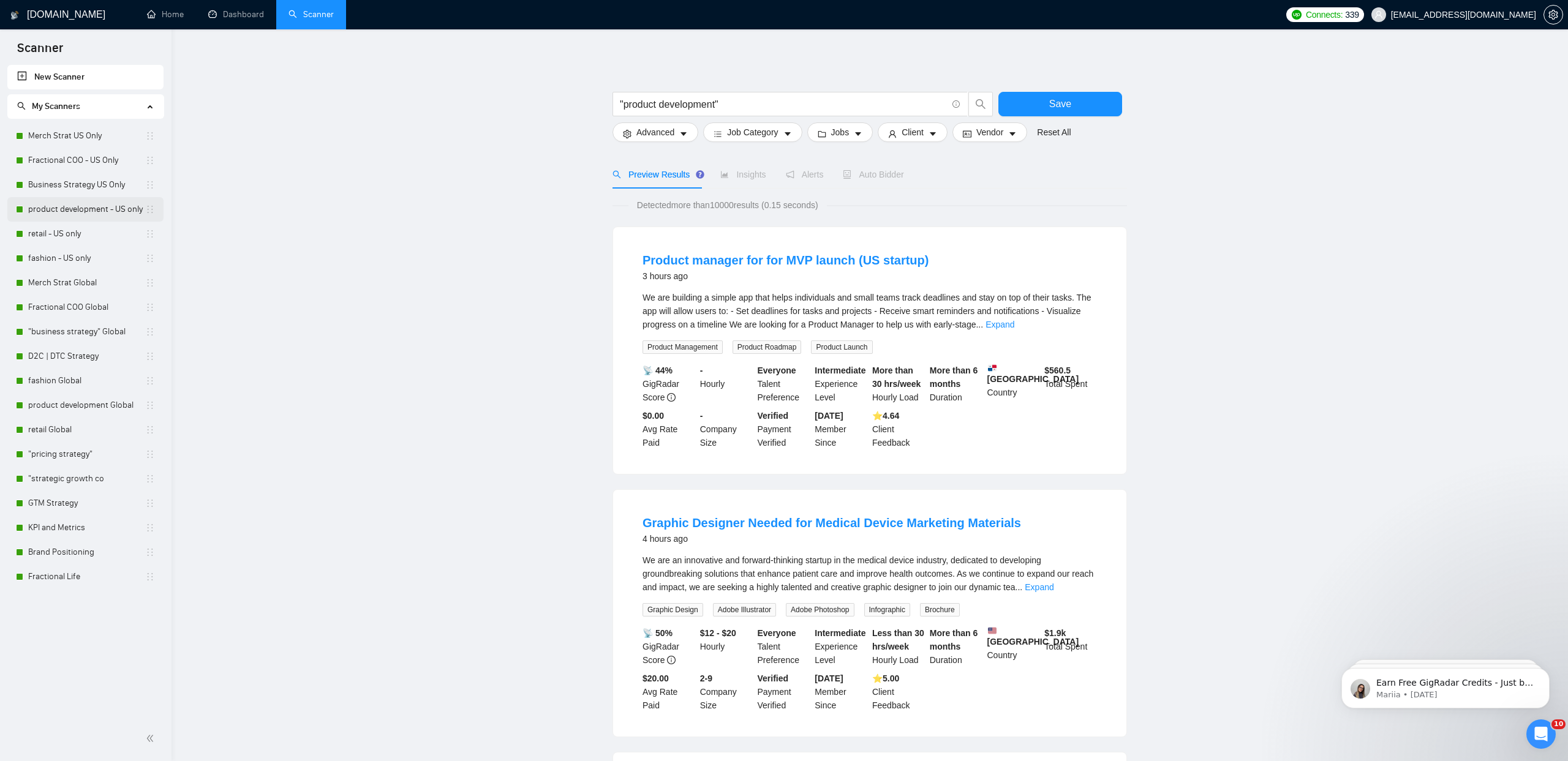
click at [62, 208] on link "product development - US only" at bounding box center [86, 209] width 117 height 25
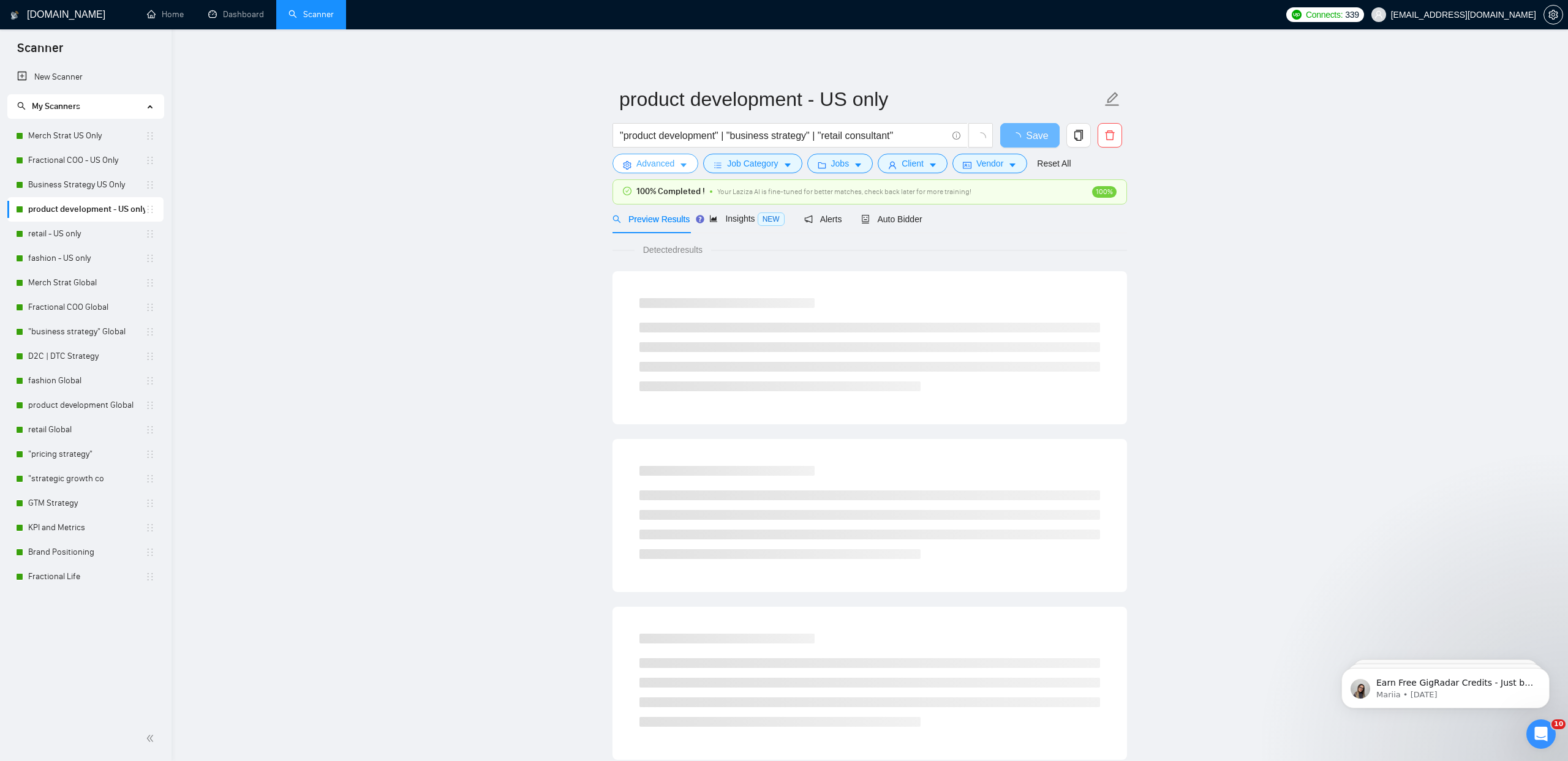
click at [680, 171] on button "Advanced" at bounding box center [655, 163] width 86 height 20
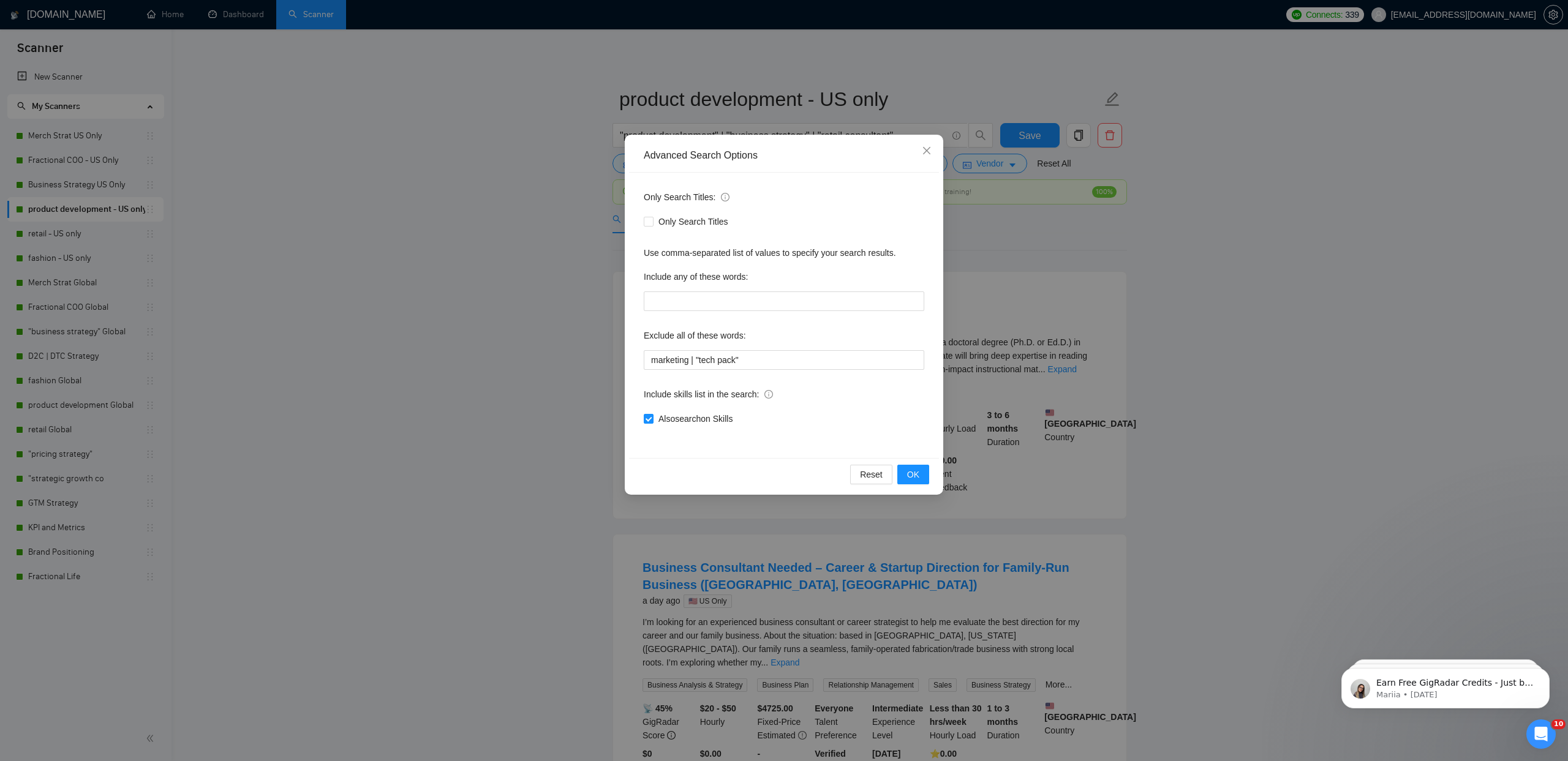
click at [497, 254] on div "Advanced Search Options Only Search Titles: Only Search Titles Use comma-separa…" at bounding box center [784, 380] width 1568 height 761
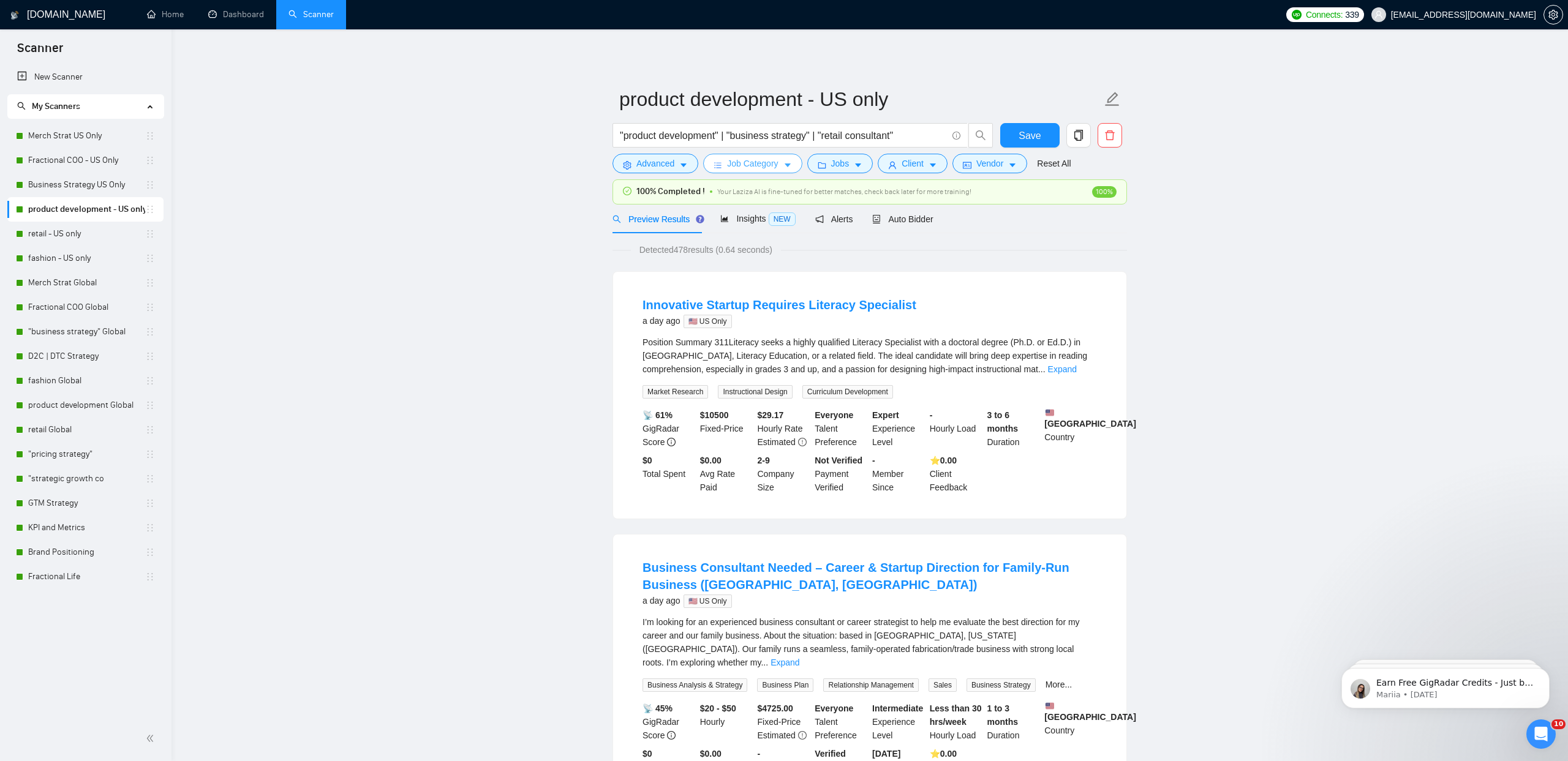
click at [764, 163] on span "Job Category" at bounding box center [752, 163] width 51 height 14
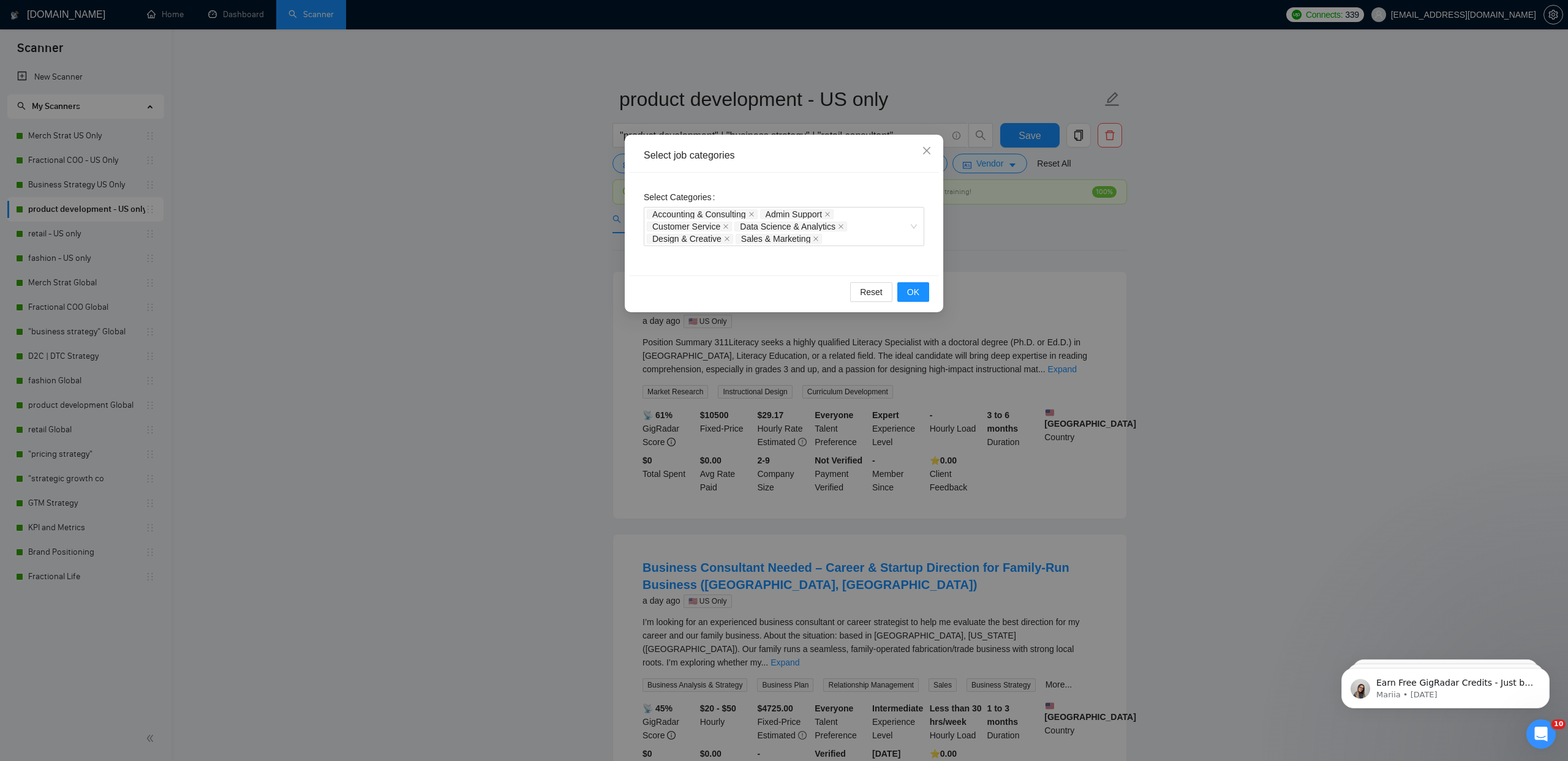
click at [522, 187] on div "Select job categories Select Categories Accounting & Consulting Admin Support C…" at bounding box center [784, 380] width 1568 height 761
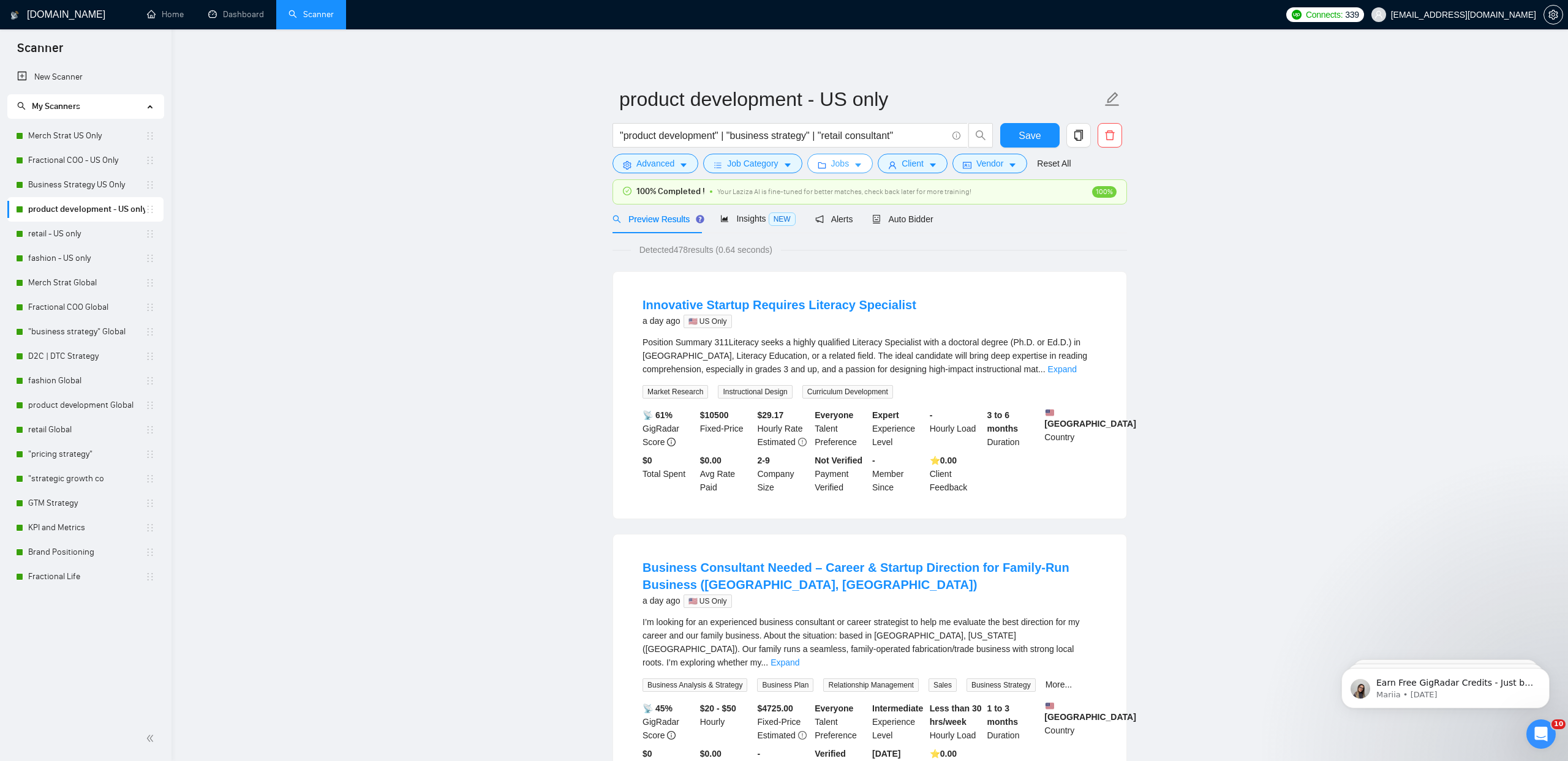
click at [867, 158] on button "Jobs" at bounding box center [840, 163] width 66 height 20
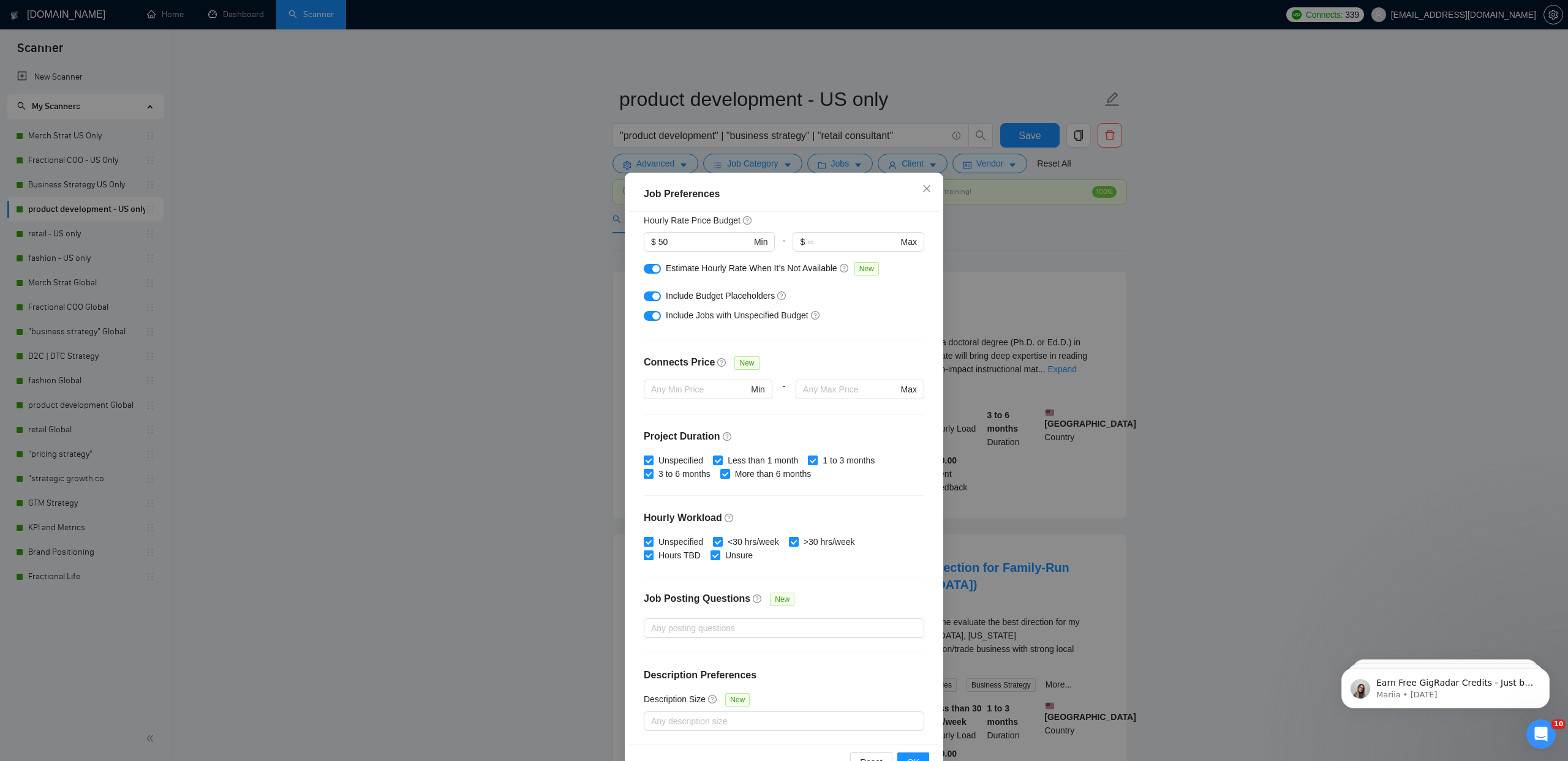
scroll to position [38, 0]
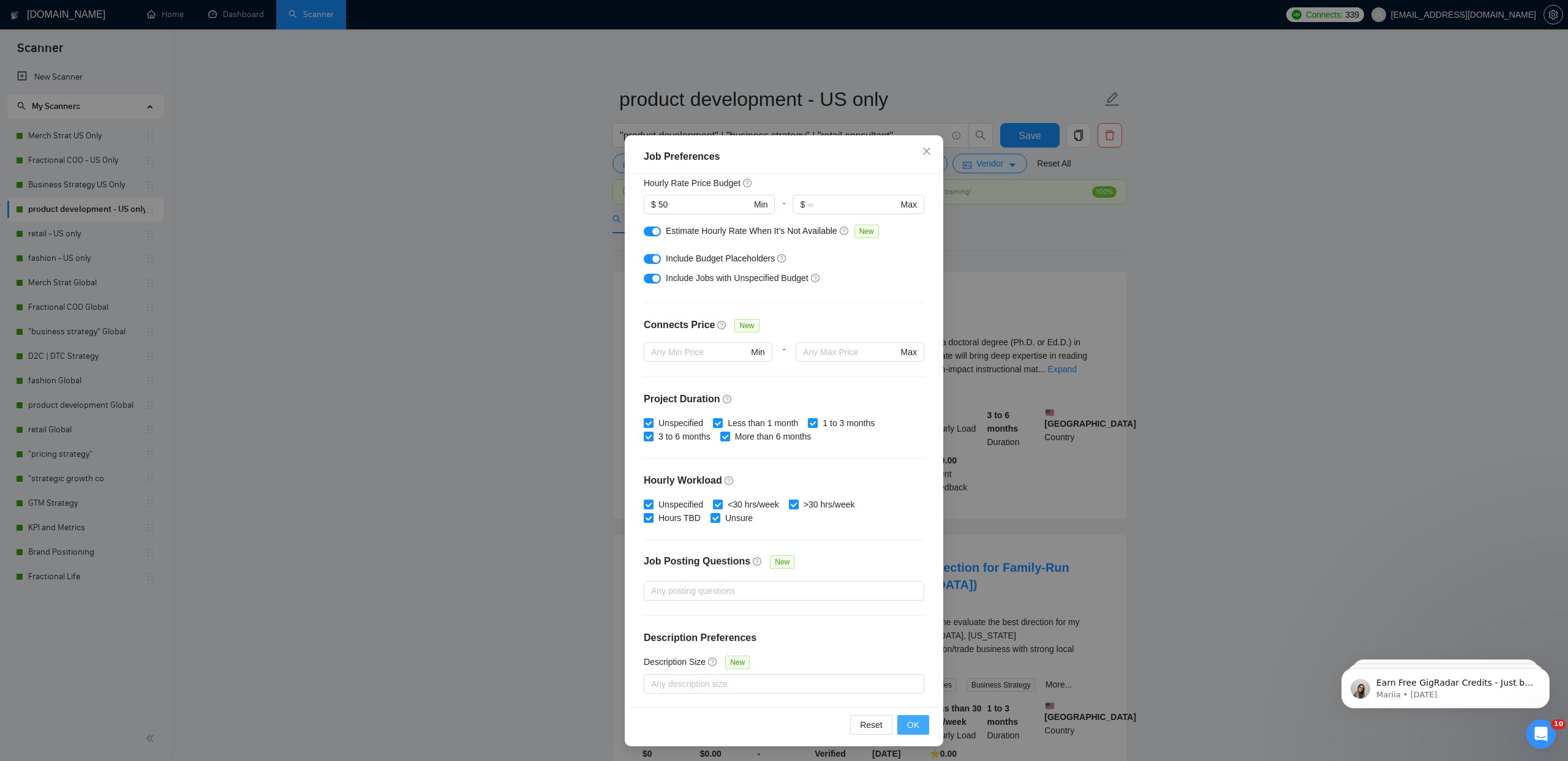
click at [915, 723] on span "OK" at bounding box center [914, 725] width 12 height 14
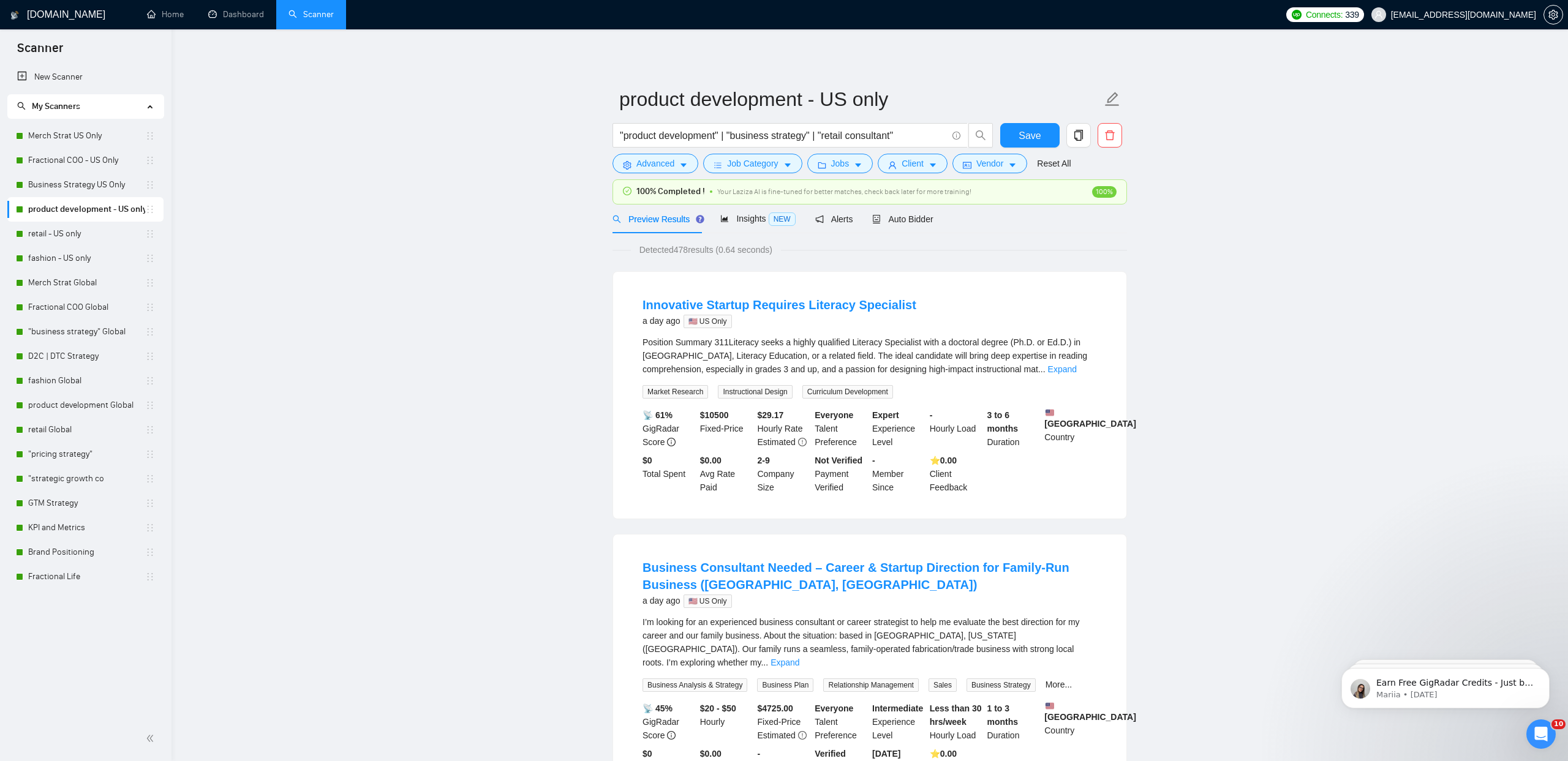
scroll to position [0, 0]
click at [850, 169] on span "Jobs" at bounding box center [840, 163] width 18 height 14
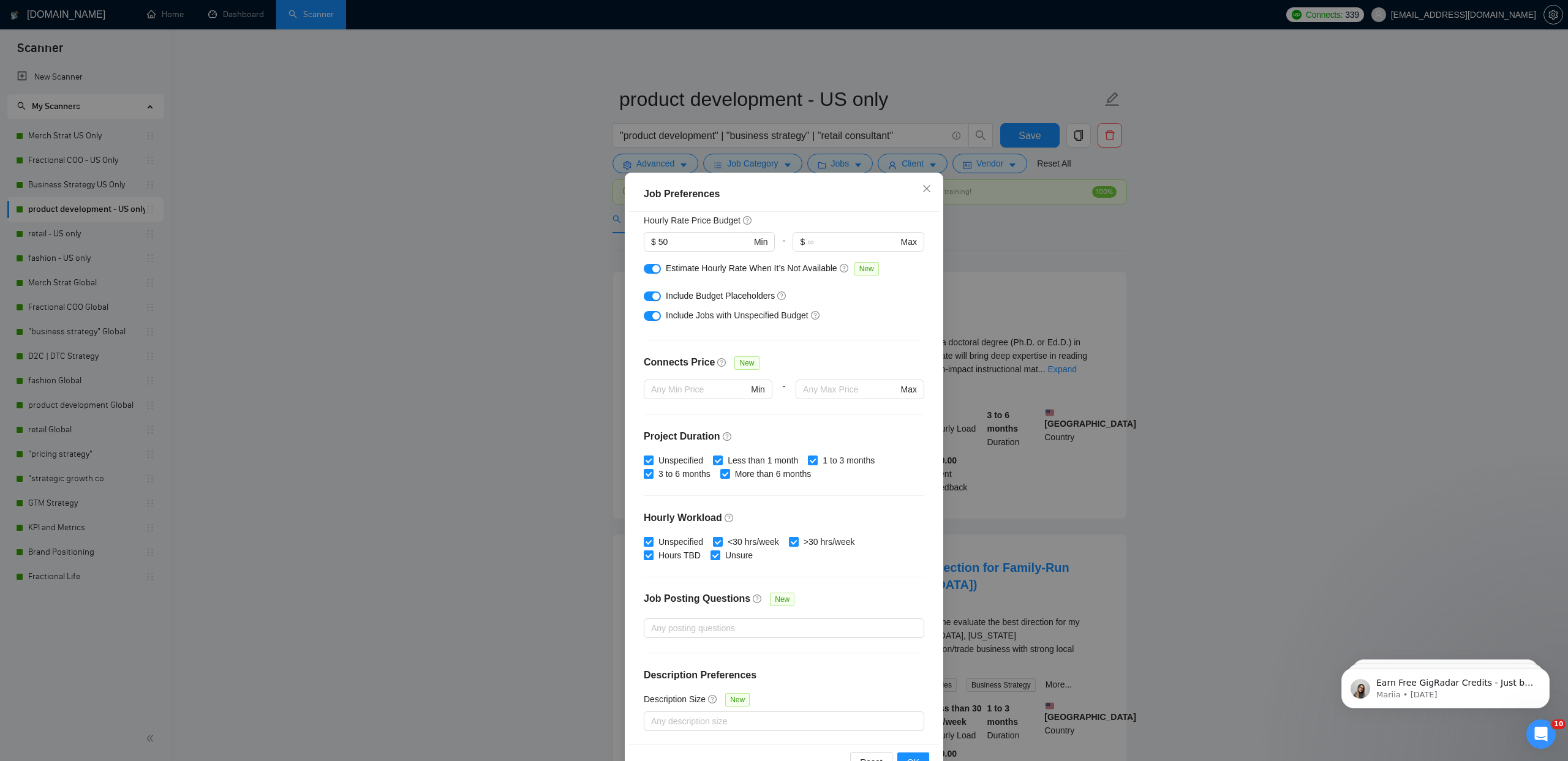
scroll to position [38, 0]
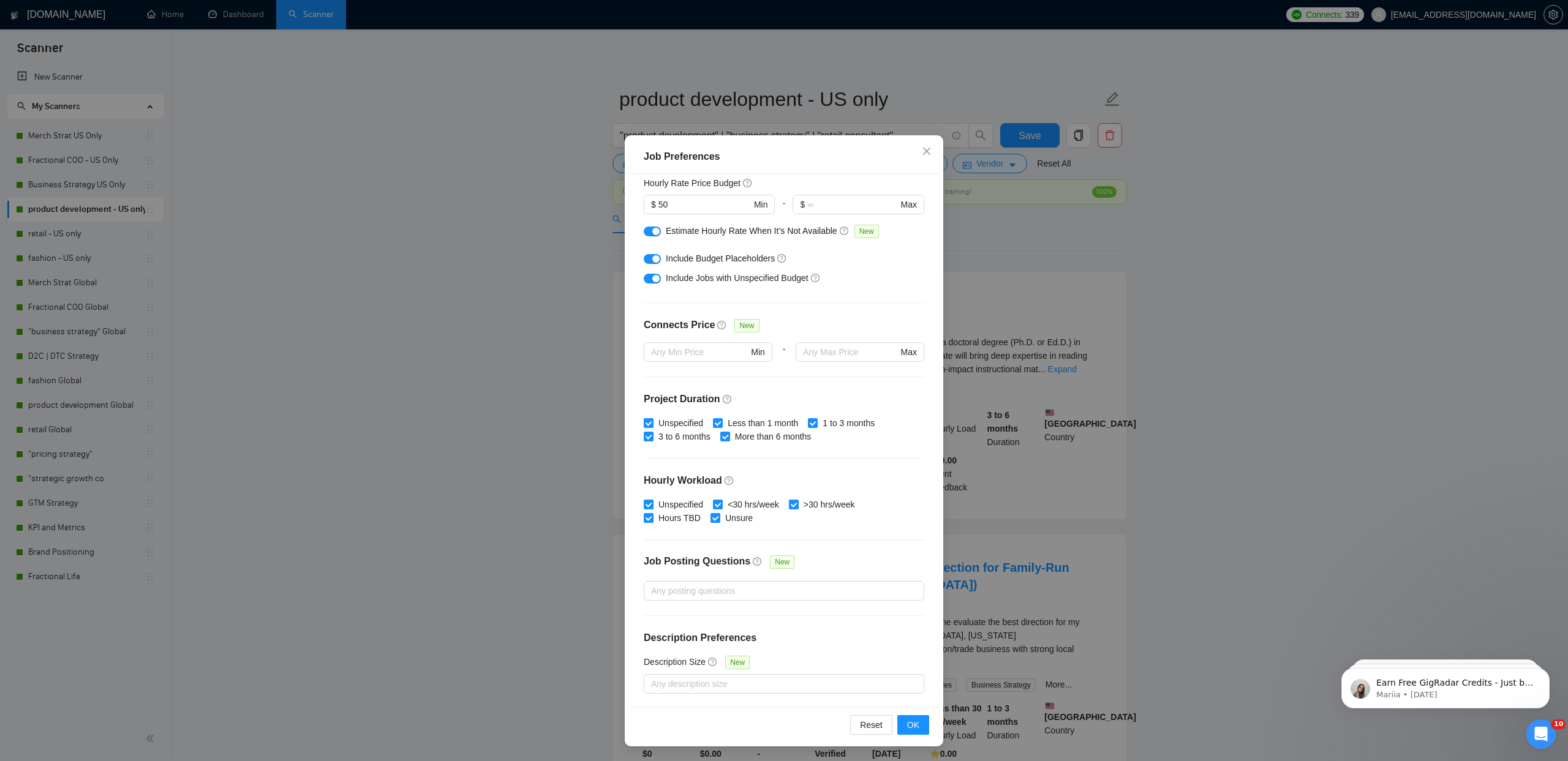
click at [1124, 218] on div "Job Preferences Budget Project Type All Fixed Price Hourly Rate Fixed Price Bud…" at bounding box center [784, 380] width 1568 height 761
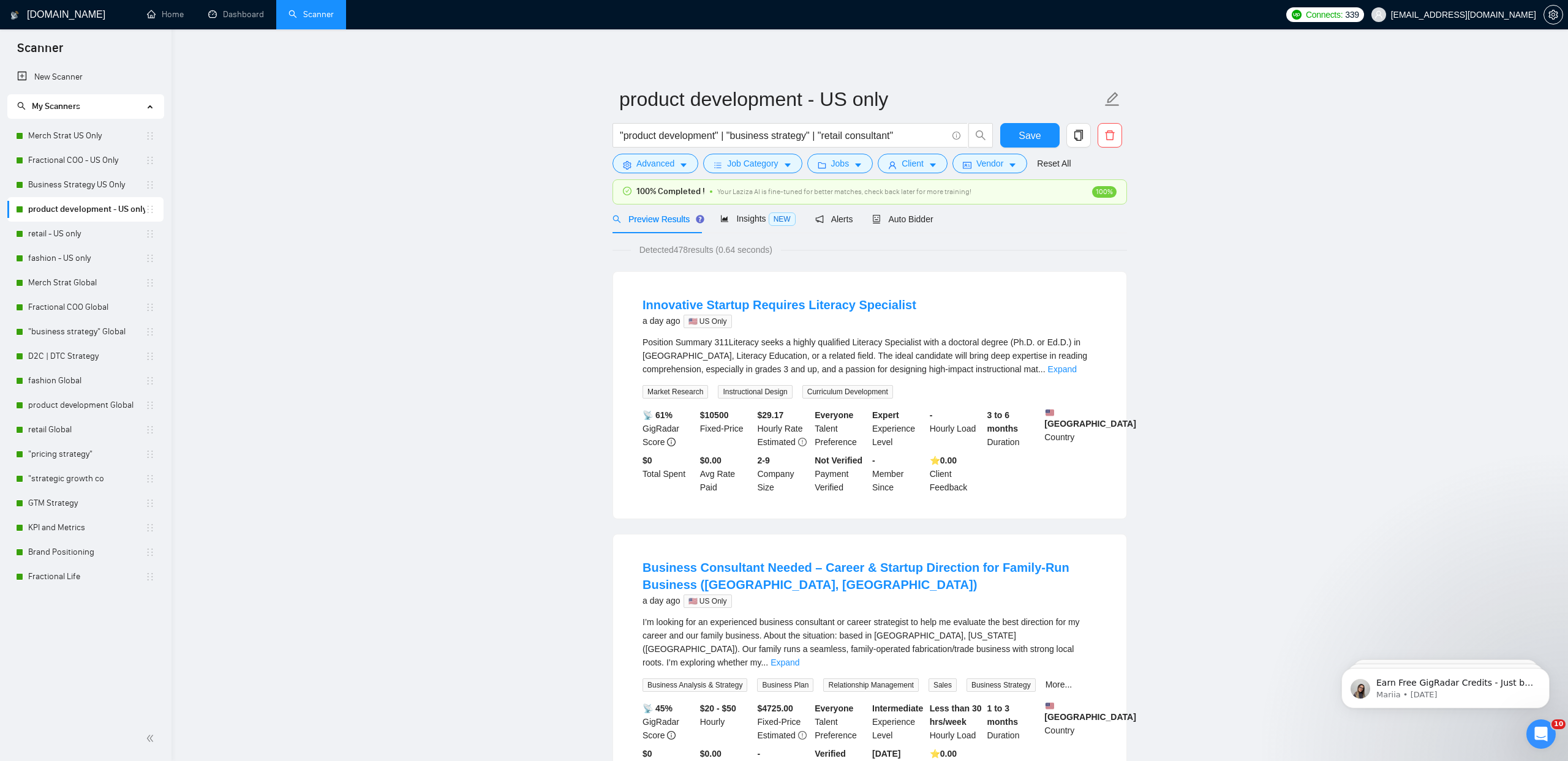
scroll to position [0, 0]
click at [937, 162] on icon "caret-down" at bounding box center [932, 165] width 9 height 9
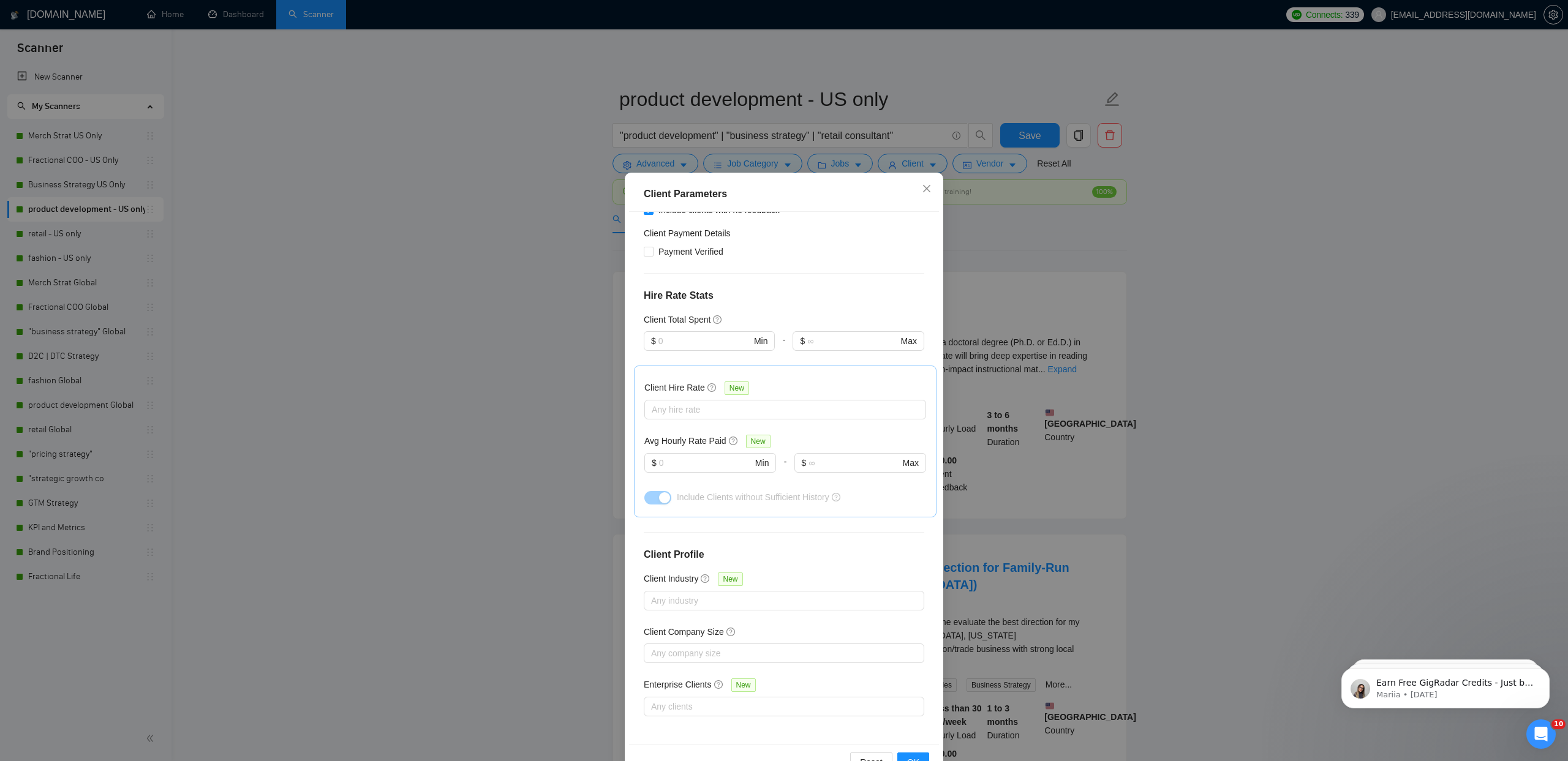
scroll to position [38, 0]
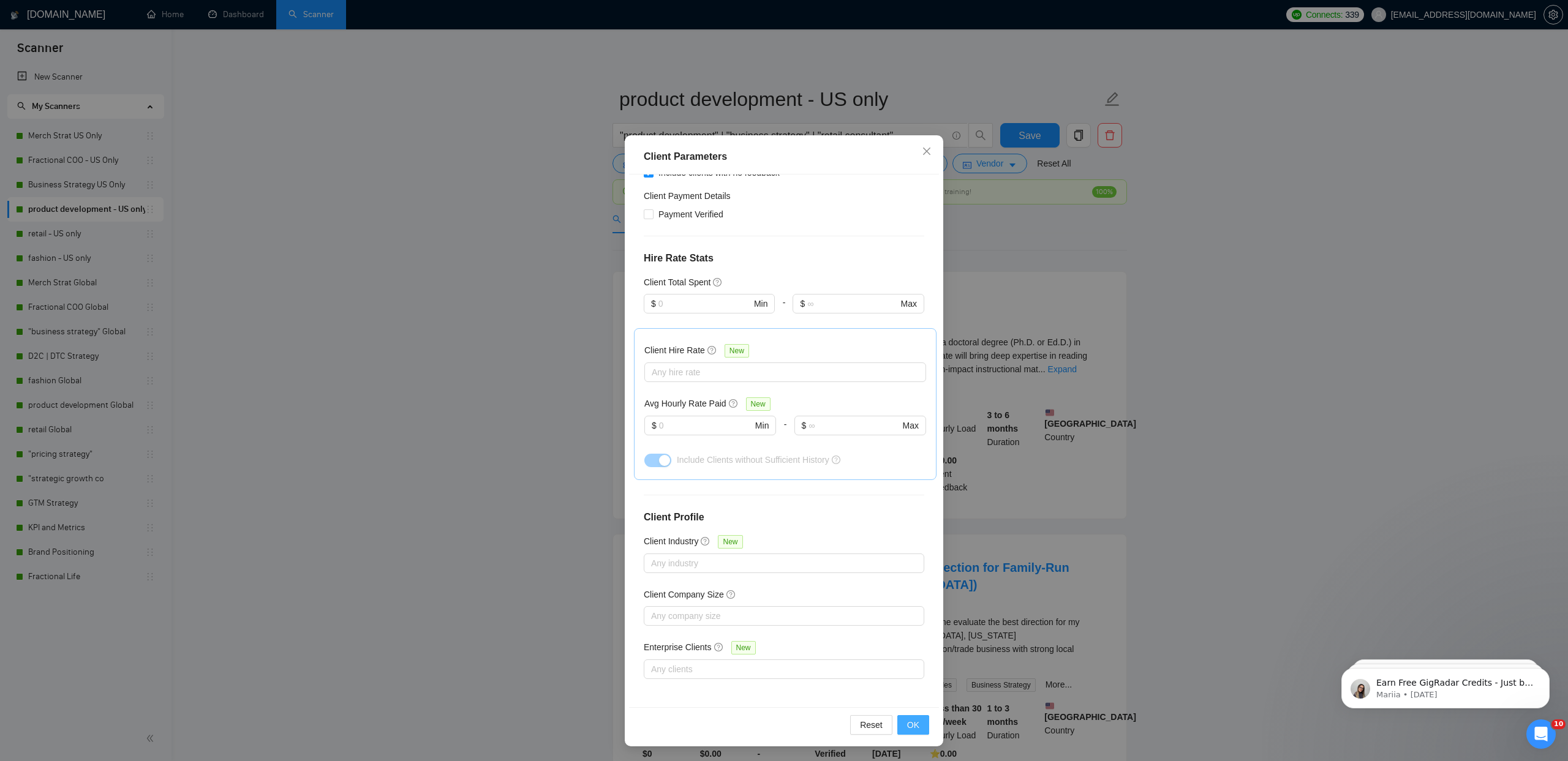
click at [906, 722] on button "OK" at bounding box center [914, 725] width 32 height 20
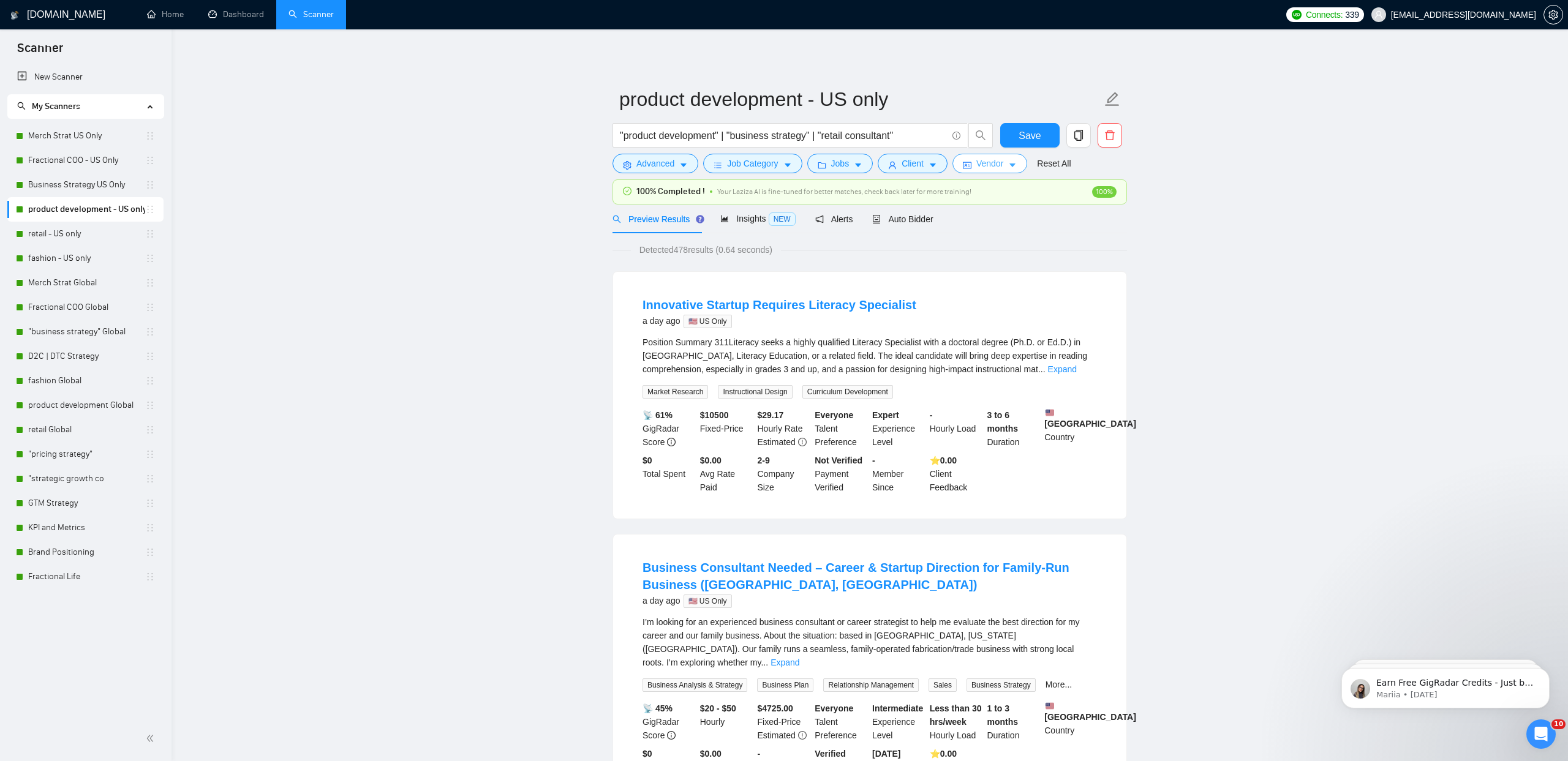
click at [1012, 163] on button "Vendor" at bounding box center [989, 163] width 75 height 20
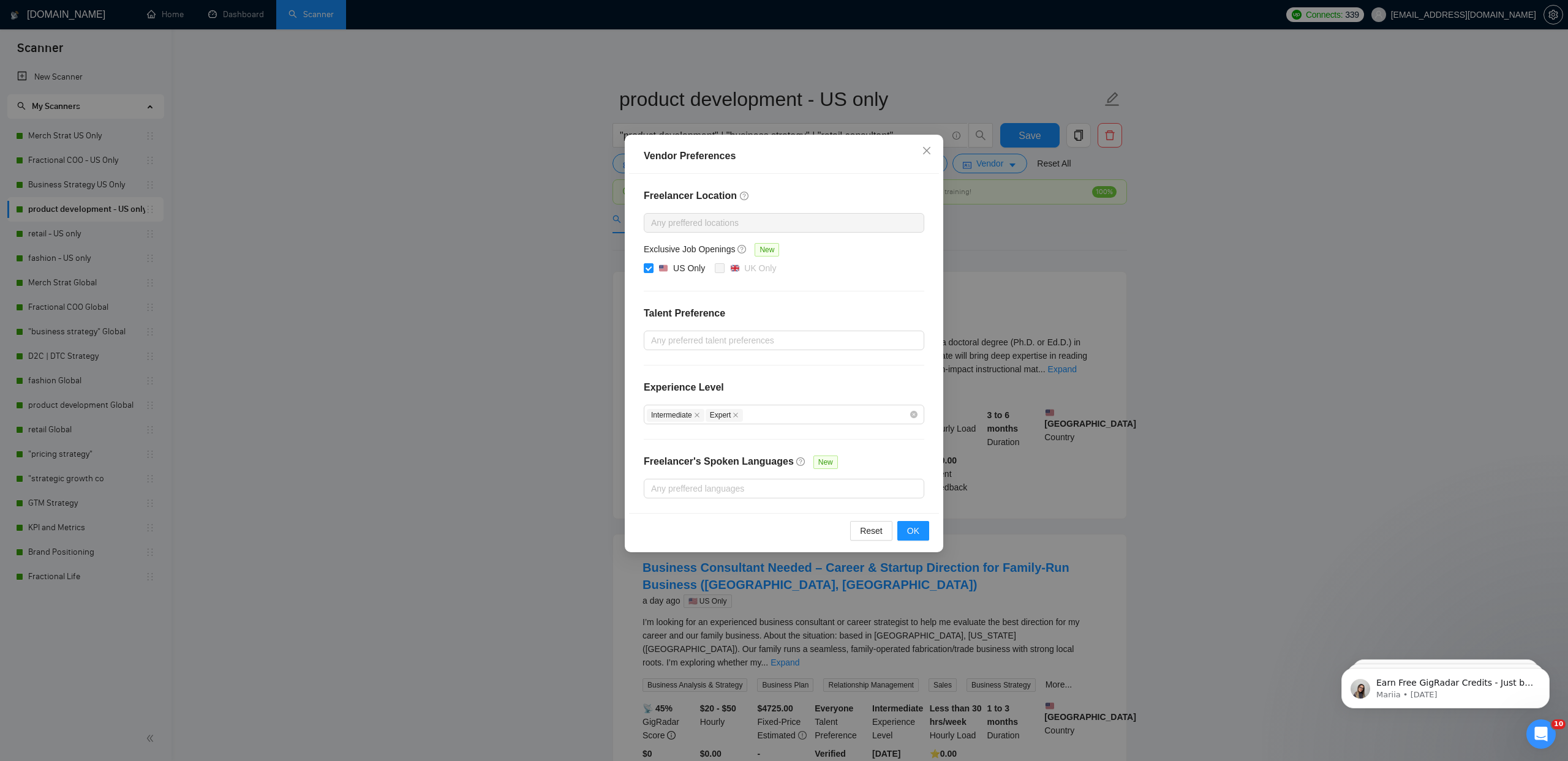
click at [1306, 231] on div "Vendor Preferences Freelancer Location Any preffered locations Exclusive Job Op…" at bounding box center [784, 380] width 1568 height 761
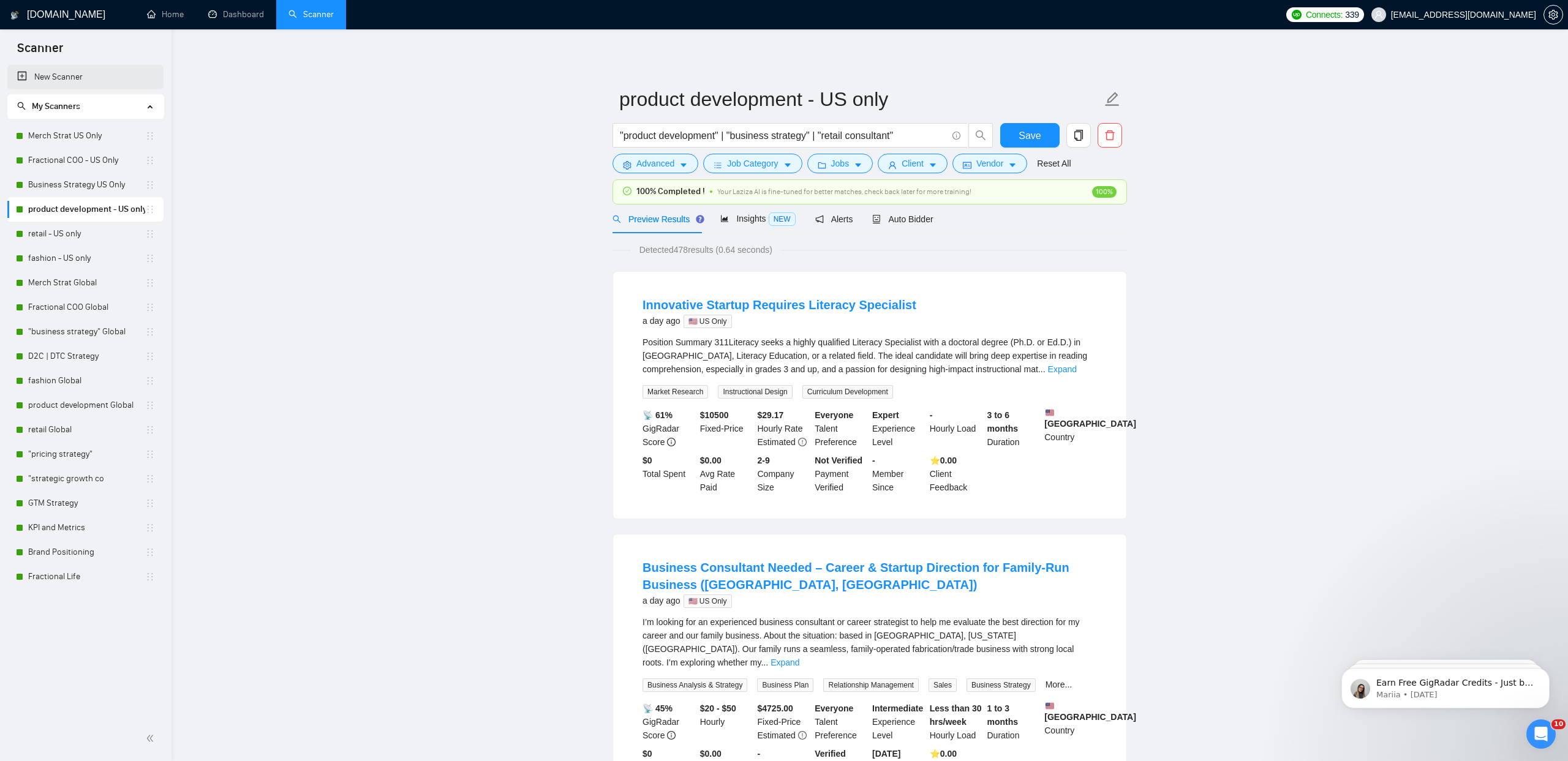
click at [77, 70] on link "New Scanner" at bounding box center [85, 77] width 136 height 25
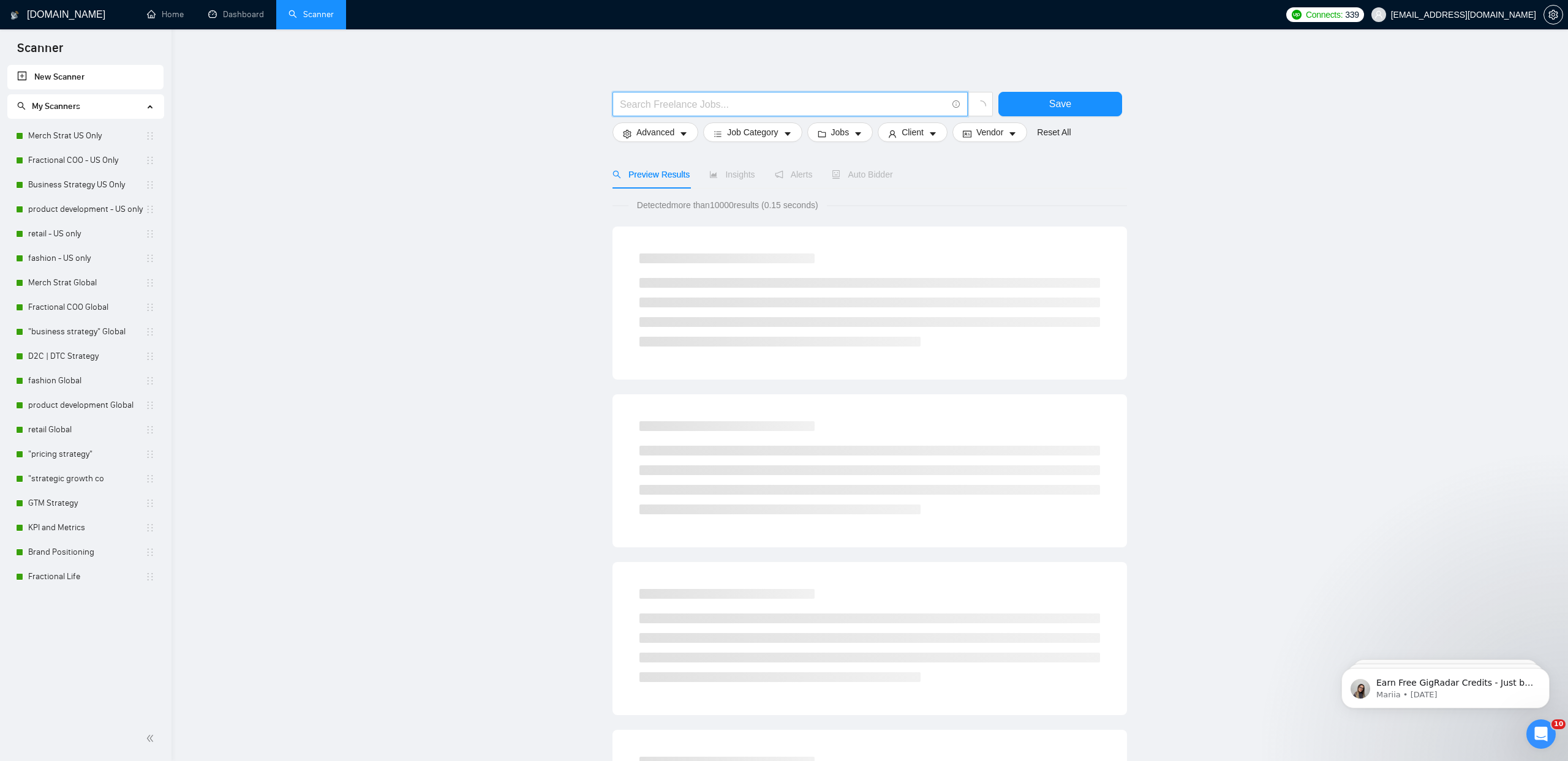
click at [748, 105] on input "text" at bounding box center [783, 104] width 327 height 15
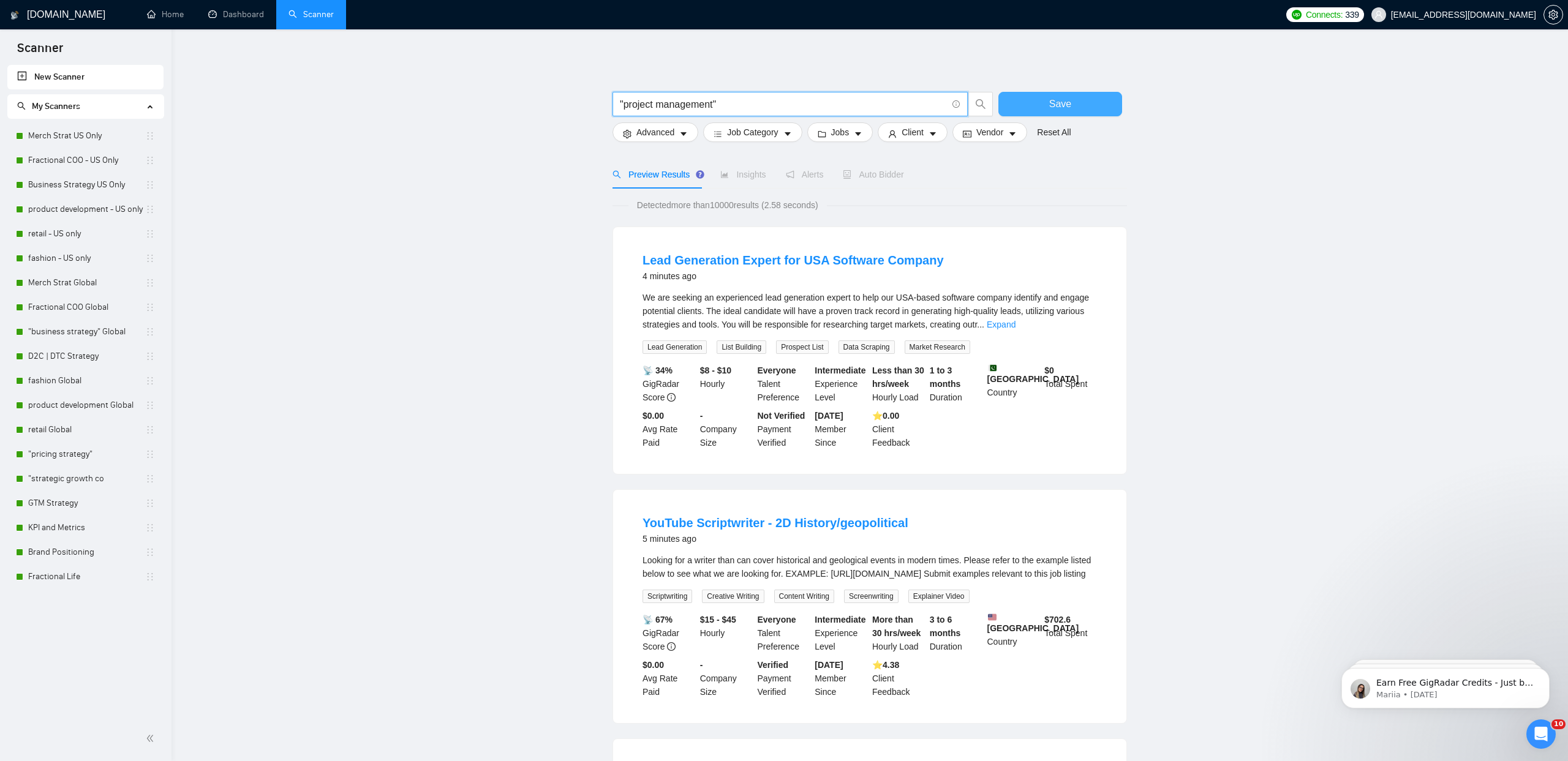
type input ""project management""
click at [1025, 107] on button "Save" at bounding box center [1060, 104] width 124 height 25
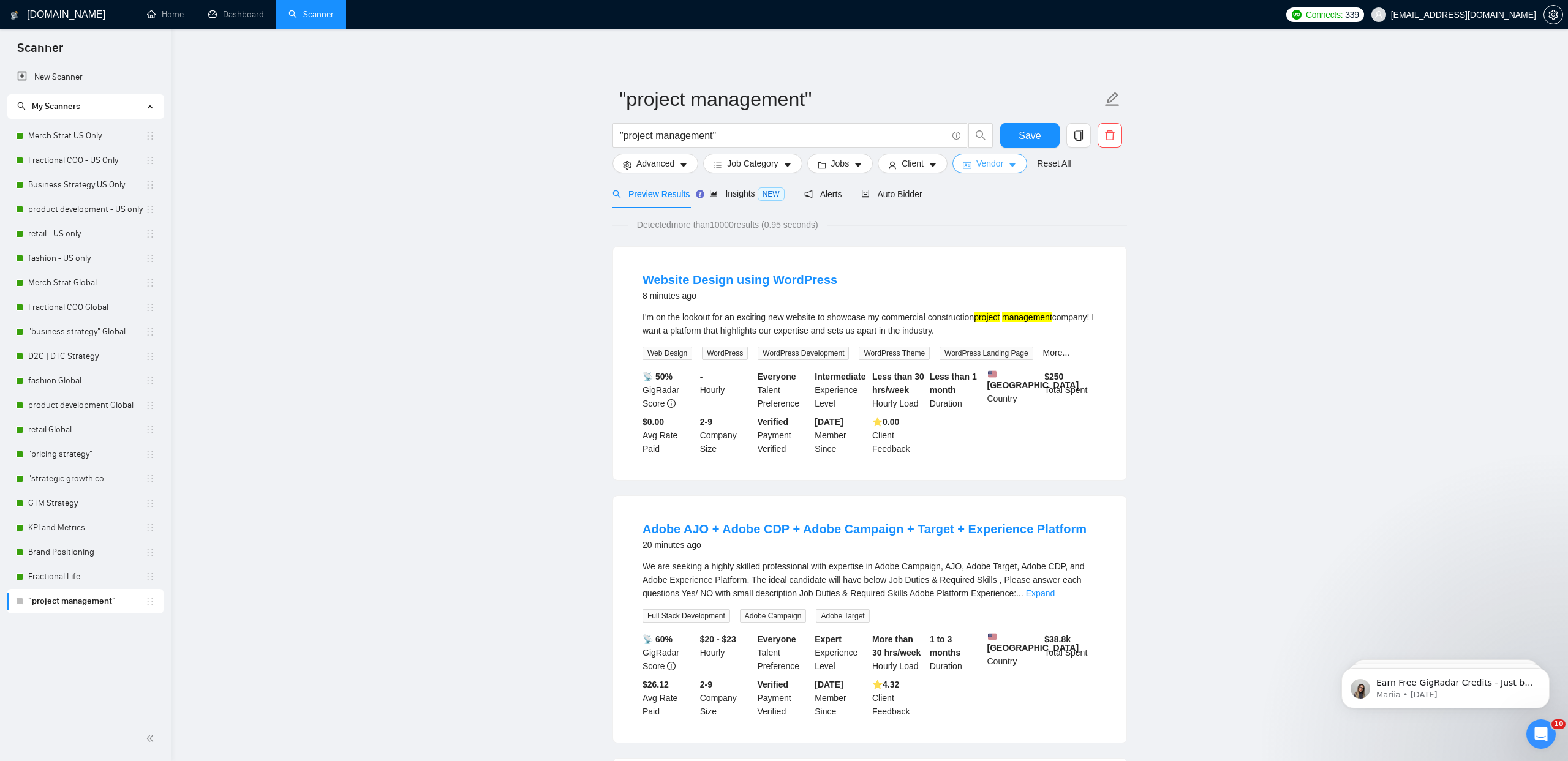
click at [987, 163] on span "Vendor" at bounding box center [989, 163] width 27 height 14
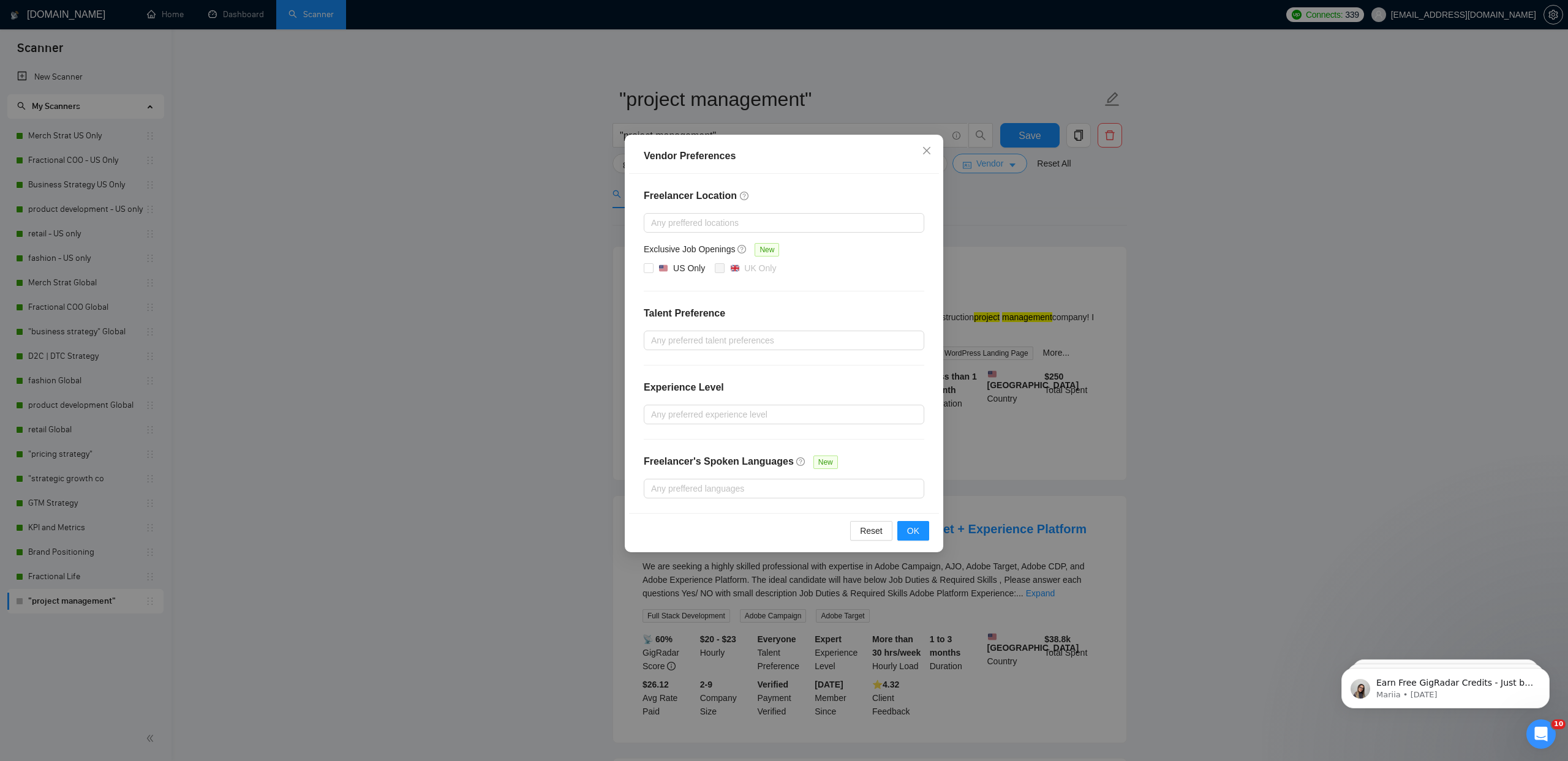
click at [987, 163] on div "Vendor Preferences Freelancer Location Any preffered locations Exclusive Job Op…" at bounding box center [784, 380] width 1568 height 761
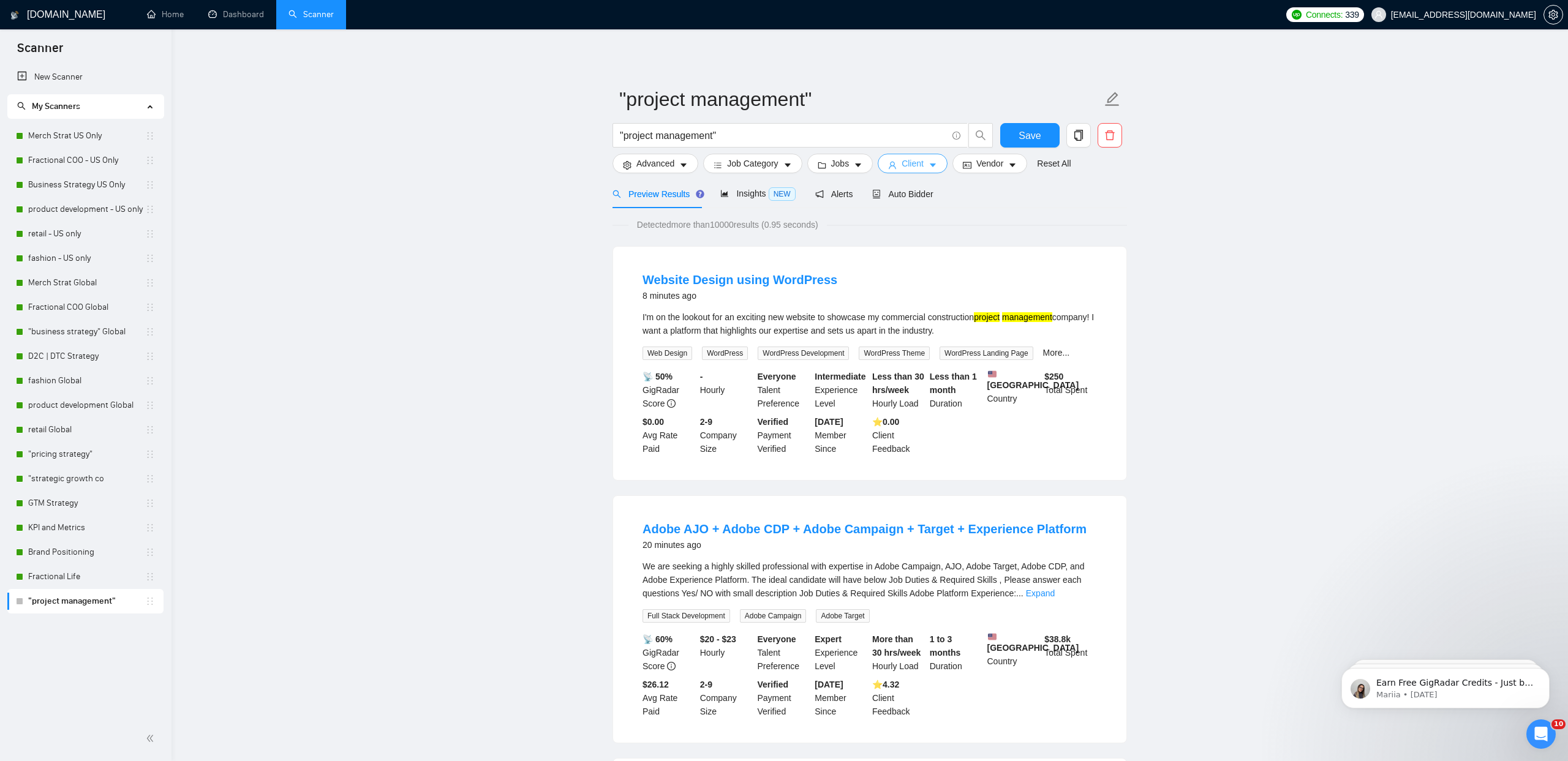
click at [905, 167] on button "Client" at bounding box center [913, 163] width 70 height 20
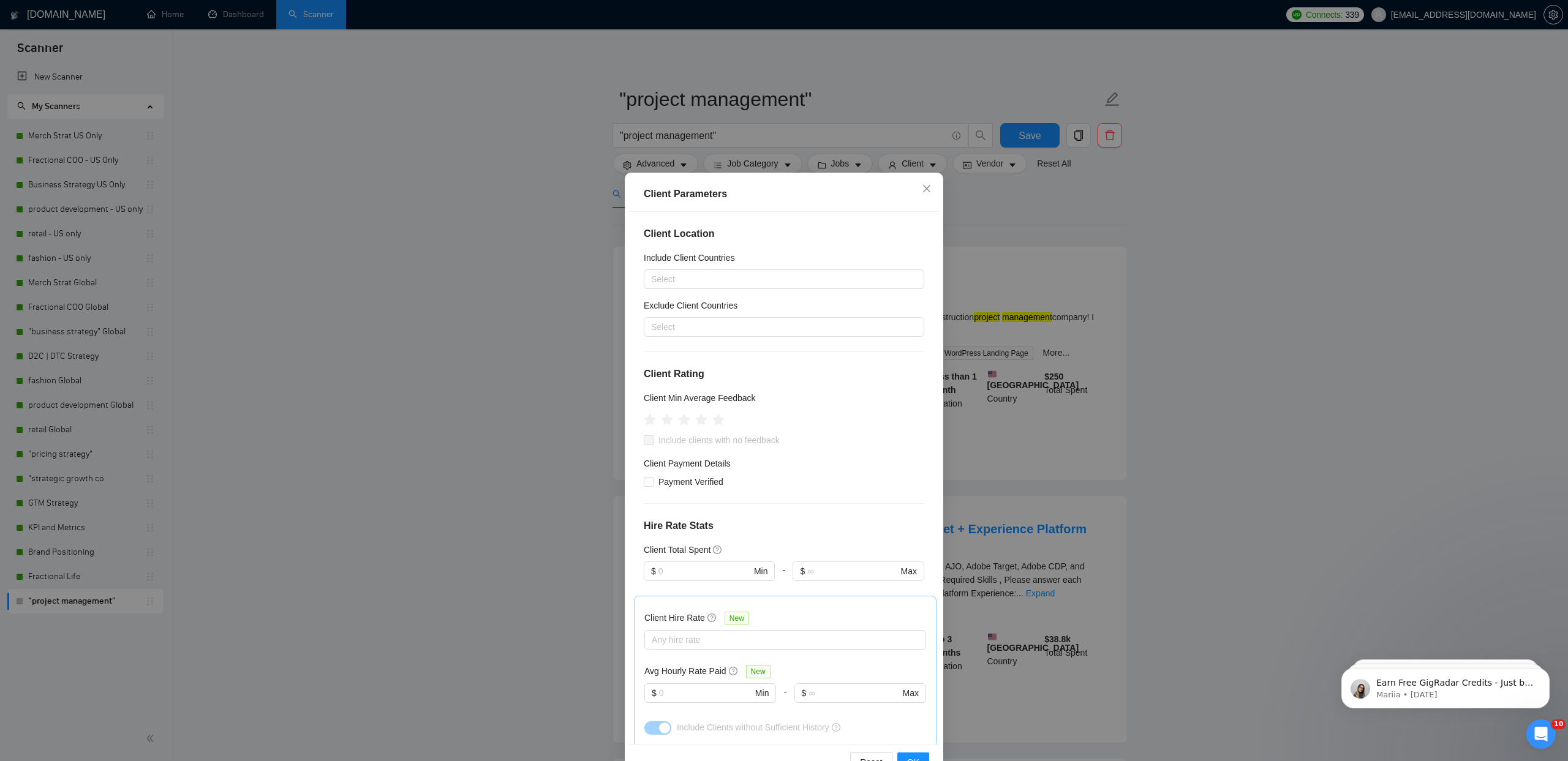
click at [904, 169] on div "Client Parameters Client Location Include Client Countries Select Exclude Clien…" at bounding box center [784, 380] width 1568 height 761
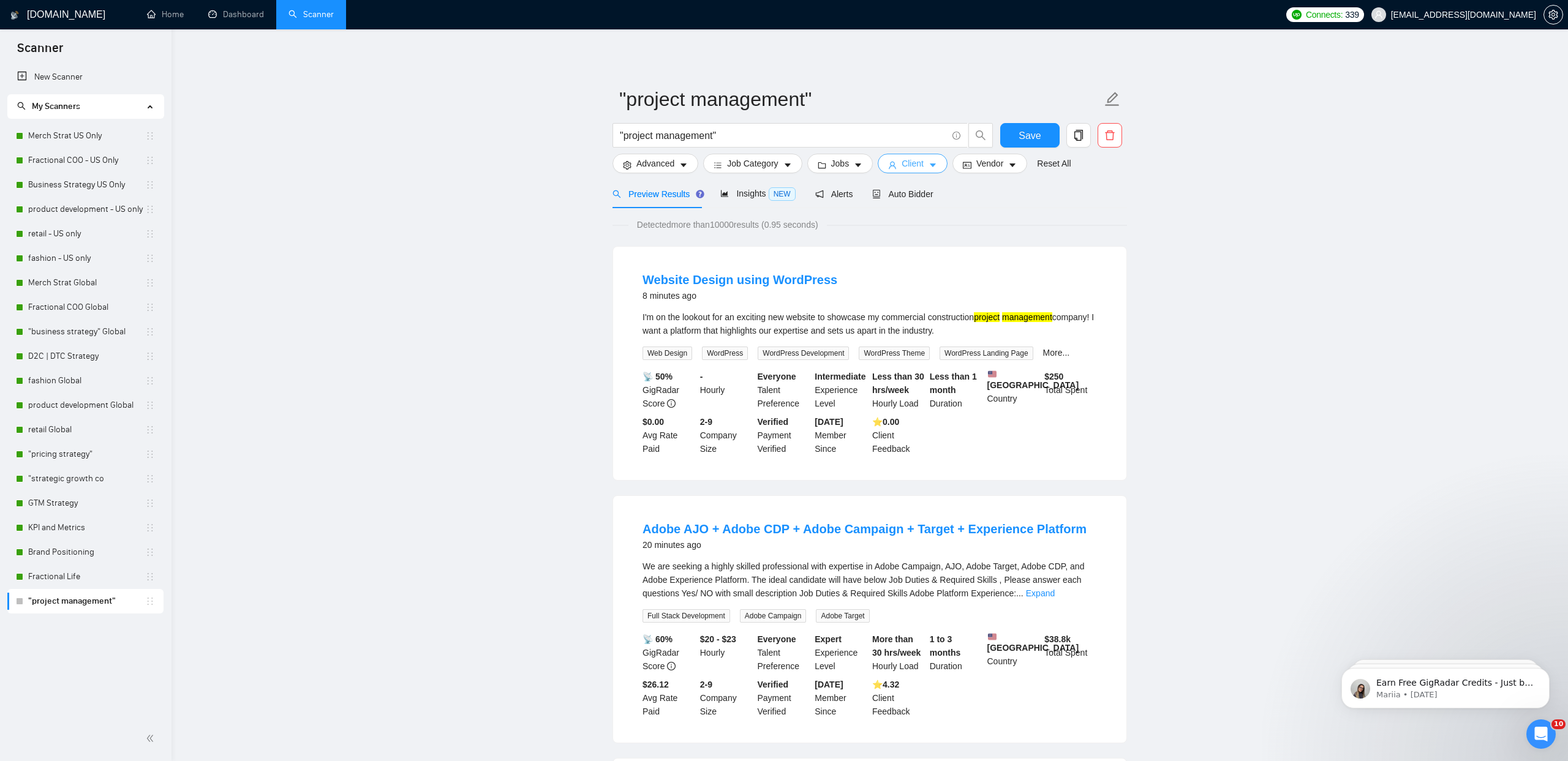
click at [1025, 164] on body "Scanner New Scanner My Scanners Merch Strat US Only Fractional COO - US Only Bu…" at bounding box center [784, 380] width 1568 height 761
click at [994, 170] on span "Vendor" at bounding box center [989, 163] width 27 height 14
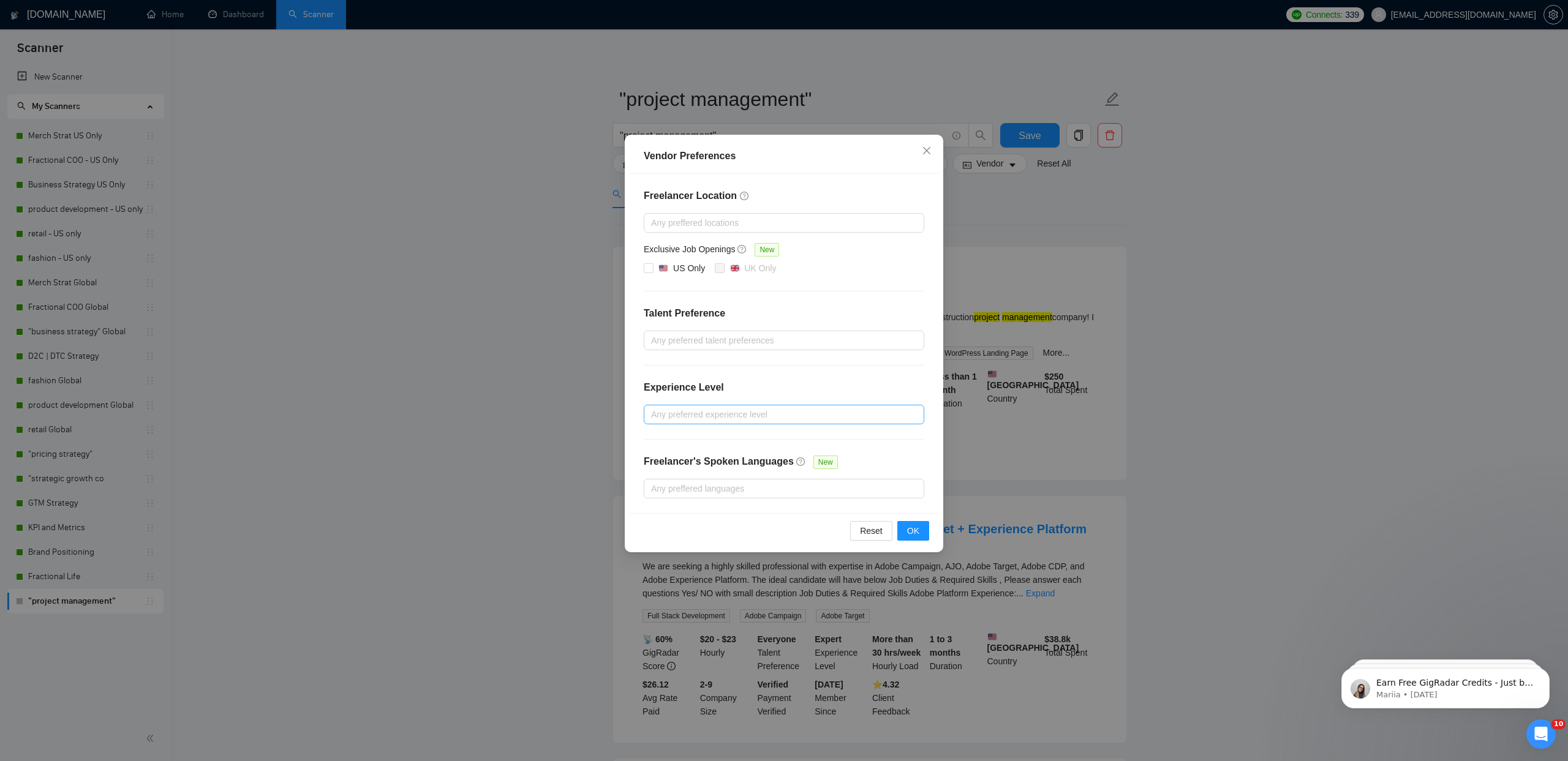
click at [675, 419] on div at bounding box center [777, 414] width 262 height 15
click at [673, 456] on span "Intermediate" at bounding box center [689, 458] width 48 height 10
click at [659, 456] on input "Intermediate" at bounding box center [655, 457] width 9 height 9
checkbox input "true"
drag, startPoint x: 673, startPoint y: 477, endPoint x: 892, endPoint y: 532, distance: 225.8
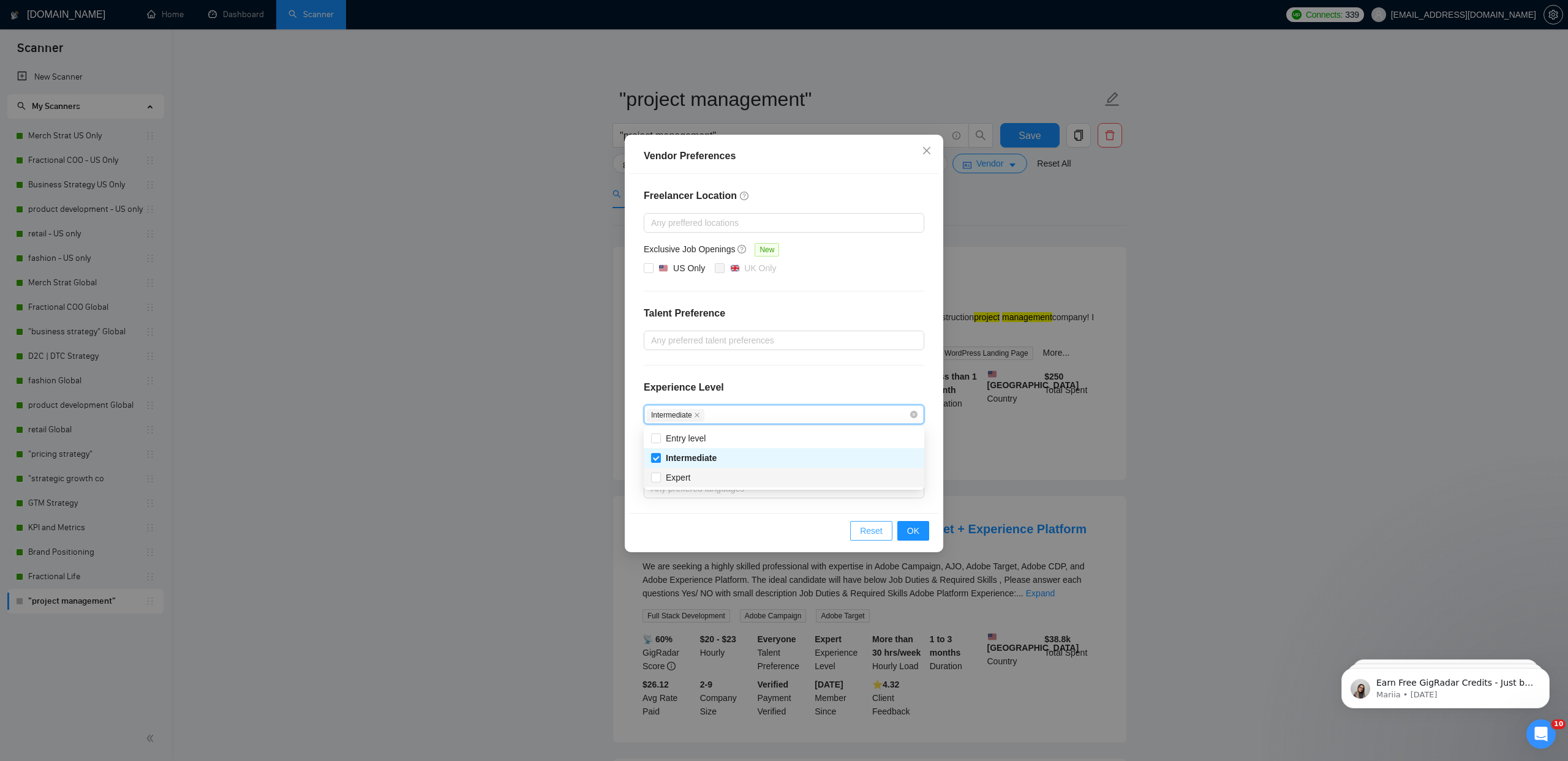
click at [673, 477] on span "Expert" at bounding box center [677, 478] width 25 height 10
click at [659, 477] on input "Expert" at bounding box center [655, 477] width 9 height 9
checkbox input "true"
click at [924, 534] on button "OK" at bounding box center [914, 531] width 32 height 20
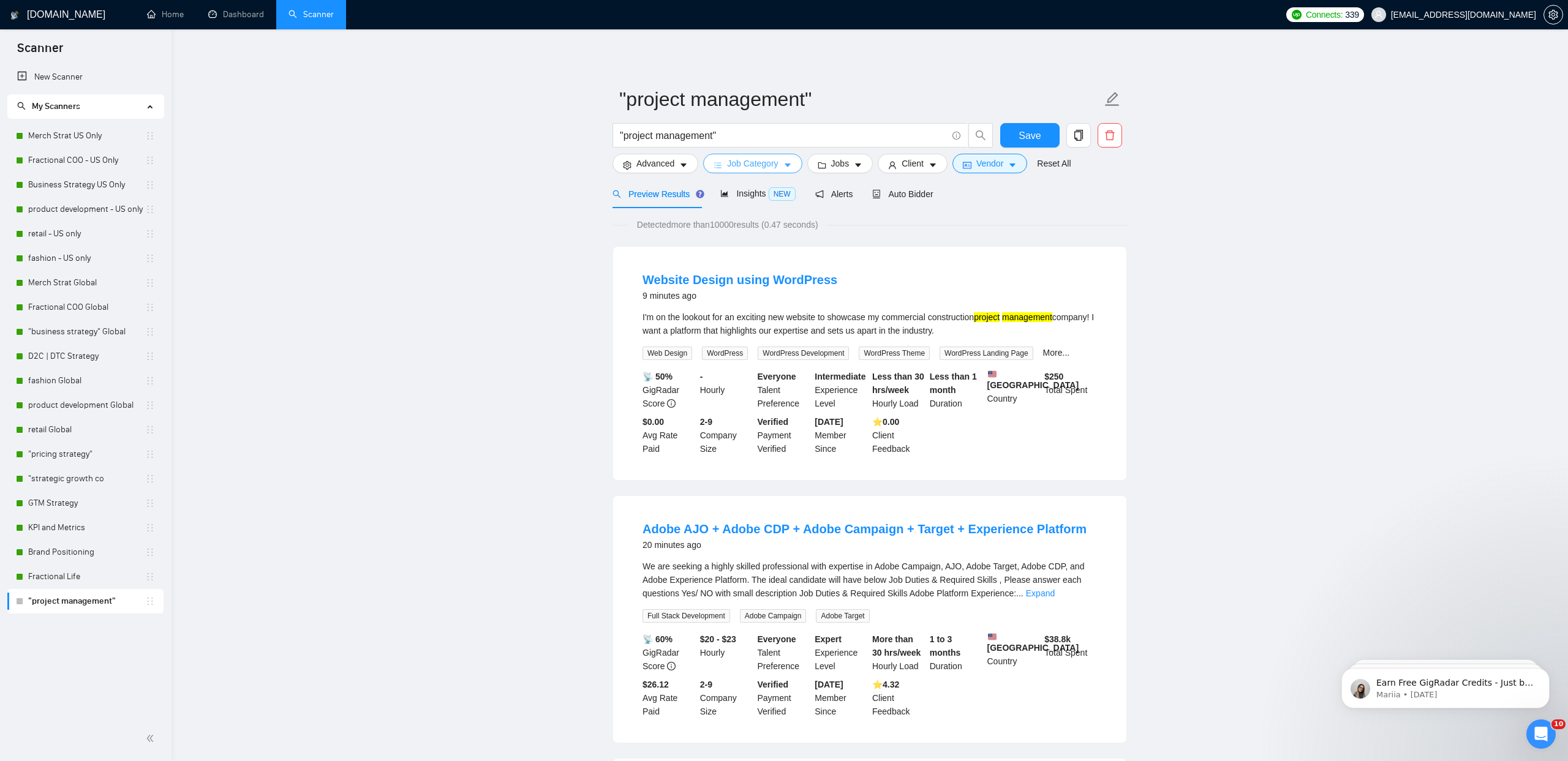
click at [740, 161] on span "Job Category" at bounding box center [752, 163] width 51 height 14
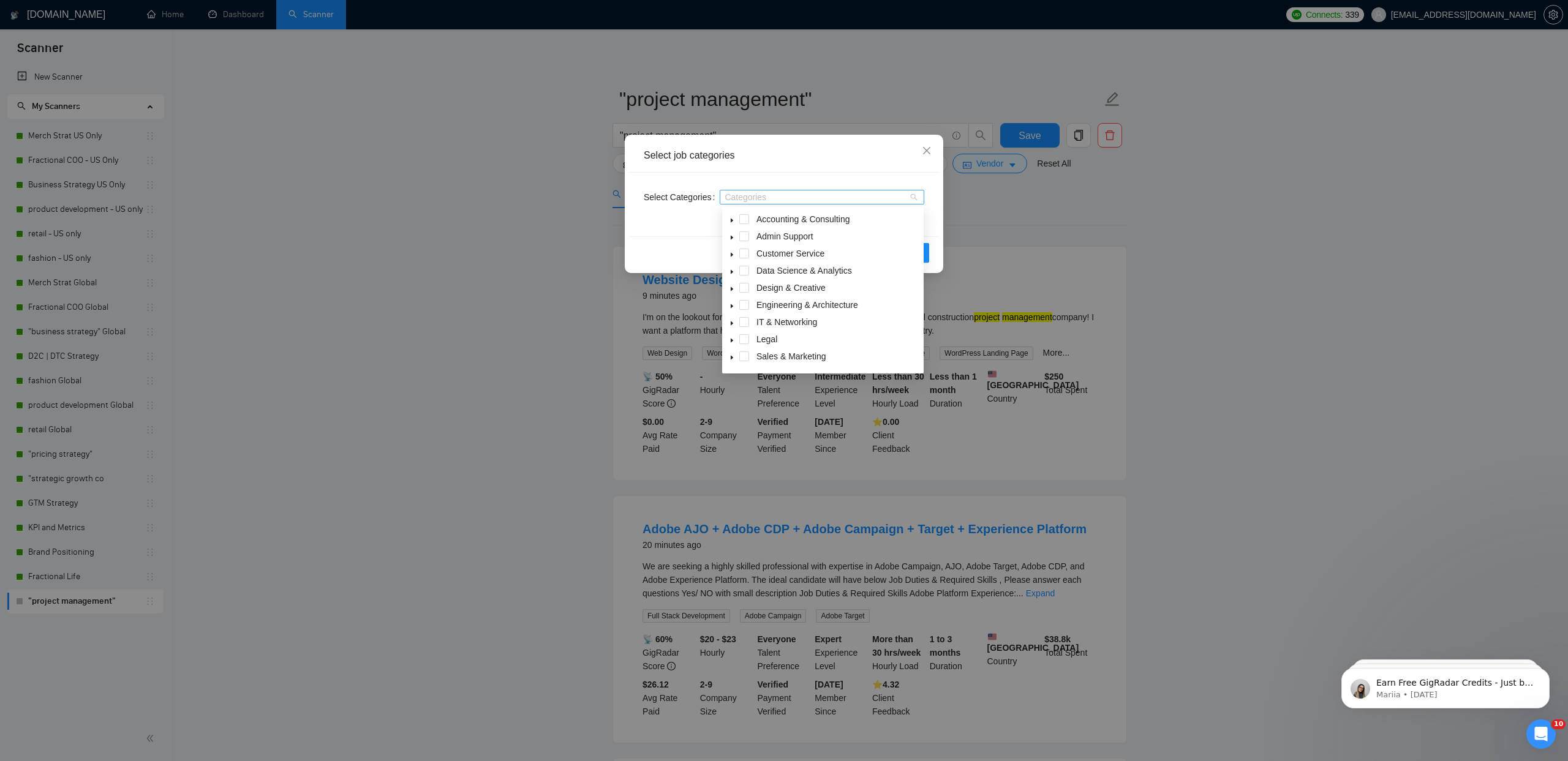
click at [737, 191] on div "Categories" at bounding box center [821, 197] width 204 height 15
click at [741, 220] on span at bounding box center [744, 219] width 10 height 10
click at [745, 238] on span at bounding box center [744, 236] width 10 height 10
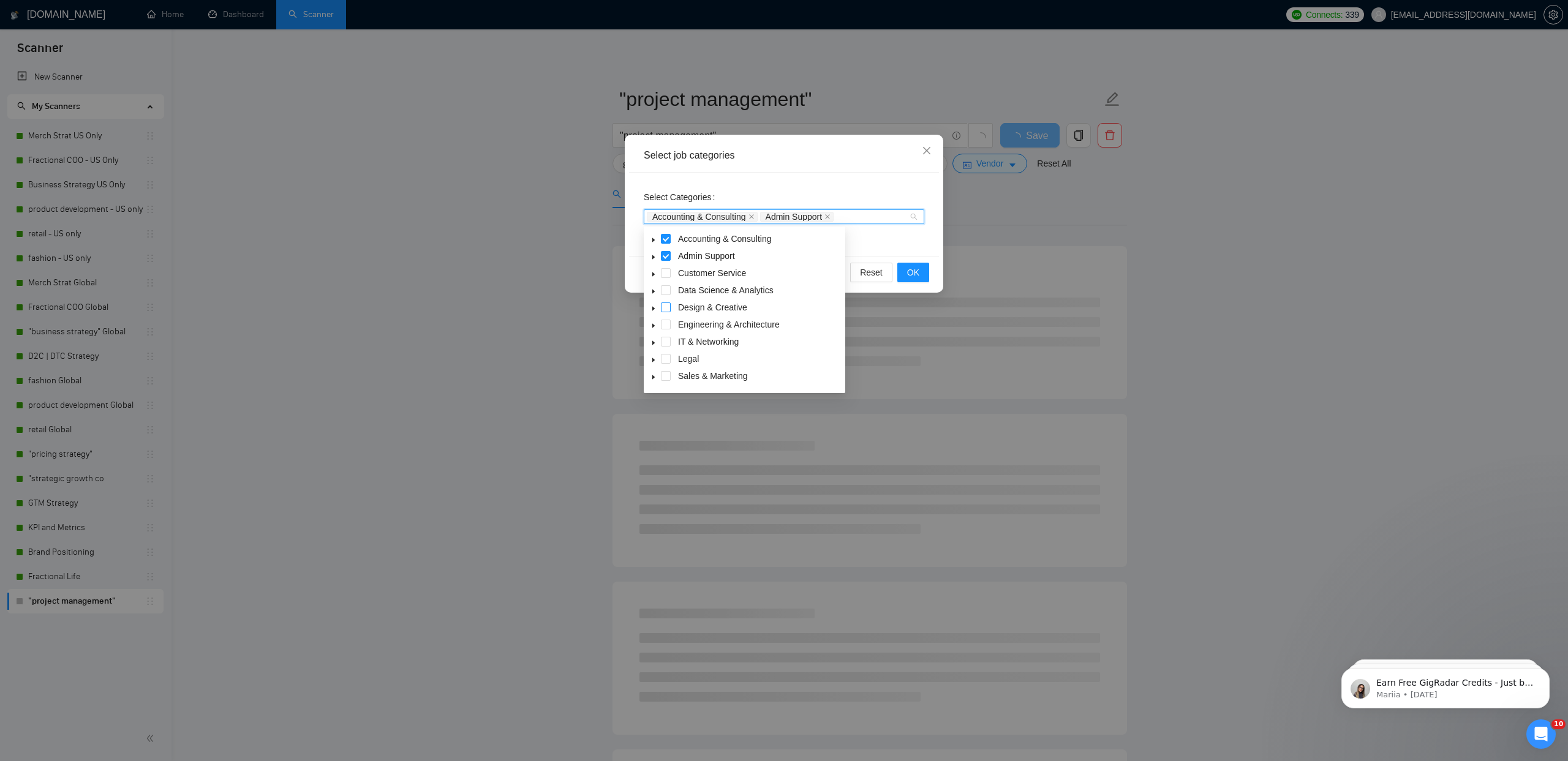
click at [663, 304] on span at bounding box center [665, 308] width 10 height 10
click at [663, 381] on span at bounding box center [665, 385] width 10 height 10
click at [651, 284] on icon "caret-down" at bounding box center [653, 284] width 6 height 6
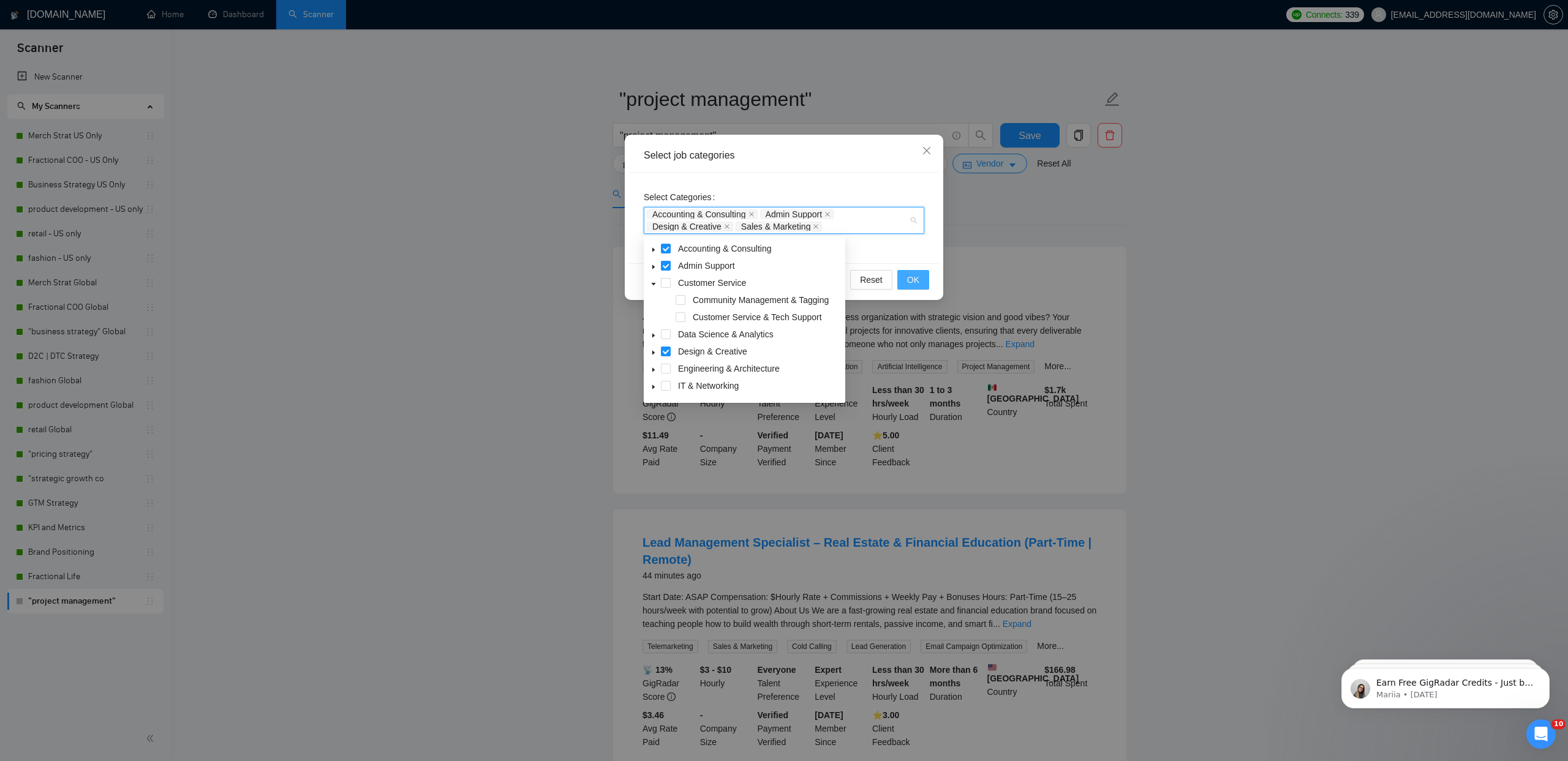
click at [914, 285] on span "OK" at bounding box center [914, 280] width 12 height 14
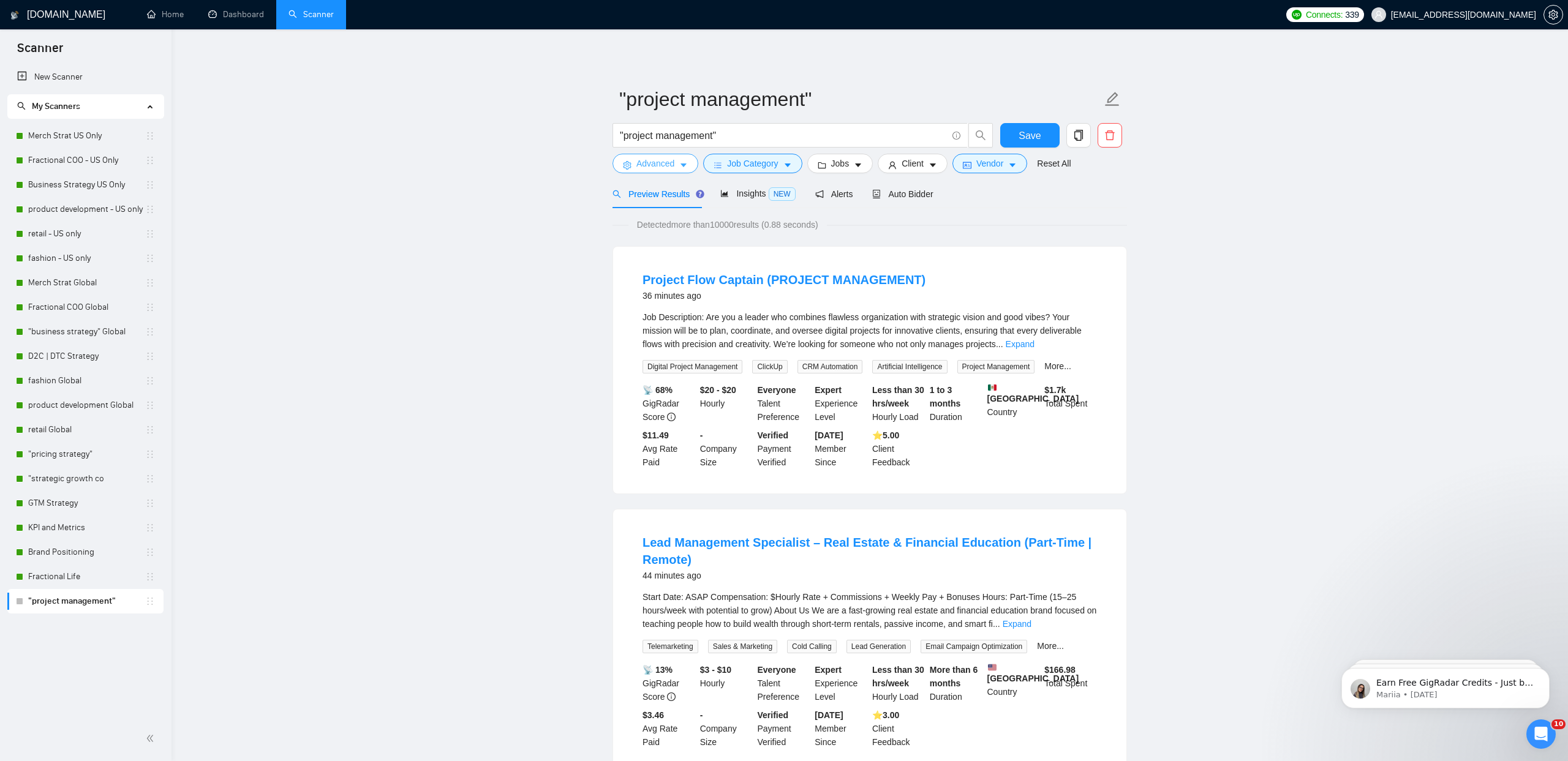
click at [694, 164] on button "Advanced" at bounding box center [655, 163] width 86 height 20
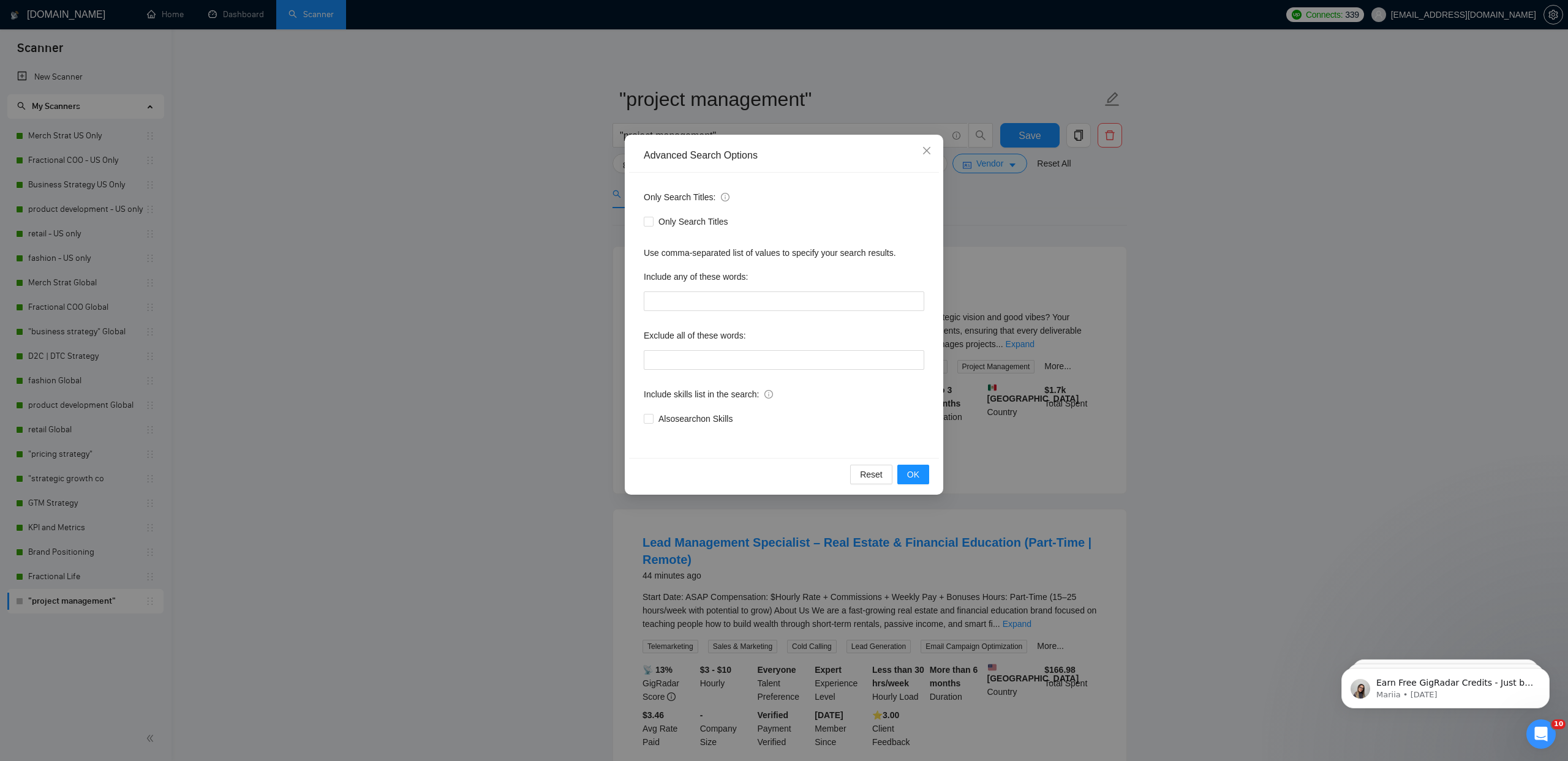
click at [527, 198] on div "Advanced Search Options Only Search Titles: Only Search Titles Use comma-separa…" at bounding box center [784, 380] width 1568 height 761
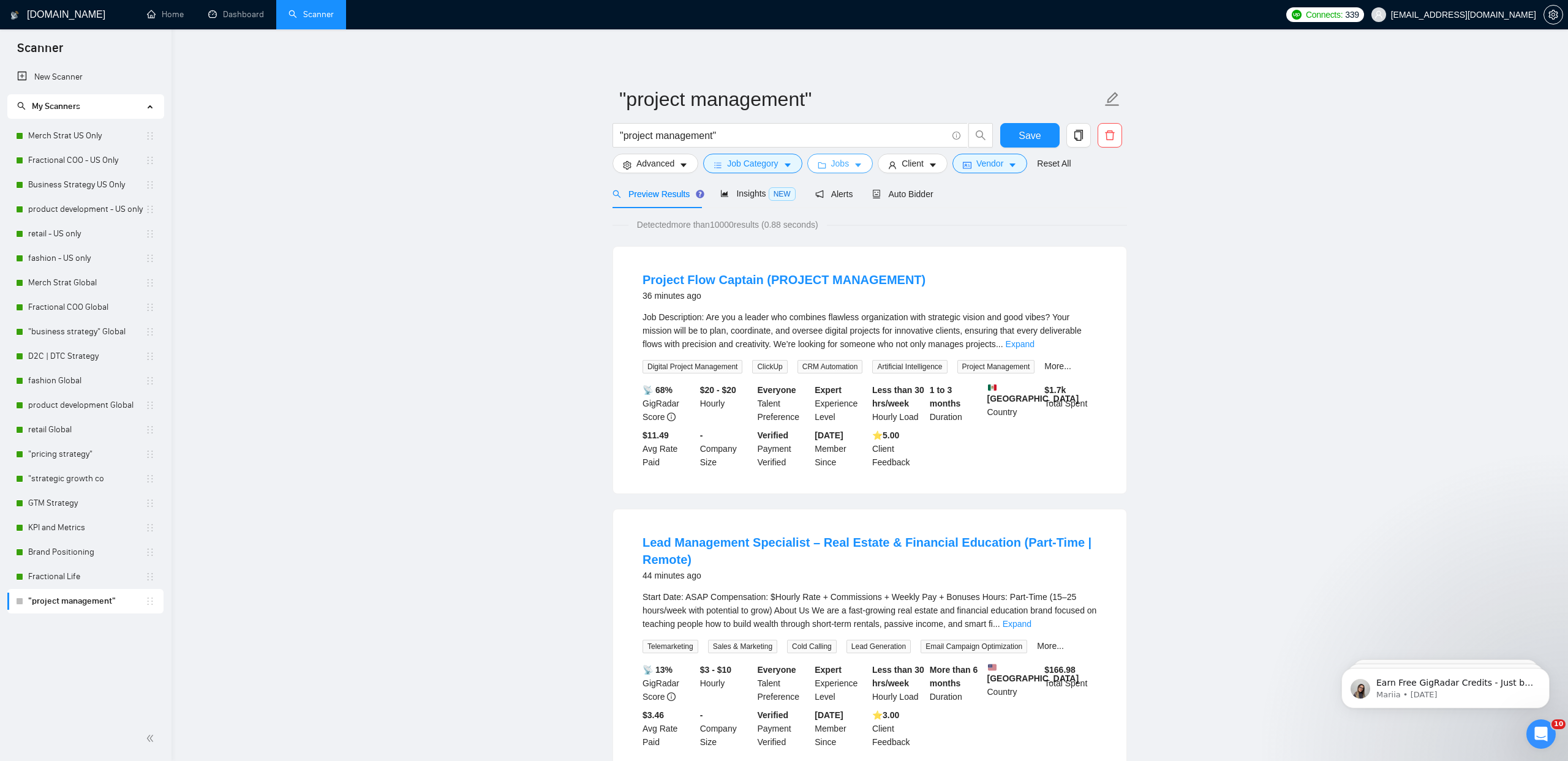
click at [861, 166] on icon "caret-down" at bounding box center [858, 166] width 6 height 4
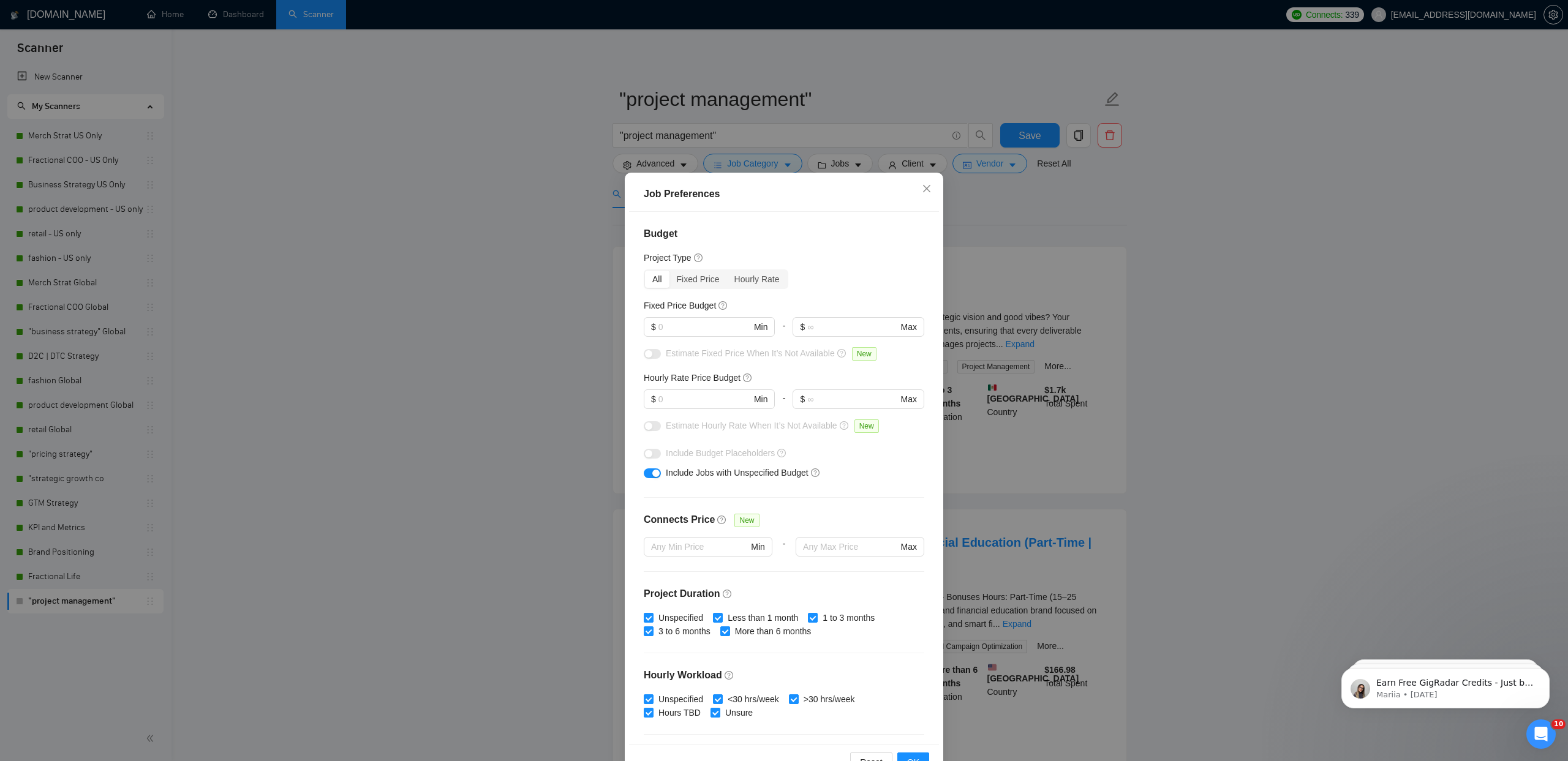
click at [660, 354] on div "Estimate Fixed Price When It’s Not Available New" at bounding box center [784, 357] width 281 height 20
click at [671, 334] on span "$ Min" at bounding box center [708, 327] width 131 height 20
type input "300"
click at [655, 358] on button "button" at bounding box center [652, 354] width 17 height 10
click at [686, 400] on input "text" at bounding box center [704, 399] width 93 height 14
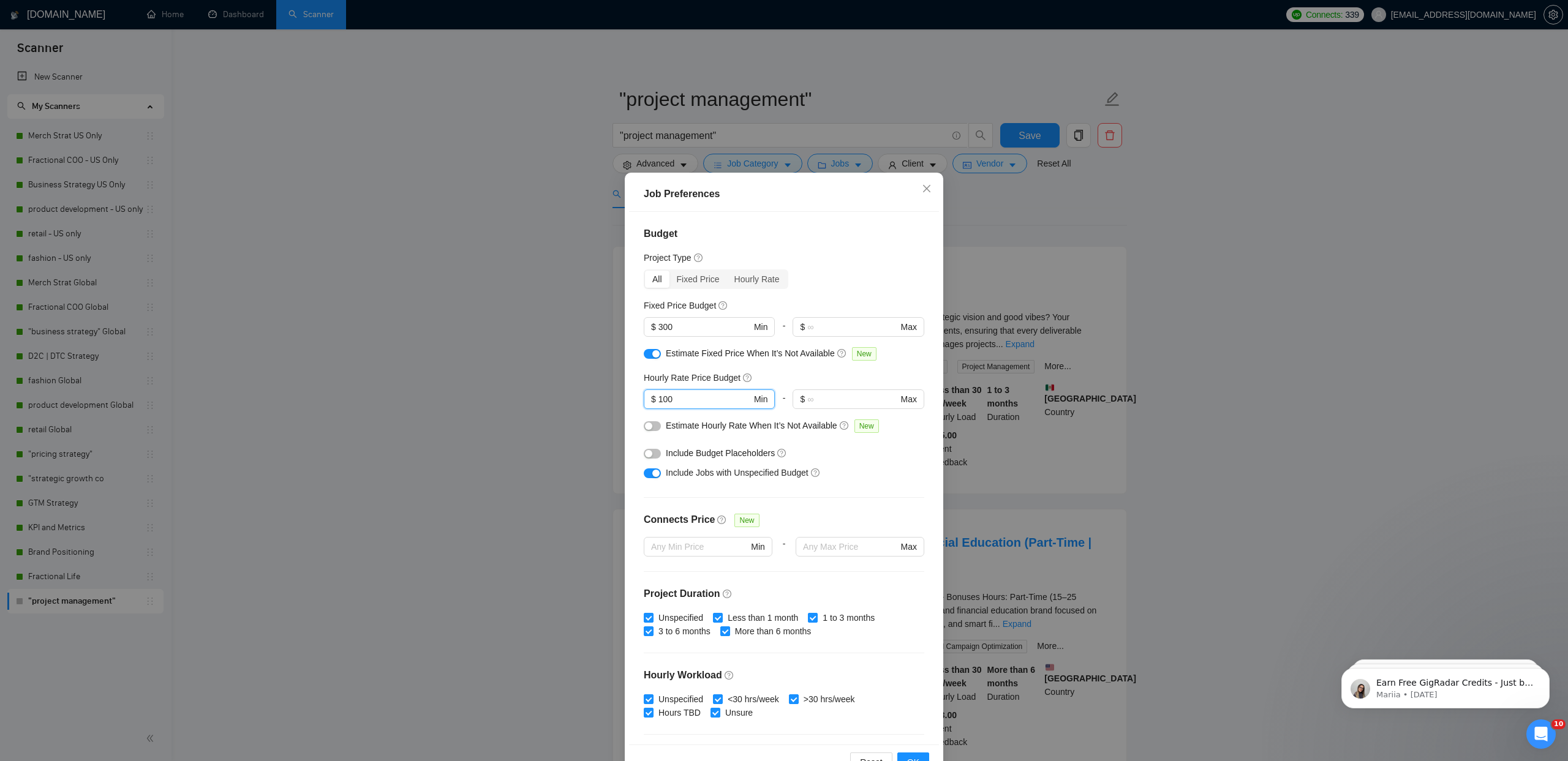
type input "100"
click at [653, 427] on button "button" at bounding box center [652, 426] width 17 height 10
click at [653, 450] on button "button" at bounding box center [652, 454] width 17 height 10
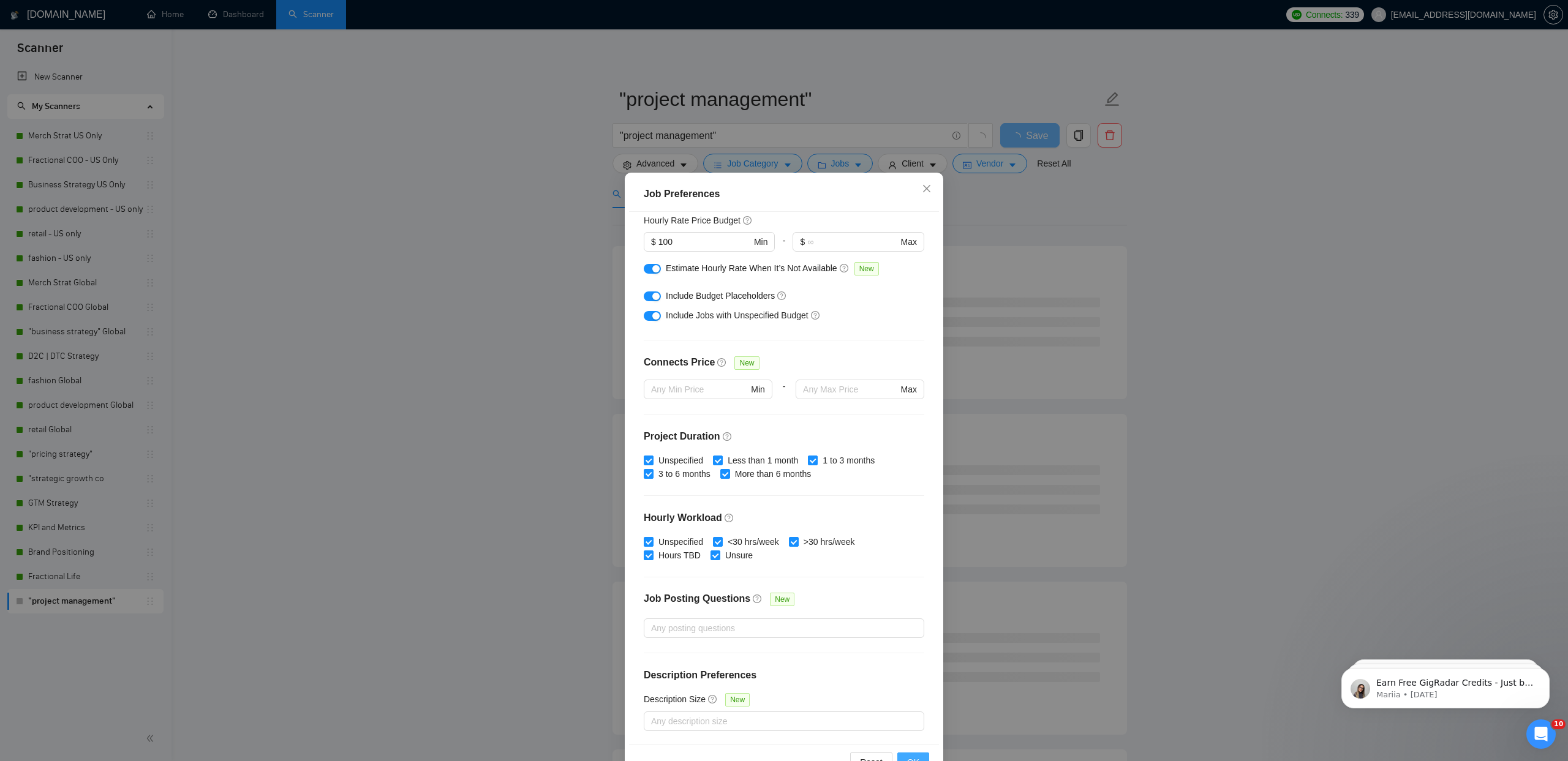
drag, startPoint x: 905, startPoint y: 756, endPoint x: 908, endPoint y: 746, distance: 10.4
click at [905, 756] on button "OK" at bounding box center [914, 763] width 32 height 20
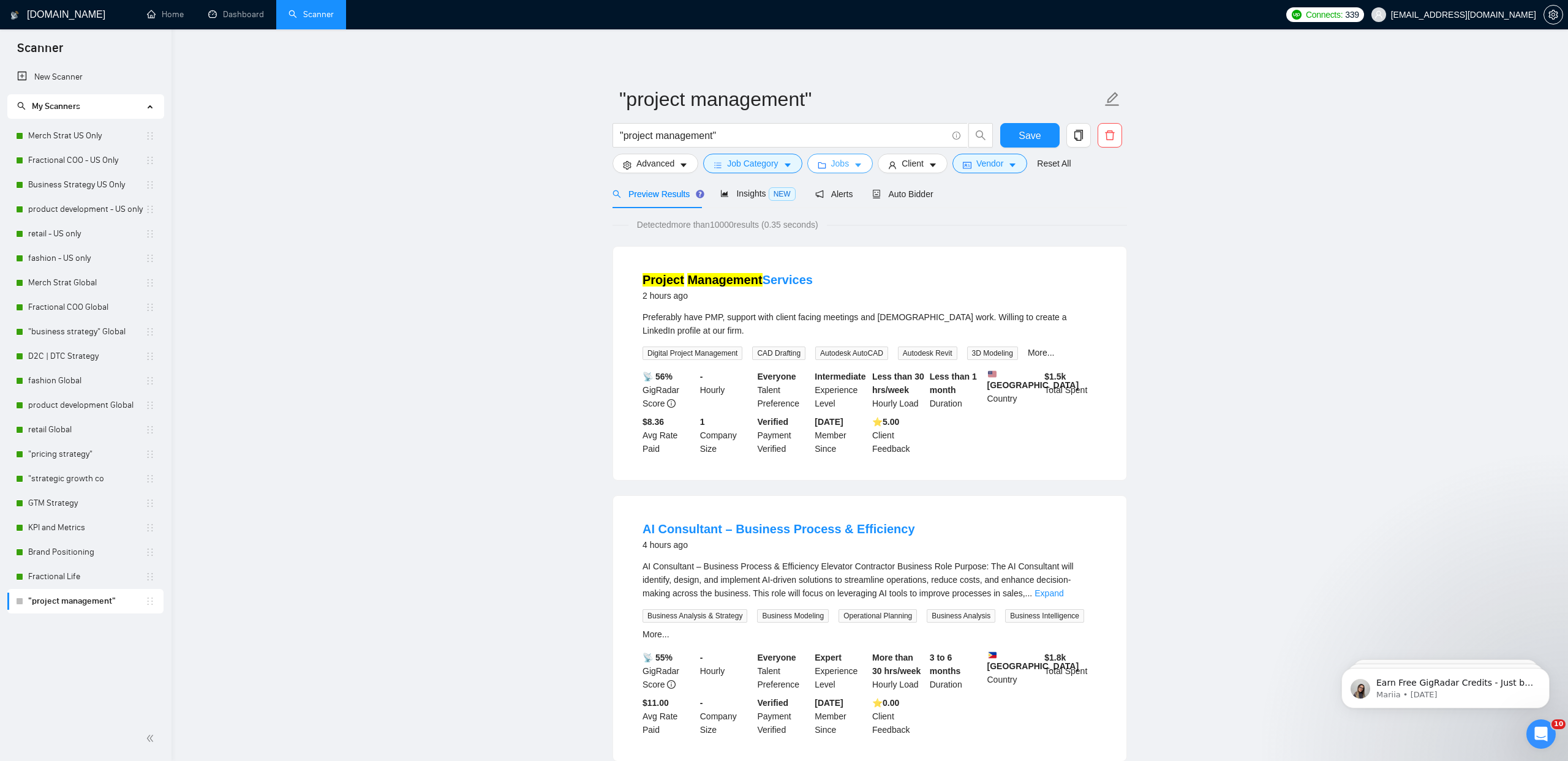
click at [861, 167] on icon "caret-down" at bounding box center [858, 165] width 9 height 9
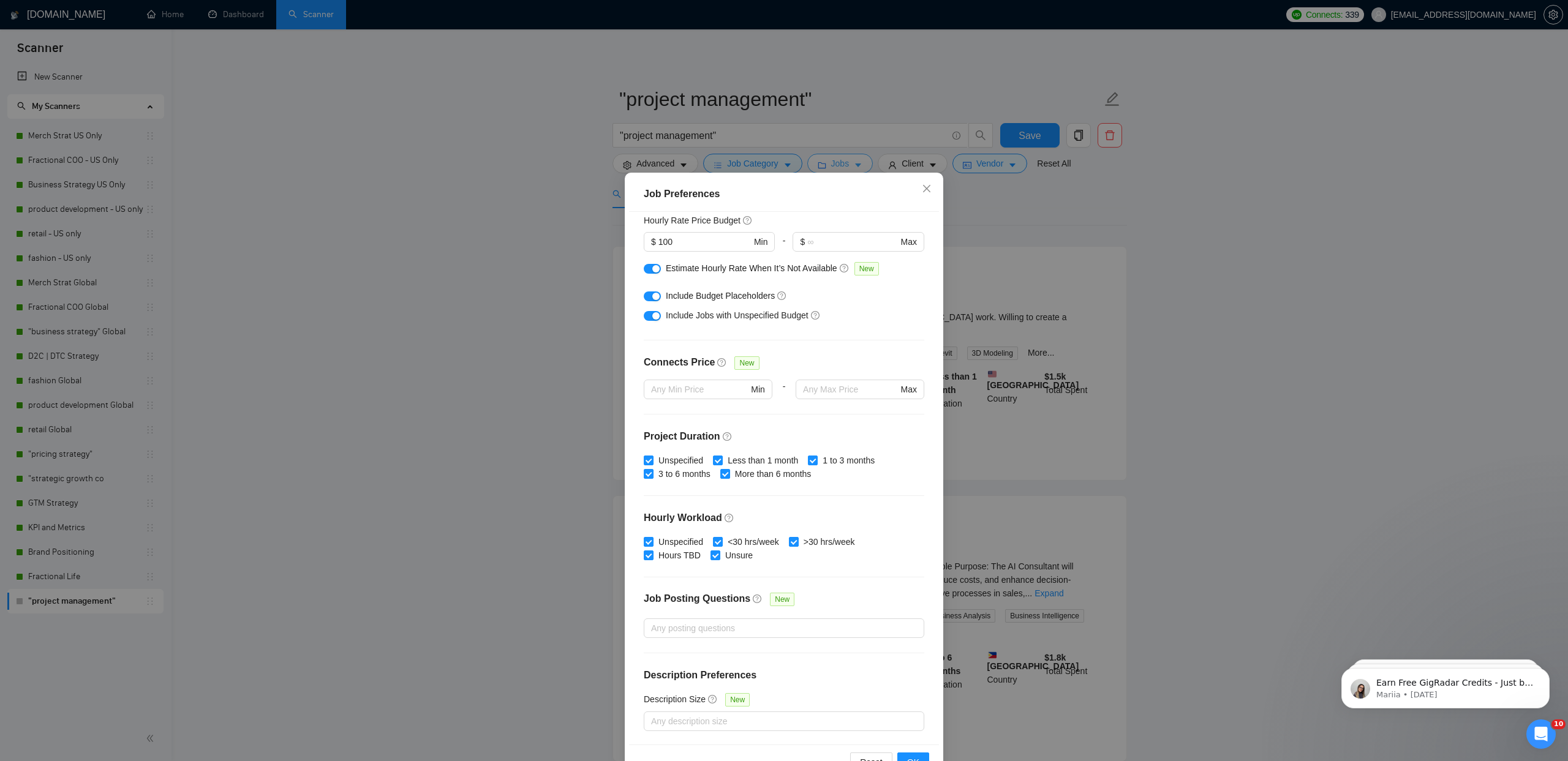
click at [861, 167] on div "Job Preferences Budget Project Type All Fixed Price Hourly Rate Fixed Price Bud…" at bounding box center [784, 380] width 1568 height 761
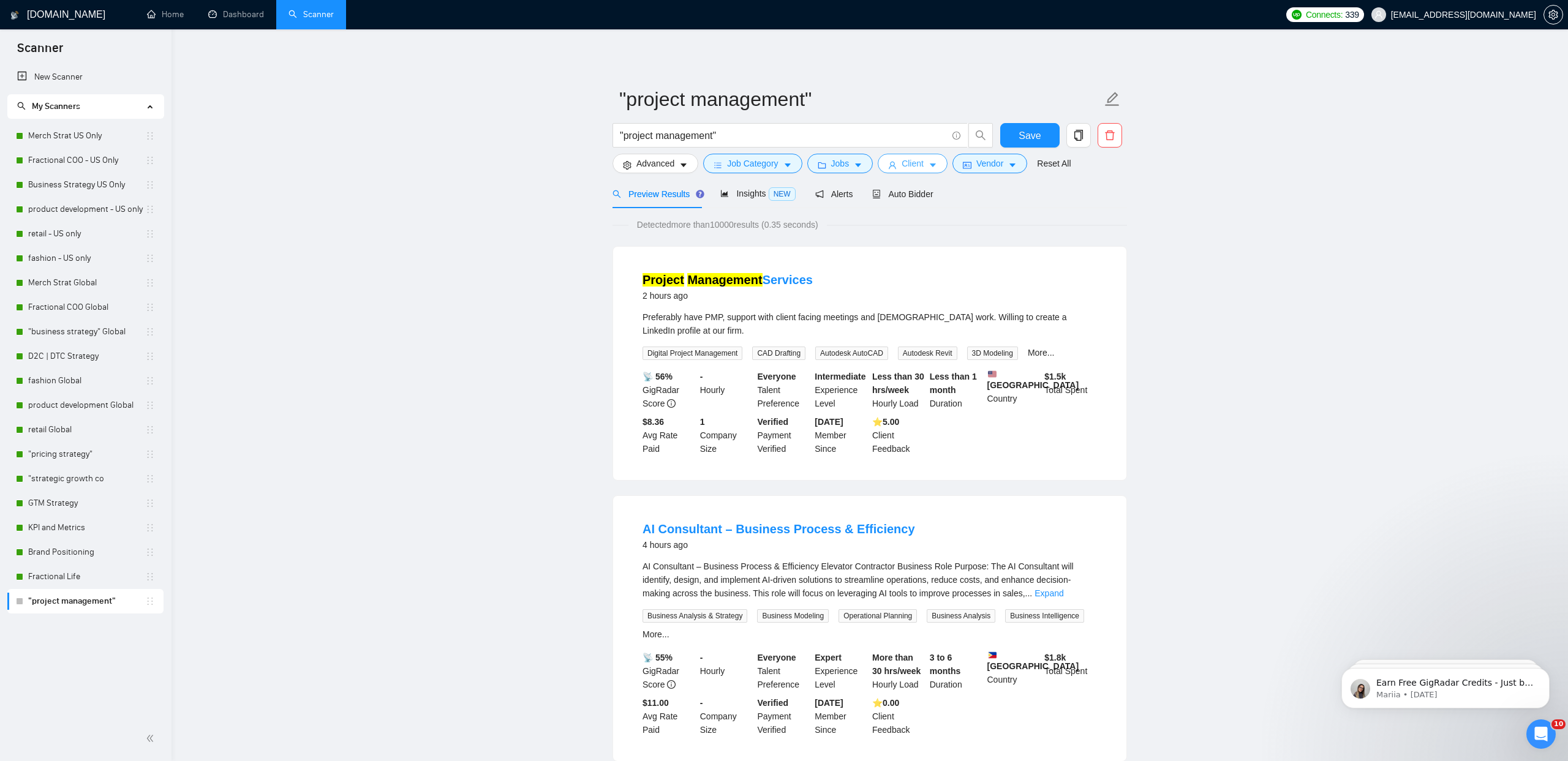
click at [947, 166] on button "Client" at bounding box center [913, 163] width 70 height 20
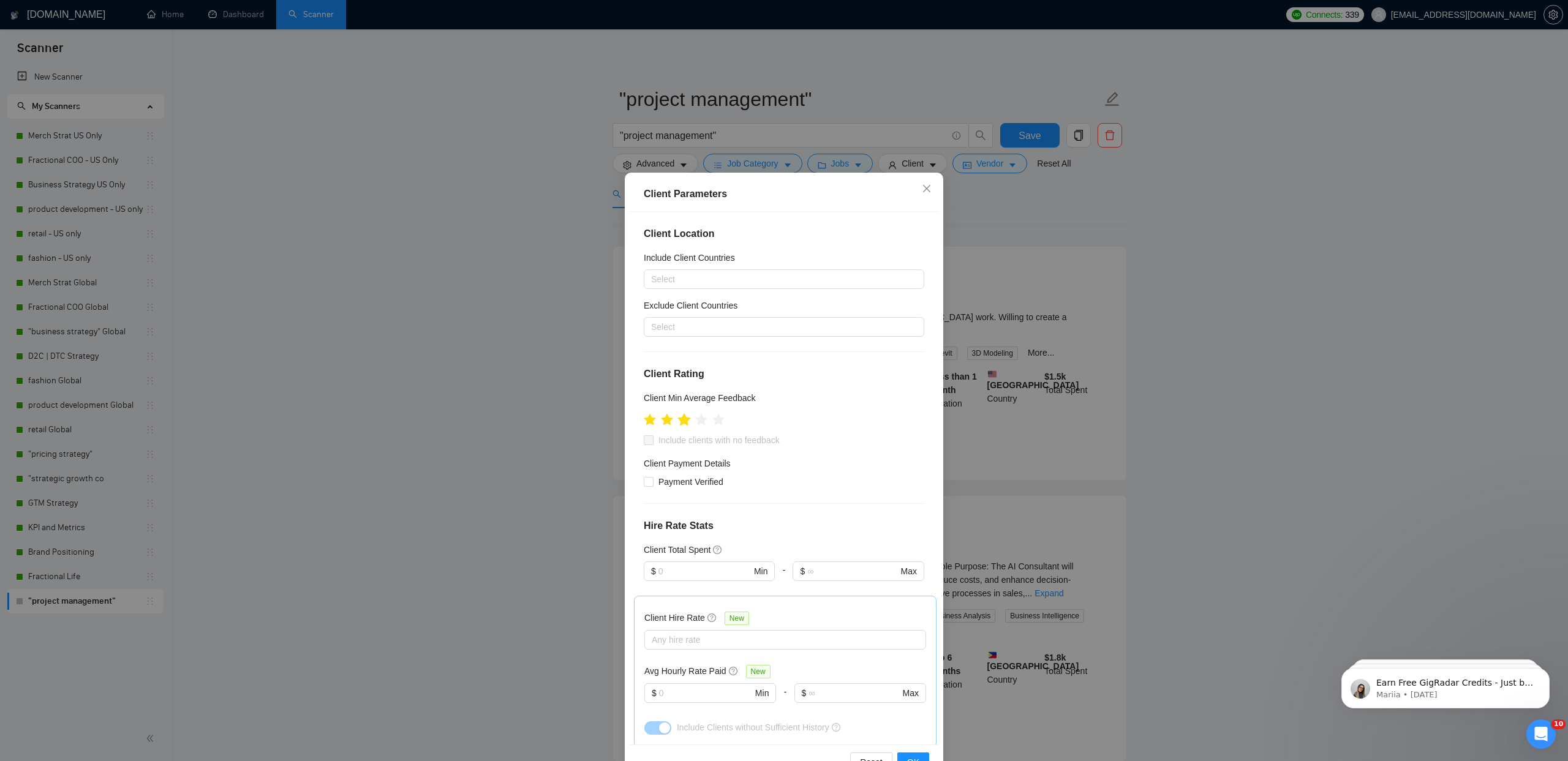
click at [687, 423] on icon "star" at bounding box center [684, 420] width 14 height 14
drag, startPoint x: 684, startPoint y: 442, endPoint x: 691, endPoint y: 443, distance: 7.1
click at [684, 442] on span "Include clients with no feedback" at bounding box center [719, 440] width 131 height 14
click at [653, 442] on input "Include clients with no feedback" at bounding box center [648, 439] width 9 height 9
checkbox input "true"
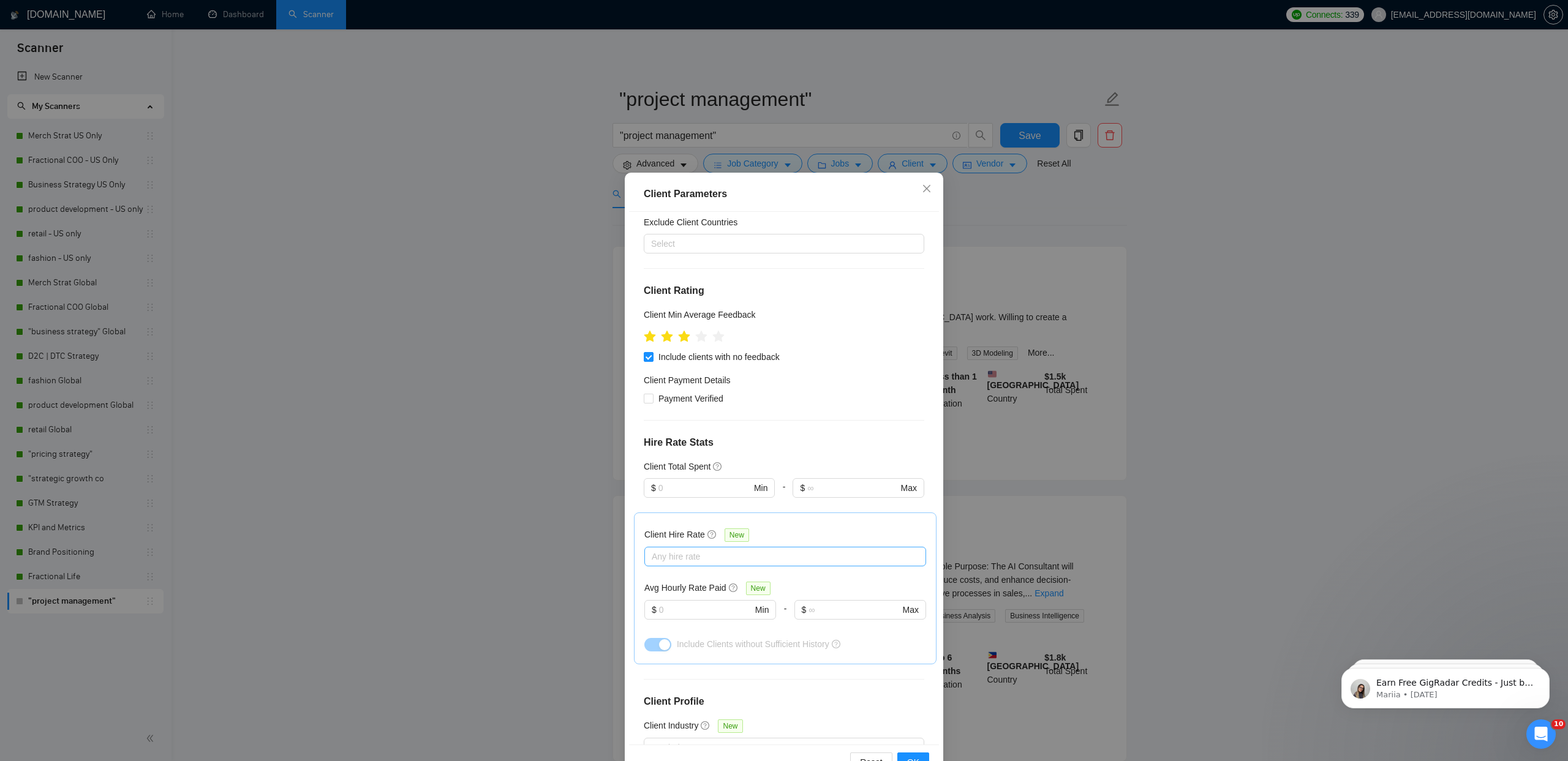
scroll to position [230, 0]
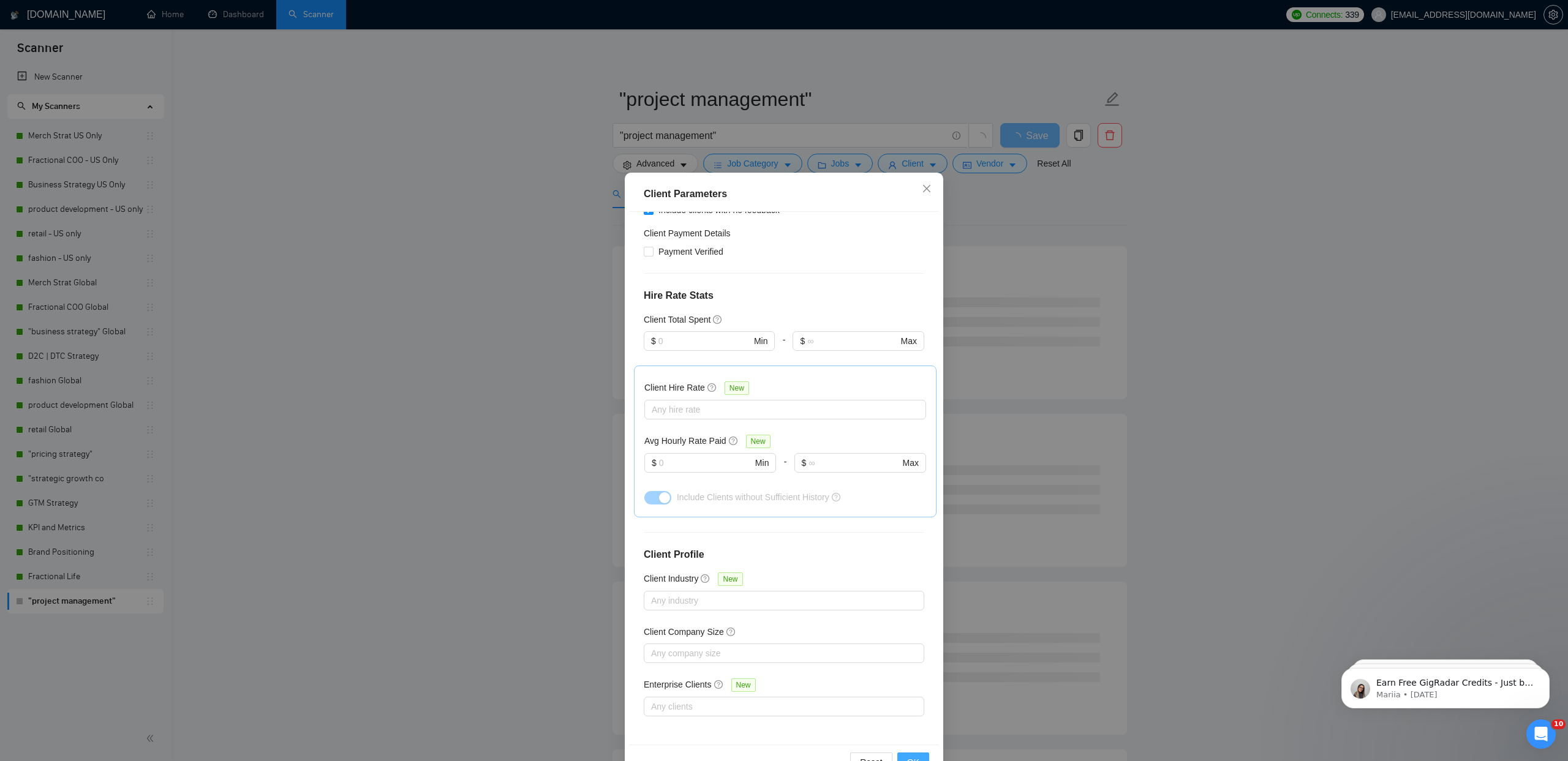
click at [916, 758] on span "OK" at bounding box center [914, 763] width 12 height 14
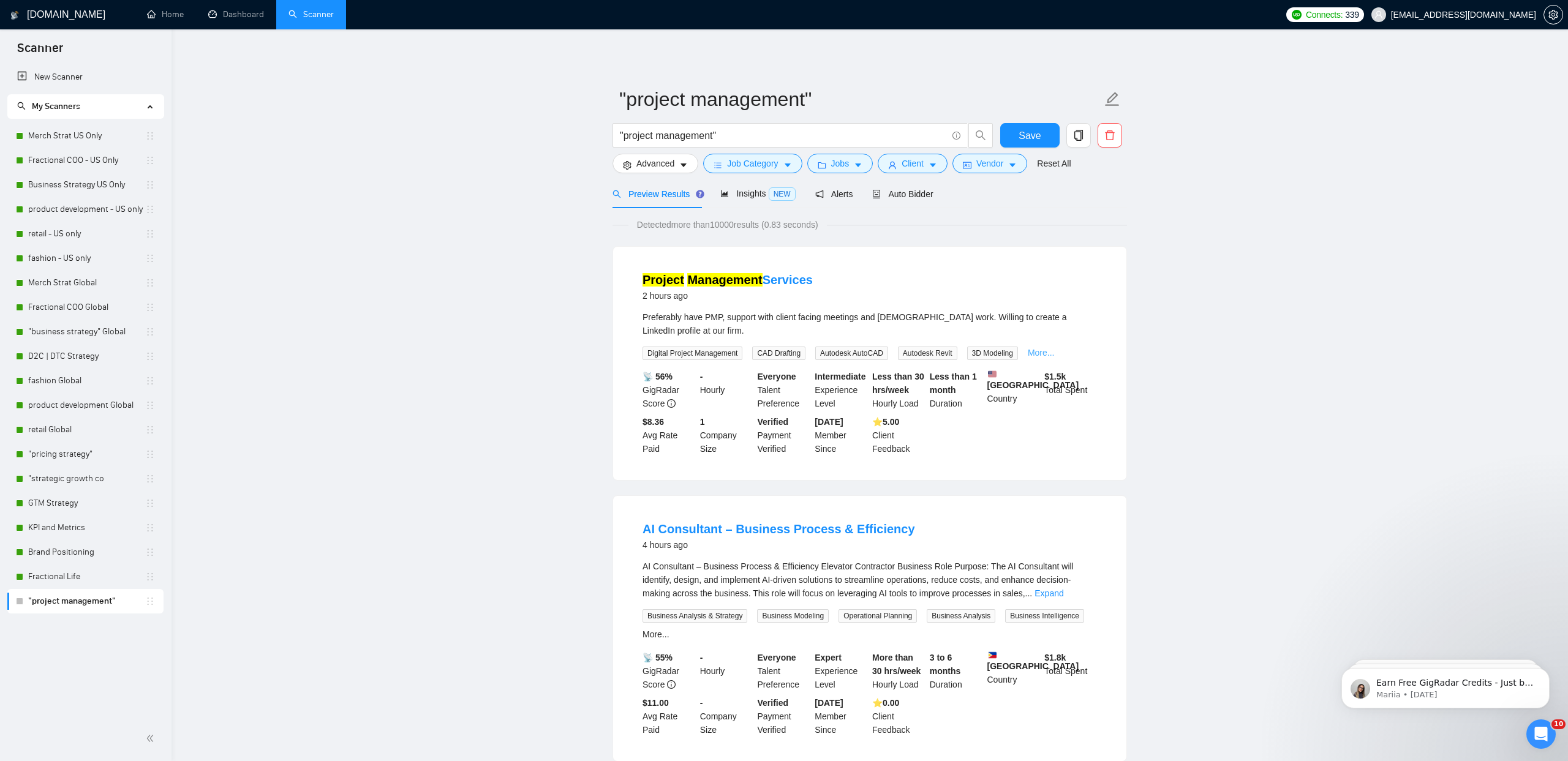
click at [1052, 354] on link "More..." at bounding box center [1041, 353] width 27 height 10
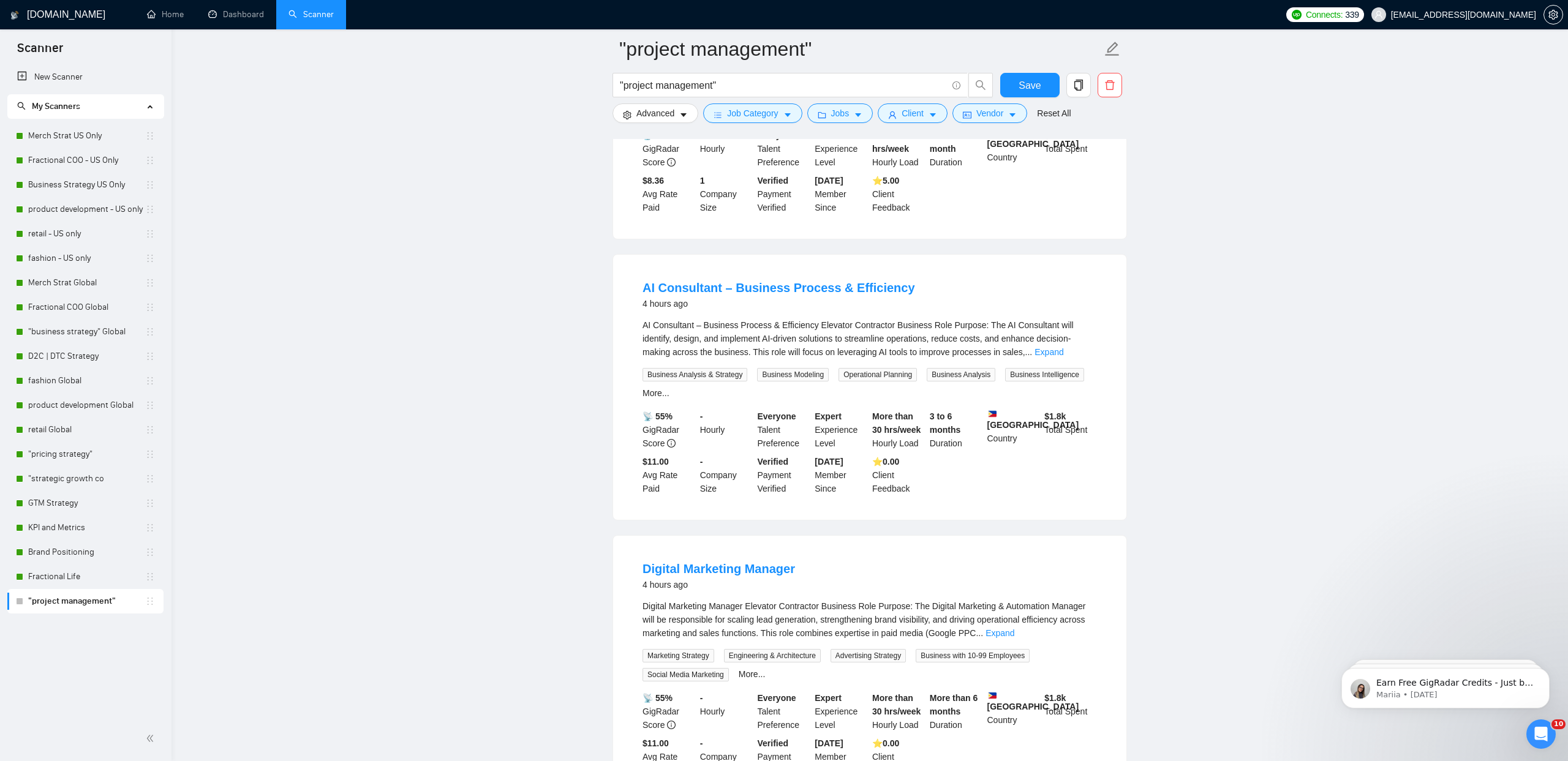
scroll to position [292, 0]
click at [669, 395] on link "More..." at bounding box center [655, 390] width 27 height 10
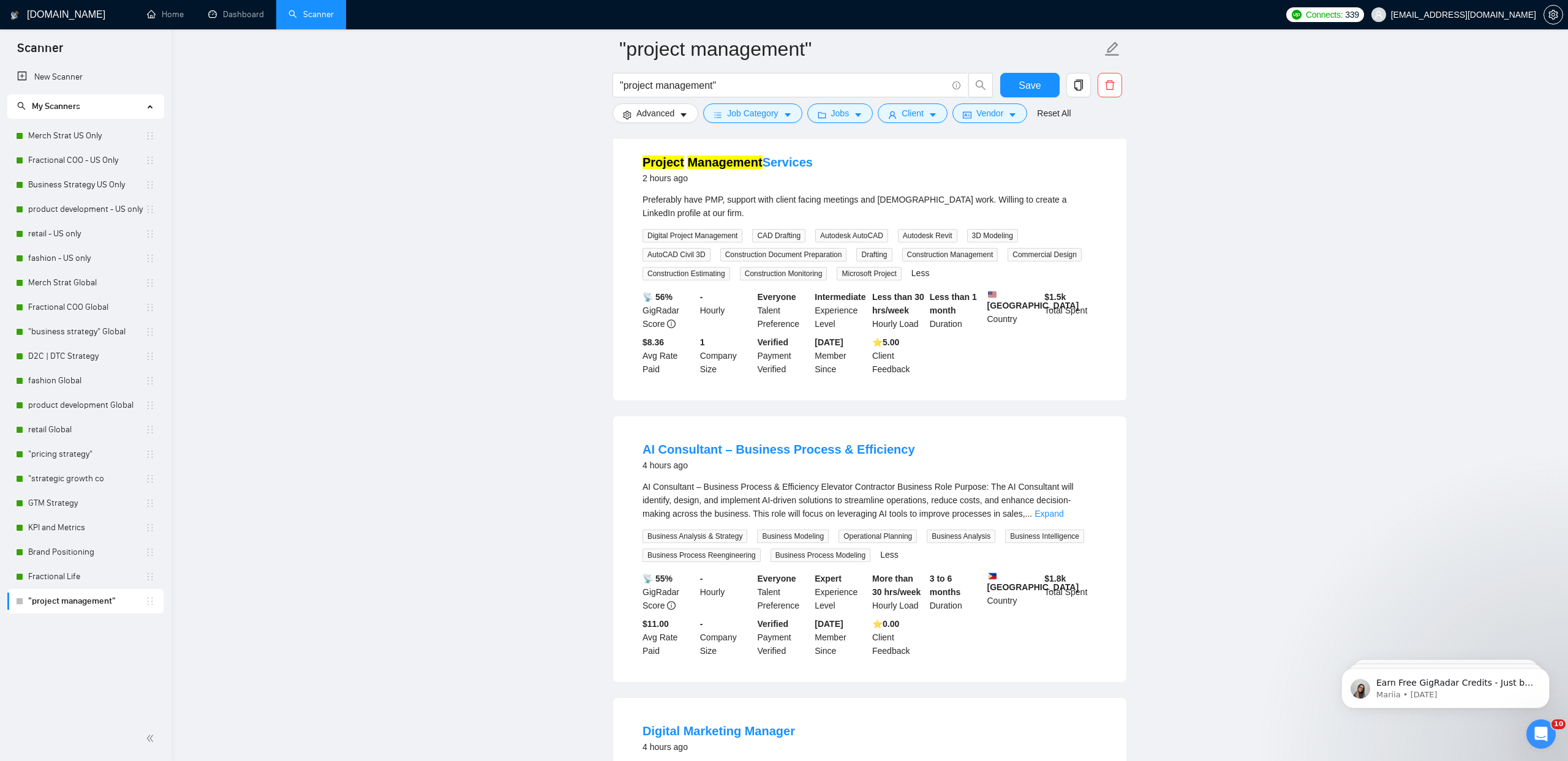
scroll to position [0, 0]
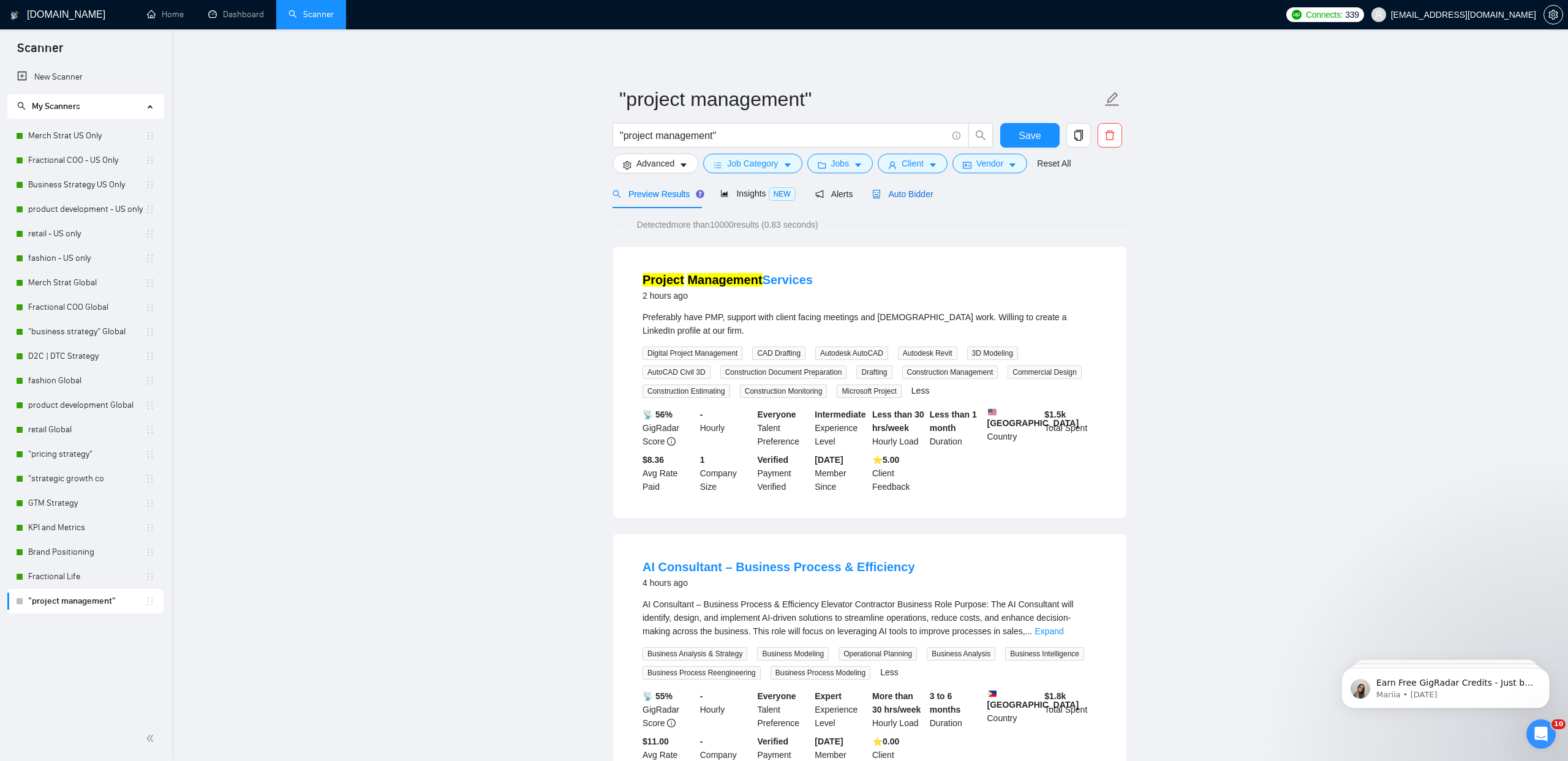
click at [932, 189] on span "Auto Bidder" at bounding box center [902, 194] width 61 height 10
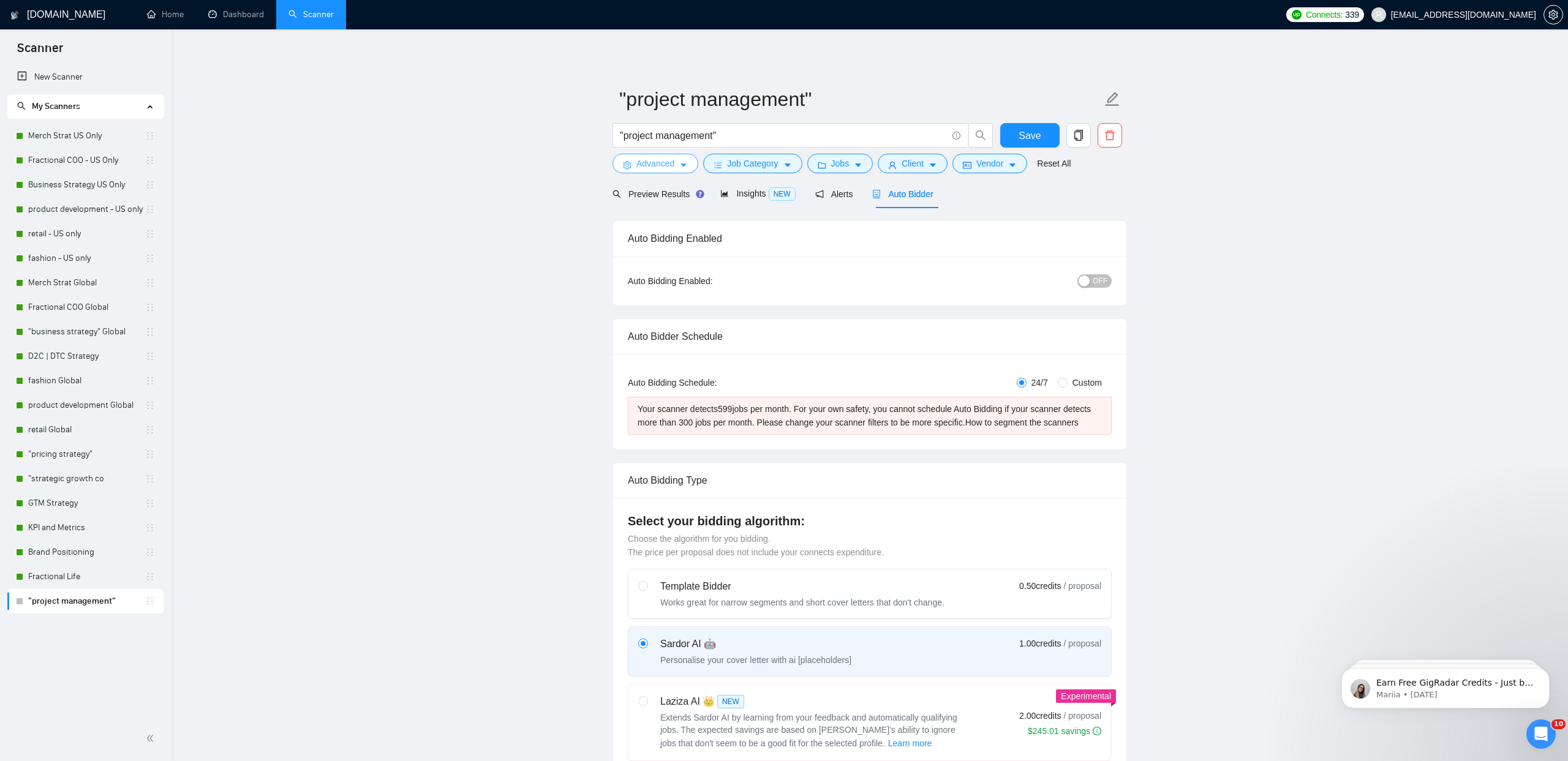
click at [651, 166] on span "Advanced" at bounding box center [655, 163] width 38 height 14
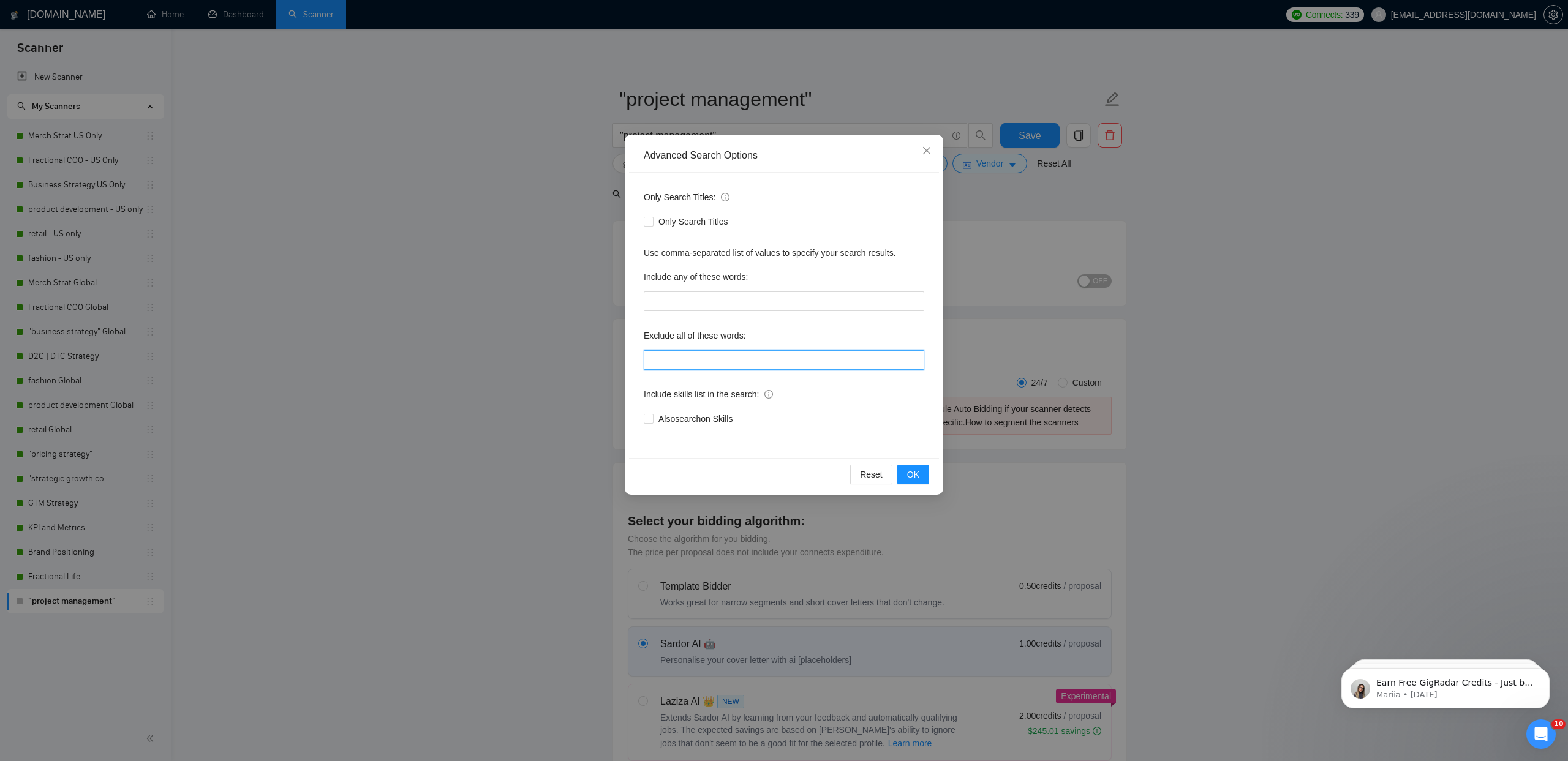
click at [679, 363] on input "text" at bounding box center [784, 361] width 281 height 20
type input "engineer | ads |"
drag, startPoint x: 705, startPoint y: 417, endPoint x: 820, endPoint y: 459, distance: 122.4
click at [706, 417] on span "Also search on Skills" at bounding box center [695, 419] width 84 height 14
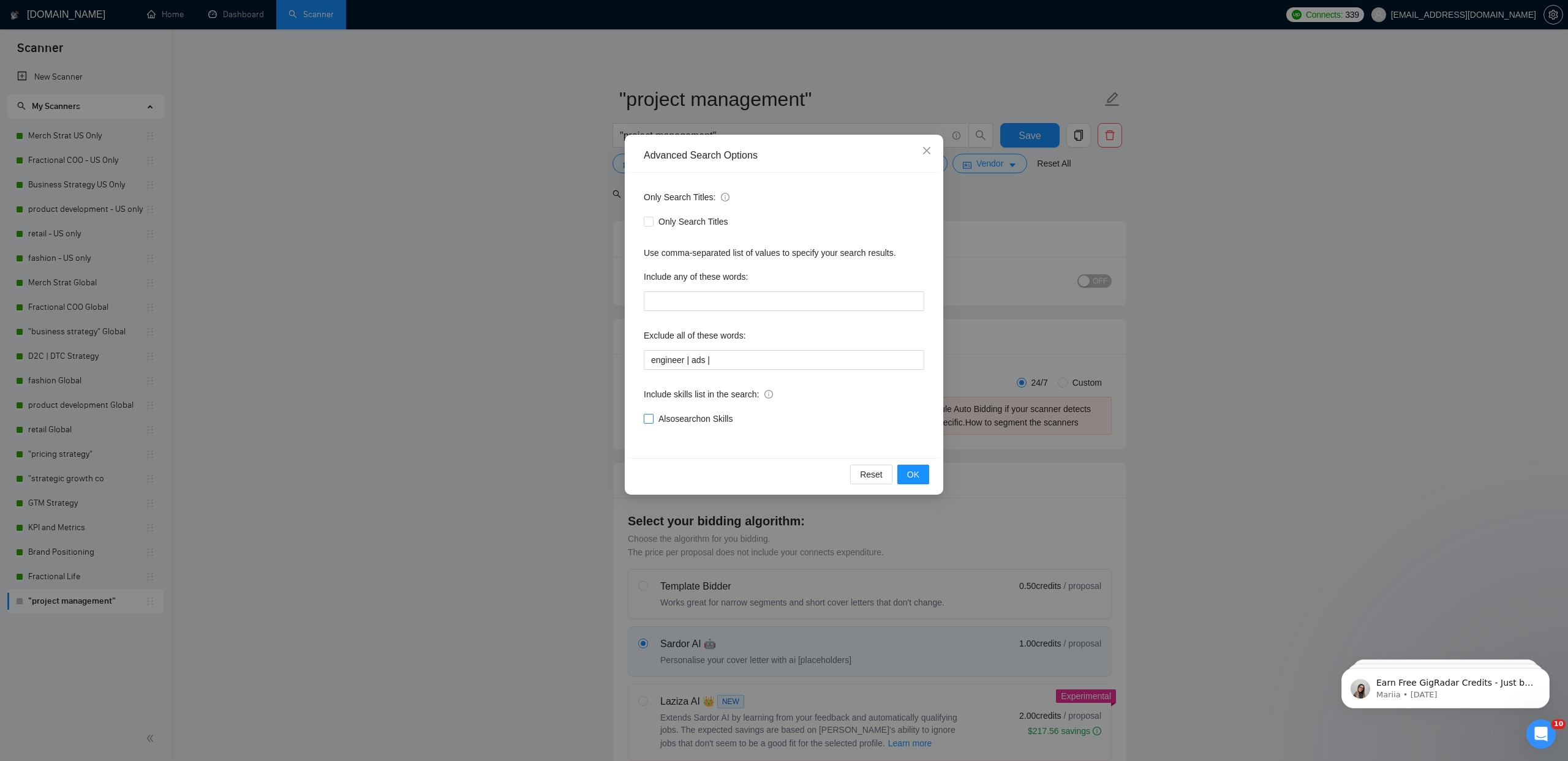
click at [653, 417] on input "Also search on Skills" at bounding box center [648, 418] width 9 height 9
checkbox input "true"
click at [925, 479] on button "OK" at bounding box center [914, 475] width 32 height 20
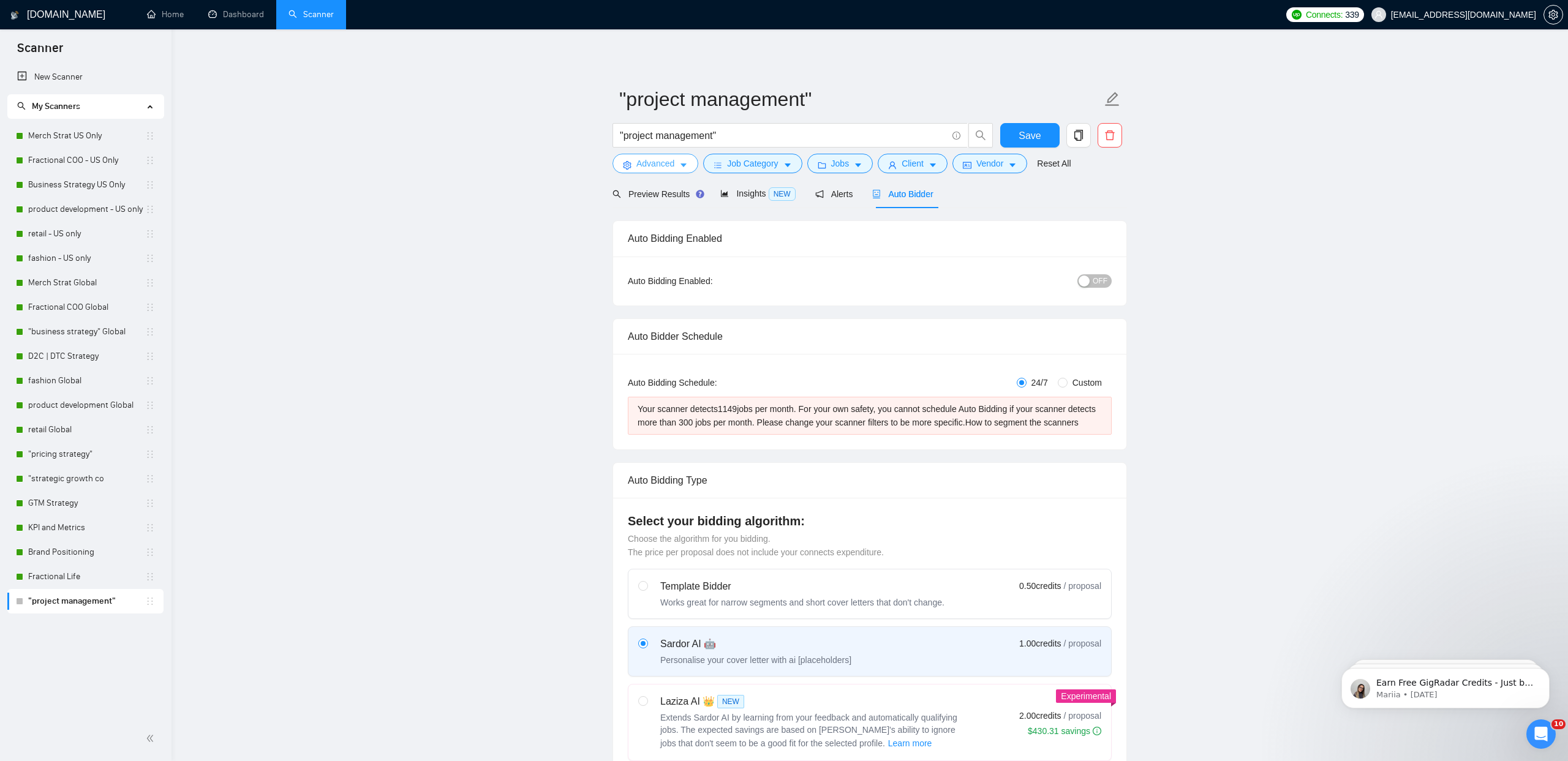
click at [663, 163] on span "Advanced" at bounding box center [655, 163] width 38 height 14
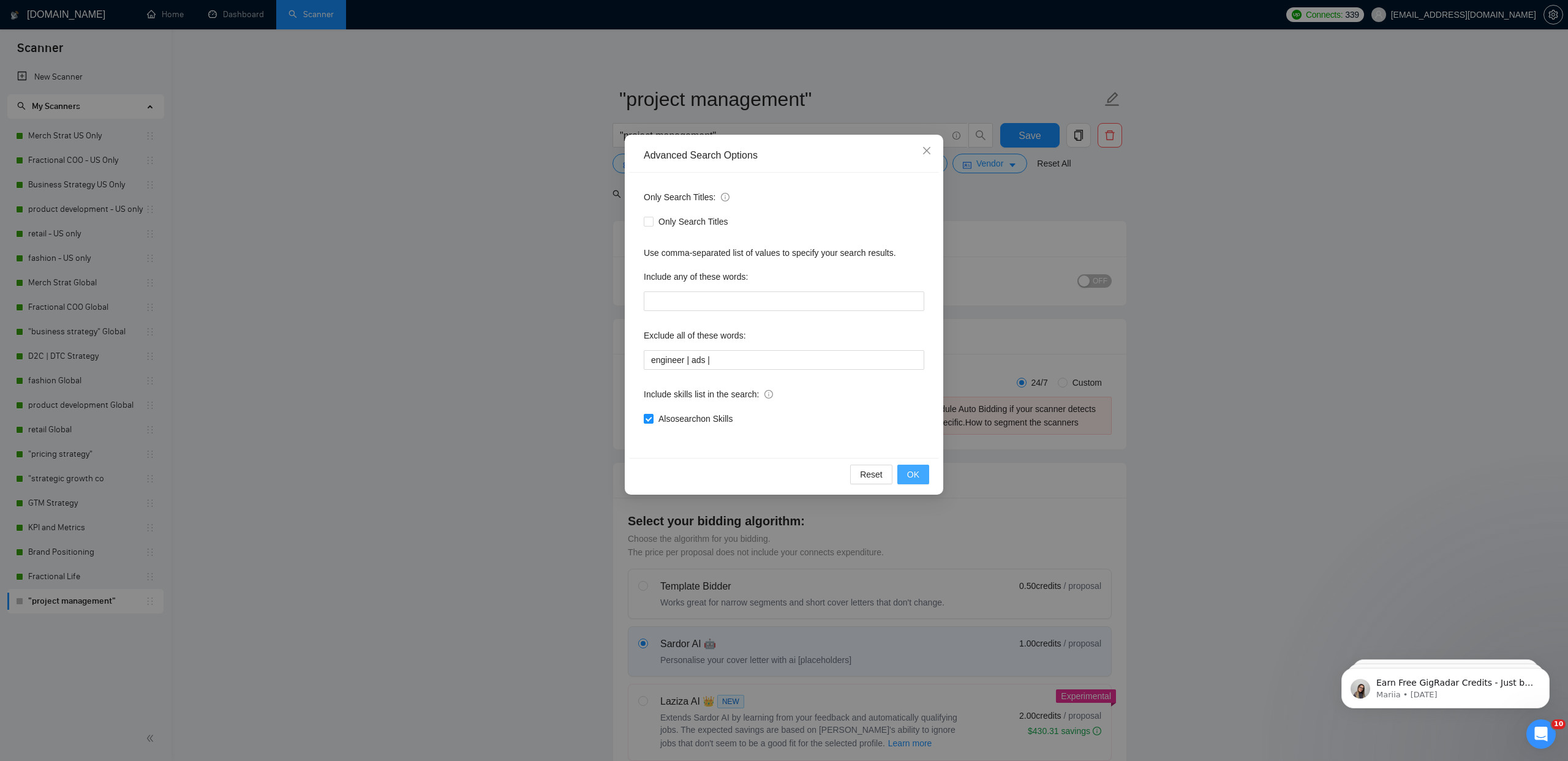
drag, startPoint x: 921, startPoint y: 472, endPoint x: 834, endPoint y: 373, distance: 131.8
click at [921, 471] on button "OK" at bounding box center [914, 475] width 32 height 20
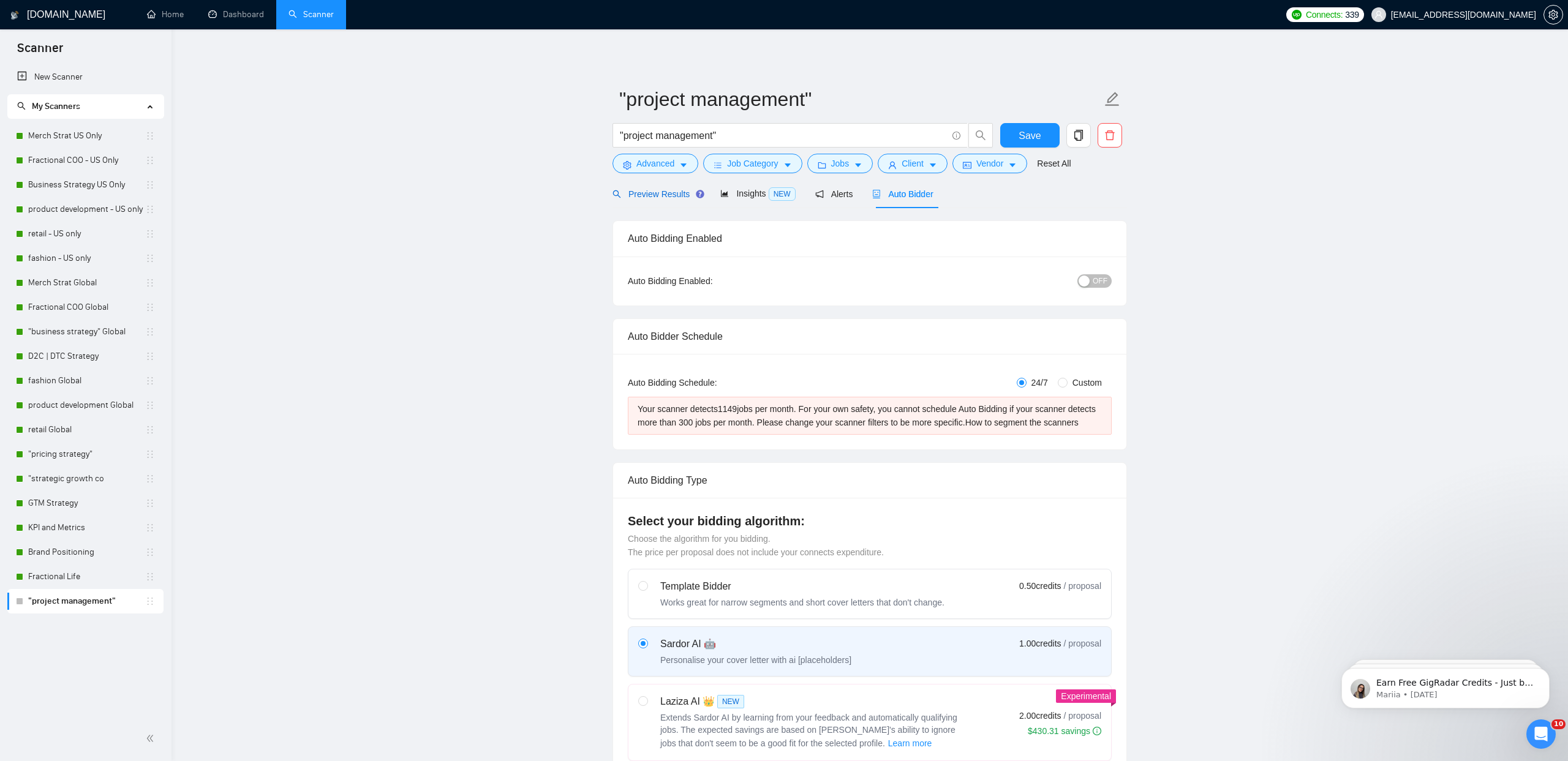
click at [645, 196] on span "Preview Results" at bounding box center [656, 194] width 89 height 10
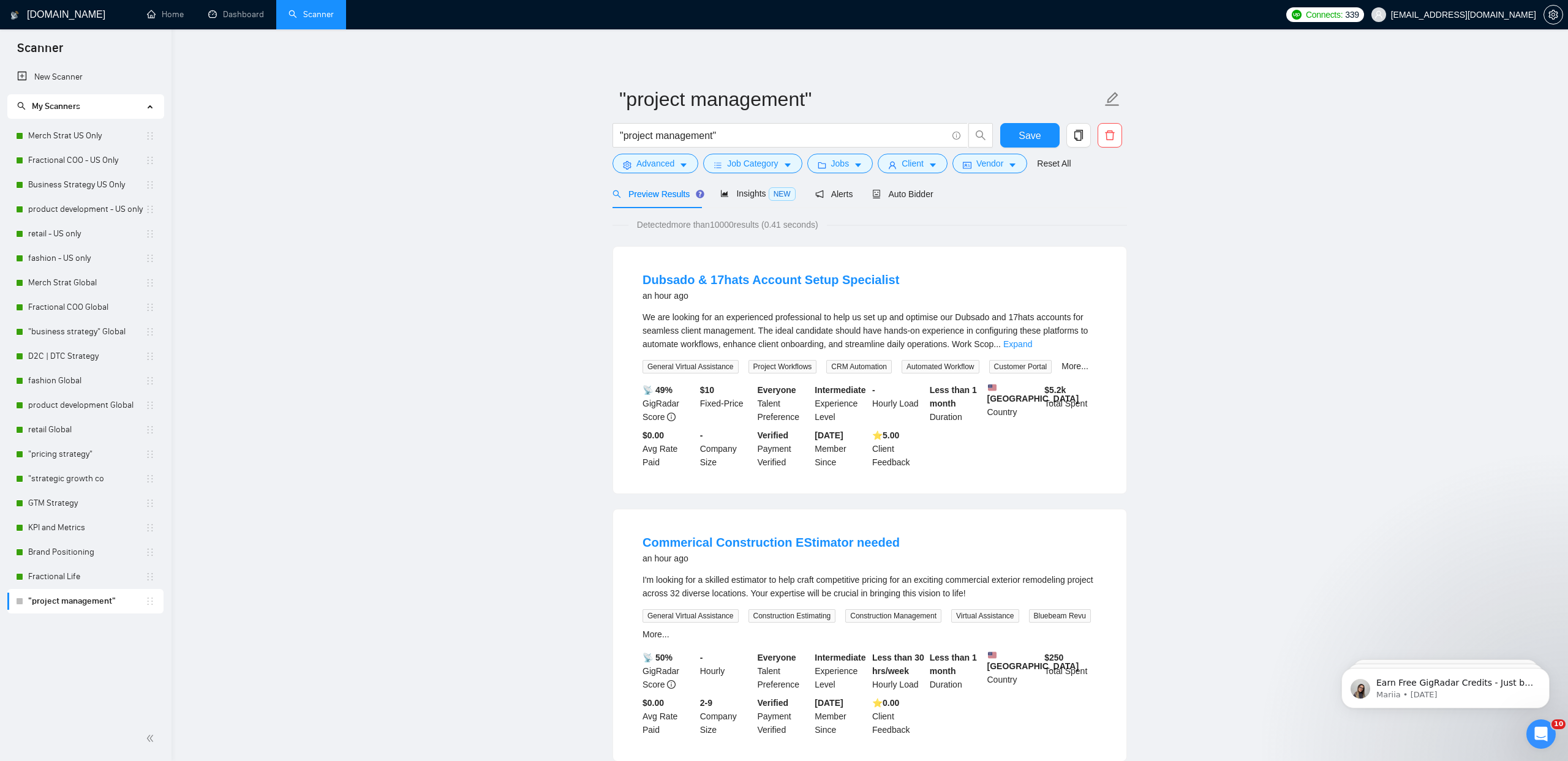
click at [986, 319] on span "We are looking for an experienced professional to help us set up and optimise o…" at bounding box center [865, 331] width 445 height 37
copy span "Dubsado"
click at [654, 162] on span "Advanced" at bounding box center [655, 163] width 38 height 14
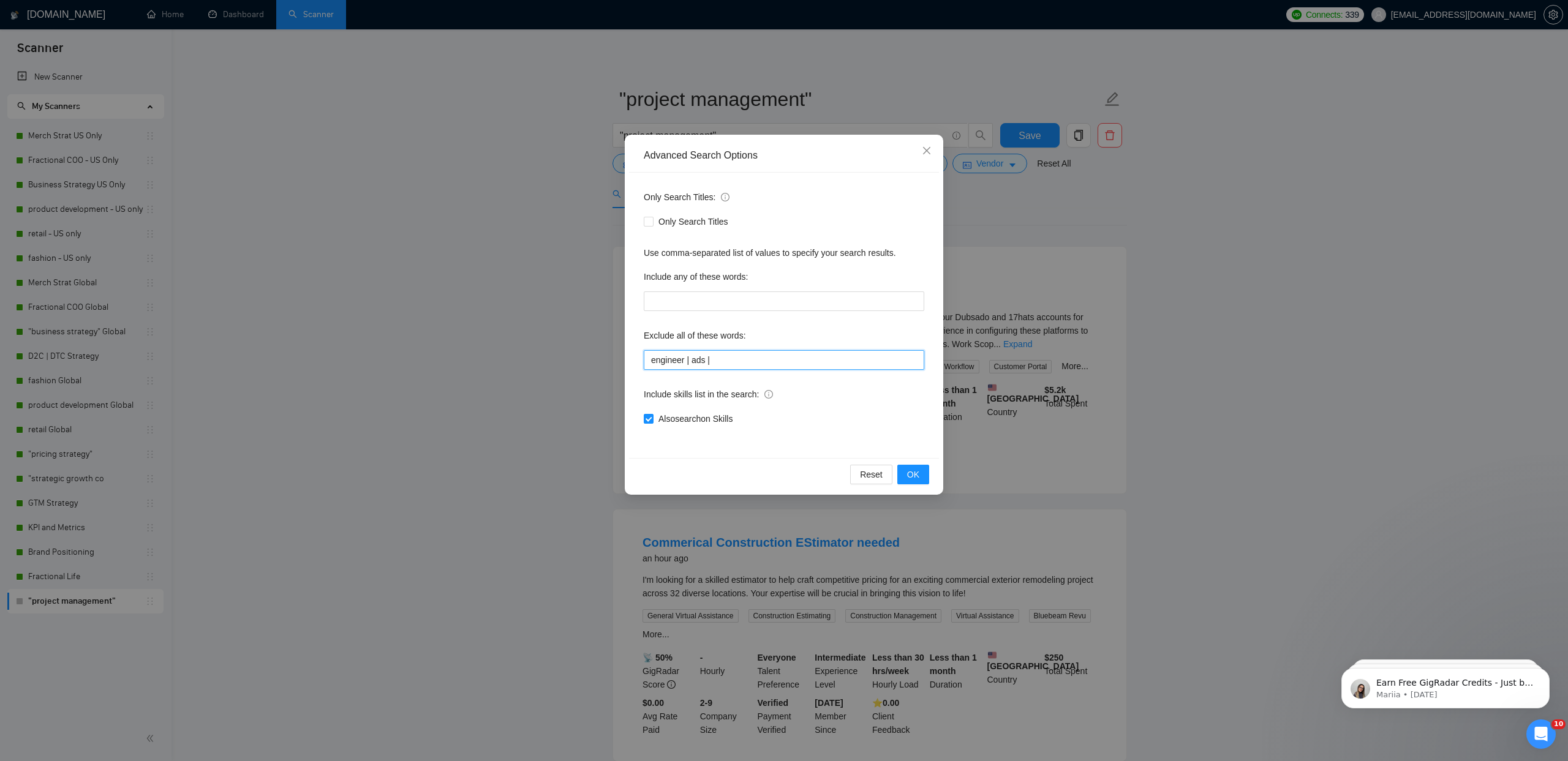
click at [750, 358] on input "engineer | ads |" at bounding box center [784, 361] width 281 height 20
paste input "Dubsado"
type input "engineer | ads | Dubsado"
click at [915, 471] on span "OK" at bounding box center [914, 475] width 12 height 14
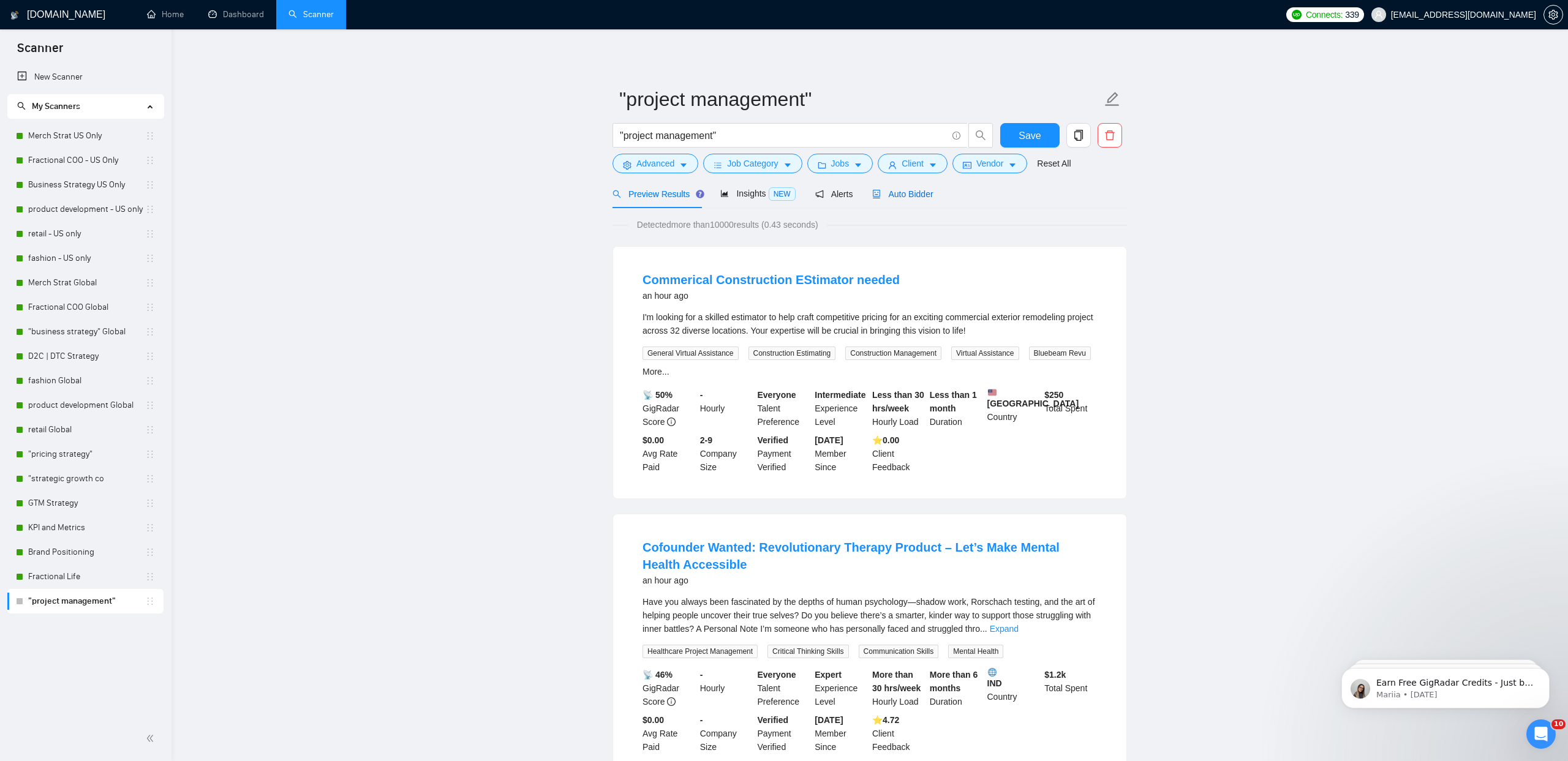
click at [917, 198] on span "Auto Bidder" at bounding box center [902, 194] width 61 height 10
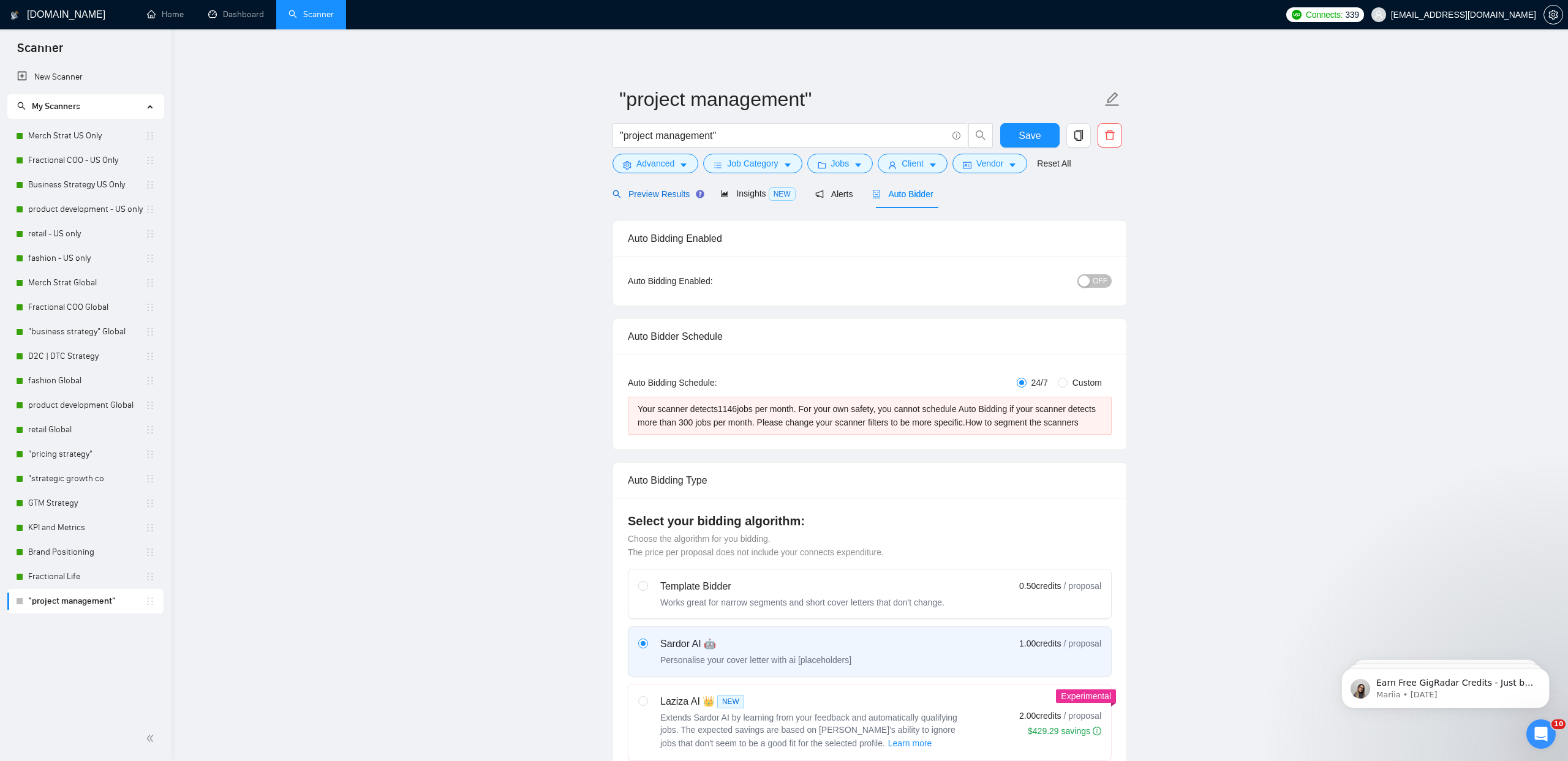
click at [668, 194] on span "Preview Results" at bounding box center [656, 194] width 89 height 10
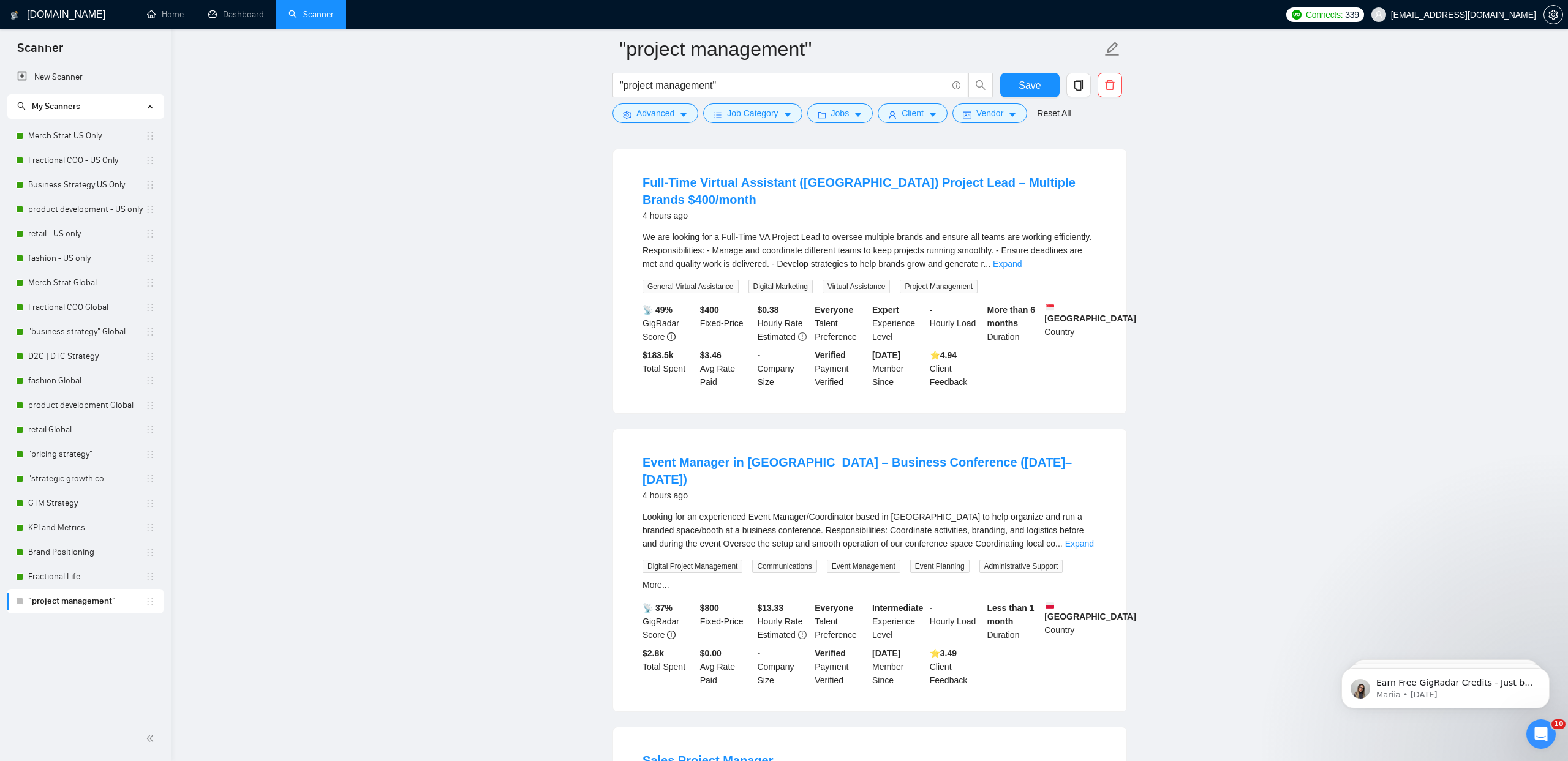
scroll to position [1199, 0]
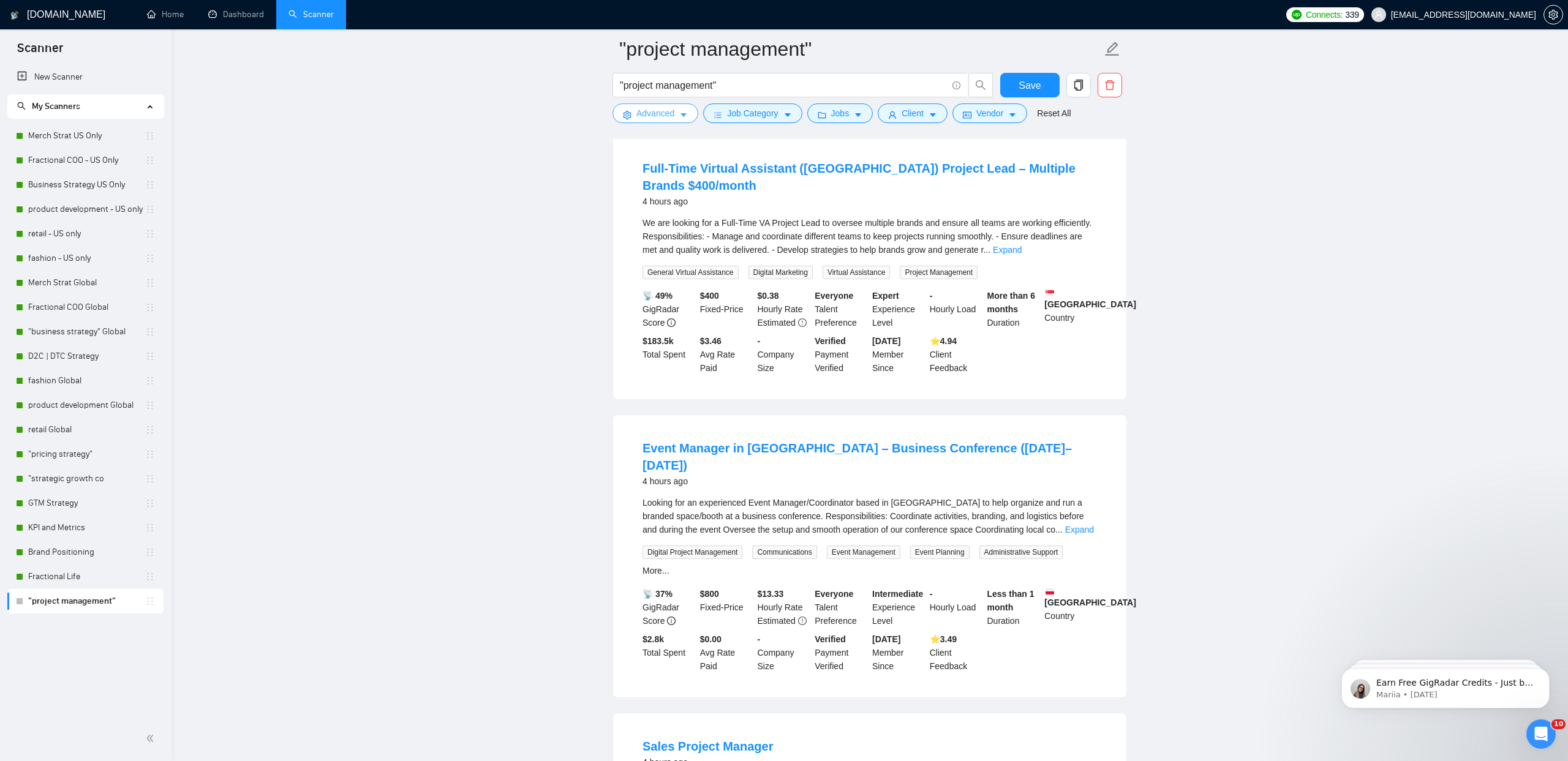
click at [640, 111] on span "Advanced" at bounding box center [655, 114] width 38 height 14
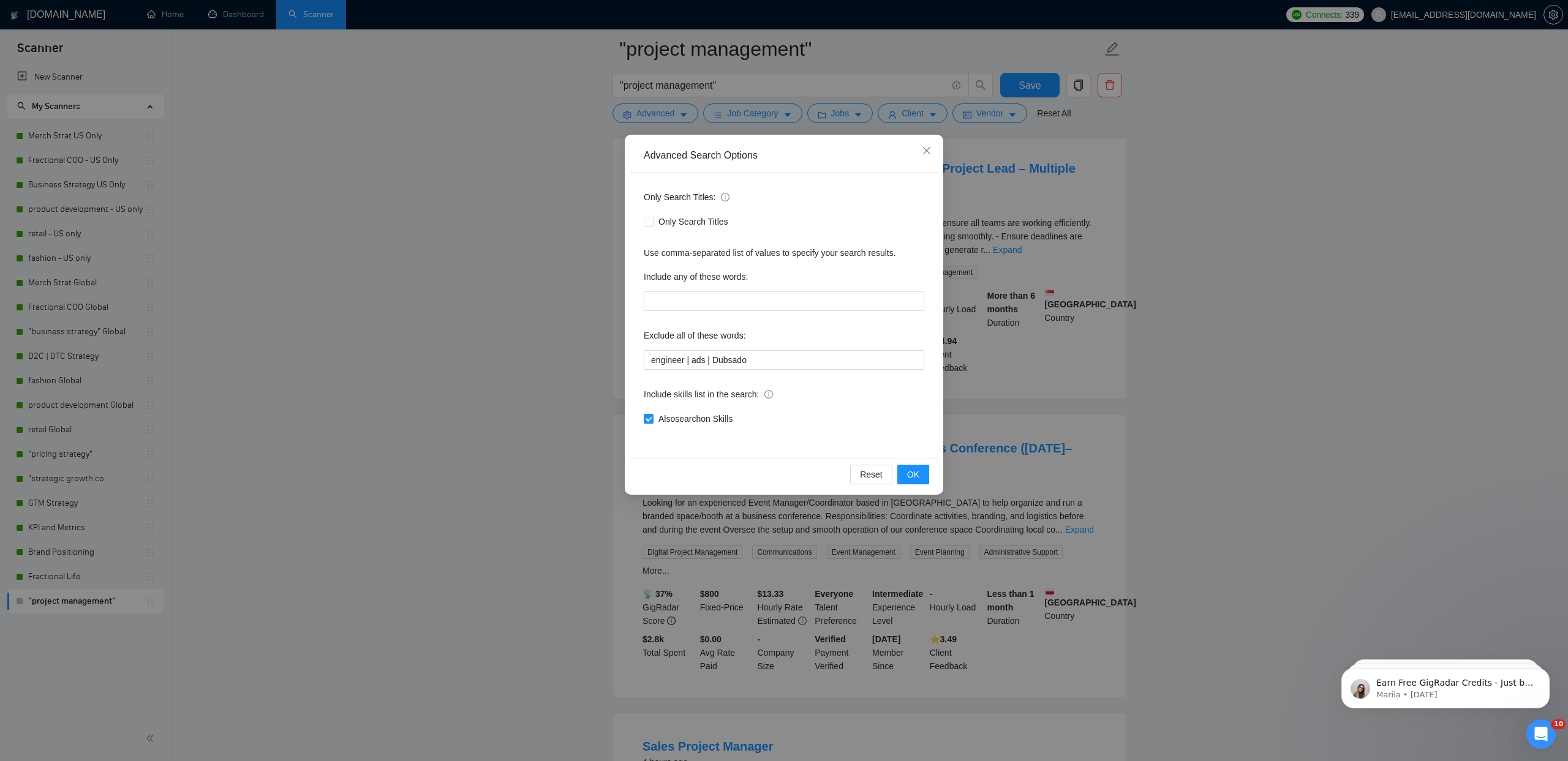
click at [524, 268] on div "Advanced Search Options Only Search Titles: Only Search Titles Use comma-separa…" at bounding box center [784, 380] width 1568 height 761
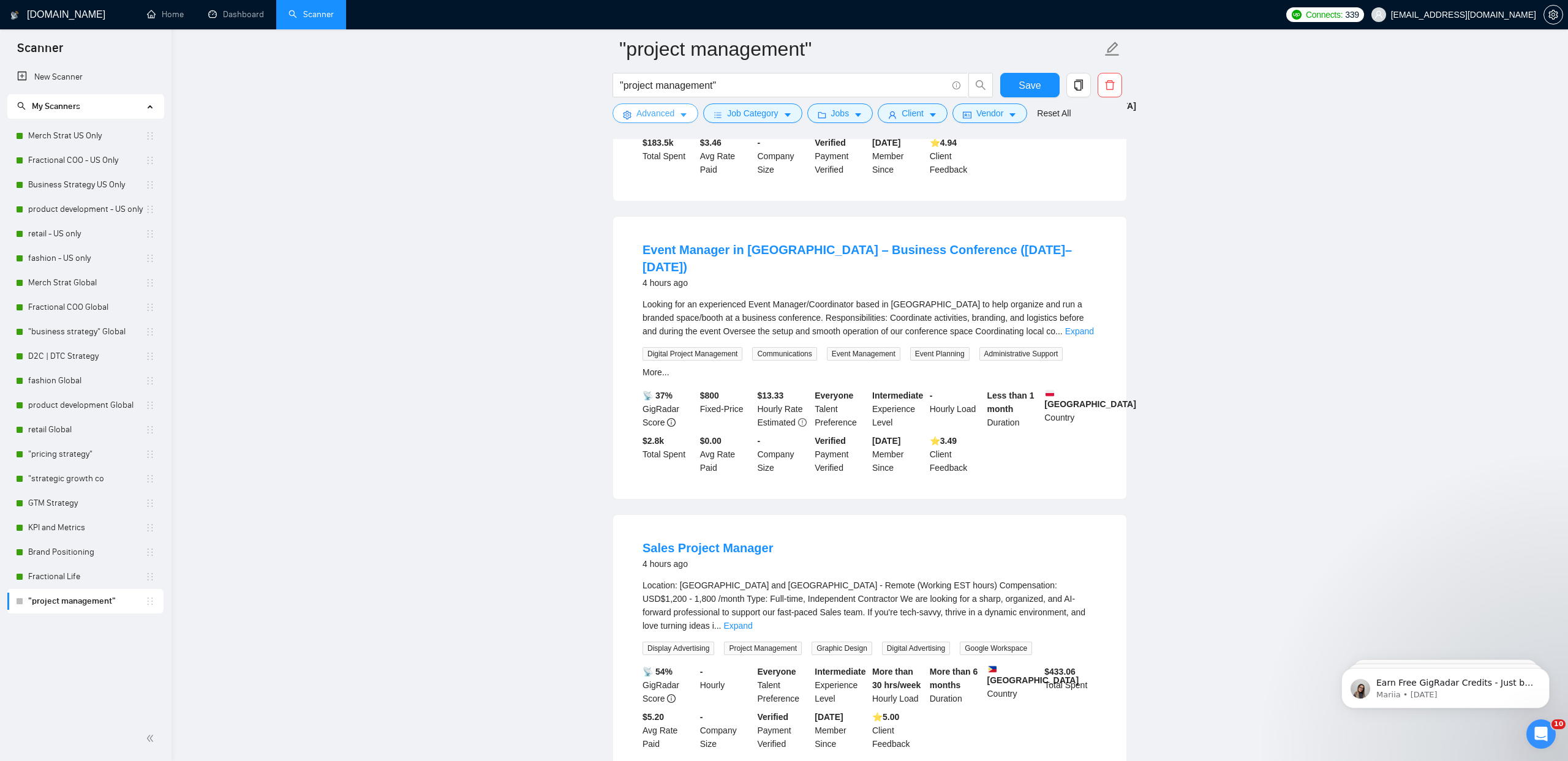
scroll to position [1409, 0]
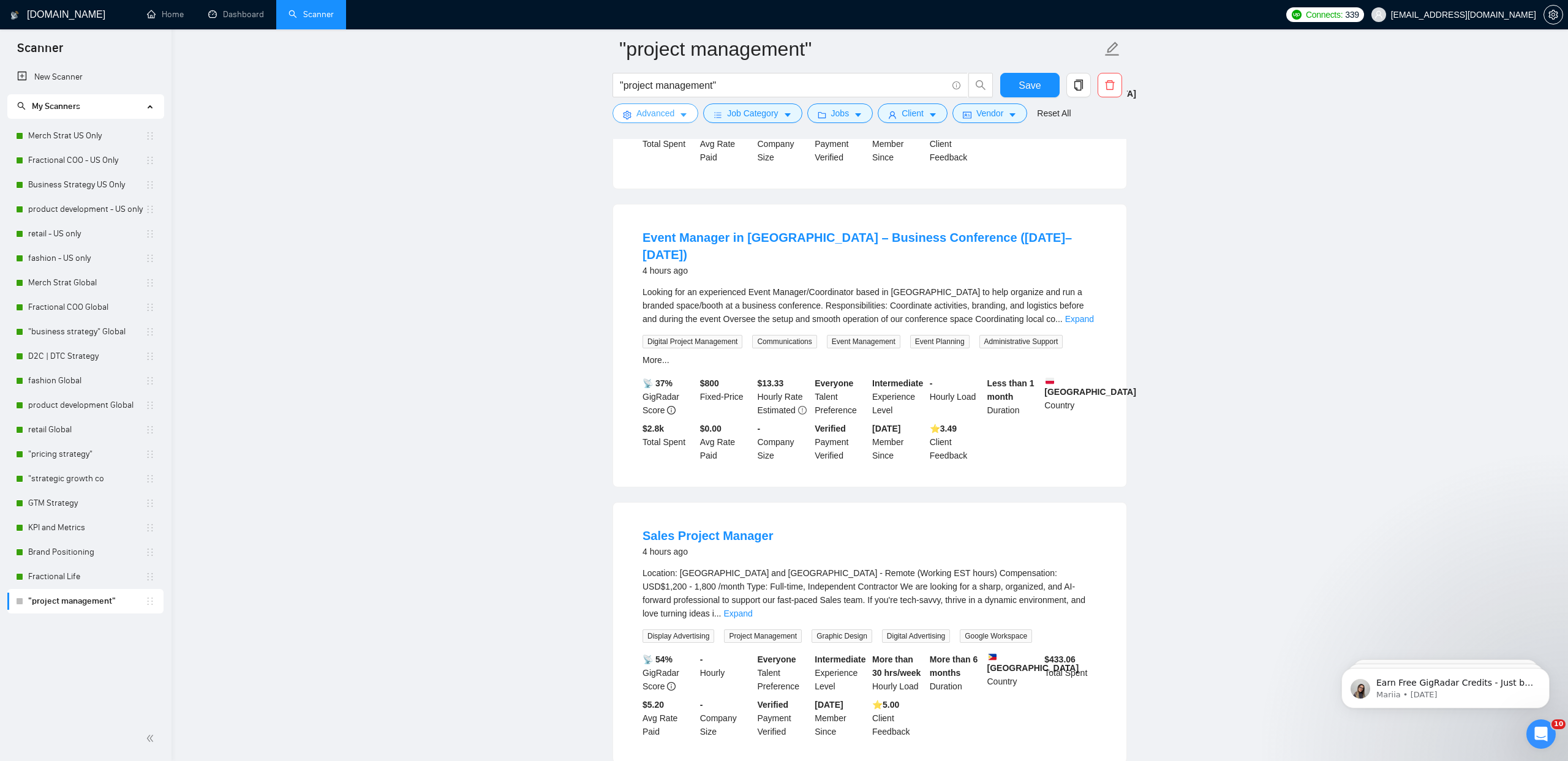
click at [641, 122] on button "Advanced" at bounding box center [655, 114] width 86 height 20
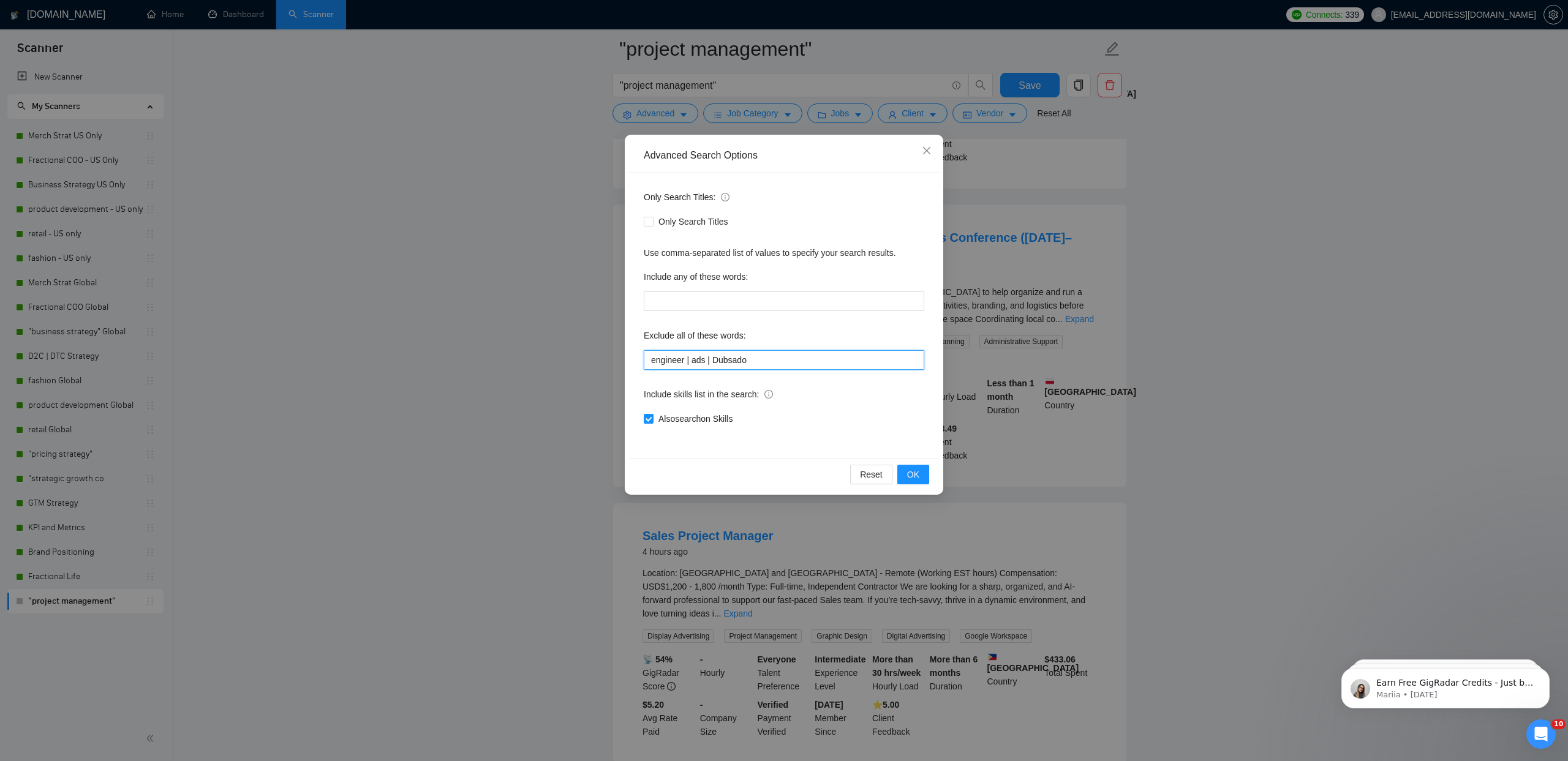
click at [775, 368] on input "engineer | ads | Dubsado" at bounding box center [784, 361] width 281 height 20
type input "engineer | ads | Dubsado | "event manager""
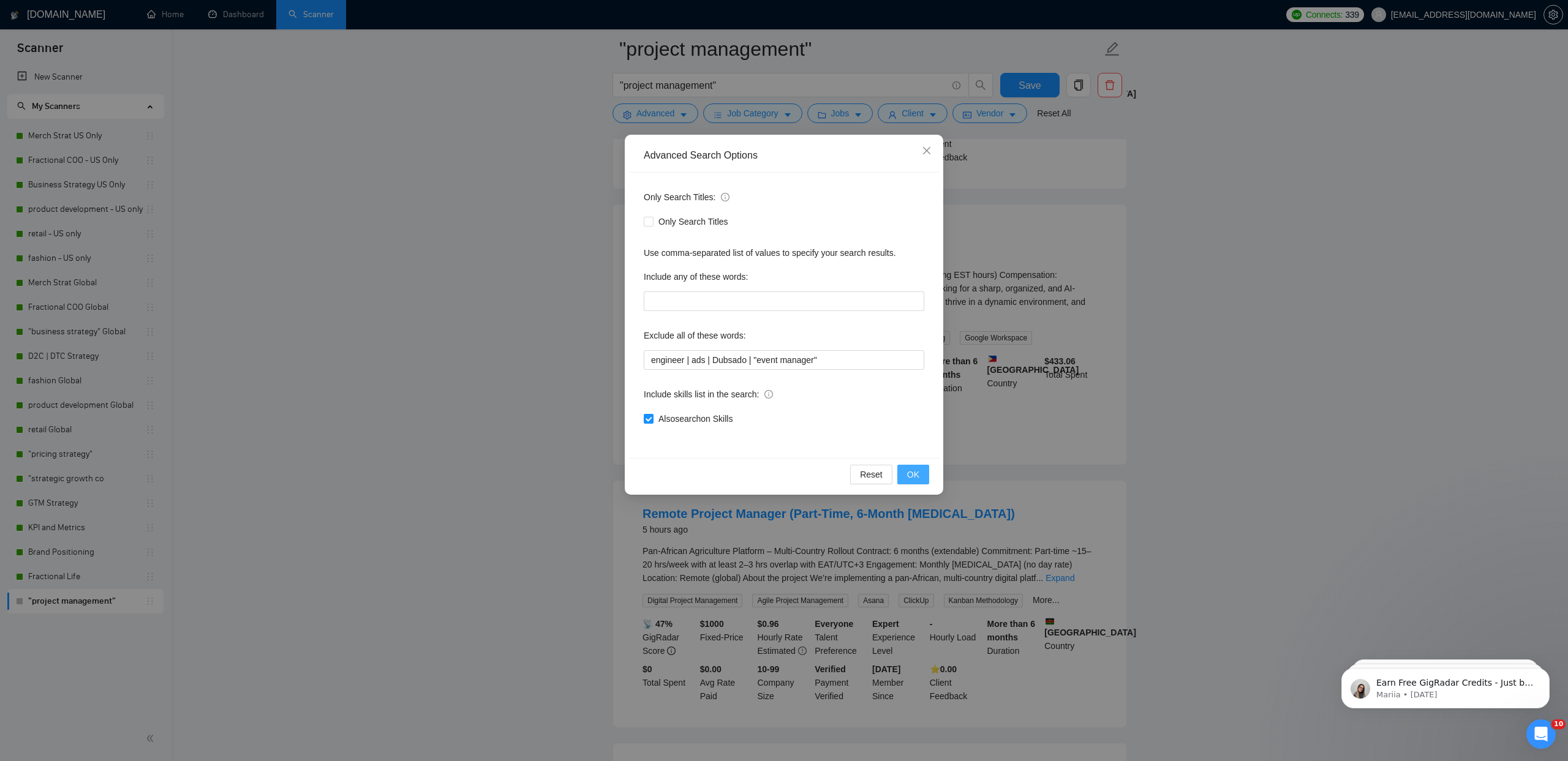
drag, startPoint x: 912, startPoint y: 476, endPoint x: 889, endPoint y: 465, distance: 25.5
click at [912, 476] on span "OK" at bounding box center [914, 475] width 12 height 14
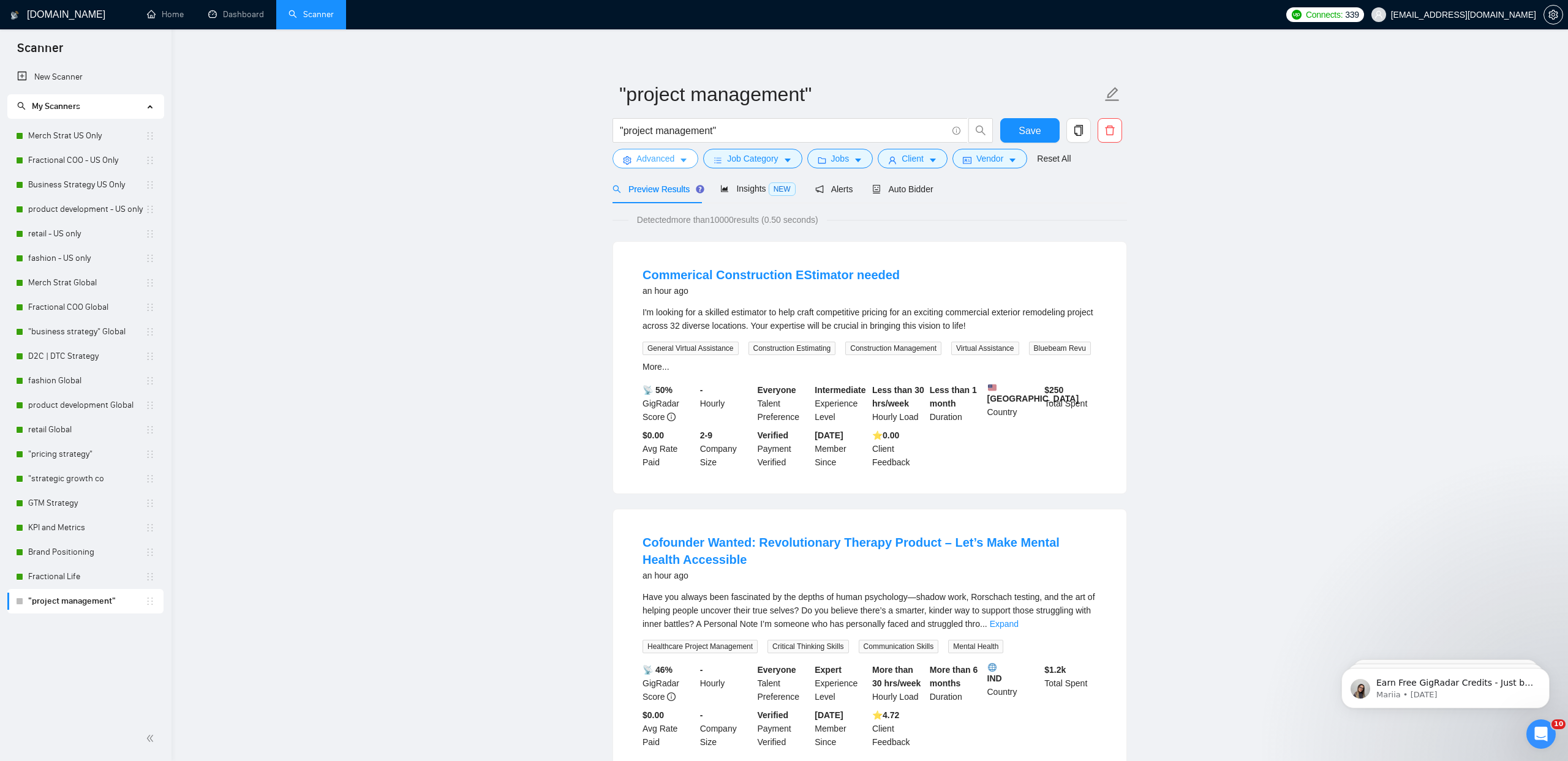
scroll to position [0, 0]
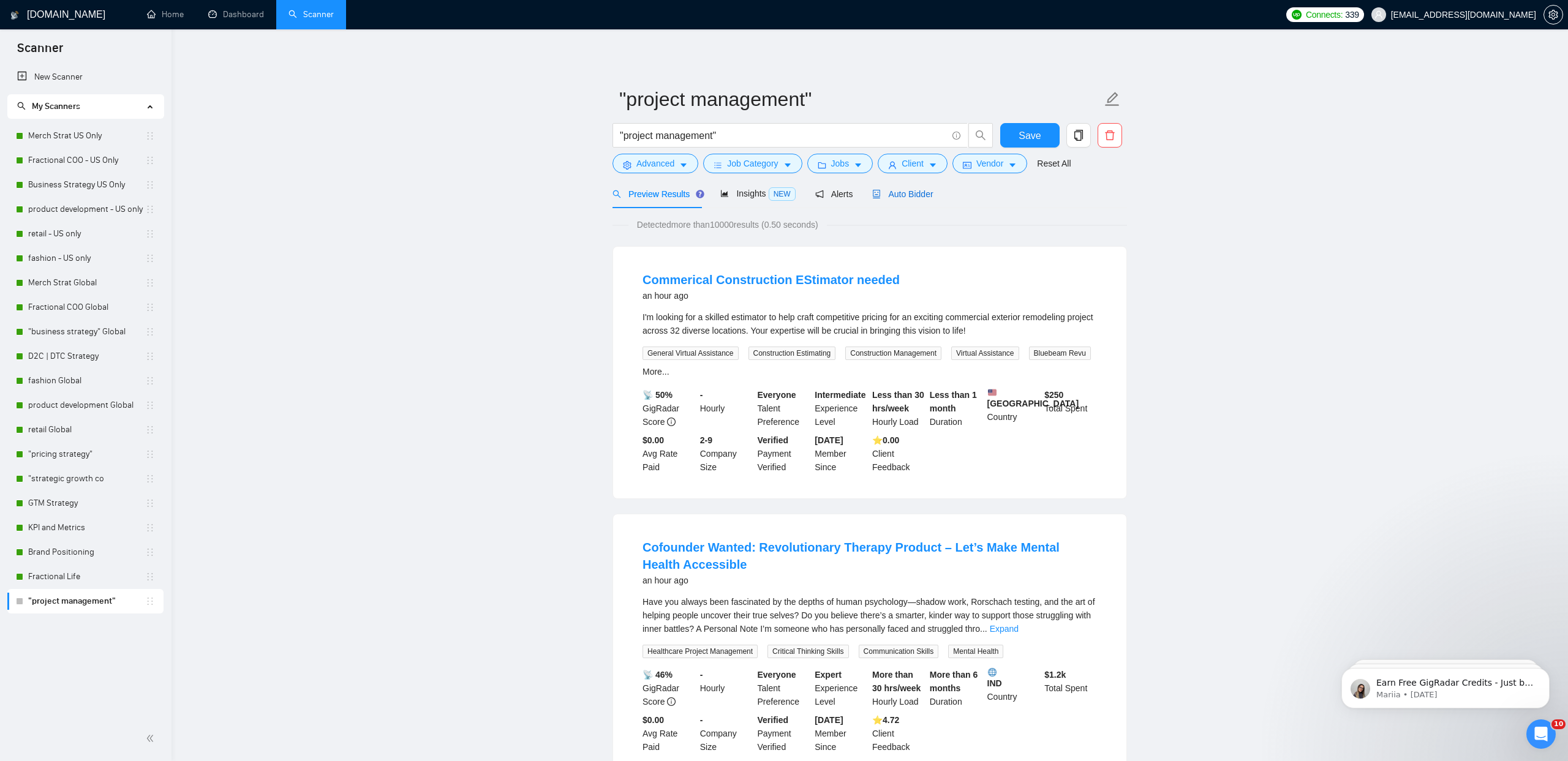
click at [921, 193] on span "Auto Bidder" at bounding box center [902, 194] width 61 height 10
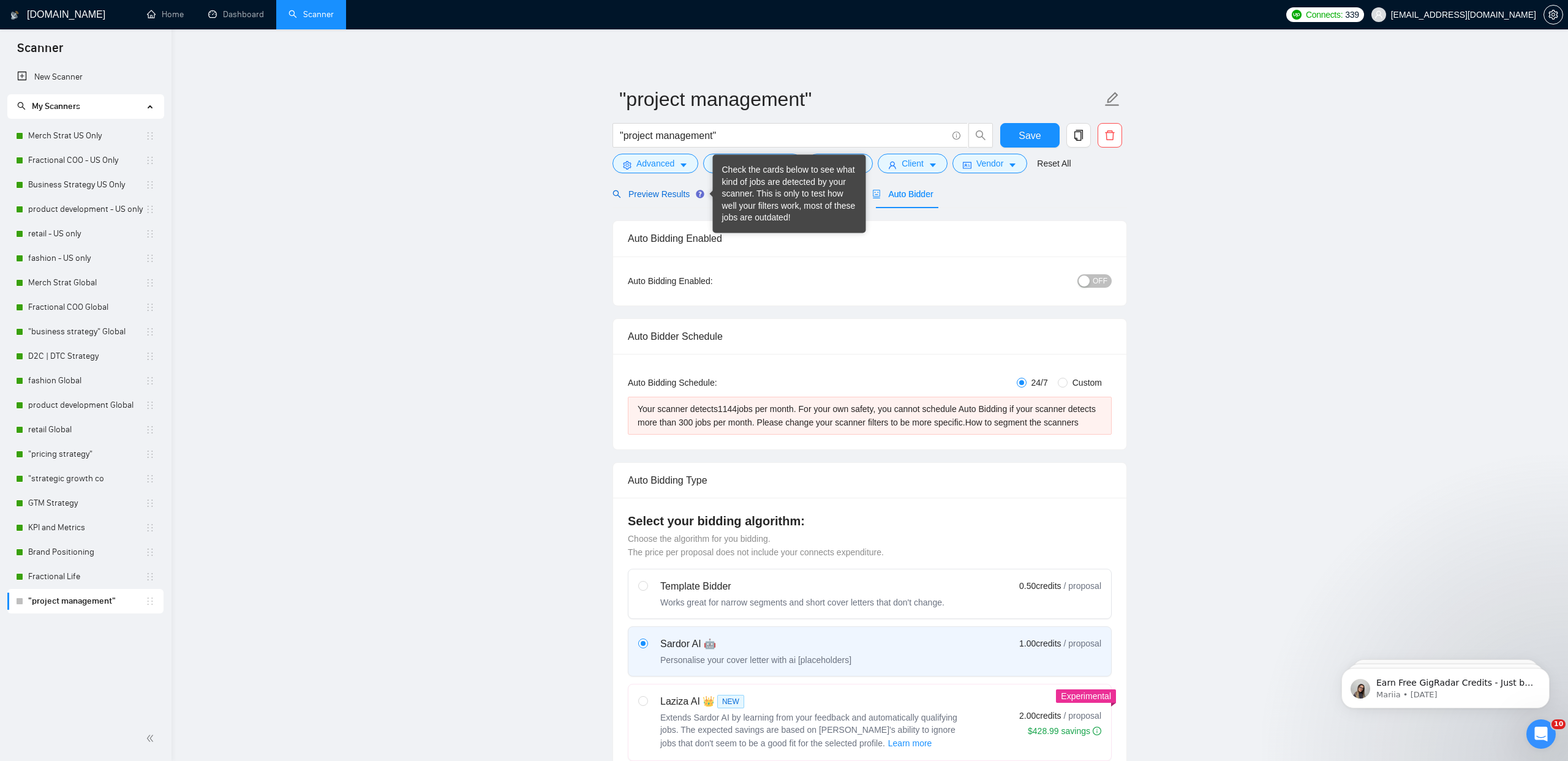
click at [669, 197] on span "Preview Results" at bounding box center [656, 194] width 89 height 10
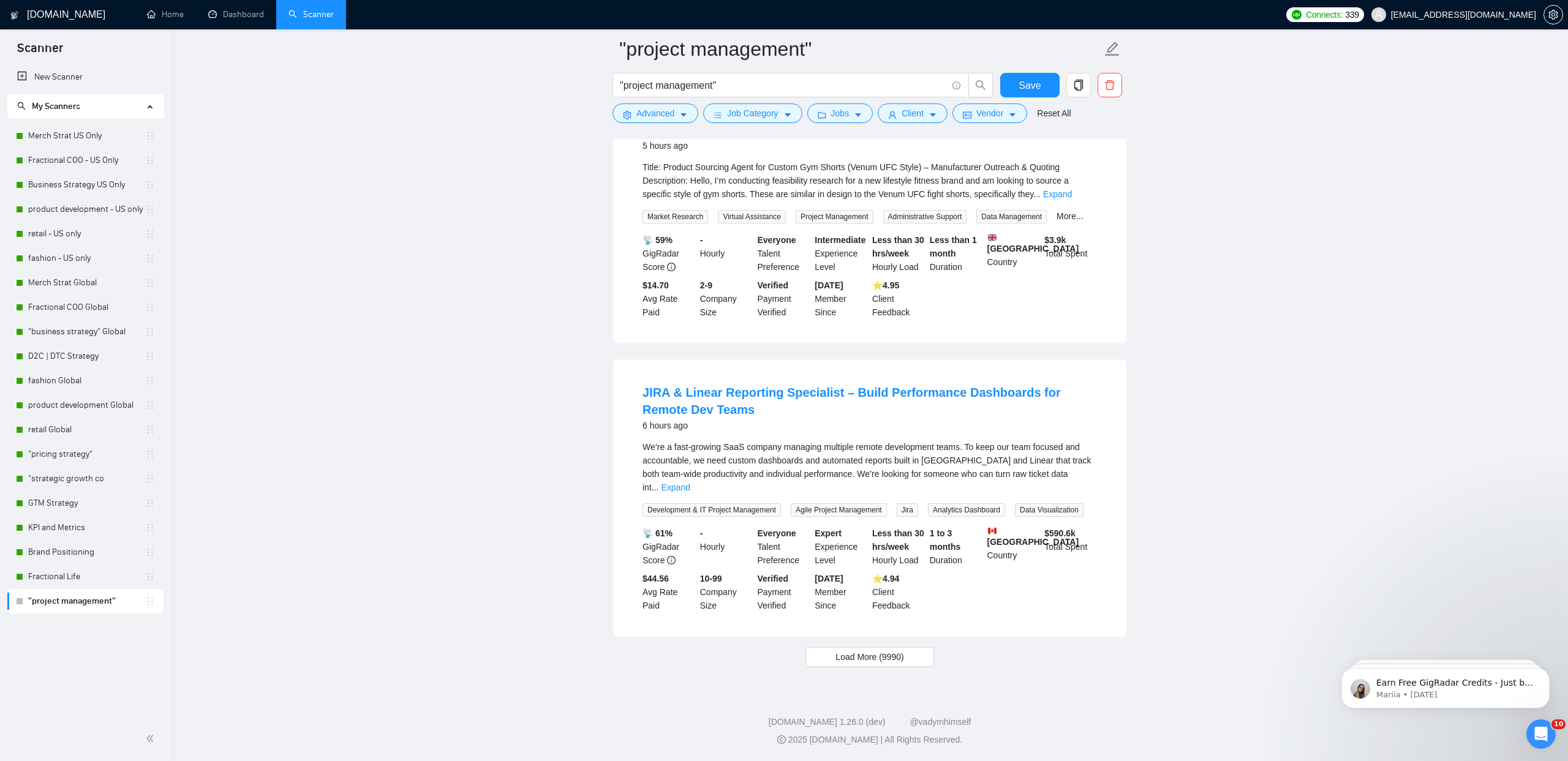
scroll to position [2354, 0]
click at [857, 656] on span "Load More (9990)" at bounding box center [870, 657] width 68 height 14
click at [637, 116] on span "Advanced" at bounding box center [655, 114] width 38 height 14
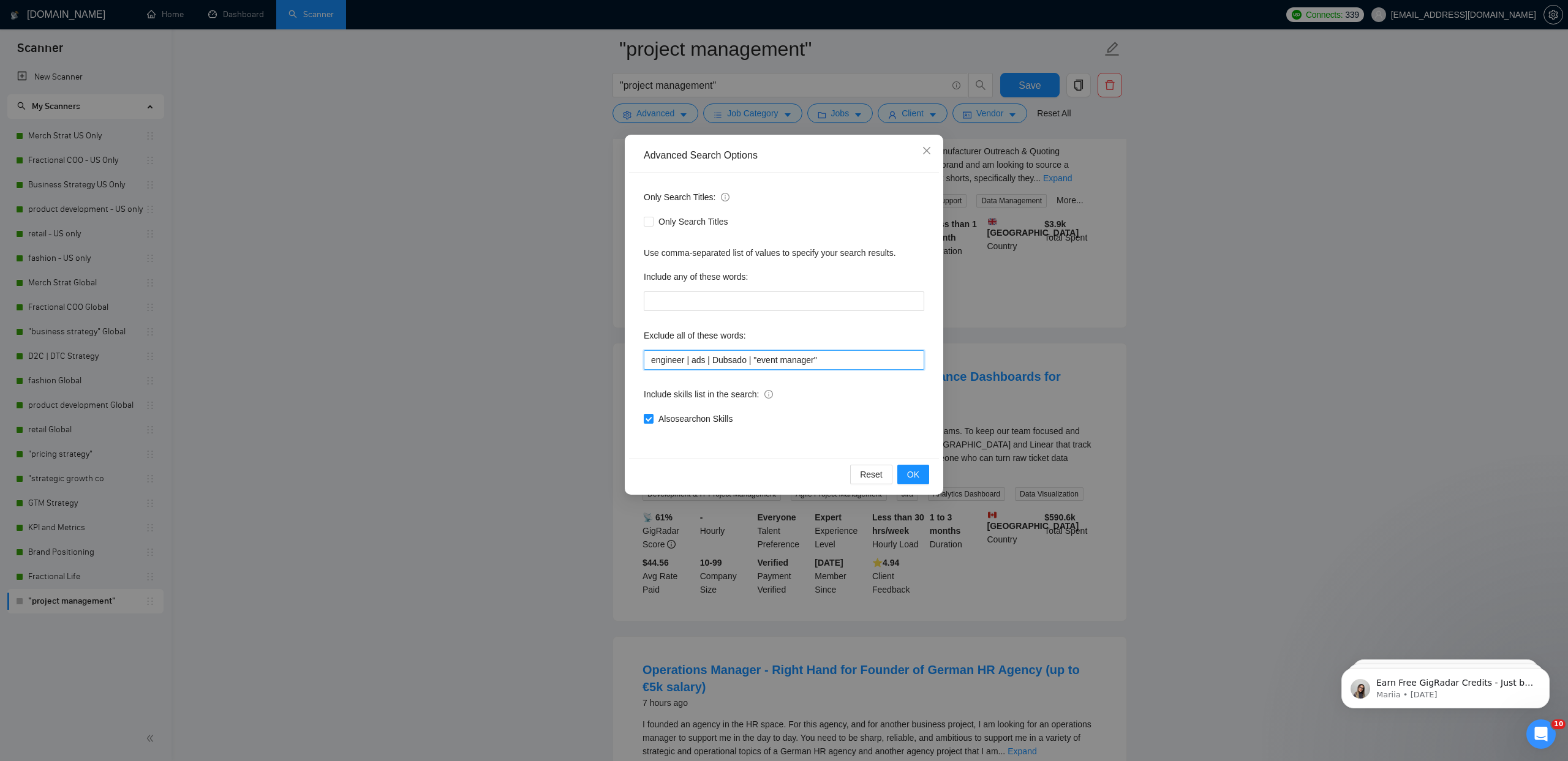
click at [831, 363] on input "engineer | ads | Dubsado | "event manager"" at bounding box center [784, 361] width 281 height 20
type input "engineer | ads | Dubsado | "event manager" | IT"
click at [909, 477] on span "OK" at bounding box center [914, 475] width 12 height 14
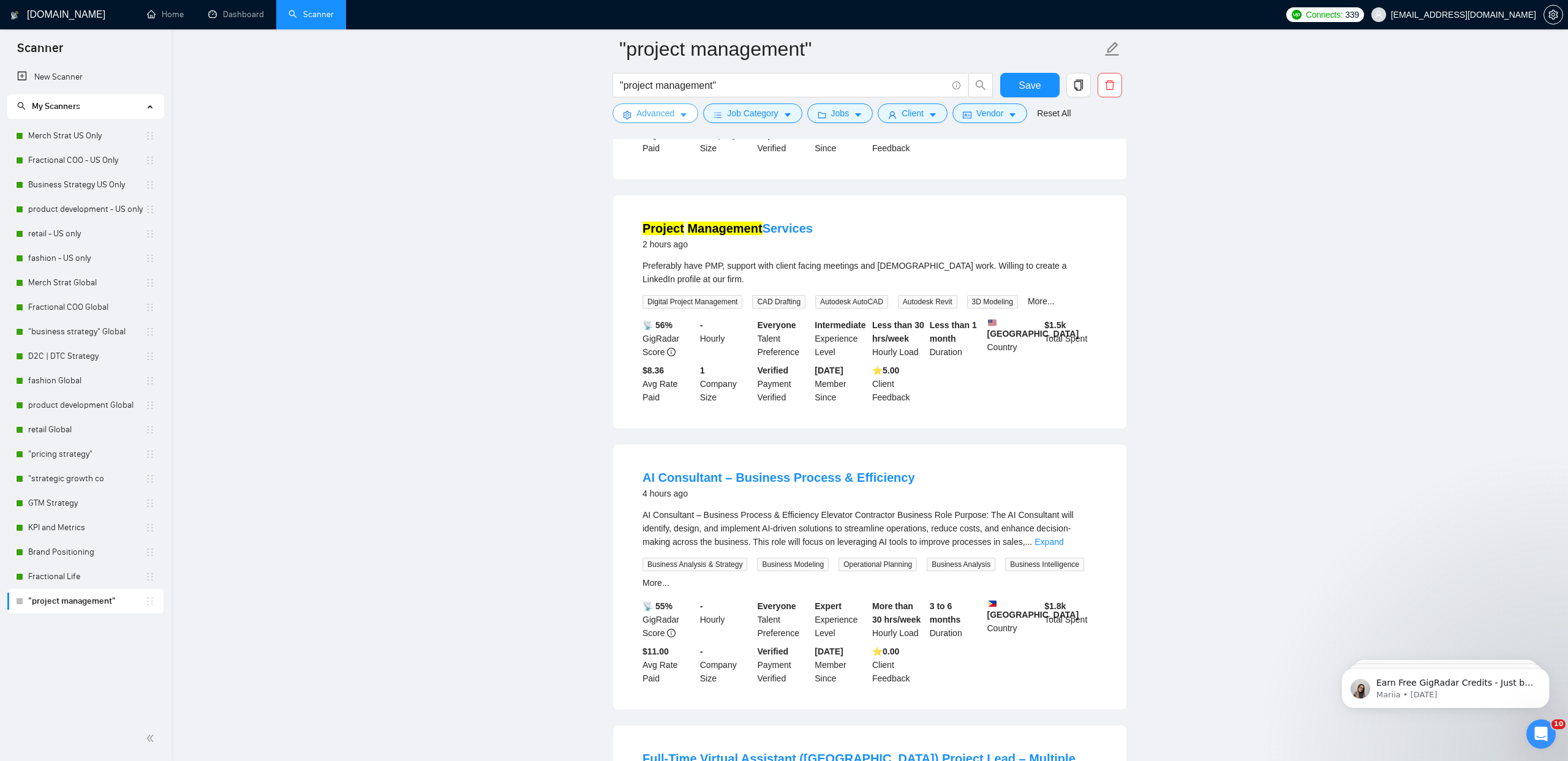
scroll to position [0, 0]
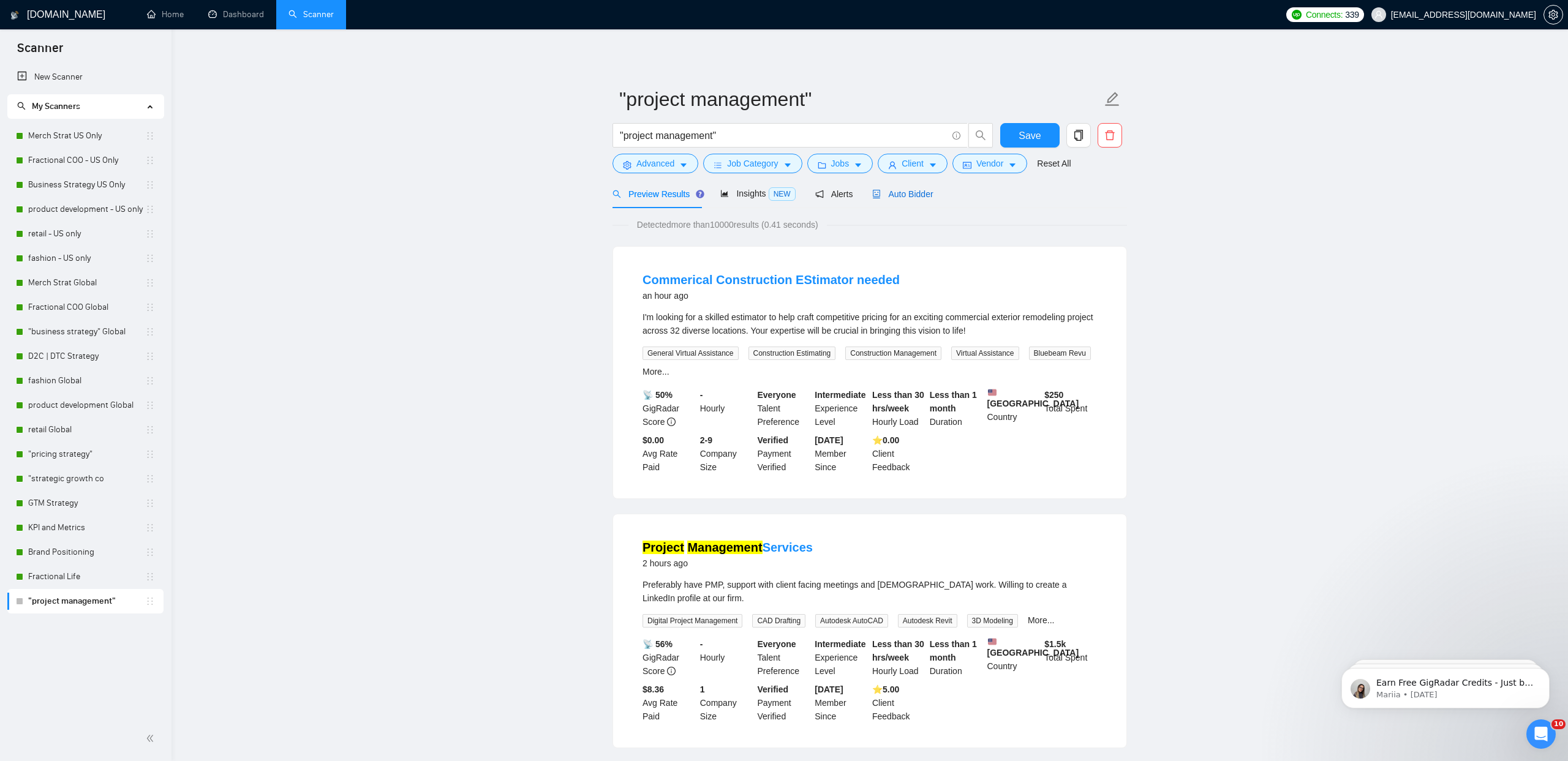
click at [932, 191] on span "Auto Bidder" at bounding box center [902, 194] width 61 height 10
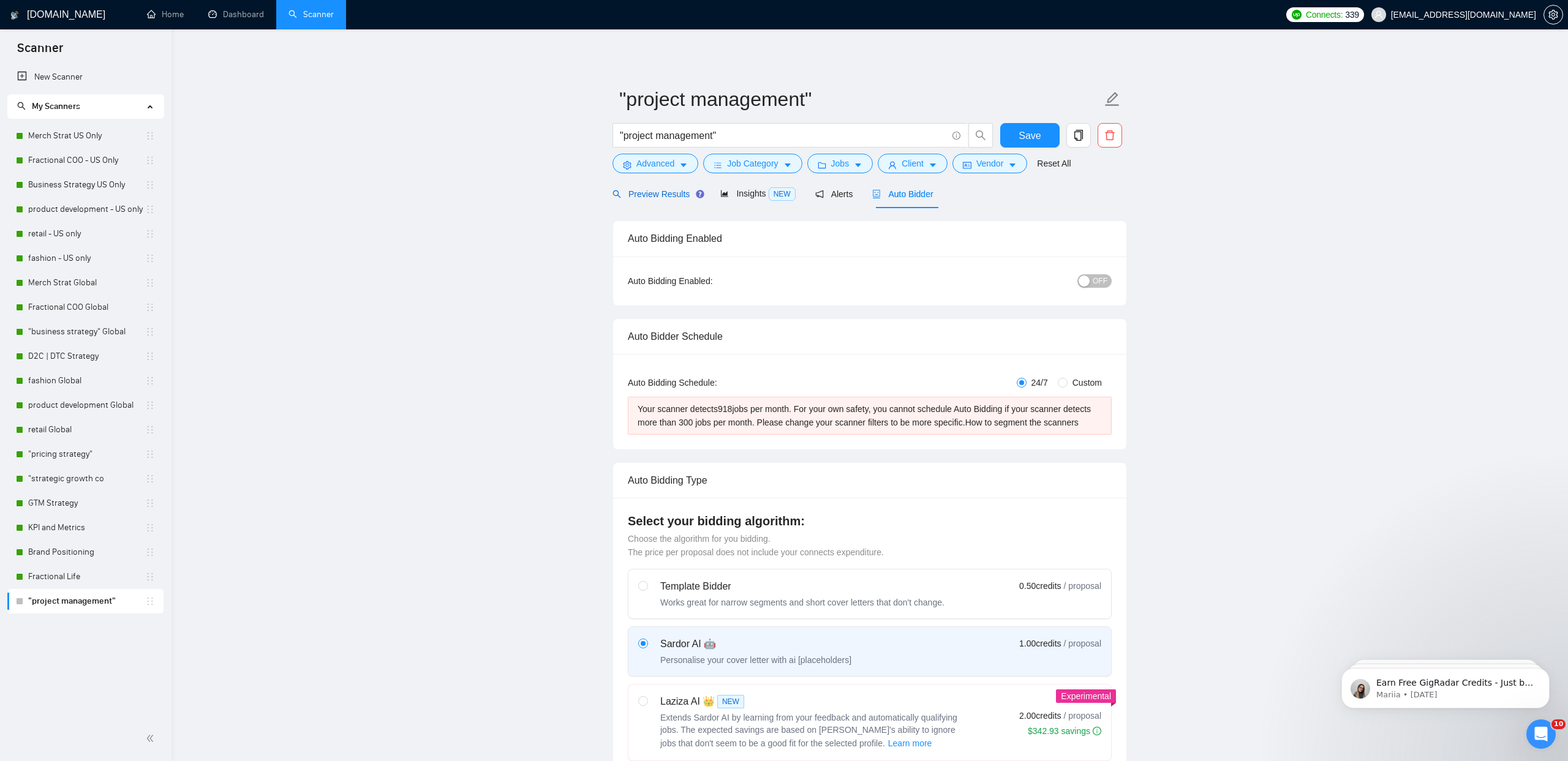
click at [648, 195] on span "Preview Results" at bounding box center [656, 194] width 89 height 10
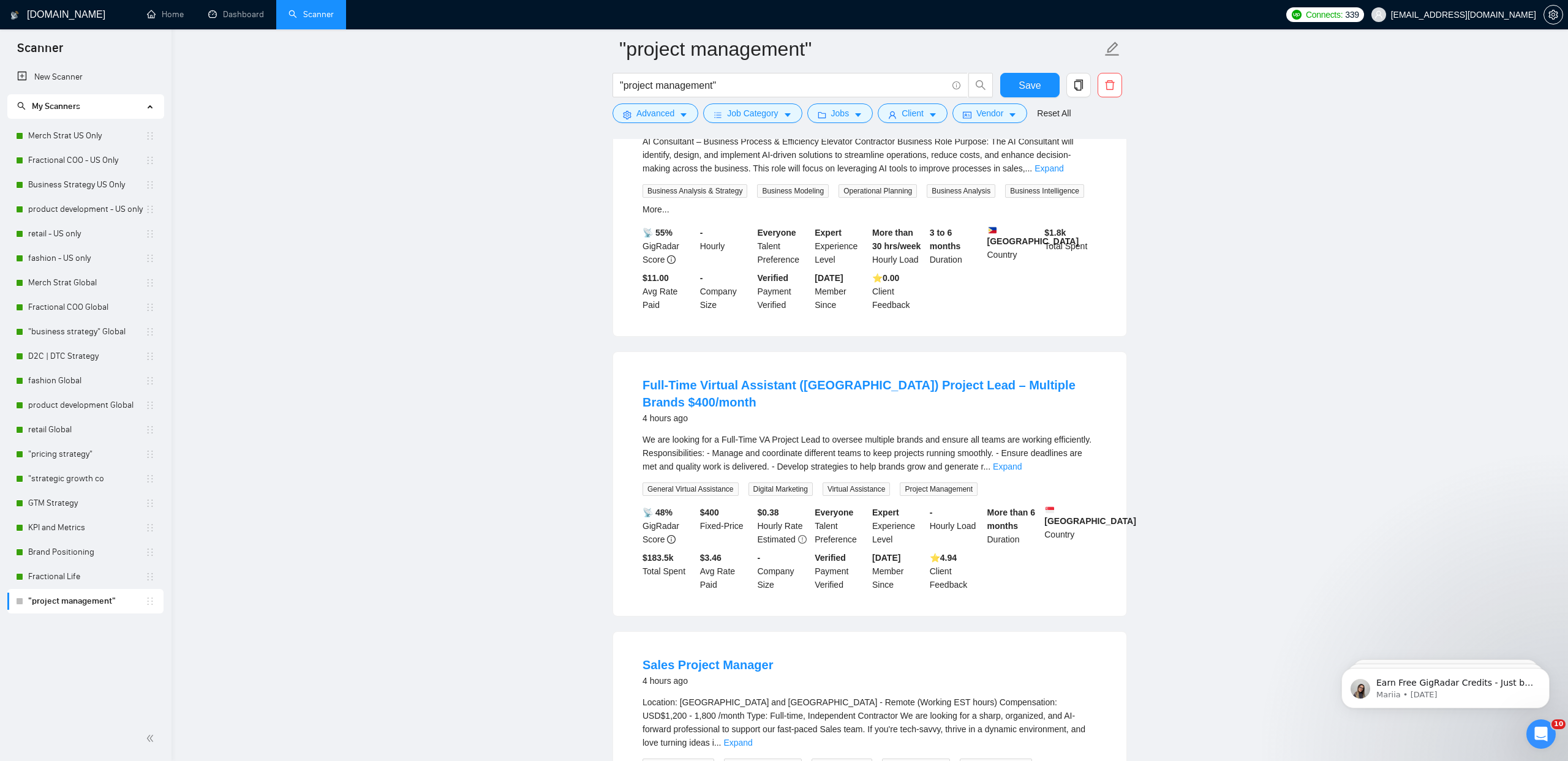
scroll to position [2309, 0]
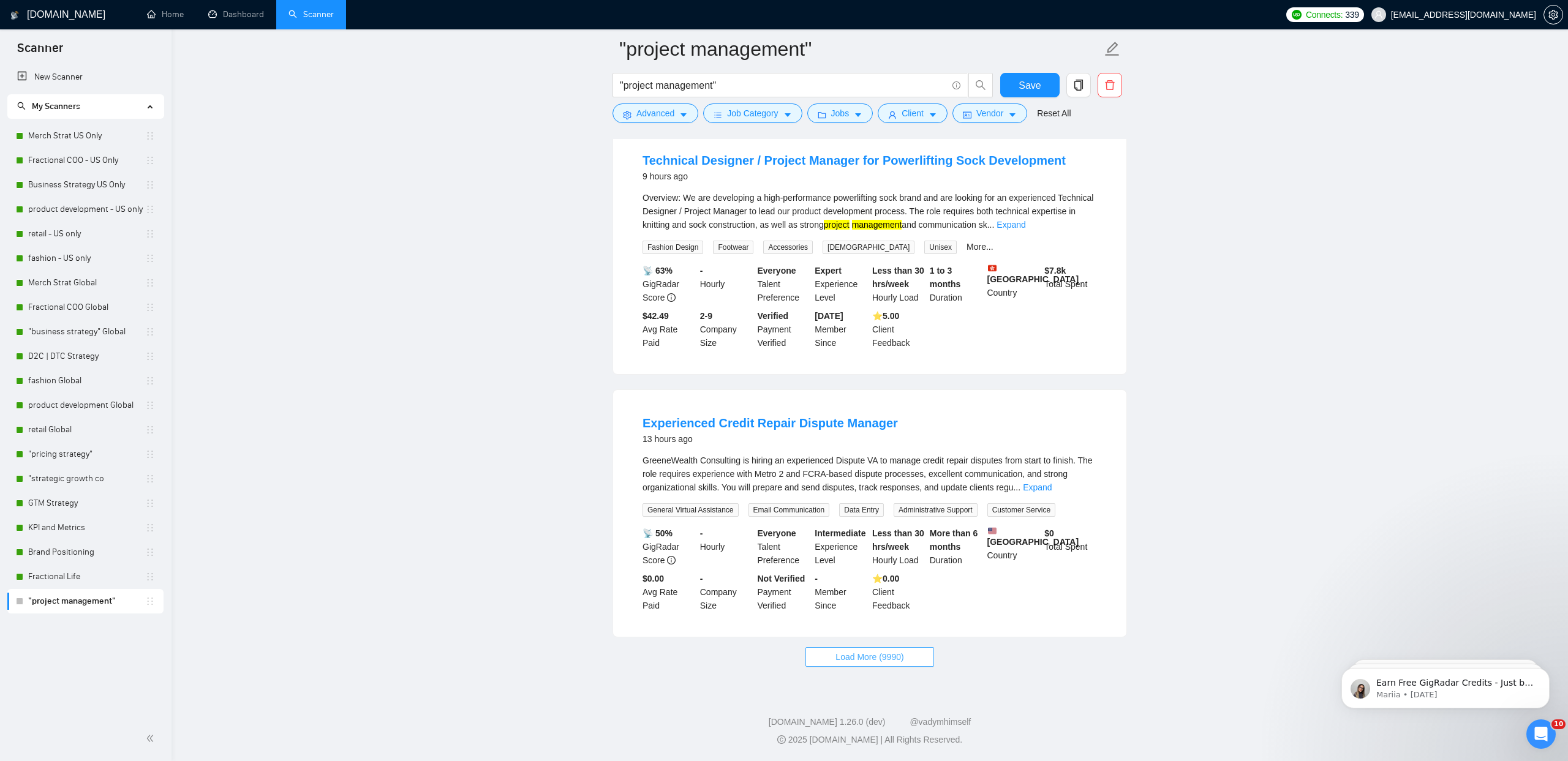
drag, startPoint x: 850, startPoint y: 657, endPoint x: 844, endPoint y: 650, distance: 9.2
click at [850, 657] on span "Load More (9990)" at bounding box center [870, 657] width 68 height 14
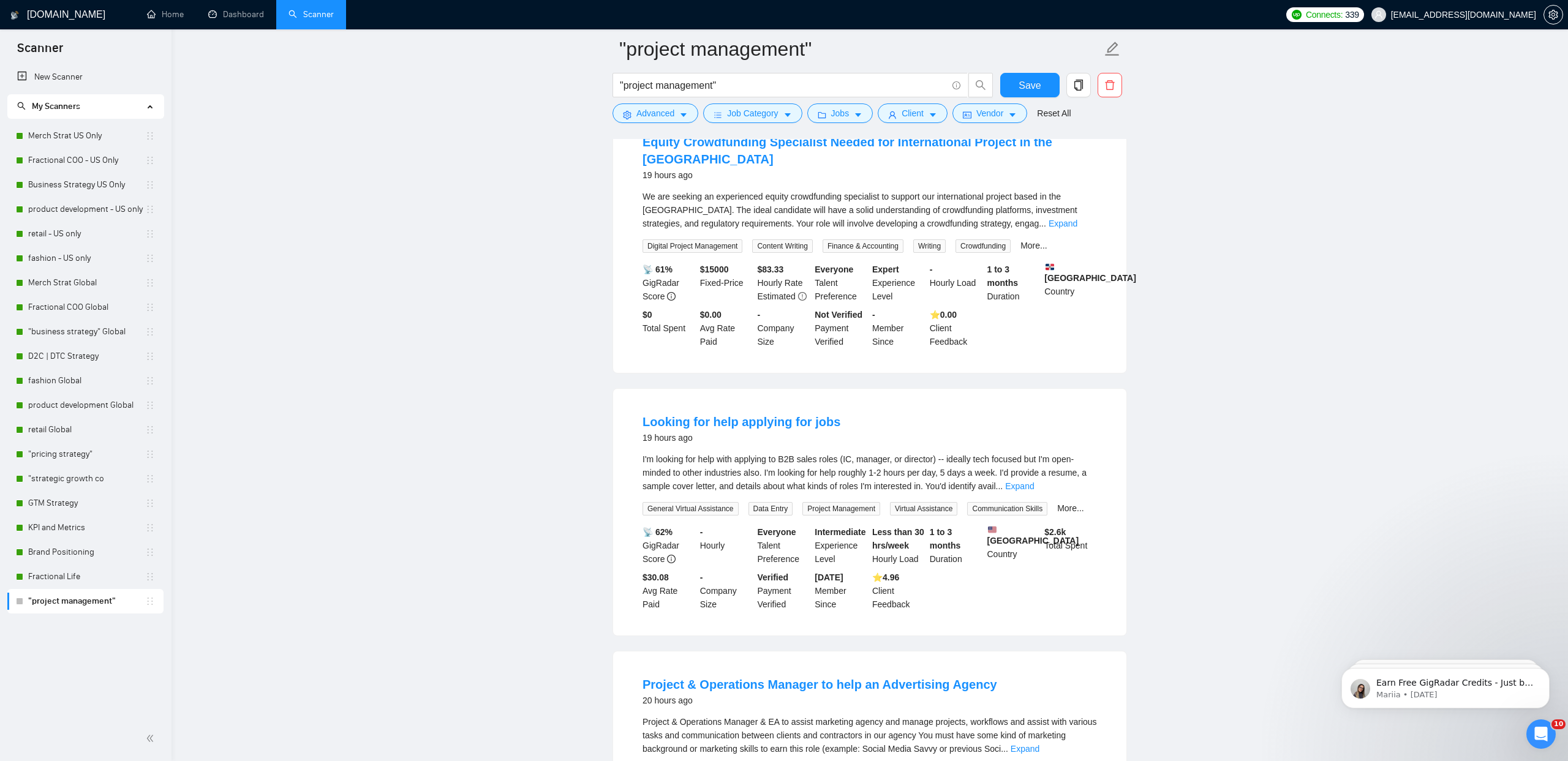
scroll to position [4159, 0]
click at [689, 117] on button "Advanced" at bounding box center [655, 114] width 86 height 20
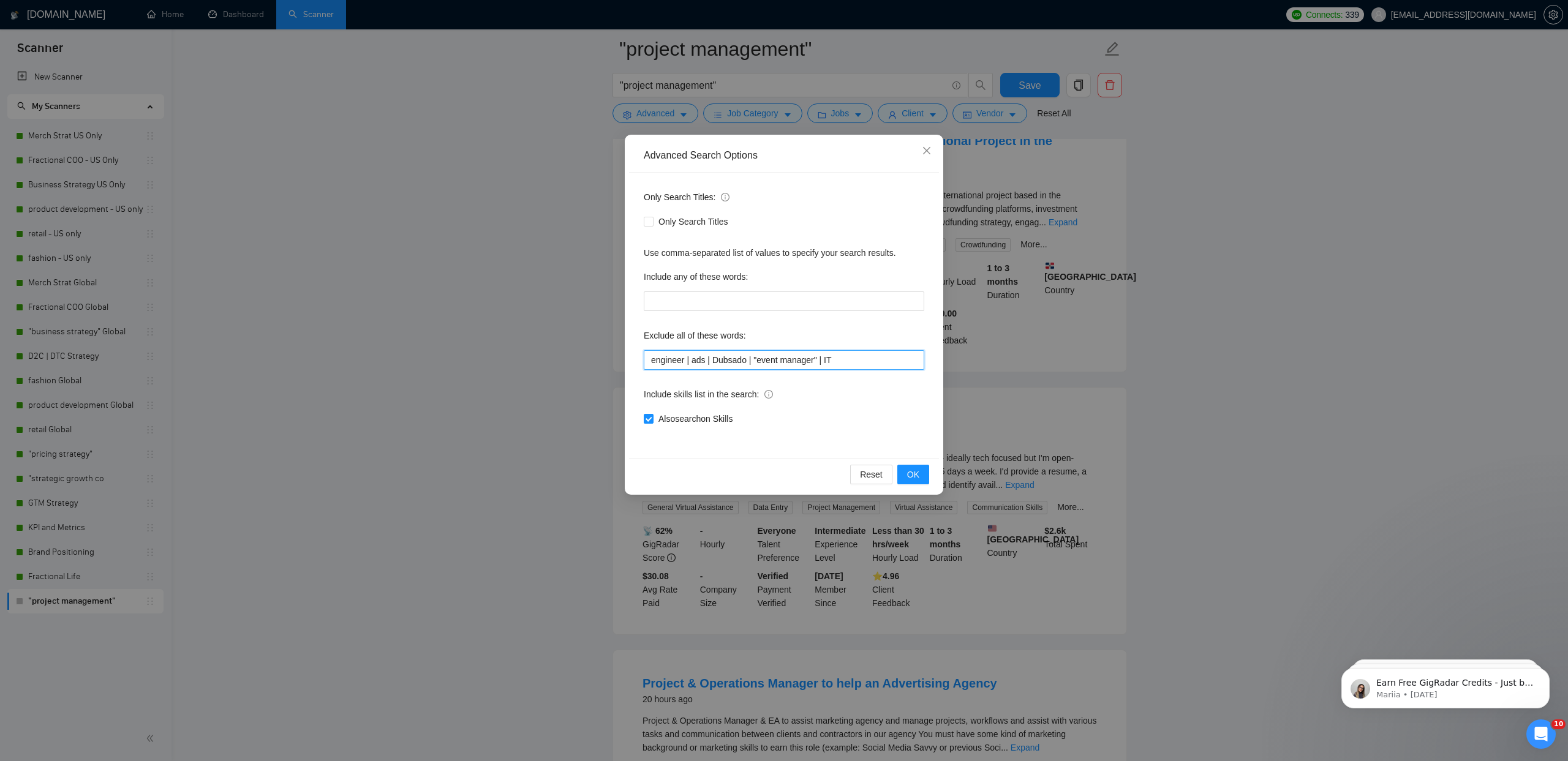
click at [871, 361] on input "engineer | ads | Dubsado | "event manager" | IT" at bounding box center [784, 361] width 281 height 20
type input "engineer | ads | Dubsado | "event manager" | IT | crowdfunding"
click at [906, 470] on button "OK" at bounding box center [914, 475] width 32 height 20
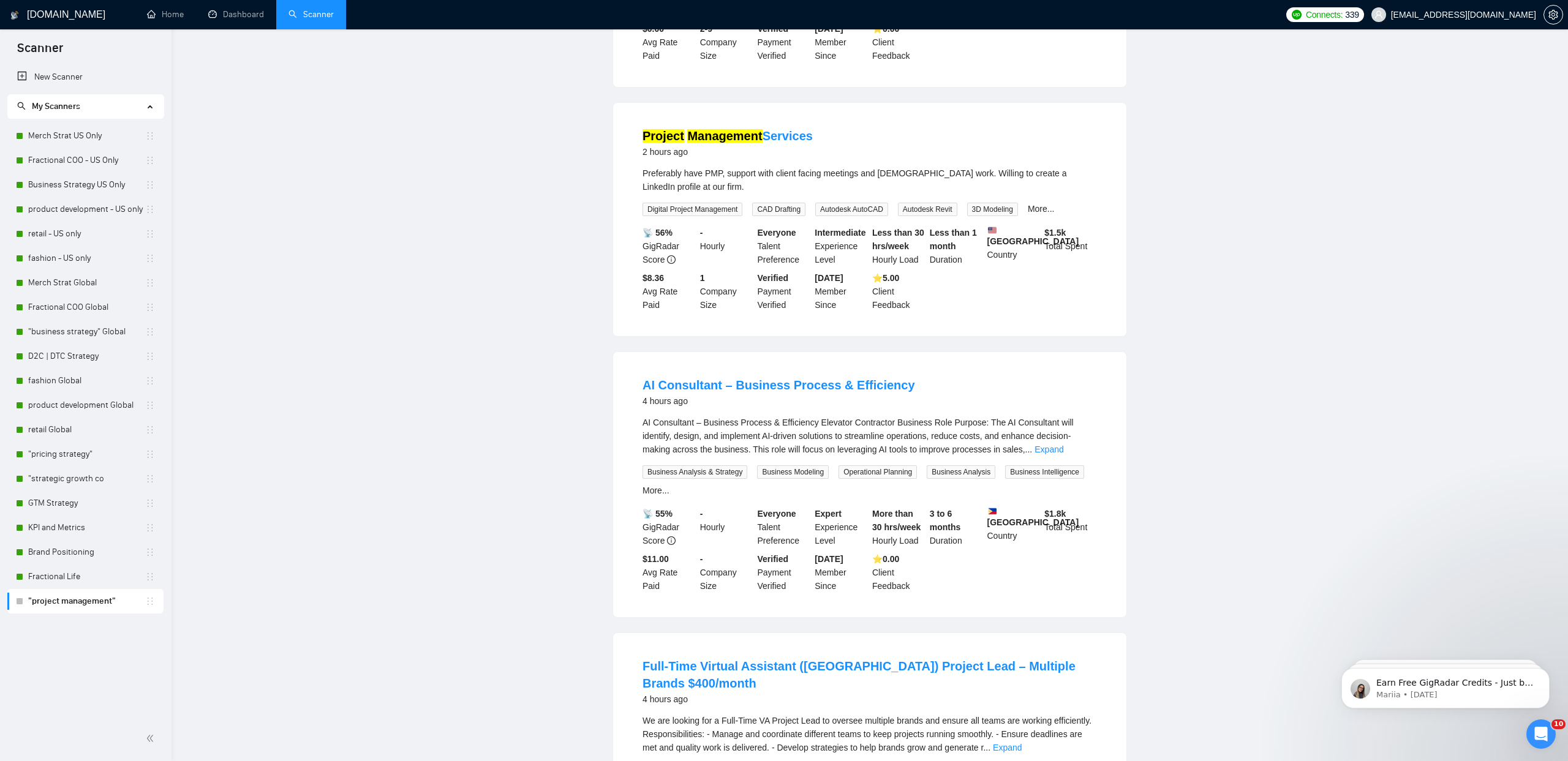
scroll to position [0, 0]
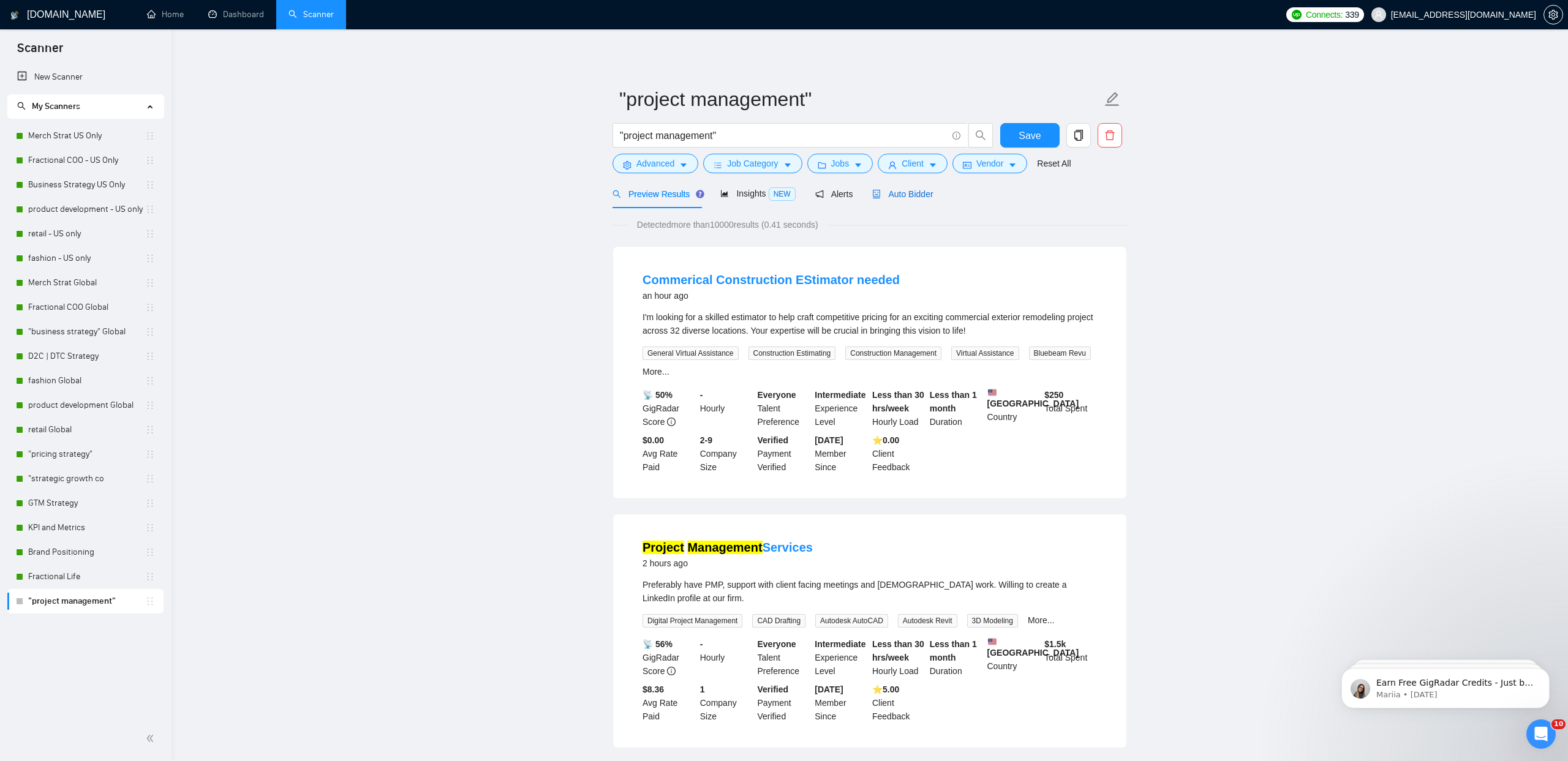
click at [909, 199] on div "Auto Bidder" at bounding box center [902, 194] width 61 height 14
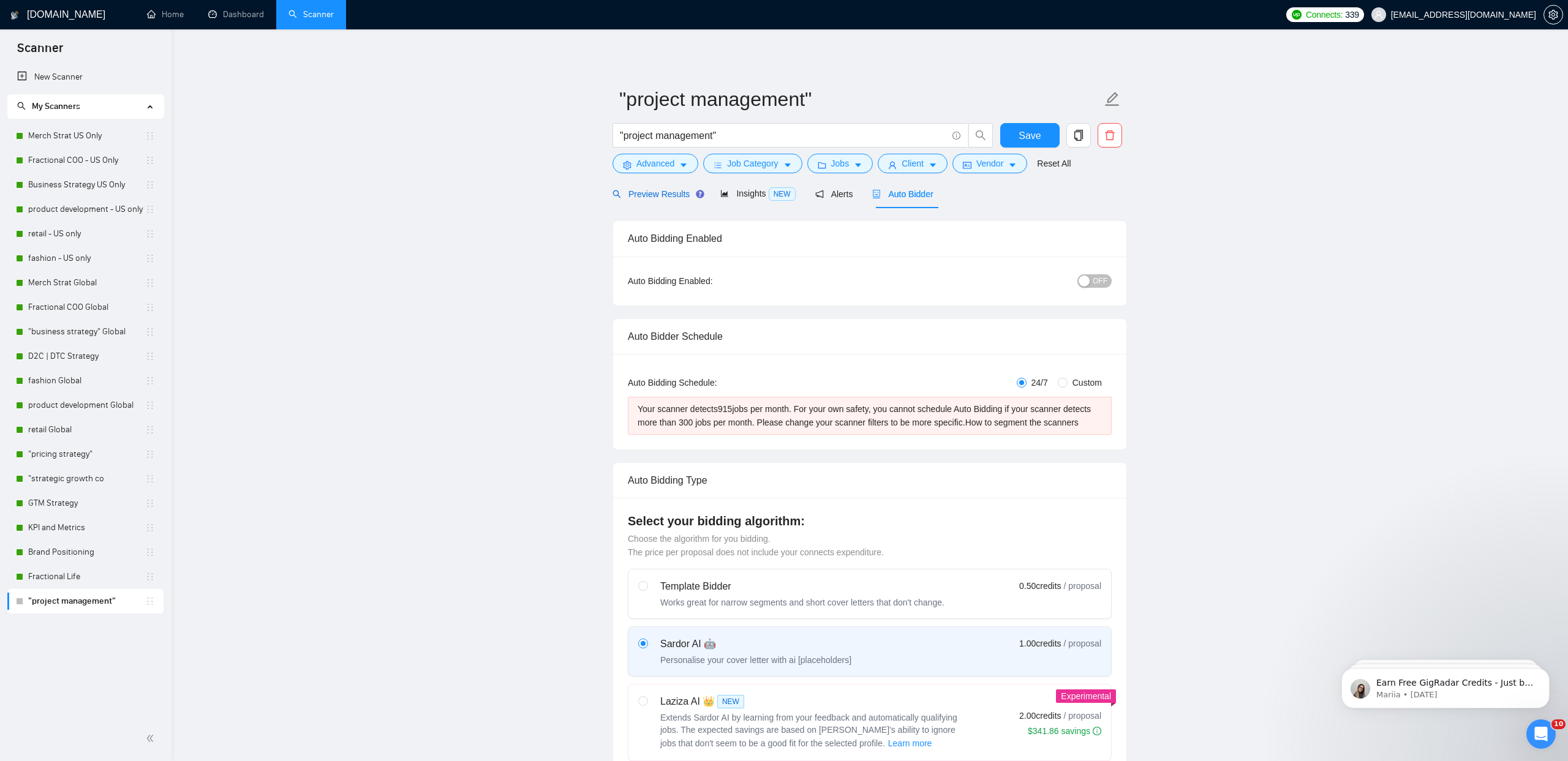
click at [644, 191] on span "Preview Results" at bounding box center [656, 194] width 89 height 10
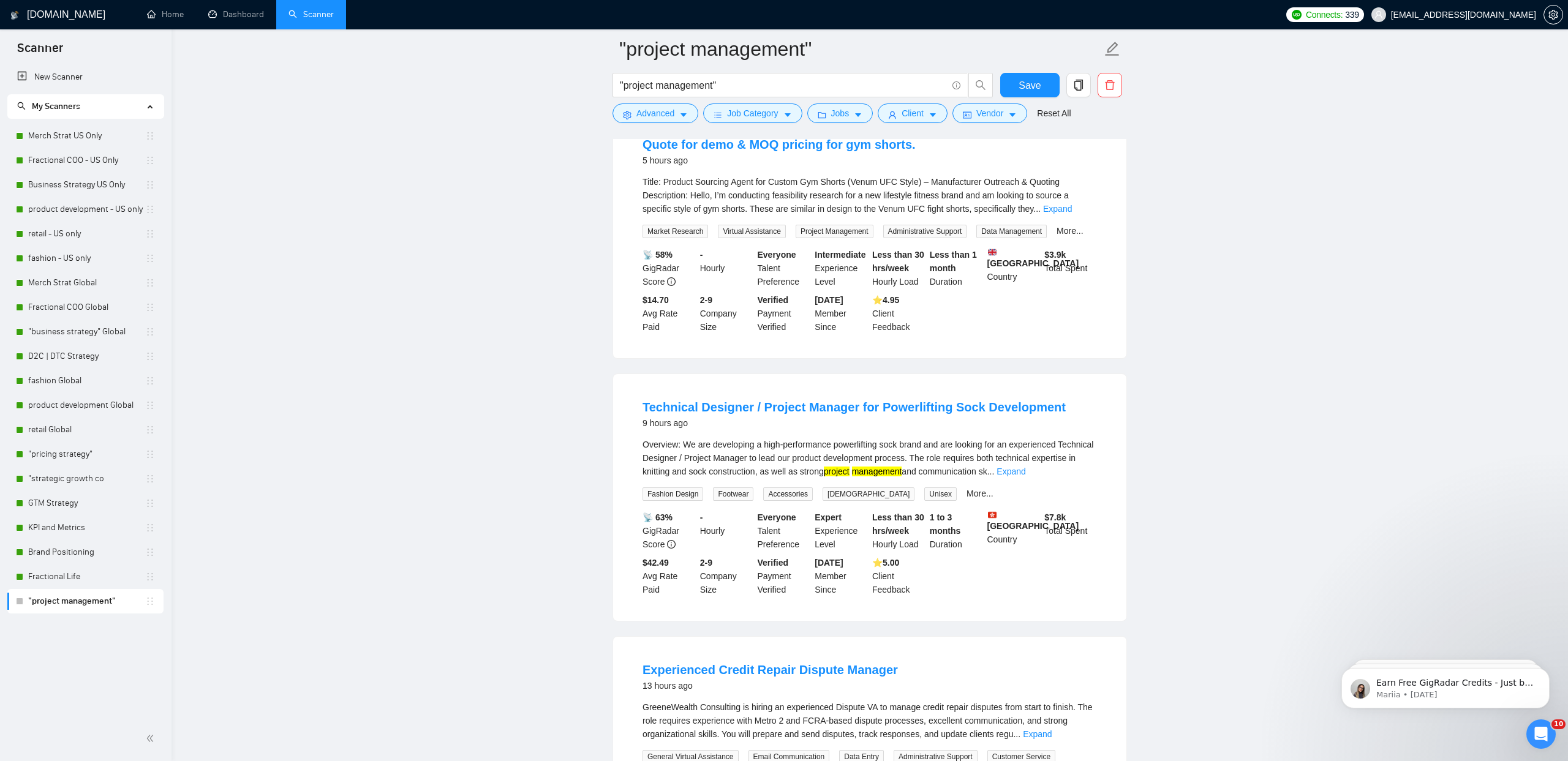
scroll to position [2309, 0]
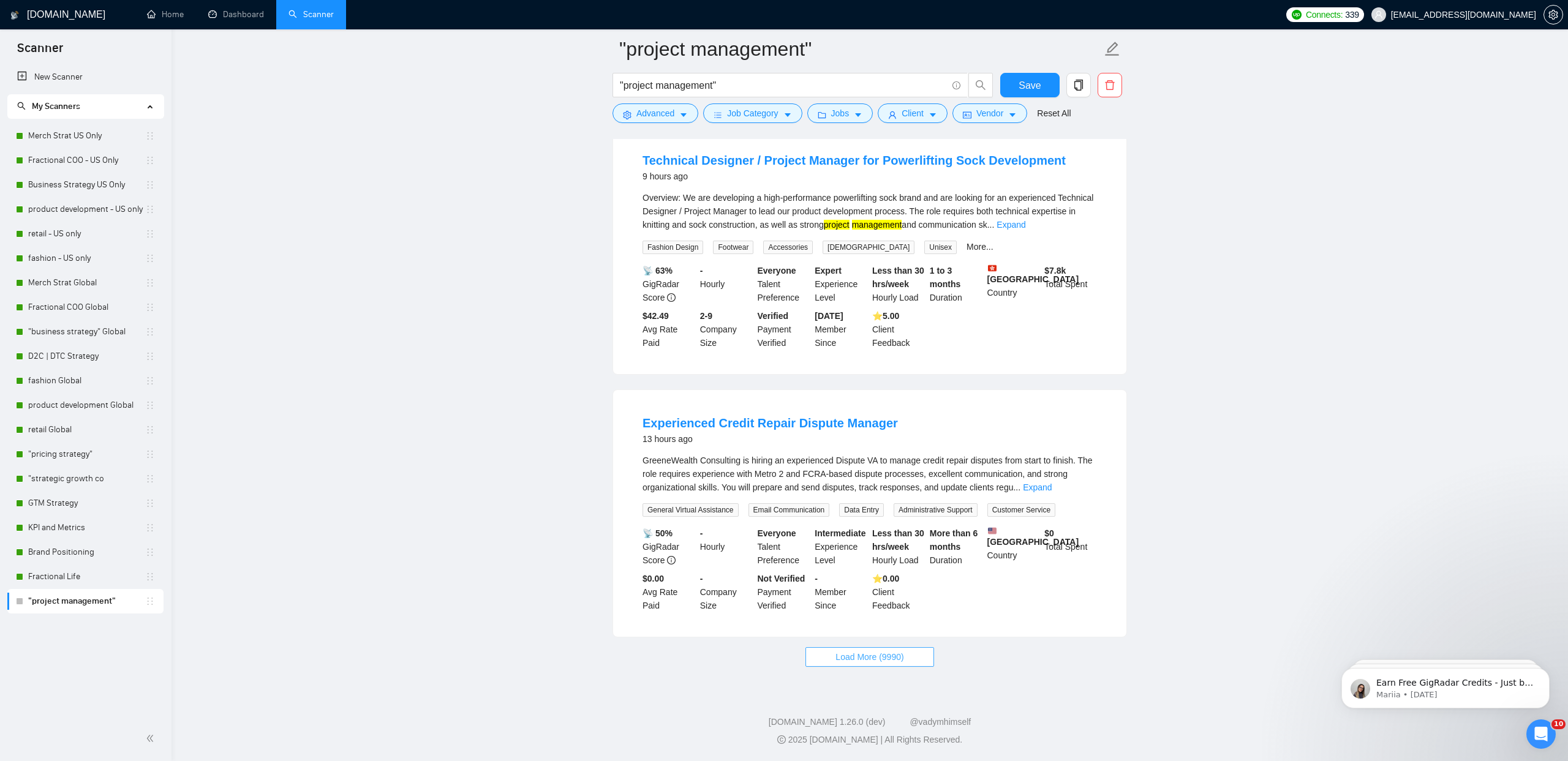
click at [831, 666] on button "Load More (9990)" at bounding box center [869, 657] width 128 height 20
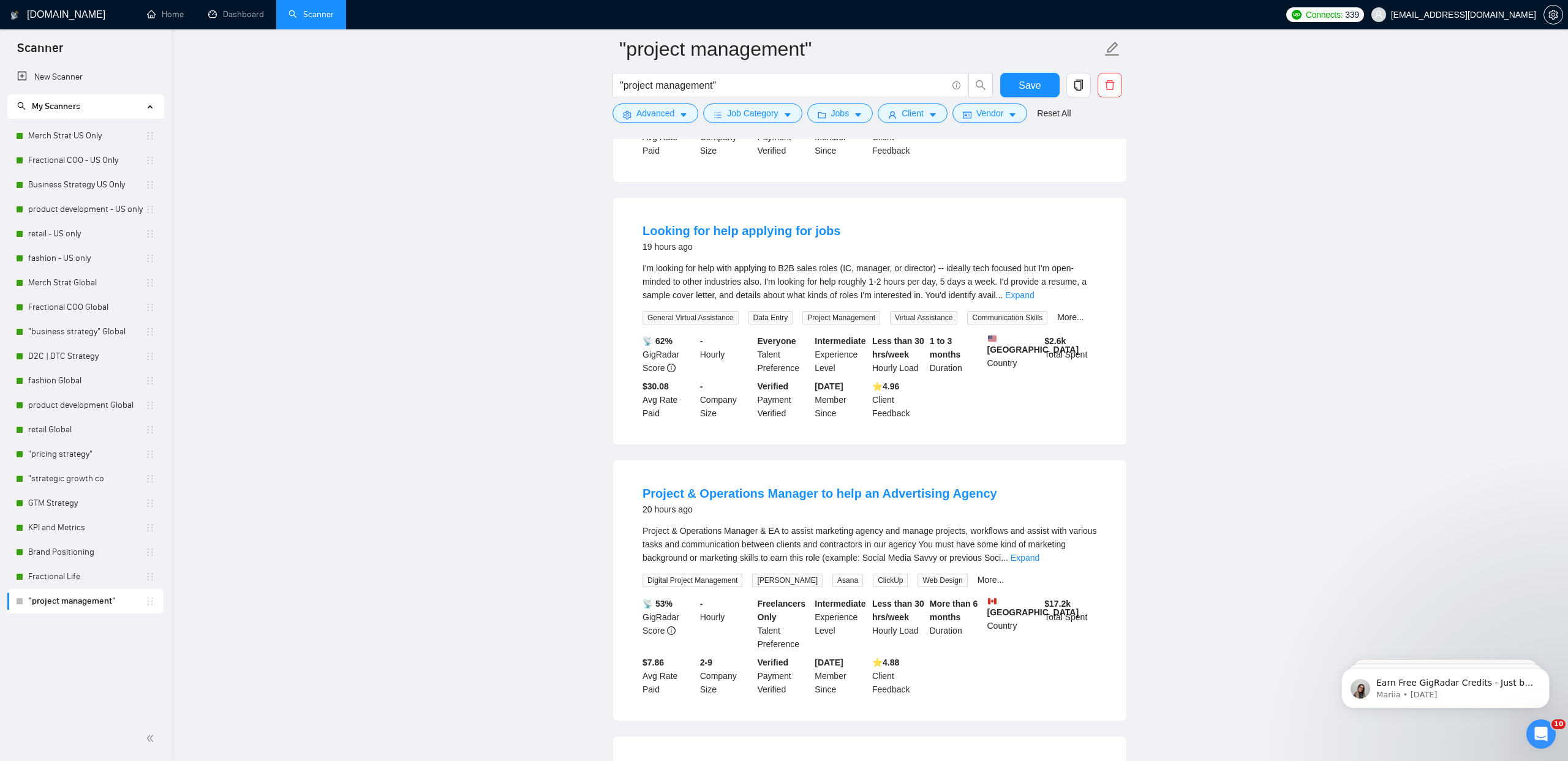
scroll to position [4087, 0]
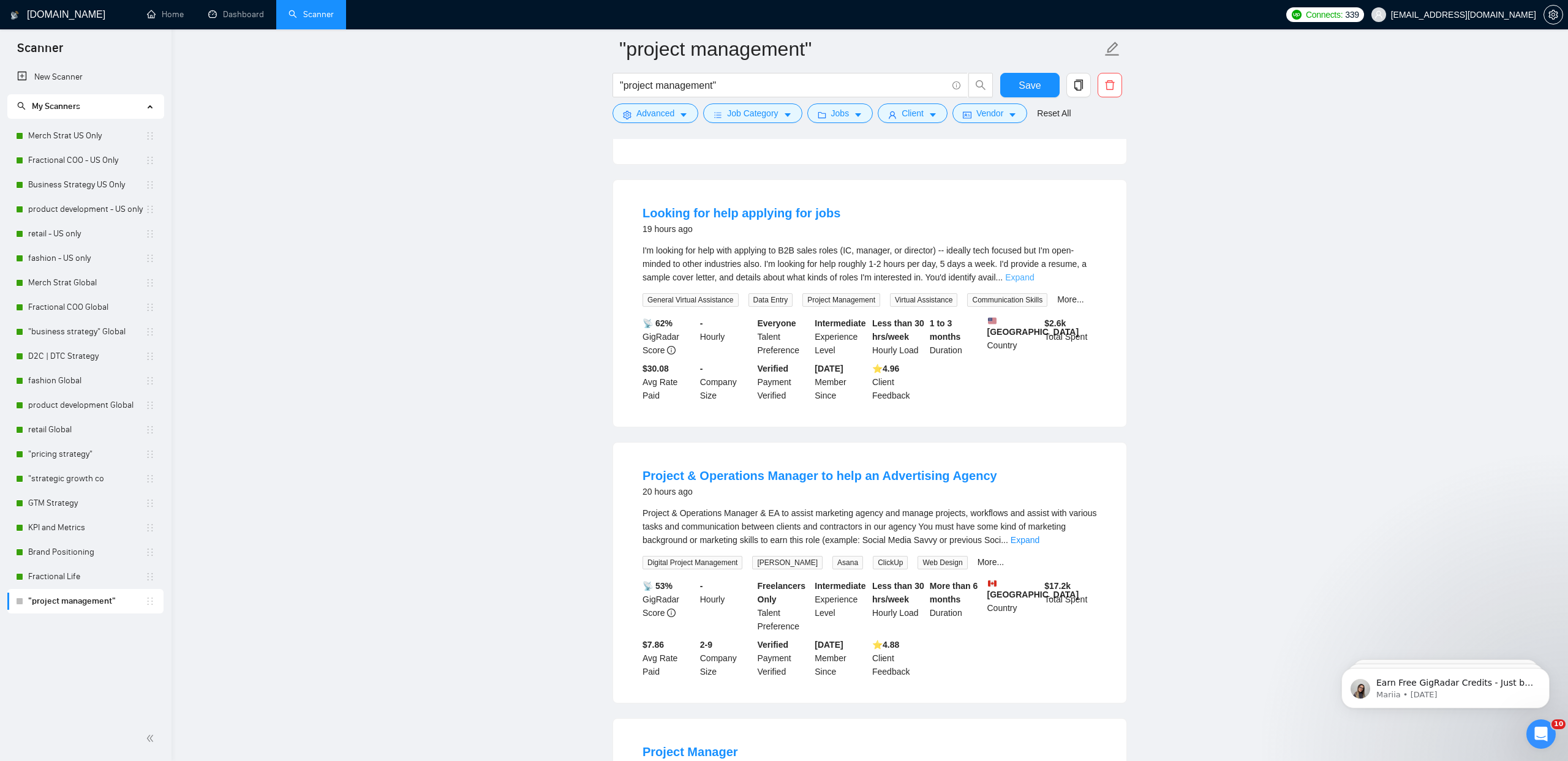
click at [1034, 282] on link "Expand" at bounding box center [1019, 278] width 29 height 10
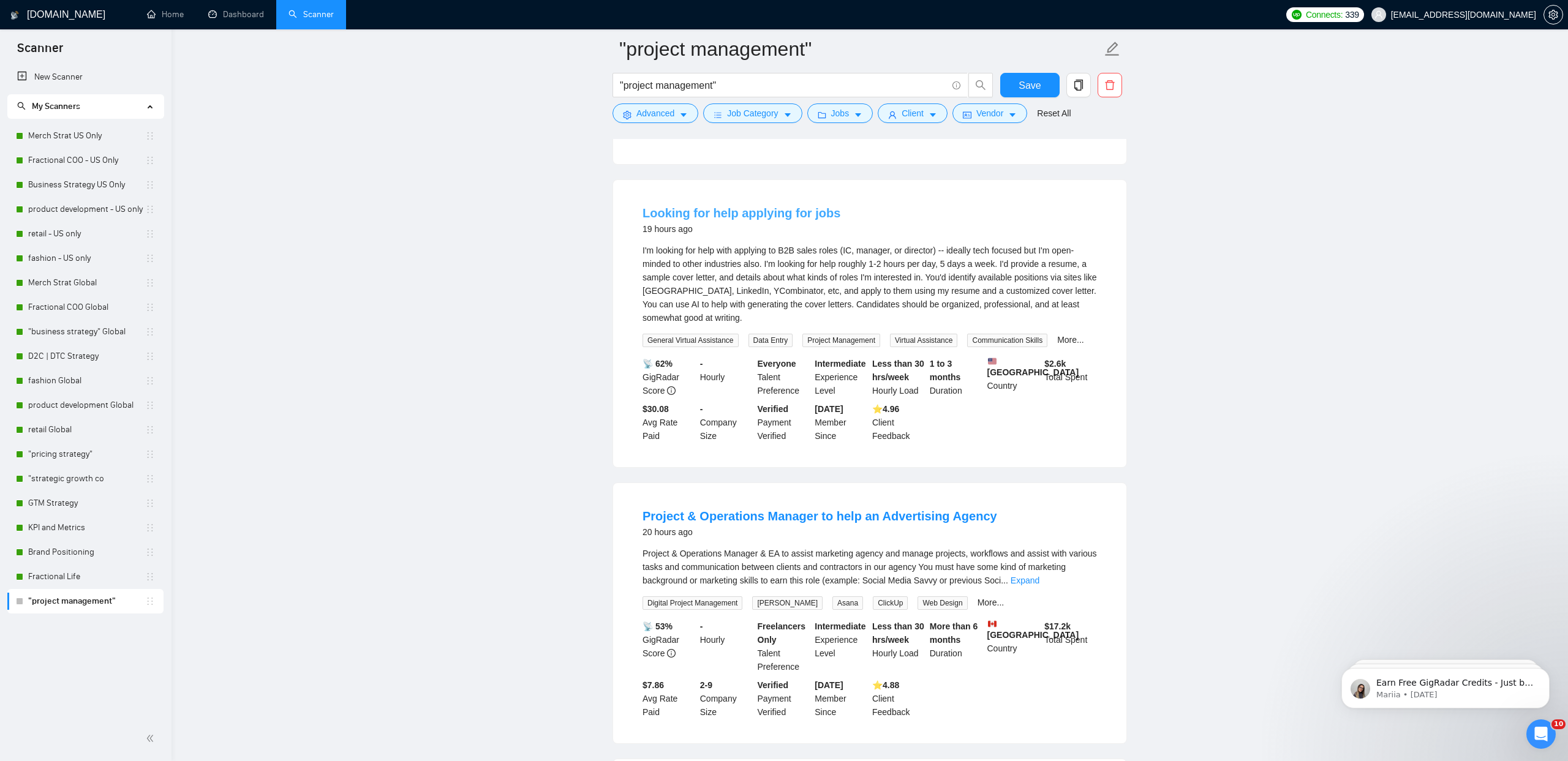
click at [704, 220] on link "Looking for help applying for jobs" at bounding box center [741, 213] width 198 height 14
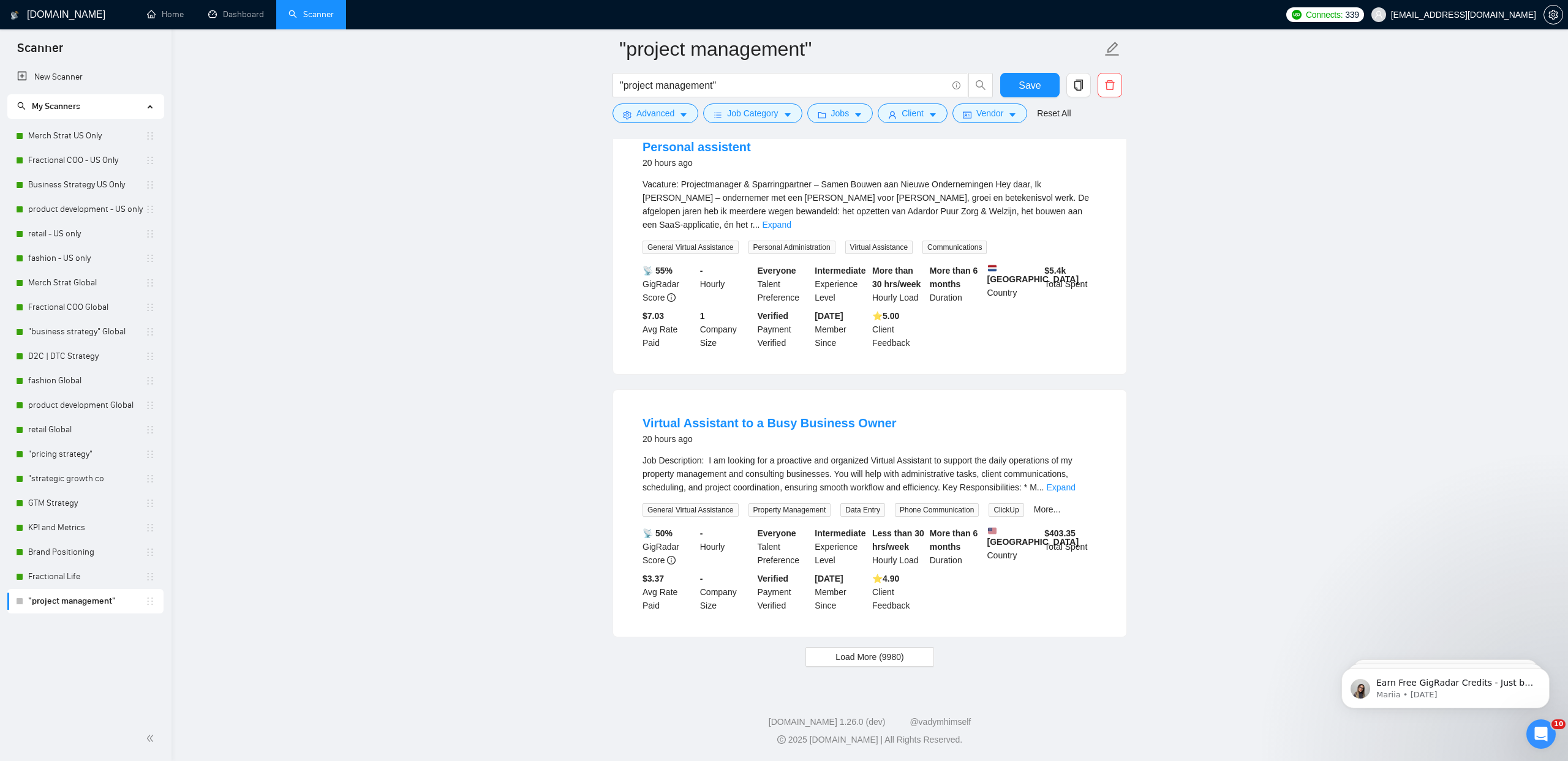
scroll to position [5113, 0]
click at [1012, 122] on button "Vendor" at bounding box center [989, 114] width 75 height 20
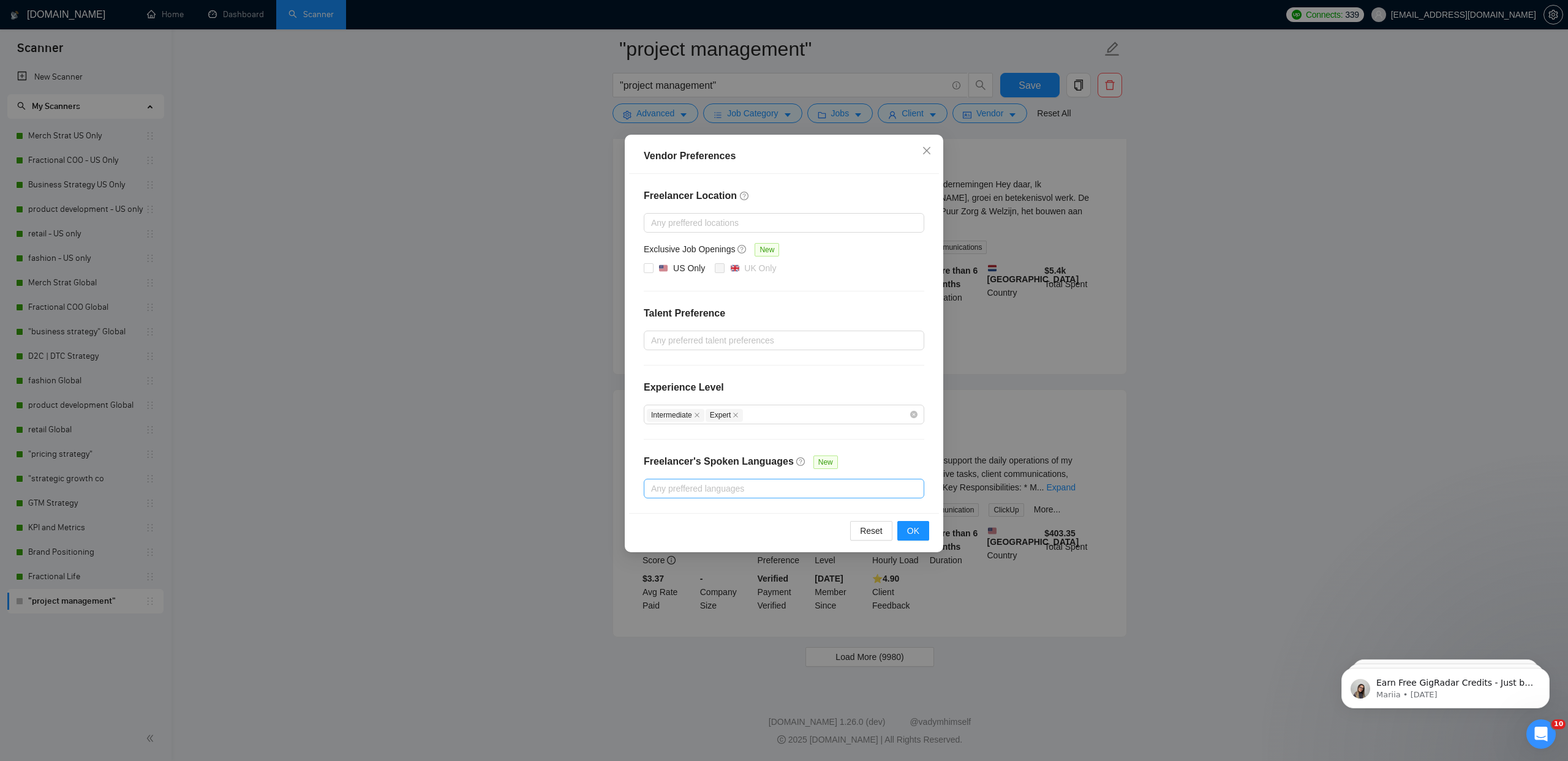
click at [676, 490] on div at bounding box center [777, 488] width 262 height 15
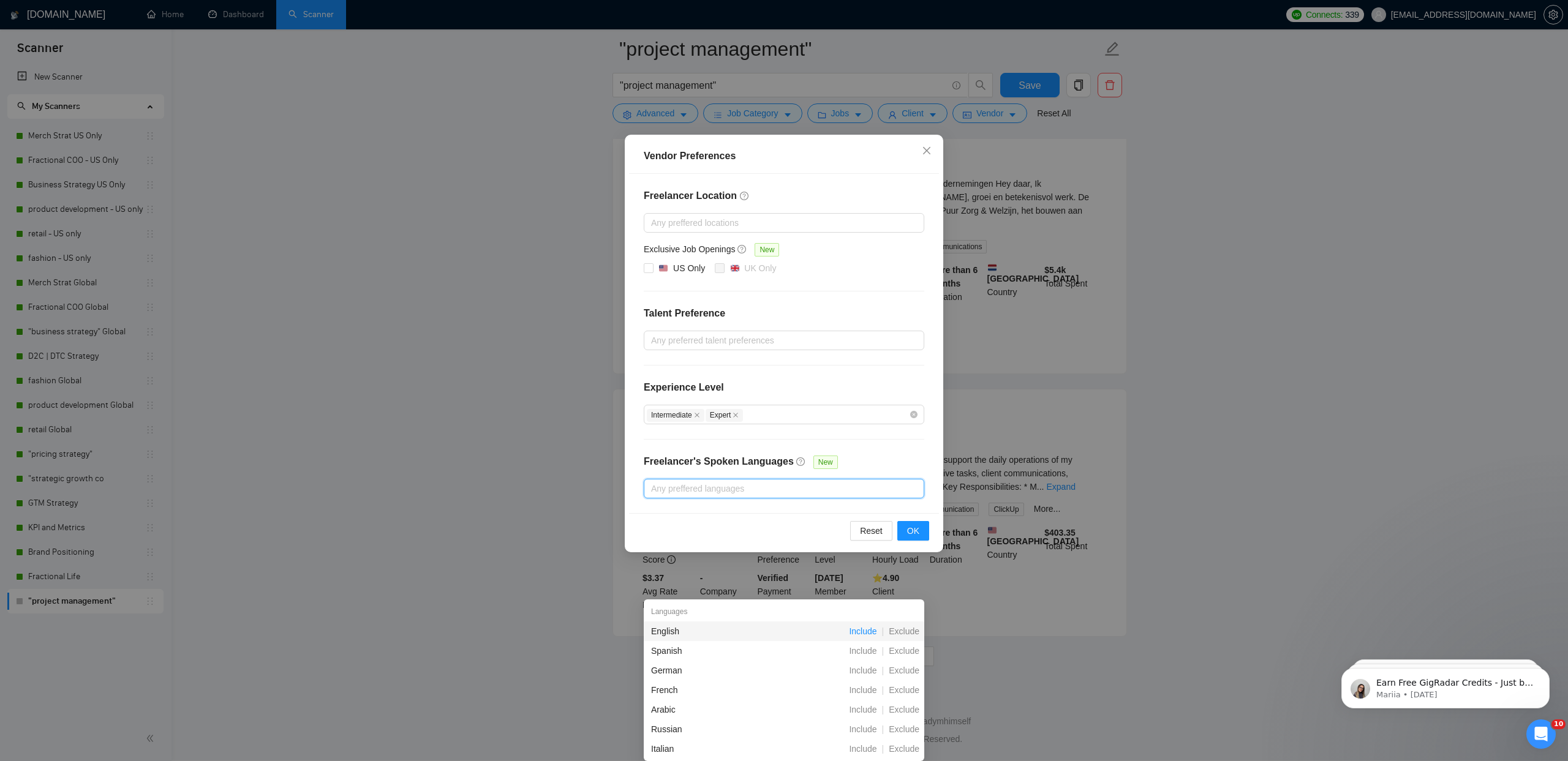
click at [853, 627] on span "Include" at bounding box center [863, 632] width 38 height 10
click at [932, 522] on div "Reset OK" at bounding box center [783, 531] width 310 height 35
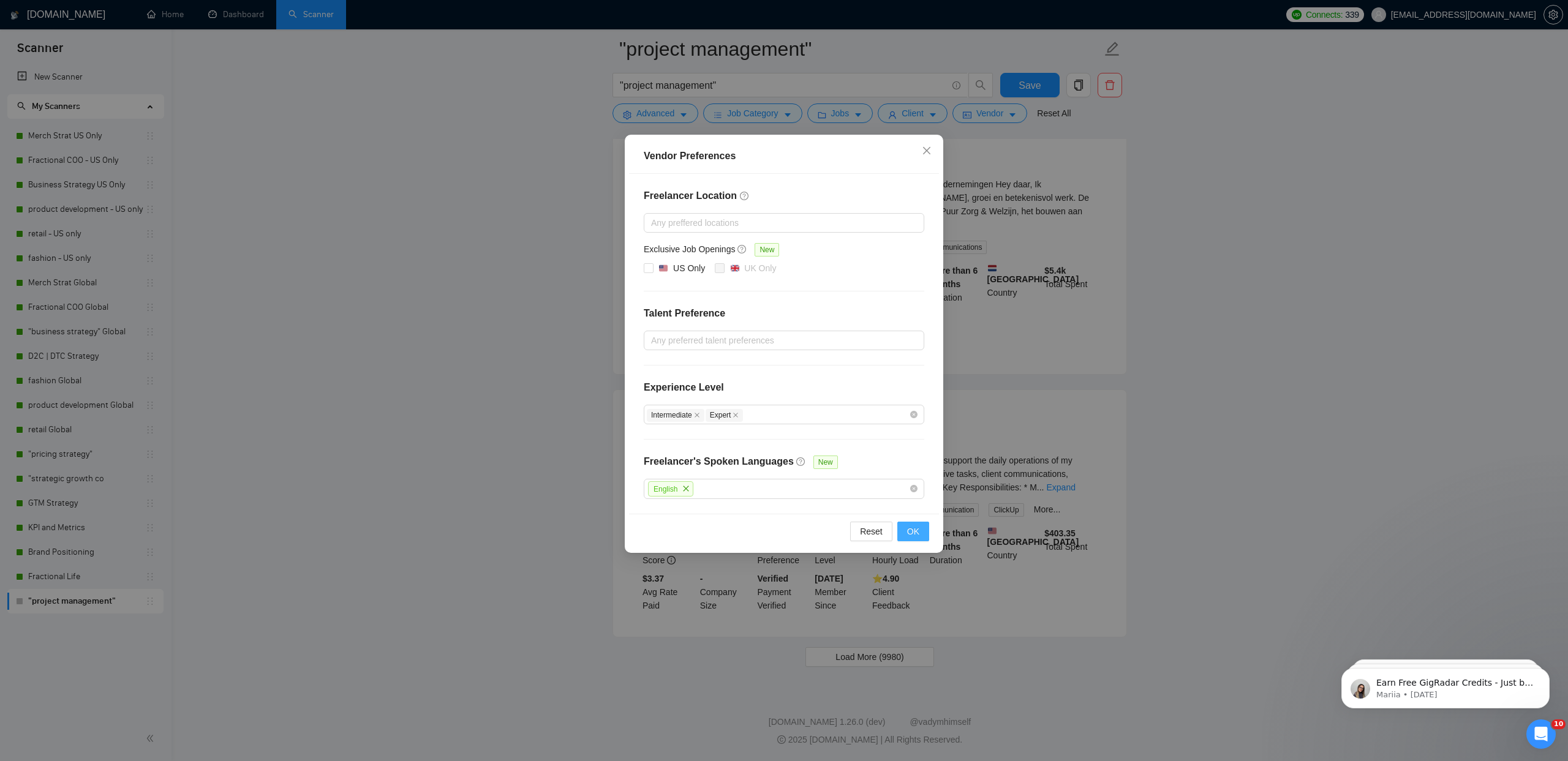
click at [921, 531] on button "OK" at bounding box center [914, 532] width 32 height 20
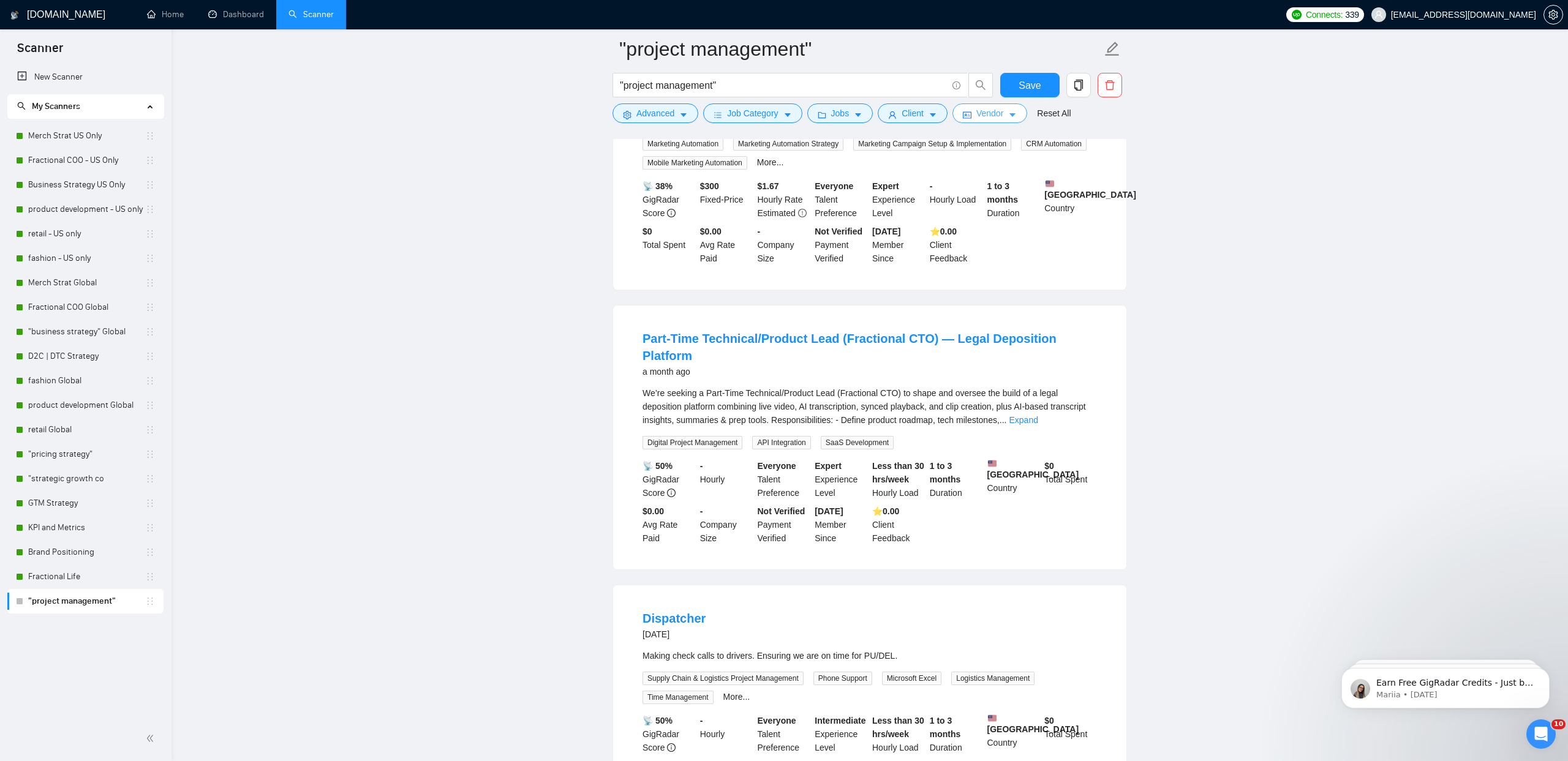
scroll to position [0, 0]
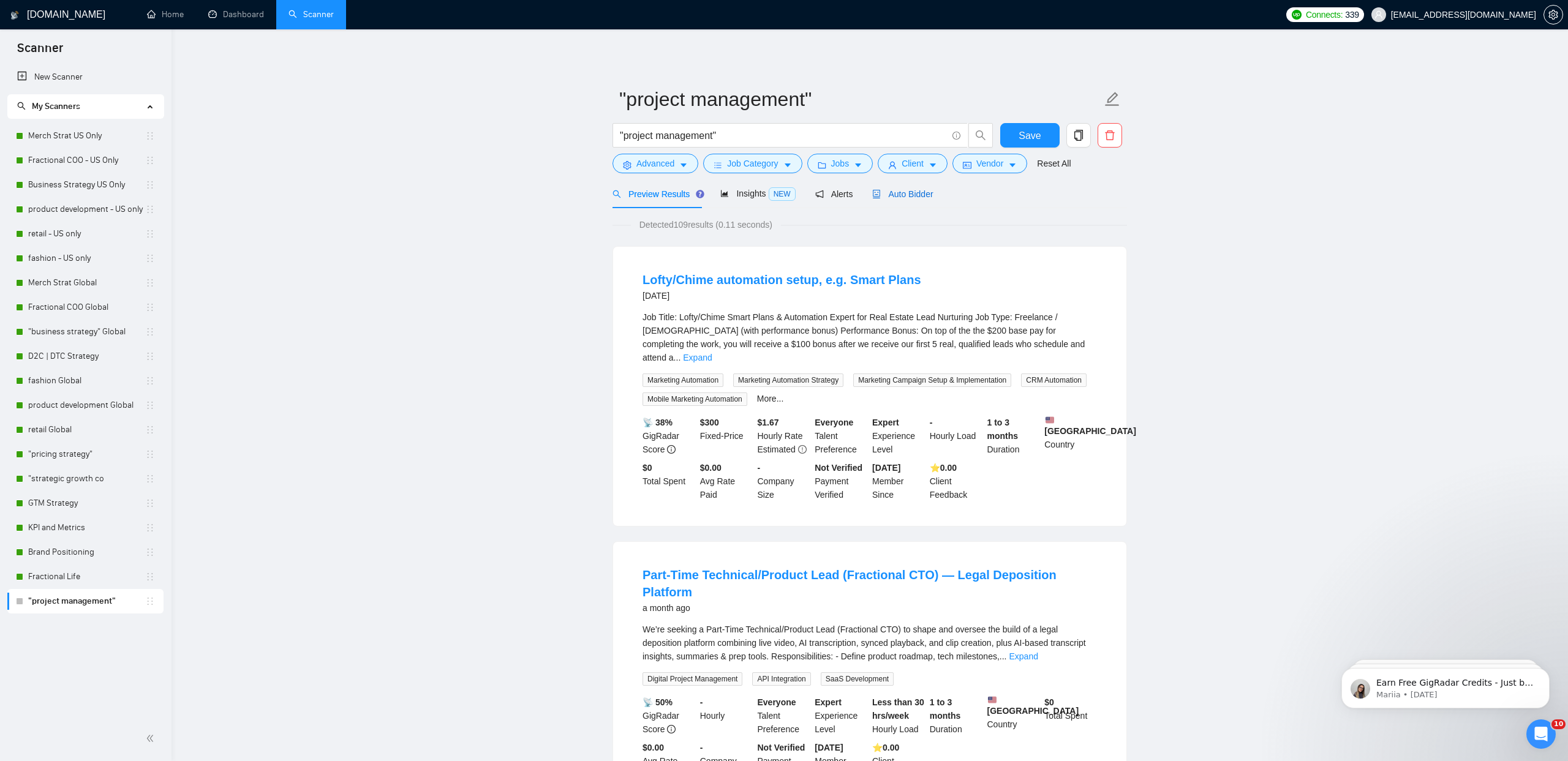
click at [924, 190] on span "Auto Bidder" at bounding box center [902, 194] width 61 height 10
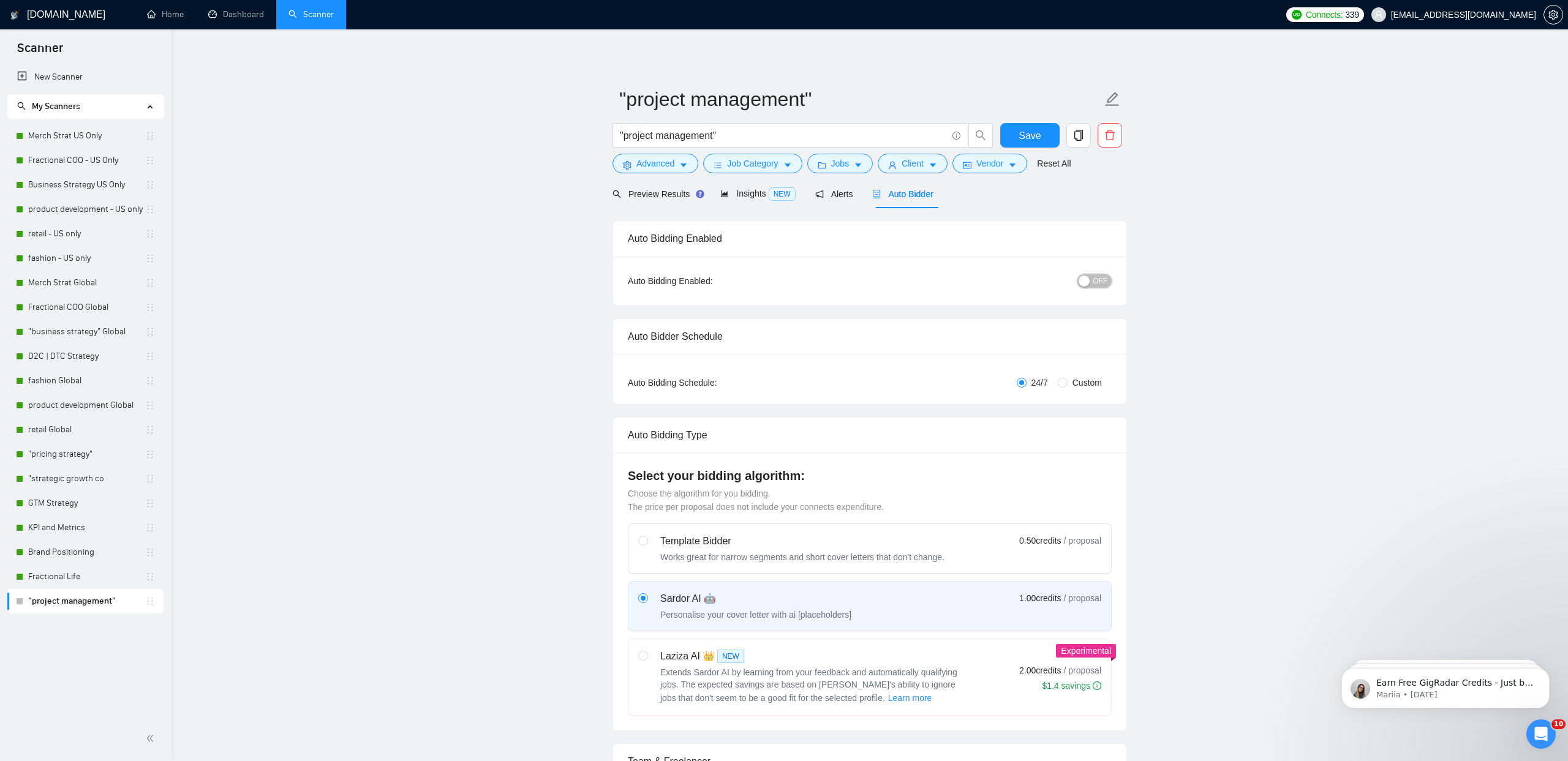
drag, startPoint x: 1101, startPoint y: 282, endPoint x: 1058, endPoint y: 278, distance: 43.2
click at [1101, 282] on span "OFF" at bounding box center [1100, 281] width 15 height 14
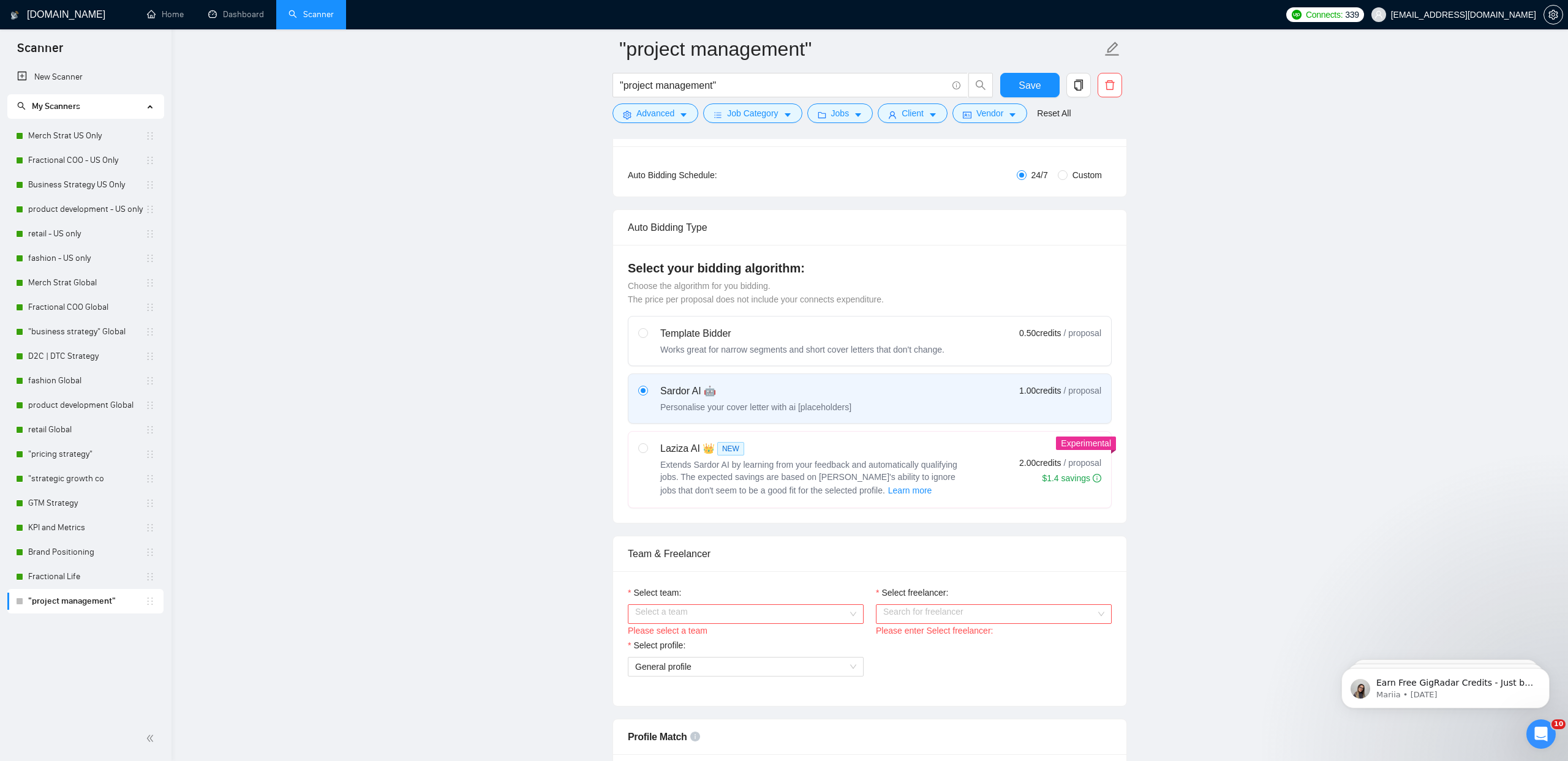
scroll to position [239, 0]
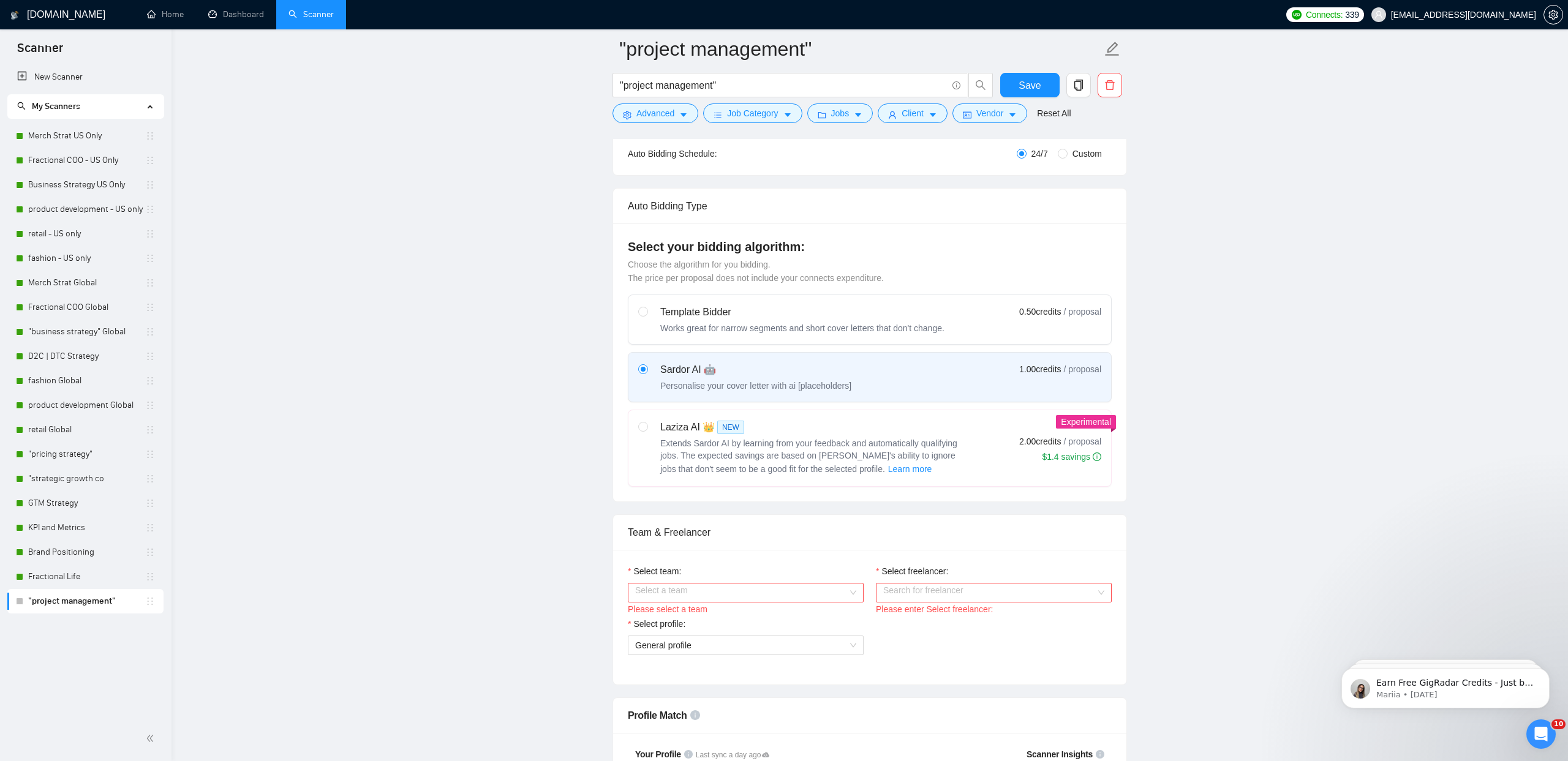
click at [638, 426] on label "Laziza AI 👑 NEW Extends Sardor AI by learning from your feedback and automatica…" at bounding box center [870, 448] width 482 height 76
click at [639, 426] on input "radio" at bounding box center [643, 426] width 9 height 9
radio input "true"
radio input "false"
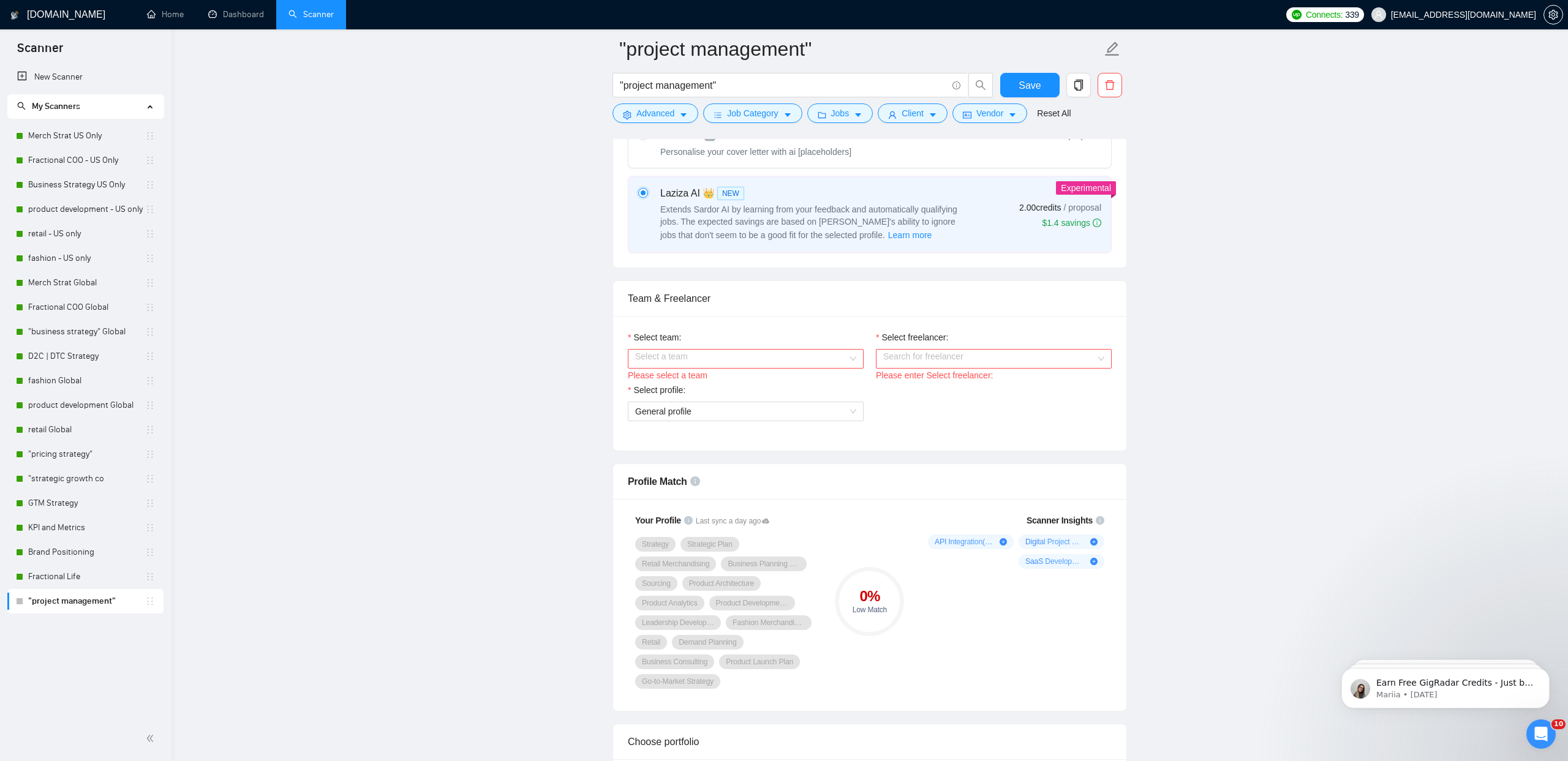
scroll to position [486, 0]
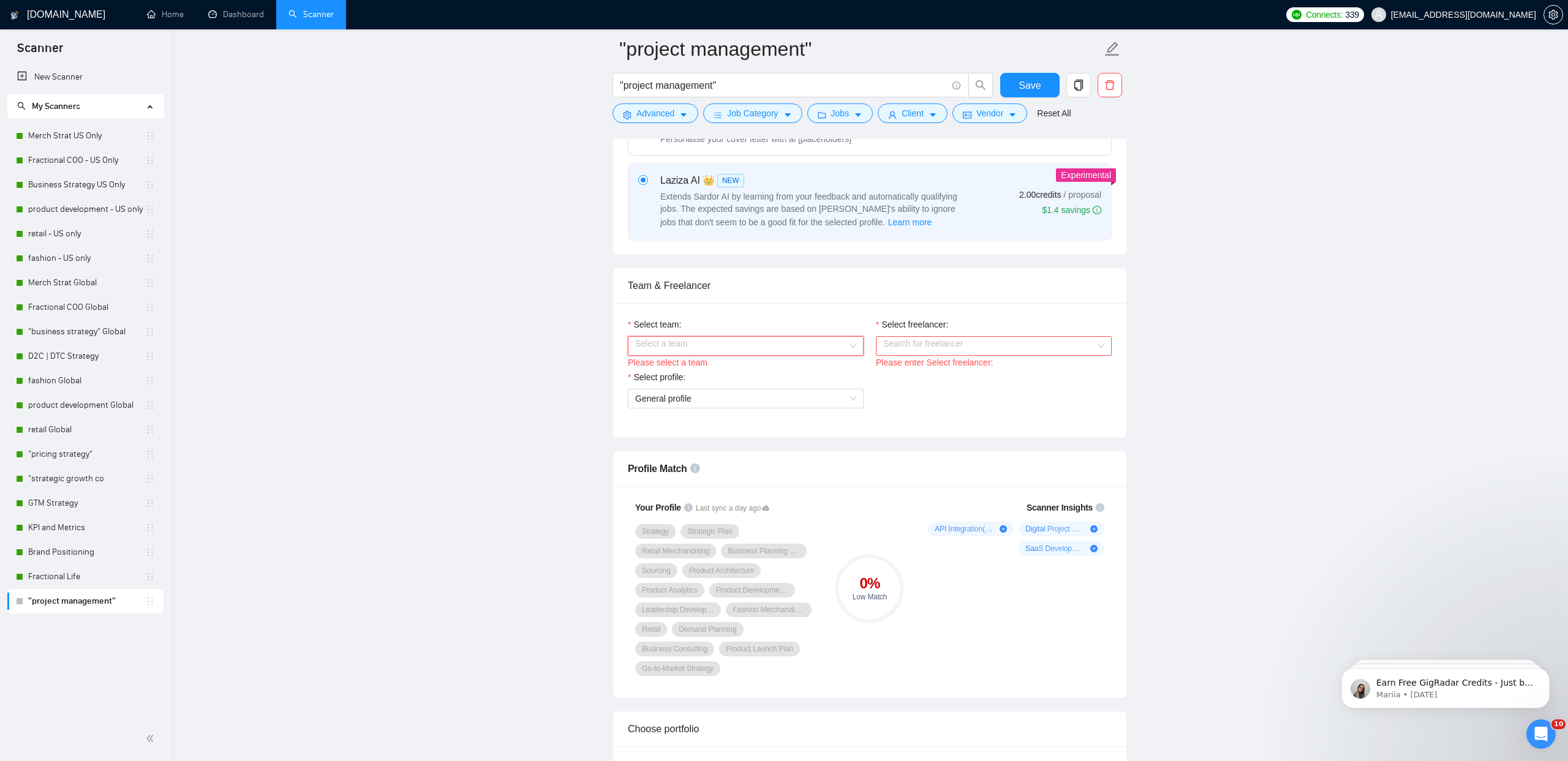
click at [764, 341] on input "Select team:" at bounding box center [741, 346] width 212 height 18
click at [758, 366] on div "[PERSON_NAME] | Plan + Pivot Collective" at bounding box center [746, 371] width 221 height 14
click at [954, 340] on input "Select freelancer:" at bounding box center [989, 346] width 212 height 18
drag, startPoint x: 951, startPoint y: 369, endPoint x: 780, endPoint y: 400, distance: 173.8
click at [951, 369] on div "[PERSON_NAME]" at bounding box center [994, 371] width 221 height 14
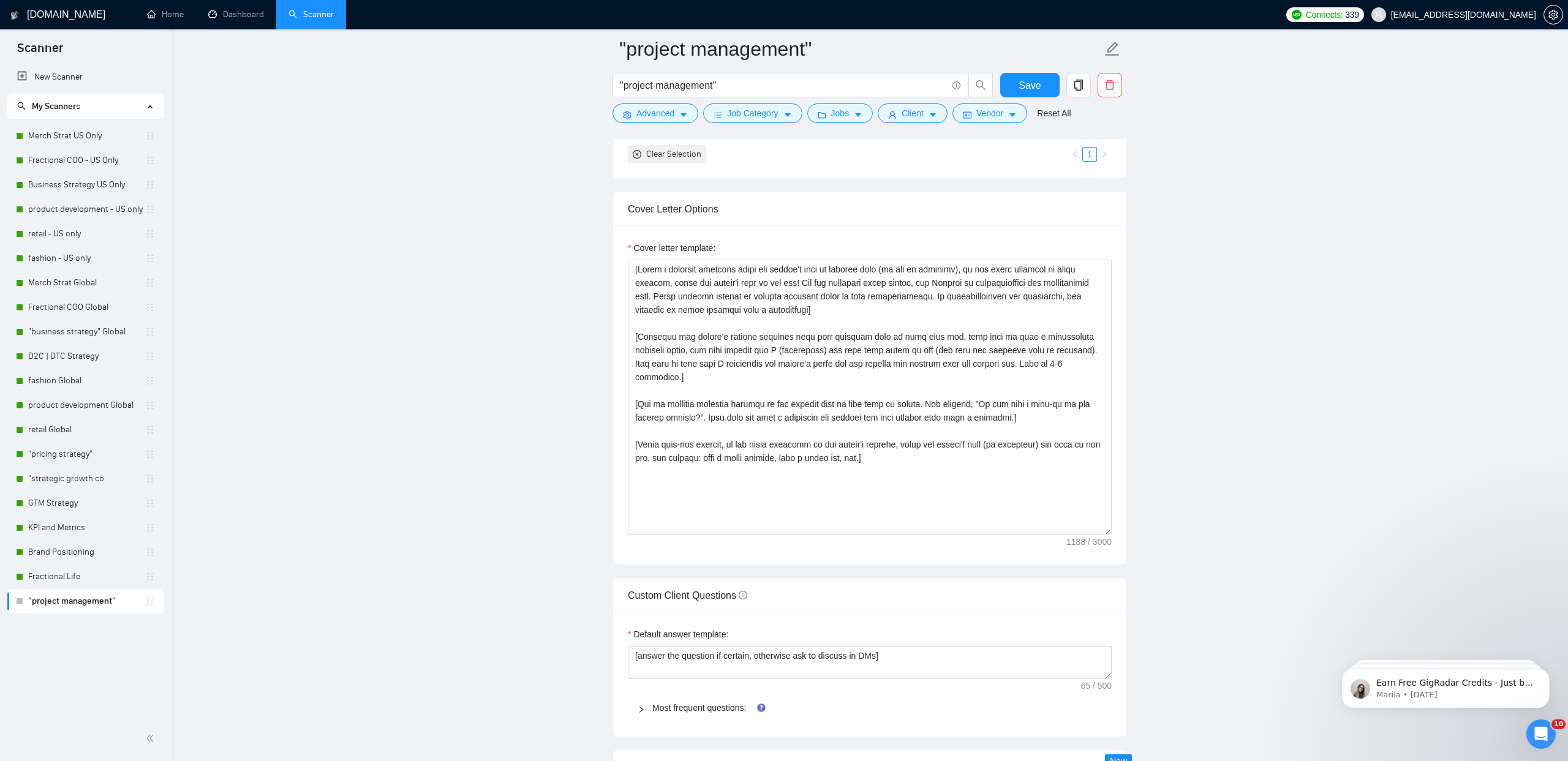
scroll to position [1257, 0]
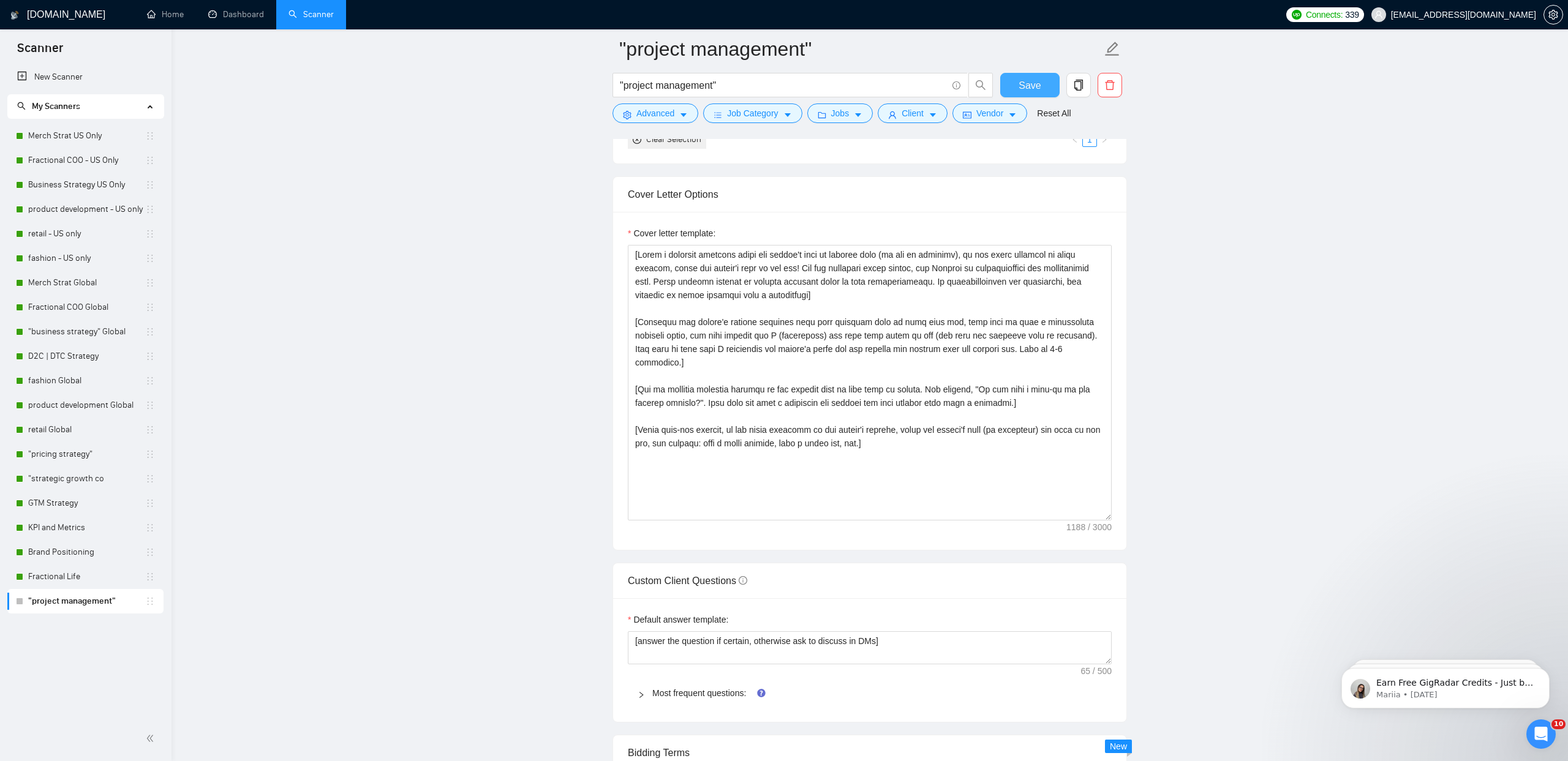
click at [1028, 83] on span "Save" at bounding box center [1029, 85] width 22 height 15
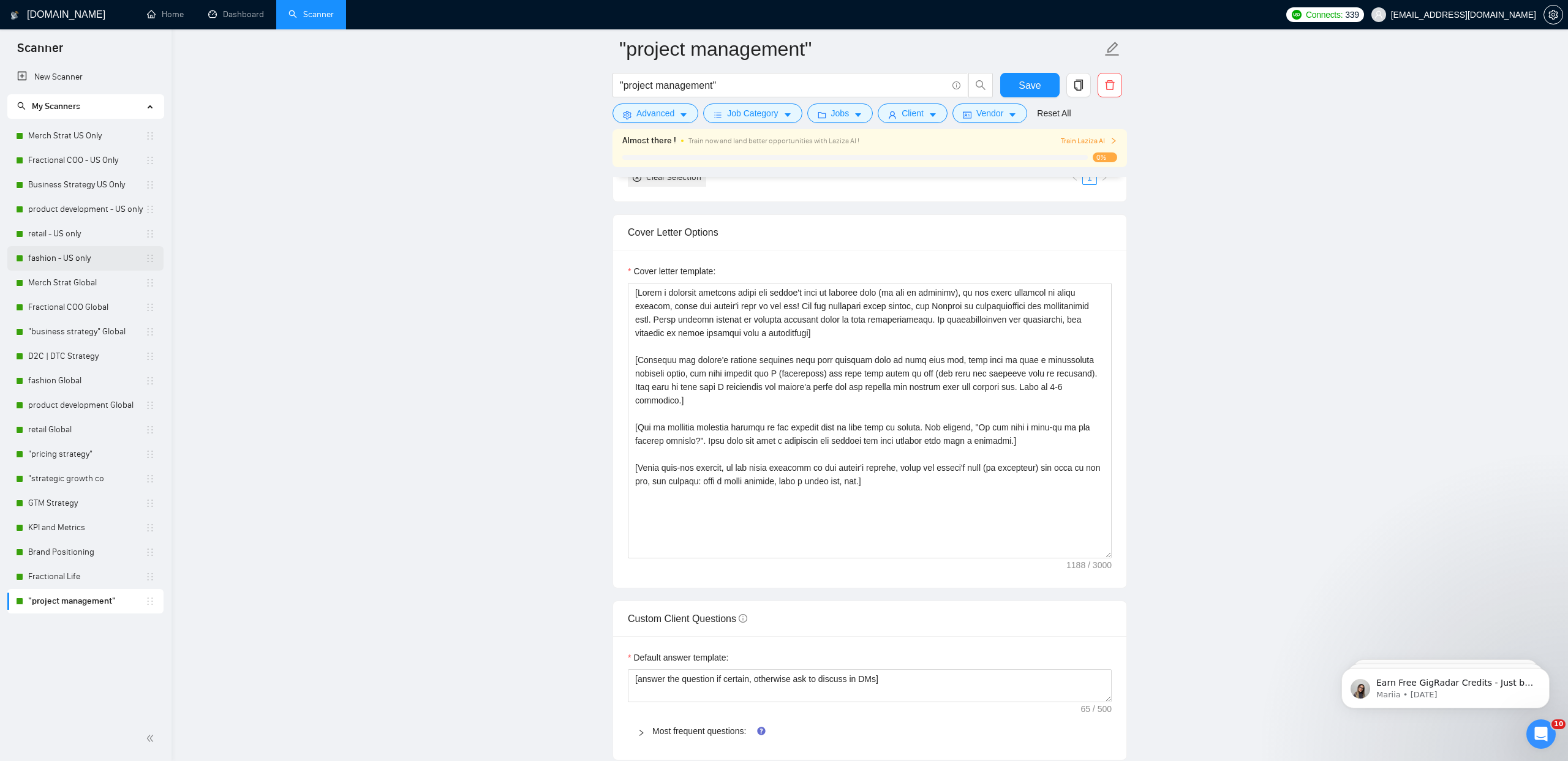
click at [44, 254] on link "fashion - US only" at bounding box center [86, 258] width 117 height 25
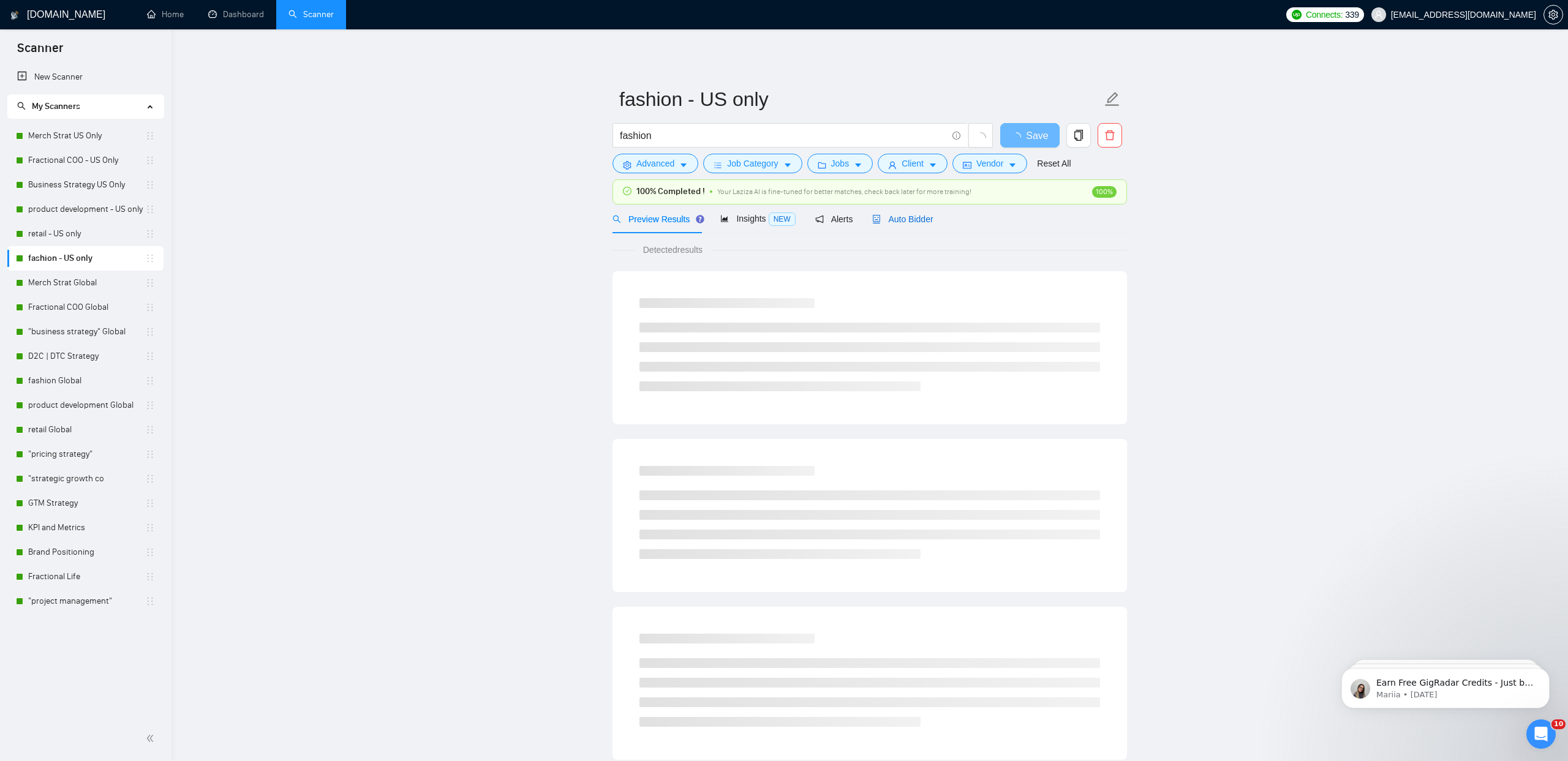
drag, startPoint x: 918, startPoint y: 222, endPoint x: 736, endPoint y: 189, distance: 185.0
click at [918, 222] on span "Auto Bidder" at bounding box center [902, 219] width 61 height 10
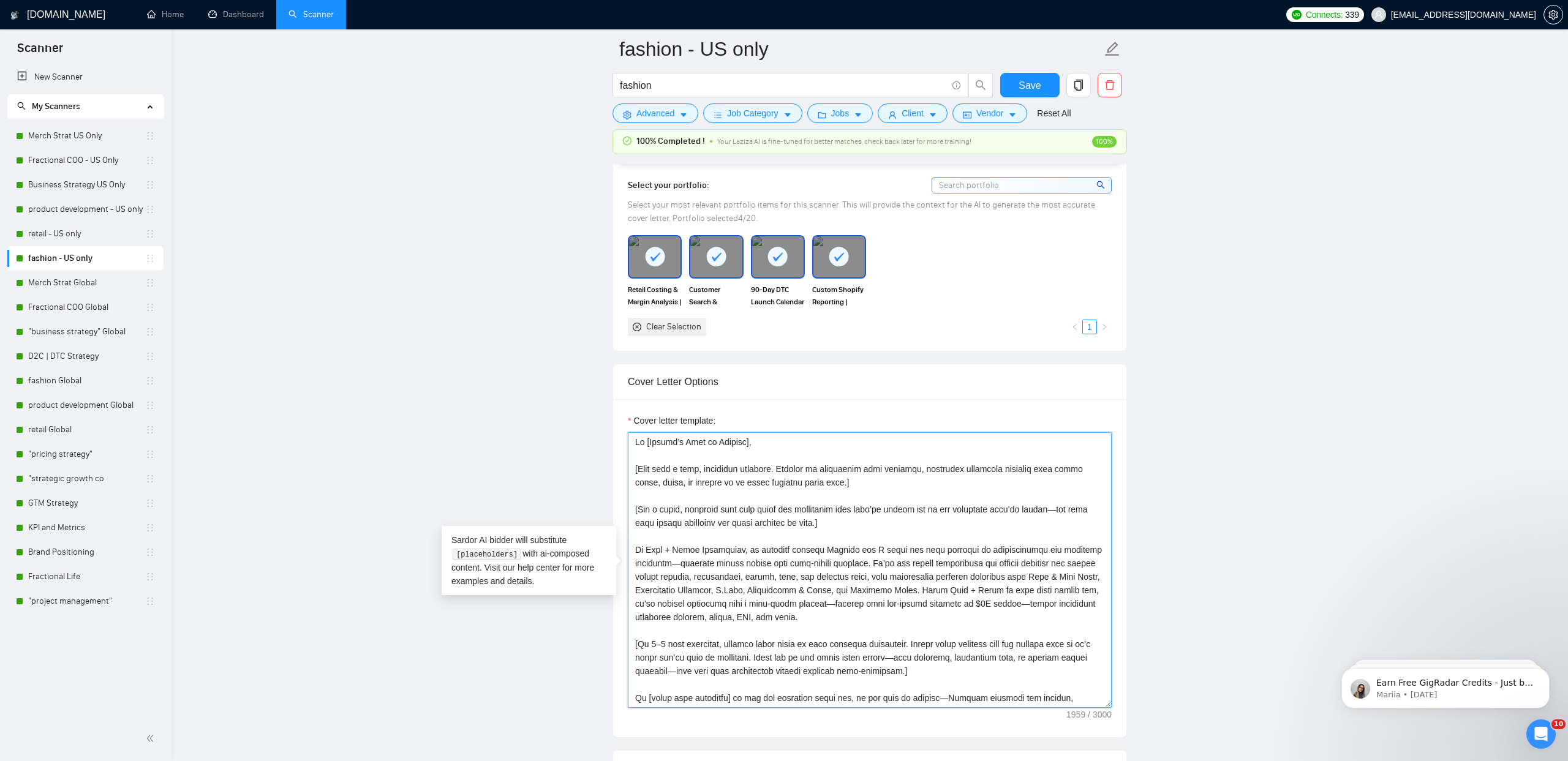
drag, startPoint x: 782, startPoint y: 698, endPoint x: 604, endPoint y: 422, distance: 328.4
click at [604, 422] on main "fashion - US only fashion Save Advanced Job Category Jobs Client Vendor Reset A…" at bounding box center [870, 673] width 1357 height 3439
click at [92, 597] on link ""project management"" at bounding box center [86, 601] width 117 height 25
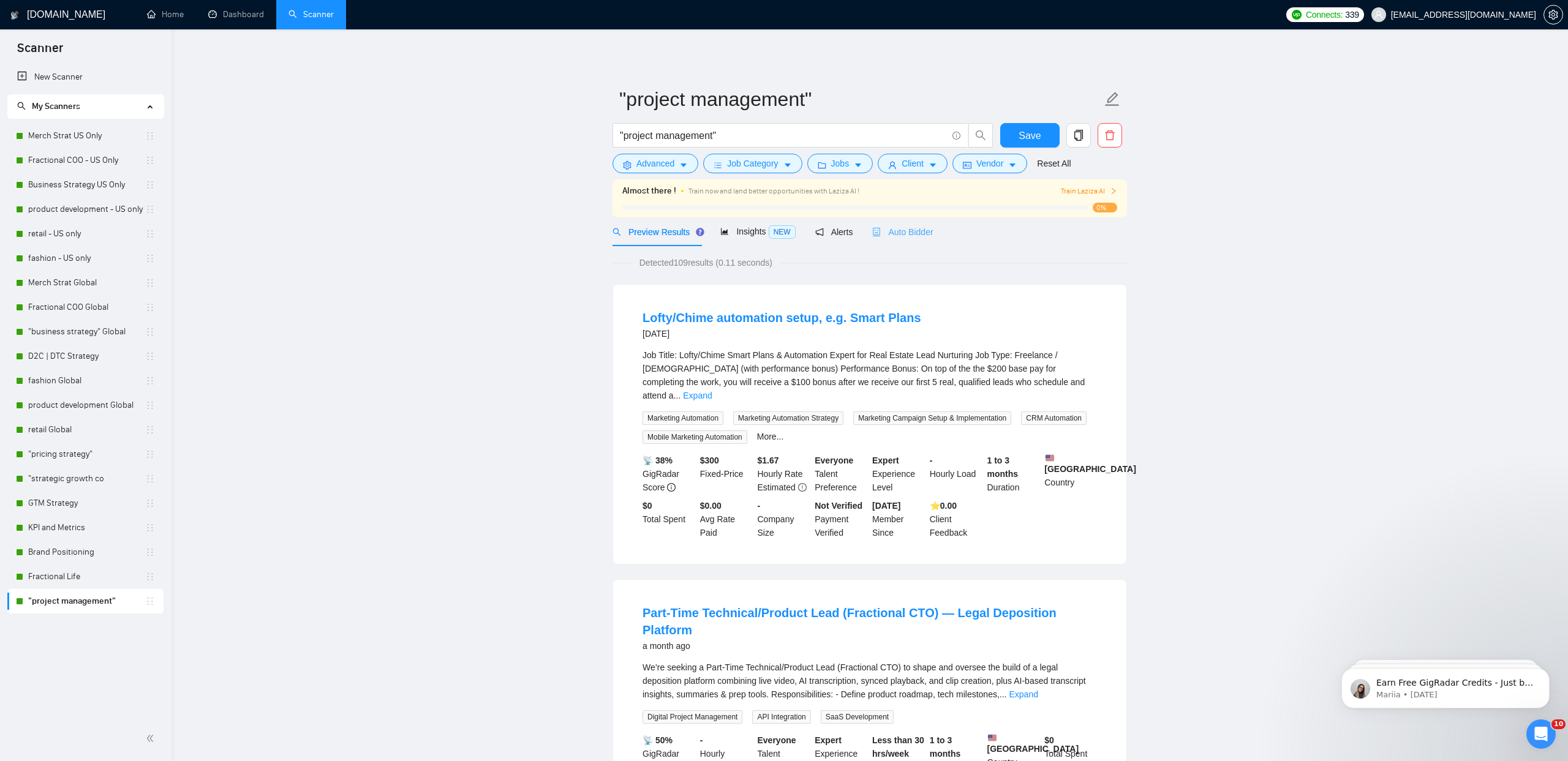
click at [932, 241] on div "Auto Bidder" at bounding box center [902, 231] width 61 height 29
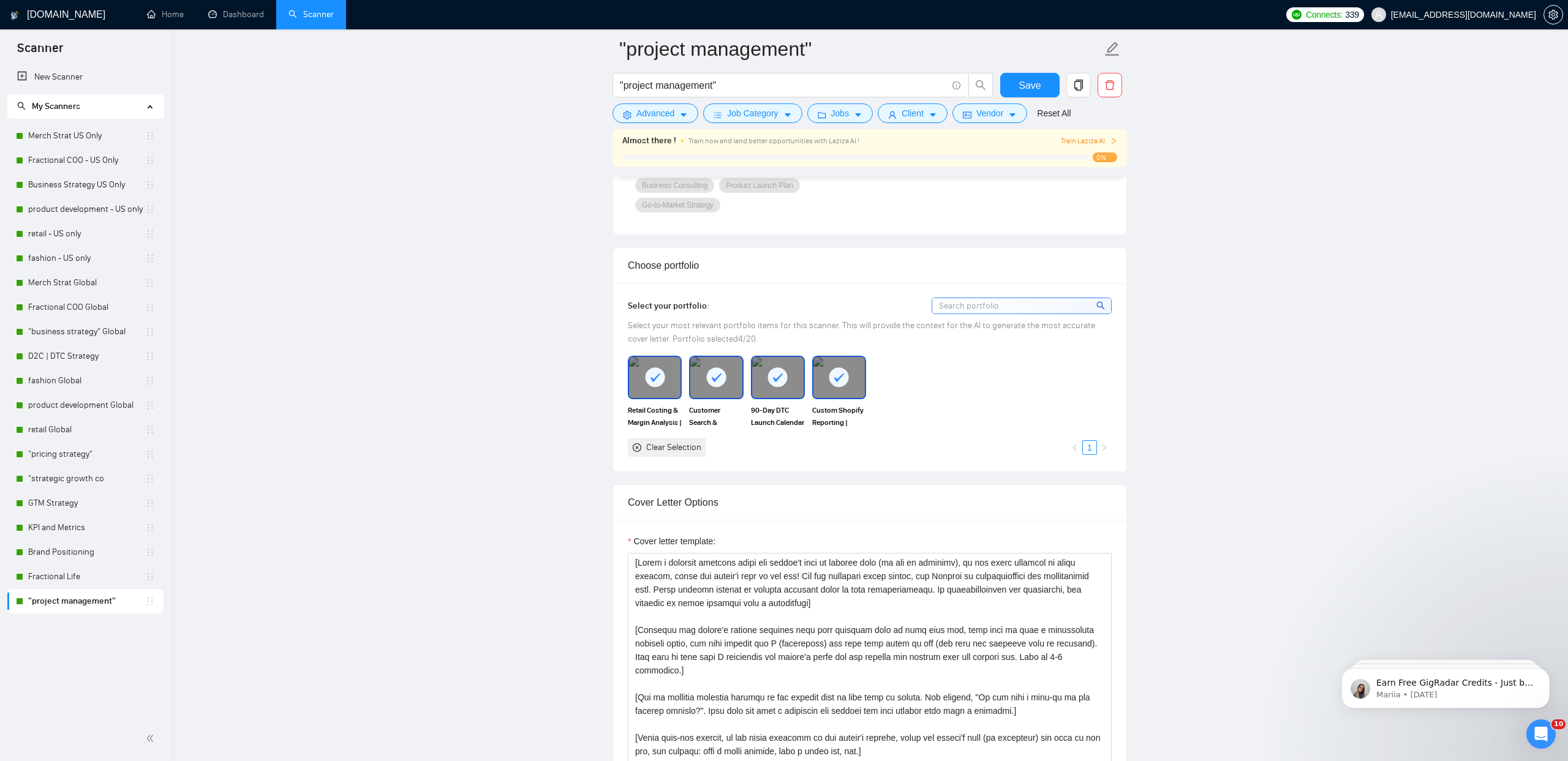
scroll to position [1192, 0]
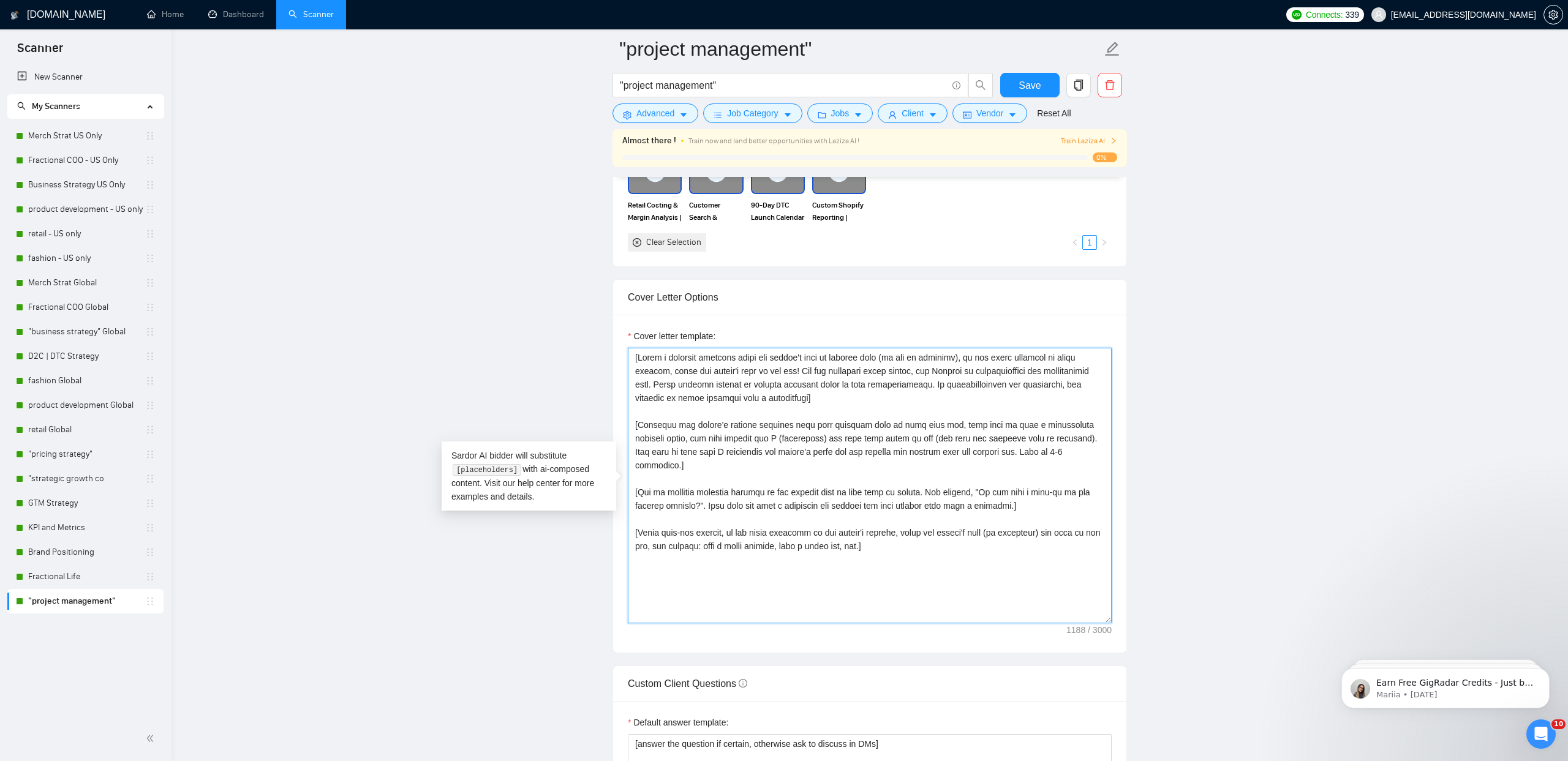
drag, startPoint x: 913, startPoint y: 537, endPoint x: 573, endPoint y: 297, distance: 416.2
click at [573, 297] on main ""project management" "project management" Save Advanced Job Category Jobs Clien…" at bounding box center [870, 500] width 1357 height 3287
paste textarea "Hi [Client’s Name or Company], [Open with a warm, confident greeting. Instead o…"
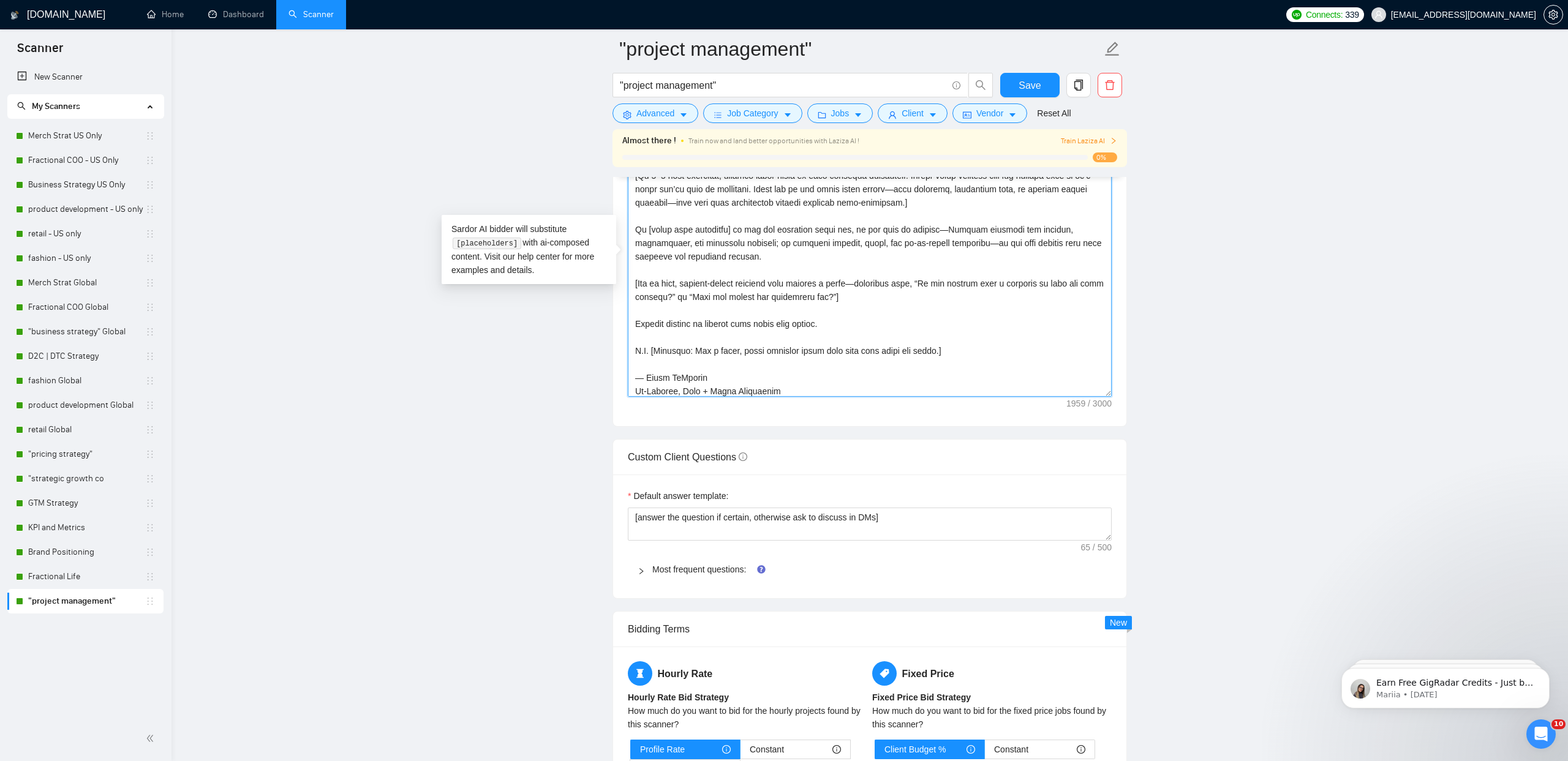
scroll to position [1596, 0]
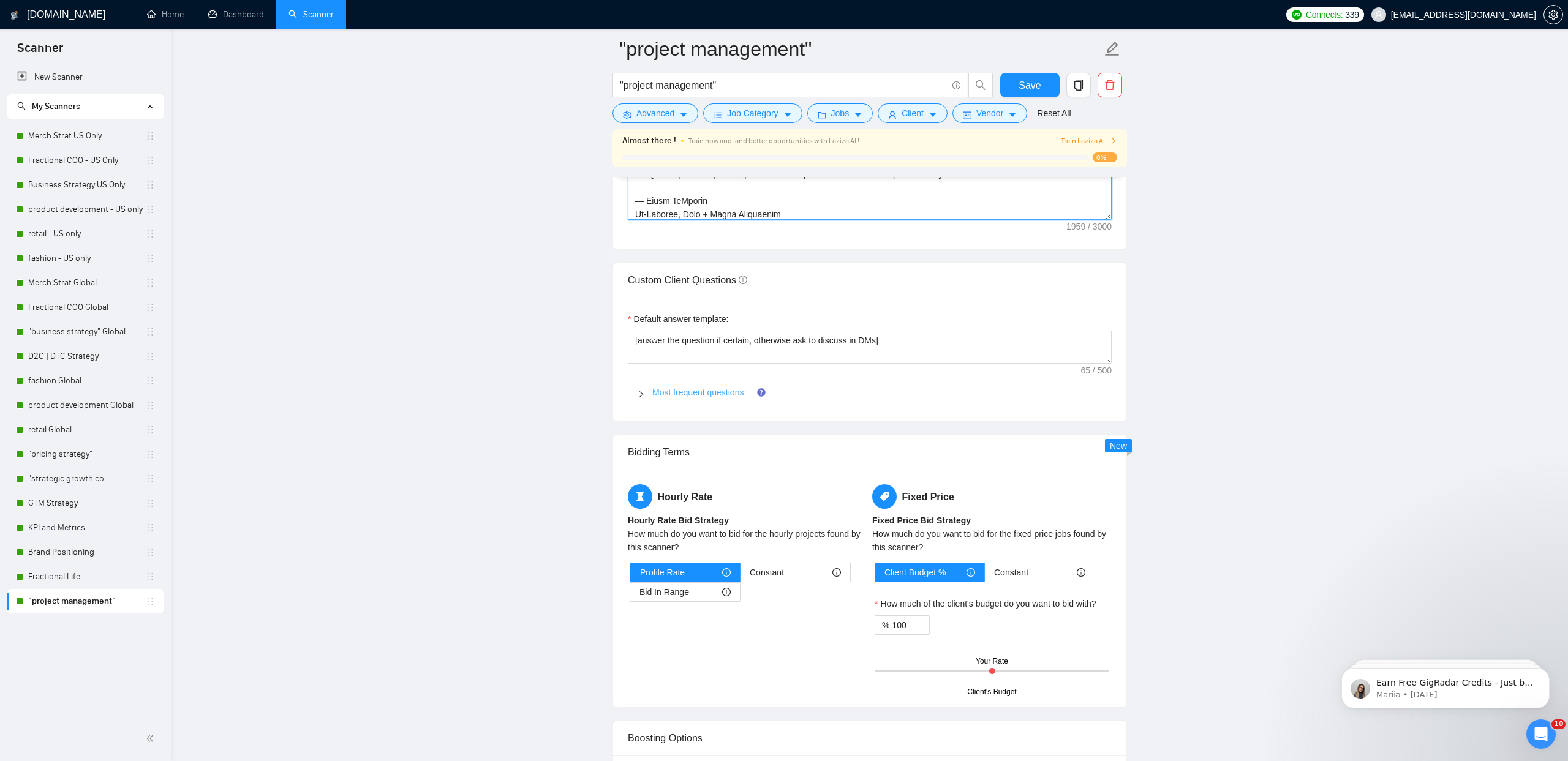
type textarea "Hi [Client’s Name or Company], [Open with a warm, confident greeting. Instead o…"
click at [698, 395] on link "Most frequent questions:" at bounding box center [699, 392] width 94 height 10
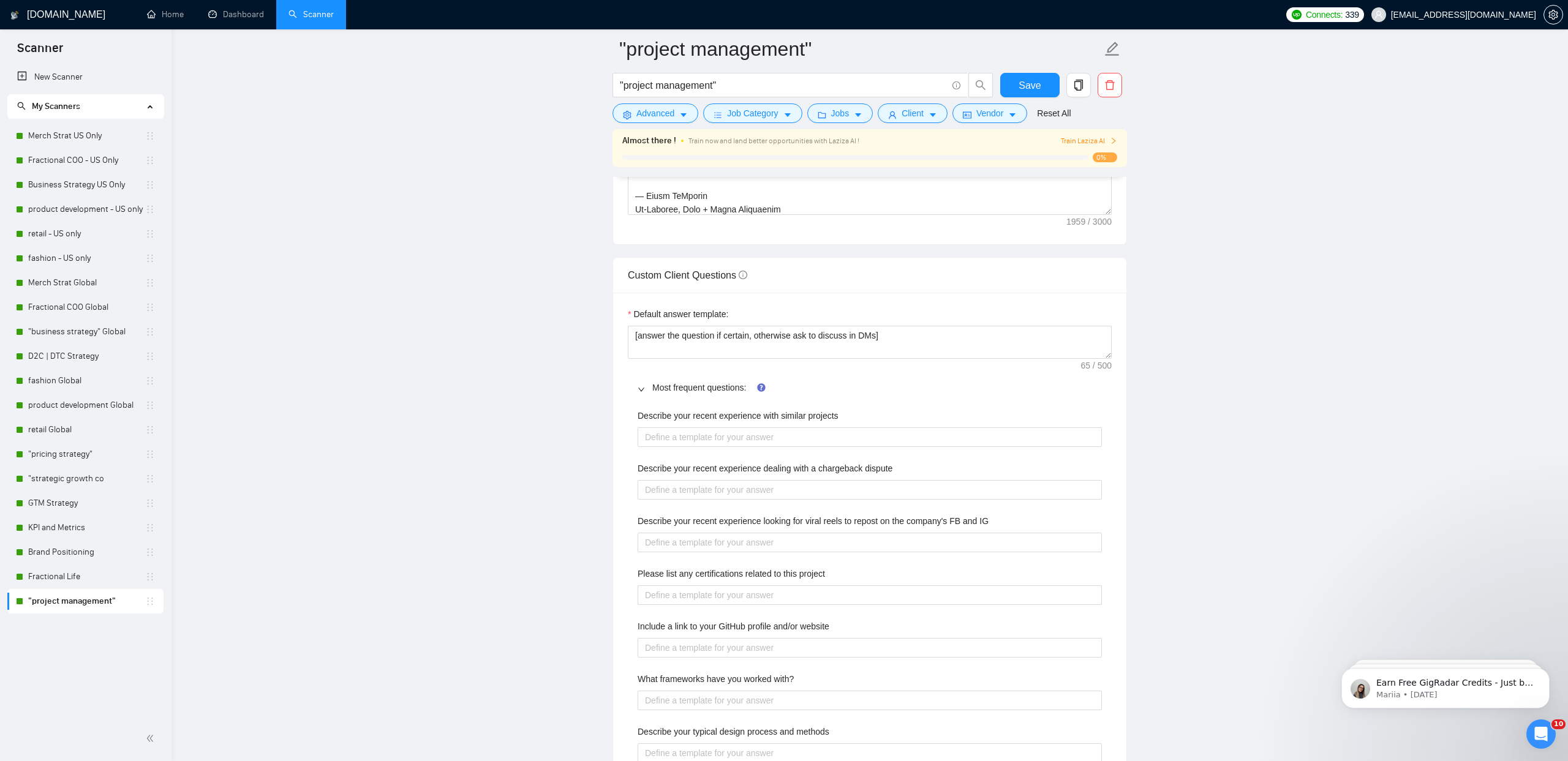
click at [697, 411] on label "Describe your recent experience with similar projects" at bounding box center [738, 416] width 201 height 14
click at [697, 427] on projects "Describe your recent experience with similar projects" at bounding box center [870, 437] width 464 height 20
click at [697, 415] on label "Describe your recent experience with similar projects" at bounding box center [738, 416] width 201 height 14
click at [697, 427] on projects "Describe your recent experience with similar projects" at bounding box center [870, 437] width 464 height 20
click at [697, 415] on label "Describe your recent experience with similar projects" at bounding box center [738, 416] width 201 height 14
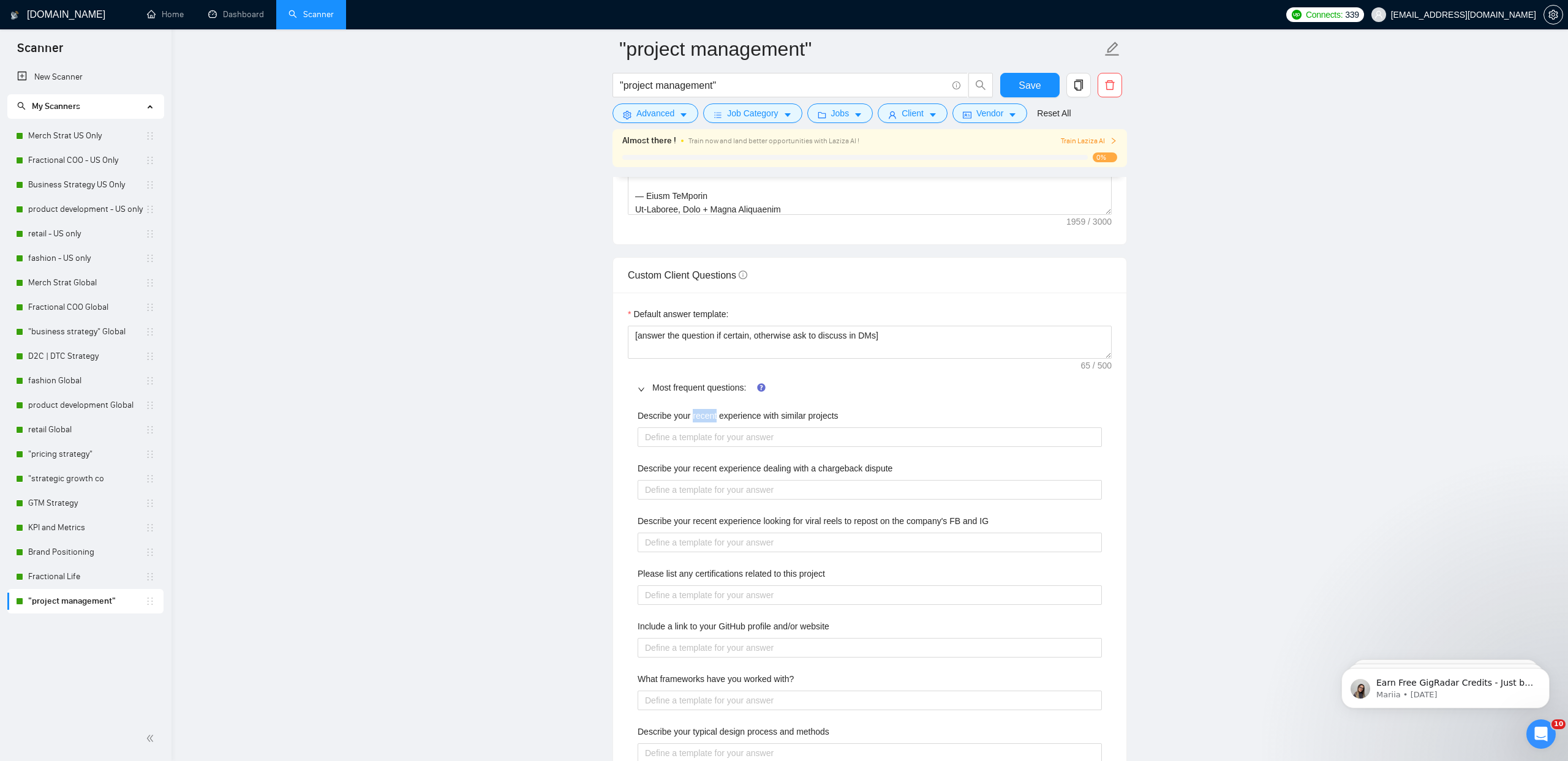
click at [697, 427] on projects "Describe your recent experience with similar projects" at bounding box center [870, 437] width 464 height 20
click at [697, 415] on label "Describe your recent experience with similar projects" at bounding box center [738, 416] width 201 height 14
click at [697, 427] on projects "Describe your recent experience with similar projects" at bounding box center [870, 437] width 464 height 20
copy label "Describe your recent experience with similar projects"
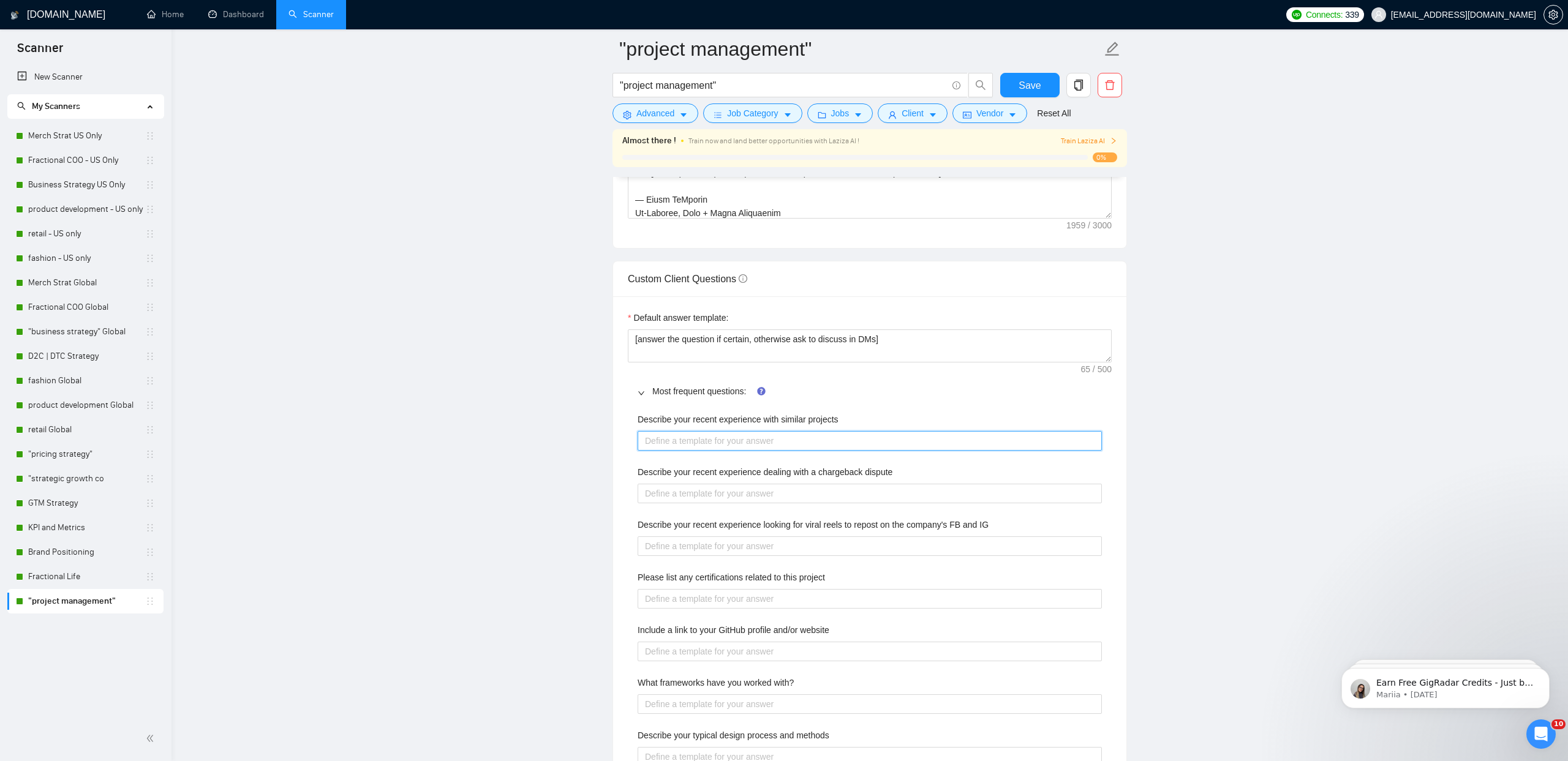
click at [673, 446] on projects "Describe your recent experience with similar projects" at bounding box center [870, 441] width 464 height 20
paste projects "In my recent work through Plan + Pivot Collective, I have partnered with retail…"
type projects "In my recent work through Plan + Pivot Collective, I have partnered with retail…"
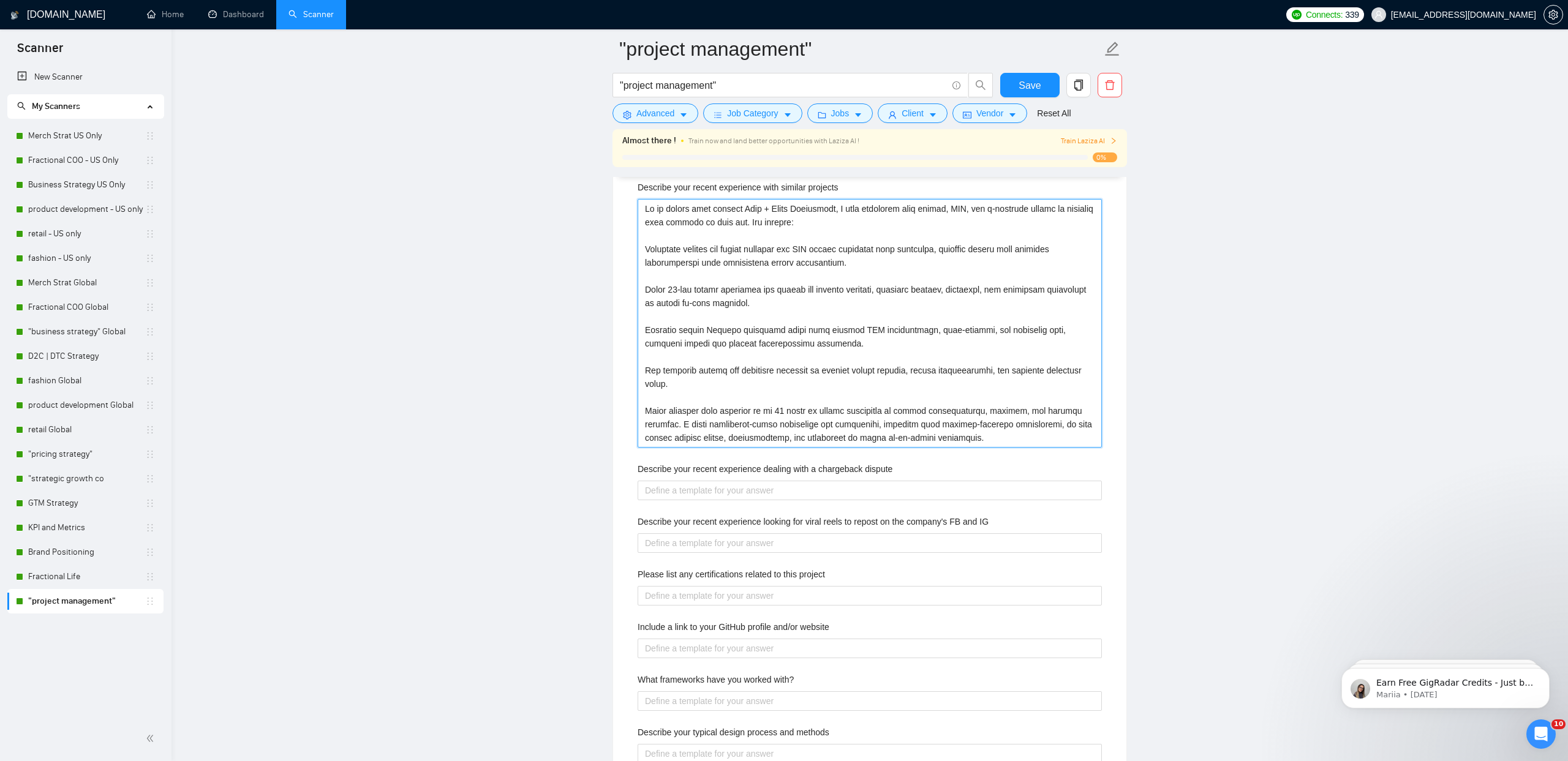
scroll to position [1902, 0]
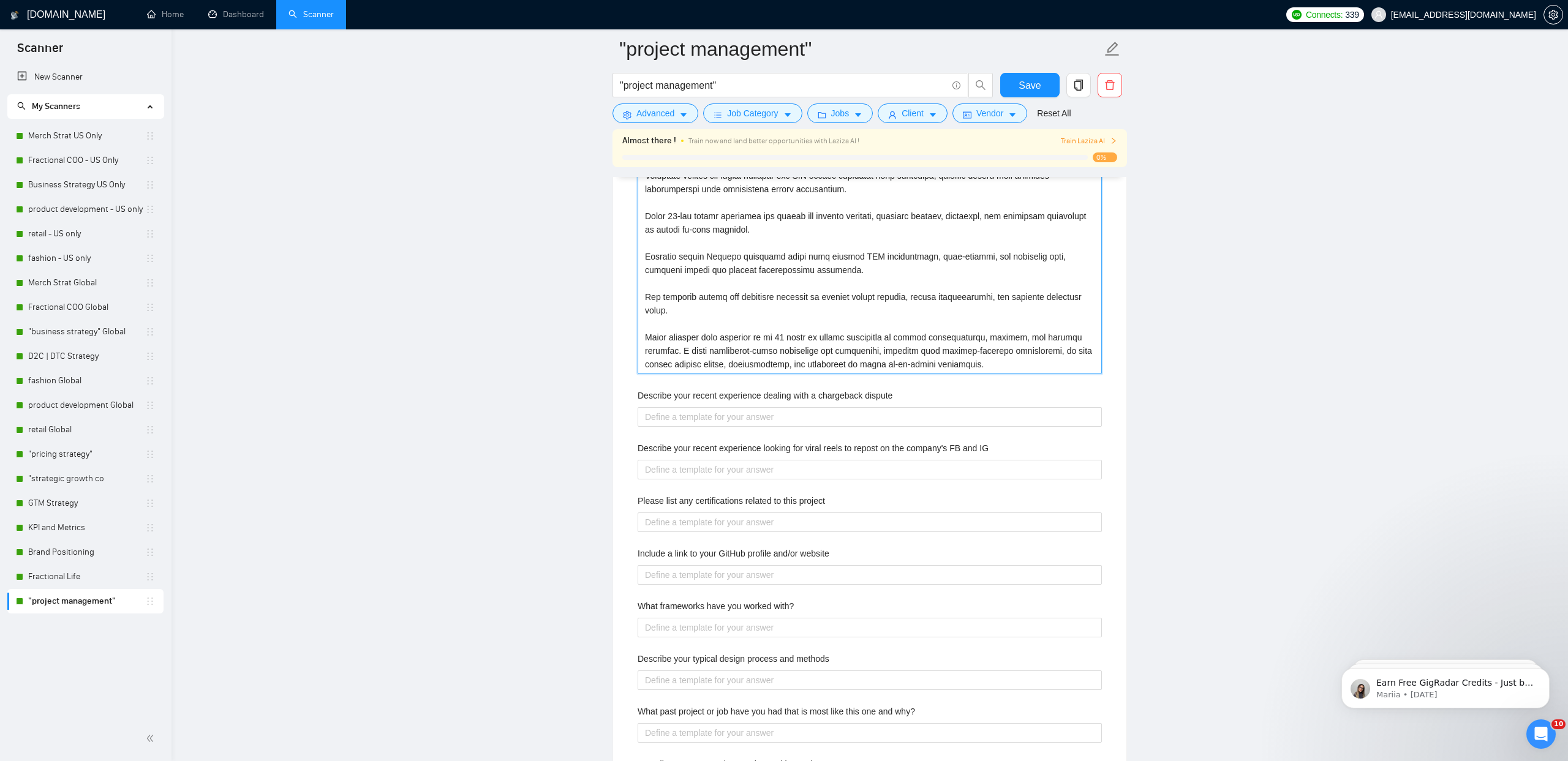
type projects "In my recent work through Plan + Pivot Collective, I have partnered with retail…"
click at [700, 400] on label "Describe your recent experience dealing with a chargeback dispute" at bounding box center [765, 395] width 255 height 14
click at [700, 407] on dispute "Describe your recent experience dealing with a chargeback dispute" at bounding box center [870, 417] width 464 height 20
click at [700, 400] on label "Describe your recent experience dealing with a chargeback dispute" at bounding box center [765, 395] width 255 height 14
click at [700, 407] on dispute "Describe your recent experience dealing with a chargeback dispute" at bounding box center [870, 417] width 464 height 20
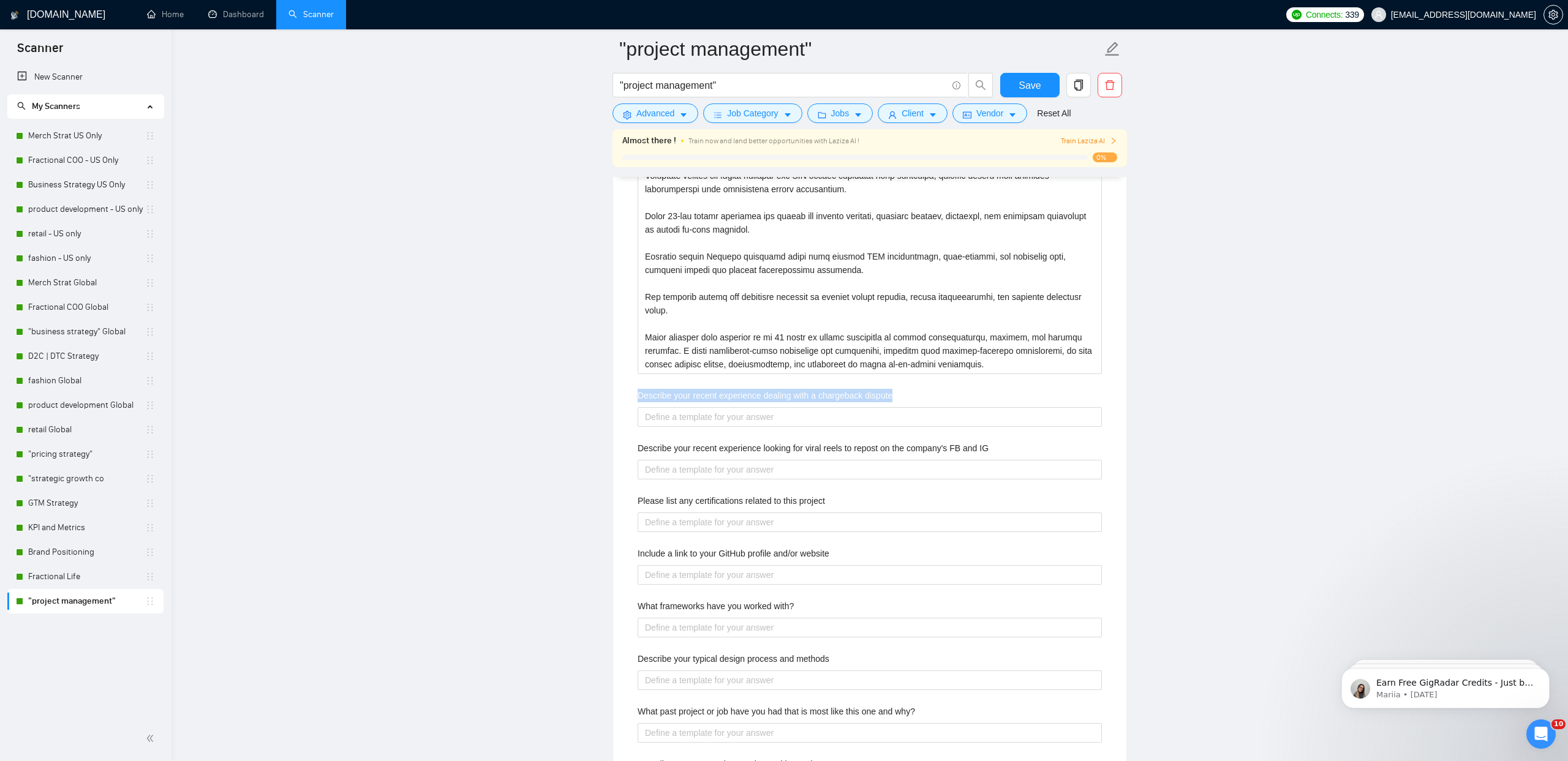
click at [700, 400] on label "Describe your recent experience dealing with a chargeback dispute" at bounding box center [765, 395] width 255 height 14
click at [700, 407] on dispute "Describe your recent experience dealing with a chargeback dispute" at bounding box center [870, 417] width 464 height 20
copy label "Describe your recent experience dealing with a chargeback dispute"
click at [713, 415] on dispute "Describe your recent experience dealing with a chargeback dispute" at bounding box center [870, 417] width 464 height 20
paste dispute "In a recent chargeback dispute for Oneg, a customer claimed damage to a set of …"
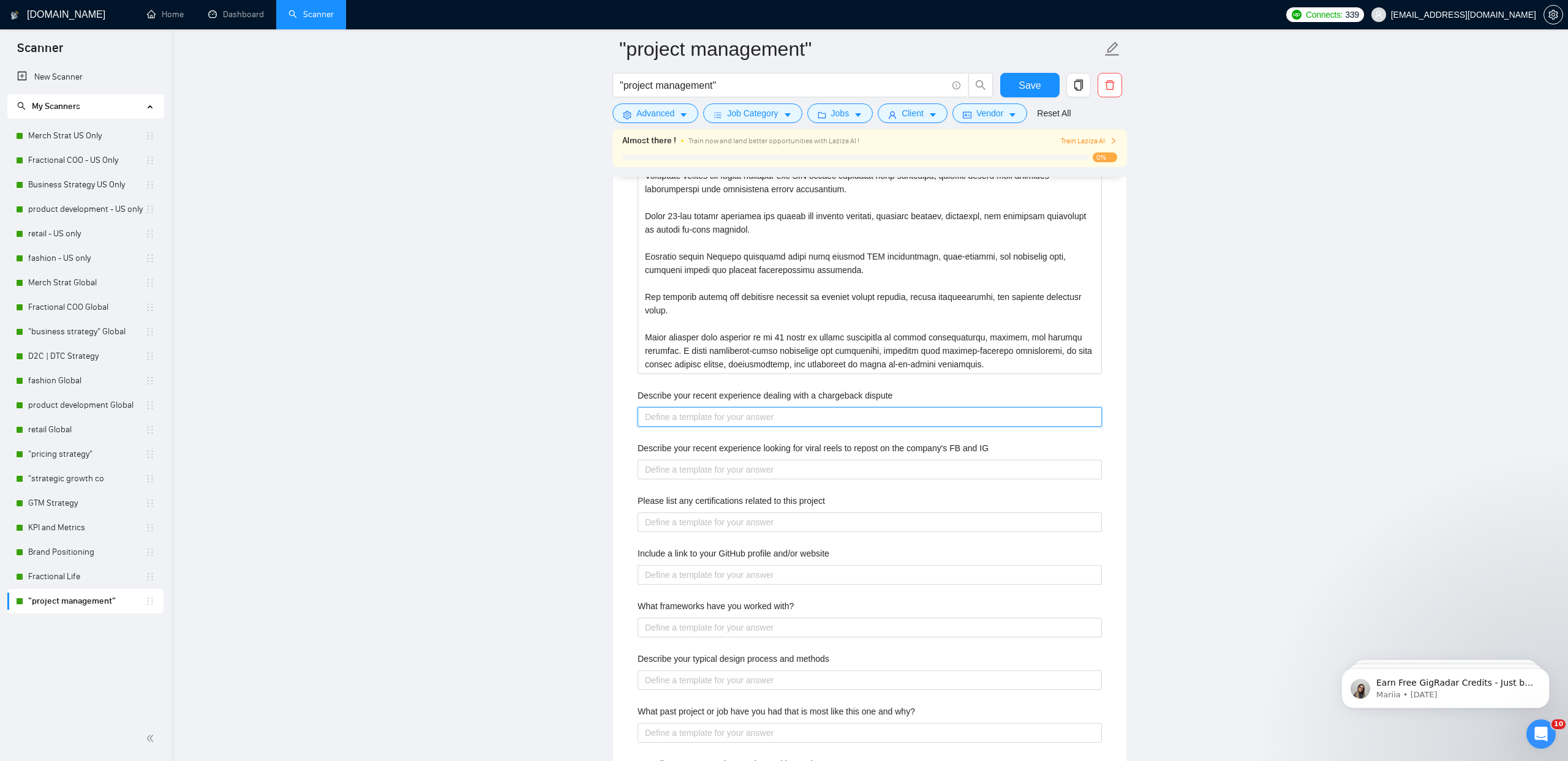
type dispute "In a recent chargeback dispute for Oneg, a customer claimed damage to a set of …"
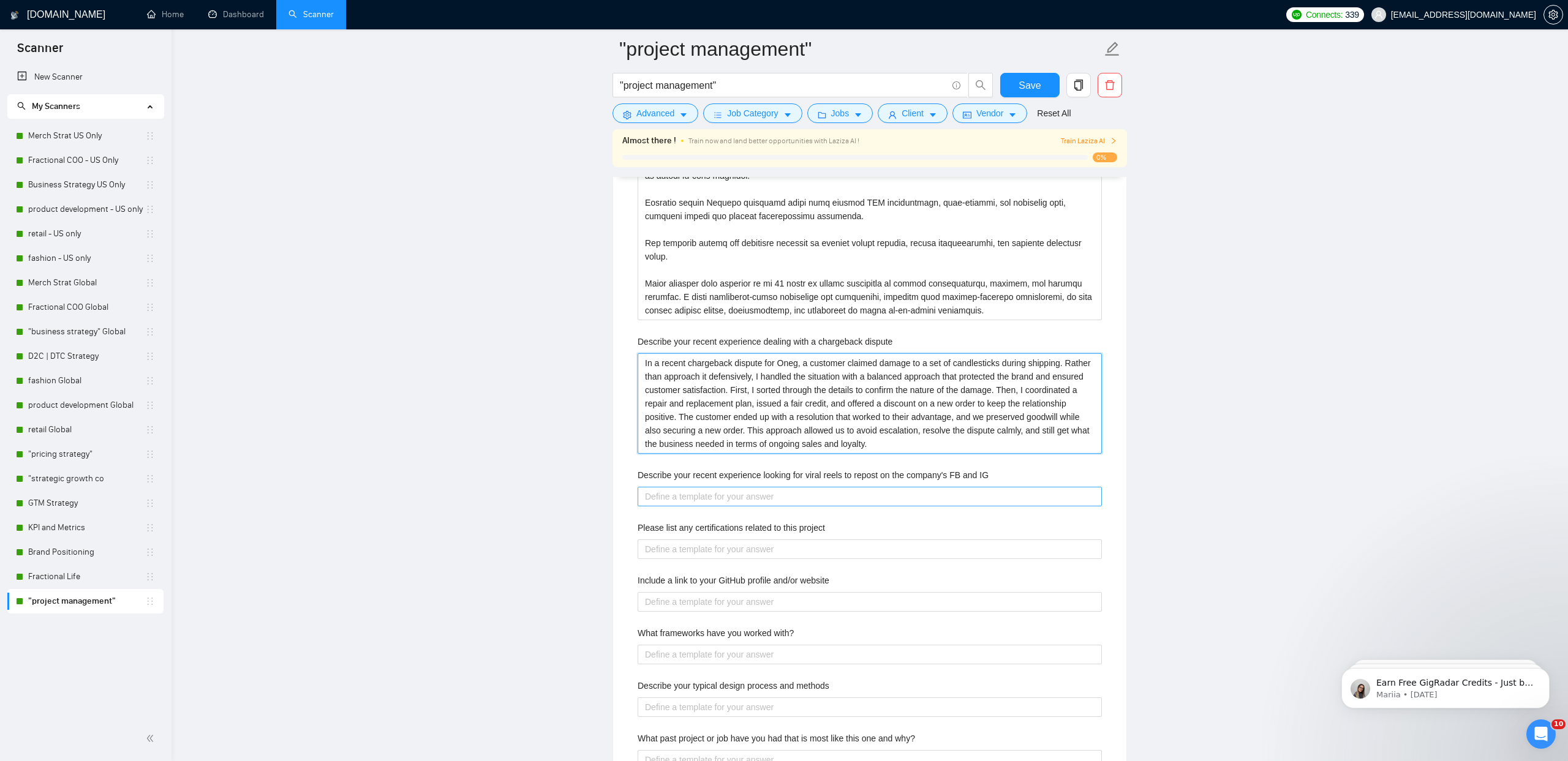
scroll to position [2012, 0]
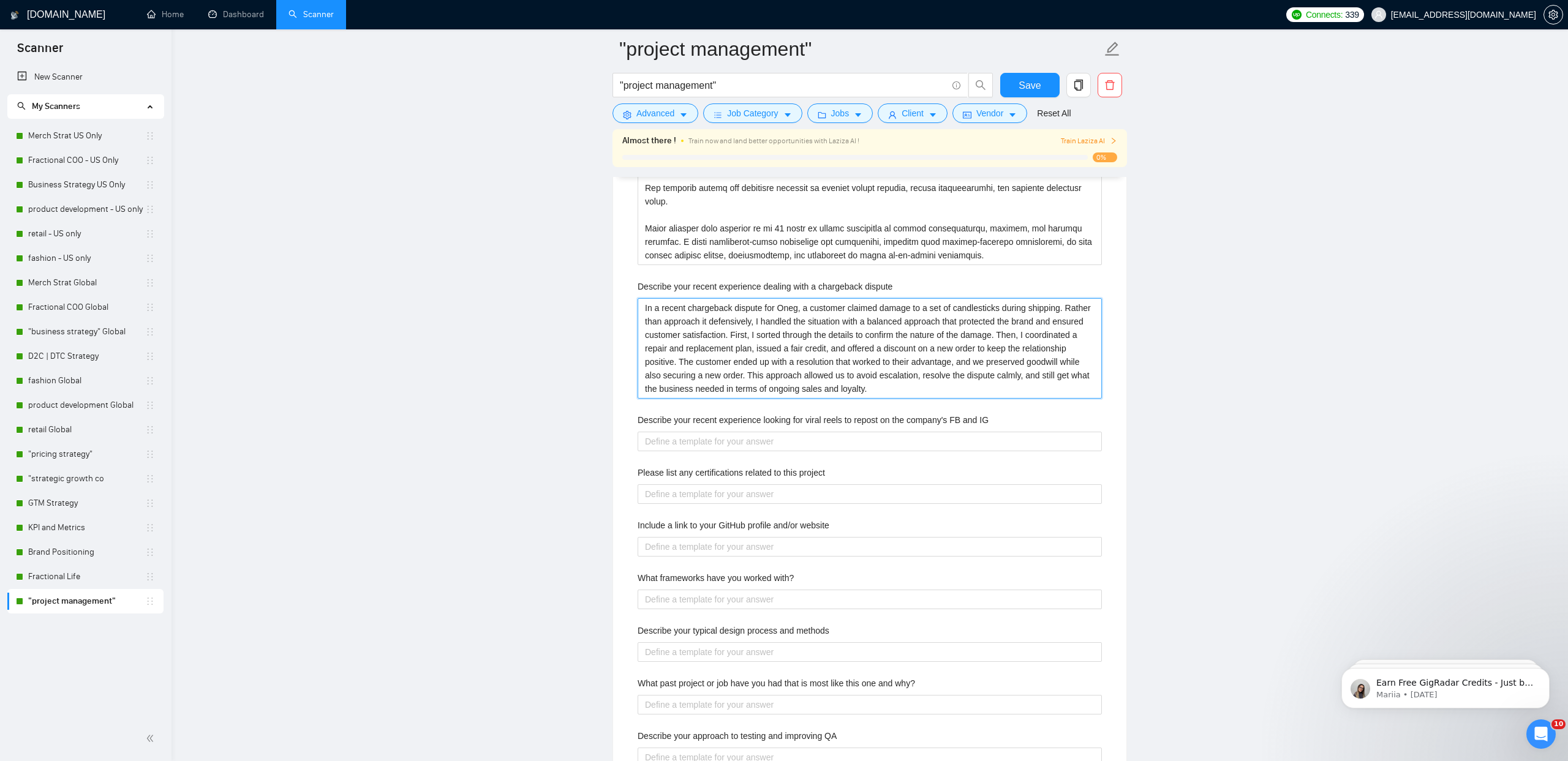
type dispute "In a recent chargeback dispute for Oneg, a customer claimed damage to a set of …"
click at [727, 421] on label "Describe your recent experience looking for viral reels to repost on the compan…" at bounding box center [813, 420] width 351 height 14
click at [727, 431] on IG "Describe your recent experience looking for viral reels to repost on the compan…" at bounding box center [870, 441] width 464 height 20
click at [727, 421] on label "Describe your recent experience looking for viral reels to repost on the compan…" at bounding box center [813, 420] width 351 height 14
click at [727, 431] on IG "Describe your recent experience looking for viral reels to repost on the compan…" at bounding box center [870, 441] width 464 height 20
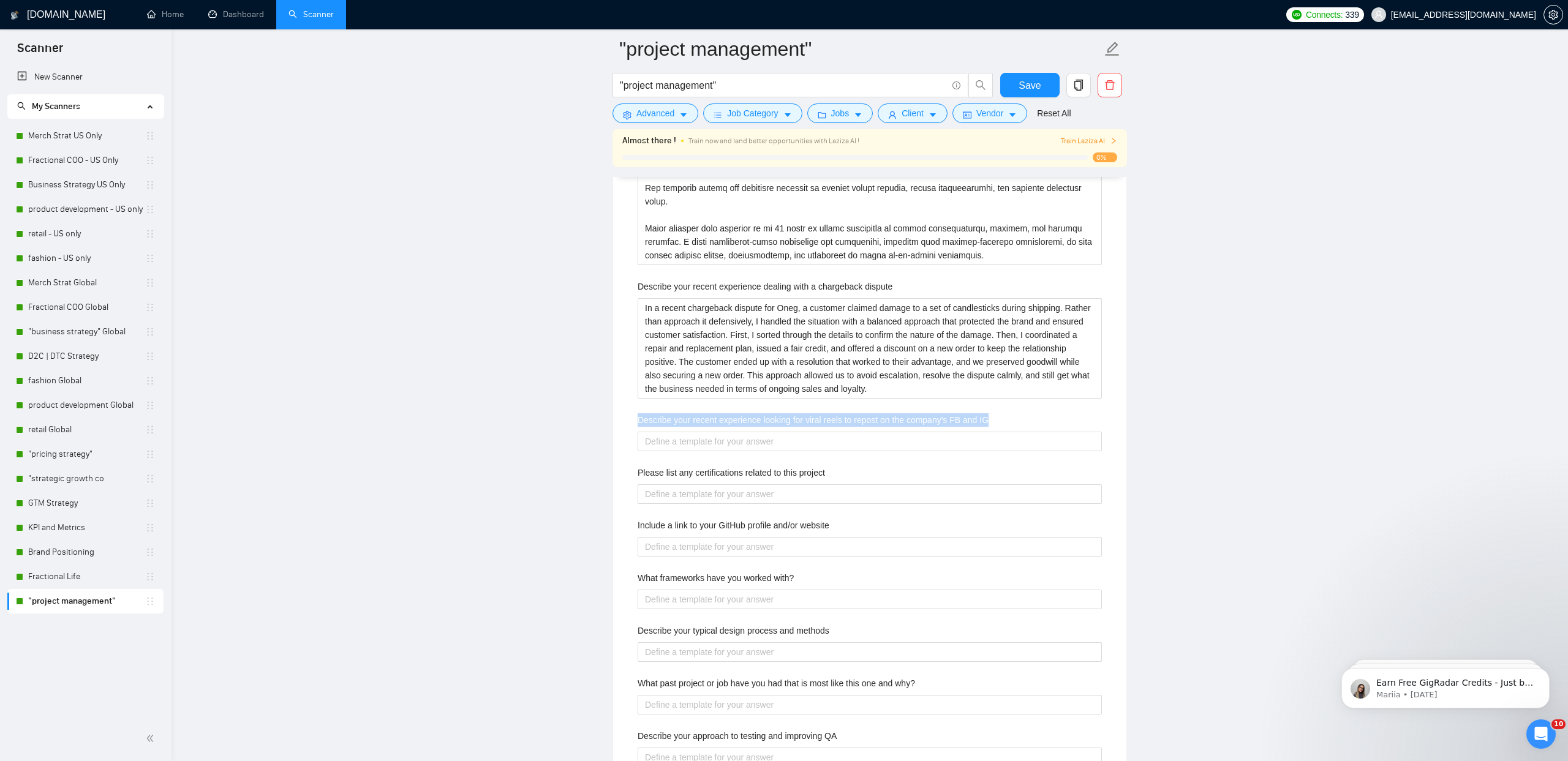
click at [727, 421] on label "Describe your recent experience looking for viral reels to repost on the compan…" at bounding box center [813, 420] width 351 height 14
click at [727, 431] on IG "Describe your recent experience looking for viral reels to repost on the compan…" at bounding box center [870, 441] width 464 height 20
copy label "Describe your recent experience looking for viral reels to repost on the compan…"
click at [681, 433] on IG "Describe your recent experience looking for viral reels to repost on the compan…" at bounding box center [870, 441] width 464 height 20
paste IG "Recently, I supported social media growth by curating viral reels for reposting…"
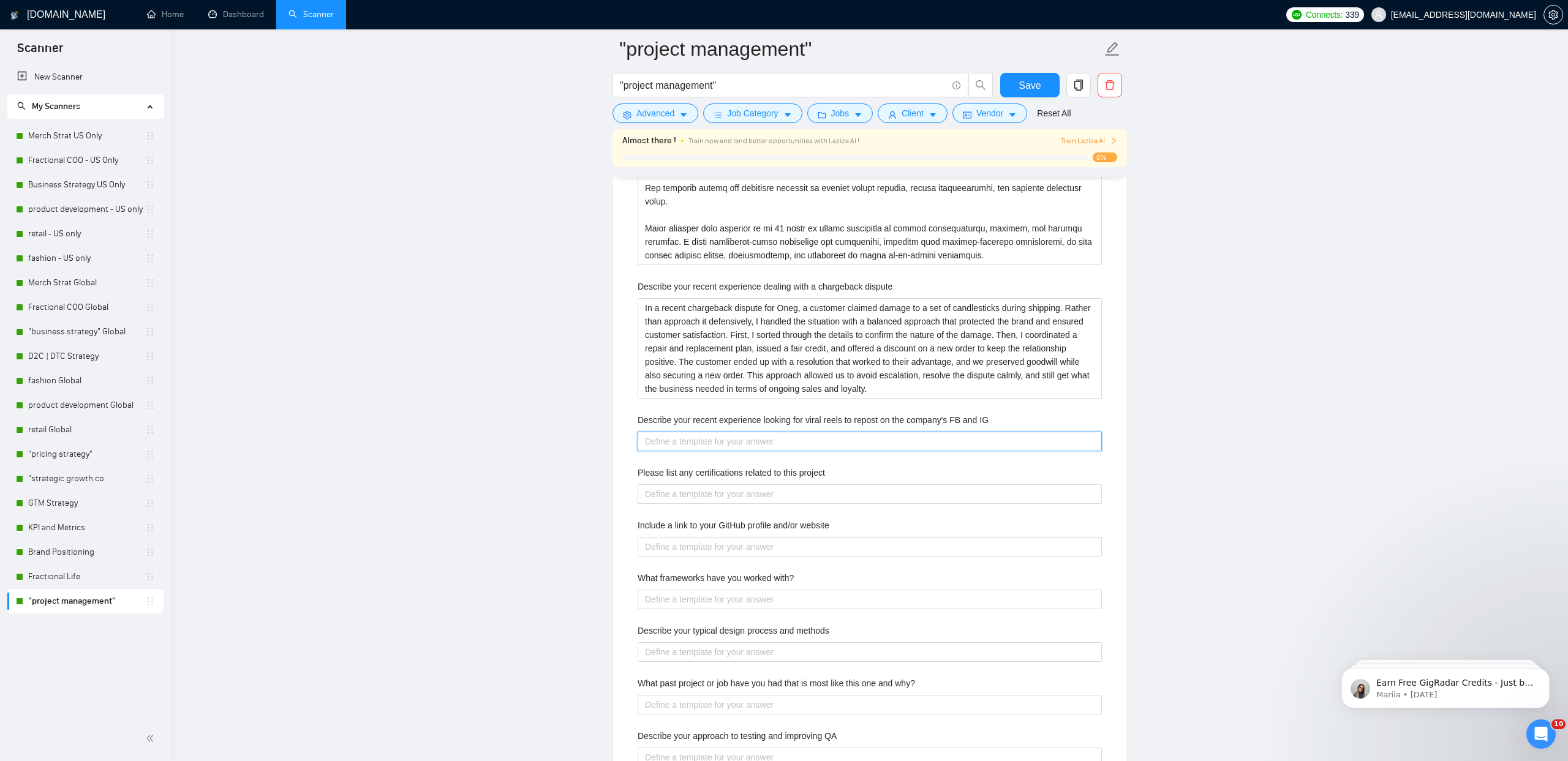
type IG "Recently, I supported social media growth by curating viral reels for reposting…"
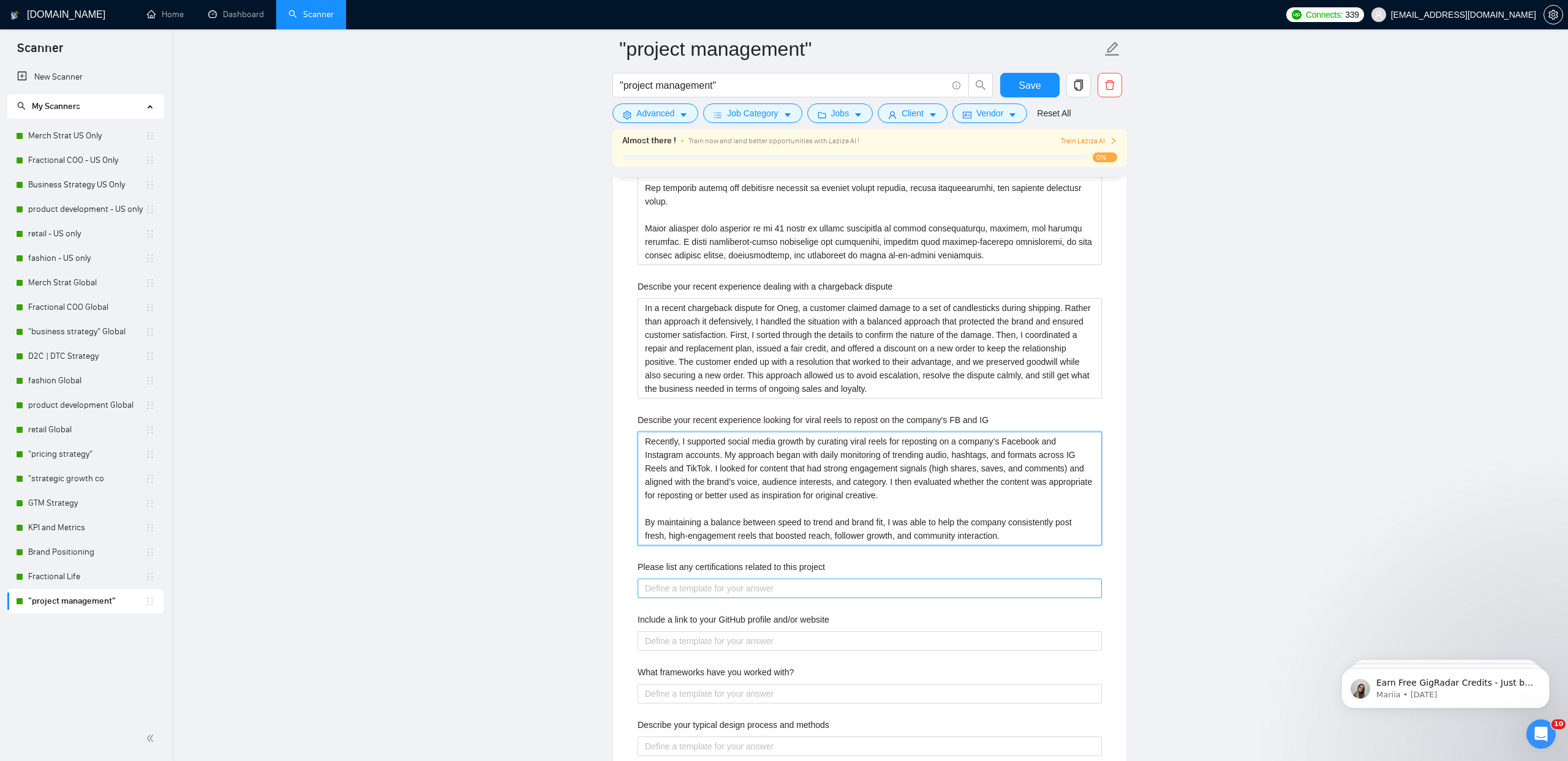
type IG "Recently, I supported social media growth by curating viral reels for reposting…"
click at [689, 591] on project "Please list any certifications related to this project" at bounding box center [870, 589] width 464 height 20
type project "n"
type project "n/a"
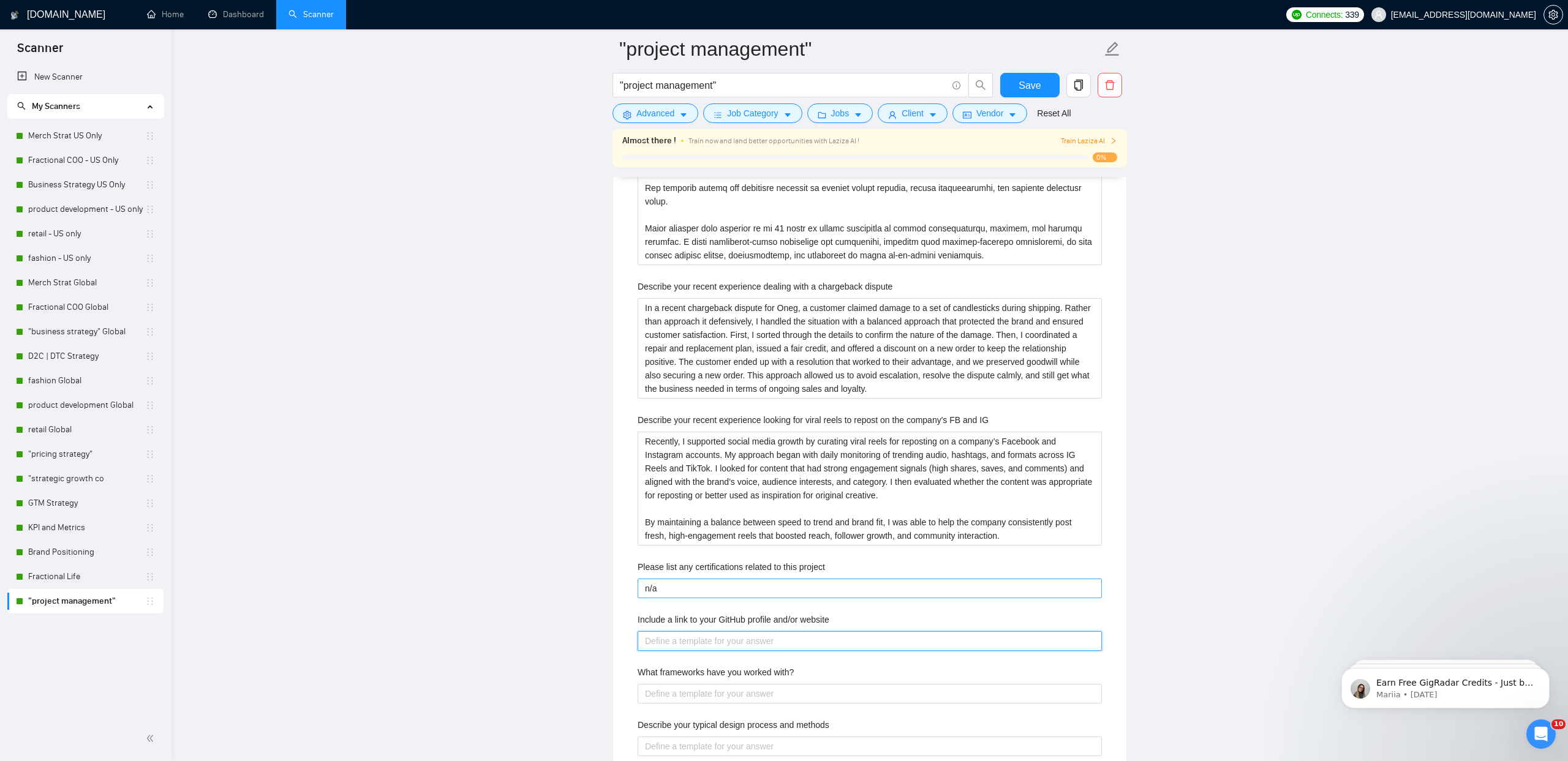
type website "w"
type website "ww"
type website "www"
type website "www."
type website "www.p"
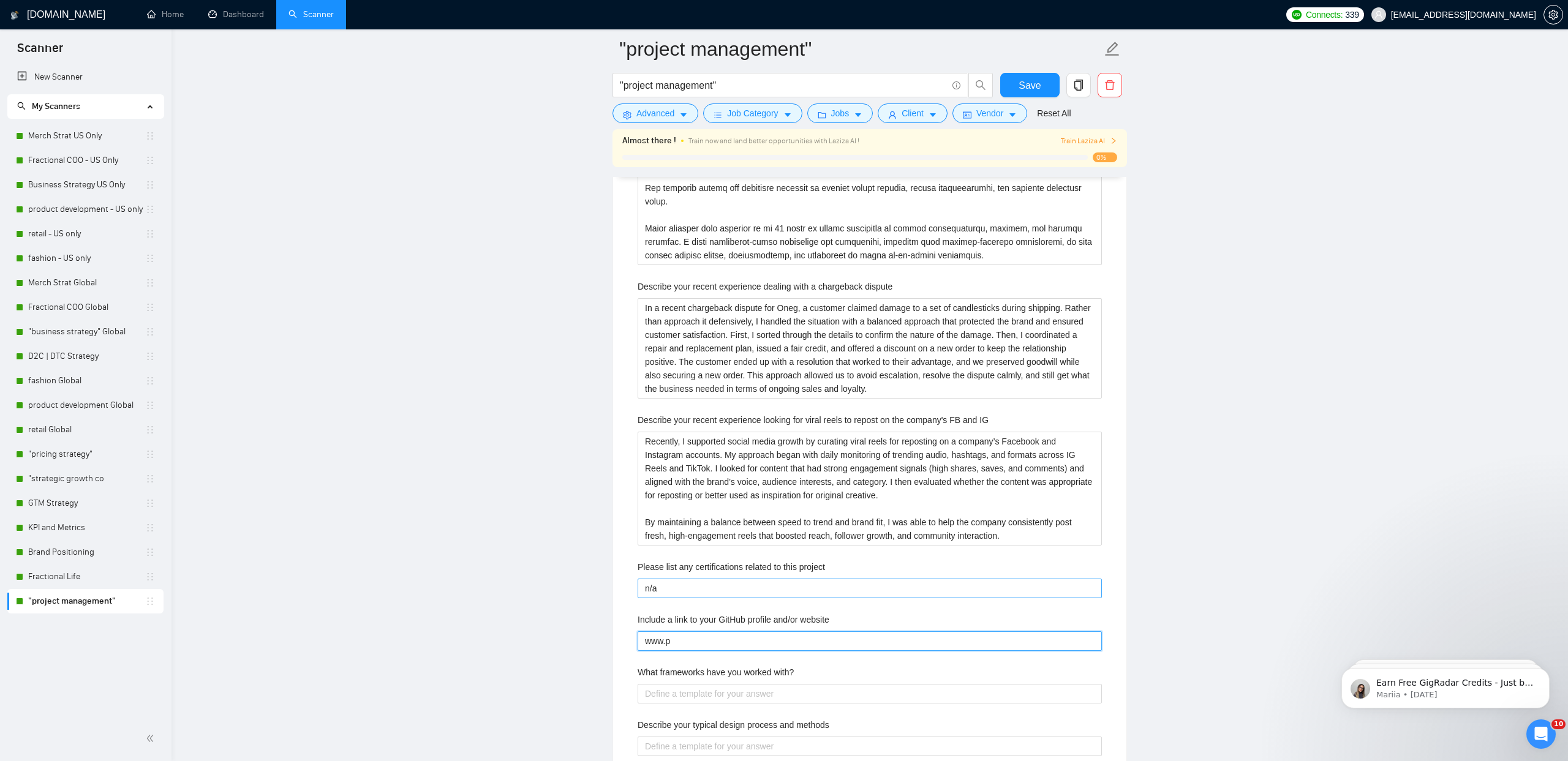
type website "www.pl"
type website "www.pla"
type website "www.plan"
type website "www.planpi"
type website "www.planpio"
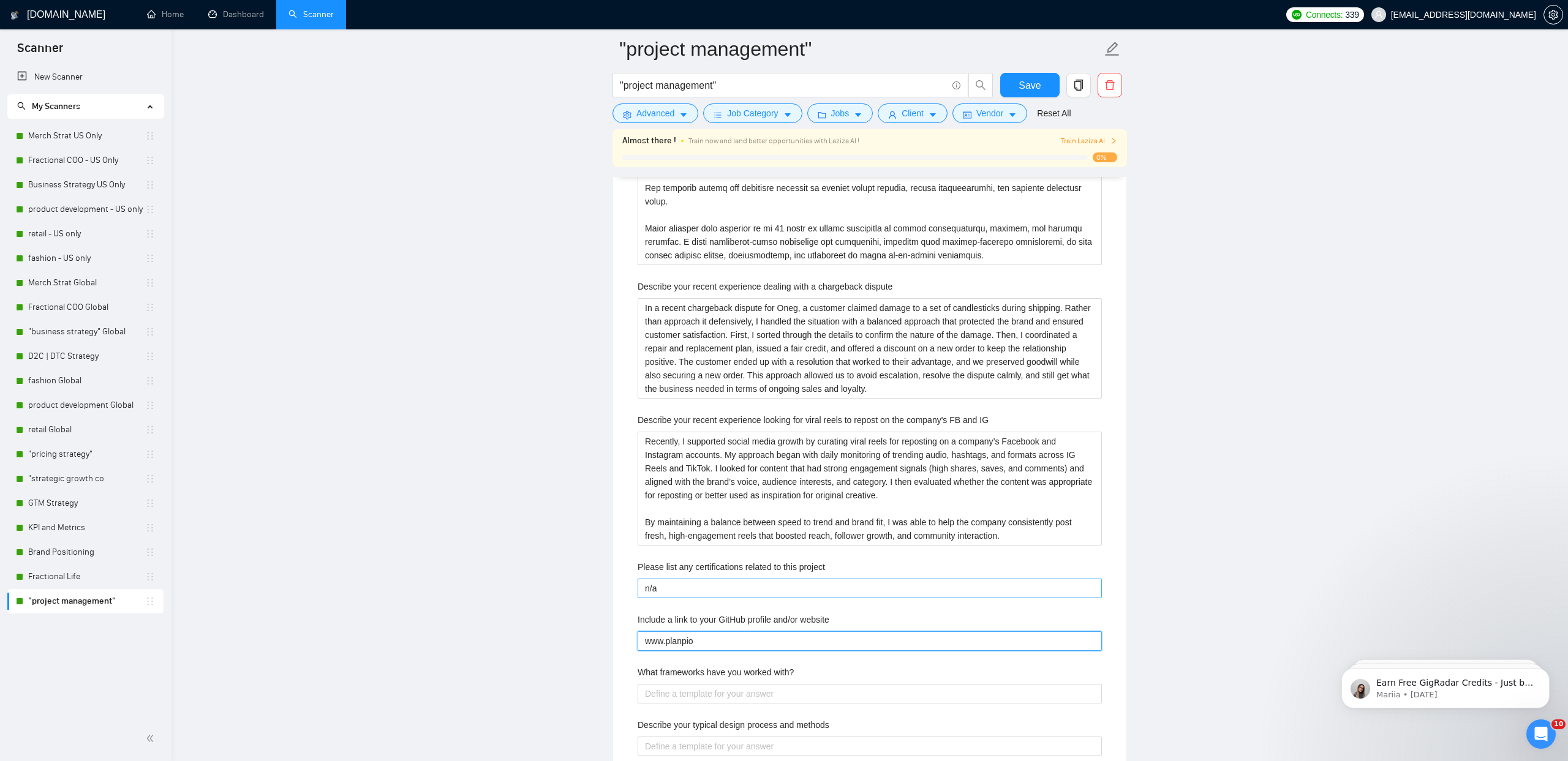
type website "www.planpiov"
type website "www.planpiovo"
type website "www.planpiovot"
type website "www.planpiovo"
type website "www.planpiov"
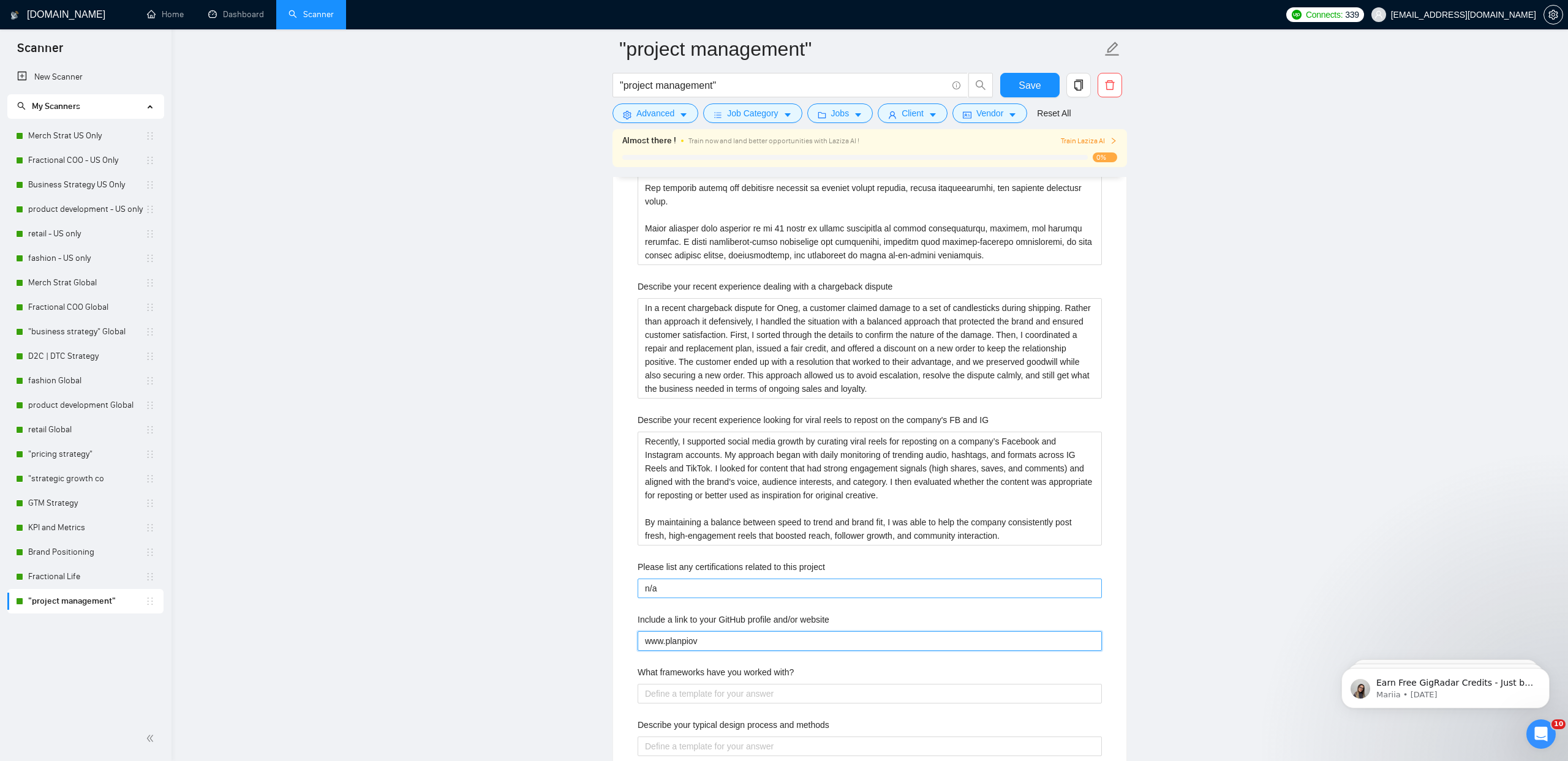
type website "www.planpio"
type website "www.planpi"
type website "www.planpiv"
type website "www.planpivo"
type website "www.planpivot"
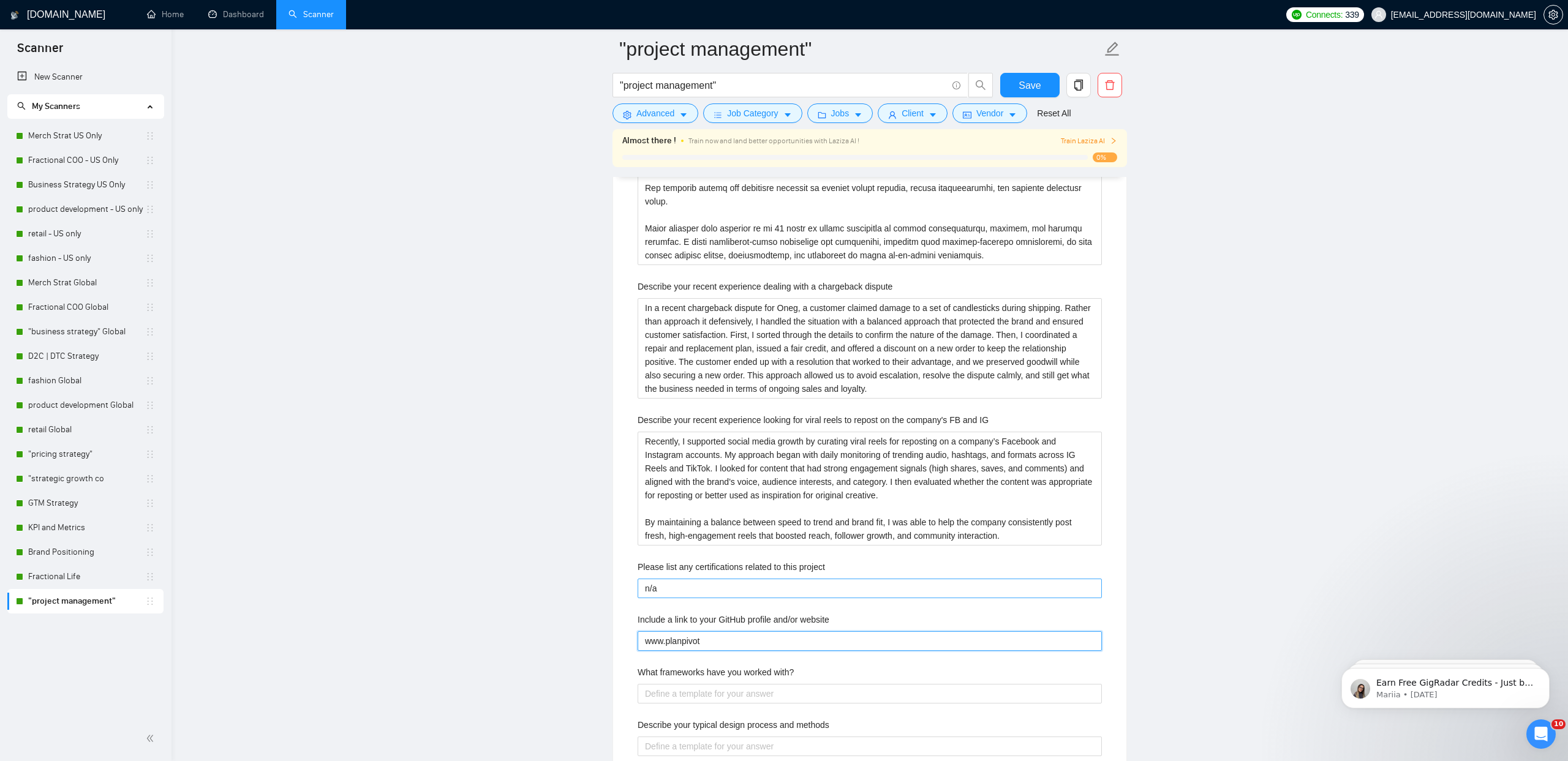
type website "www.planpivotc"
type website "www.planpivotco"
type website "www.planpivotcol"
type website "www.planpivotcolle"
type website "www.planpivotcollec"
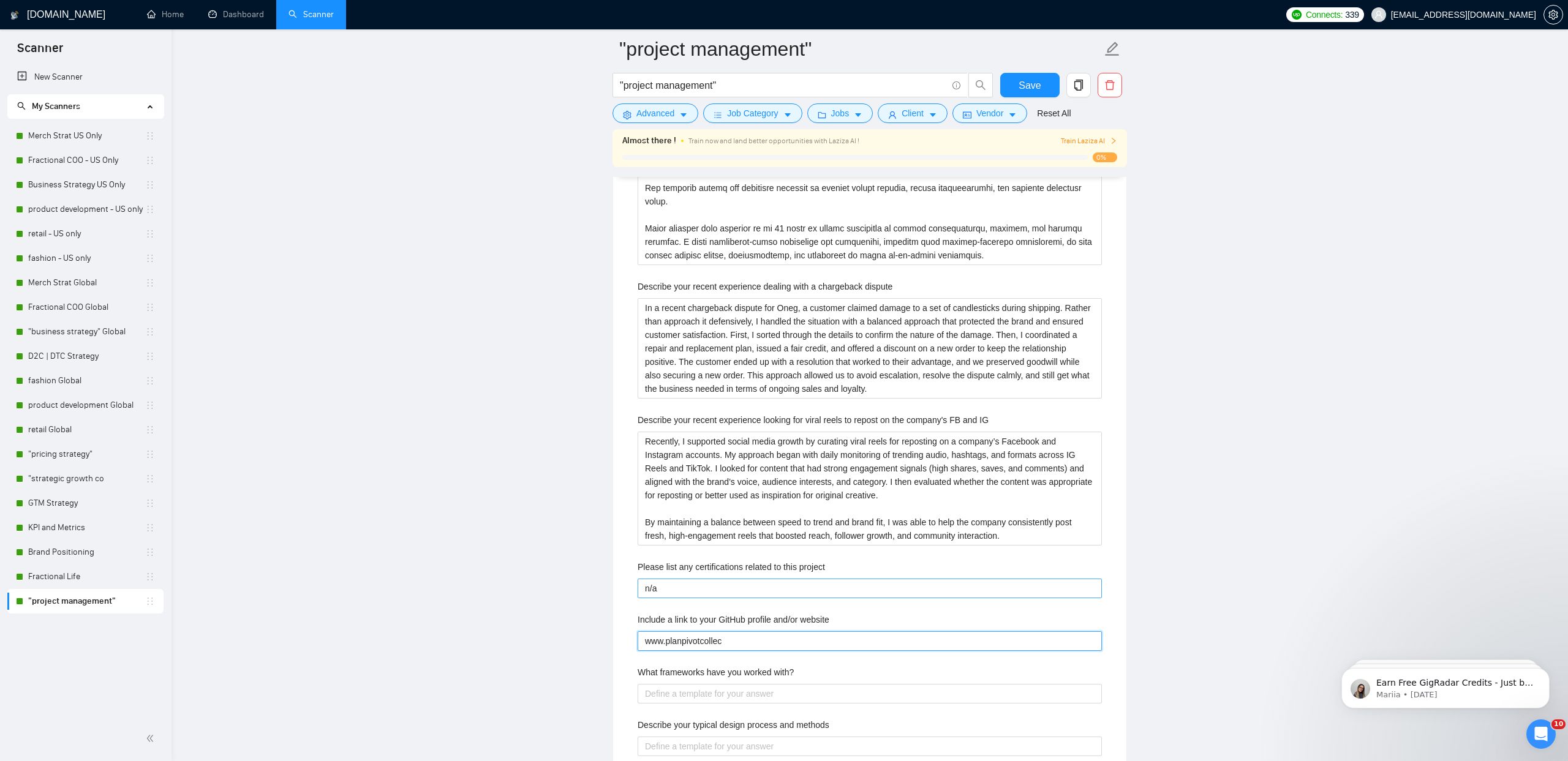
type website "www.planpivotcollect"
type website "www.planpivotcollecti"
type website "www.planpivotcollectiv"
type website "www.planpivotcollective"
type website "www.planpivotcollective."
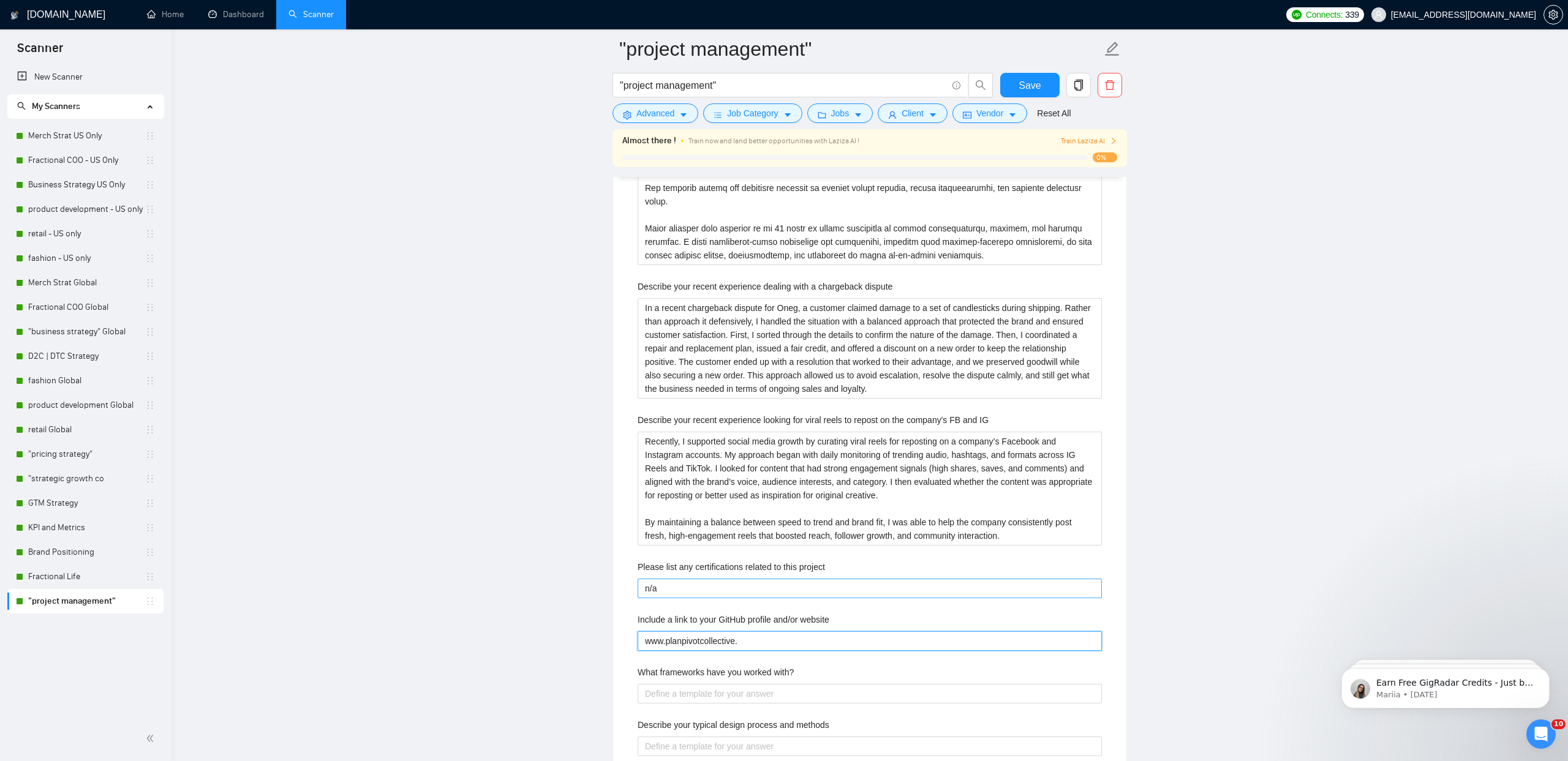
type website "www.planpivotcollective.c"
type website "www.planpivotcollective.co"
type website "www.planpivotcollective.com"
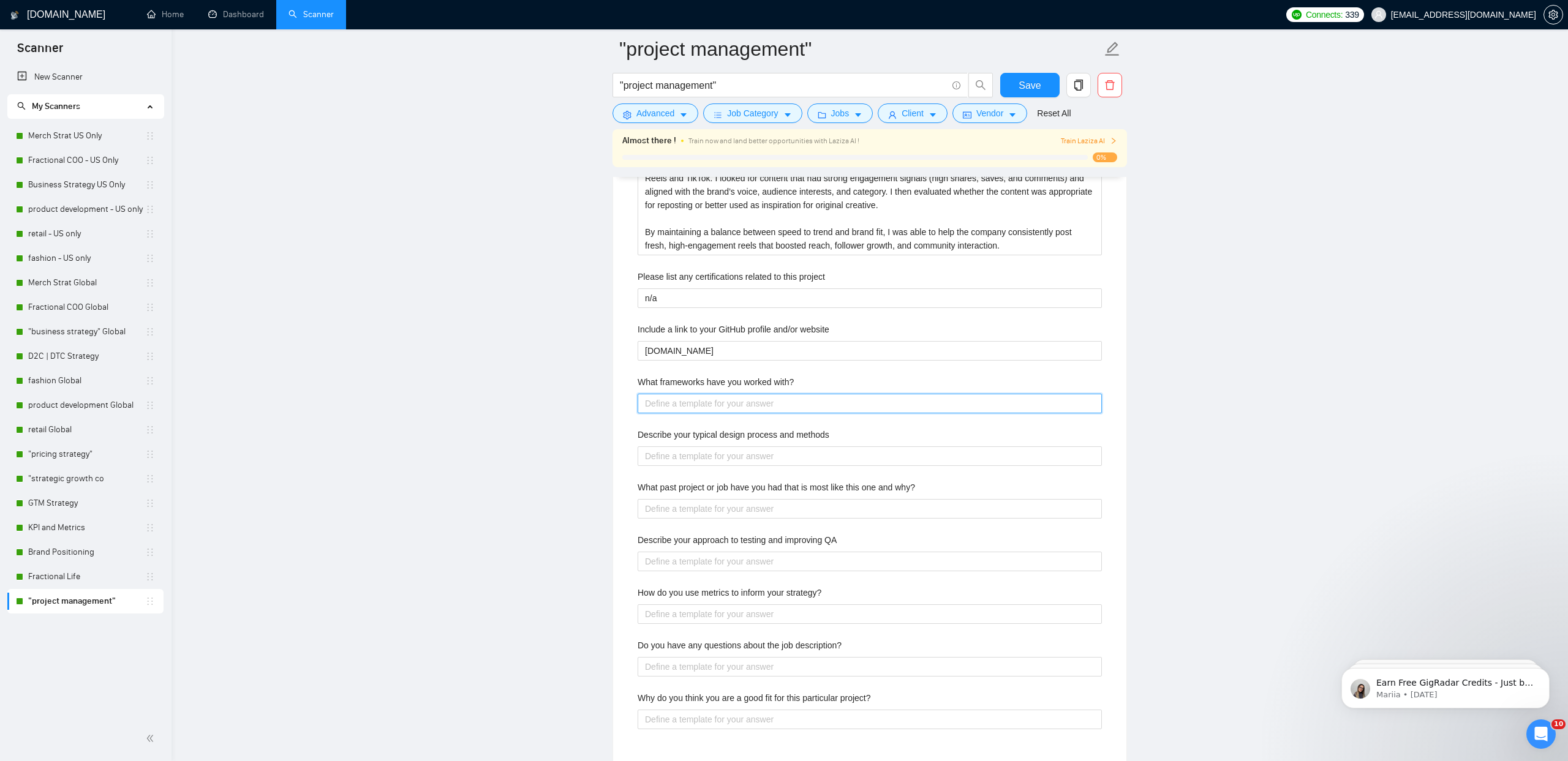
scroll to position [2381, 0]
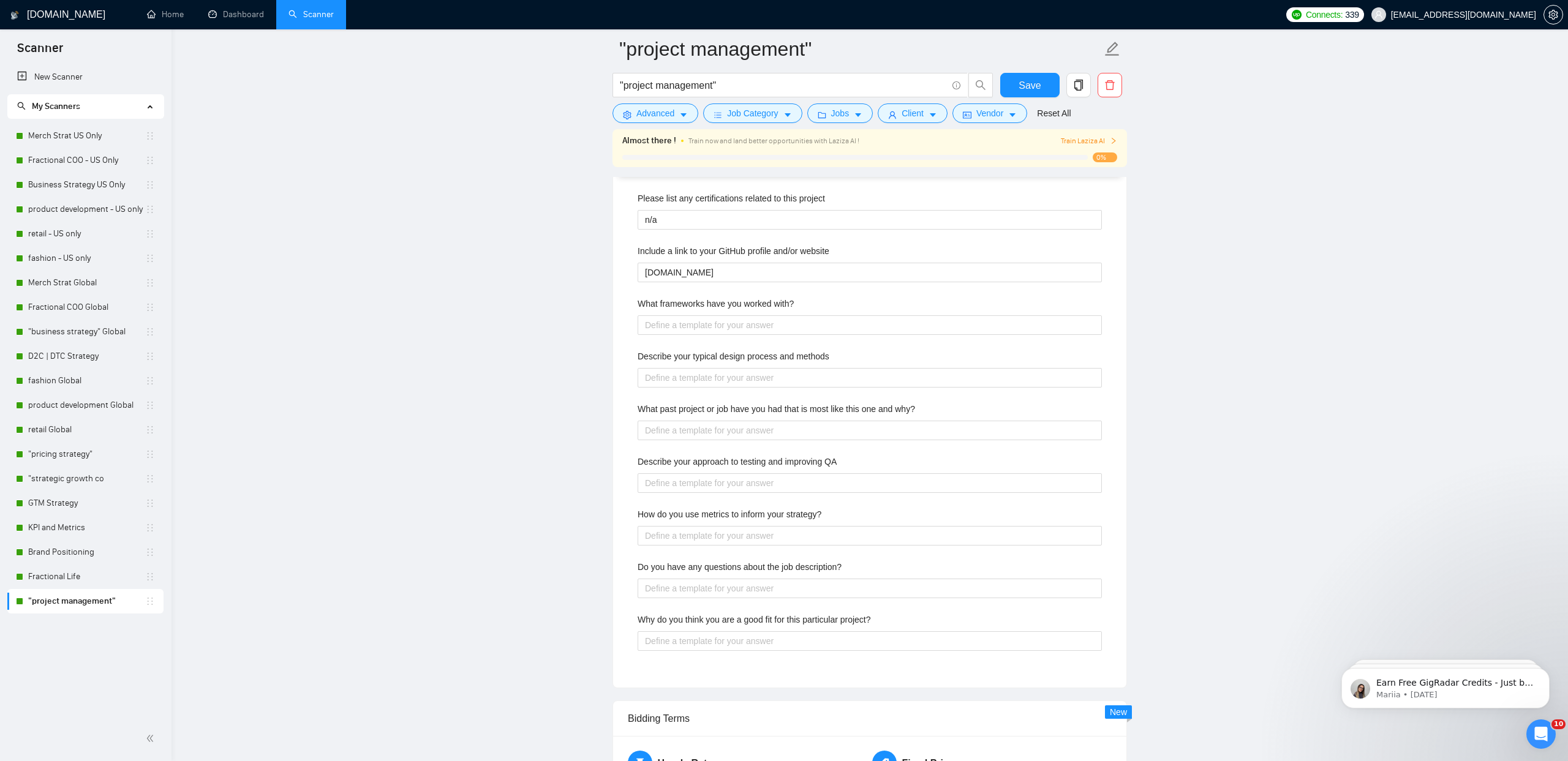
click at [694, 307] on label "What frameworks have you worked with?" at bounding box center [715, 304] width 156 height 14
click at [694, 316] on with\? "What frameworks have you worked with?" at bounding box center [870, 326] width 464 height 20
click at [694, 307] on label "What frameworks have you worked with?" at bounding box center [715, 304] width 156 height 14
click at [694, 316] on with\? "What frameworks have you worked with?" at bounding box center [870, 326] width 464 height 20
click at [694, 307] on label "What frameworks have you worked with?" at bounding box center [715, 304] width 156 height 14
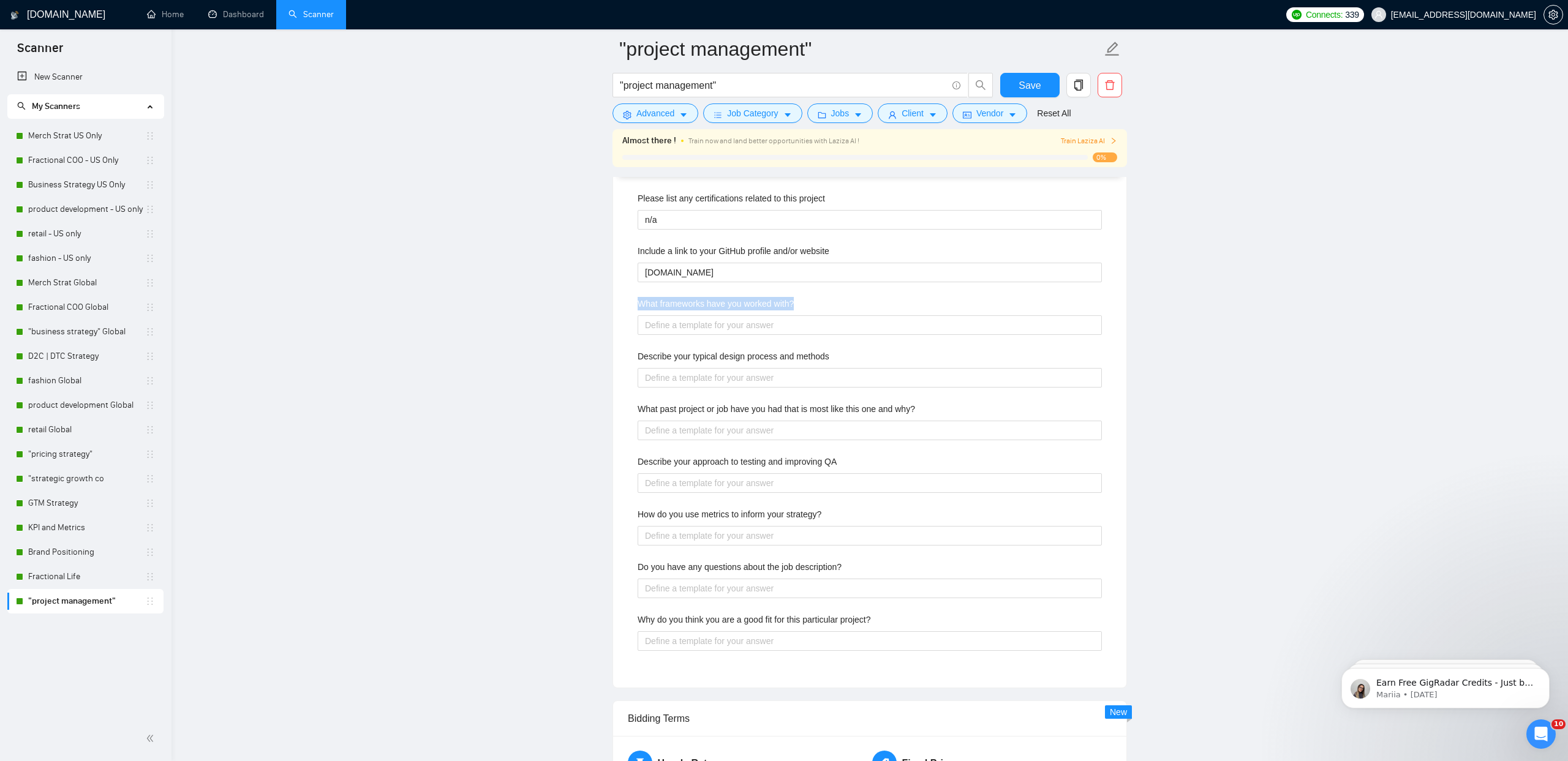
click at [694, 316] on with\? "What frameworks have you worked with?" at bounding box center [870, 326] width 464 height 20
copy label "What frameworks have you worked with?"
click at [1025, 84] on span "Save" at bounding box center [1029, 85] width 22 height 15
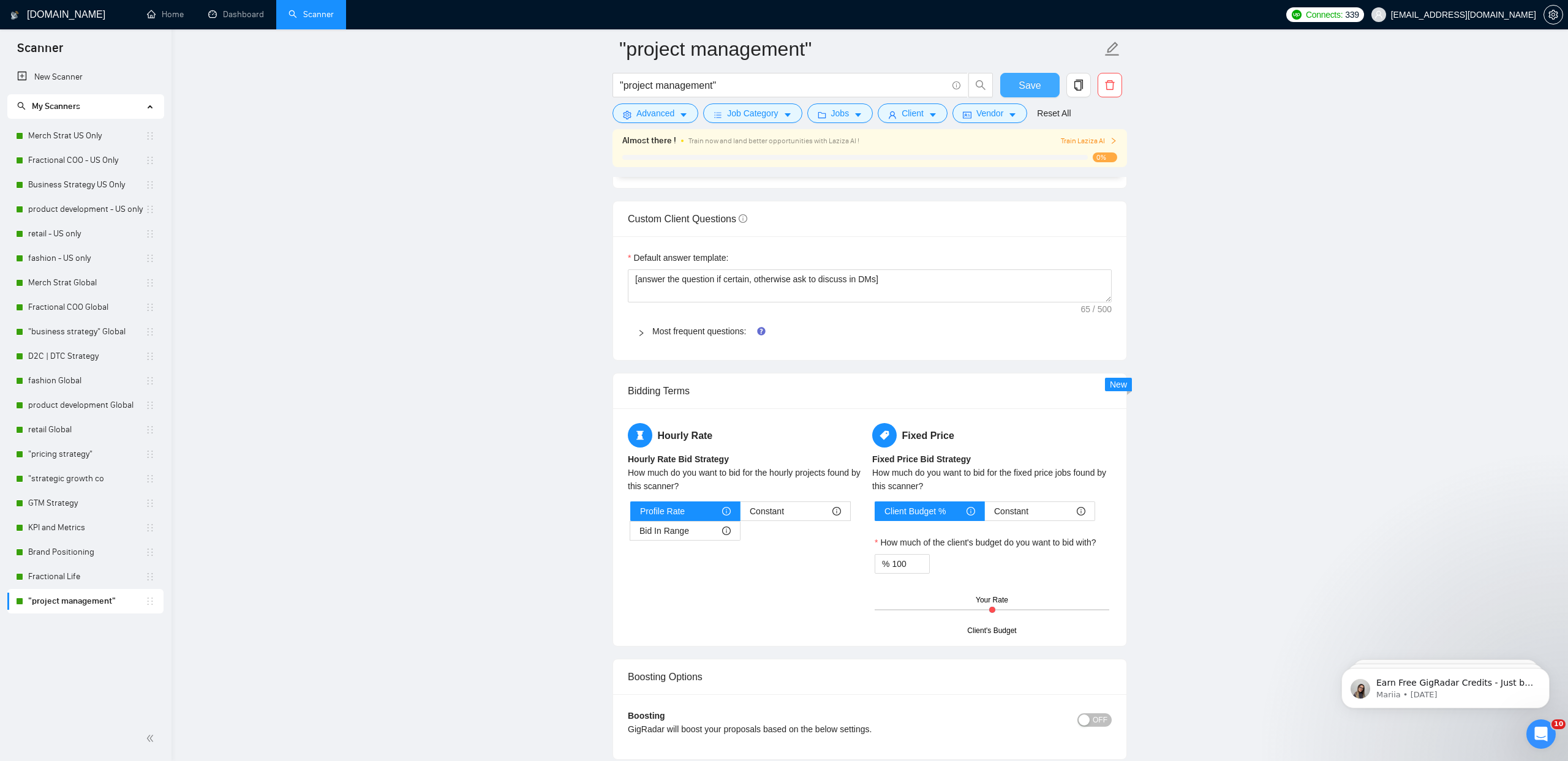
scroll to position [1433, 0]
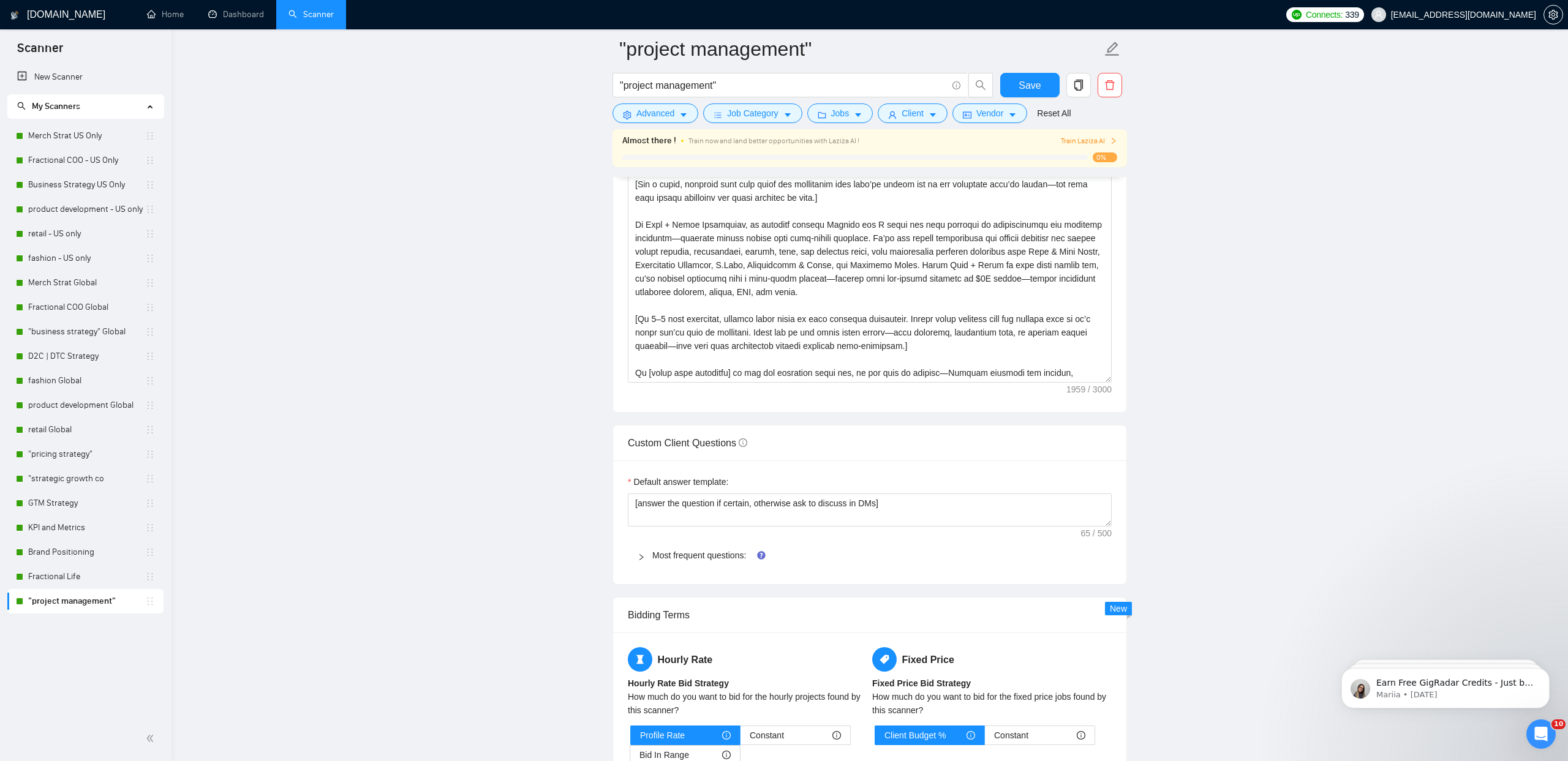
click at [668, 563] on div "Most frequent questions:" at bounding box center [870, 555] width 484 height 28
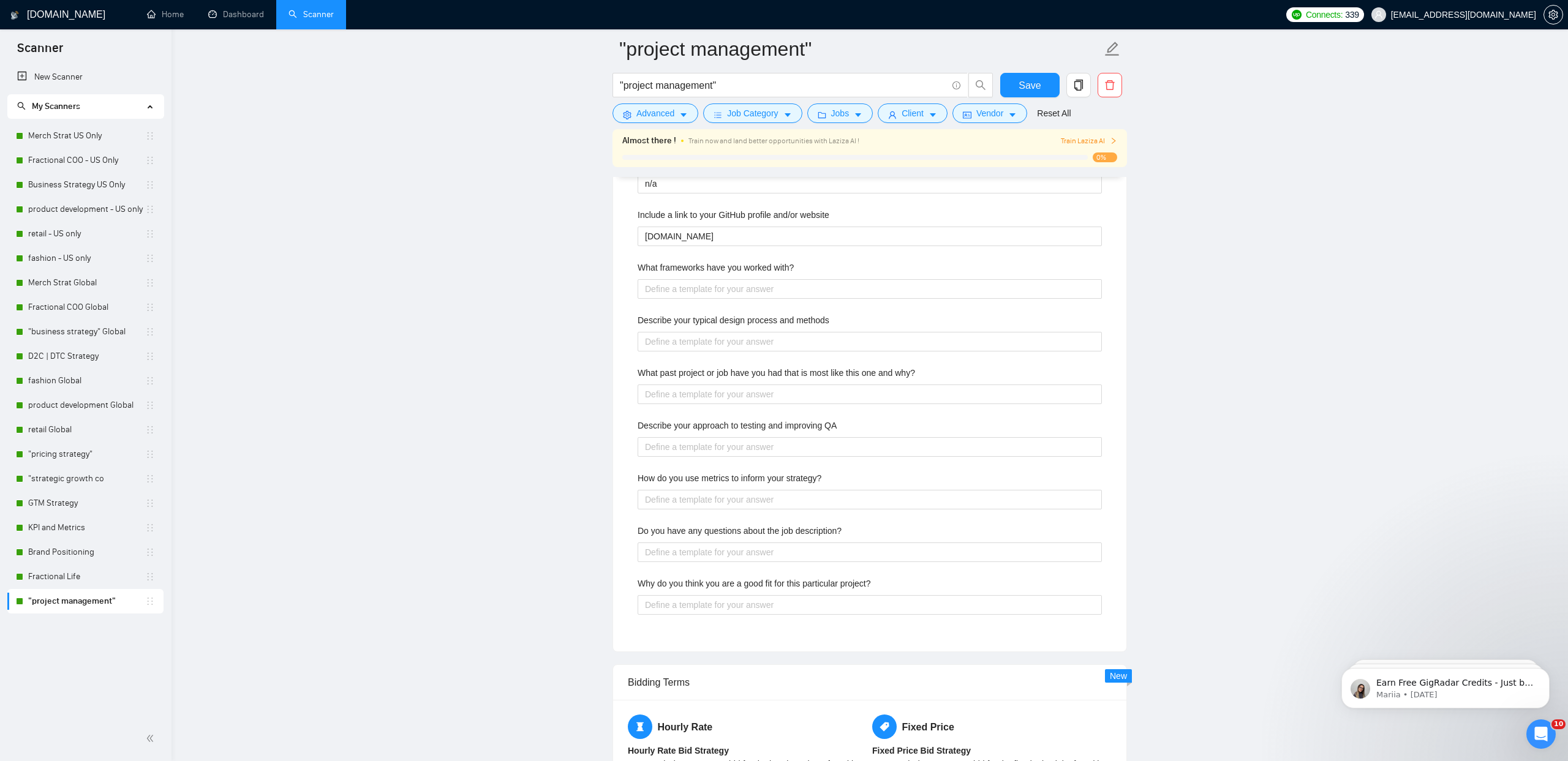
scroll to position [2417, 0]
click at [695, 287] on with\? "What frameworks have you worked with?" at bounding box center [870, 289] width 464 height 20
paste with\? "Over the course of 25 years leading retail and consumer businesses, I’ve worked…"
type with\? "Over the course of 25 years leading retail and consumer businesses, I’ve worked…"
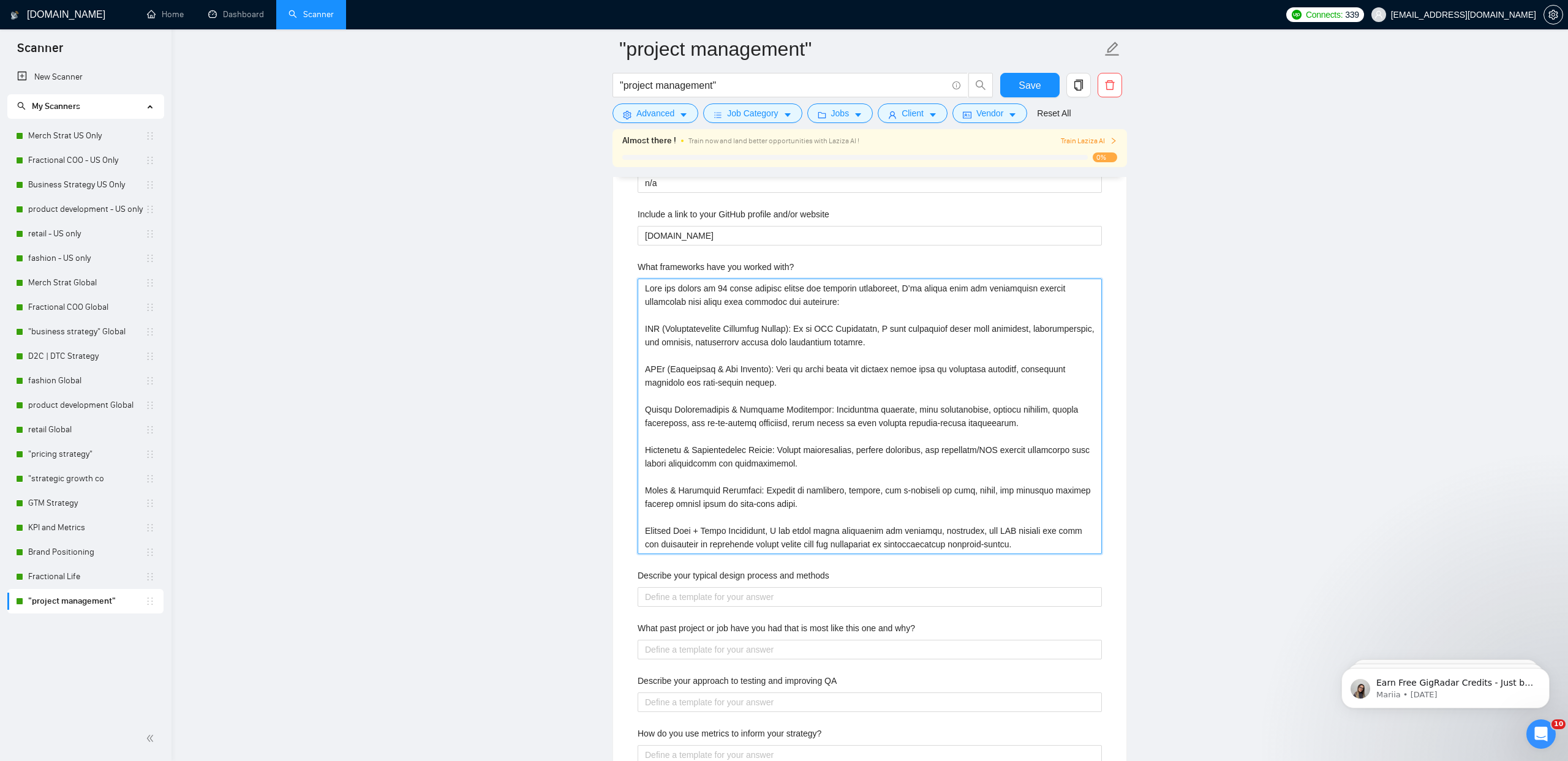
type with\? "Over the course of 25 years leading retail and consumer businesses, I’ve worked…"
click at [750, 570] on label "Describe your typical design process and methods" at bounding box center [733, 576] width 191 height 14
click at [750, 588] on methods "Describe your typical design process and methods" at bounding box center [870, 598] width 464 height 20
click at [750, 570] on label "Describe your typical design process and methods" at bounding box center [733, 576] width 191 height 14
click at [750, 588] on methods "Describe your typical design process and methods" at bounding box center [870, 598] width 464 height 20
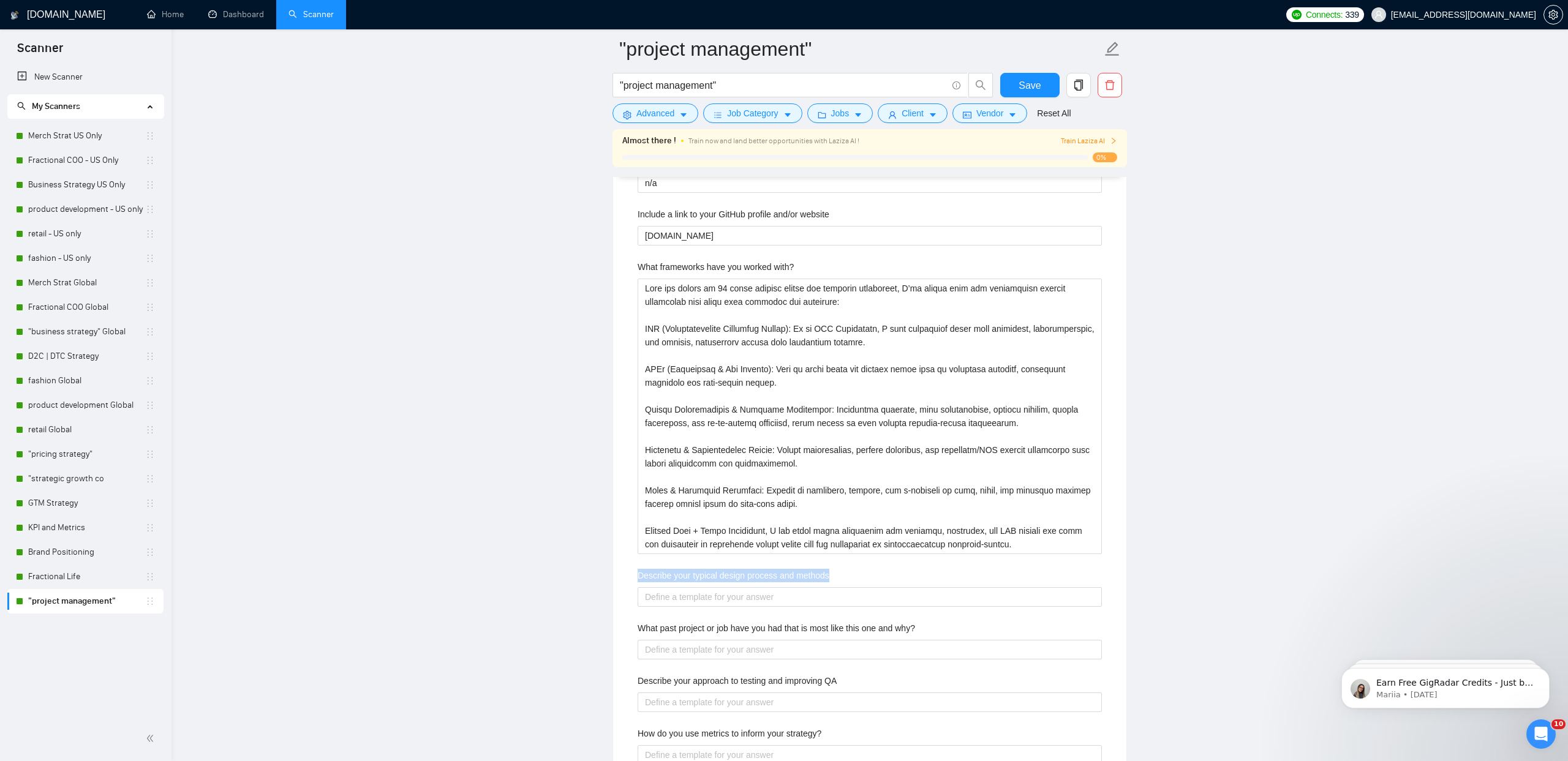
click at [750, 570] on label "Describe your typical design process and methods" at bounding box center [733, 576] width 191 height 14
click at [750, 588] on methods "Describe your typical design process and methods" at bounding box center [870, 598] width 464 height 20
copy label "Describe your typical design process and methods"
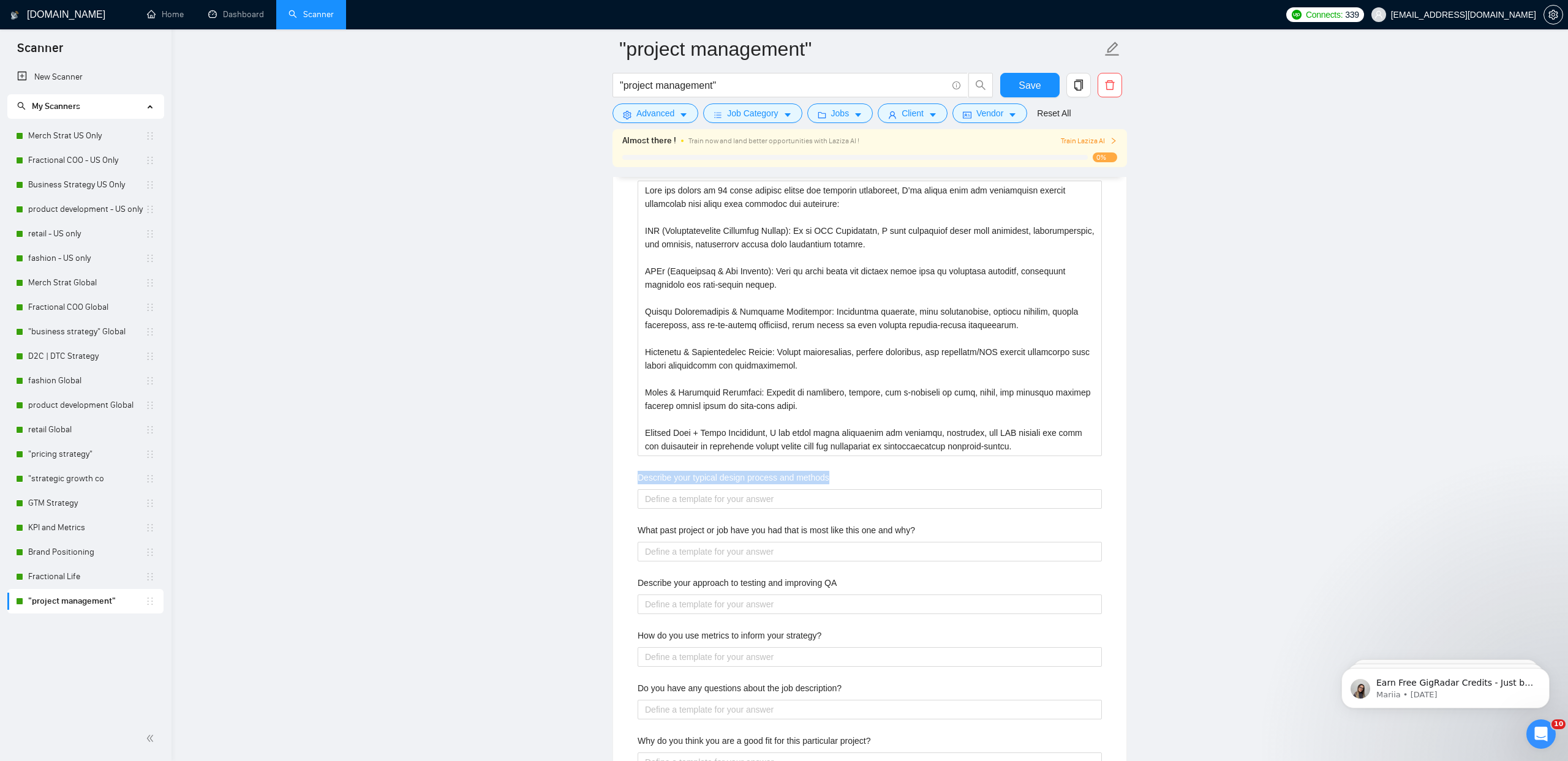
scroll to position [2520, 0]
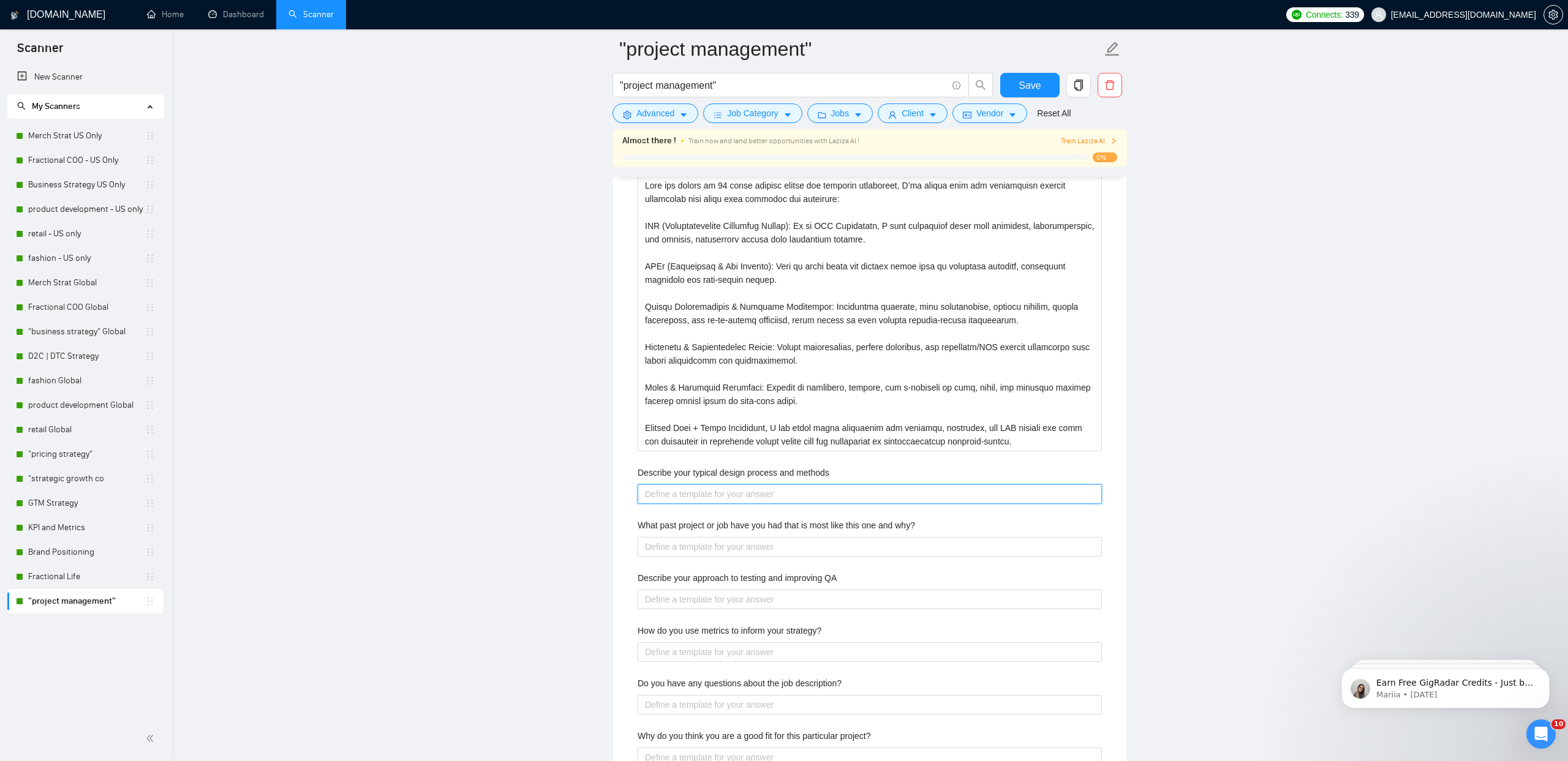
click at [678, 503] on methods "Describe your typical design process and methods" at bounding box center [870, 494] width 464 height 20
paste methods "My design process is structured yet flexible, balancing creativity with commerc…"
type methods "My design process is structured yet flexible, balancing creativity with commerc…"
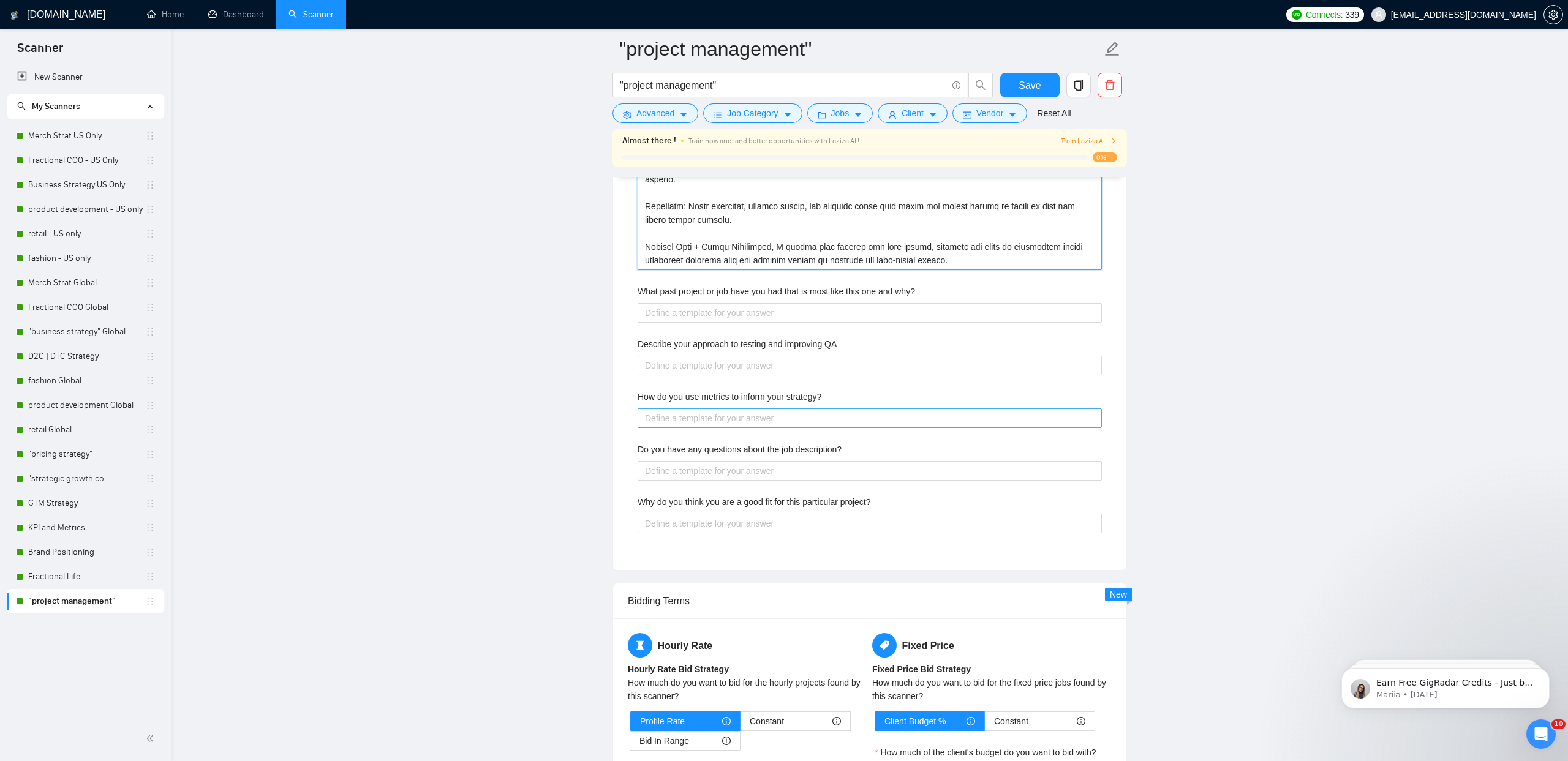
scroll to position [2995, 0]
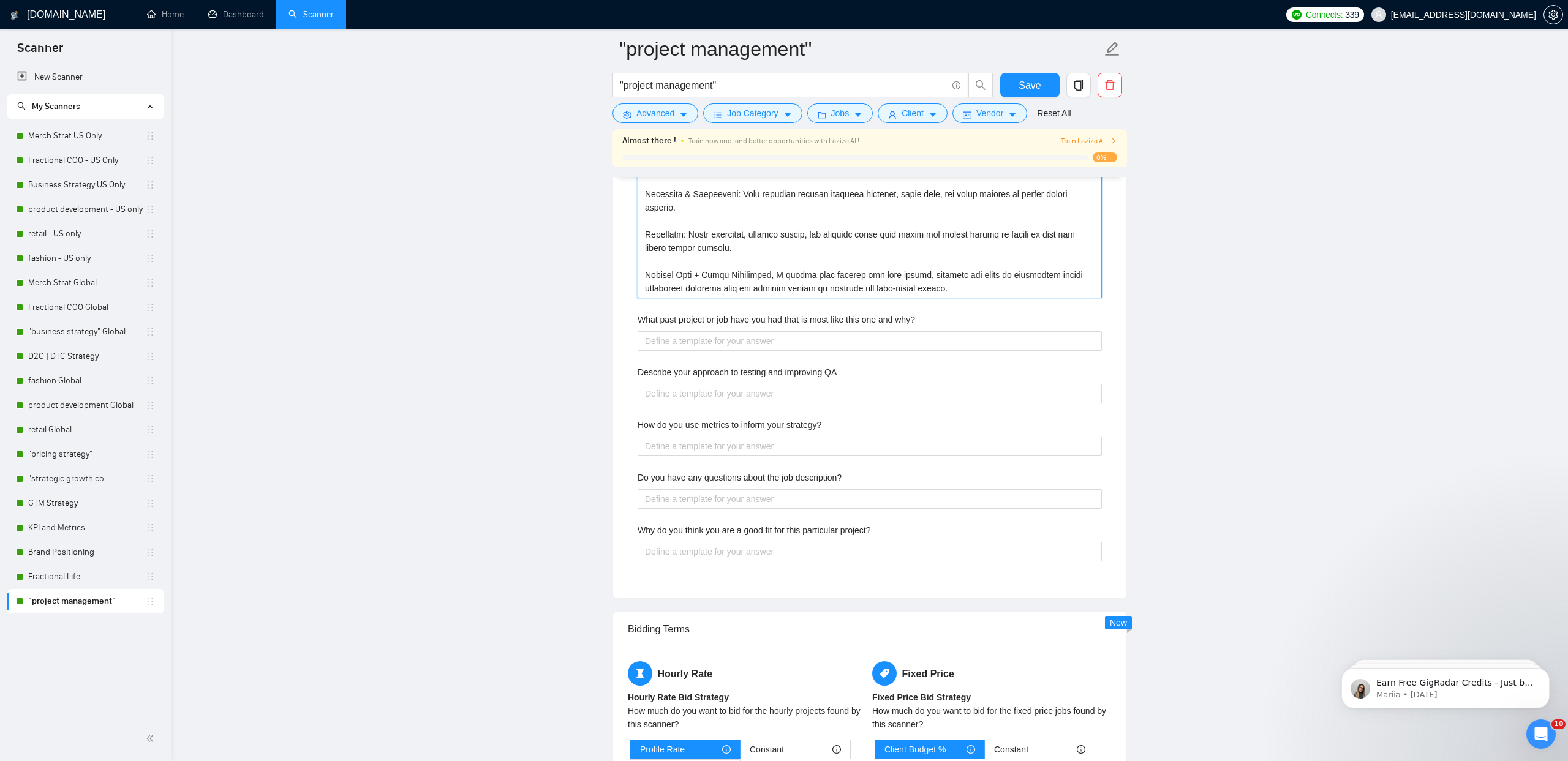
type methods "My design process is structured yet flexible, balancing creativity with commerc…"
click at [697, 319] on label "What past project or job have you had that is most like this one and why?" at bounding box center [776, 320] width 278 height 14
click at [697, 332] on why\? "What past project or job have you had that is most like this one and why?" at bounding box center [870, 342] width 464 height 20
click at [697, 319] on label "What past project or job have you had that is most like this one and why?" at bounding box center [776, 320] width 278 height 14
click at [697, 332] on why\? "What past project or job have you had that is most like this one and why?" at bounding box center [870, 342] width 464 height 20
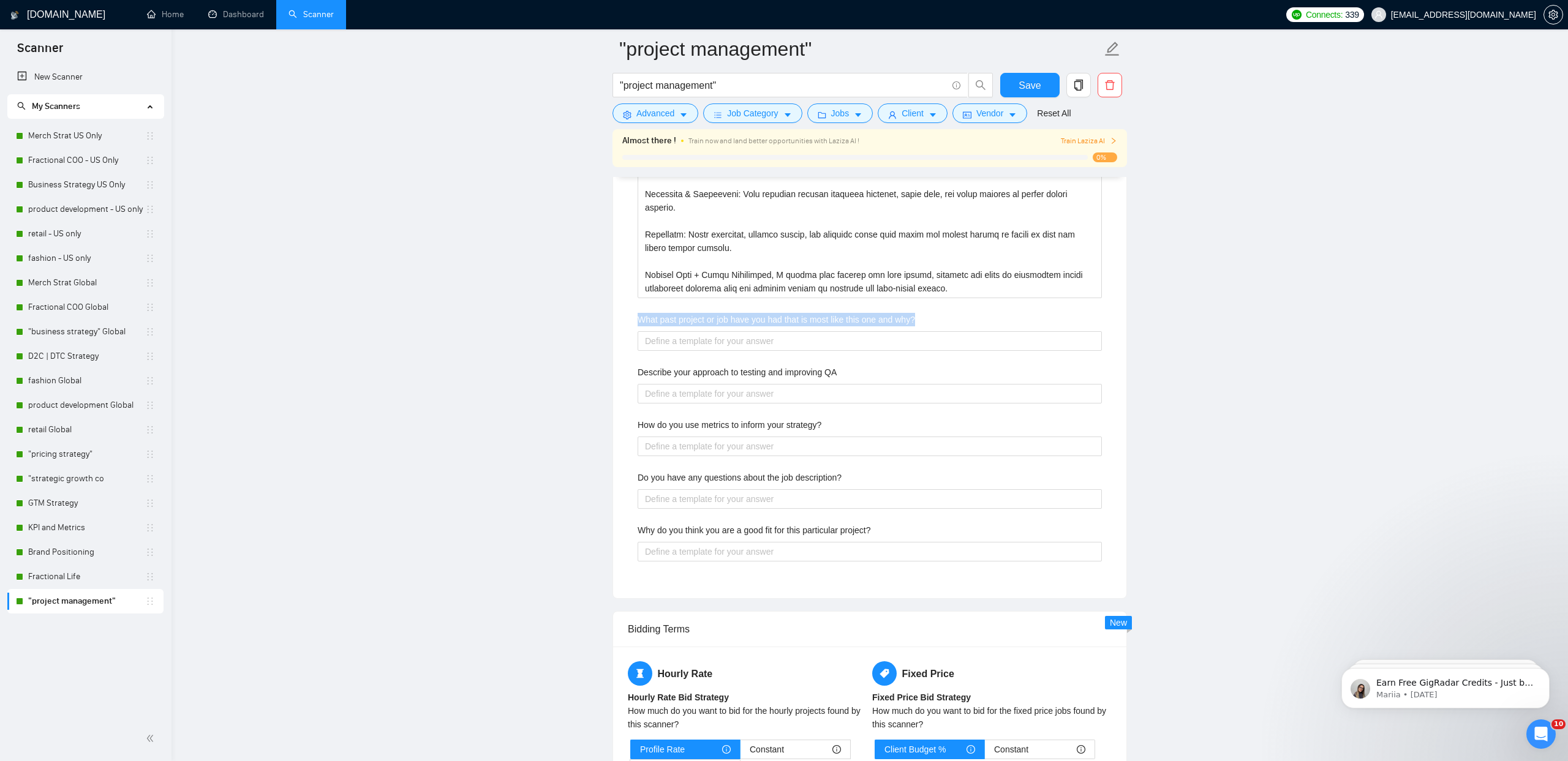
click at [697, 319] on label "What past project or job have you had that is most like this one and why?" at bounding box center [776, 320] width 278 height 14
click at [697, 332] on why\? "What past project or job have you had that is most like this one and why?" at bounding box center [870, 342] width 464 height 20
copy label "What past project or job have you had that is most like this one and why?"
click at [684, 337] on why\? "What past project or job have you had that is most like this one and why?" at bounding box center [870, 342] width 464 height 20
paste why\? "One of the most comparable projects was leading product and merchandising strat…"
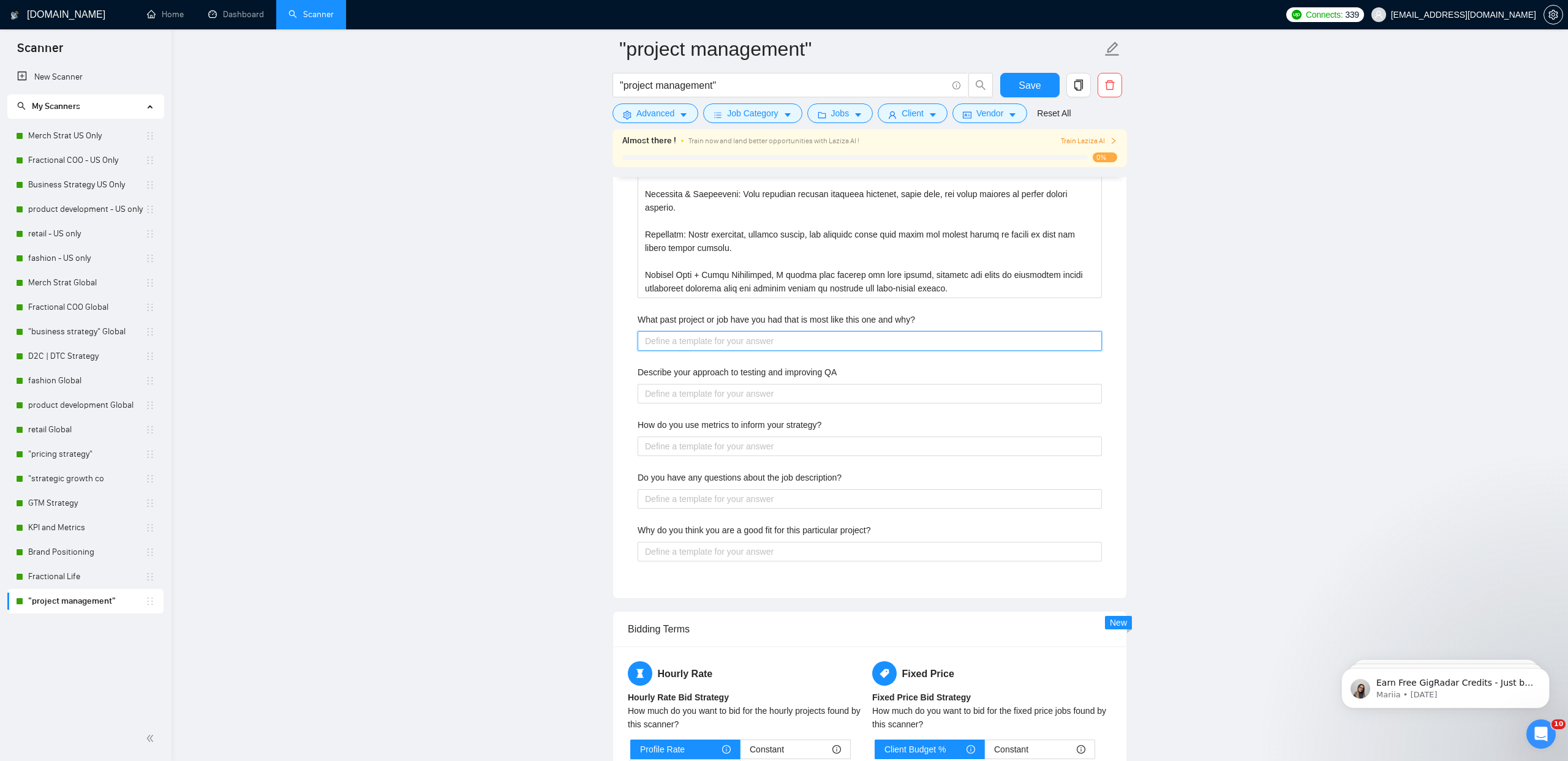
type why\? "One of the most comparable projects was leading product and merchandising strat…"
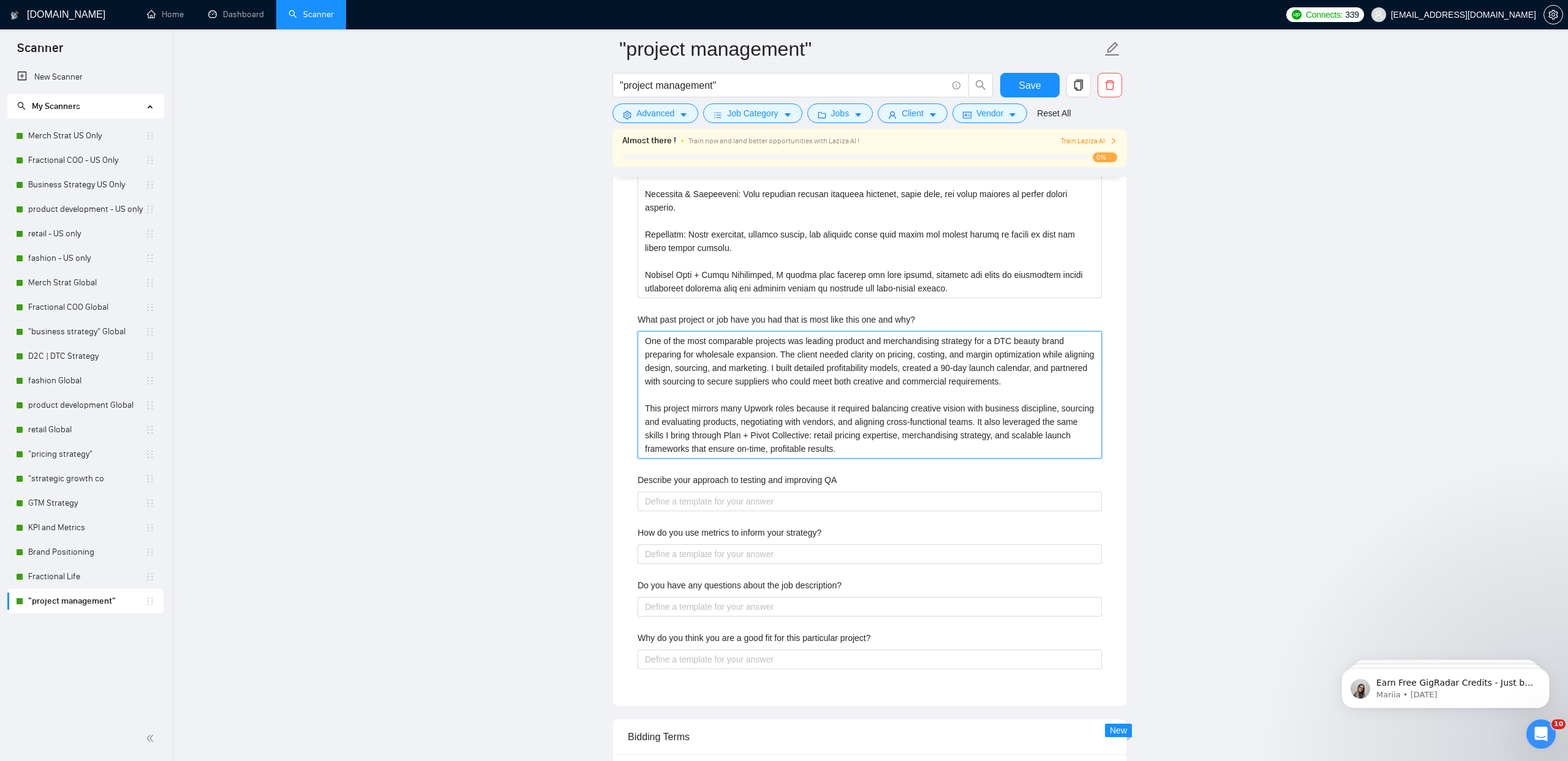
type why\? "One of the most comparable projects was leading product and merchandising strat…"
click at [703, 479] on label "Describe your approach to testing and improving QA" at bounding box center [737, 480] width 199 height 14
click at [703, 492] on QA "Describe your approach to testing and improving QA" at bounding box center [870, 502] width 464 height 20
click at [703, 479] on label "Describe your approach to testing and improving QA" at bounding box center [737, 480] width 199 height 14
click at [703, 492] on QA "Describe your approach to testing and improving QA" at bounding box center [870, 502] width 464 height 20
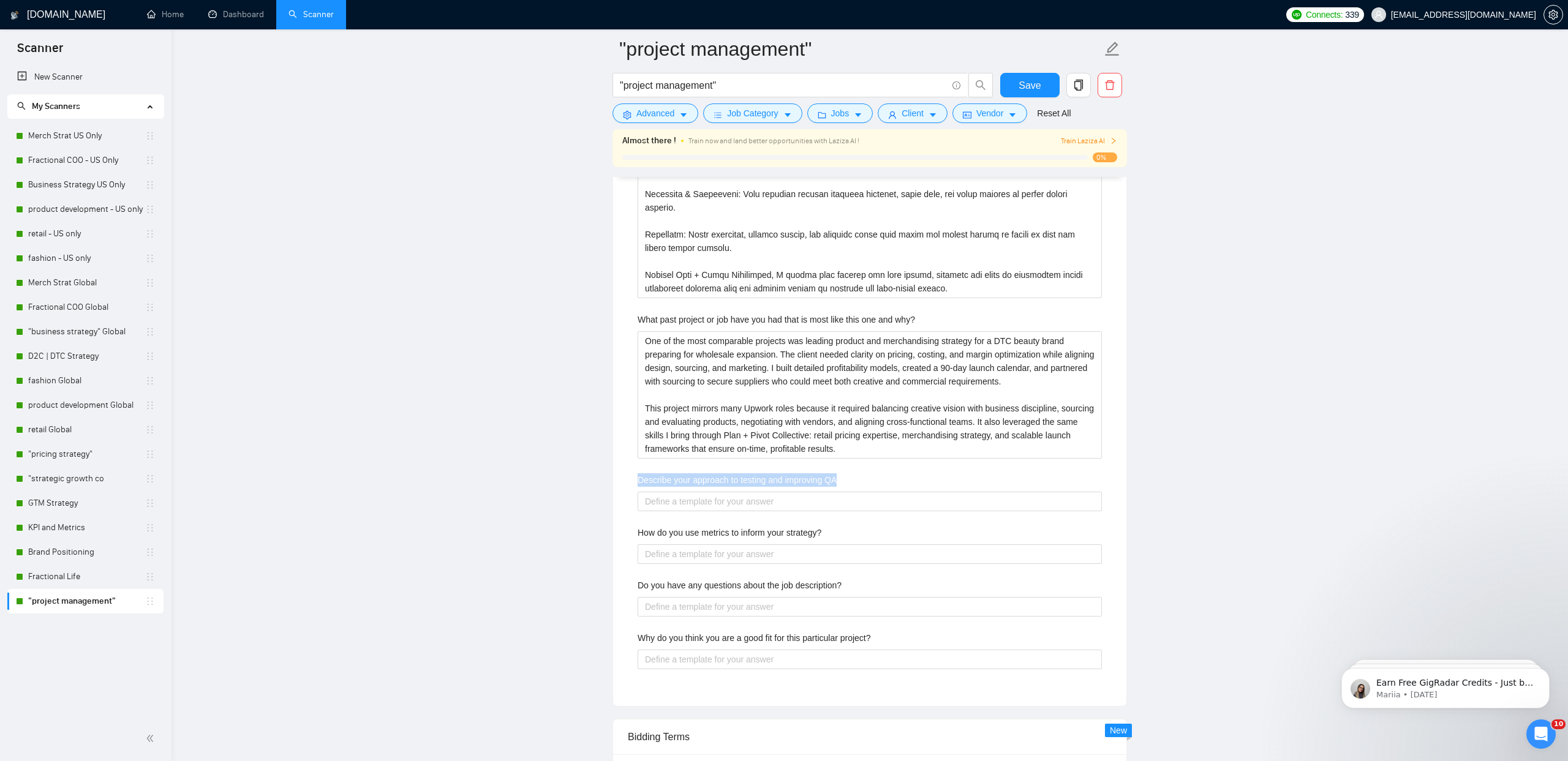
click at [703, 479] on label "Describe your approach to testing and improving QA" at bounding box center [737, 480] width 199 height 14
click at [703, 492] on QA "Describe your approach to testing and improving QA" at bounding box center [870, 502] width 464 height 20
copy label "Describe your approach to testing and improving QA"
click at [675, 507] on QA "Describe your approach to testing and improving QA" at bounding box center [870, 502] width 464 height 20
paste QA "My approach to QA is rooted in the same retail and merchandising discipline I’v…"
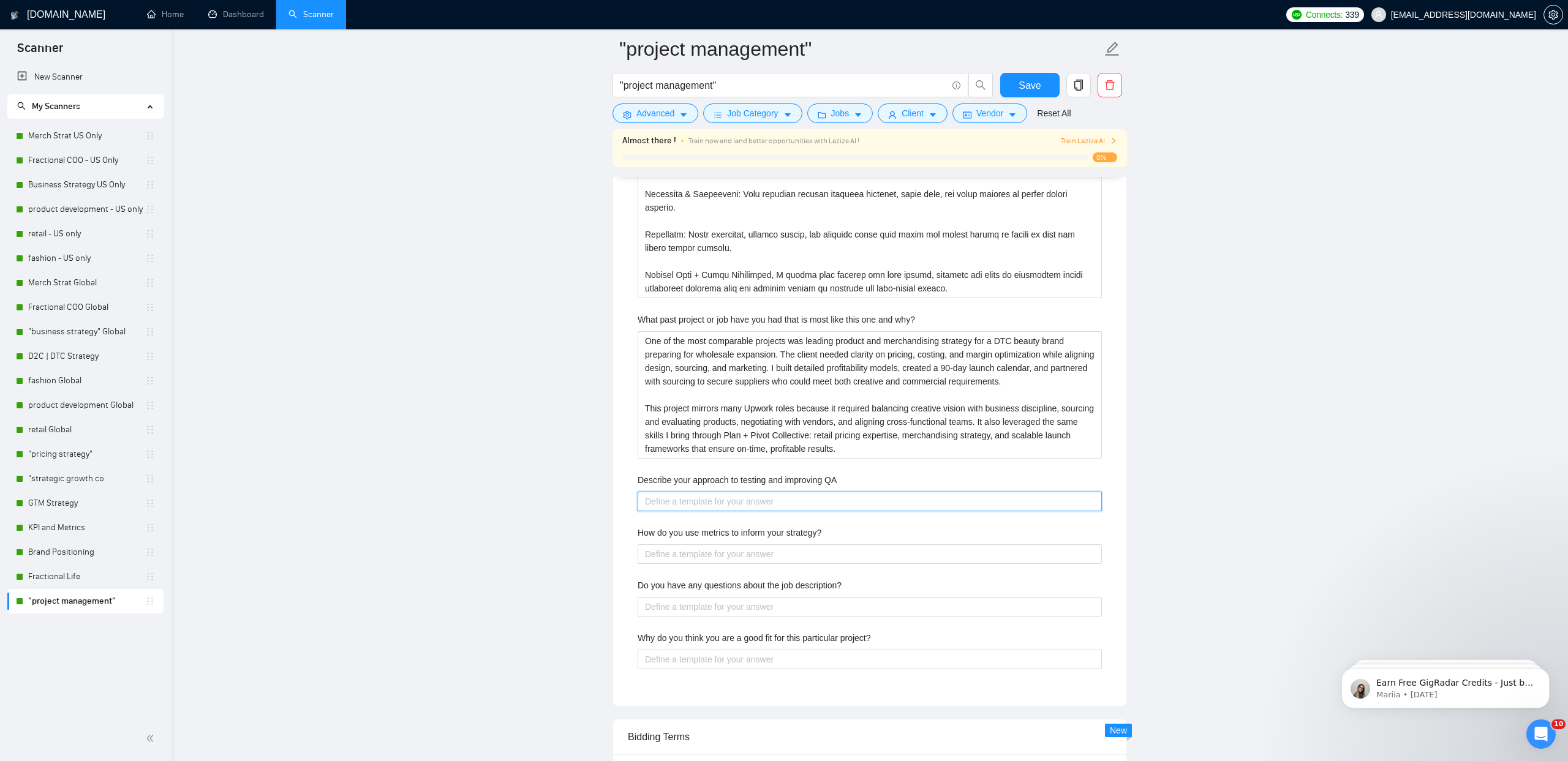
type QA "My approach to QA is rooted in the same retail and merchandising discipline I’v…"
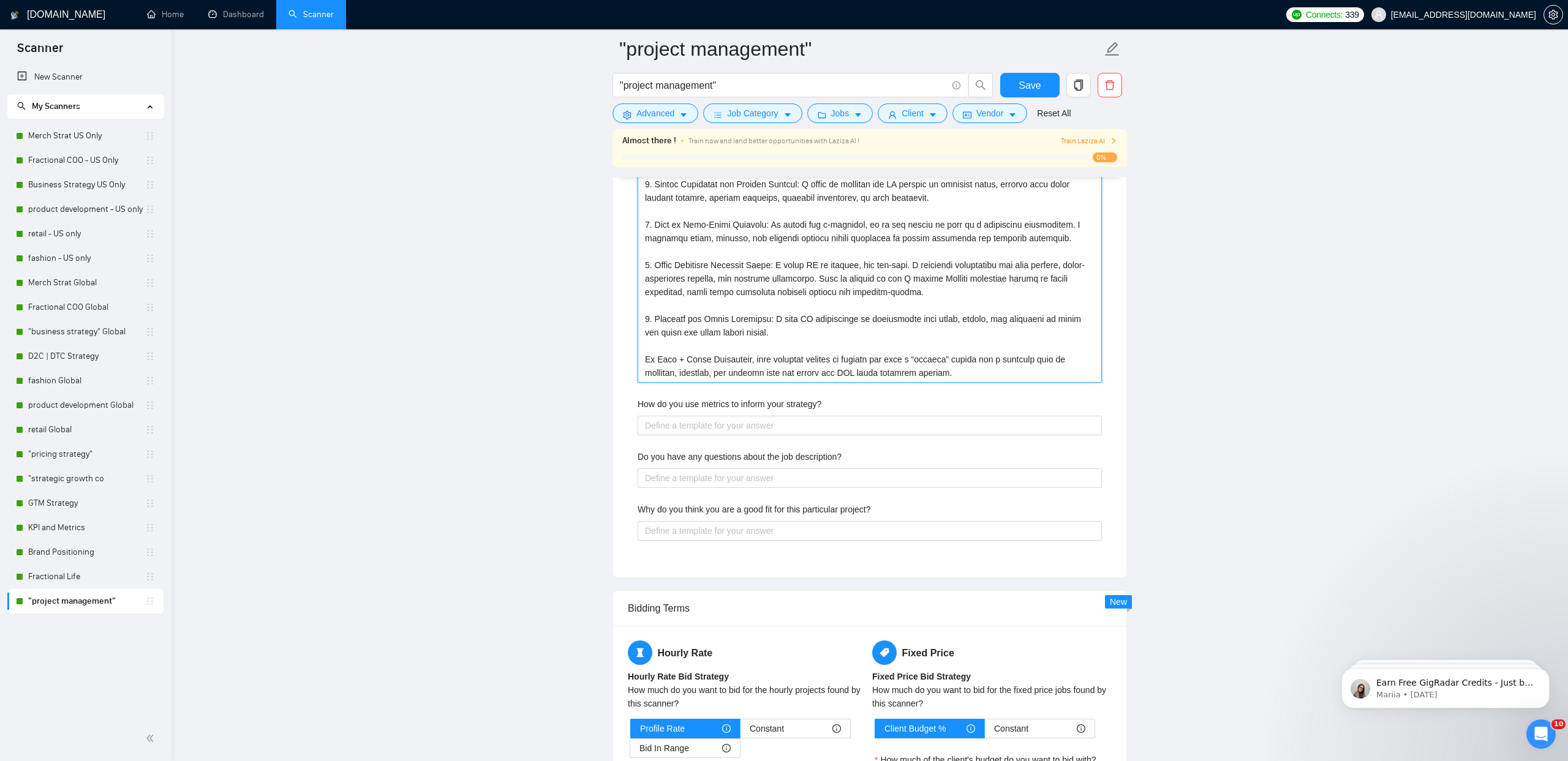
scroll to position [3452, 0]
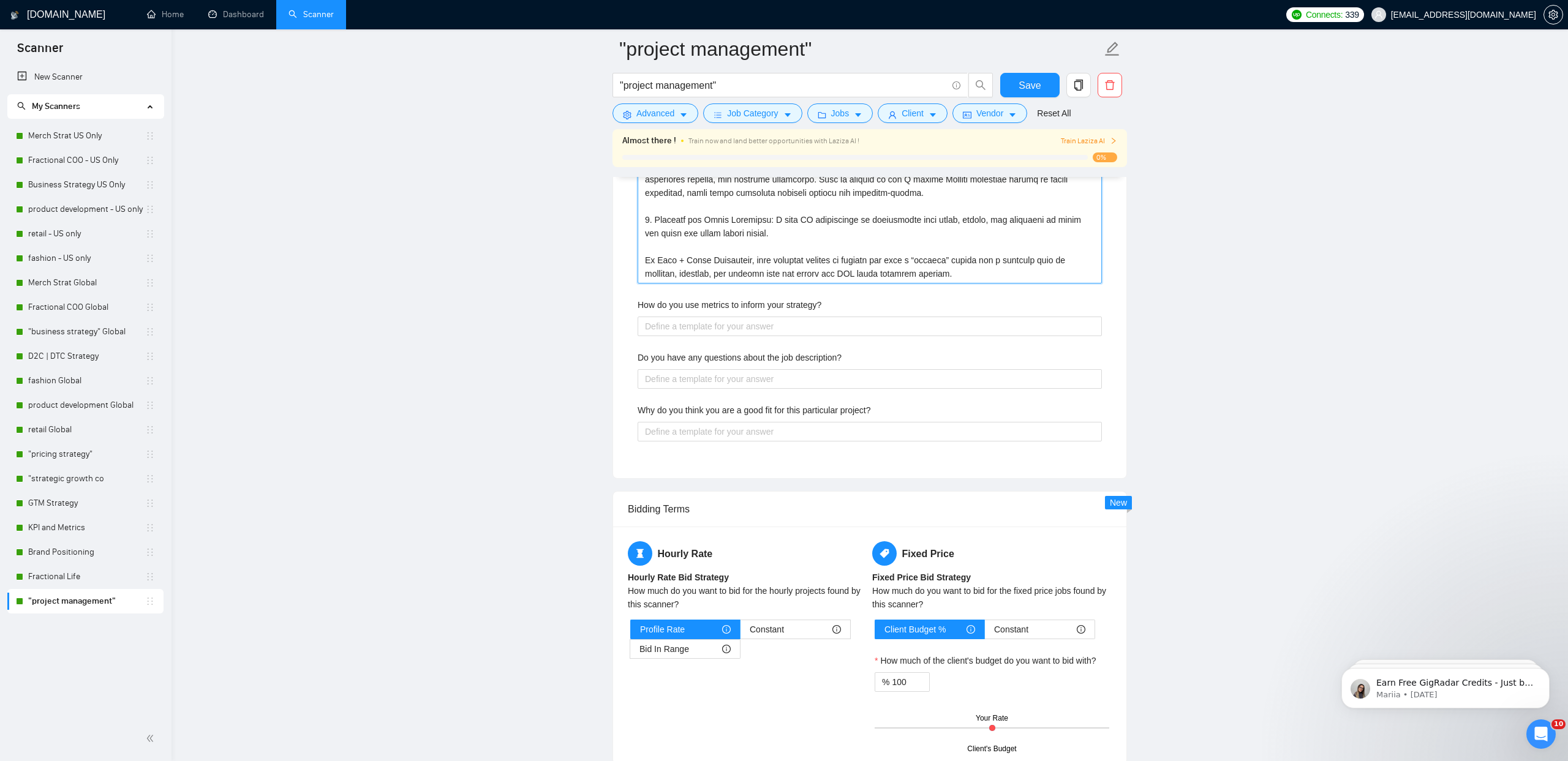
type QA "My approach to QA is rooted in the same retail and merchandising discipline I’v…"
click at [684, 306] on label "How do you use metrics to inform your strategy?" at bounding box center [729, 305] width 183 height 14
click at [684, 317] on strategy\? "How do you use metrics to inform your strategy?" at bounding box center [870, 327] width 464 height 20
click at [684, 306] on label "How do you use metrics to inform your strategy?" at bounding box center [729, 305] width 183 height 14
click at [684, 317] on strategy\? "How do you use metrics to inform your strategy?" at bounding box center [870, 327] width 464 height 20
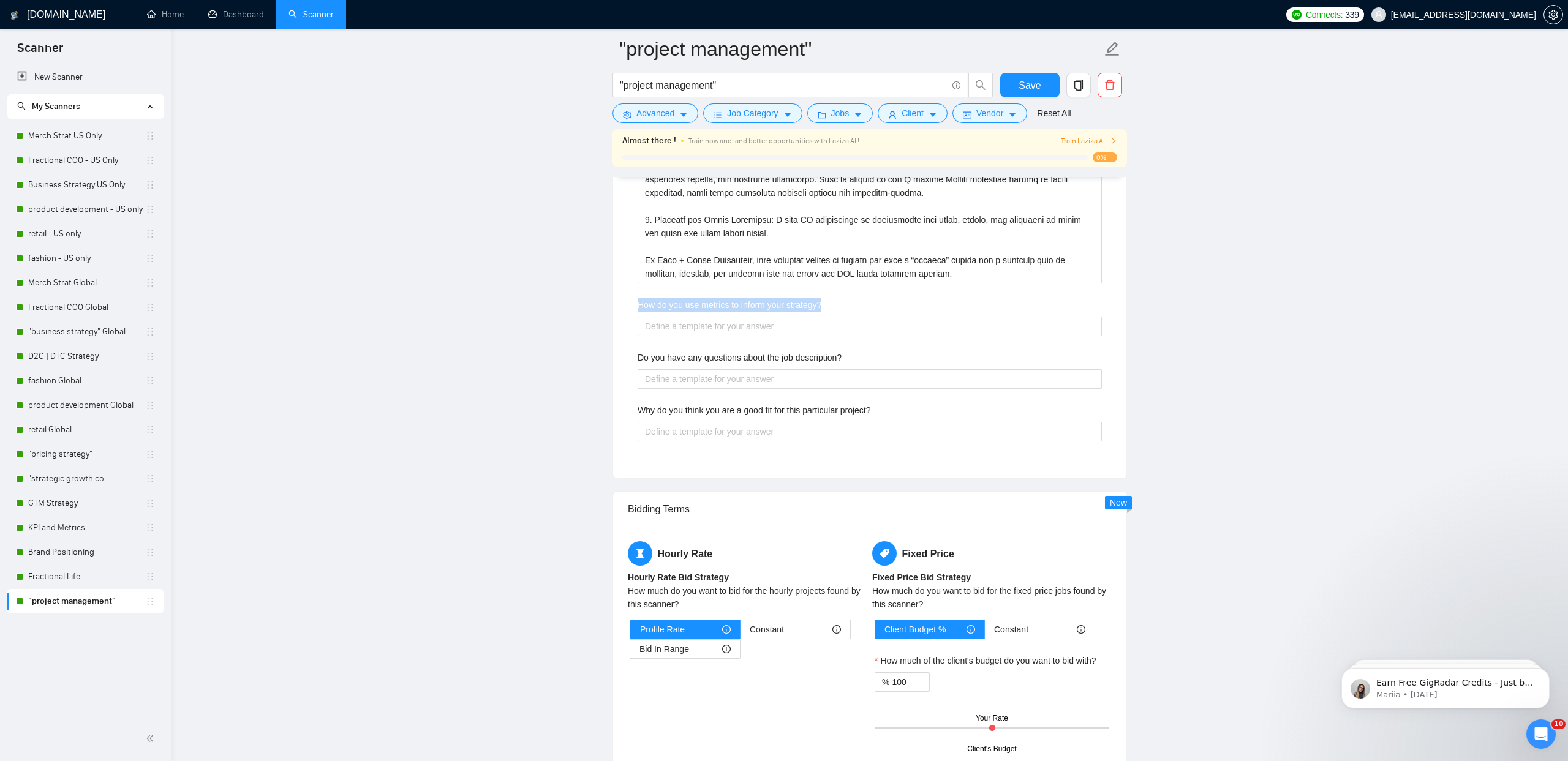
click at [684, 306] on label "How do you use metrics to inform your strategy?" at bounding box center [729, 305] width 183 height 14
click at [684, 317] on strategy\? "How do you use metrics to inform your strategy?" at bounding box center [870, 327] width 464 height 20
copy label "How do you use metrics to inform your strategy?"
click at [671, 330] on strategy\? "How do you use metrics to inform your strategy?" at bounding box center [870, 327] width 464 height 20
paste strategy\? "I have always been a metrics-driven leader, using both financial and customer d…"
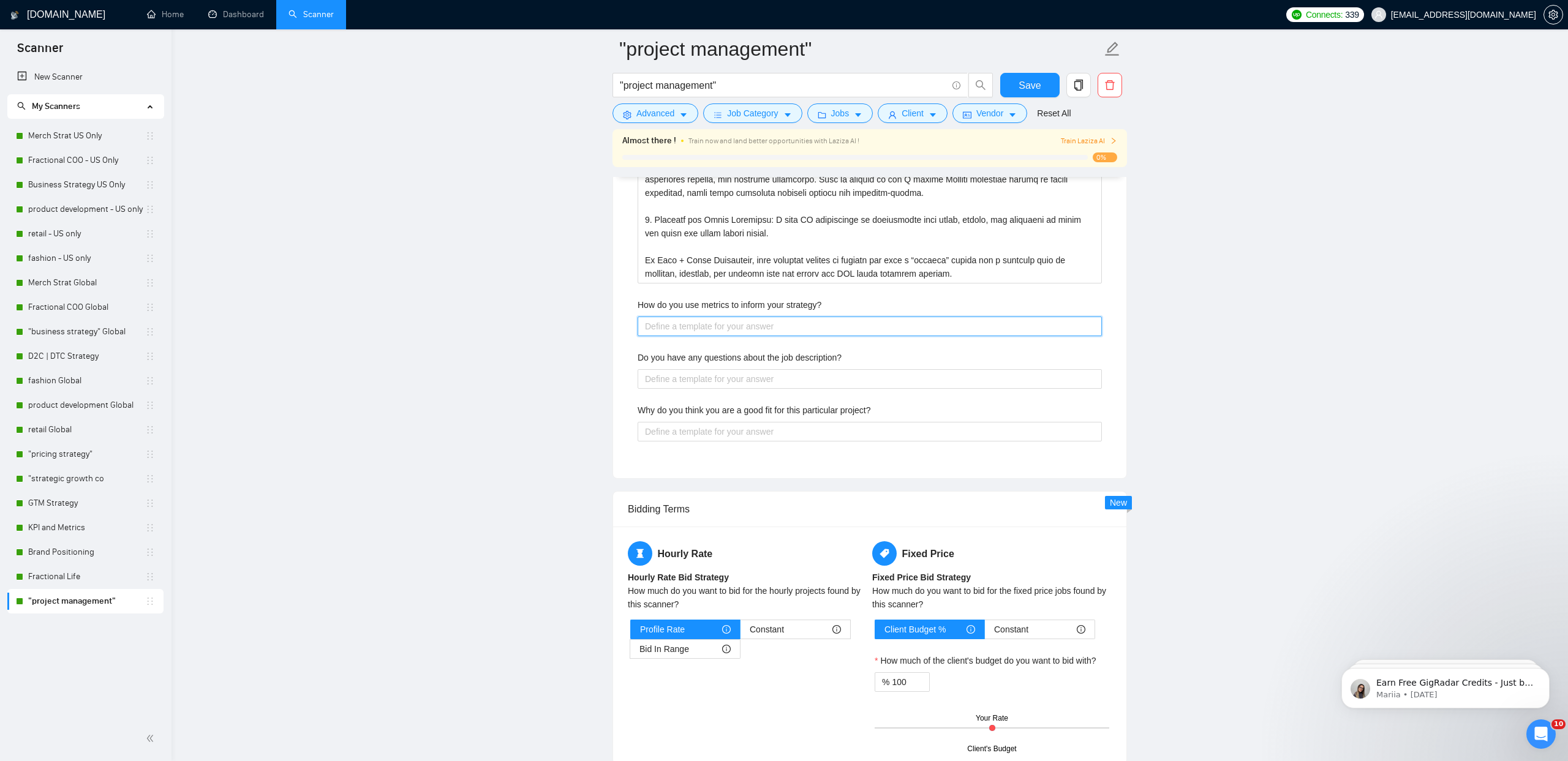
type strategy\? "I have always been a metrics-driven leader, using both financial and customer d…"
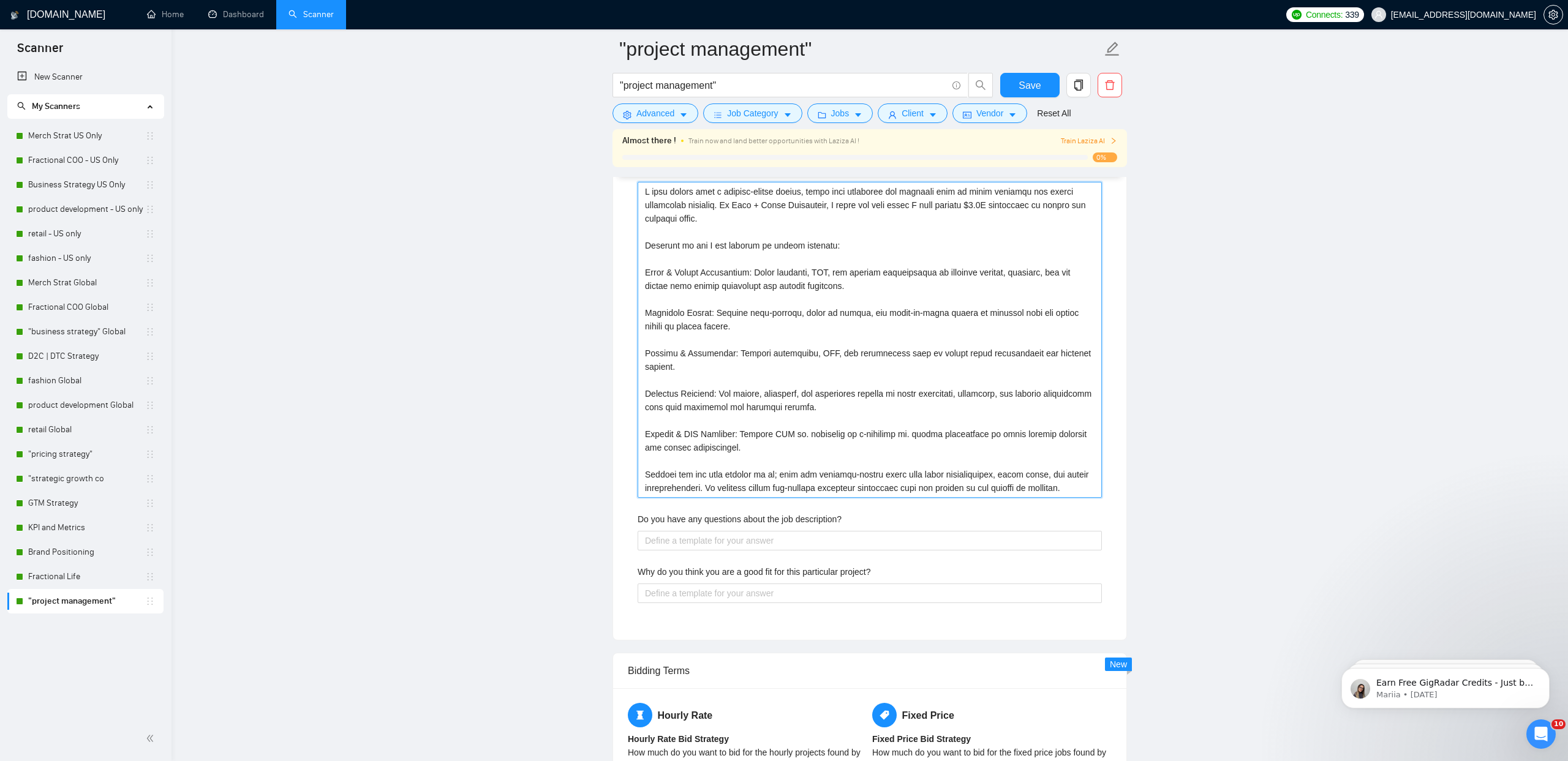
scroll to position [3733, 0]
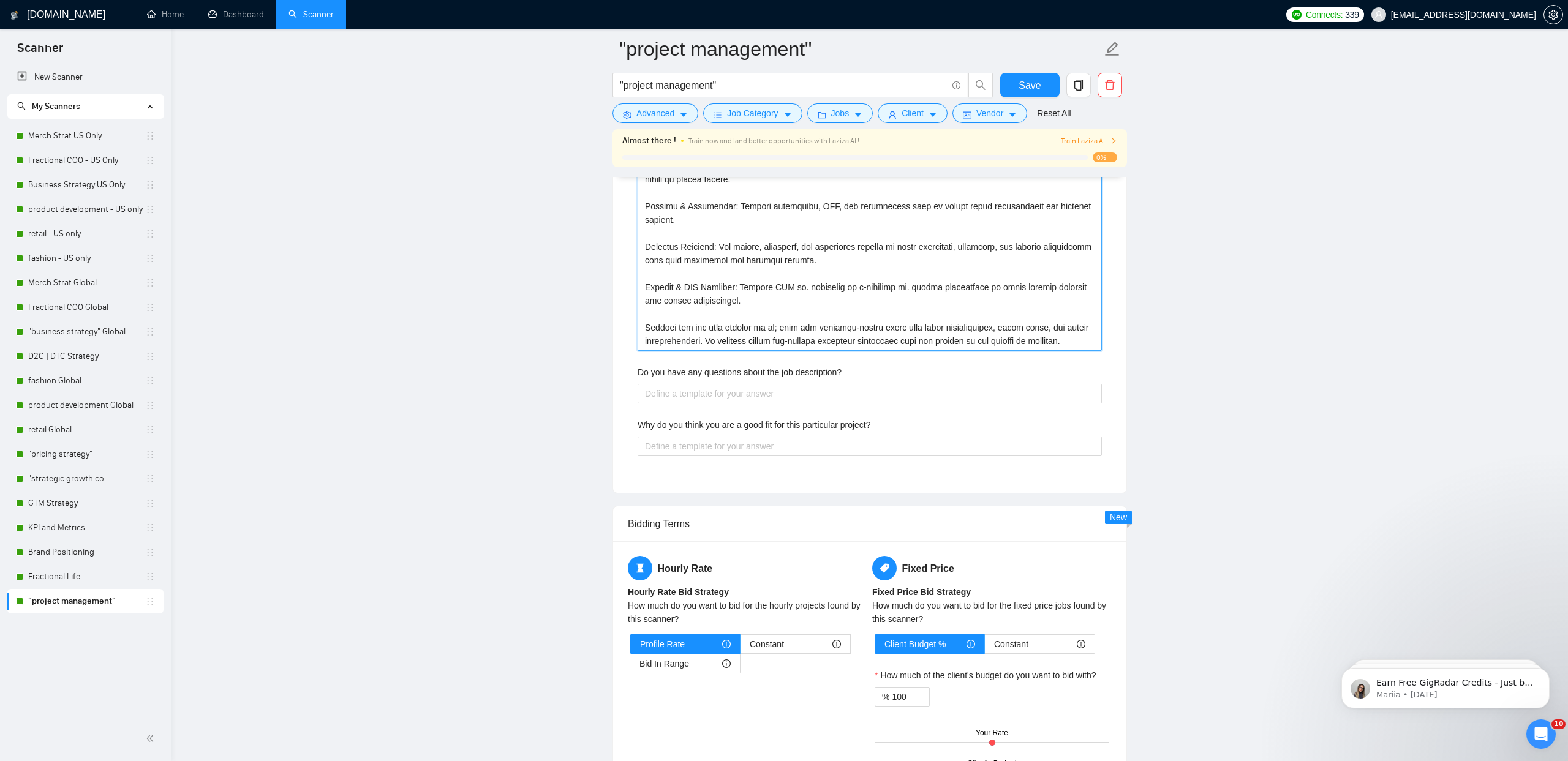
type strategy\? "I have always been a metrics-driven leader, using both financial and customer d…"
click at [678, 374] on label "Do you have any questions about the job description?" at bounding box center [739, 373] width 204 height 14
click at [678, 383] on description\? "Do you have any questions about the job description?" at bounding box center [870, 393] width 464 height 20
click at [678, 374] on label "Do you have any questions about the job description?" at bounding box center [739, 373] width 204 height 14
click at [678, 383] on description\? "Do you have any questions about the job description?" at bounding box center [870, 393] width 464 height 20
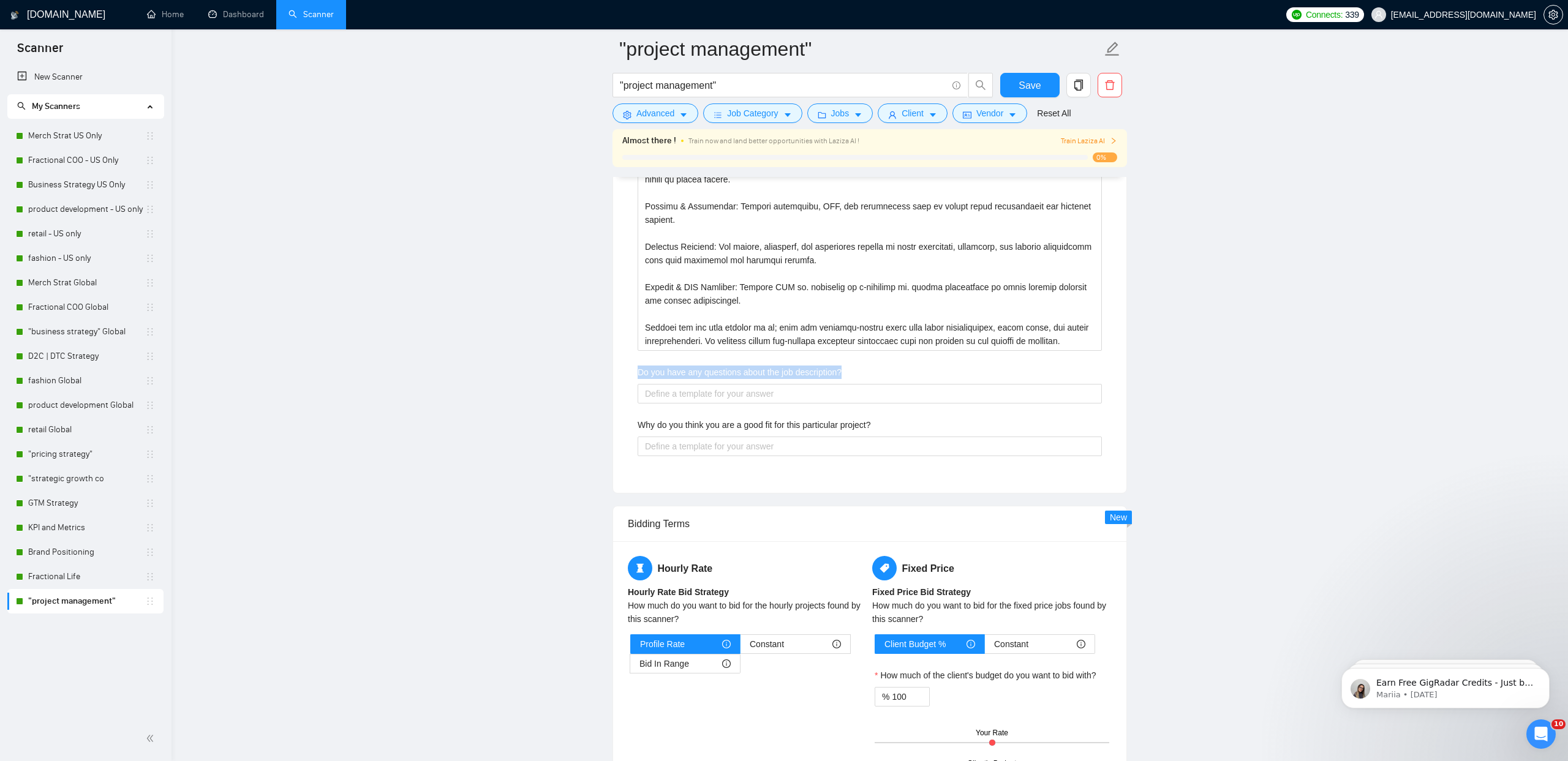
click at [678, 374] on label "Do you have any questions about the job description?" at bounding box center [739, 373] width 204 height 14
click at [678, 383] on description\? "Do you have any questions about the job description?" at bounding box center [870, 393] width 464 height 20
click at [680, 383] on description\? "Do you have any questions about the job description?" at bounding box center [870, 393] width 464 height 20
type description\? "N"
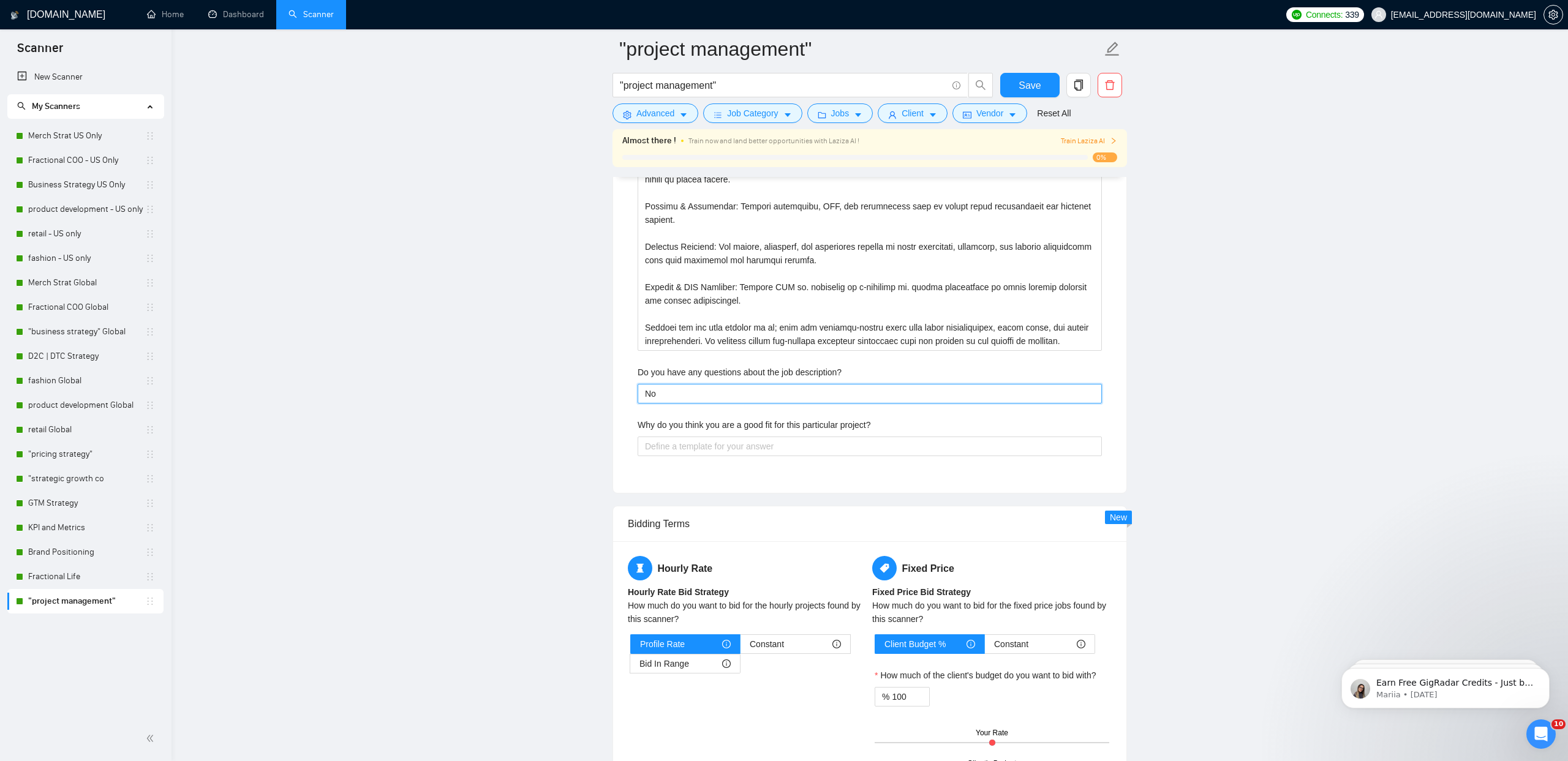
type description\? "Not"
type description\? "Nota"
type description\? "Not"
type description\? "Not a"
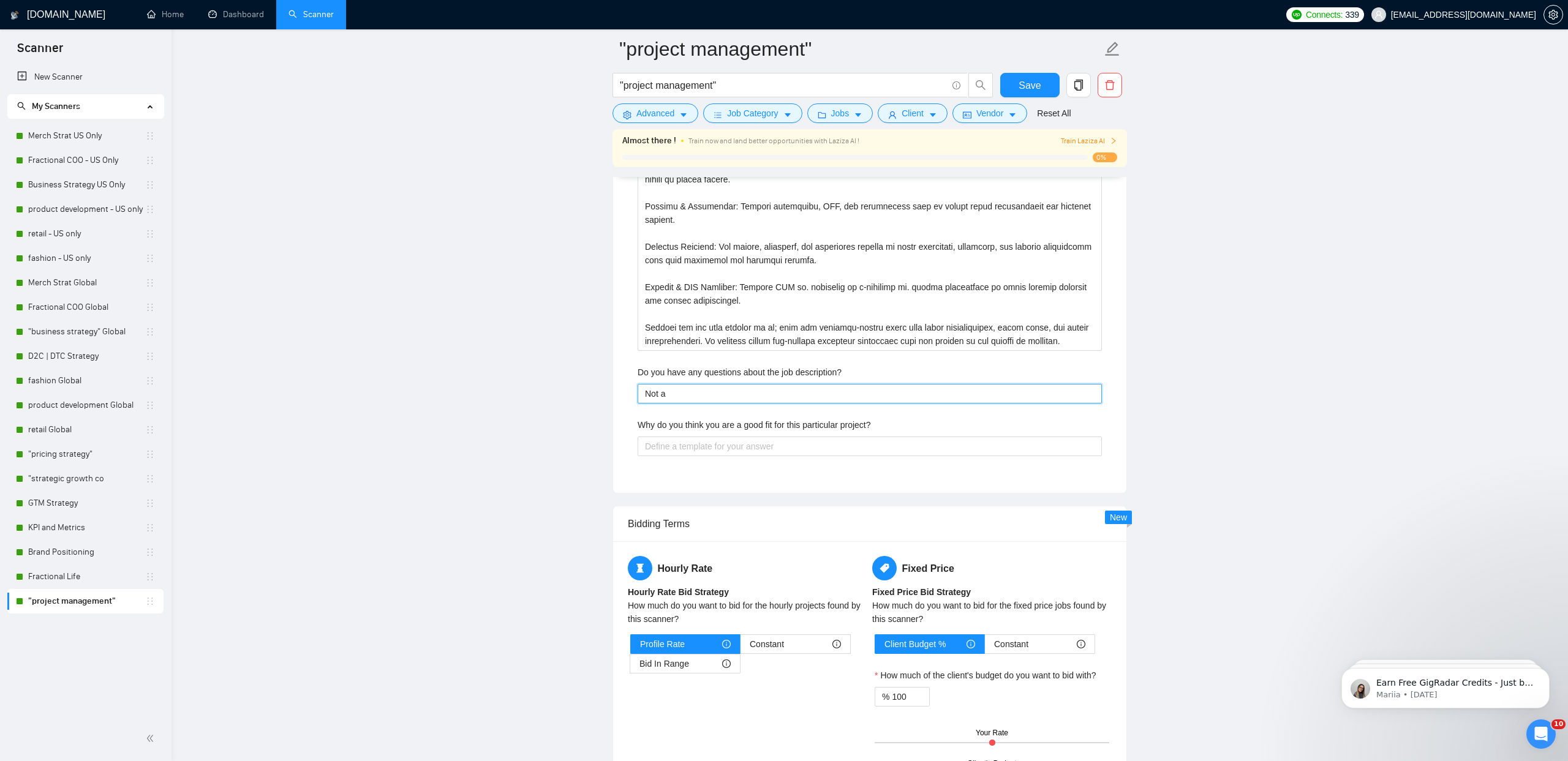
type description\? "Not at"
type description\? "Not at t"
type description\? "Not at thi"
type description\? "Not at this"
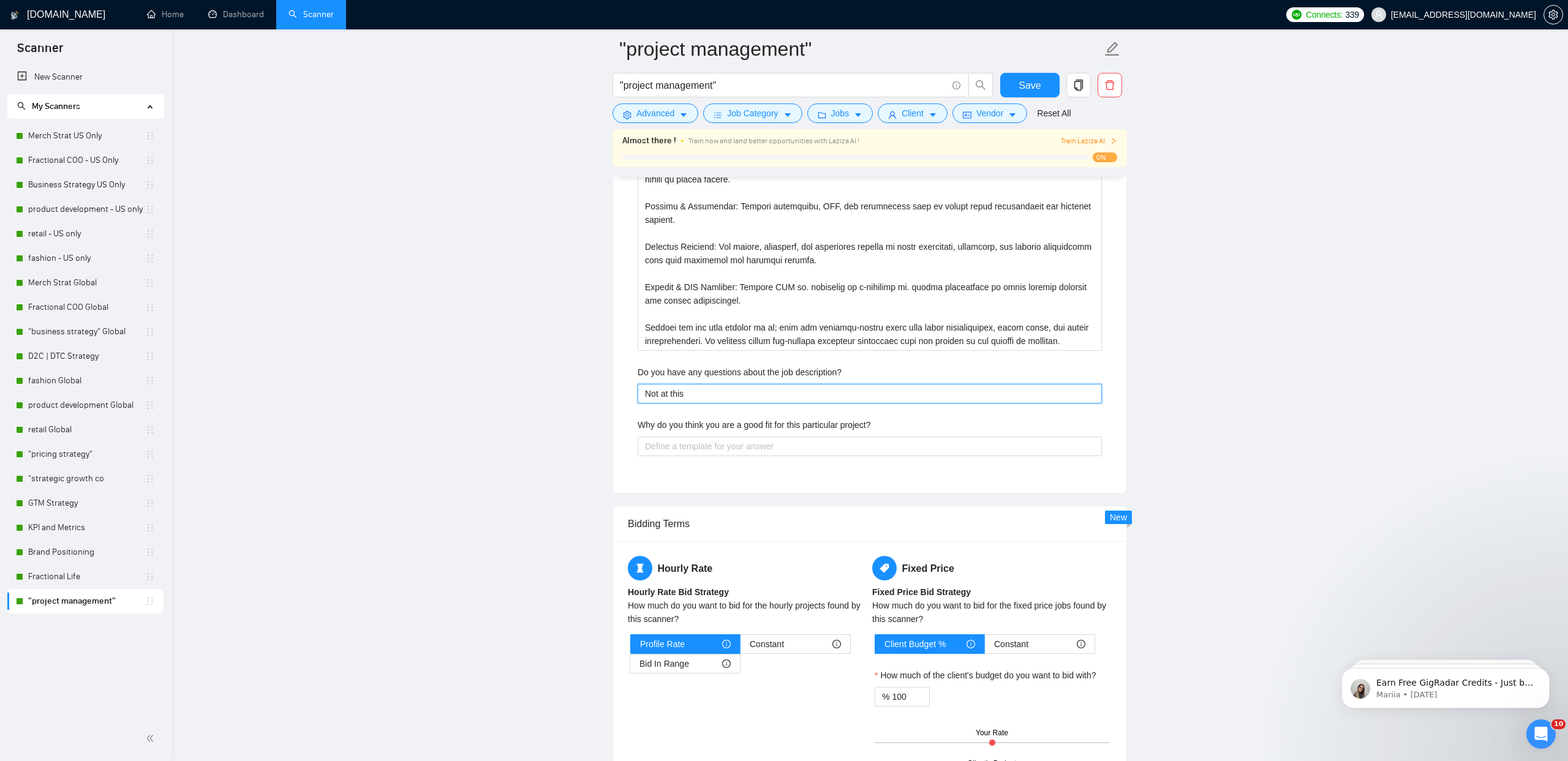
type description\? "Not at this"
type description\? "Not at this t"
type description\? "Not at this ti"
type description\? "Not at this time"
type description\? "Not at this time,"
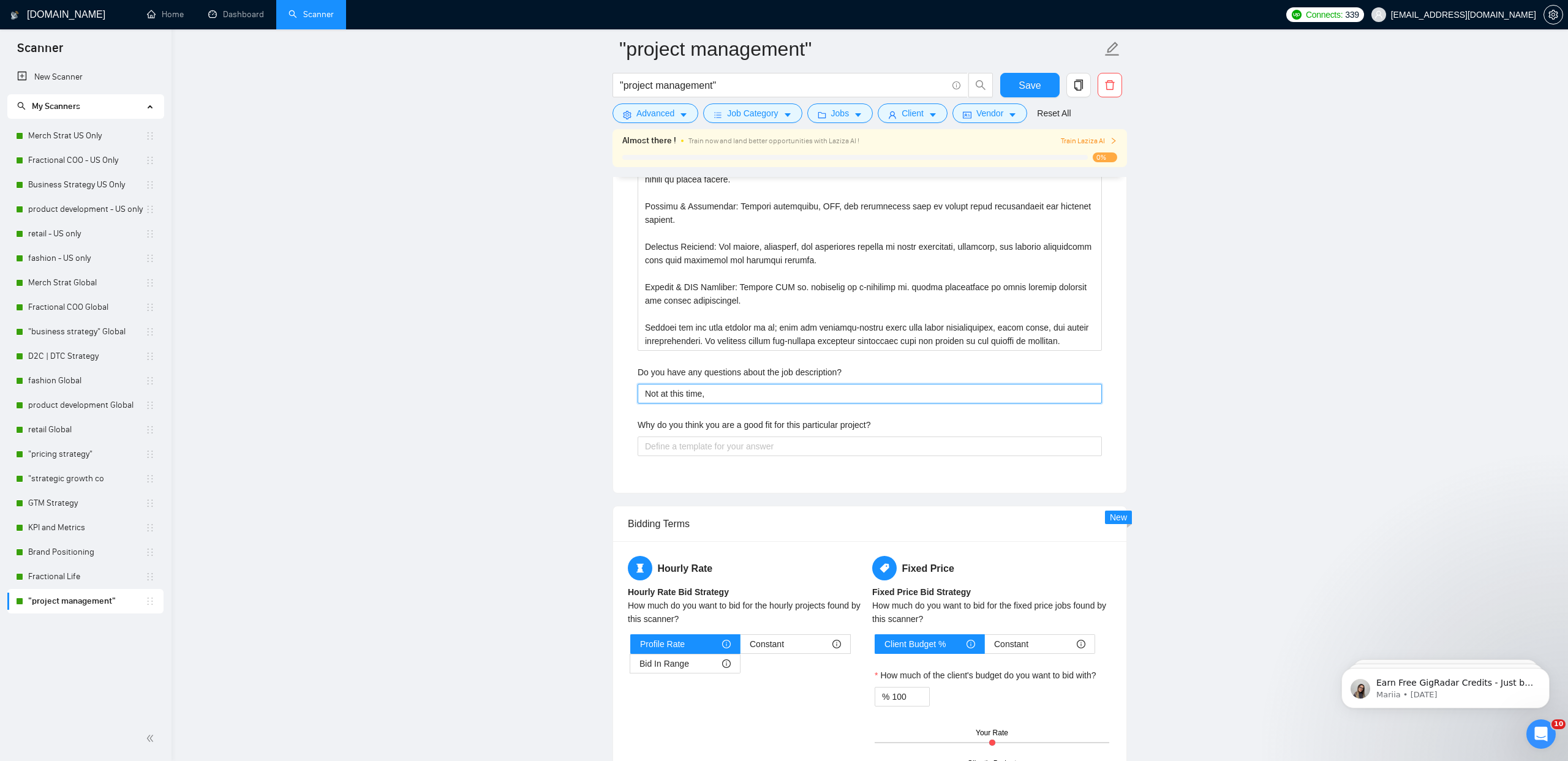
type description\? "Not at this time,"
type description\? "Not at this time, b"
type description\? "Not at this time, bu"
type description\? "Not at this time, but"
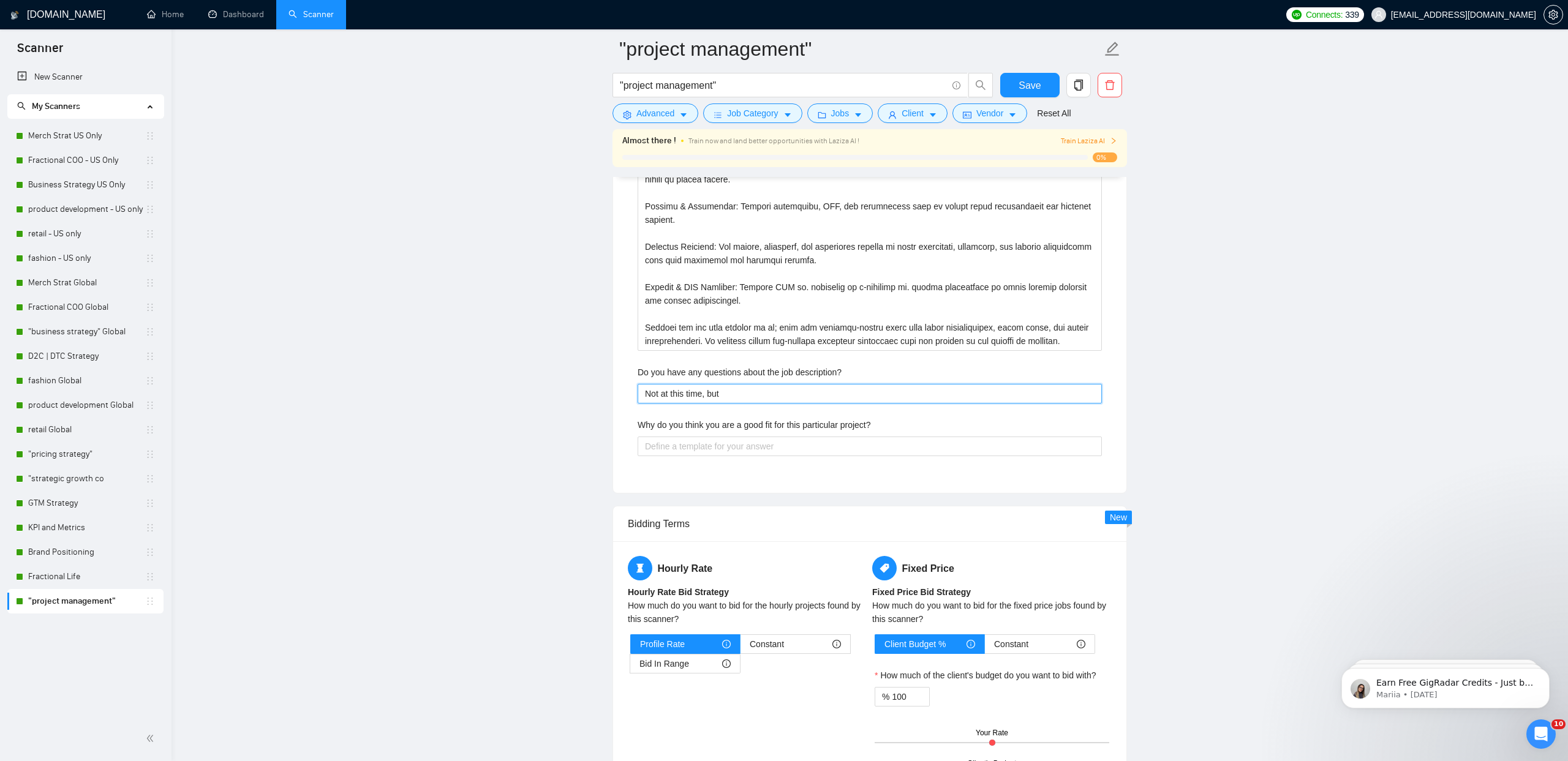
type description\? "Not at this time, but a"
type description\? "Not at this time, but am"
click at [759, 425] on label "Why do you think you are a good fit for this particular project?" at bounding box center [754, 425] width 233 height 14
click at [759, 436] on project\? "Why do you think you are a good fit for this particular project?" at bounding box center [870, 446] width 464 height 20
click at [759, 425] on label "Why do you think you are a good fit for this particular project?" at bounding box center [754, 425] width 233 height 14
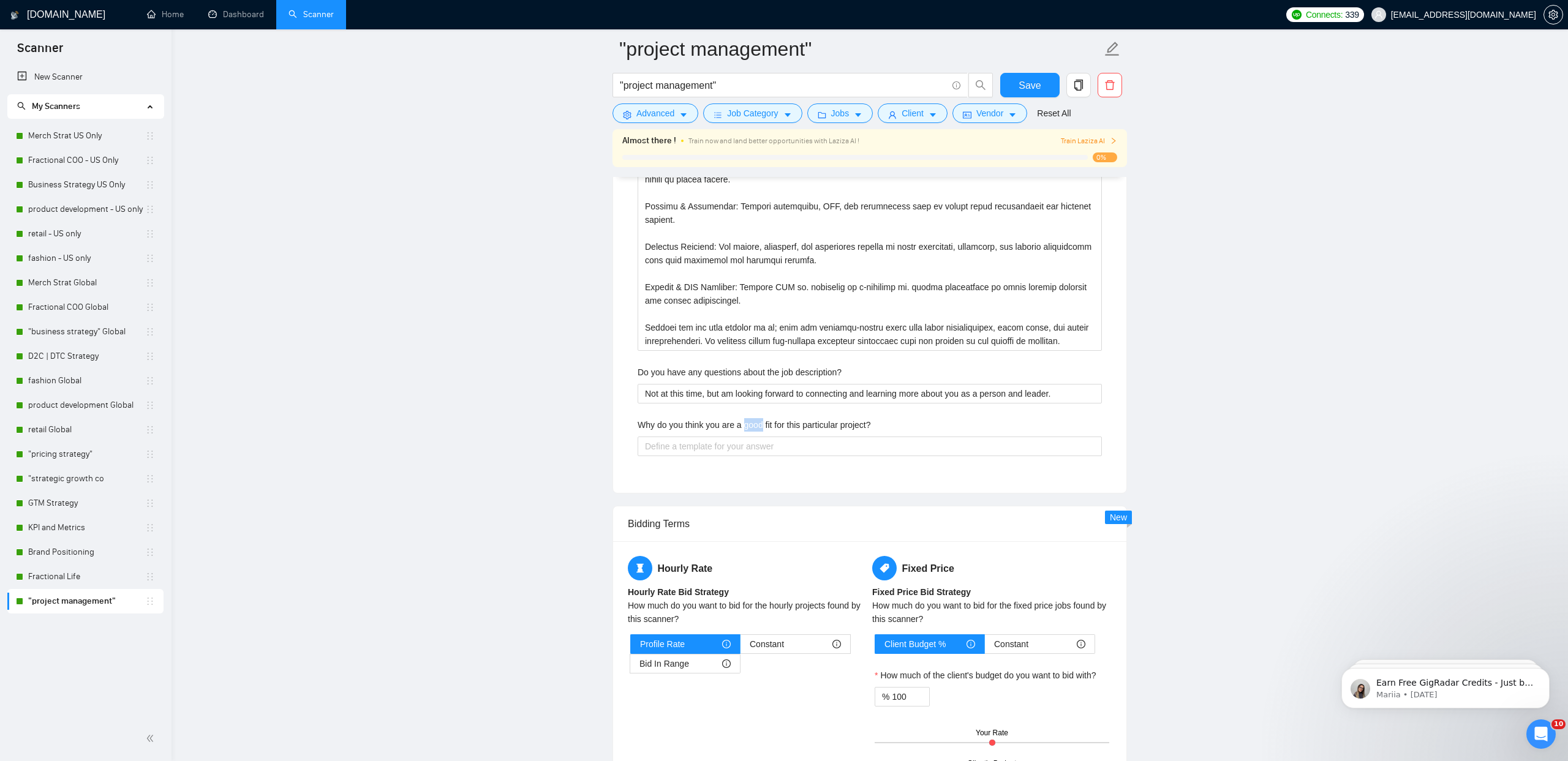
click at [759, 436] on project\? "Why do you think you are a good fit for this particular project?" at bounding box center [870, 446] width 464 height 20
click at [759, 425] on label "Why do you think you are a good fit for this particular project?" at bounding box center [754, 425] width 233 height 14
click at [759, 436] on project\? "Why do you think you are a good fit for this particular project?" at bounding box center [870, 446] width 464 height 20
click at [695, 449] on project\? "Why do you think you are a good fit for this particular project?" at bounding box center [870, 446] width 464 height 20
paste project\? "I believe I am an excellent fit for this project because my entire career has b…"
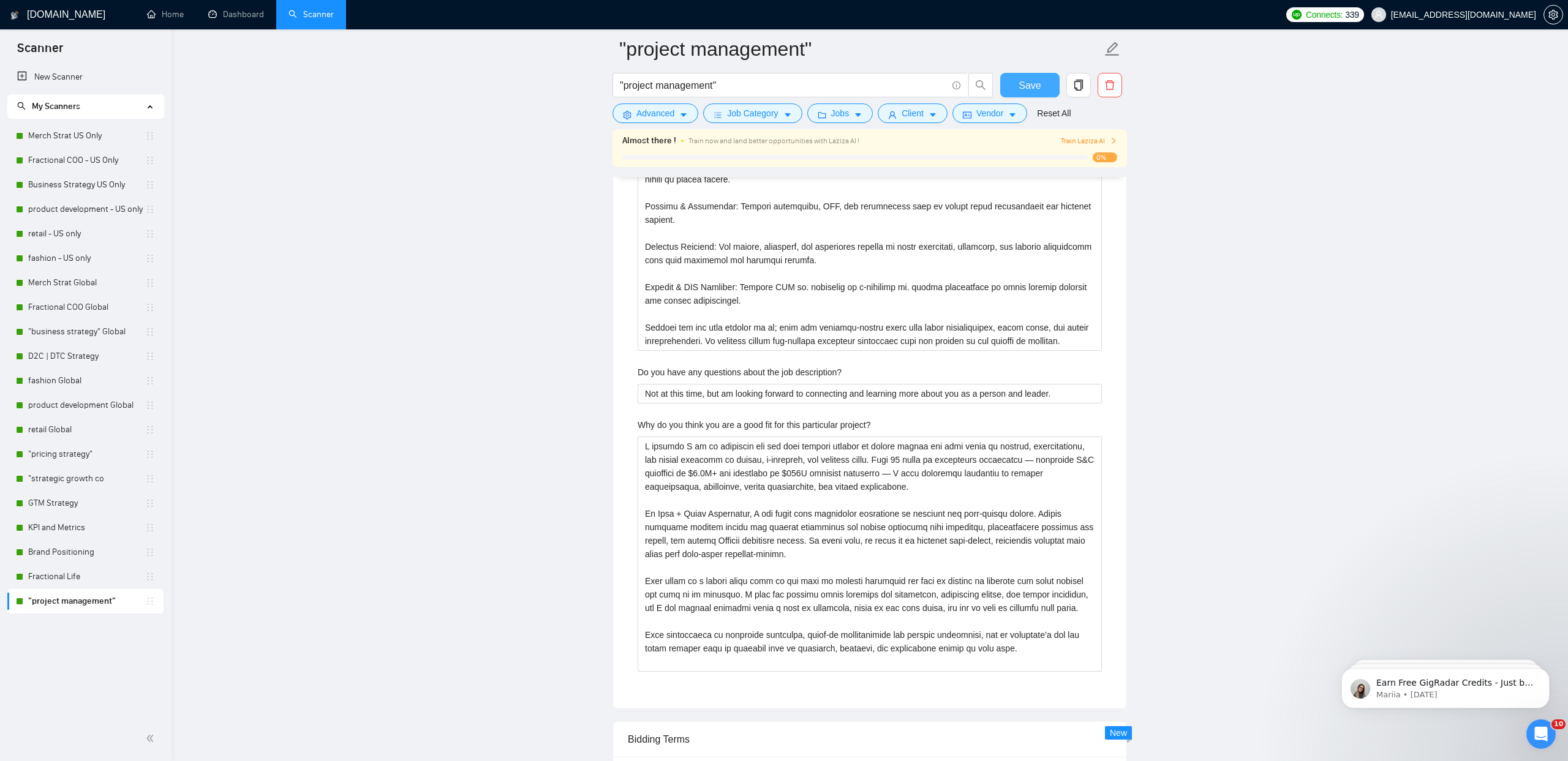
click at [1033, 85] on span "Save" at bounding box center [1029, 85] width 22 height 15
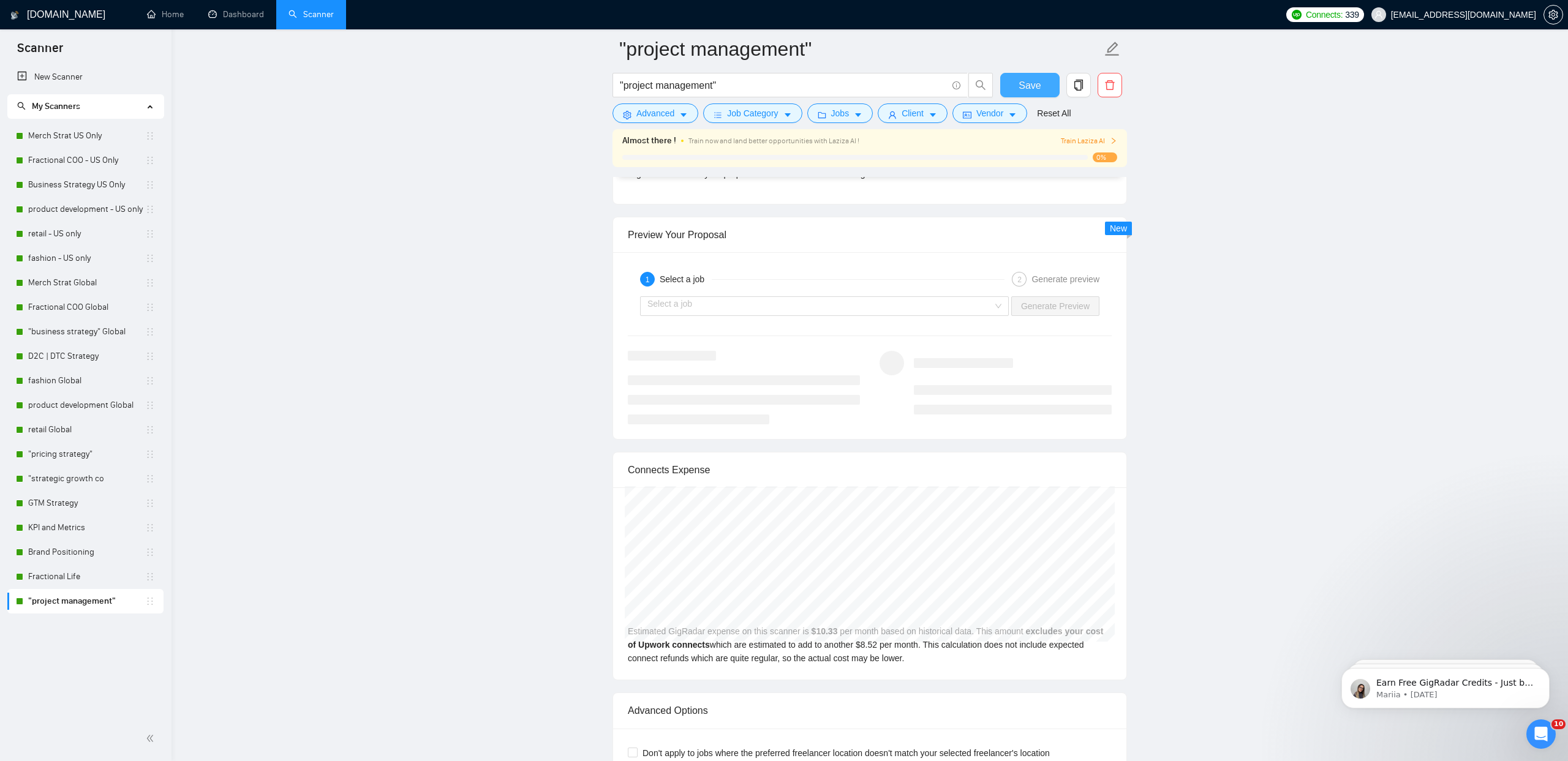
scroll to position [2210, 0]
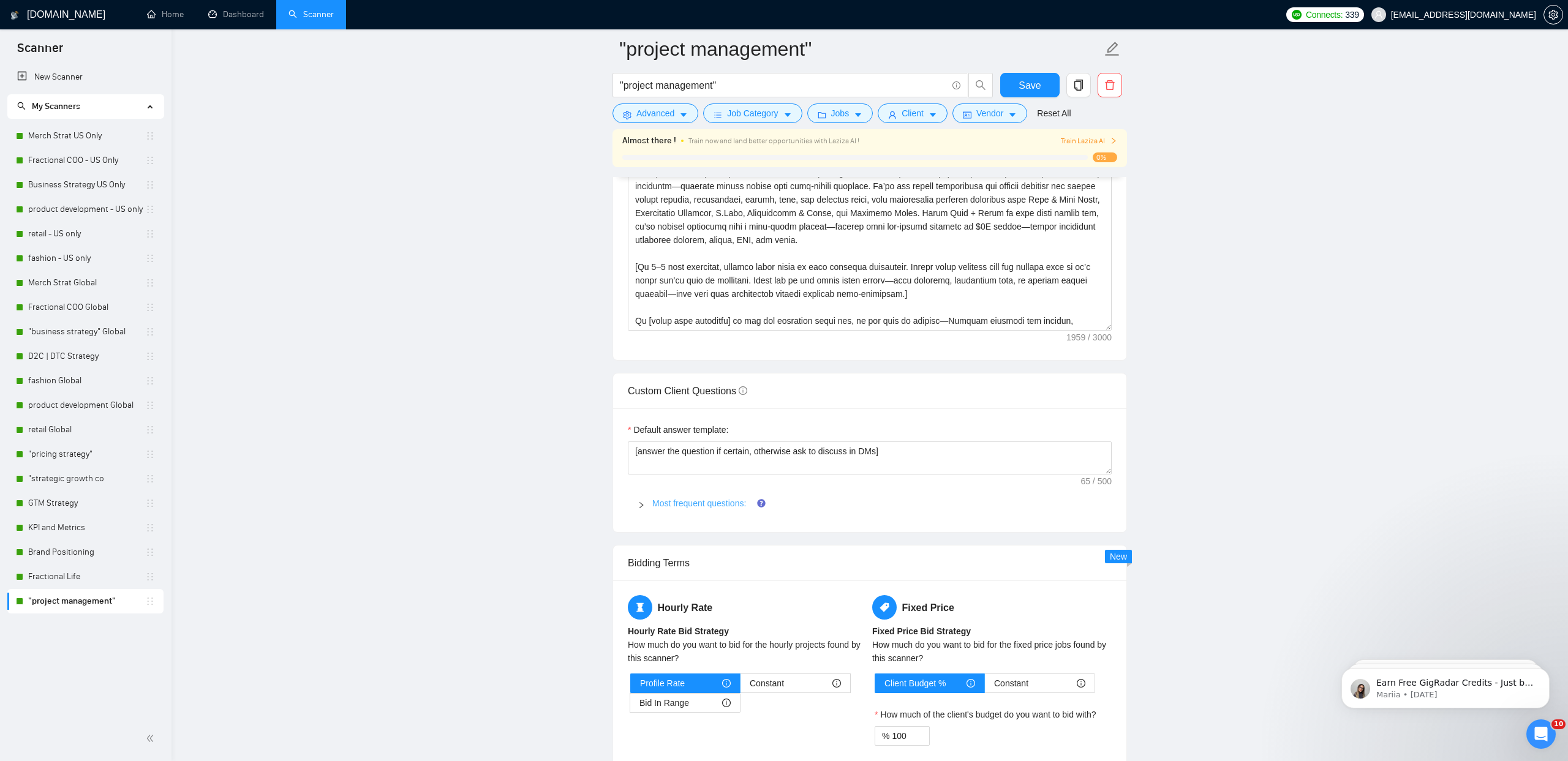
click at [684, 502] on link "Most frequent questions:" at bounding box center [699, 503] width 94 height 10
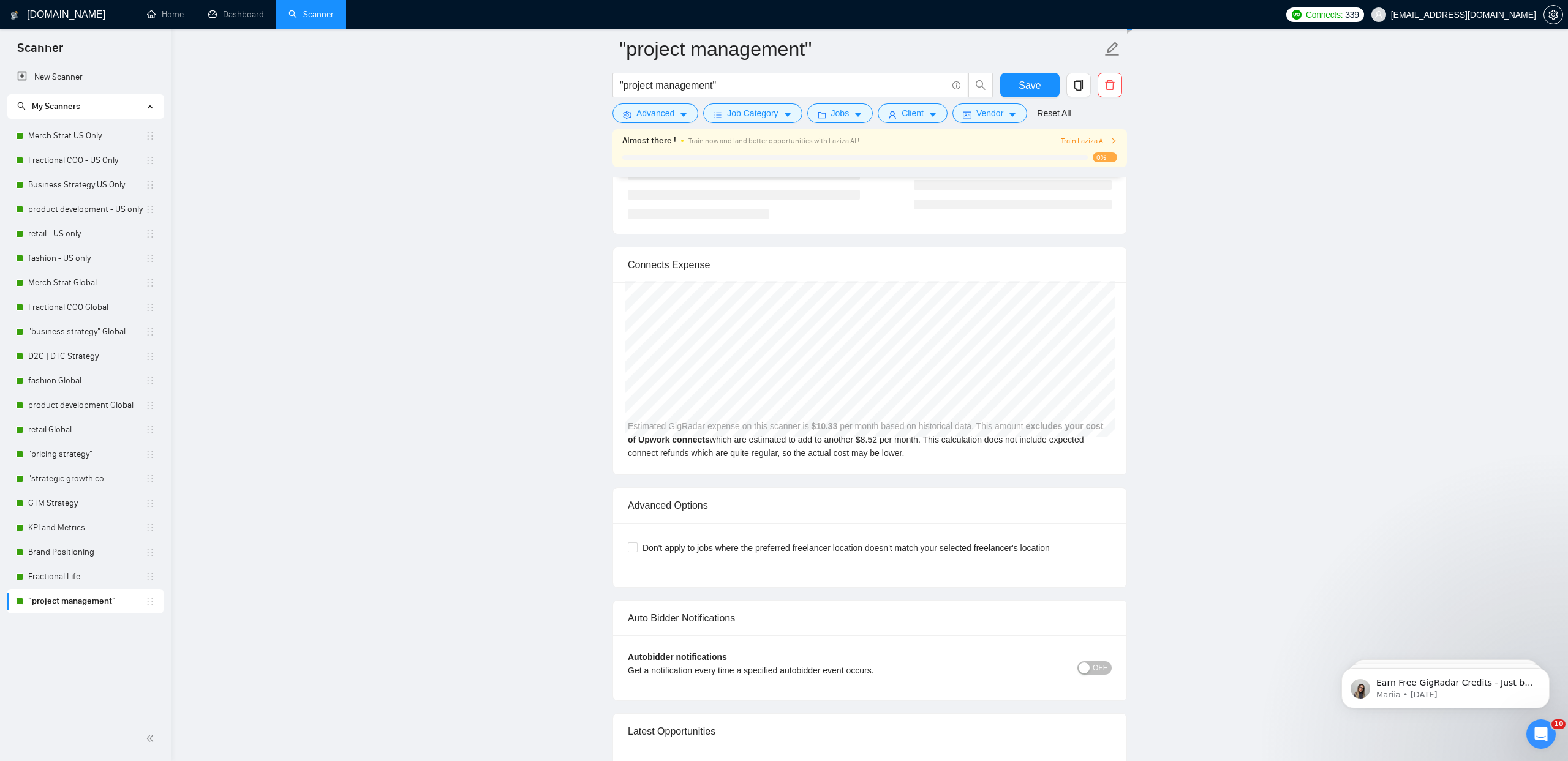
scroll to position [5094, 0]
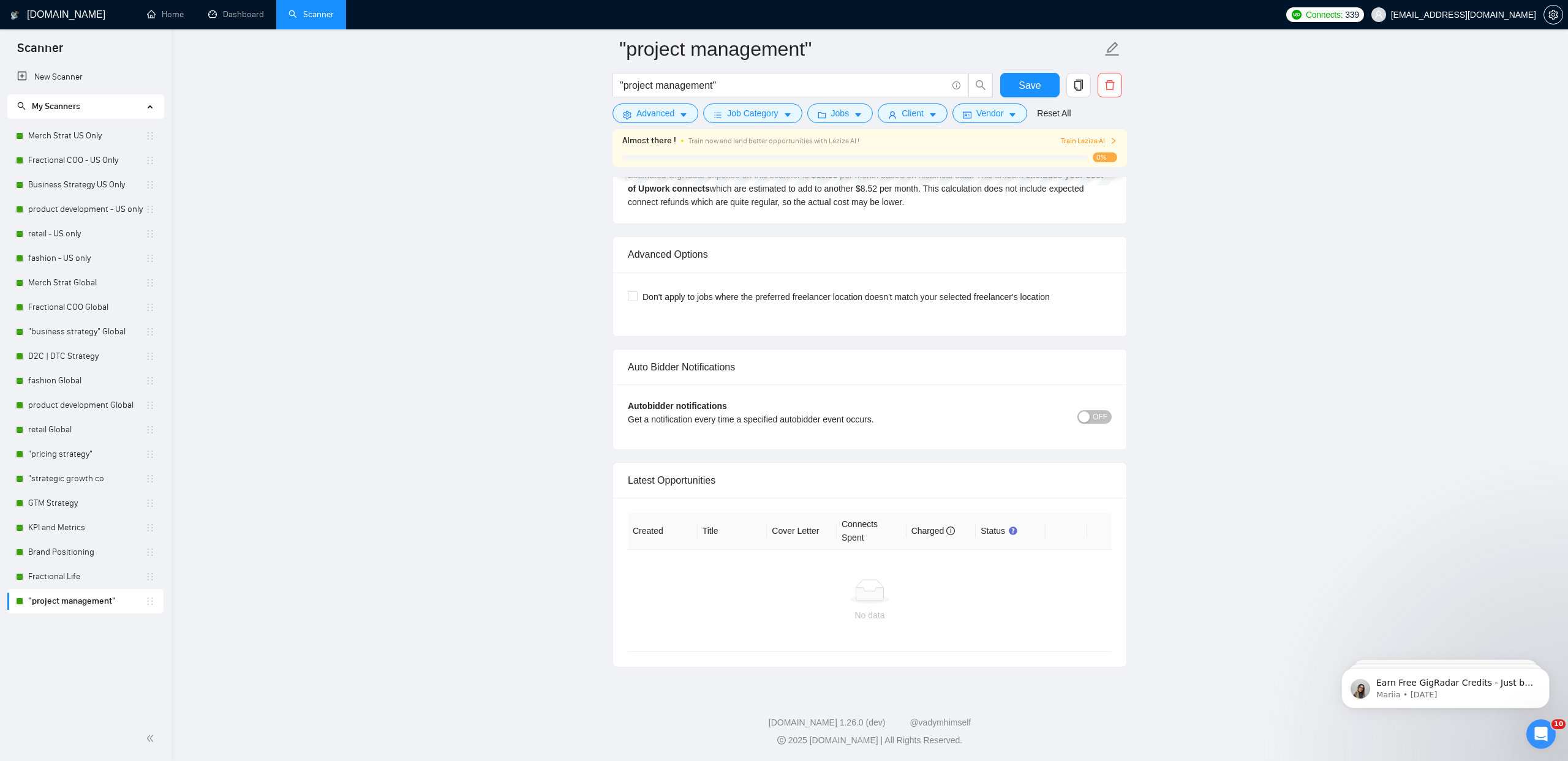
click at [1097, 423] on div "Autobidder notifications Get a notification every time a specified autobidder e…" at bounding box center [870, 417] width 484 height 36
click at [1097, 415] on span "OFF" at bounding box center [1100, 417] width 15 height 14
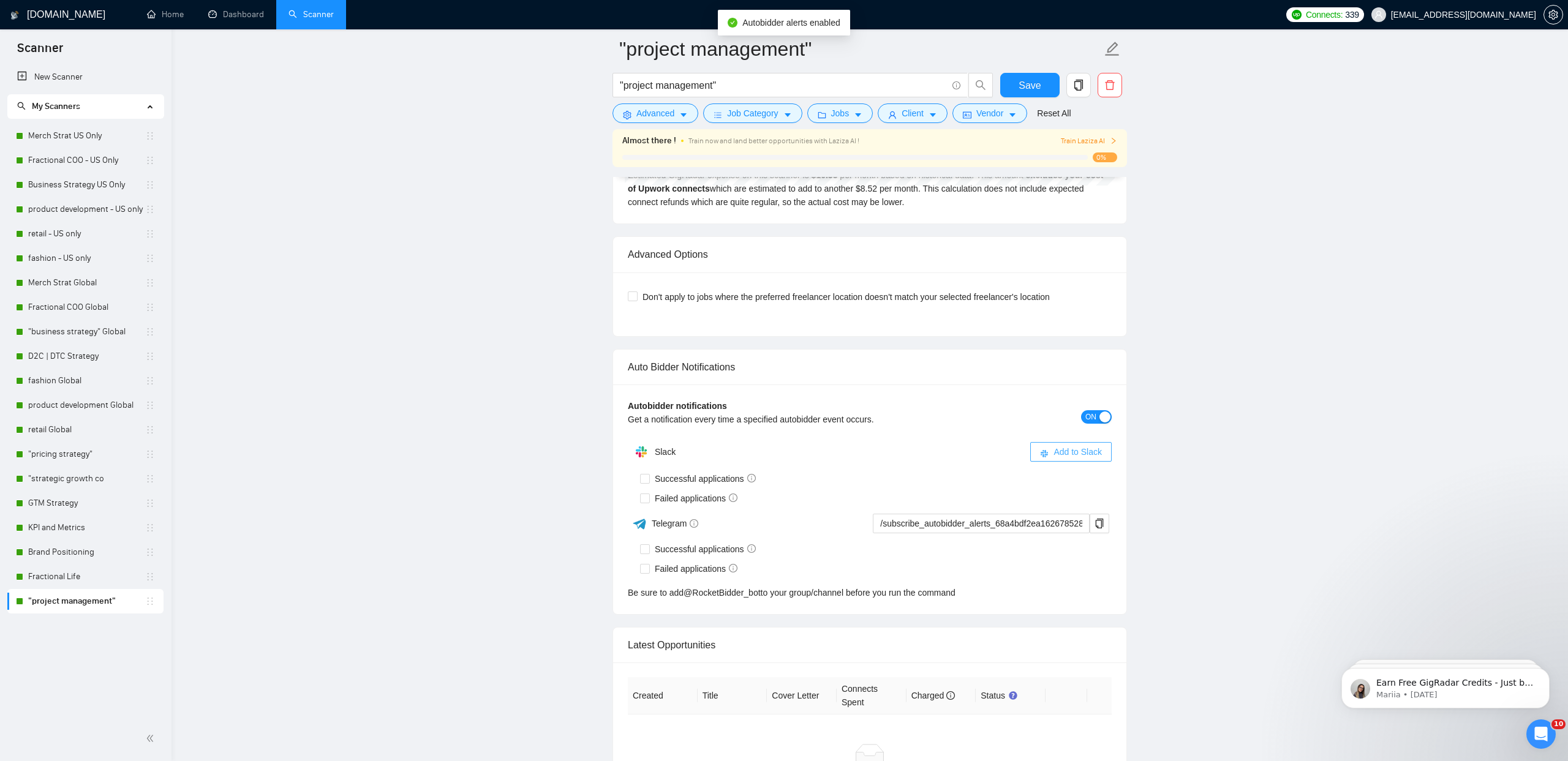
drag, startPoint x: 1069, startPoint y: 449, endPoint x: 997, endPoint y: 430, distance: 74.5
click at [1069, 449] on span "Add to Slack" at bounding box center [1077, 452] width 49 height 14
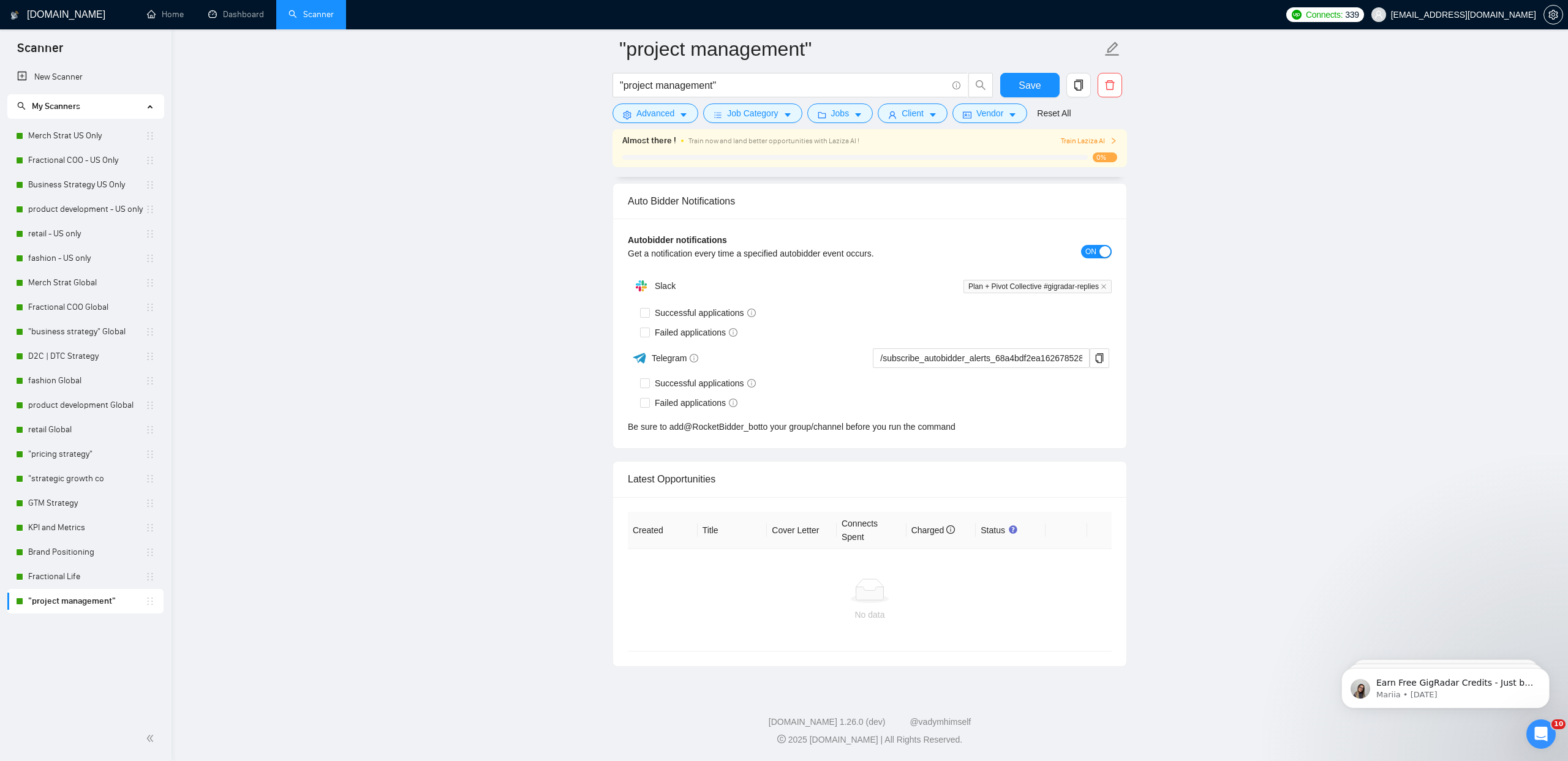
scroll to position [2773, 0]
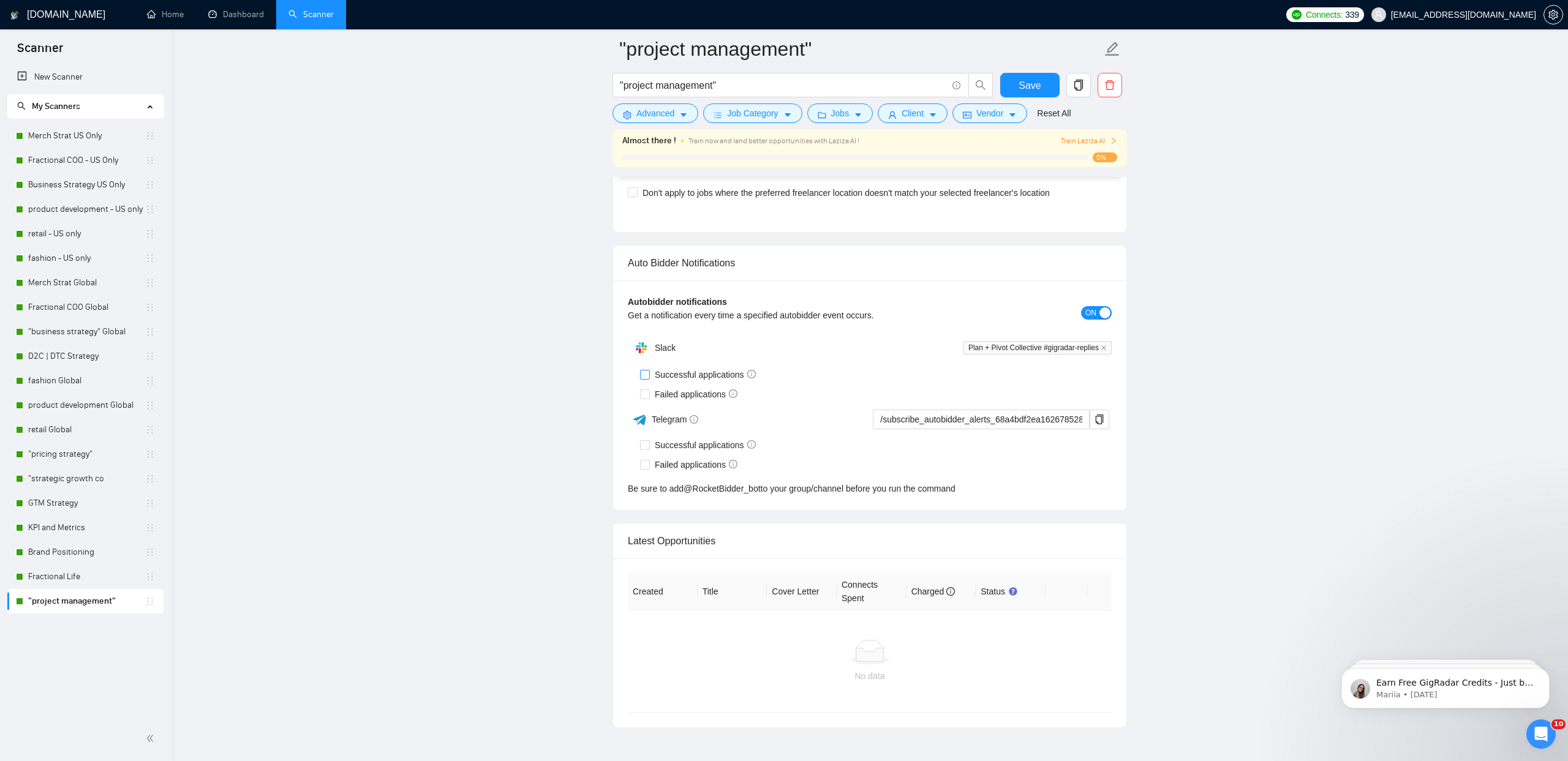
click at [648, 373] on input "Successful applications" at bounding box center [644, 374] width 9 height 9
click at [652, 395] on span "Failed applications" at bounding box center [695, 394] width 93 height 14
click at [649, 395] on input "Failed applications" at bounding box center [644, 393] width 9 height 9
click at [1029, 81] on span "Save" at bounding box center [1029, 85] width 22 height 15
click at [1079, 84] on icon "copy" at bounding box center [1078, 85] width 11 height 11
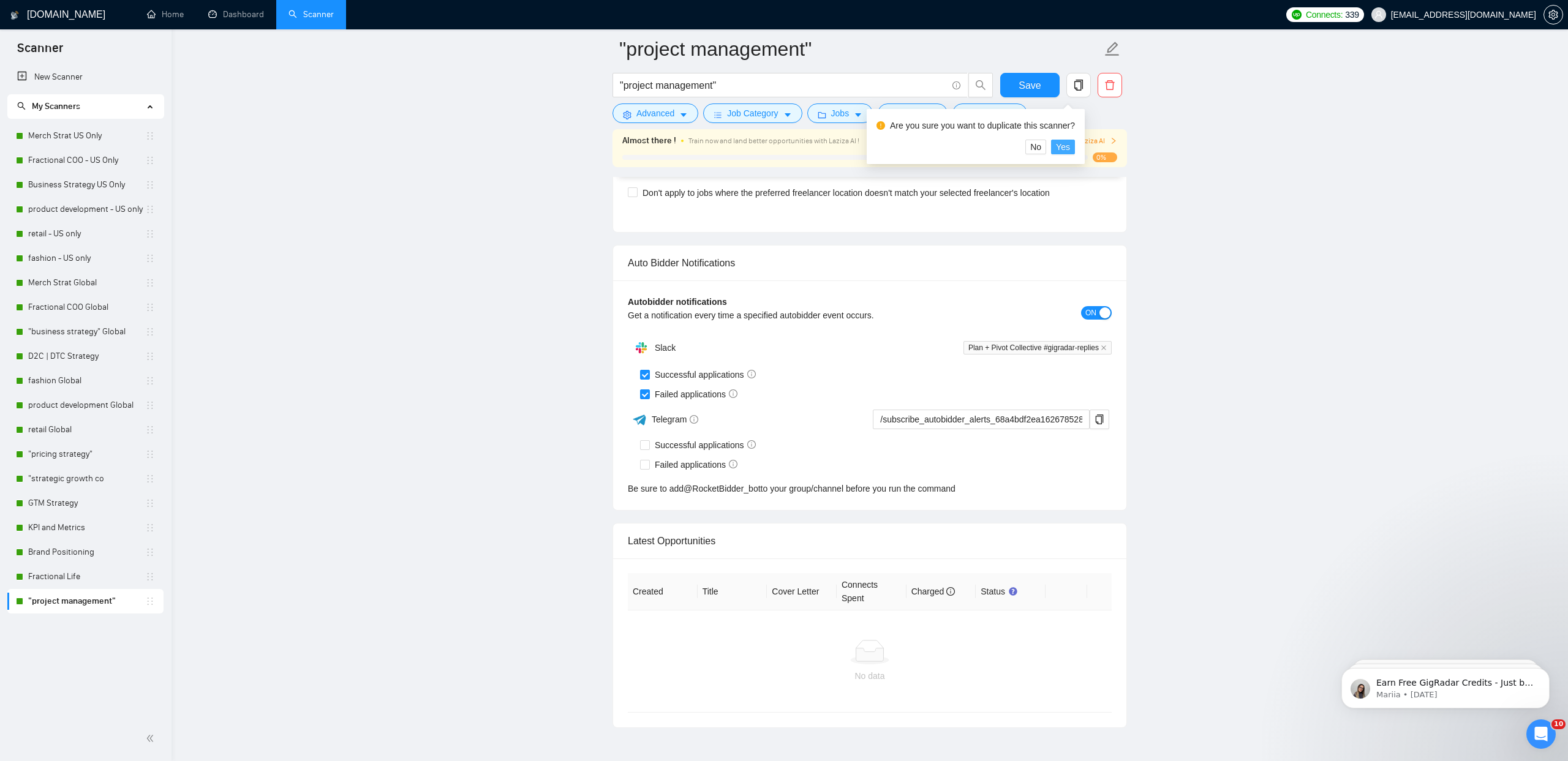
click at [1063, 146] on span "Yes" at bounding box center [1063, 147] width 14 height 14
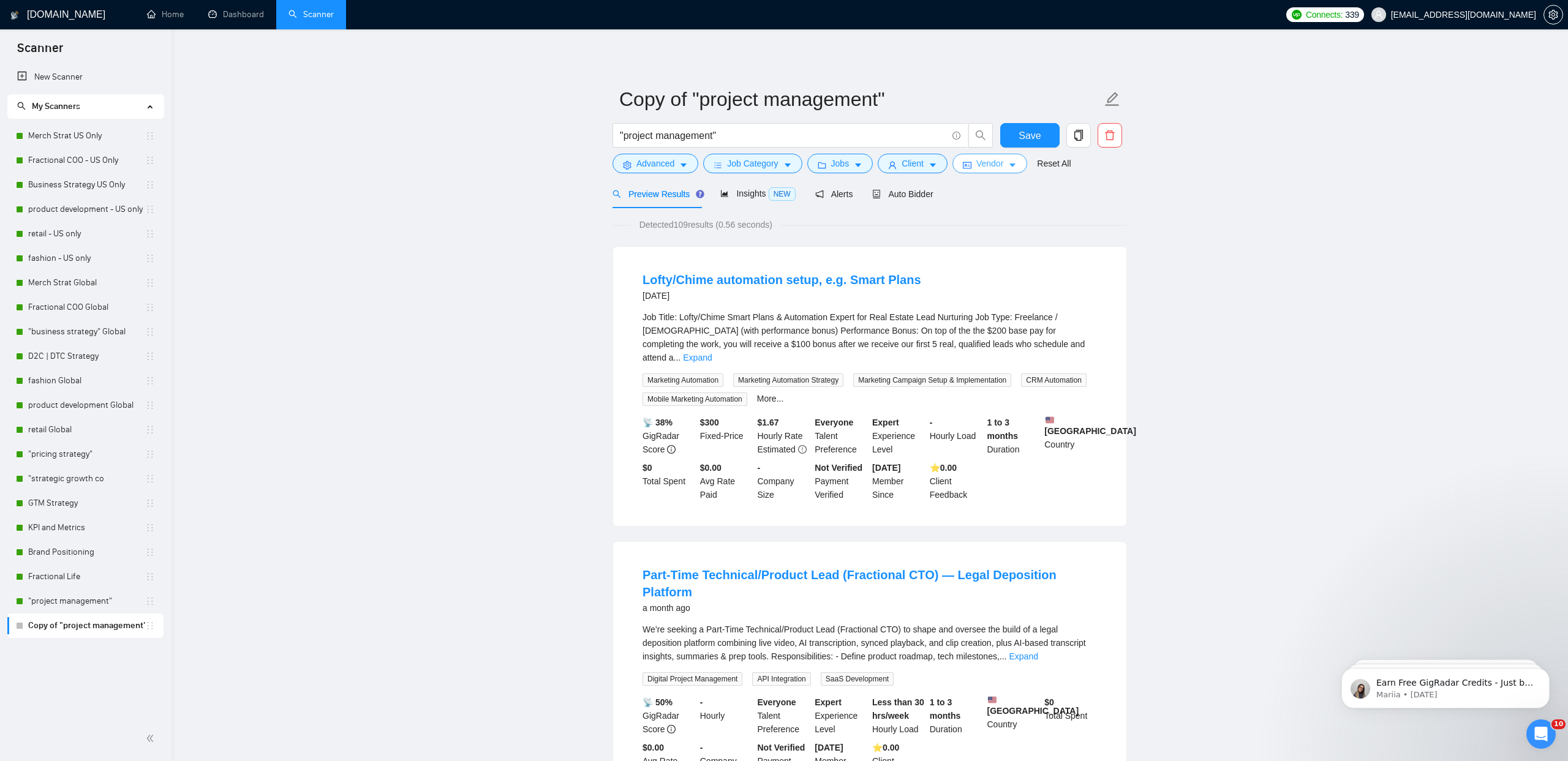
click at [1014, 166] on button "Vendor" at bounding box center [989, 163] width 75 height 20
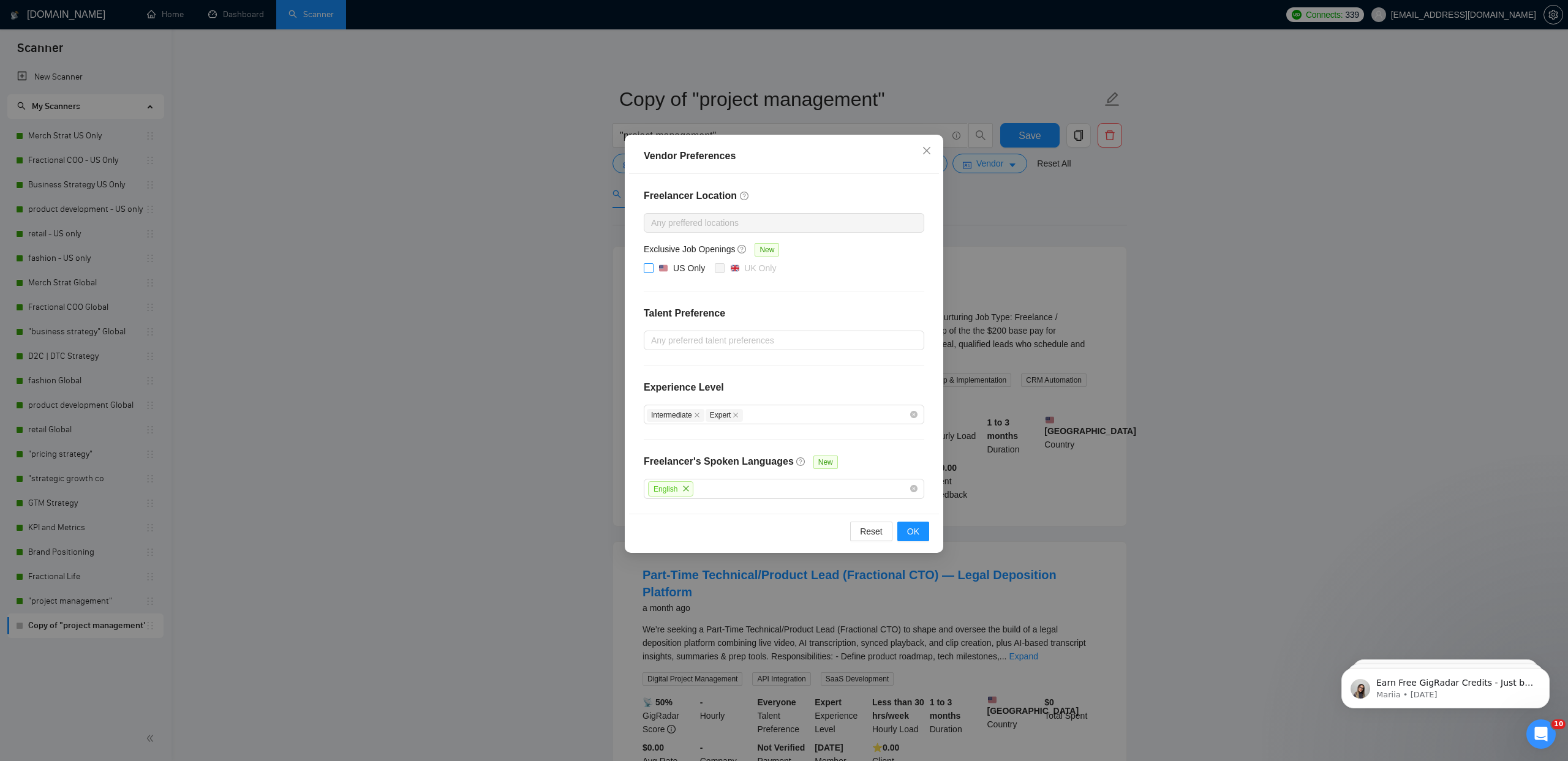
drag, startPoint x: 665, startPoint y: 266, endPoint x: 895, endPoint y: 556, distance: 370.1
click at [665, 266] on img at bounding box center [663, 268] width 9 height 9
click at [653, 266] on input "US Only" at bounding box center [648, 267] width 9 height 9
drag, startPoint x: 916, startPoint y: 532, endPoint x: 924, endPoint y: 531, distance: 8.1
click at [916, 532] on span "OK" at bounding box center [914, 532] width 12 height 14
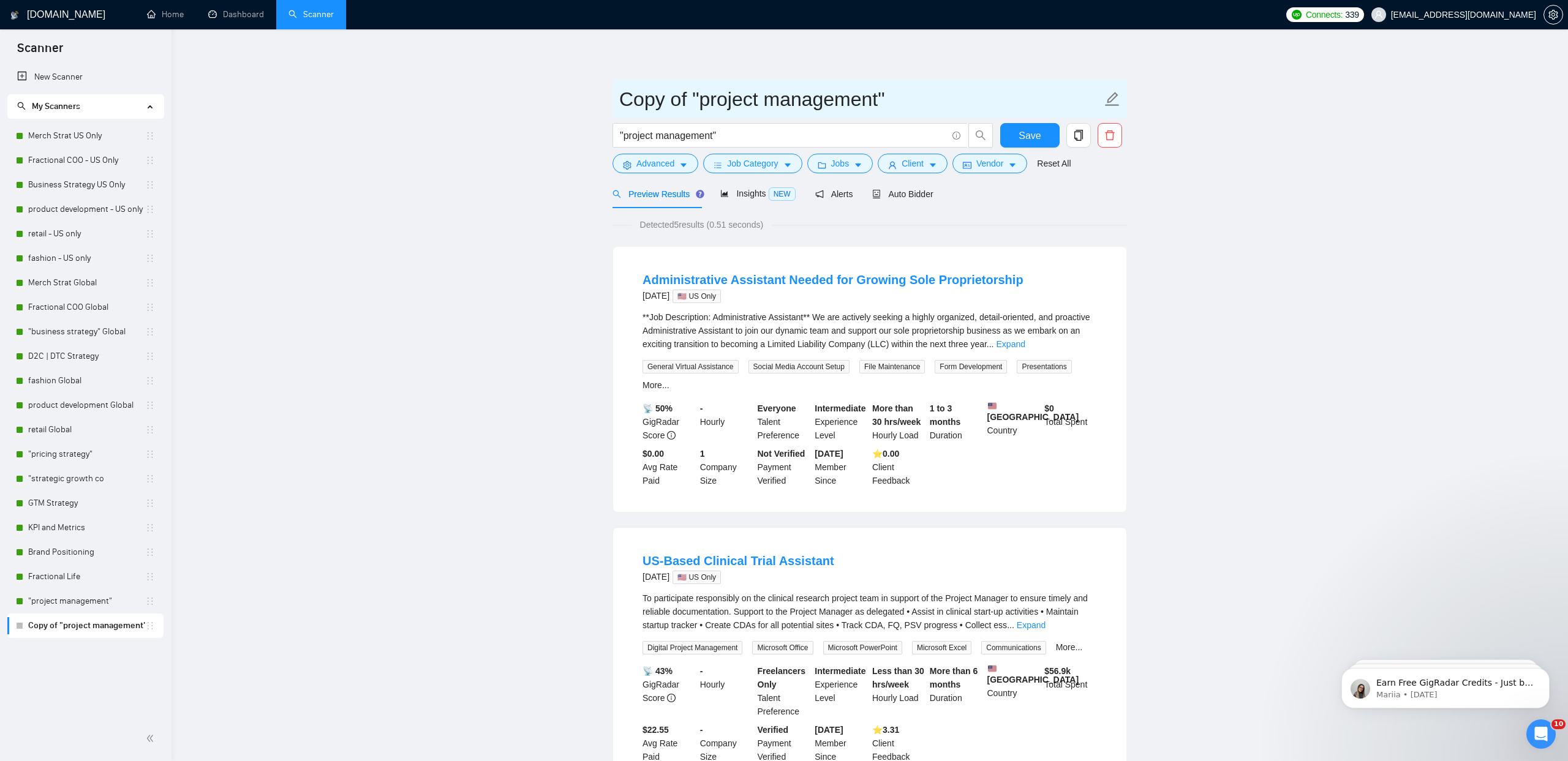
click at [1111, 100] on icon "edit" at bounding box center [1112, 100] width 16 height 16
drag, startPoint x: 691, startPoint y: 101, endPoint x: 567, endPoint y: 97, distance: 124.1
click at [902, 109] on input ""project management"" at bounding box center [861, 99] width 482 height 31
click at [1040, 132] on span "Save" at bounding box center [1029, 134] width 22 height 15
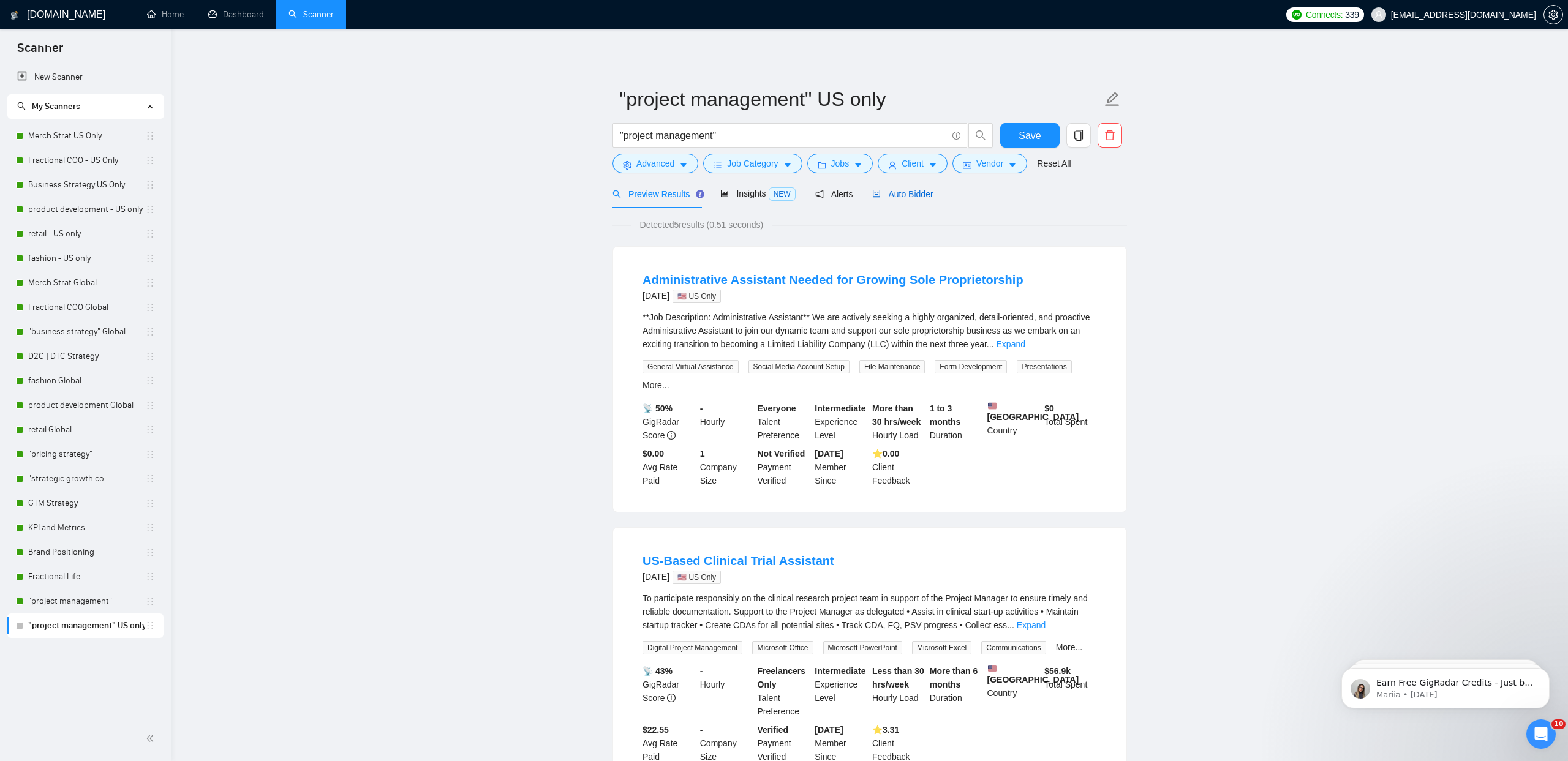
drag, startPoint x: 933, startPoint y: 191, endPoint x: 966, endPoint y: 196, distance: 33.4
click at [932, 191] on span "Auto Bidder" at bounding box center [902, 194] width 61 height 10
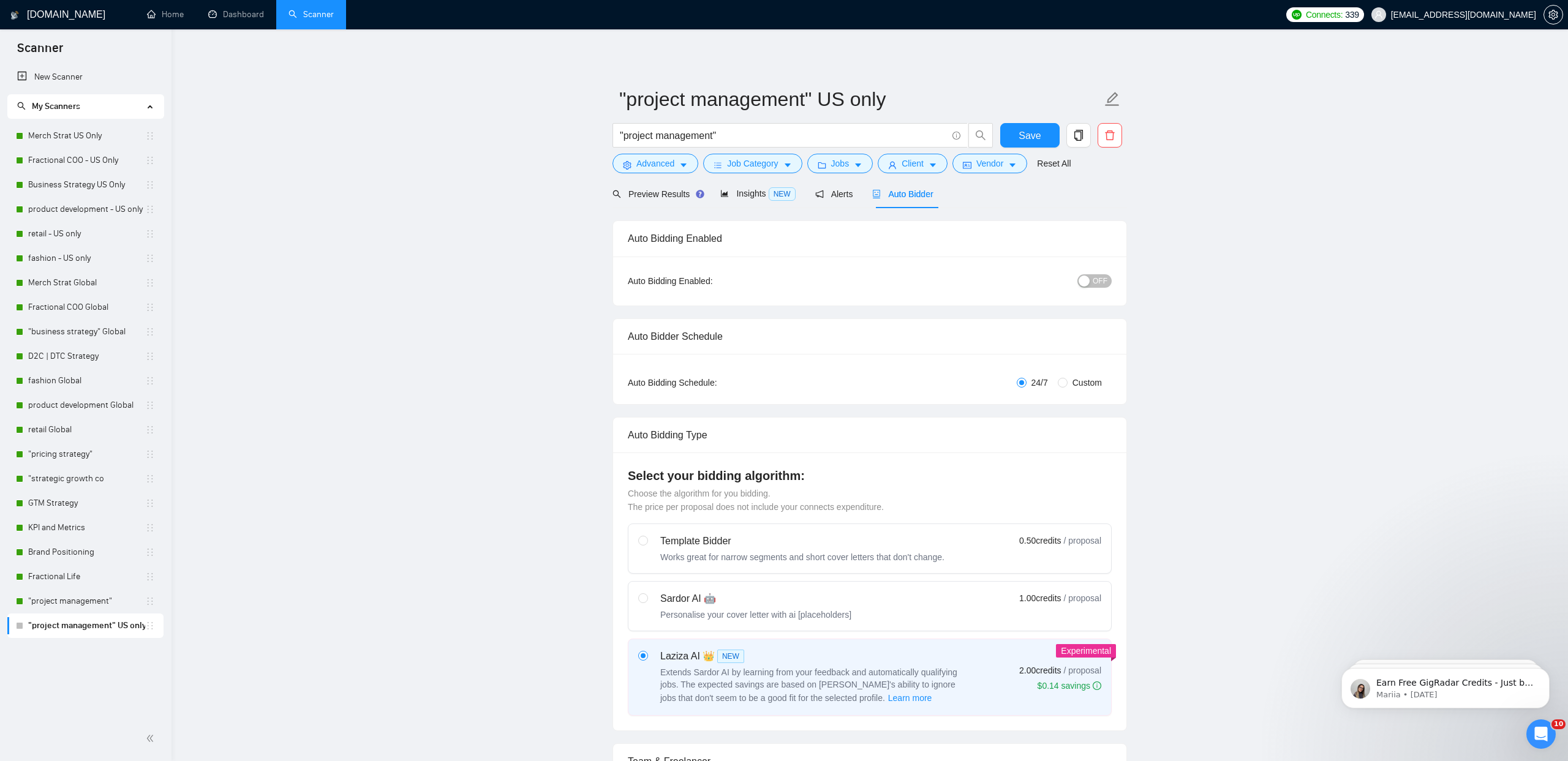
drag, startPoint x: 1119, startPoint y: 286, endPoint x: 1108, endPoint y: 284, distance: 11.2
click at [1118, 286] on div "Auto Bidding Enabled: OFF" at bounding box center [869, 281] width 513 height 49
click at [1108, 284] on button "OFF" at bounding box center [1094, 281] width 34 height 14
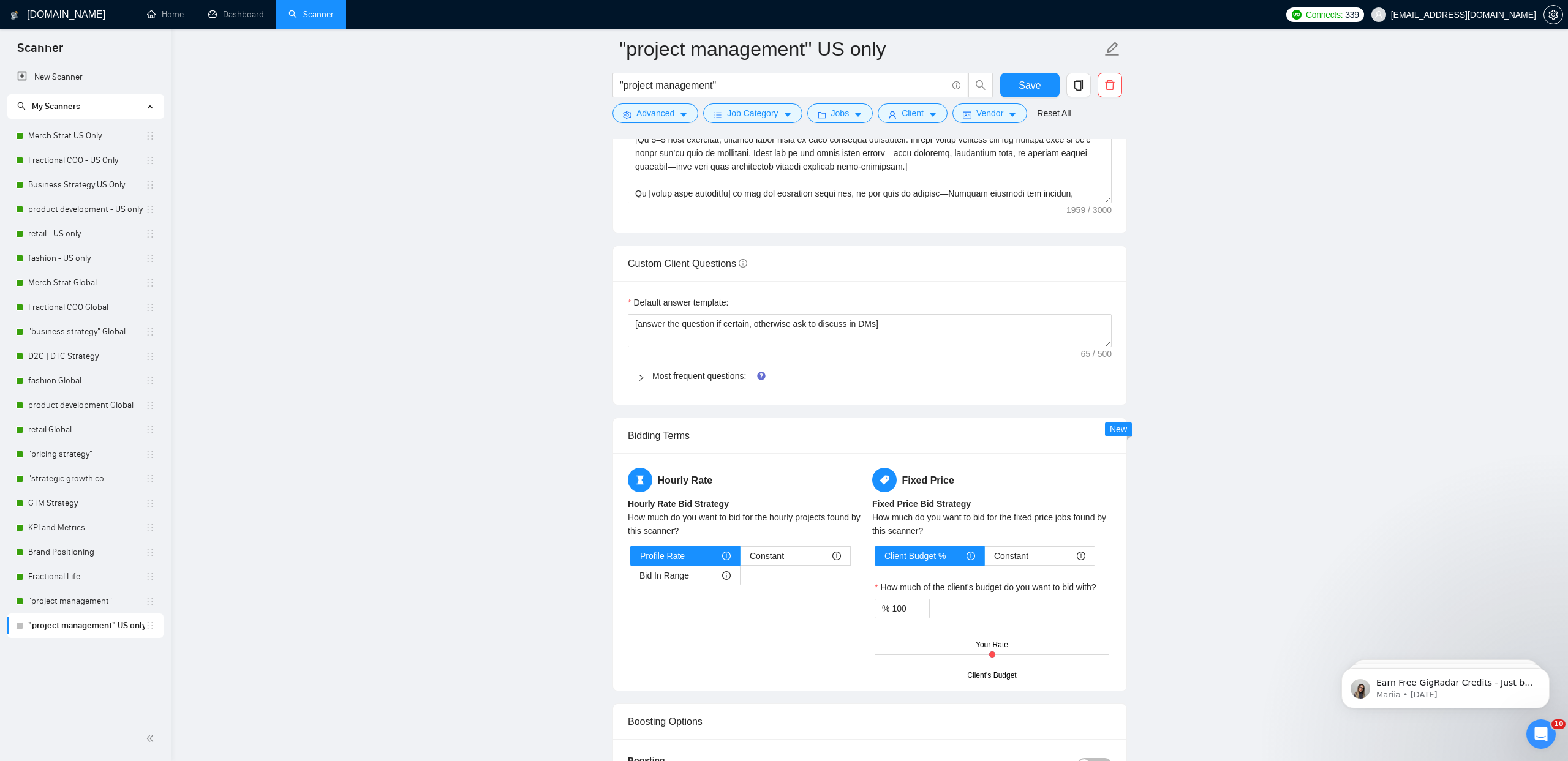
scroll to position [1621, 0]
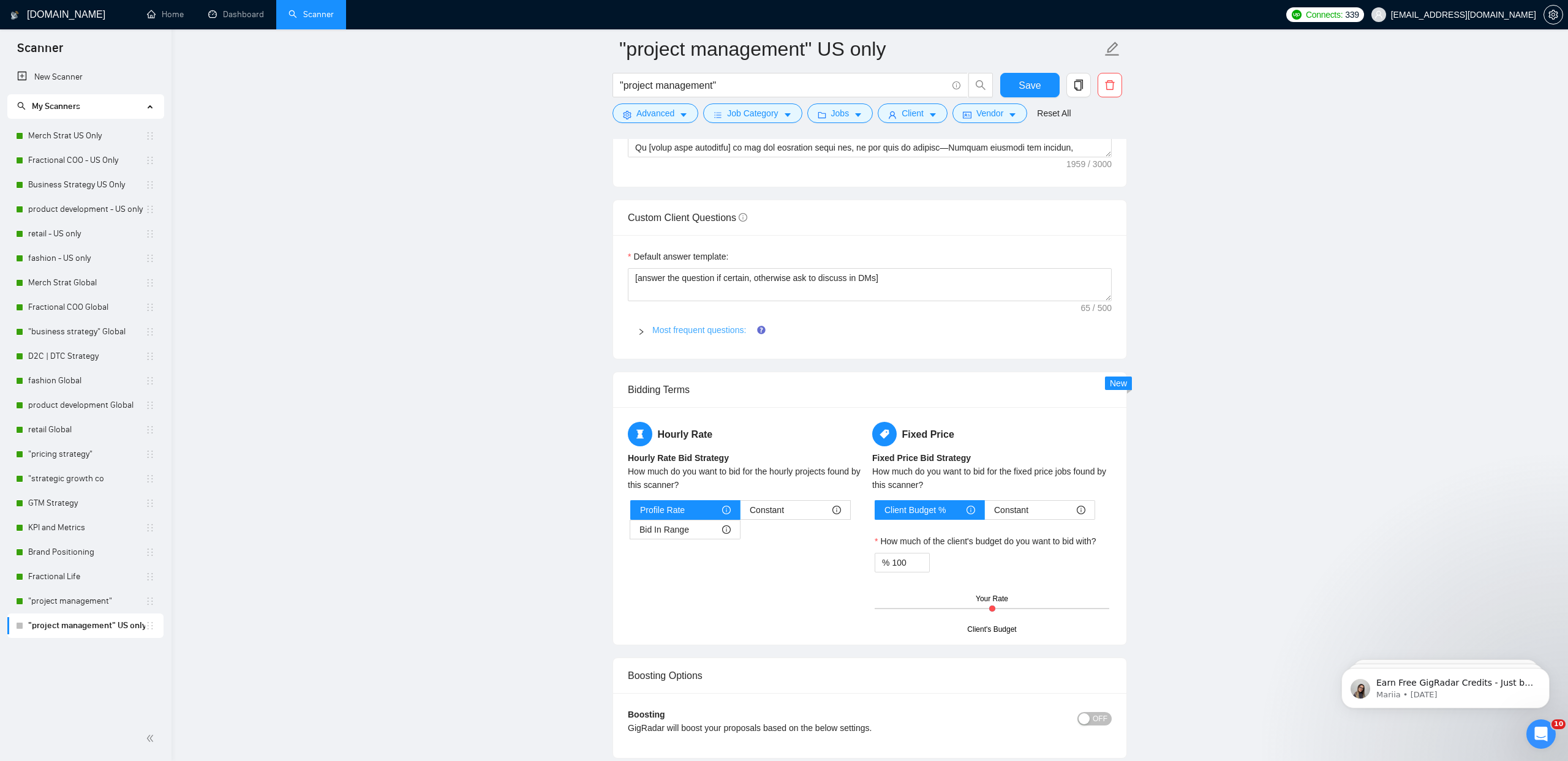
click at [717, 325] on link "Most frequent questions:" at bounding box center [699, 330] width 94 height 10
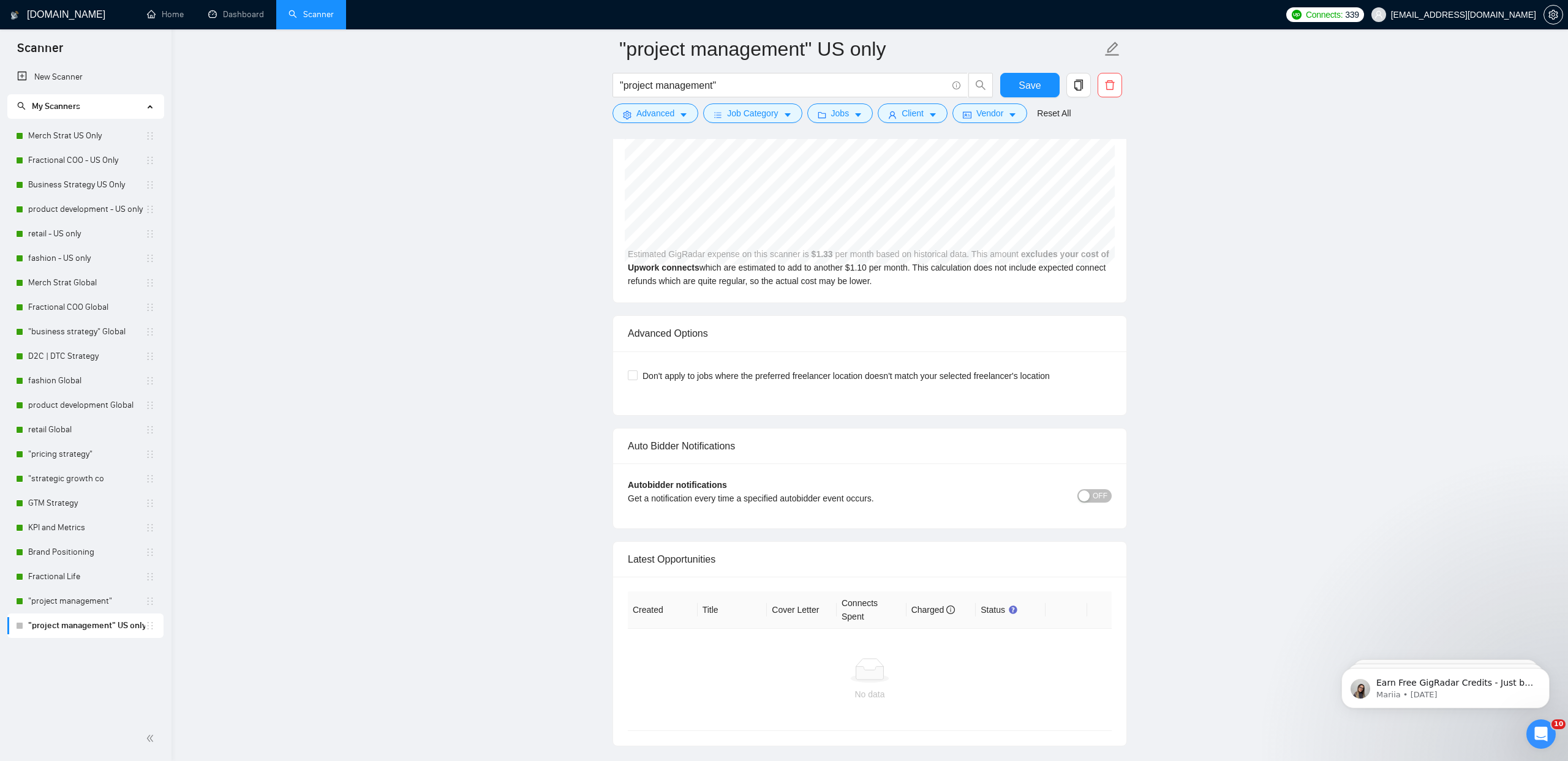
scroll to position [5056, 0]
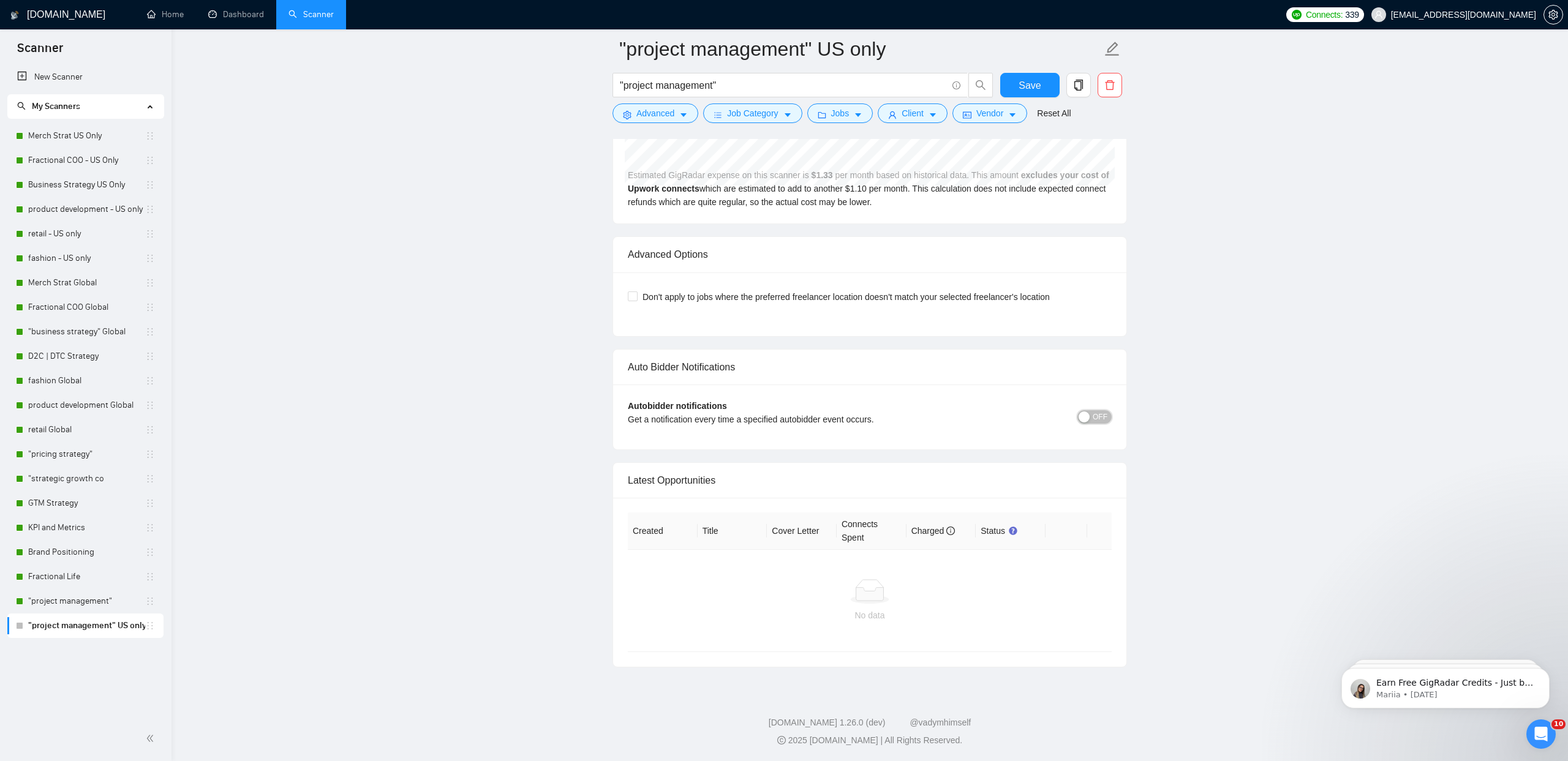
click at [1100, 414] on span "OFF" at bounding box center [1100, 417] width 15 height 14
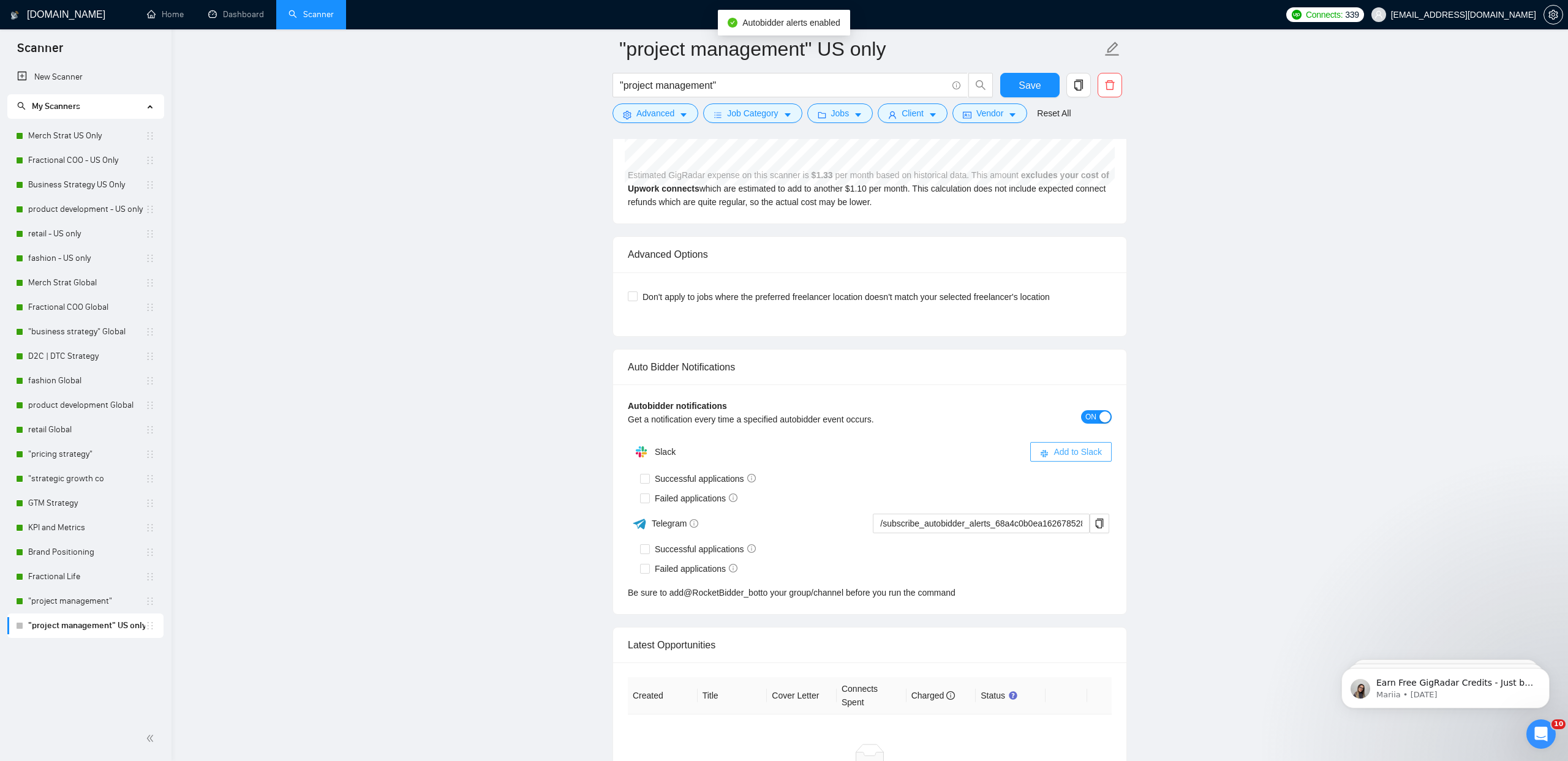
click at [1069, 449] on span "Add to Slack" at bounding box center [1077, 452] width 49 height 14
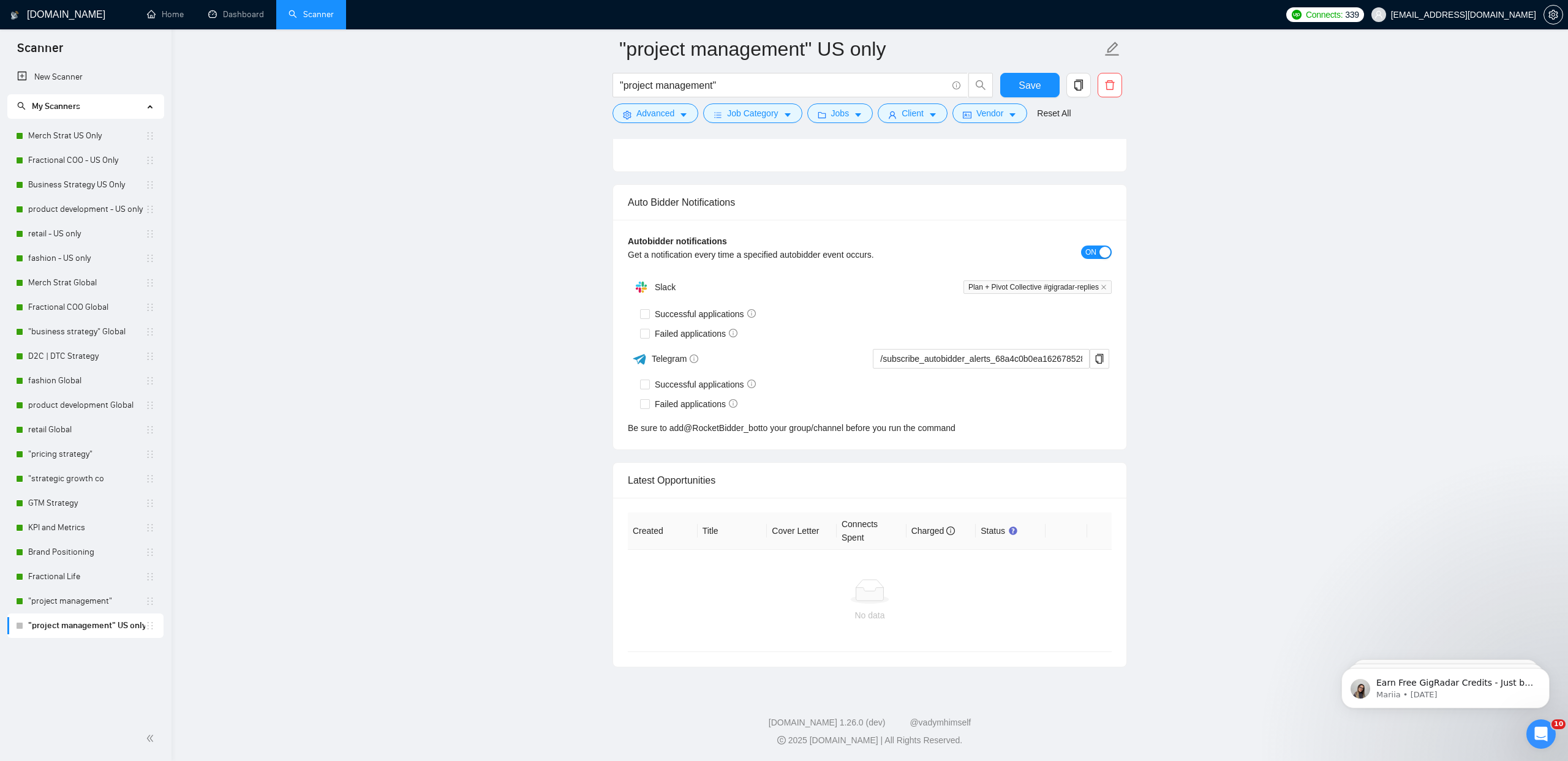
scroll to position [2796, 0]
click at [641, 312] on input "Successful applications" at bounding box center [644, 313] width 9 height 9
click at [645, 336] on input "Failed applications" at bounding box center [644, 333] width 9 height 9
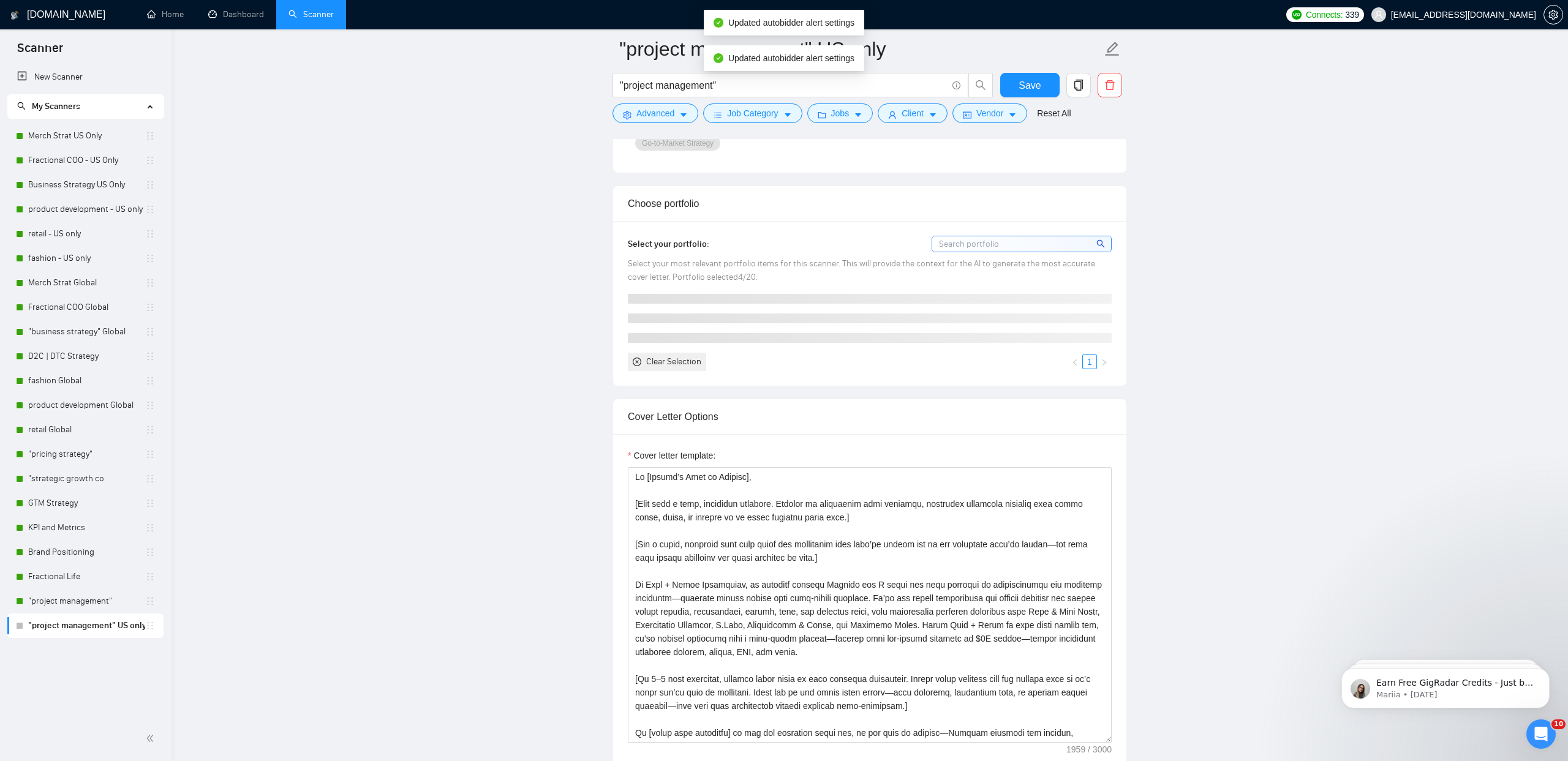
scroll to position [0, 0]
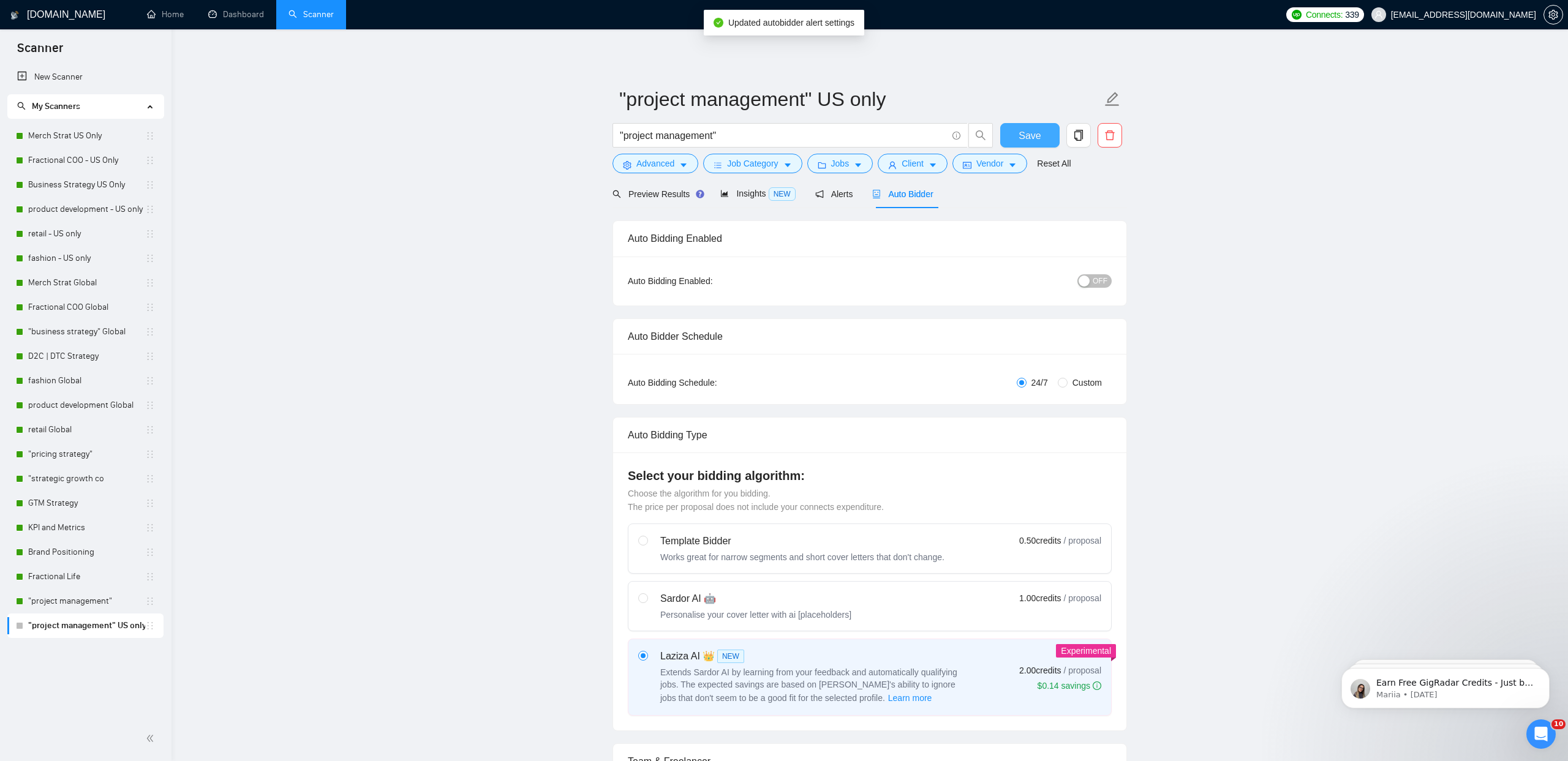
click at [1029, 136] on span "Save" at bounding box center [1029, 134] width 22 height 15
click at [644, 195] on span "Preview Results" at bounding box center [656, 194] width 89 height 10
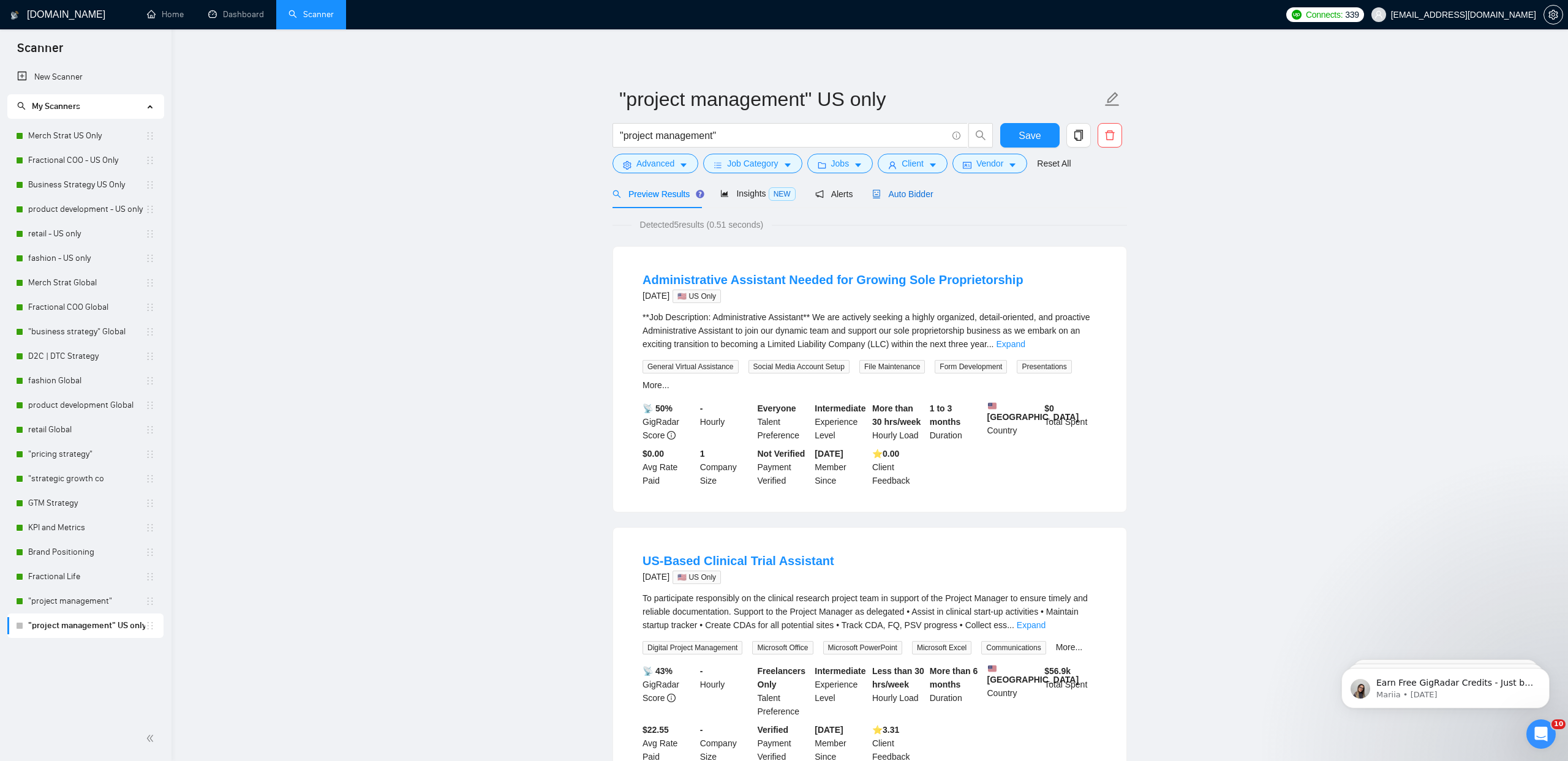
click at [901, 192] on span "Auto Bidder" at bounding box center [902, 194] width 61 height 10
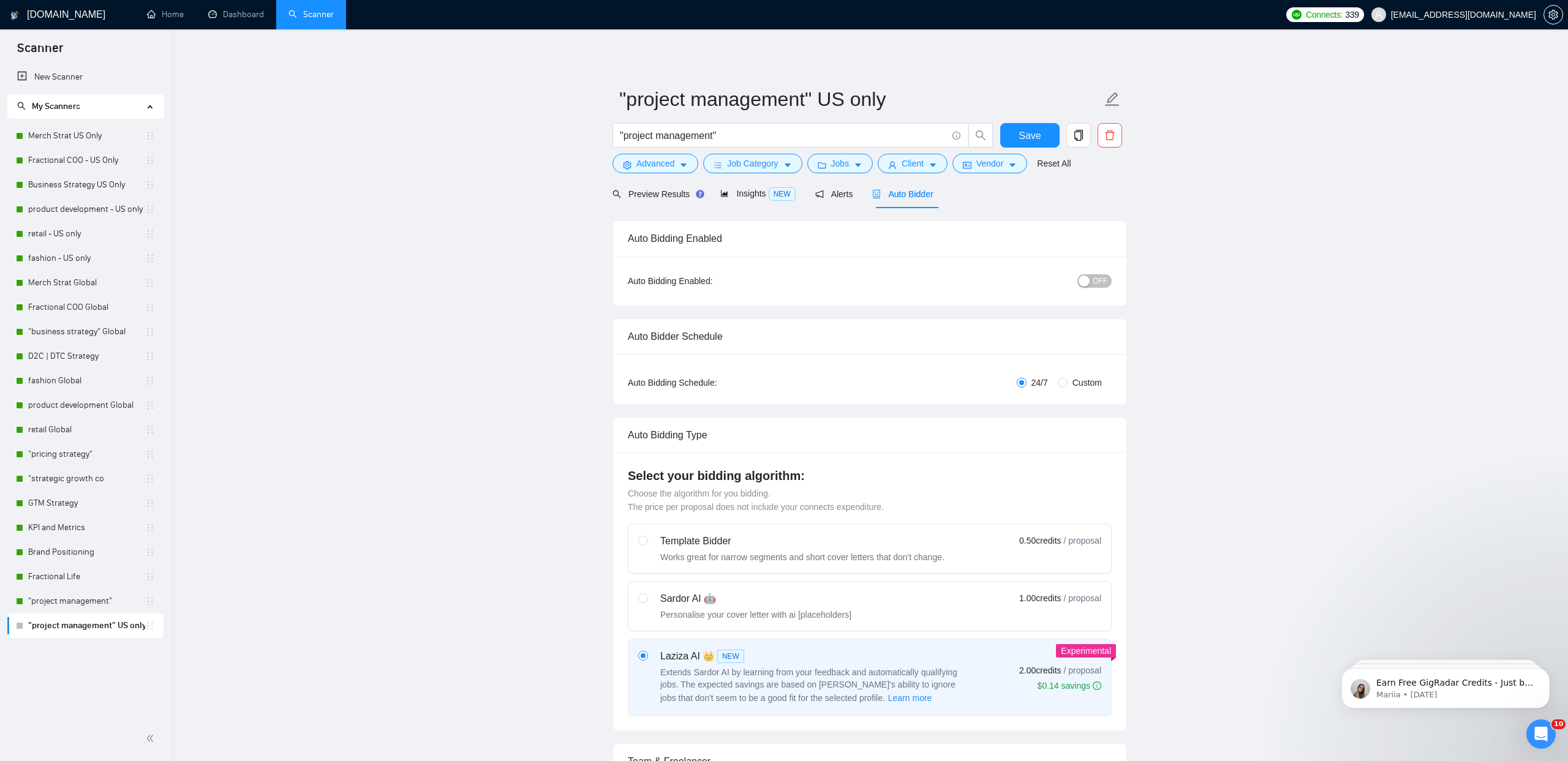
click at [1103, 278] on span "OFF" at bounding box center [1100, 281] width 15 height 14
click at [1025, 137] on span "Save" at bounding box center [1029, 134] width 22 height 15
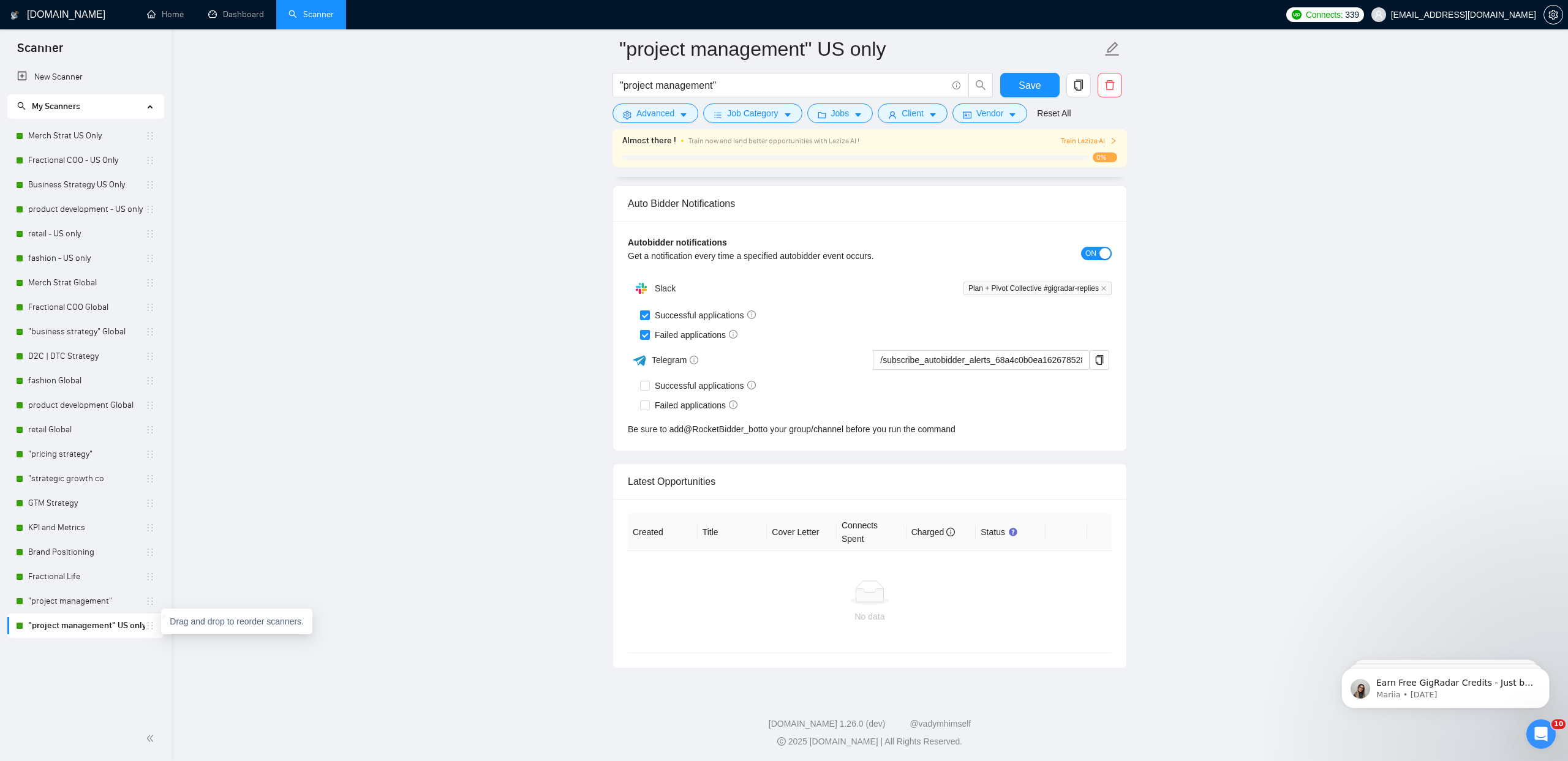
scroll to position [2834, 0]
click at [675, 109] on button "Advanced" at bounding box center [655, 114] width 86 height 20
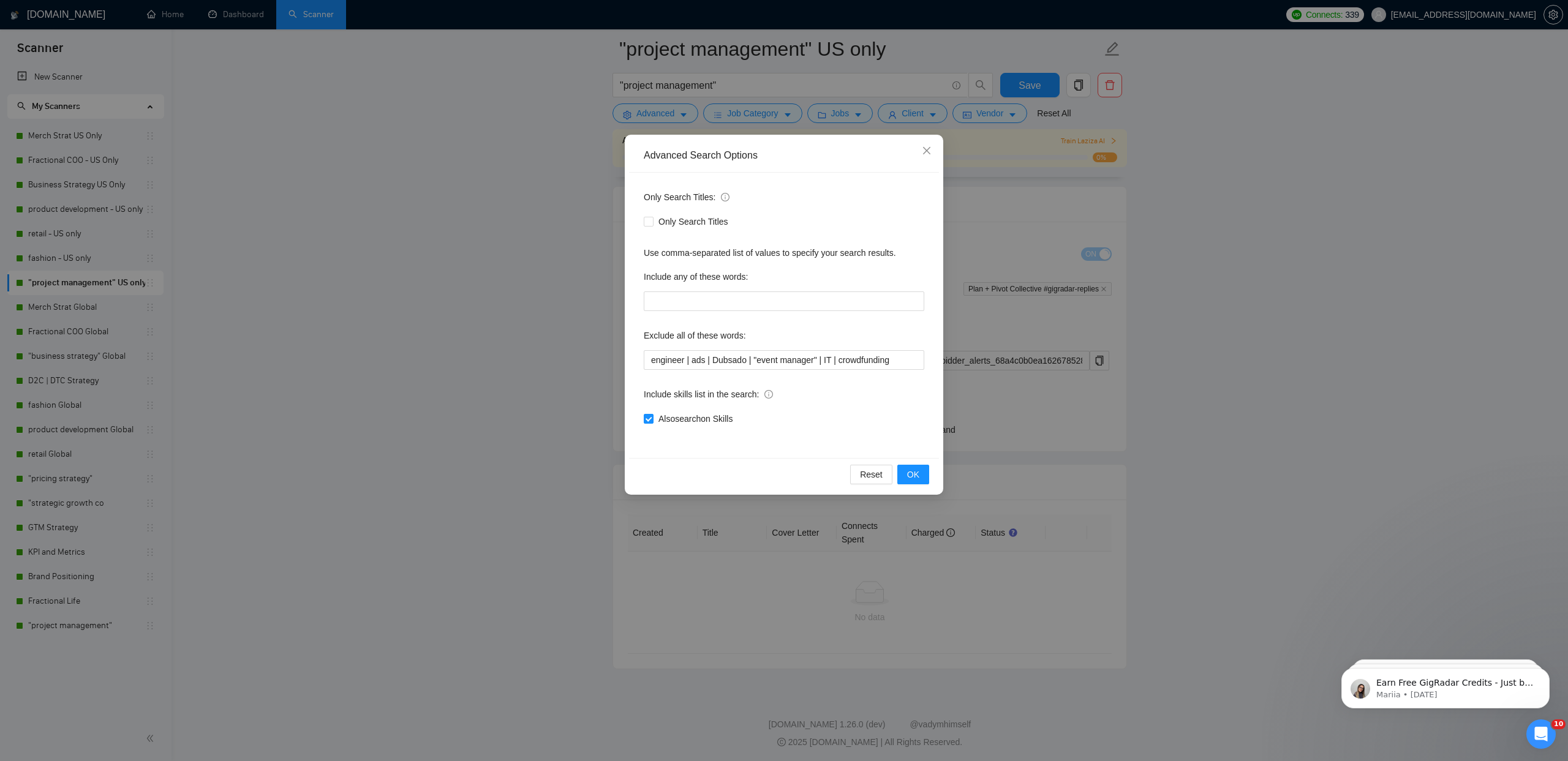
scroll to position [2786, 0]
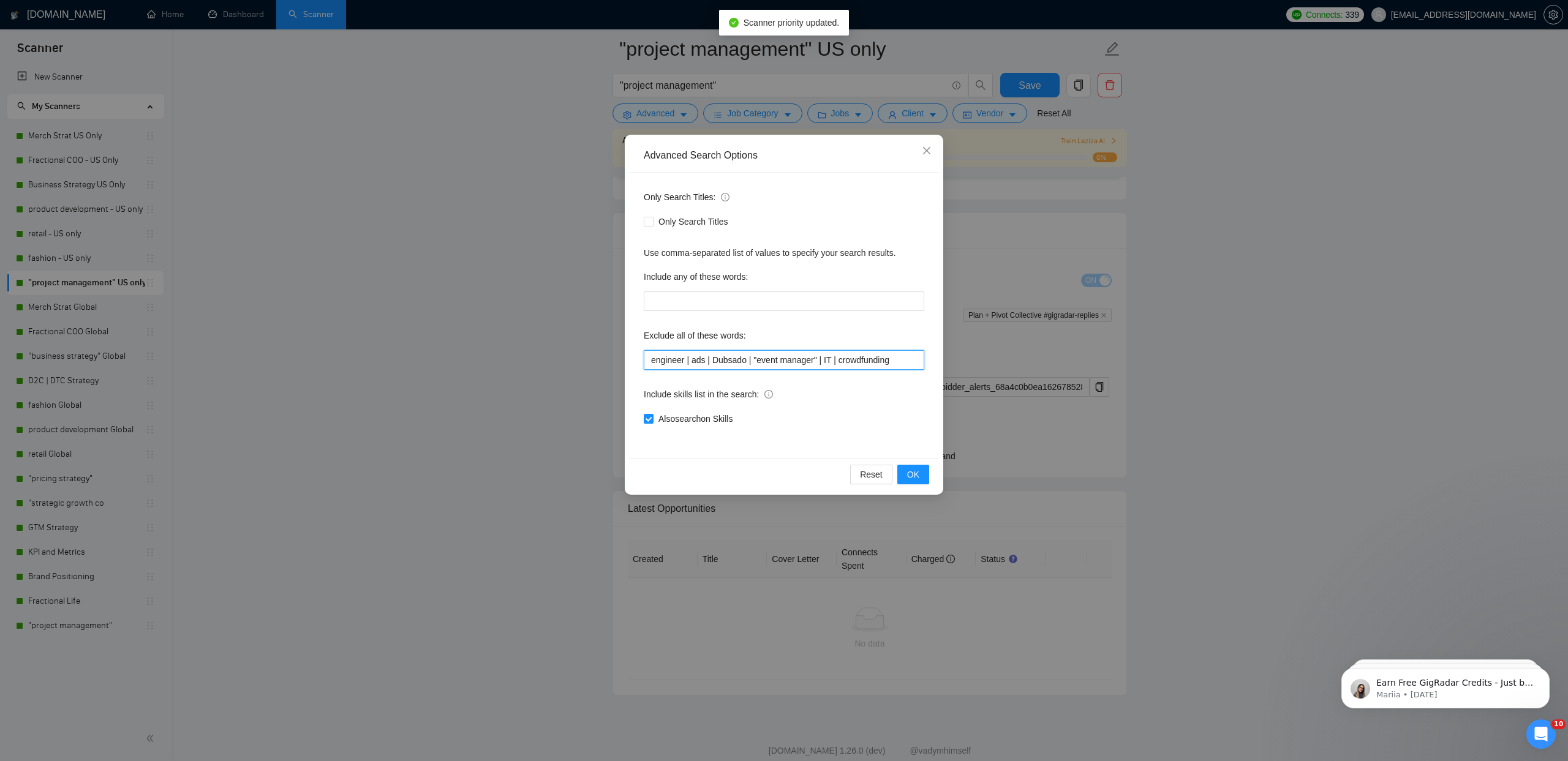
drag, startPoint x: 581, startPoint y: 359, endPoint x: 553, endPoint y: 359, distance: 28.0
click at [553, 359] on div "Advanced Search Options Only Search Titles: Only Search Titles Use comma-separa…" at bounding box center [784, 380] width 1568 height 761
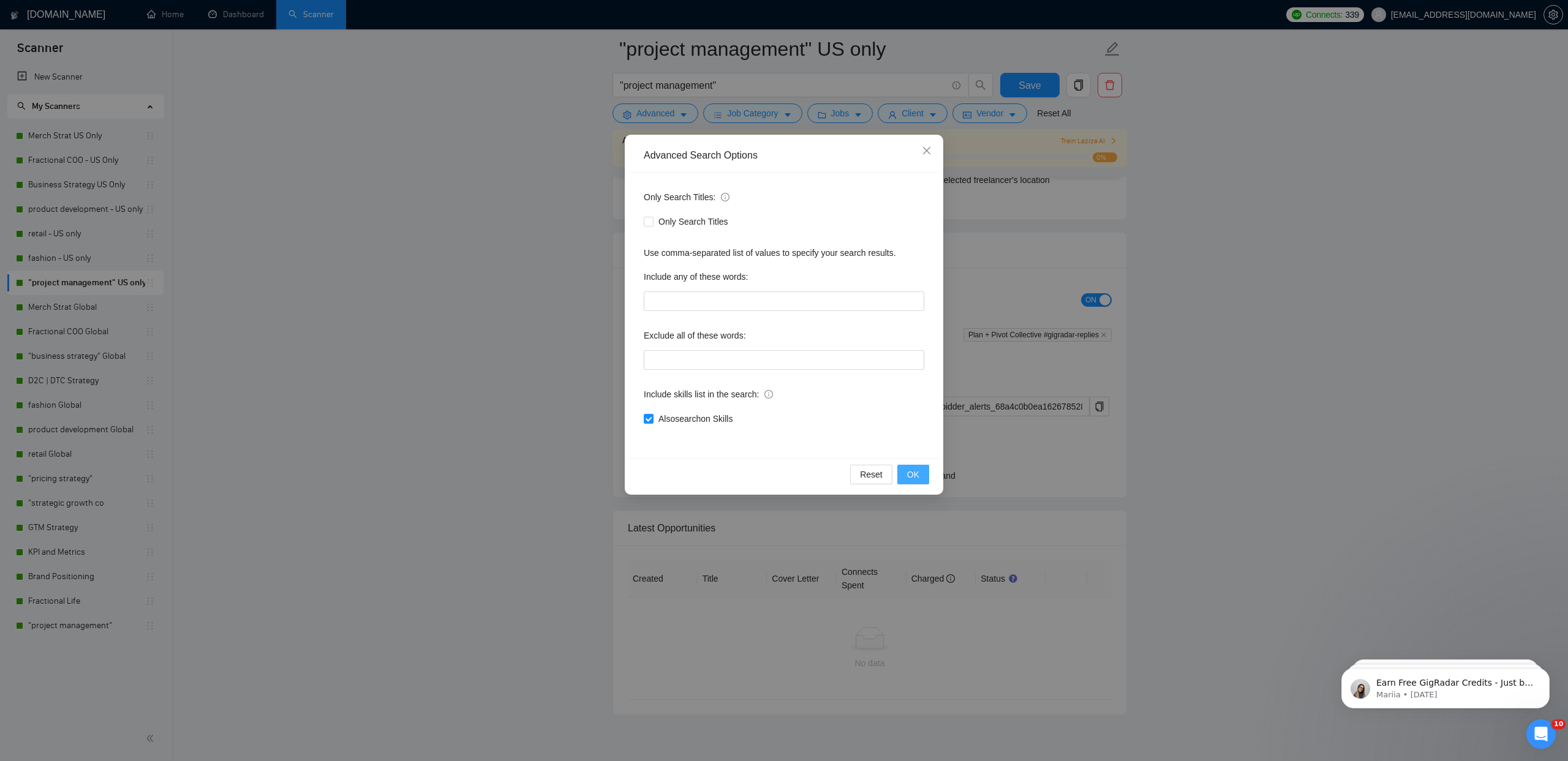
click at [912, 481] on span "OK" at bounding box center [914, 475] width 12 height 14
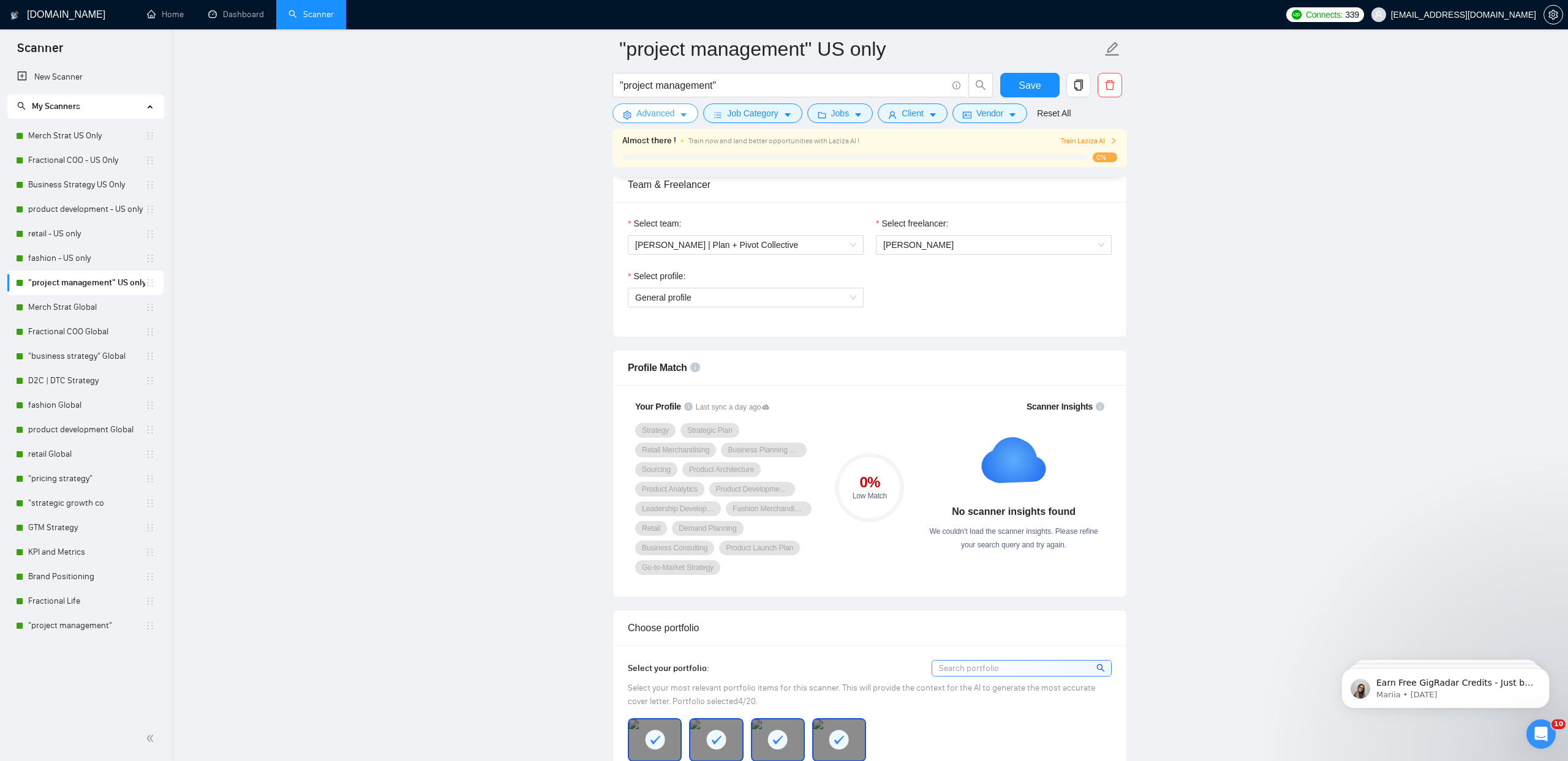
scroll to position [0, 0]
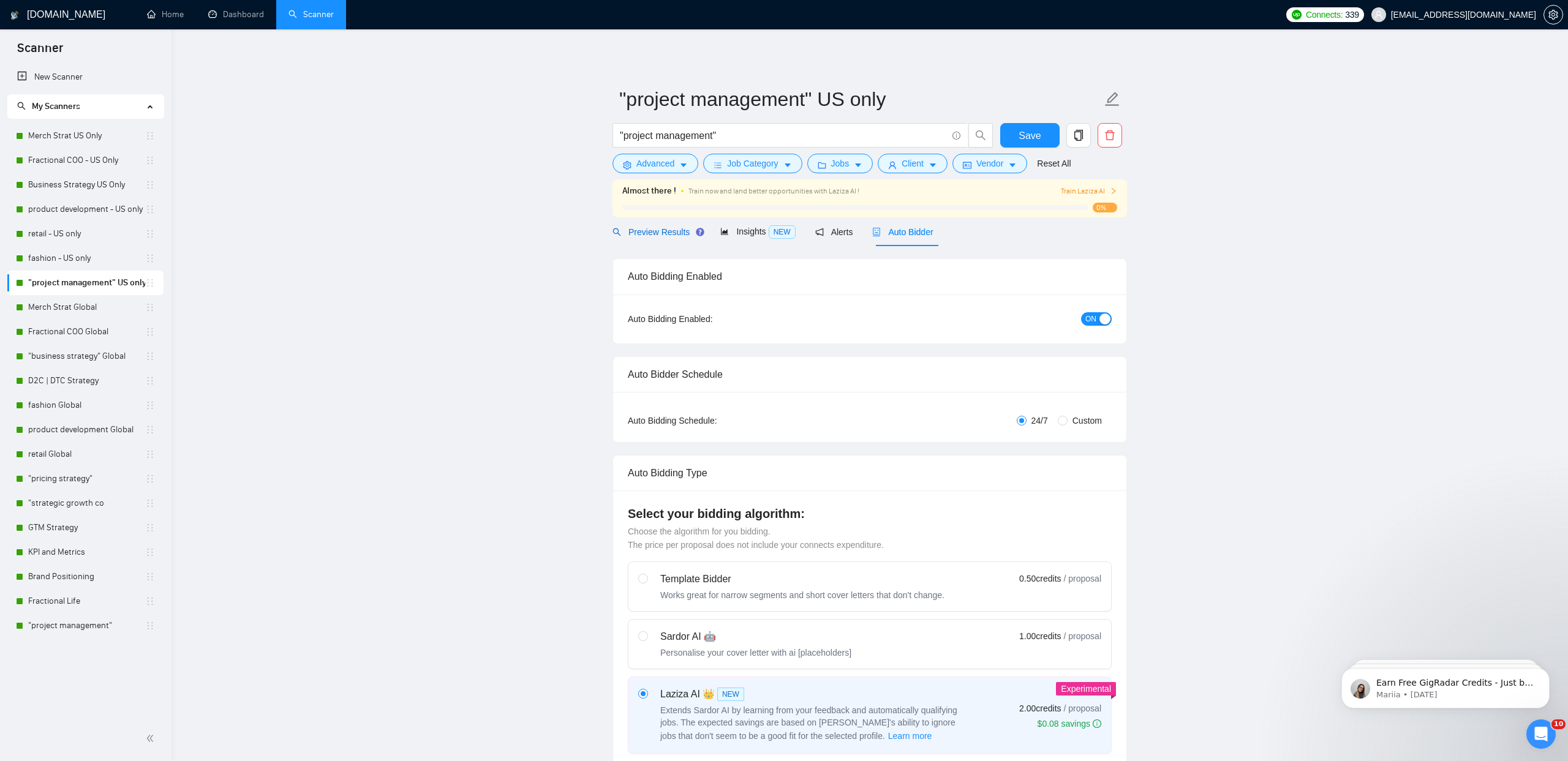
click at [660, 228] on span "Preview Results" at bounding box center [656, 232] width 89 height 10
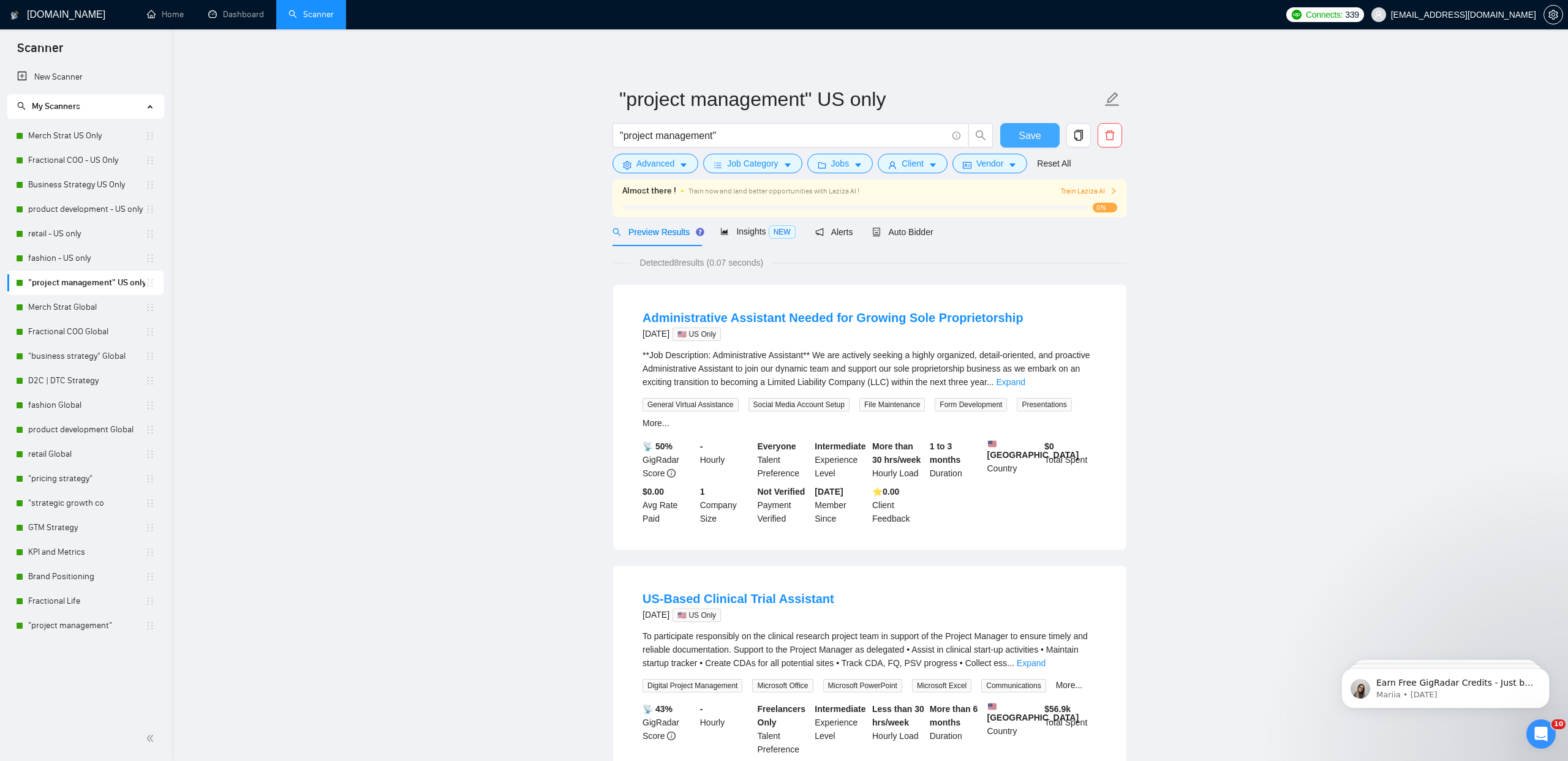
click at [1023, 134] on span "Save" at bounding box center [1029, 134] width 22 height 15
click at [687, 165] on icon "caret-down" at bounding box center [683, 165] width 9 height 9
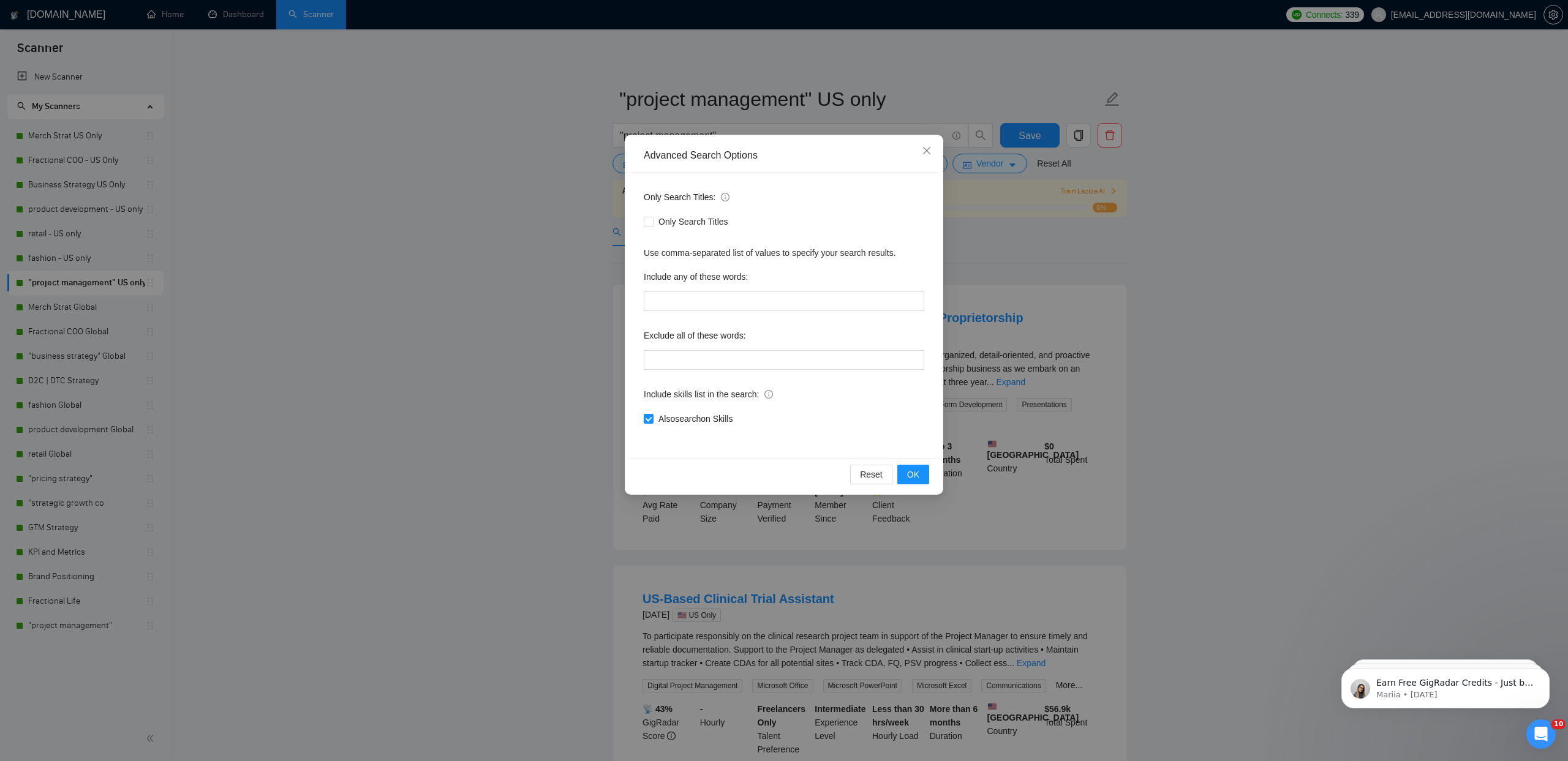
click at [500, 234] on div "Advanced Search Options Only Search Titles: Only Search Titles Use comma-separa…" at bounding box center [784, 380] width 1568 height 761
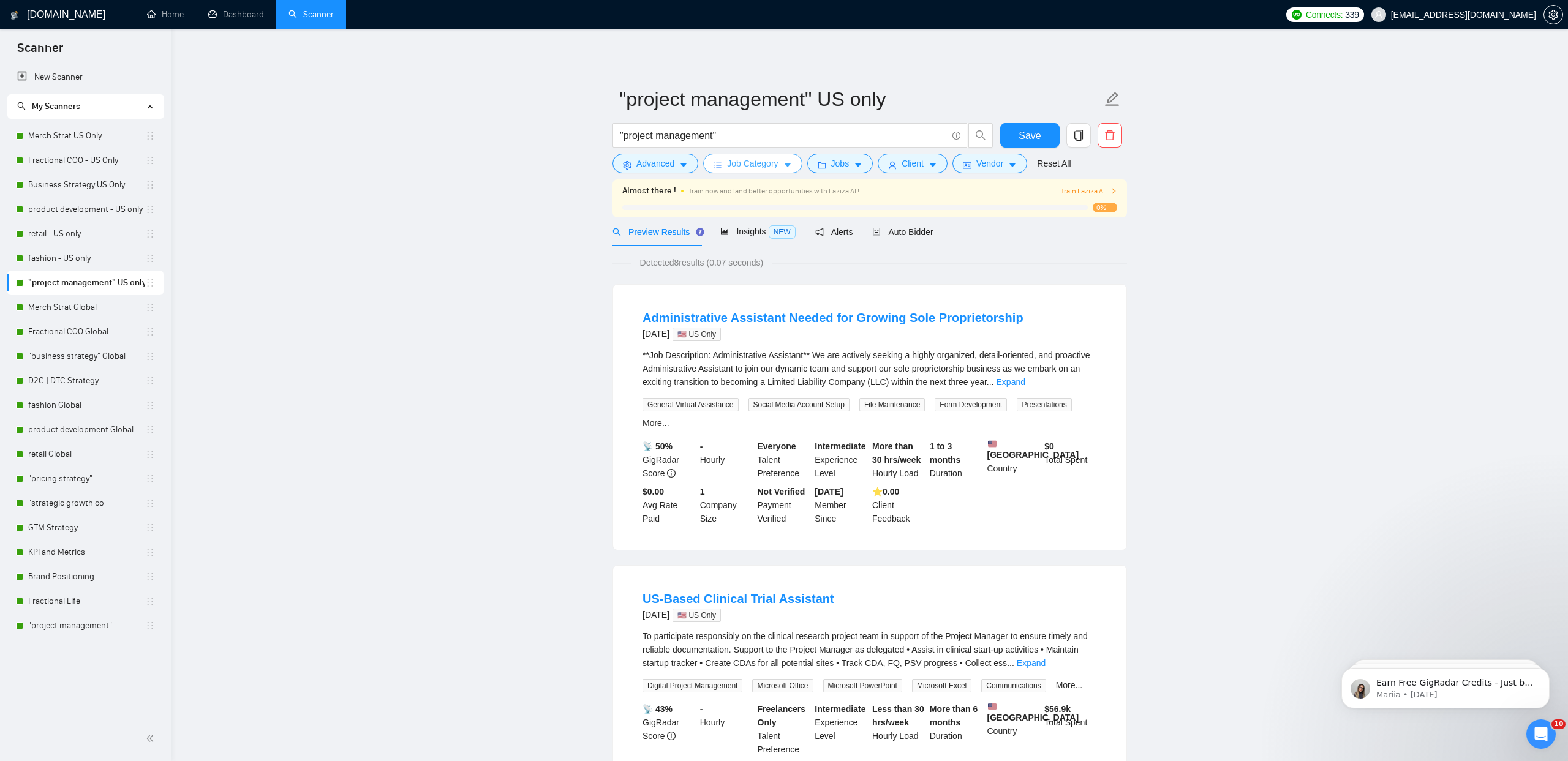
click at [797, 167] on button "Job Category" at bounding box center [752, 163] width 99 height 20
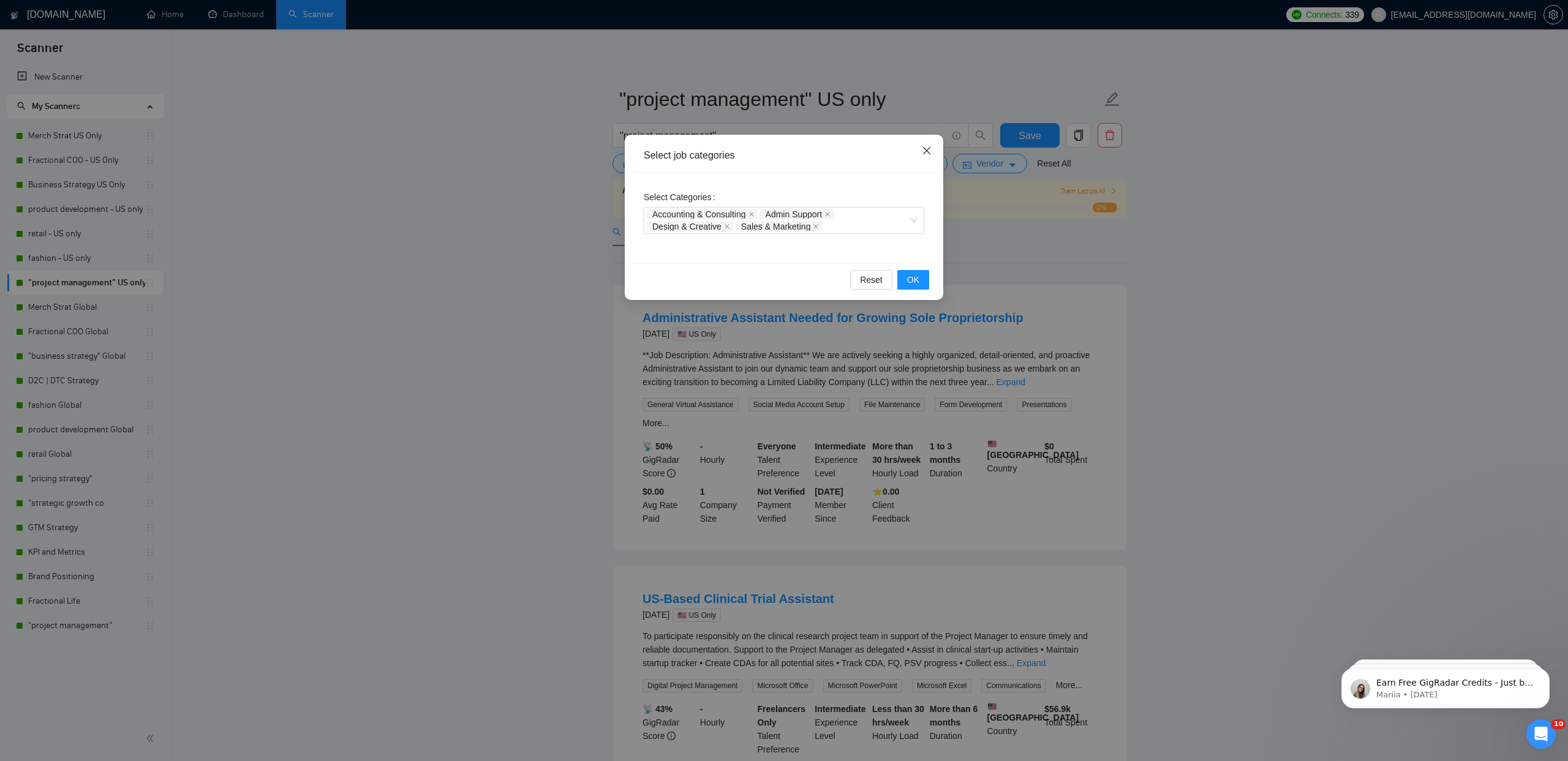
click at [932, 151] on span "Close" at bounding box center [926, 150] width 33 height 33
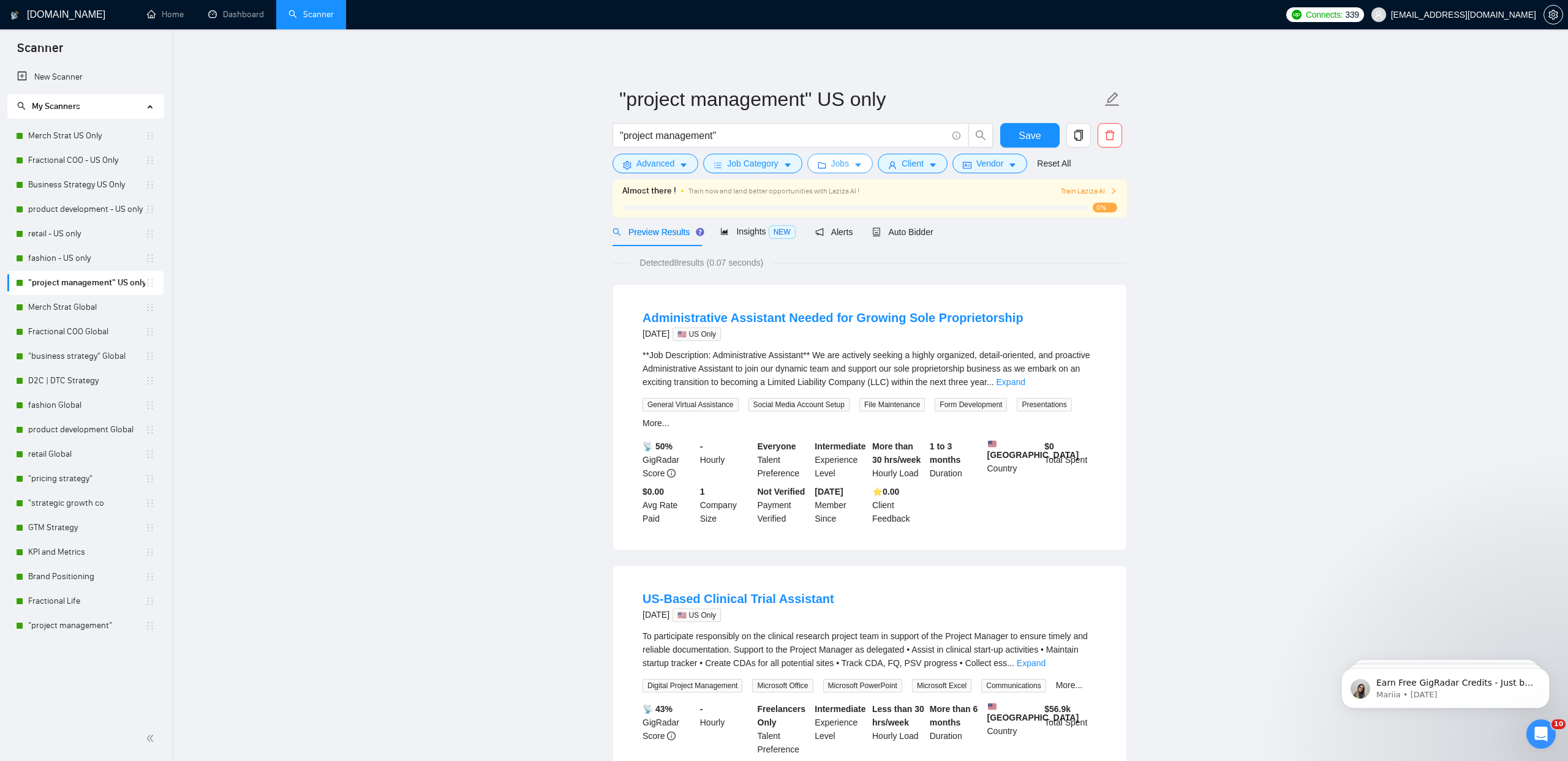
click at [860, 164] on icon "caret-down" at bounding box center [858, 166] width 6 height 4
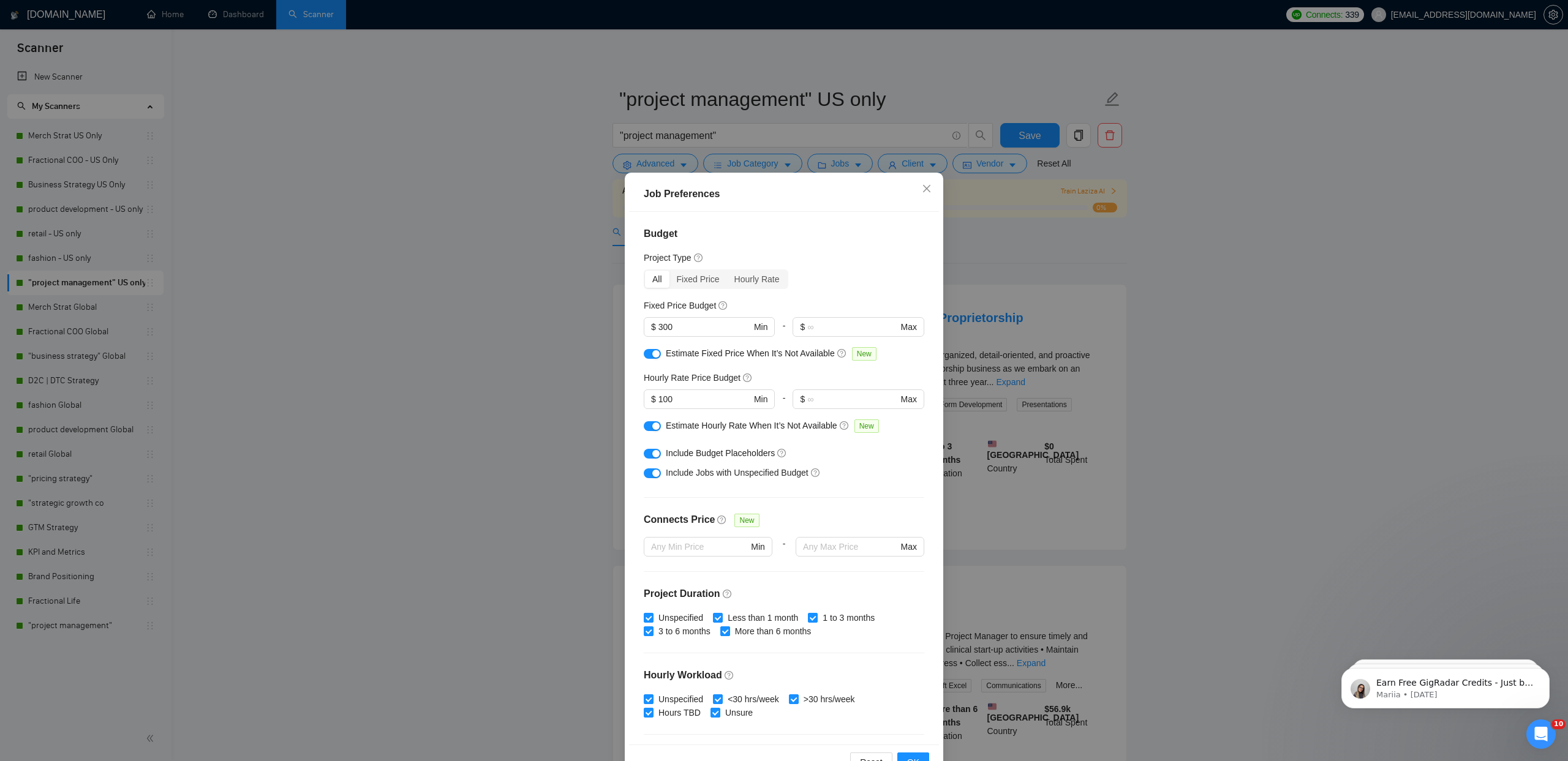
drag, startPoint x: 1190, startPoint y: 255, endPoint x: 1018, endPoint y: 225, distance: 174.6
click at [1190, 255] on div "Job Preferences Budget Project Type All Fixed Price Hourly Rate Fixed Price Bud…" at bounding box center [784, 380] width 1568 height 761
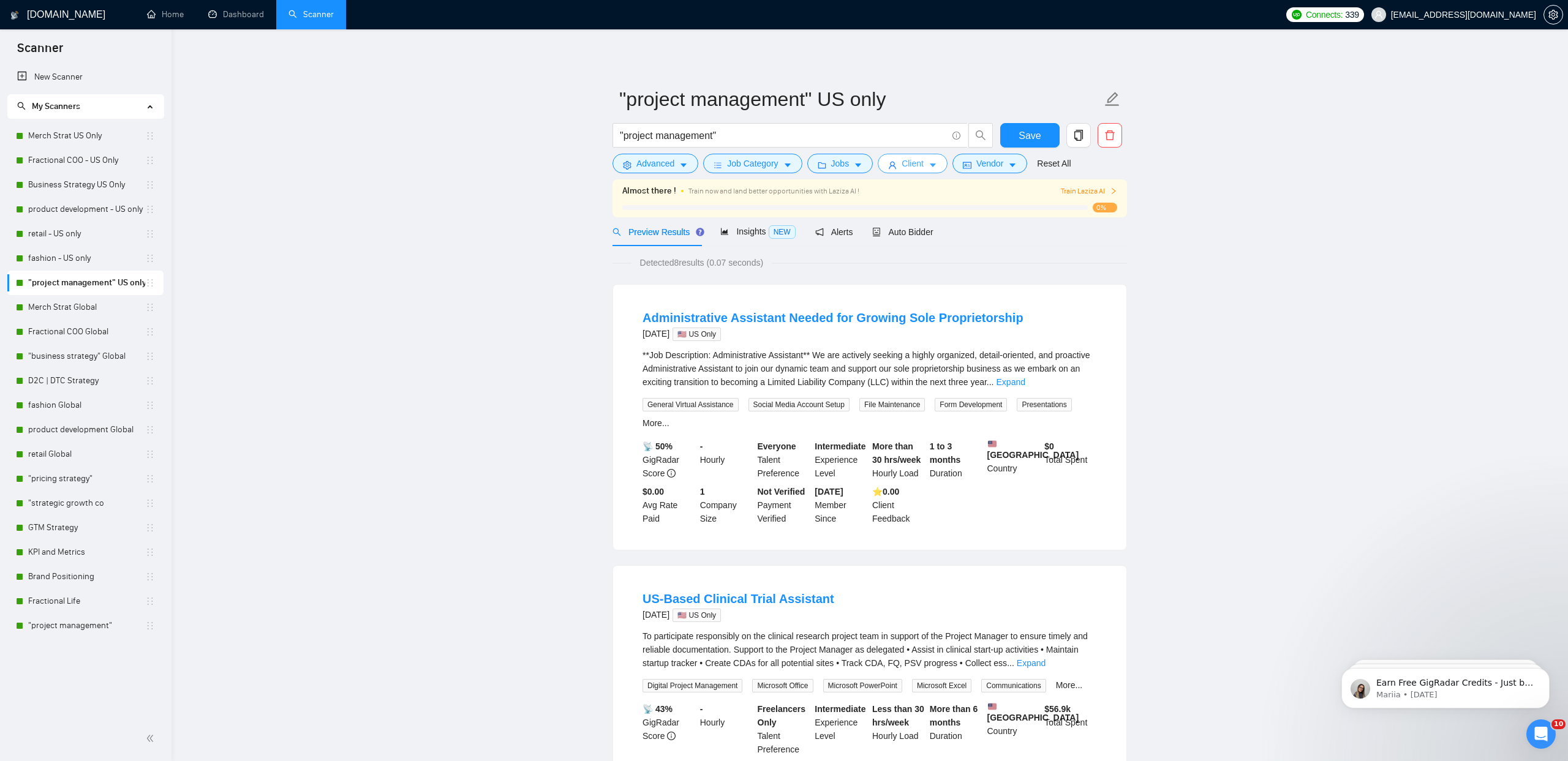
click at [931, 169] on button "Client" at bounding box center [913, 163] width 70 height 20
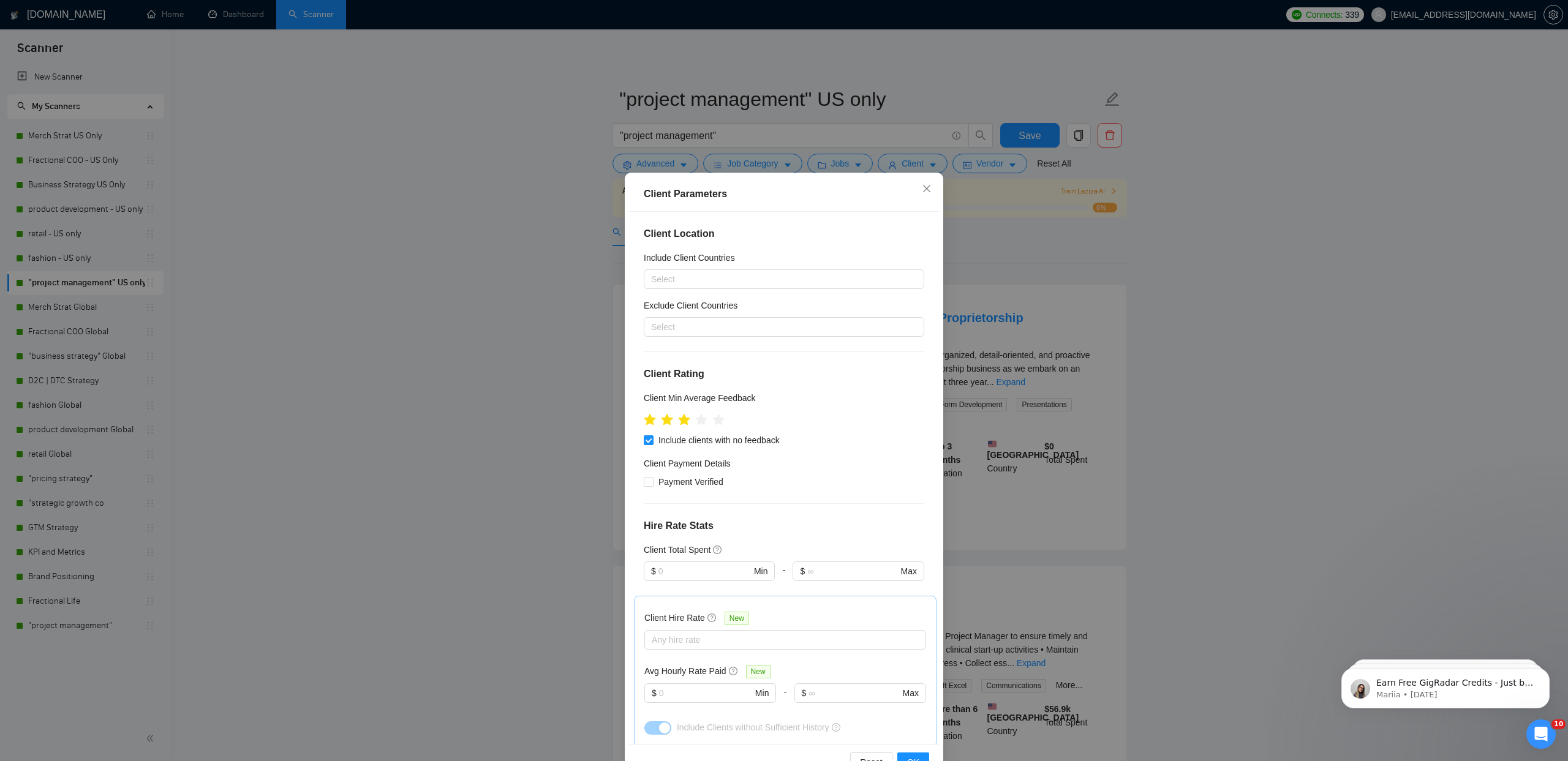
click at [514, 346] on div "Client Parameters Client Location Include Client Countries Select Exclude Clien…" at bounding box center [784, 380] width 1568 height 761
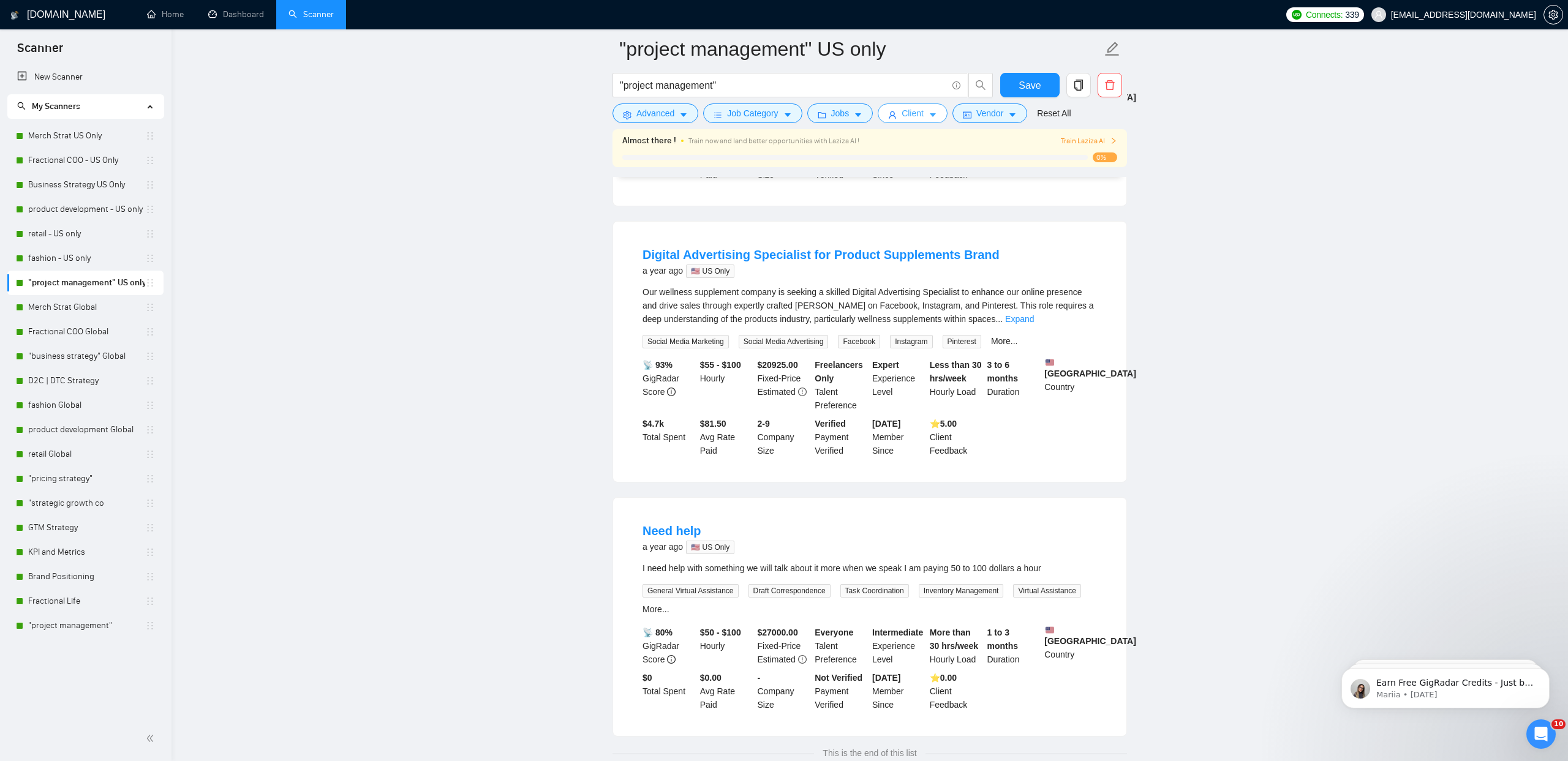
scroll to position [1925, 0]
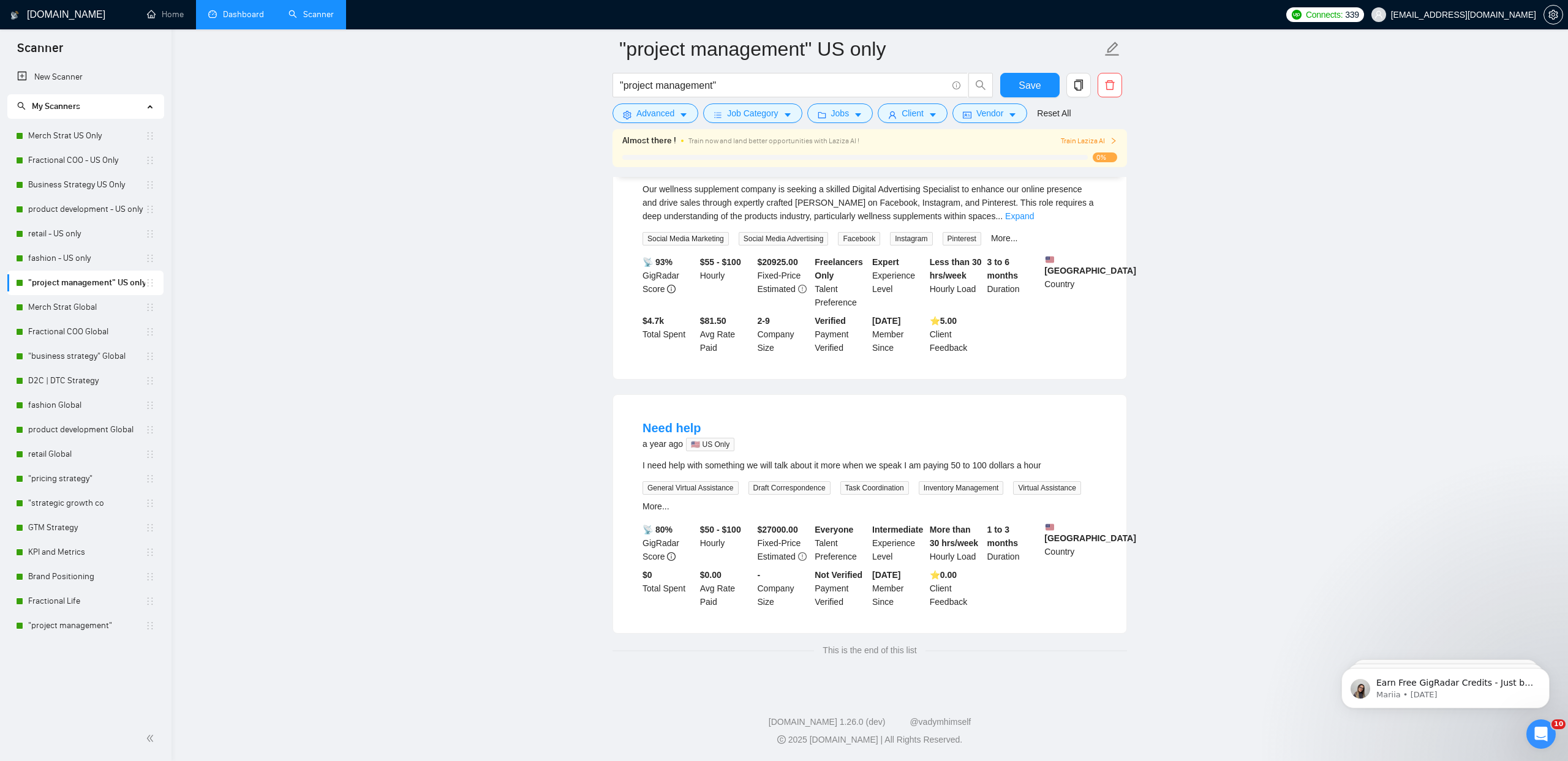
click at [246, 20] on link "Dashboard" at bounding box center [236, 14] width 56 height 10
